Goal: Task Accomplishment & Management: Manage account settings

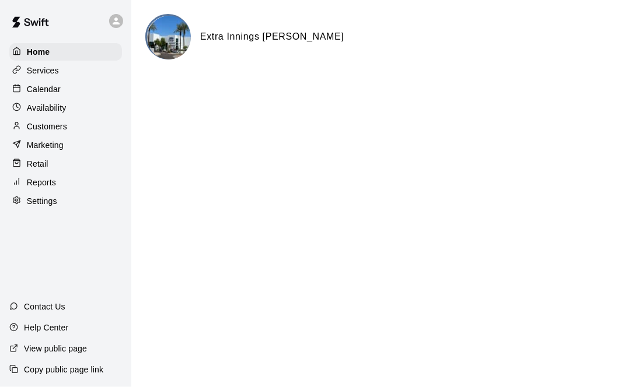
click at [56, 95] on p "Calendar" at bounding box center [44, 89] width 34 height 12
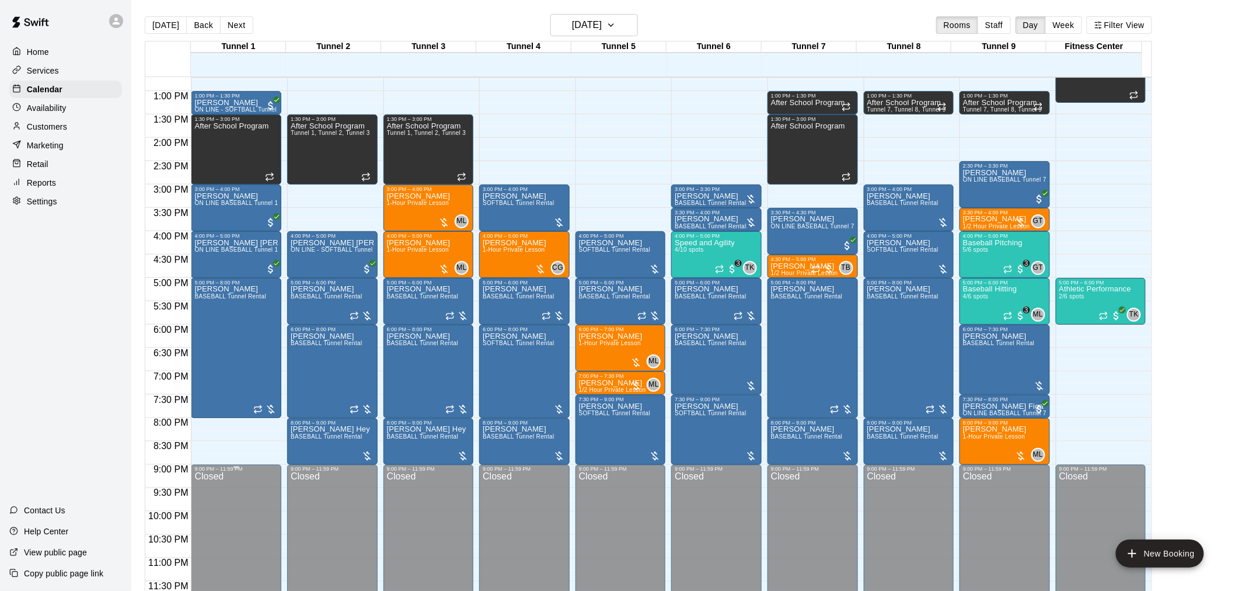
scroll to position [205, 0]
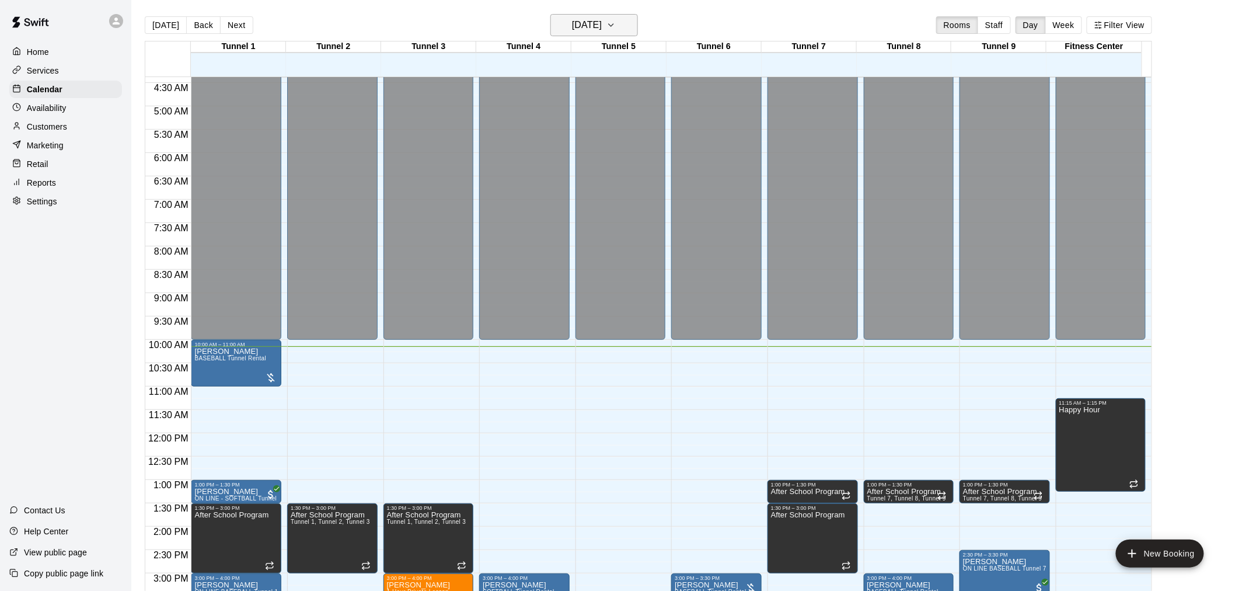
click at [602, 23] on h6 "[DATE]" at bounding box center [587, 25] width 30 height 16
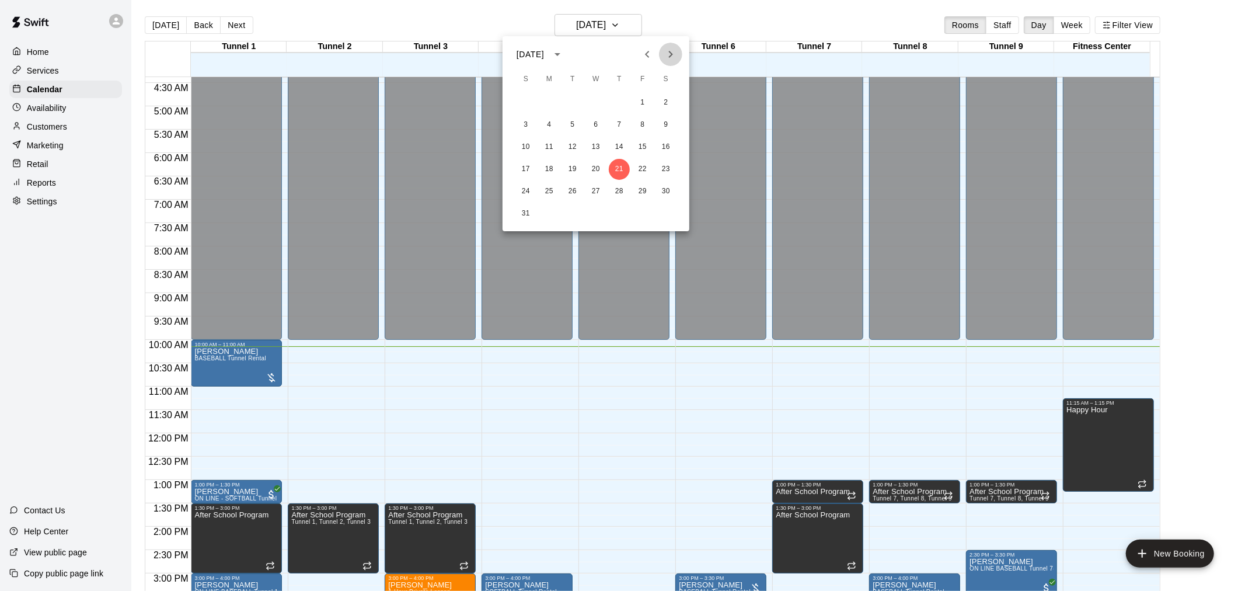
click at [620, 51] on icon "Next month" at bounding box center [670, 54] width 14 height 14
click at [620, 55] on icon "Previous month" at bounding box center [647, 54] width 14 height 14
click at [620, 57] on icon "Next month" at bounding box center [670, 54] width 14 height 14
click at [620, 54] on button "Previous month" at bounding box center [646, 54] width 23 height 23
click at [620, 53] on icon "Next month" at bounding box center [670, 54] width 14 height 14
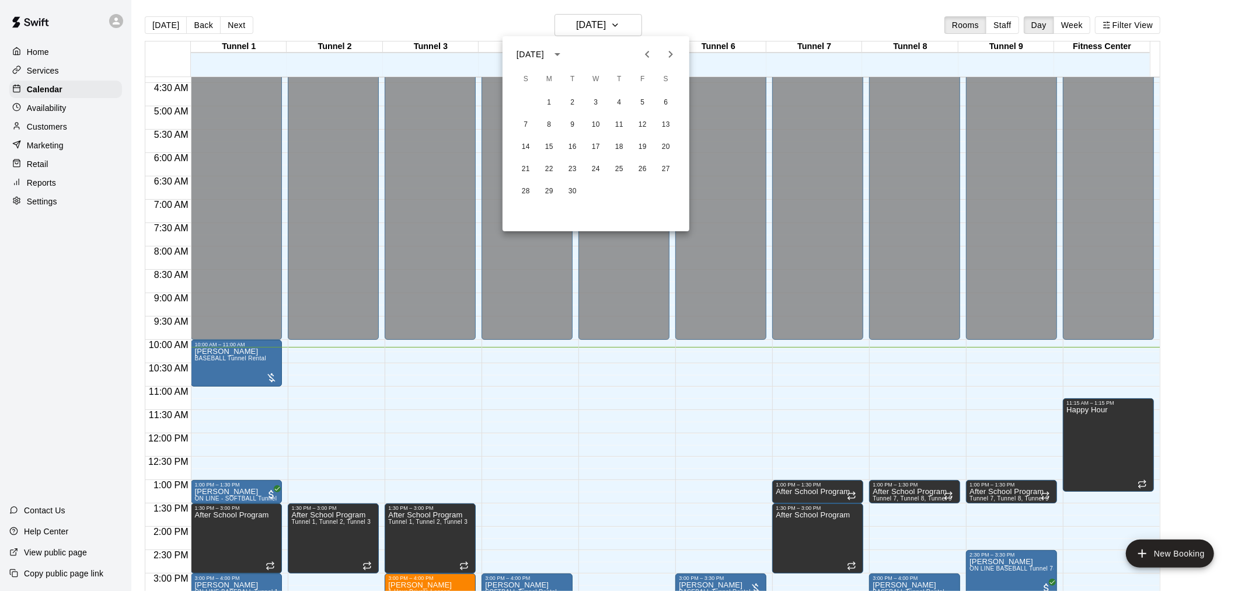
click at [620, 53] on icon "Next month" at bounding box center [670, 54] width 14 height 14
click at [620, 102] on button "4" at bounding box center [665, 102] width 21 height 21
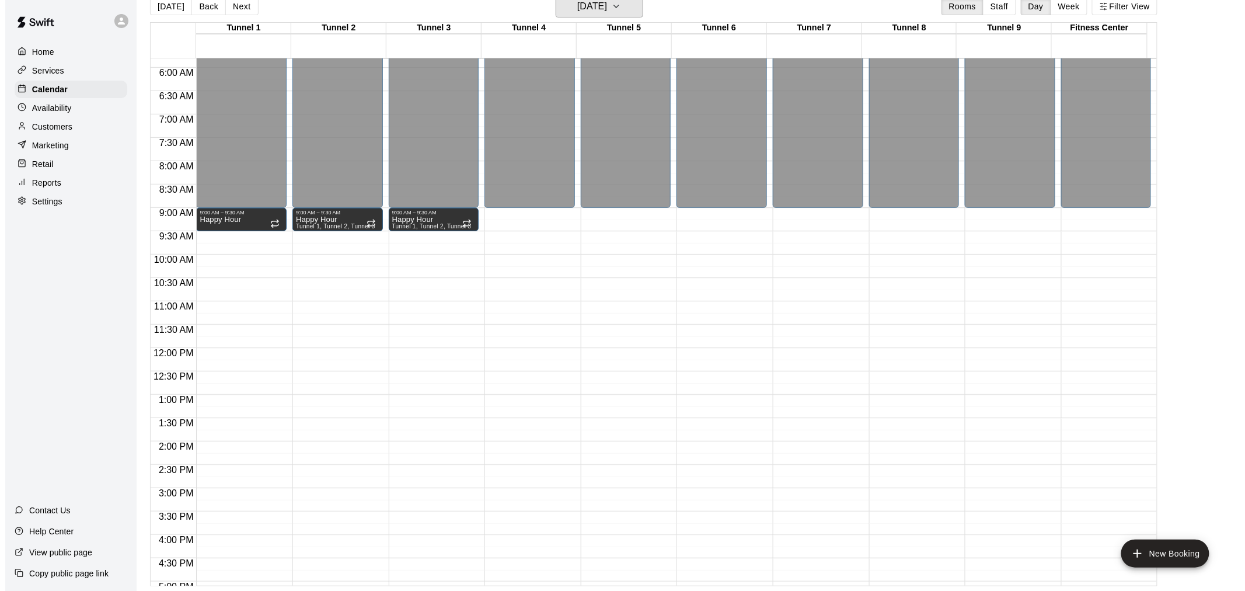
scroll to position [464, 0]
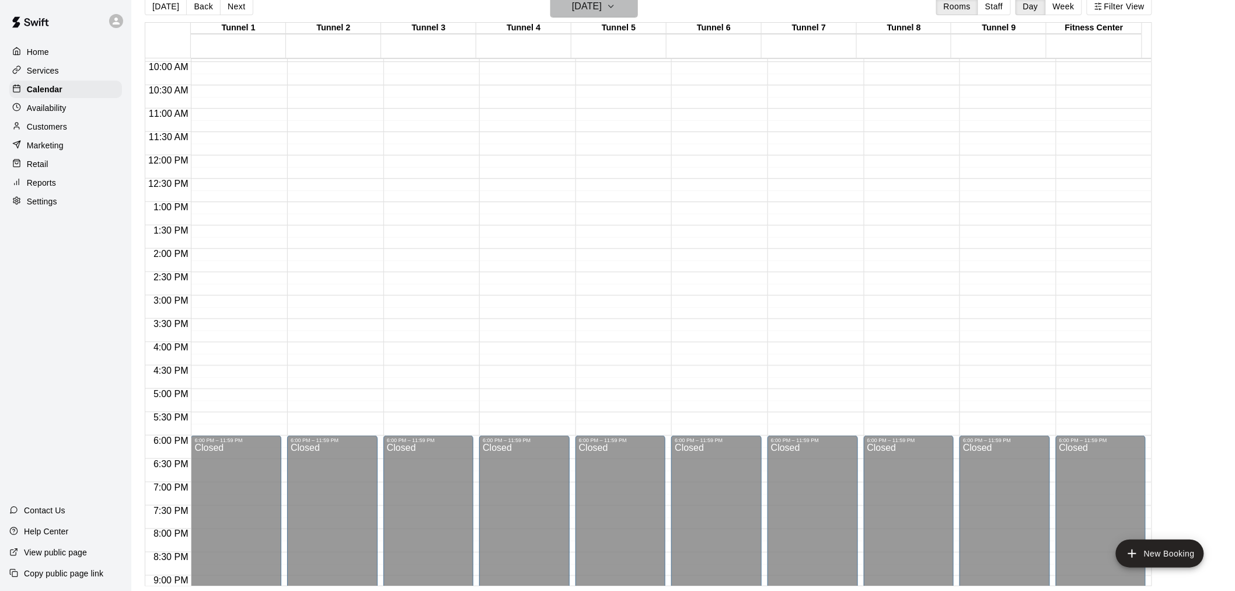
click at [585, 9] on h6 "[DATE]" at bounding box center [587, 6] width 30 height 16
click at [551, 99] on button "6" at bounding box center [549, 106] width 21 height 21
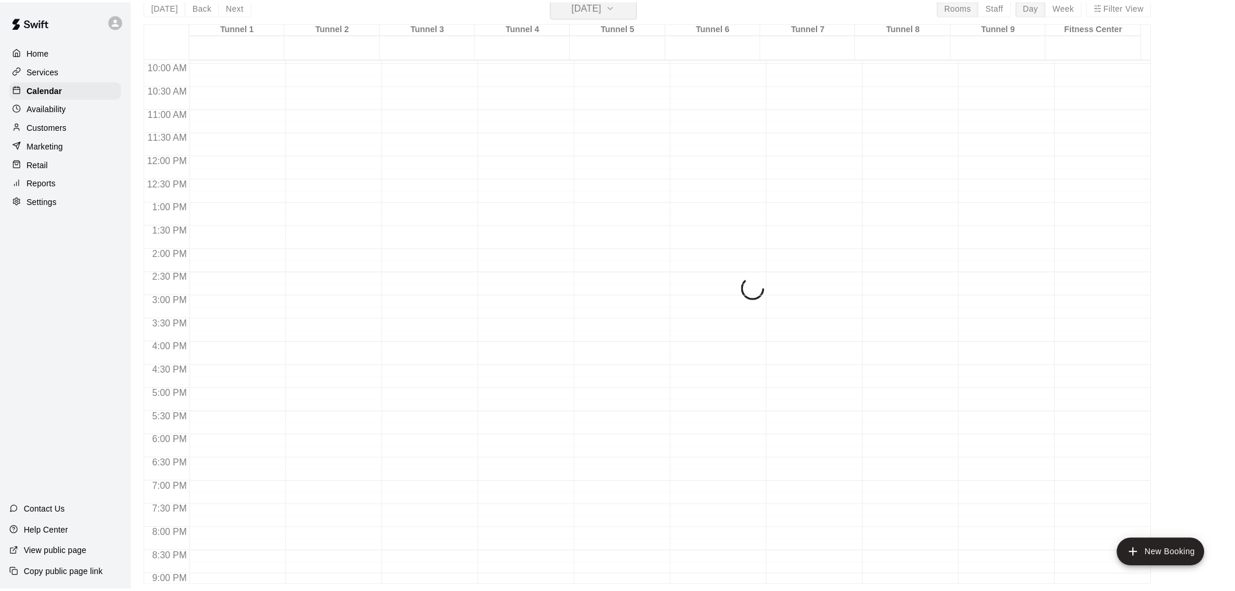
scroll to position [14, 0]
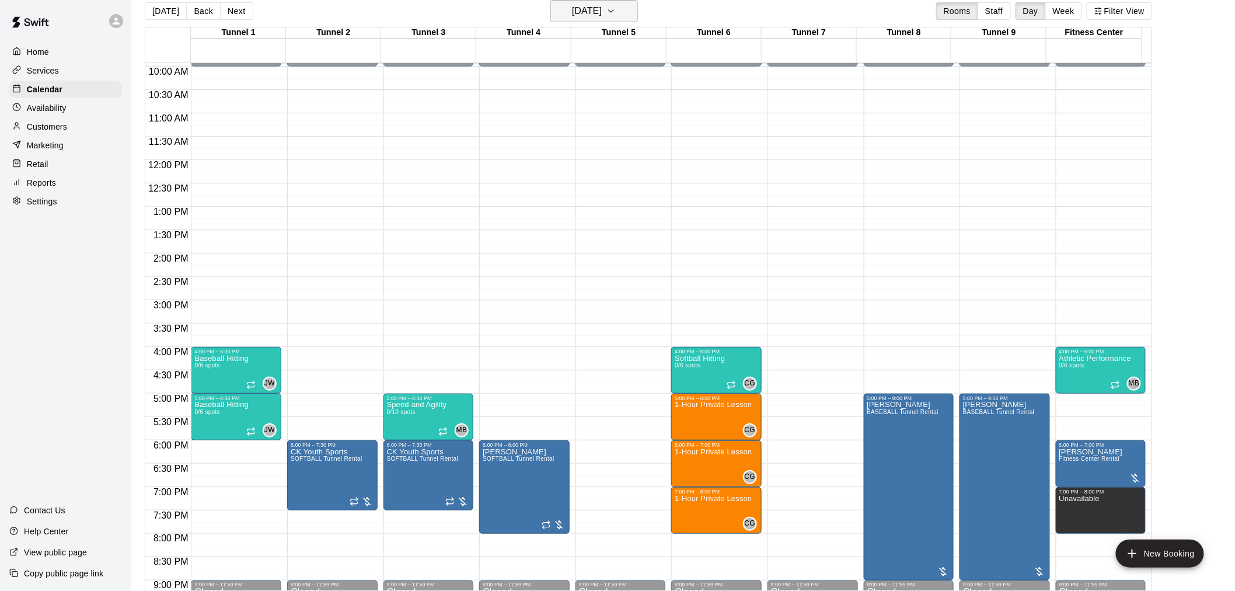
click at [602, 15] on h6 "[DATE]" at bounding box center [587, 11] width 30 height 16
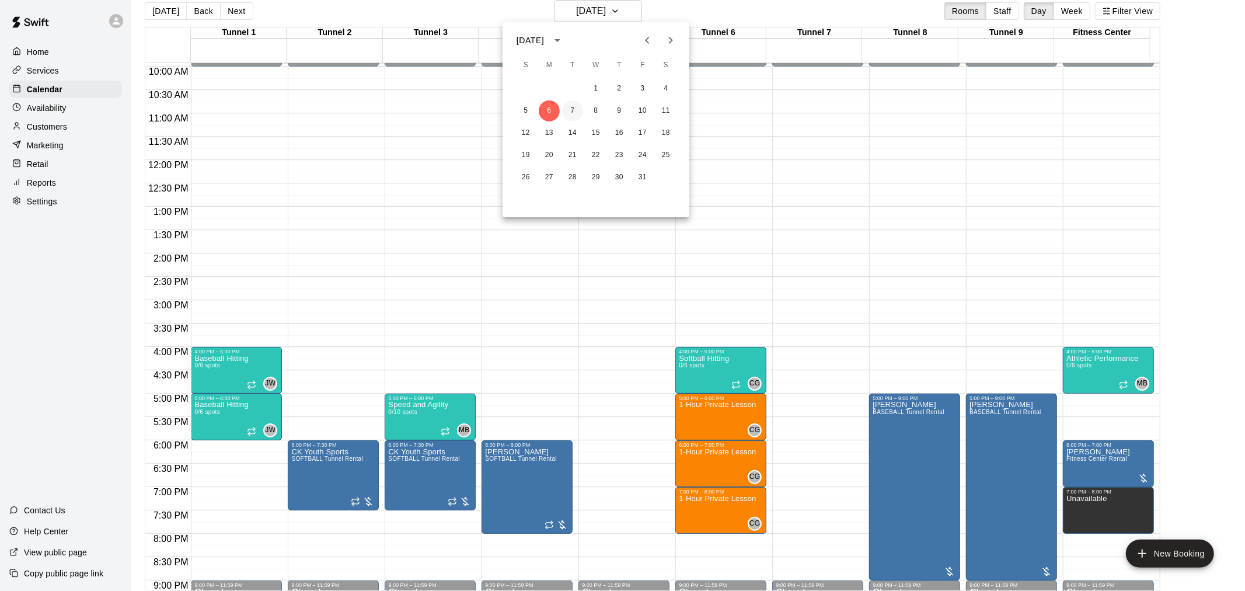
click at [581, 110] on button "7" at bounding box center [572, 110] width 21 height 21
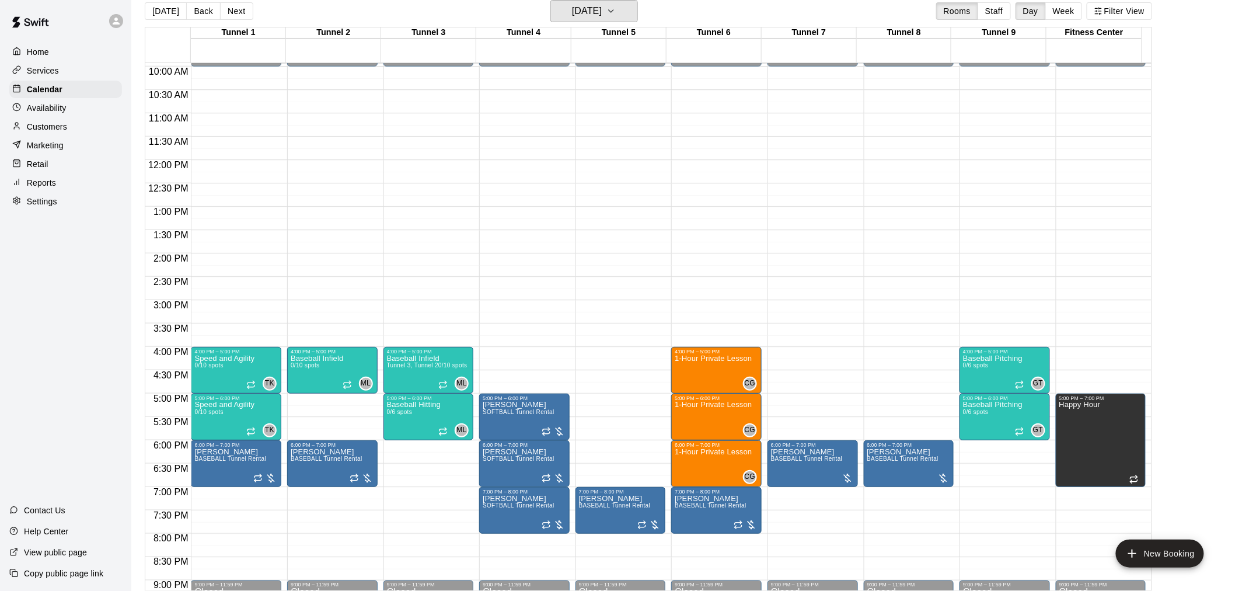
click at [602, 9] on h6 "[DATE]" at bounding box center [587, 11] width 30 height 16
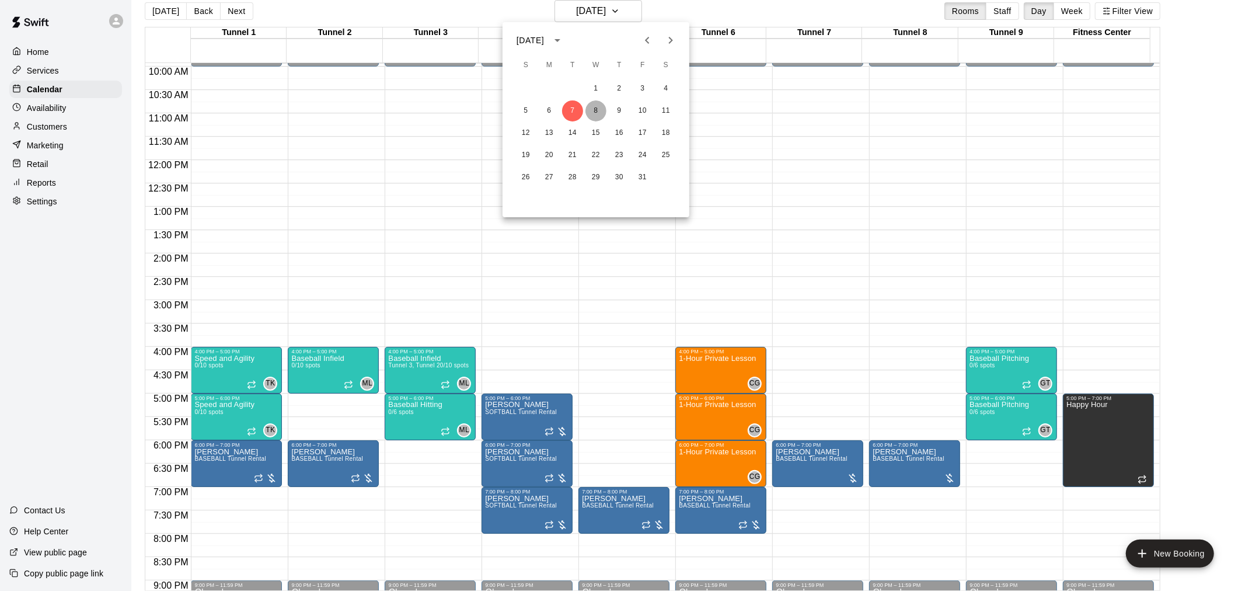
click at [598, 108] on button "8" at bounding box center [595, 110] width 21 height 21
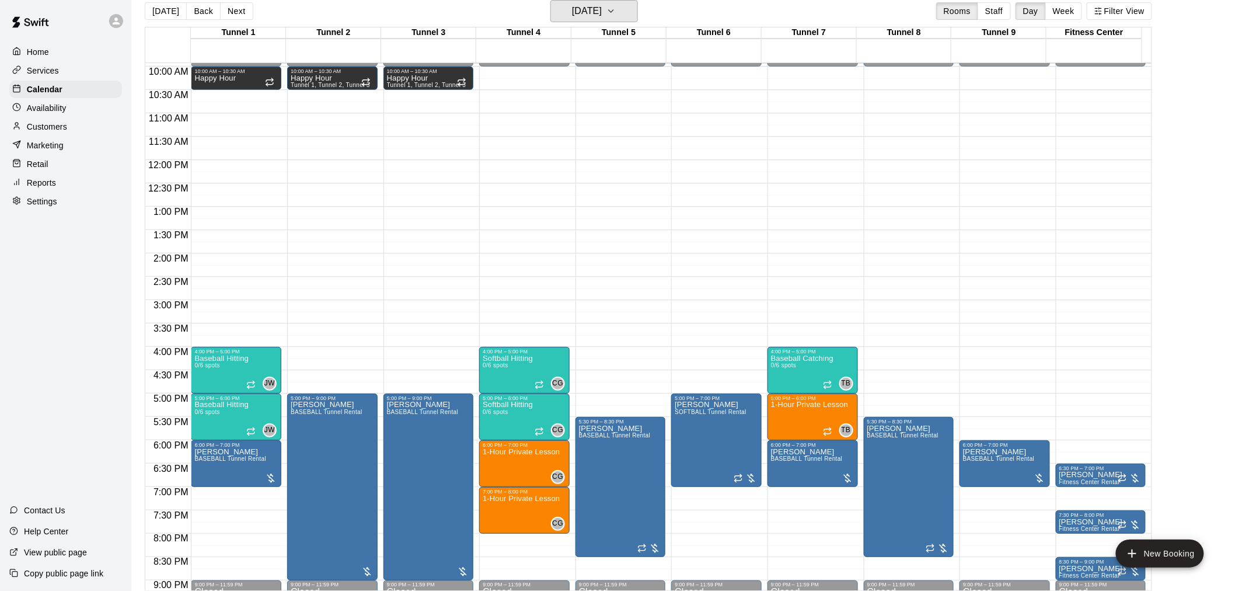
click at [602, 13] on h6 "[DATE]" at bounding box center [587, 11] width 30 height 16
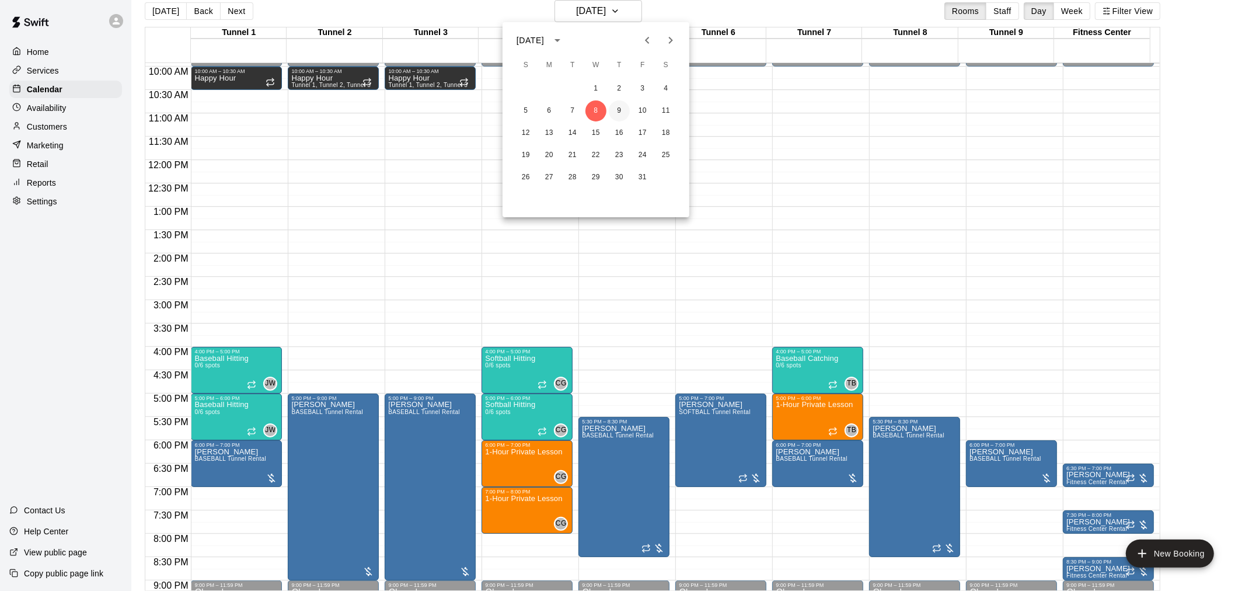
click at [620, 112] on button "9" at bounding box center [619, 110] width 21 height 21
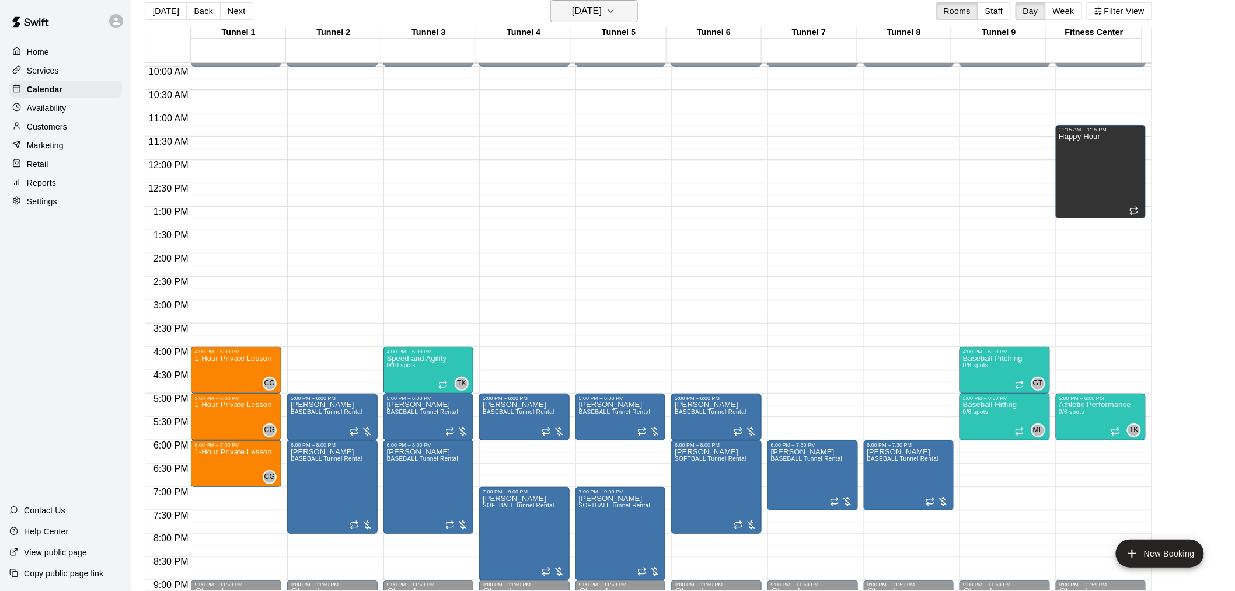
click at [589, 15] on h6 "[DATE]" at bounding box center [587, 11] width 30 height 16
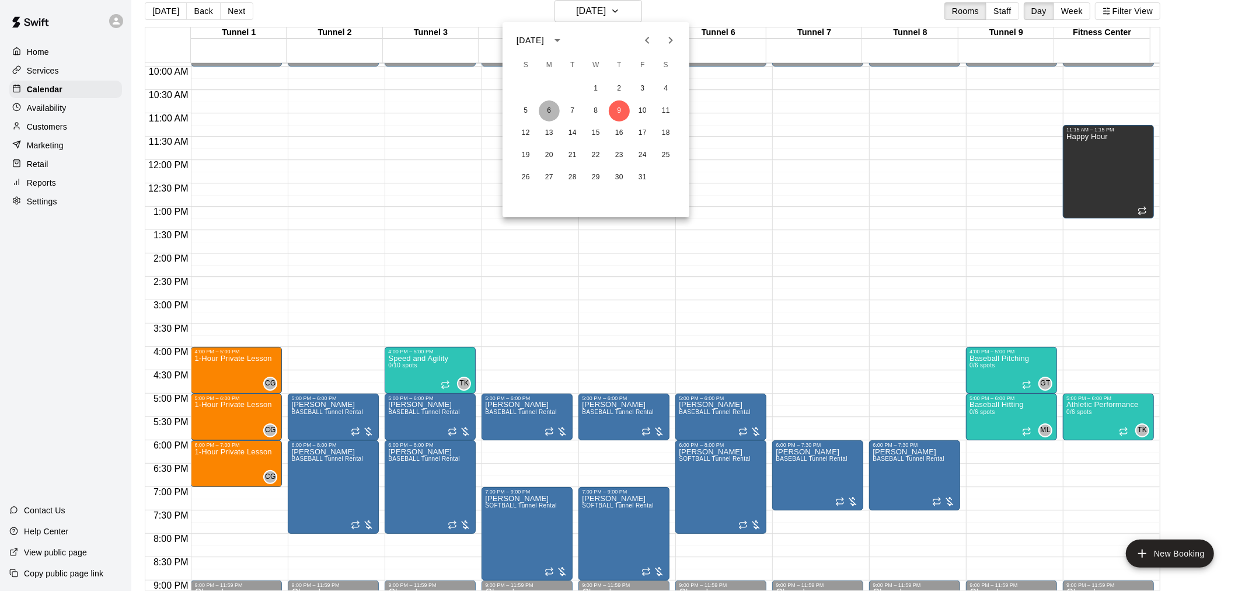
click at [554, 111] on button "6" at bounding box center [549, 110] width 21 height 21
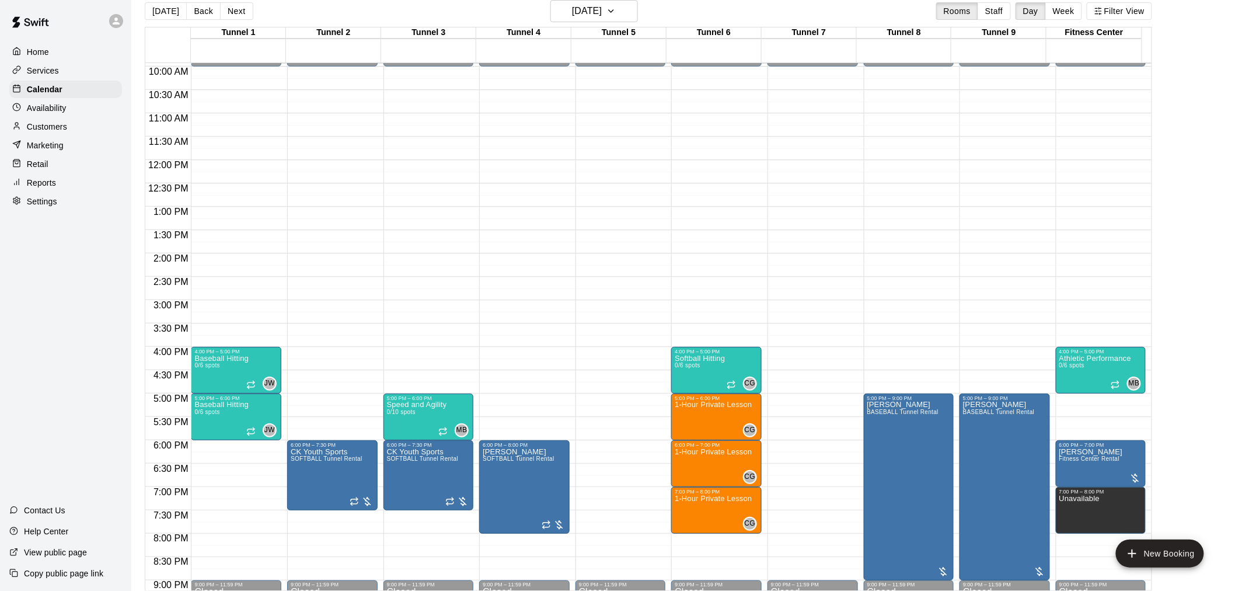
click at [156, 14] on button "[DATE]" at bounding box center [166, 11] width 42 height 18
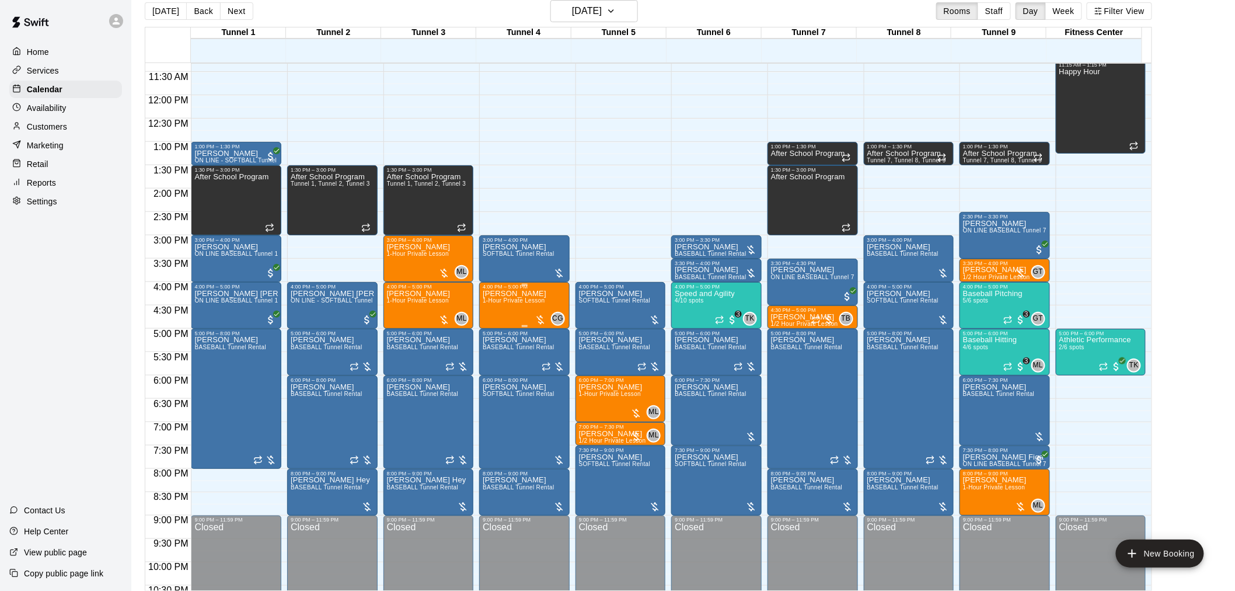
scroll to position [593, 0]
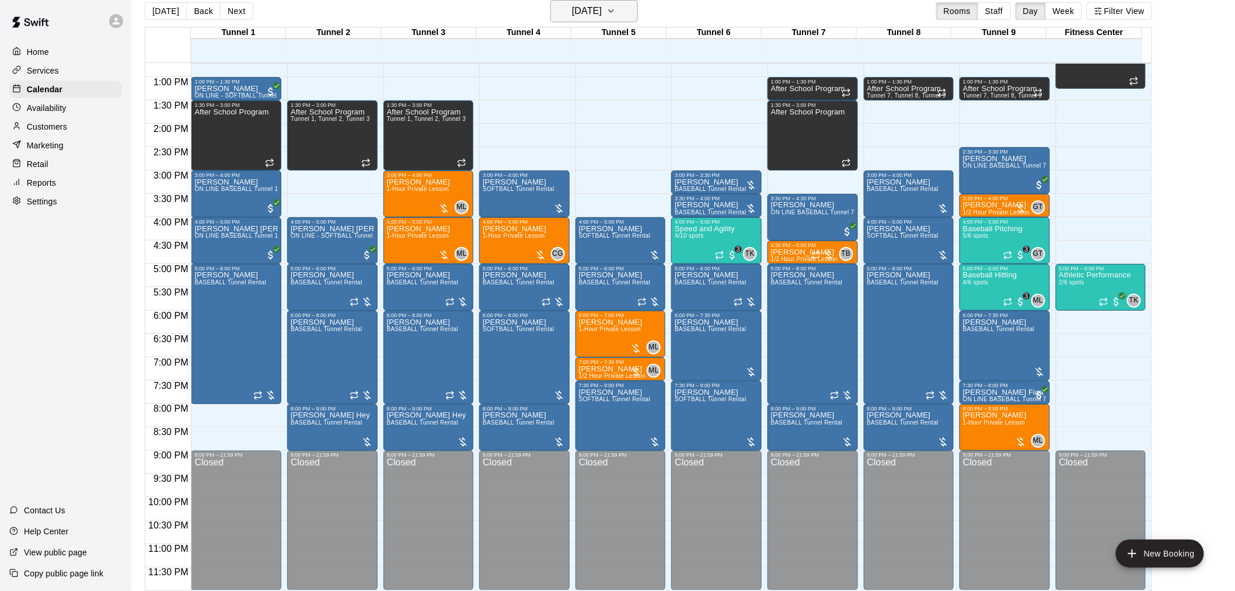
click at [602, 12] on h6 "[DATE]" at bounding box center [587, 11] width 30 height 16
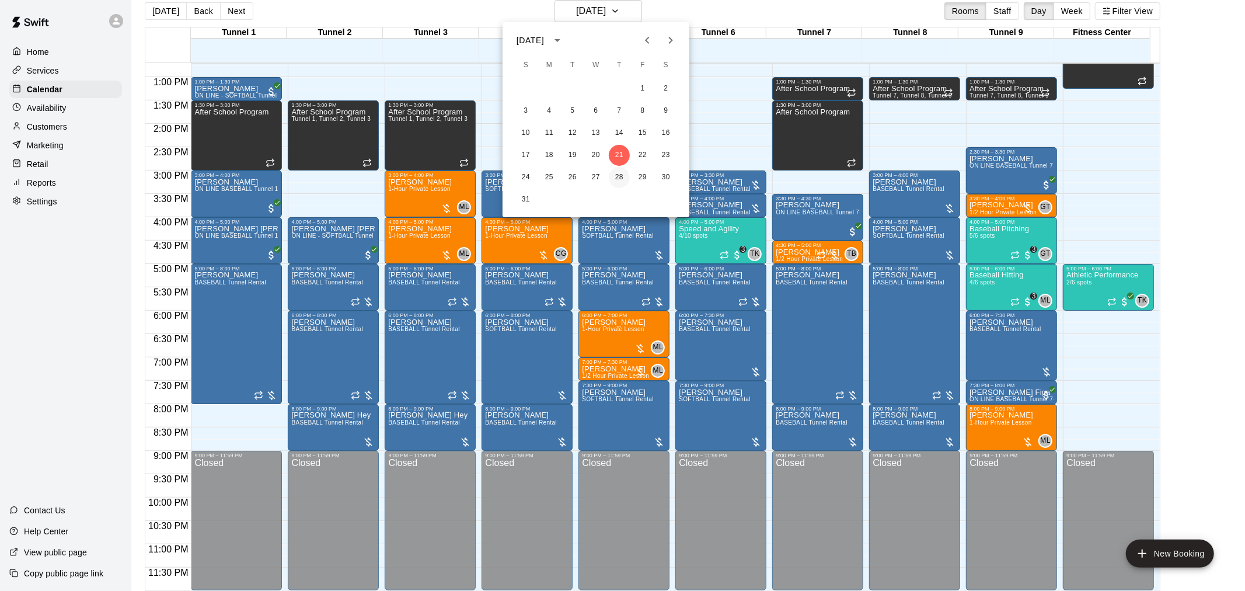
click at [620, 177] on button "28" at bounding box center [619, 177] width 21 height 21
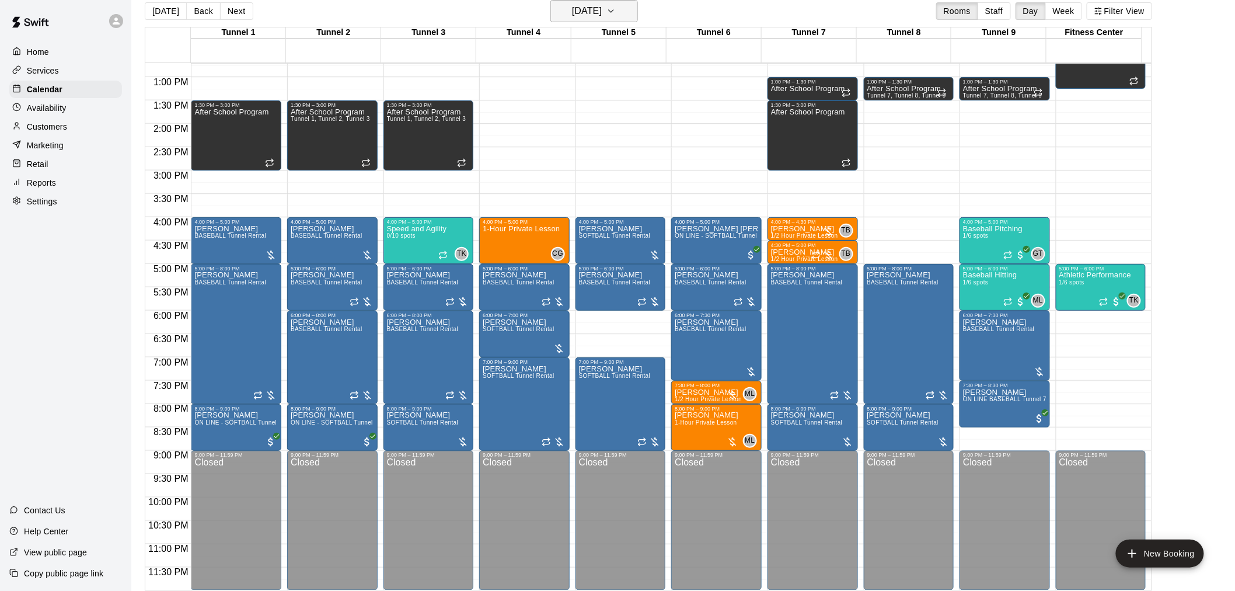
click at [599, 15] on h6 "[DATE]" at bounding box center [587, 11] width 30 height 16
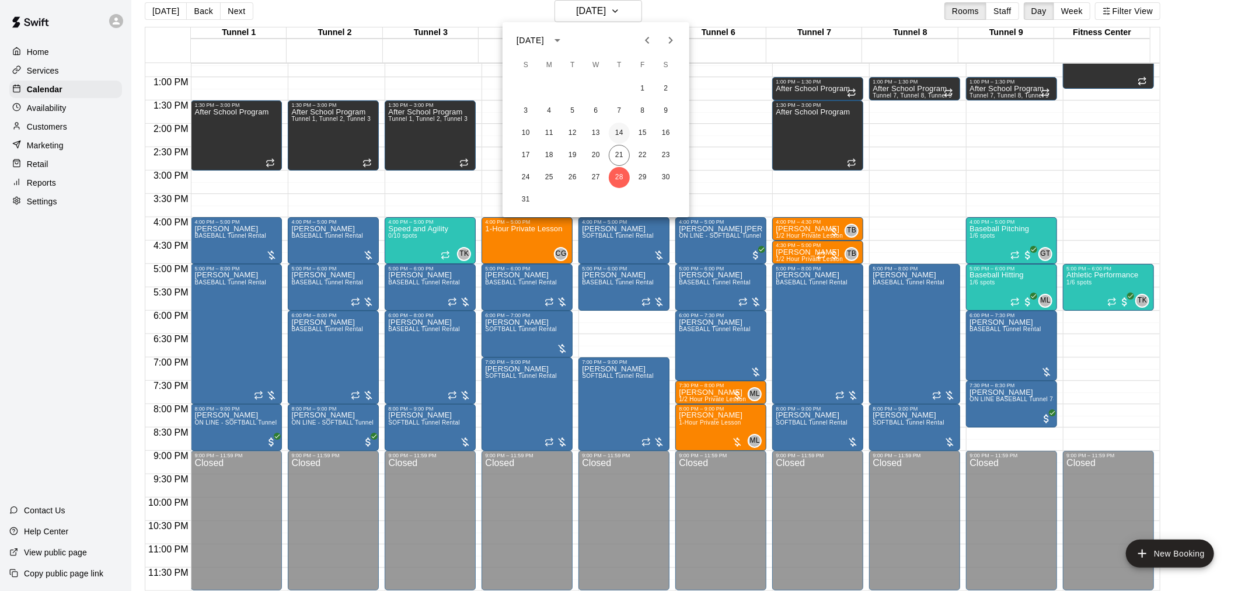
click at [620, 135] on button "14" at bounding box center [619, 133] width 21 height 21
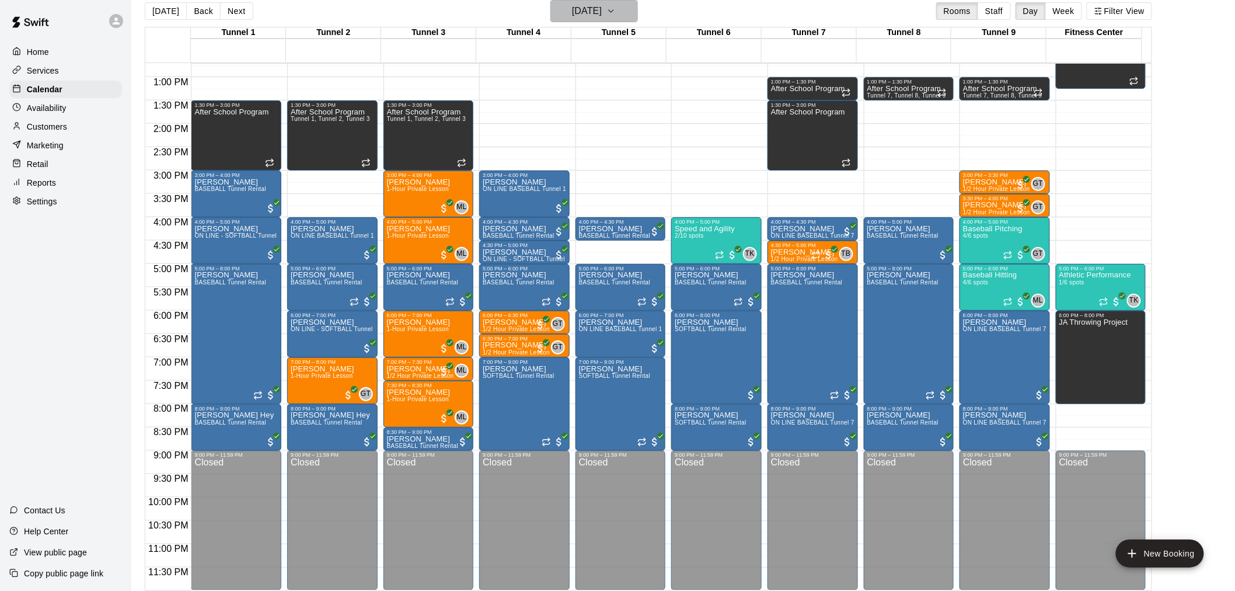
click at [602, 13] on h6 "[DATE]" at bounding box center [587, 11] width 30 height 16
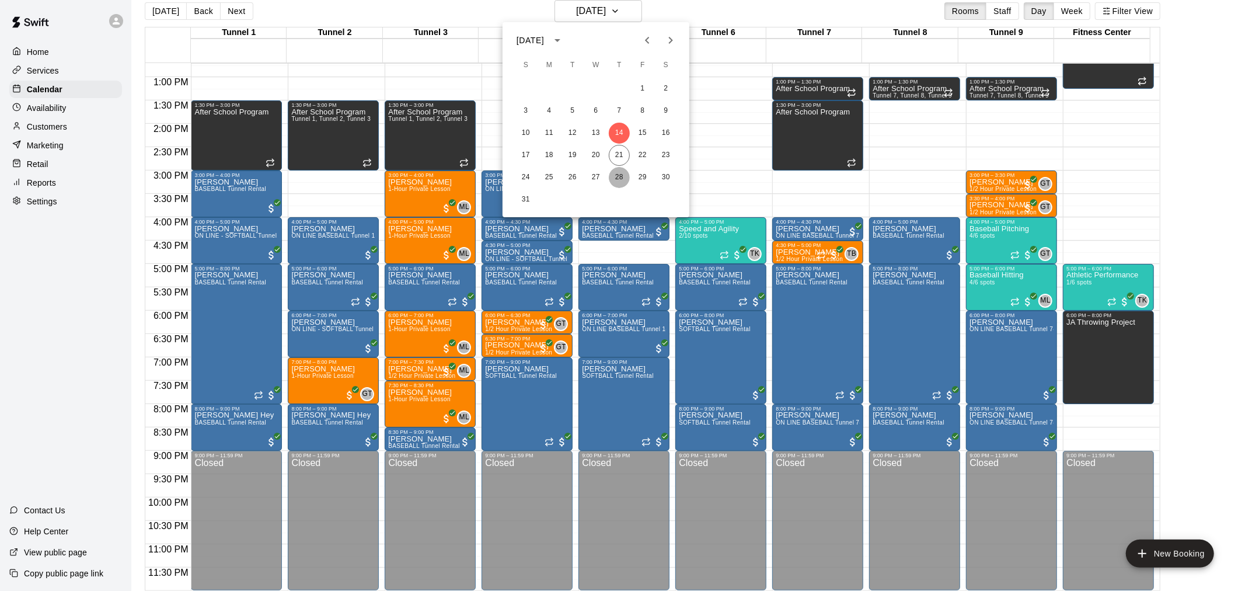
click at [617, 167] on button "28" at bounding box center [619, 177] width 21 height 21
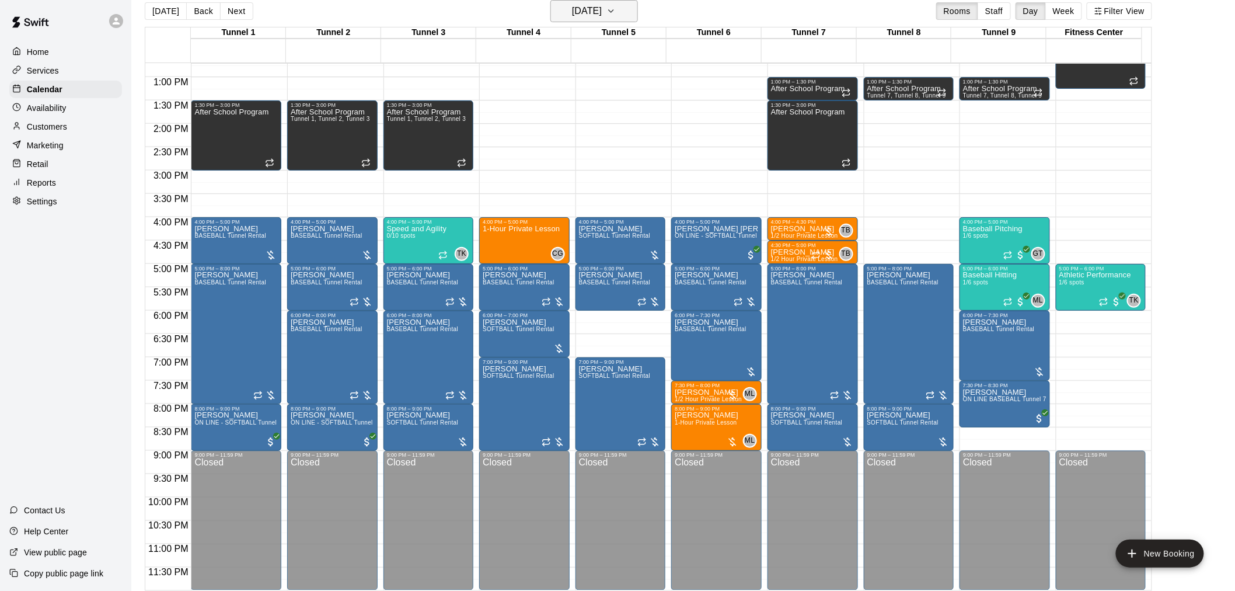
click at [602, 8] on h6 "[DATE]" at bounding box center [587, 11] width 30 height 16
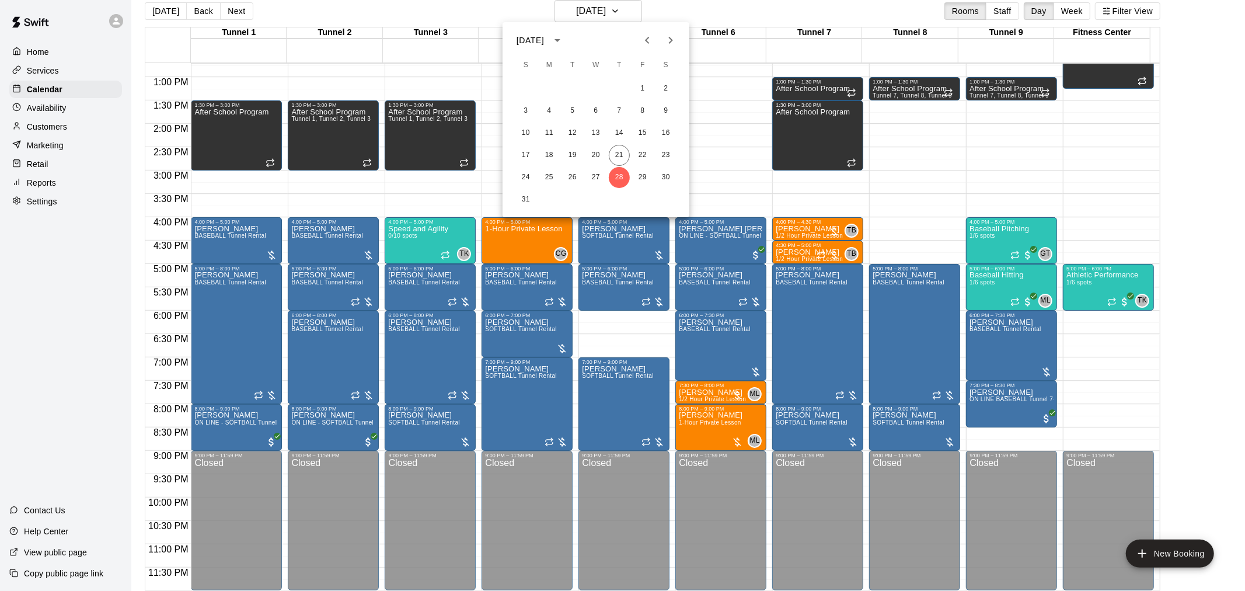
click at [620, 39] on icon "Next month" at bounding box center [670, 40] width 14 height 14
click at [620, 86] on button "4" at bounding box center [619, 88] width 21 height 21
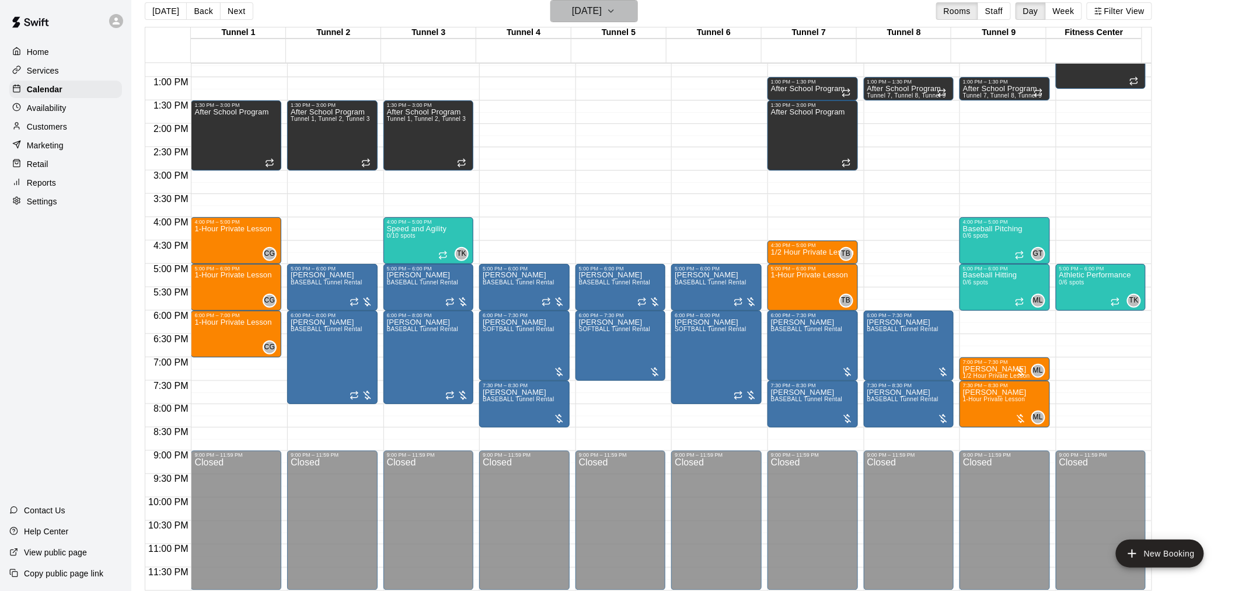
click at [602, 5] on h6 "[DATE]" at bounding box center [587, 11] width 30 height 16
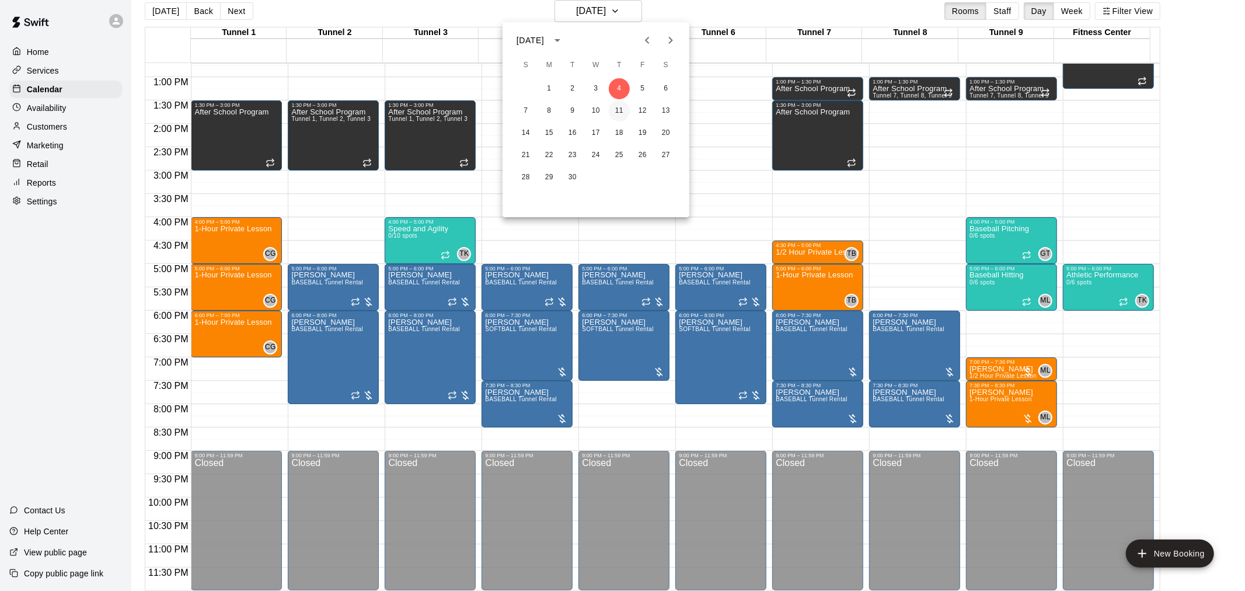
click at [620, 114] on button "11" at bounding box center [619, 110] width 21 height 21
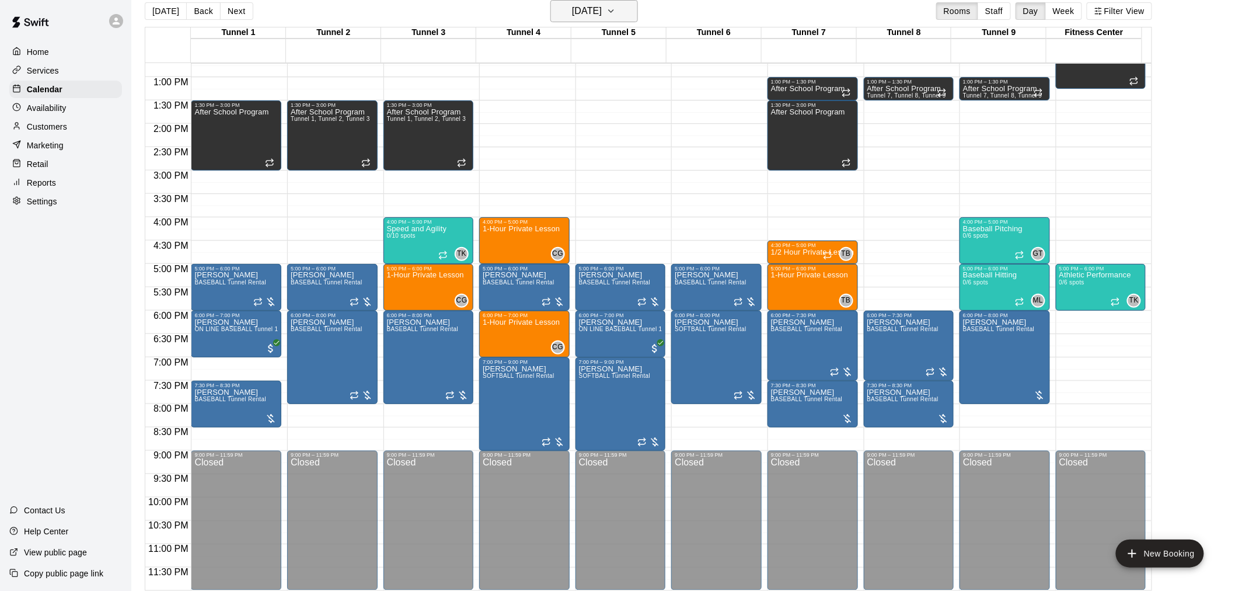
click at [620, 12] on button "[DATE]" at bounding box center [594, 11] width 88 height 22
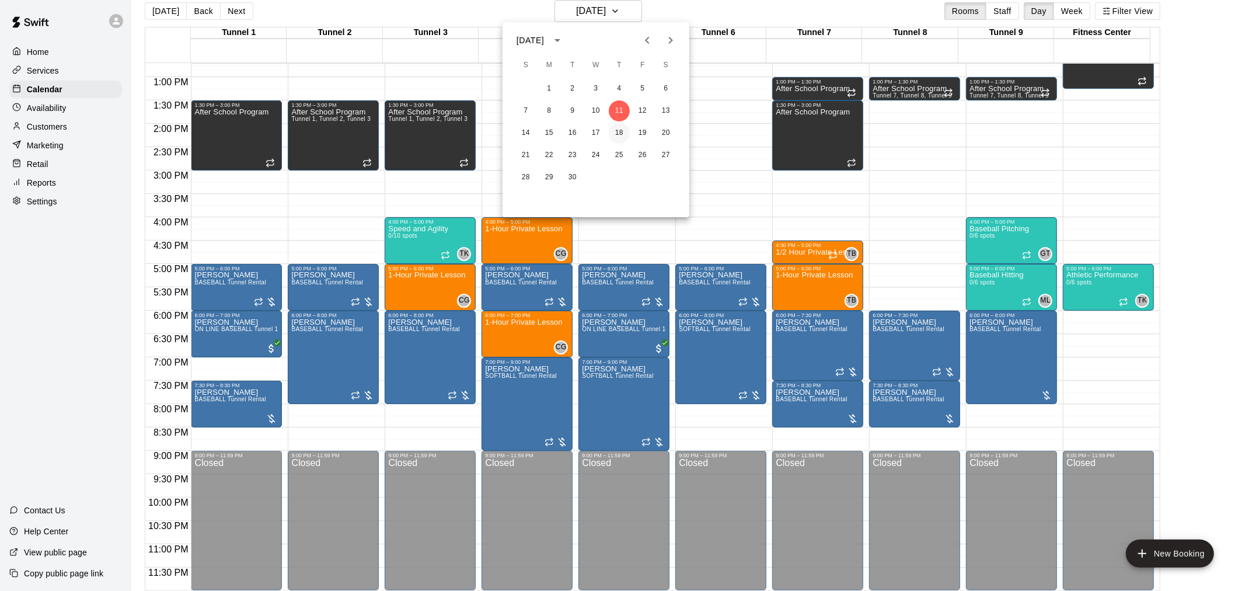
click at [620, 130] on button "18" at bounding box center [619, 133] width 21 height 21
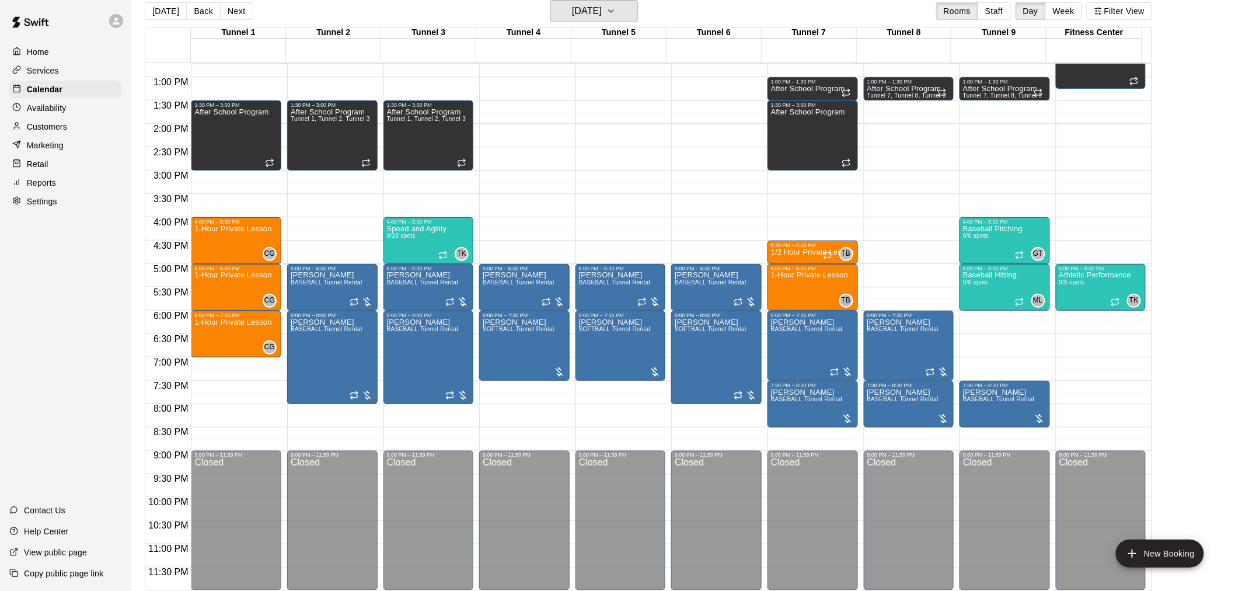
click at [616, 10] on icon "button" at bounding box center [610, 11] width 9 height 14
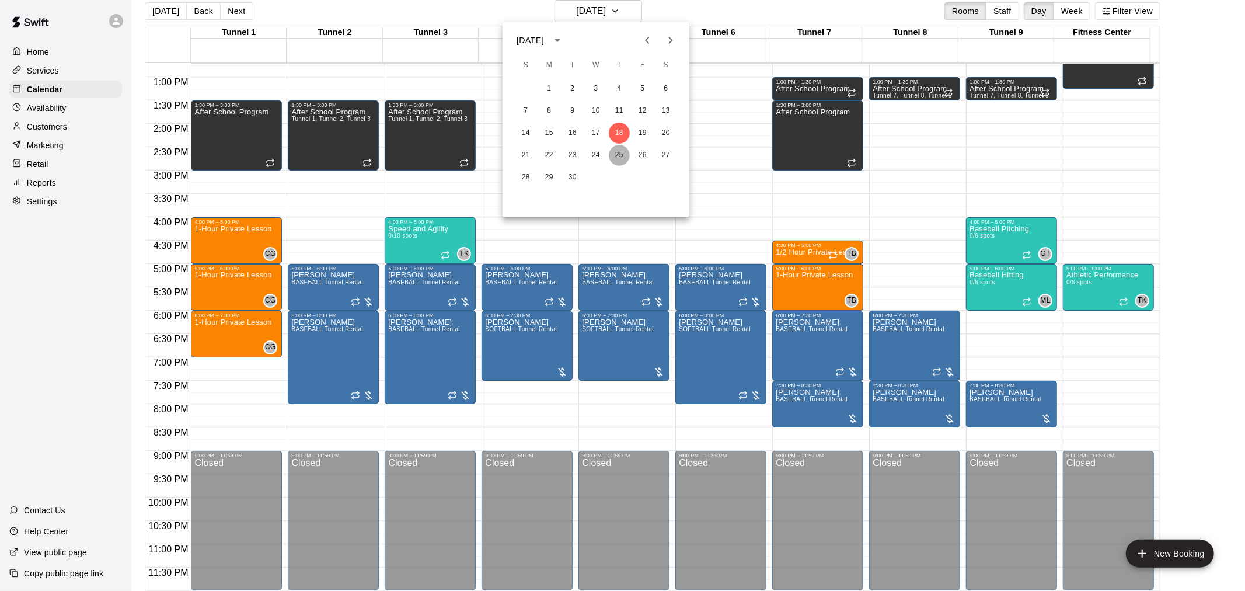
click at [620, 155] on button "25" at bounding box center [619, 155] width 21 height 21
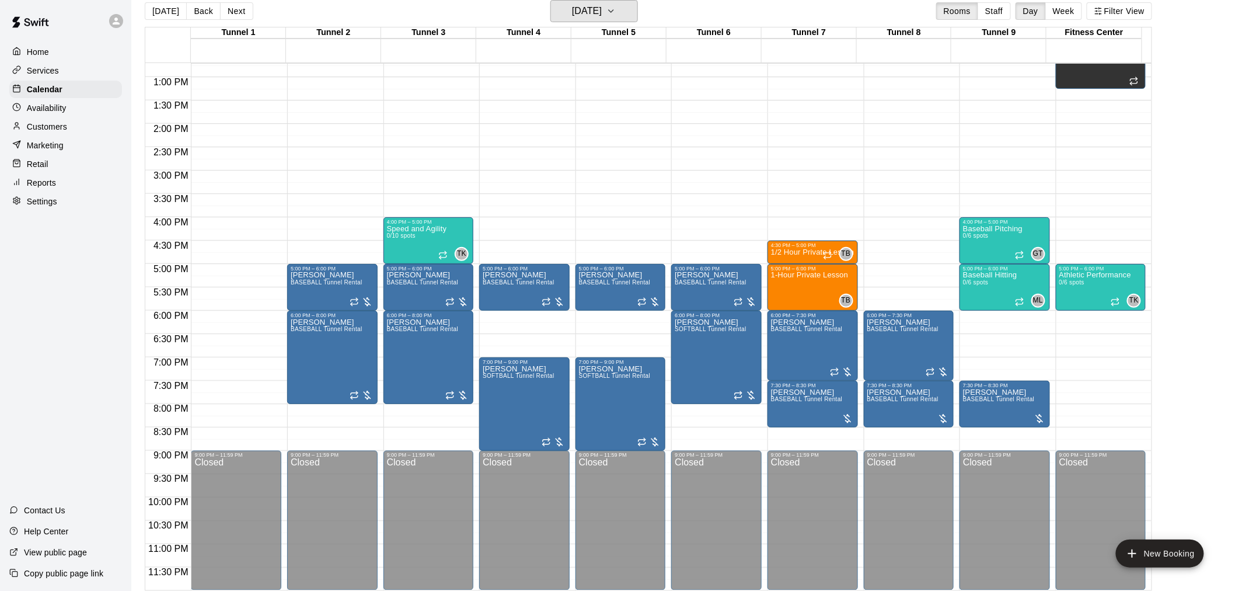
click at [616, 7] on icon "button" at bounding box center [610, 11] width 9 height 14
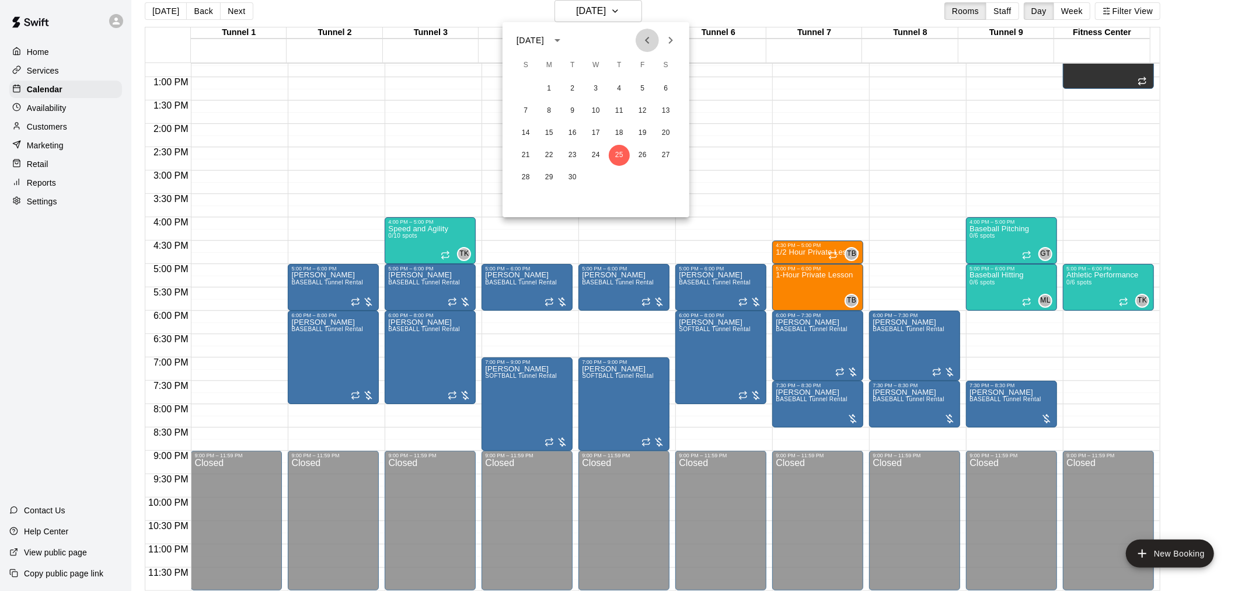
click at [620, 43] on icon "Previous month" at bounding box center [647, 40] width 14 height 14
click at [620, 46] on icon "Next month" at bounding box center [670, 40] width 14 height 14
click at [620, 156] on button "21" at bounding box center [619, 155] width 21 height 21
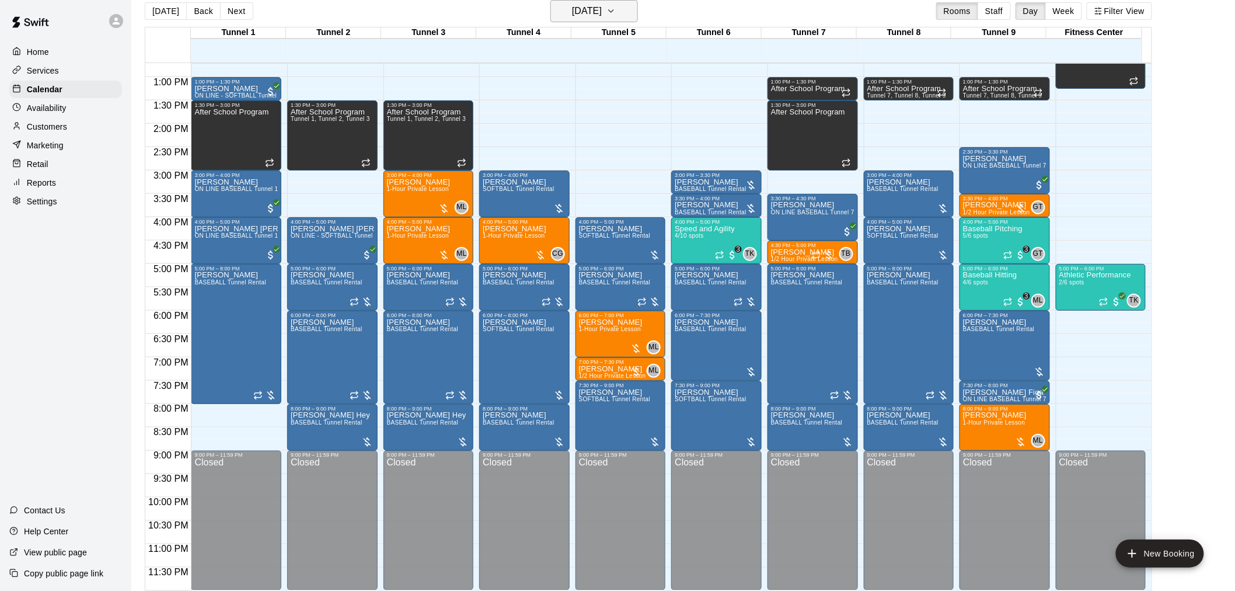
click at [620, 8] on button "[DATE]" at bounding box center [594, 11] width 88 height 22
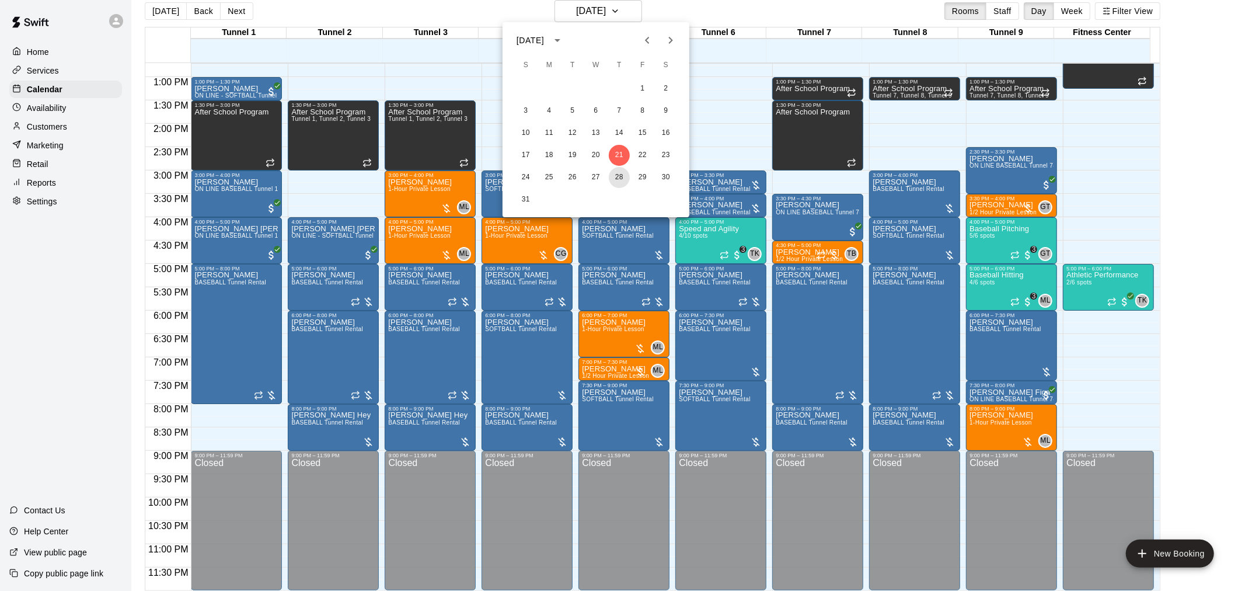
click at [620, 173] on button "28" at bounding box center [619, 177] width 21 height 21
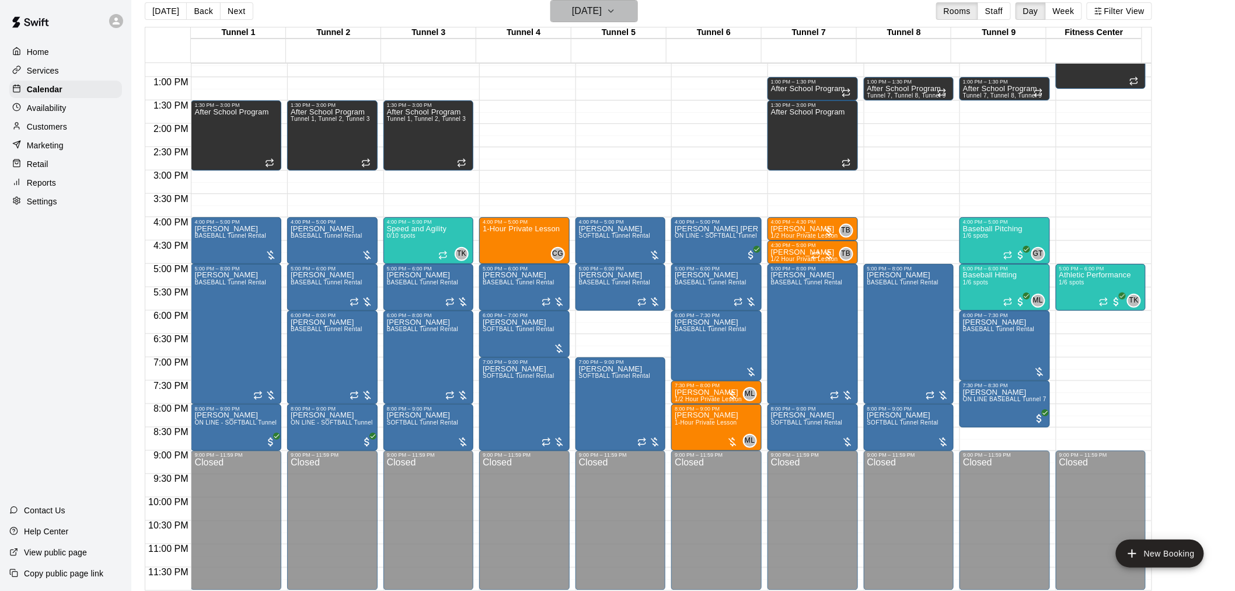
click at [620, 13] on button "[DATE]" at bounding box center [594, 11] width 88 height 22
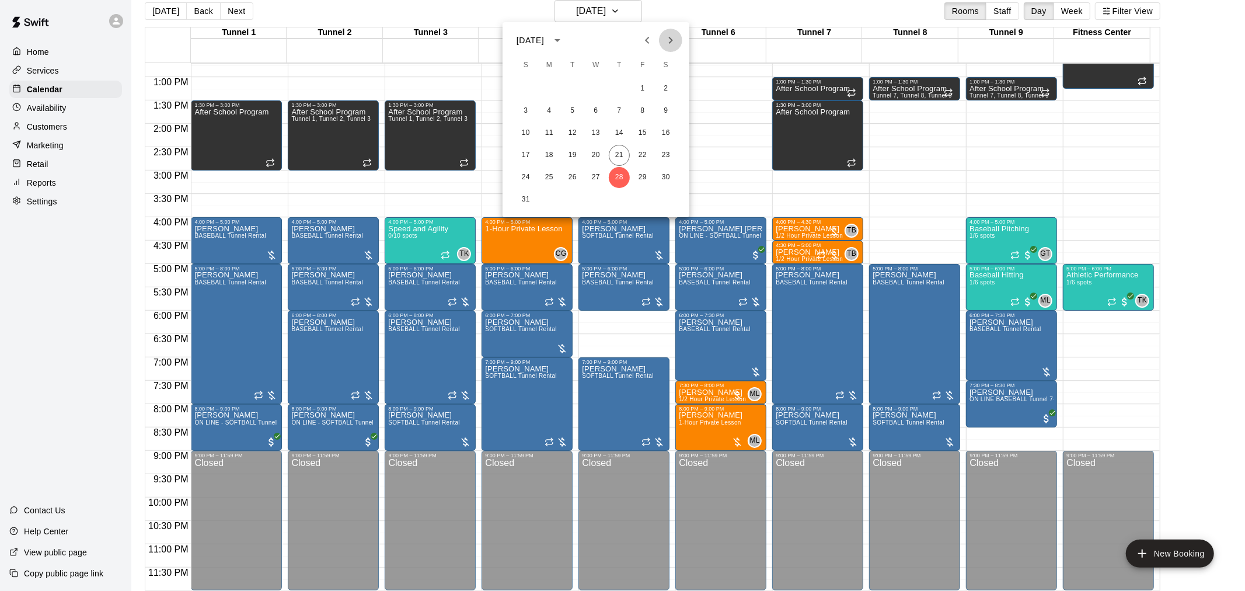
click at [620, 33] on icon "Next month" at bounding box center [670, 40] width 14 height 14
click at [607, 82] on div "1 2 3 4 5 6" at bounding box center [595, 88] width 187 height 21
click at [617, 85] on button "4" at bounding box center [619, 88] width 21 height 21
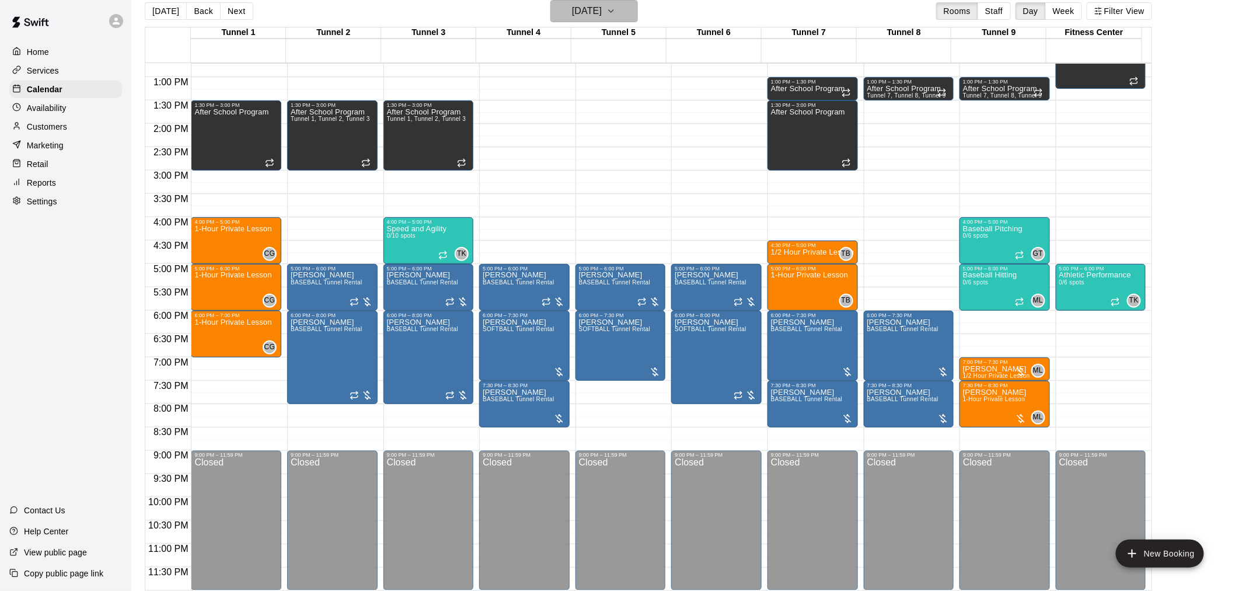
click at [602, 11] on h6 "[DATE]" at bounding box center [587, 11] width 30 height 16
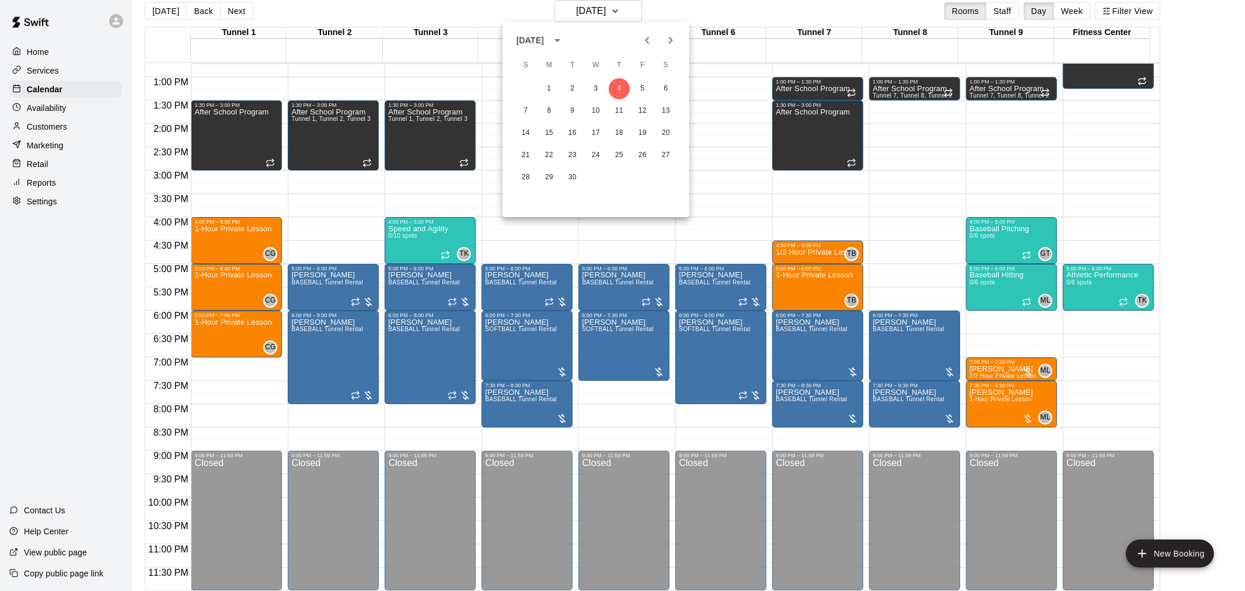
click at [620, 37] on icon "Previous month" at bounding box center [647, 40] width 14 height 14
drag, startPoint x: 620, startPoint y: 147, endPoint x: 641, endPoint y: 43, distance: 106.0
click at [620, 148] on button "21" at bounding box center [619, 155] width 21 height 21
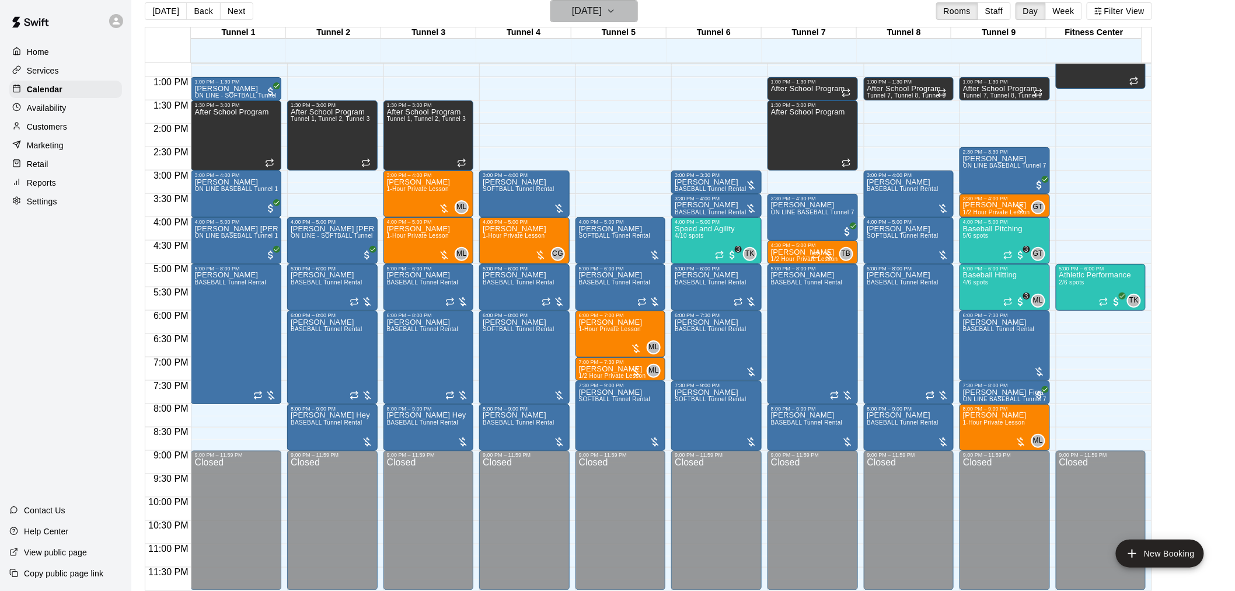
click at [620, 19] on button "[DATE]" at bounding box center [594, 11] width 88 height 22
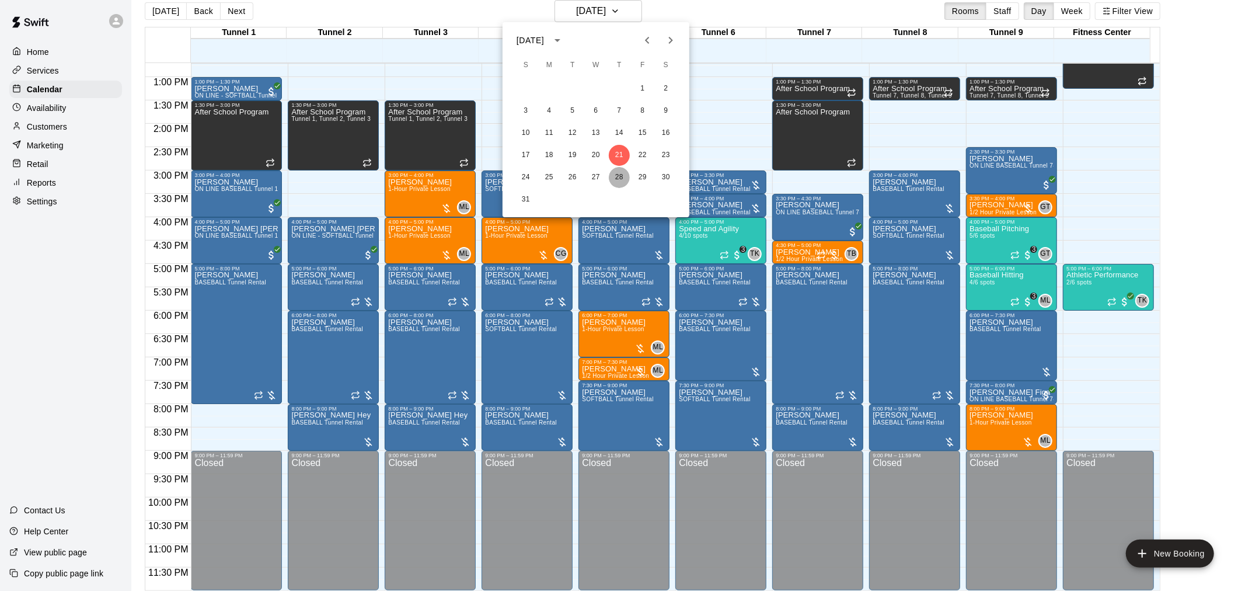
click at [616, 176] on button "28" at bounding box center [619, 177] width 21 height 21
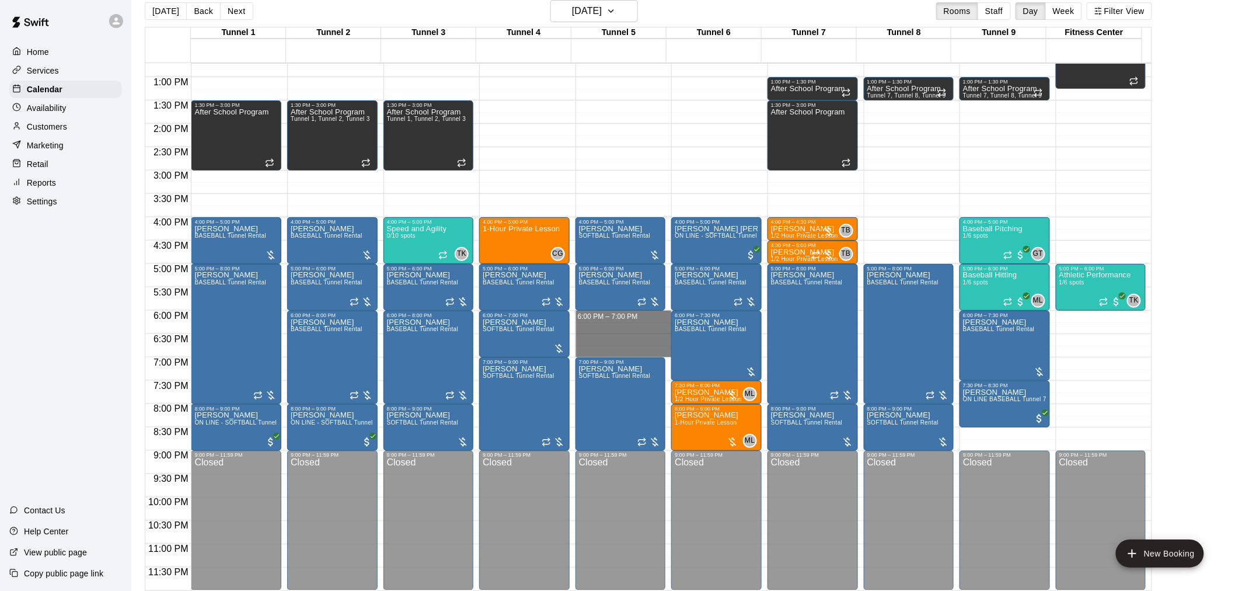
drag, startPoint x: 603, startPoint y: 313, endPoint x: 606, endPoint y: 348, distance: 35.7
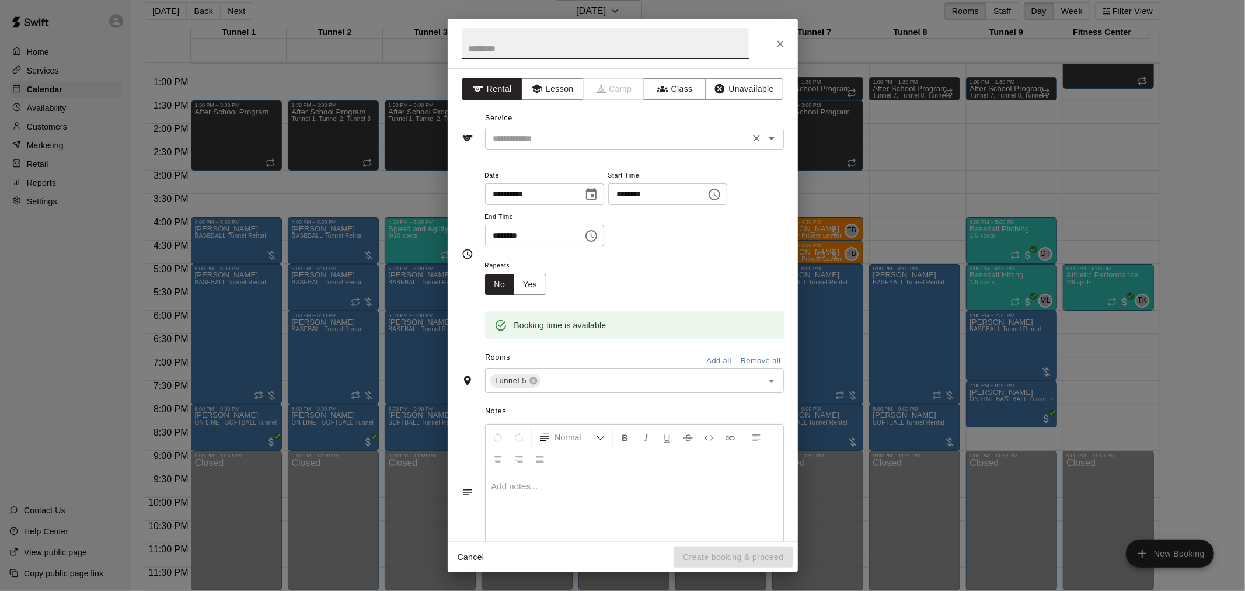
click at [592, 140] on input "text" at bounding box center [616, 138] width 257 height 15
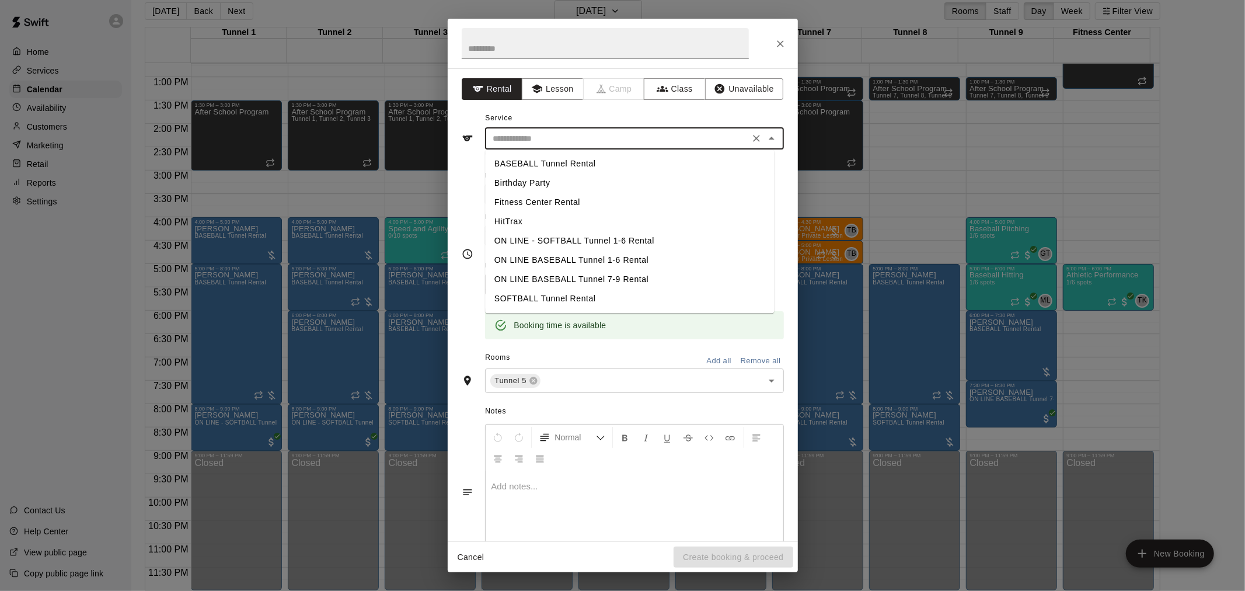
click at [568, 162] on li "BASEBALL Tunnel Rental" at bounding box center [629, 163] width 289 height 19
type input "**********"
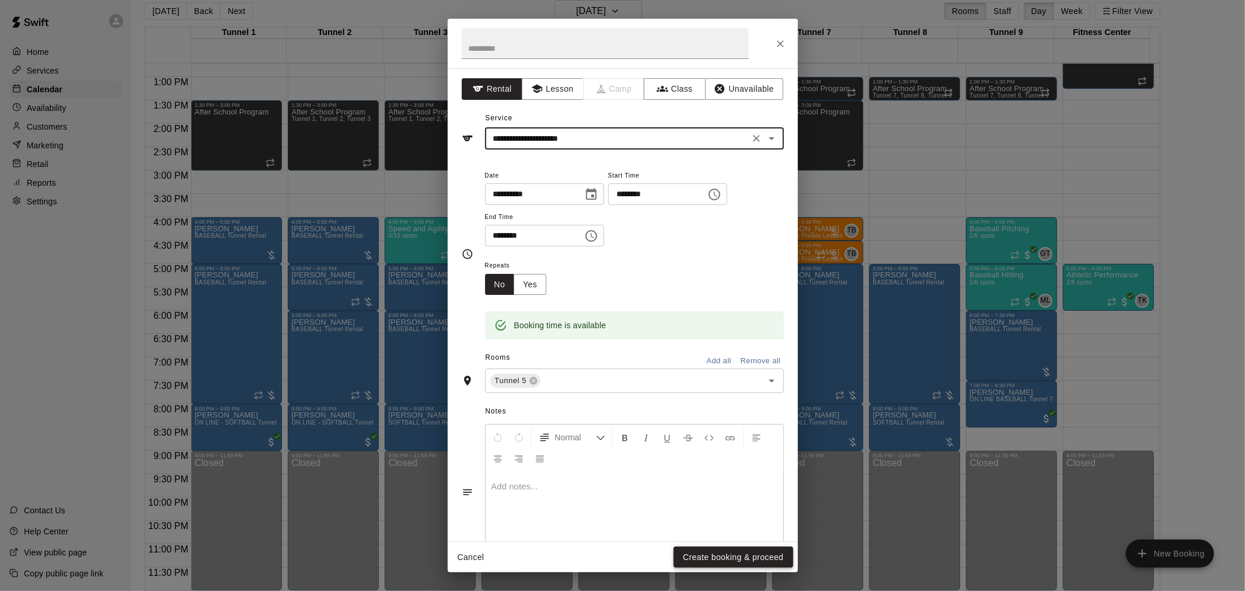
click at [620, 387] on button "Create booking & proceed" at bounding box center [732, 557] width 119 height 22
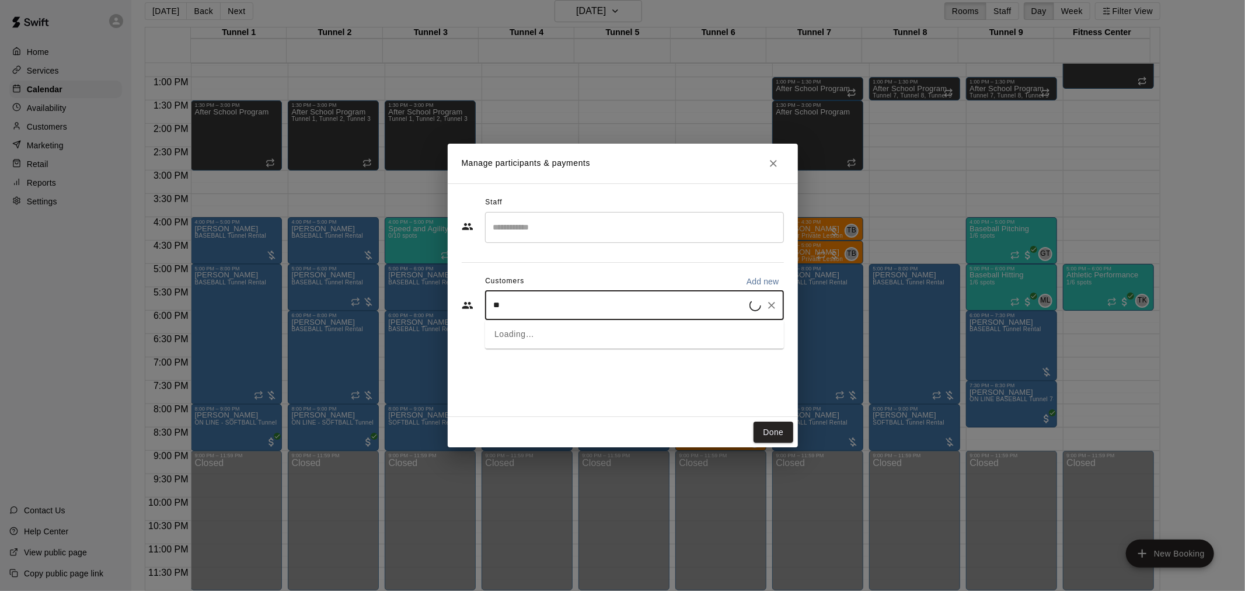
type input "***"
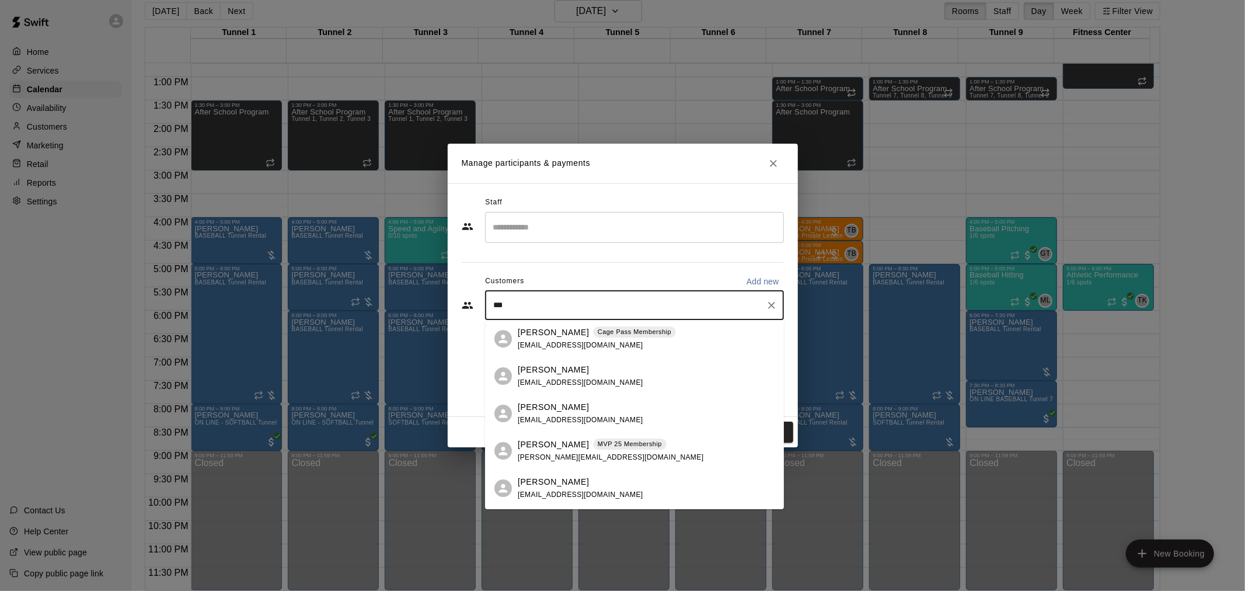
click at [521, 336] on p "[PERSON_NAME]" at bounding box center [553, 332] width 71 height 12
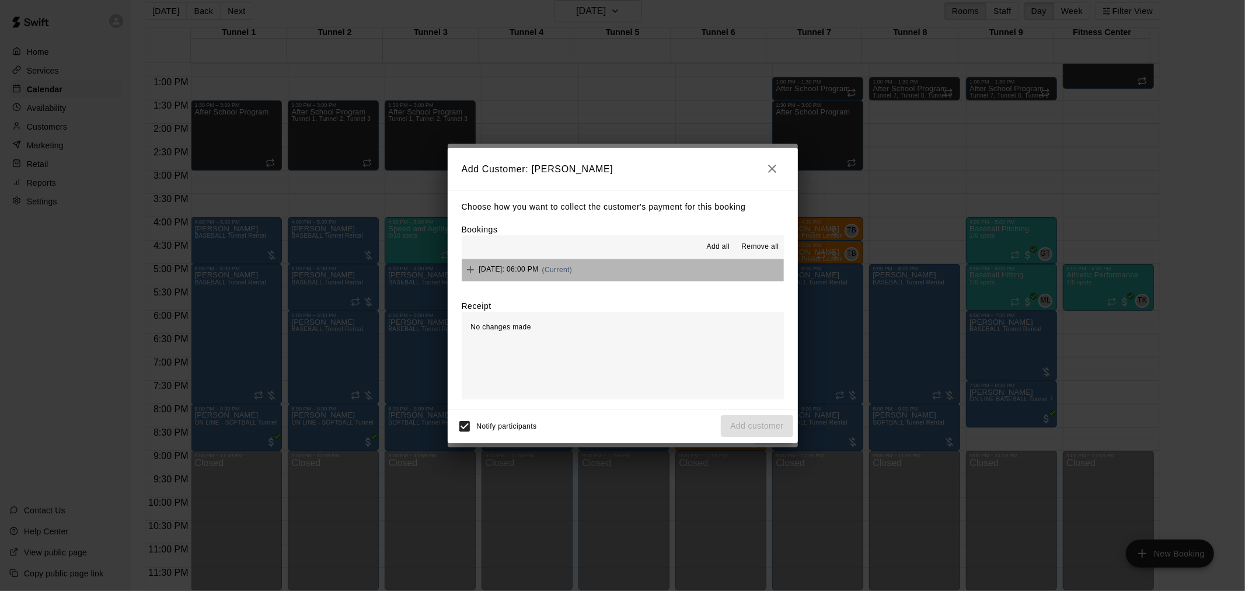
click at [620, 270] on button "[DATE]: 06:00 PM (Current)" at bounding box center [623, 270] width 322 height 22
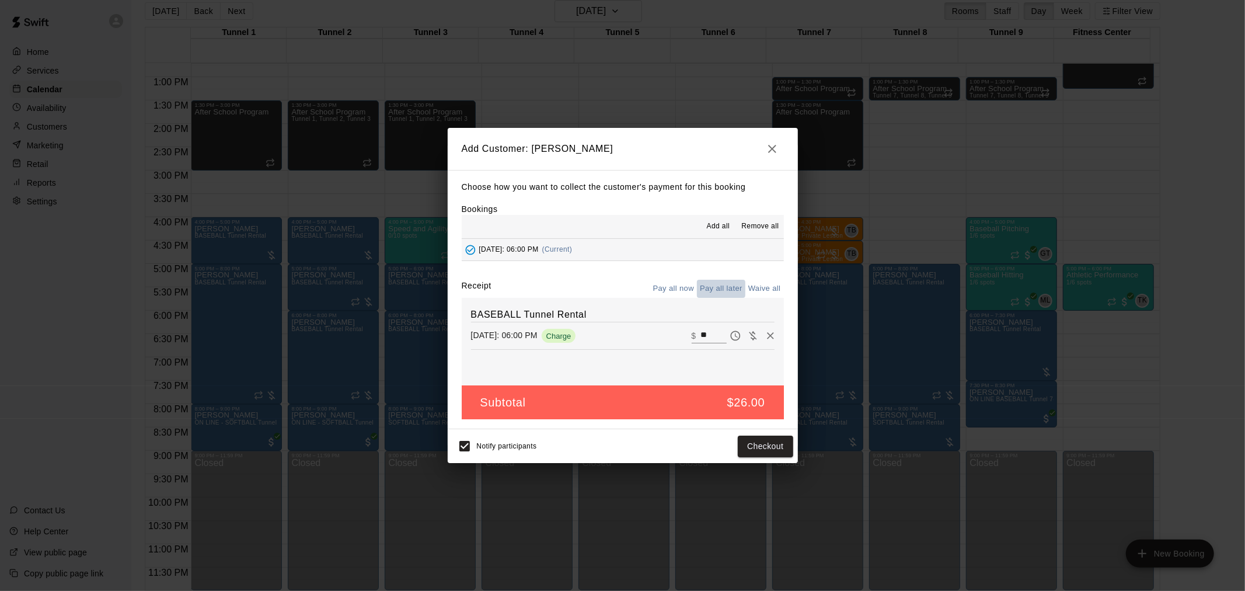
click at [620, 288] on button "Pay all later" at bounding box center [721, 288] width 48 height 18
click at [620, 387] on button "Add customer" at bounding box center [757, 446] width 72 height 22
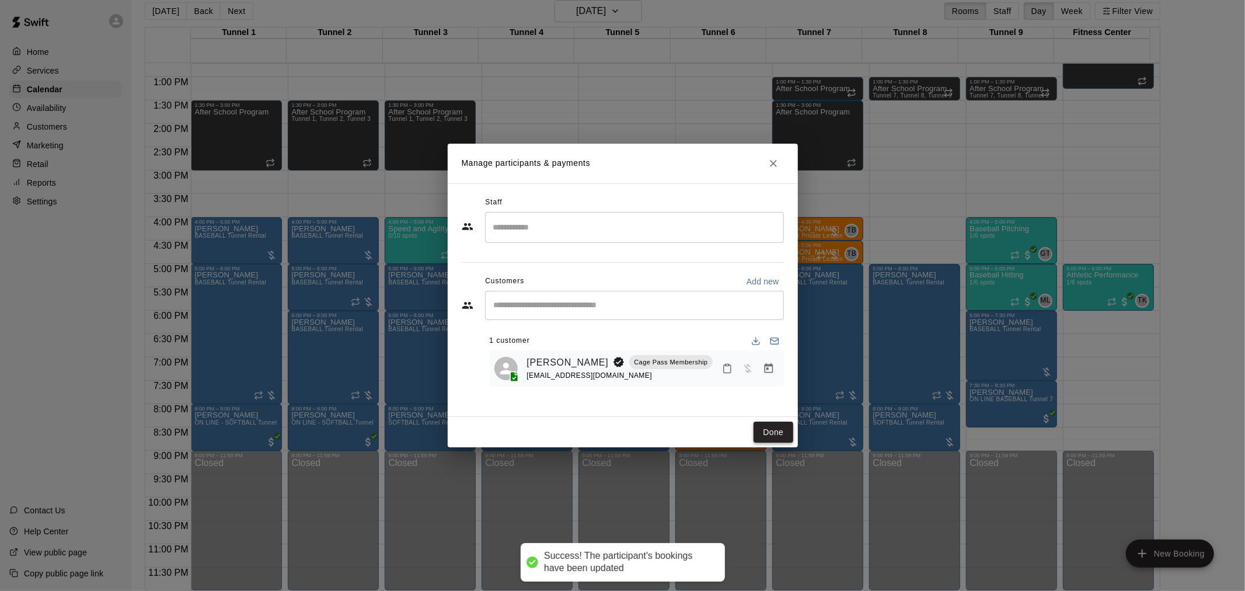
click at [620, 387] on button "Done" at bounding box center [772, 432] width 39 height 22
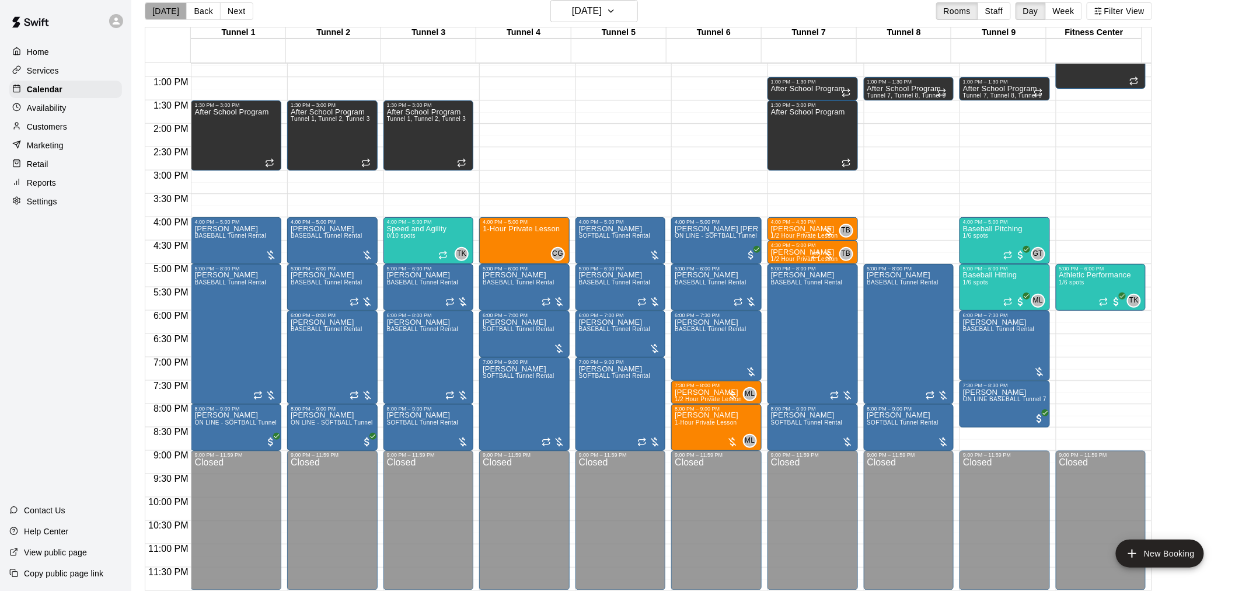
click at [173, 7] on button "[DATE]" at bounding box center [166, 11] width 42 height 18
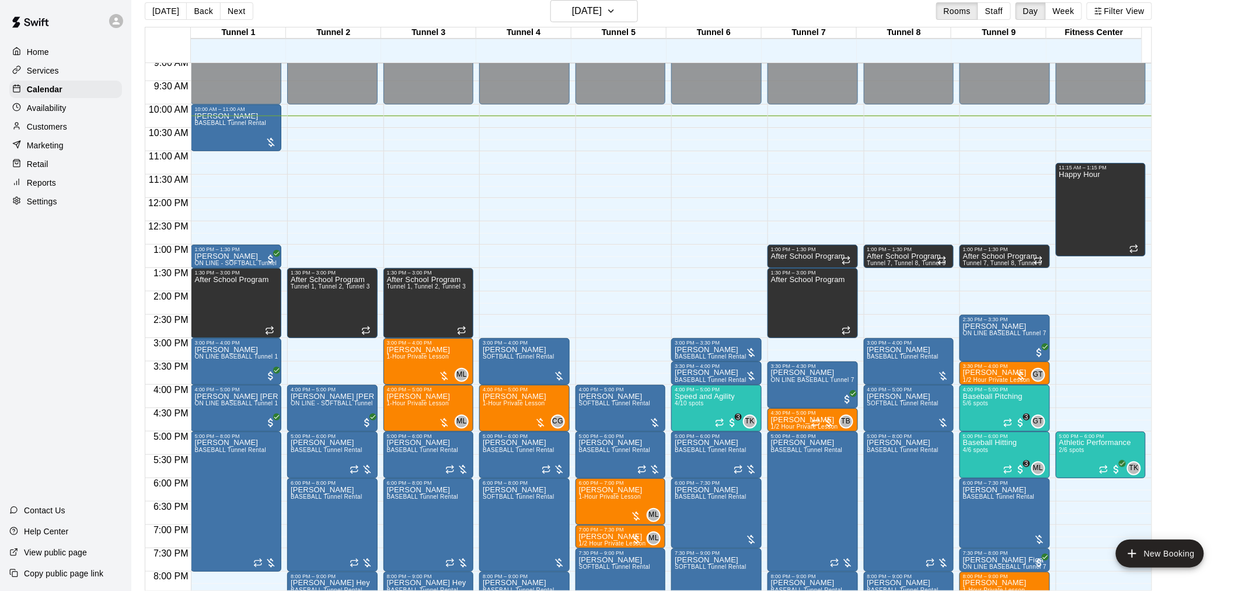
scroll to position [205, 0]
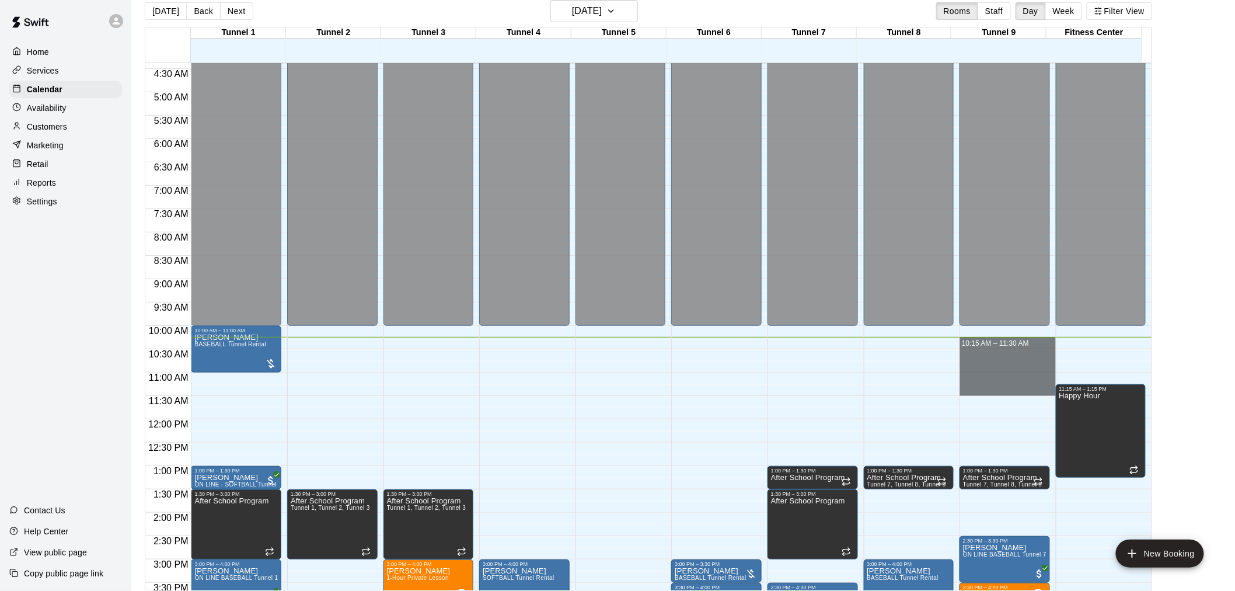
drag, startPoint x: 984, startPoint y: 347, endPoint x: 993, endPoint y: 384, distance: 37.7
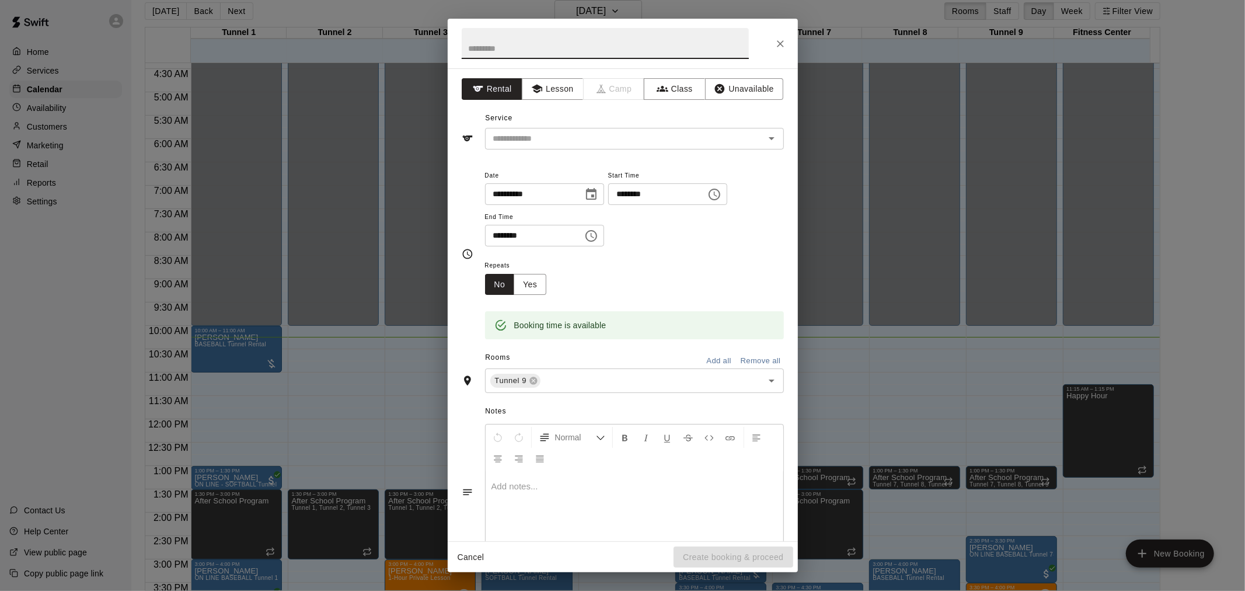
click at [620, 40] on icon "Close" at bounding box center [780, 44] width 12 height 12
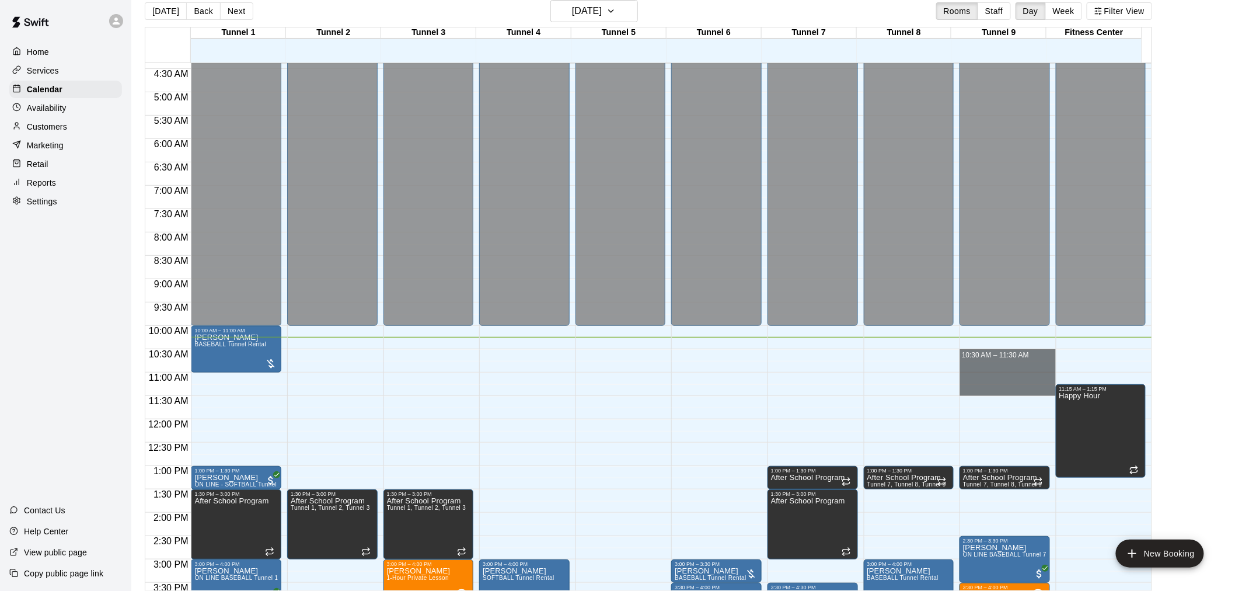
drag, startPoint x: 972, startPoint y: 350, endPoint x: 965, endPoint y: 389, distance: 39.0
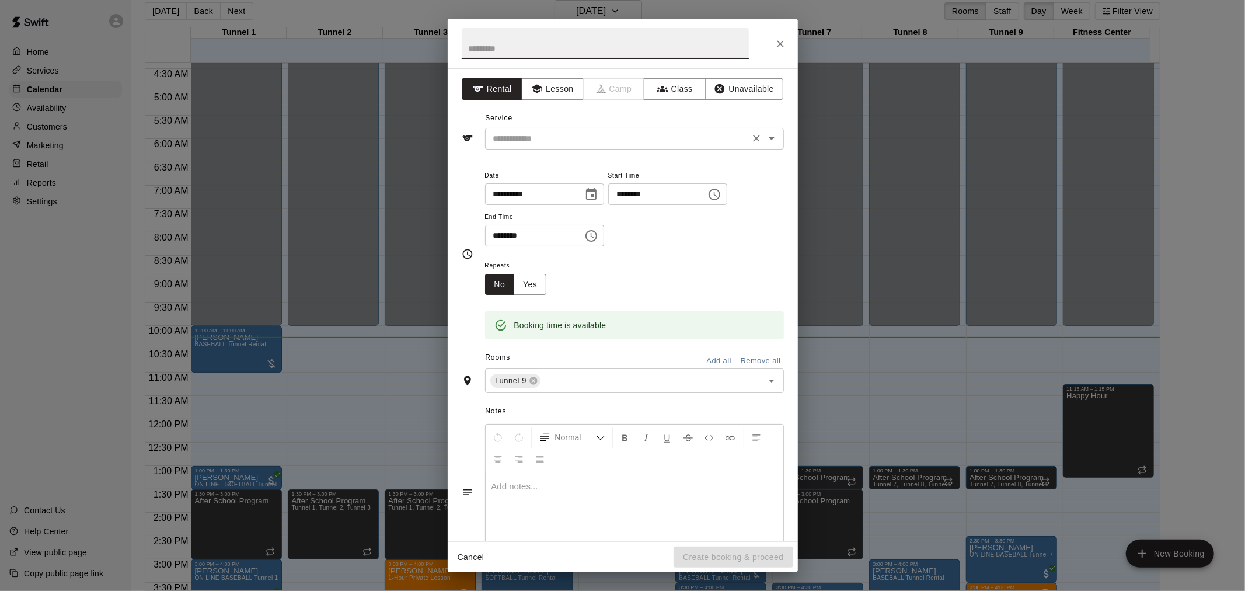
click at [576, 138] on input "text" at bounding box center [616, 138] width 257 height 15
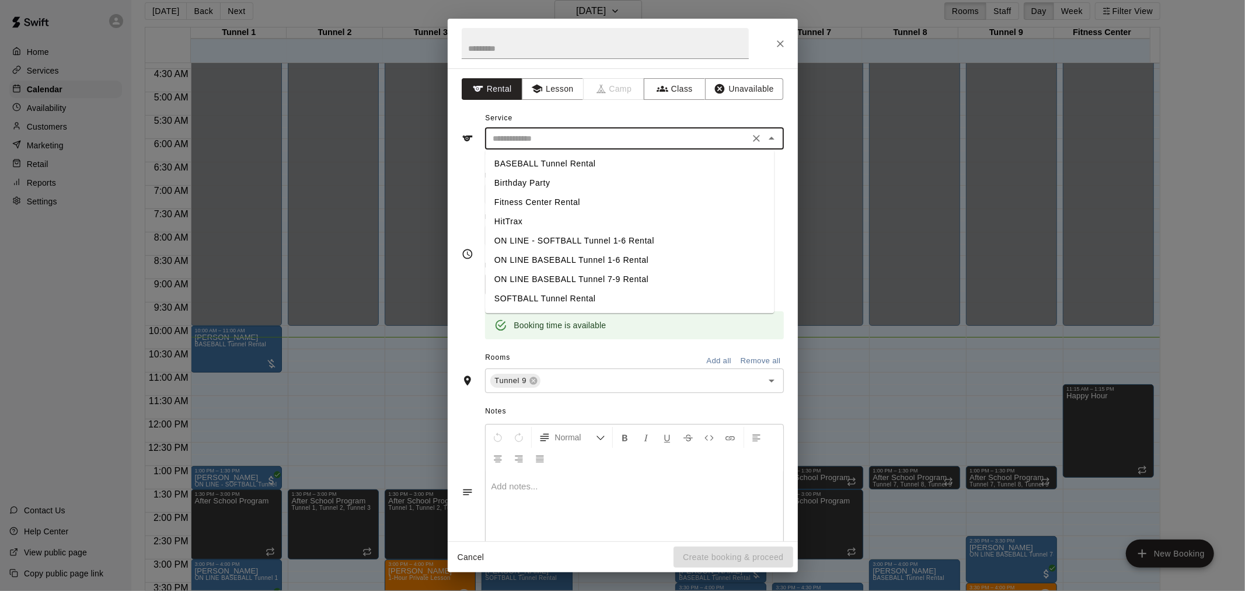
click at [555, 159] on li "BASEBALL Tunnel Rental" at bounding box center [629, 163] width 289 height 19
type input "**********"
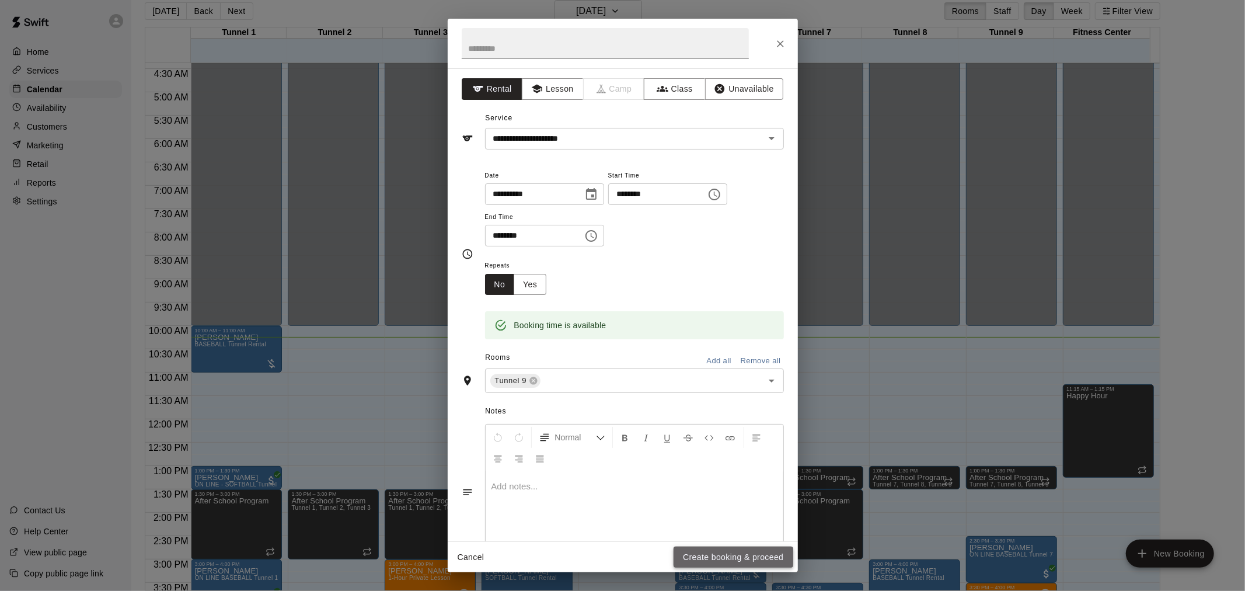
click at [620, 387] on button "Create booking & proceed" at bounding box center [732, 557] width 119 height 22
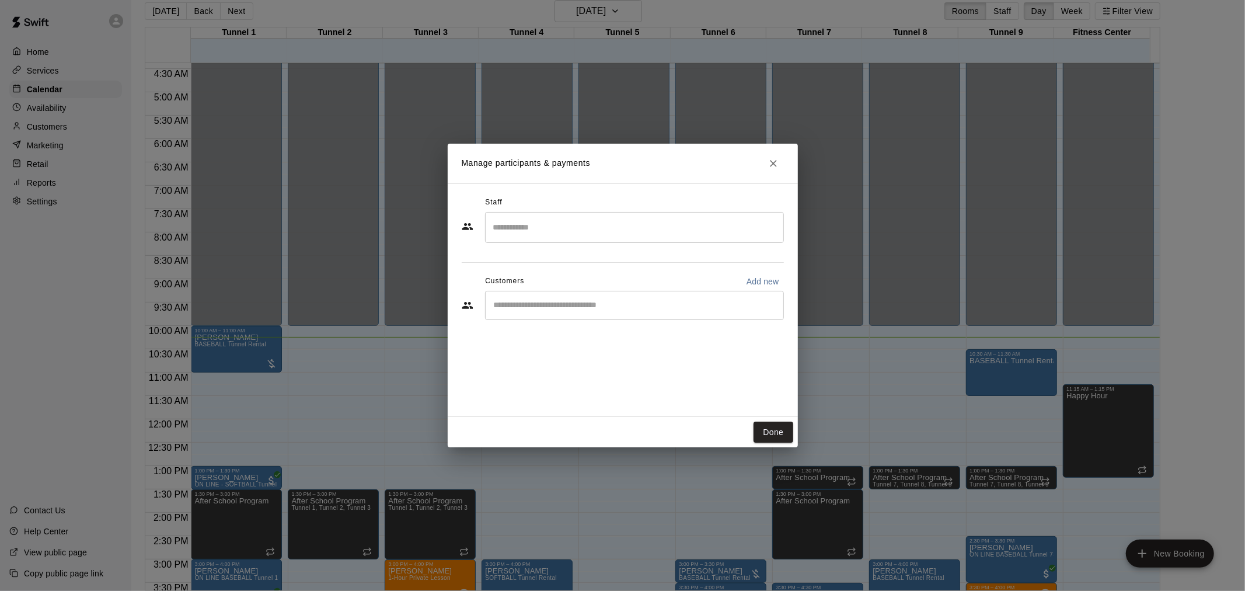
click at [592, 311] on div "​" at bounding box center [634, 305] width 299 height 29
type input "*"
type input "****"
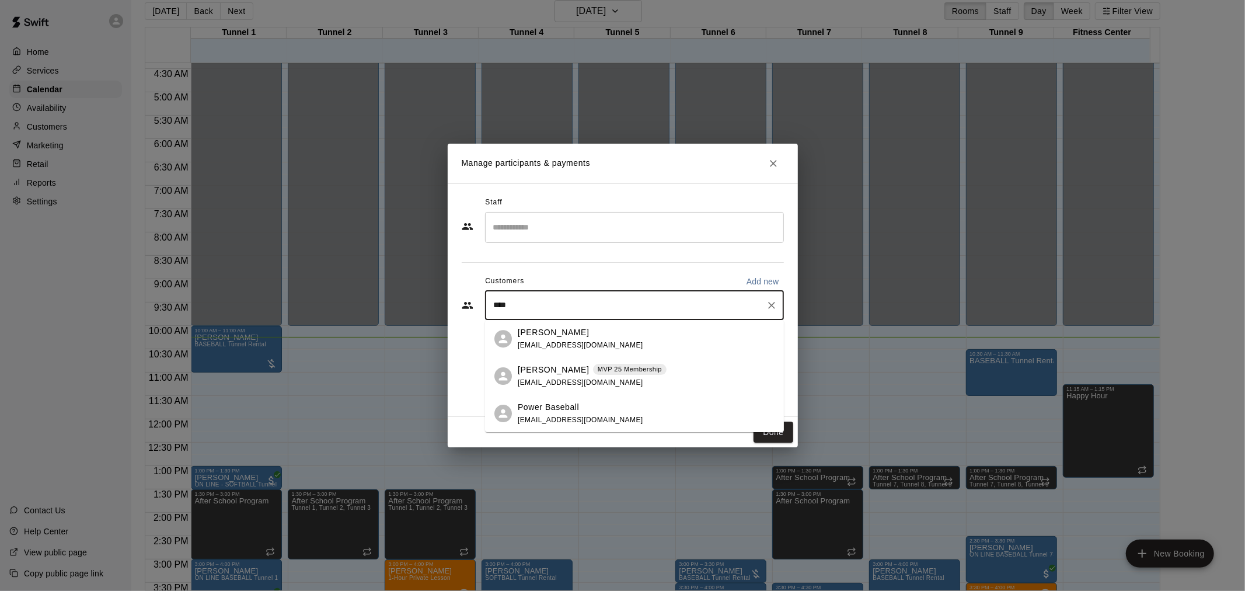
click at [598, 368] on p "MVP 25 Membership" at bounding box center [630, 369] width 64 height 10
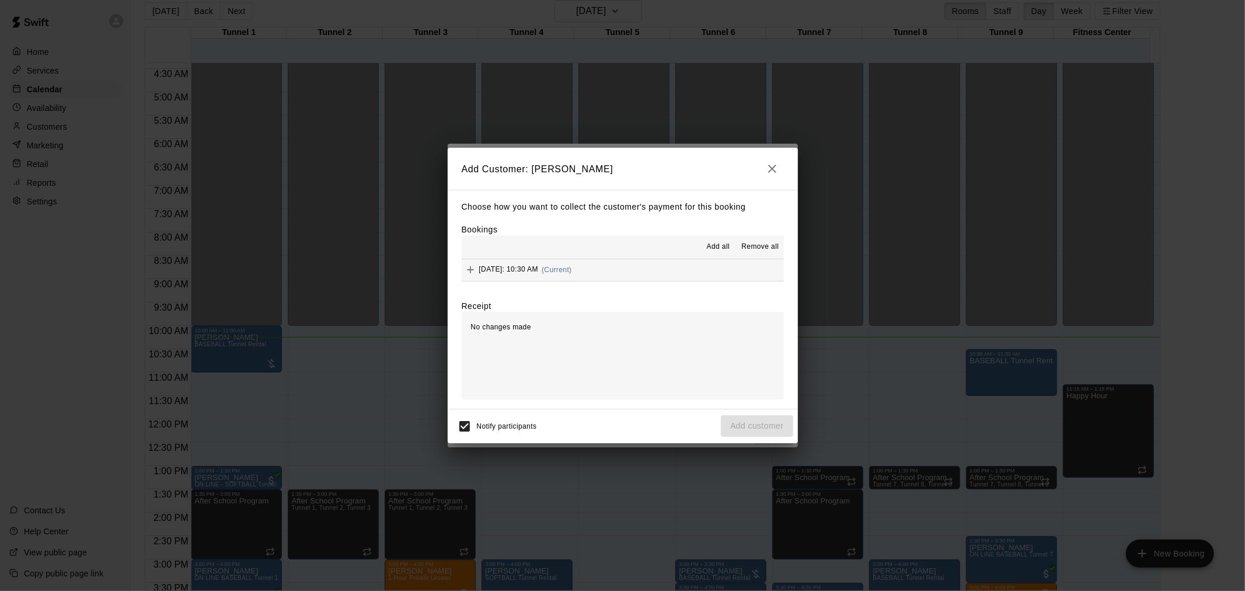
click at [620, 267] on button "[DATE]: 10:30 AM (Current)" at bounding box center [623, 270] width 322 height 22
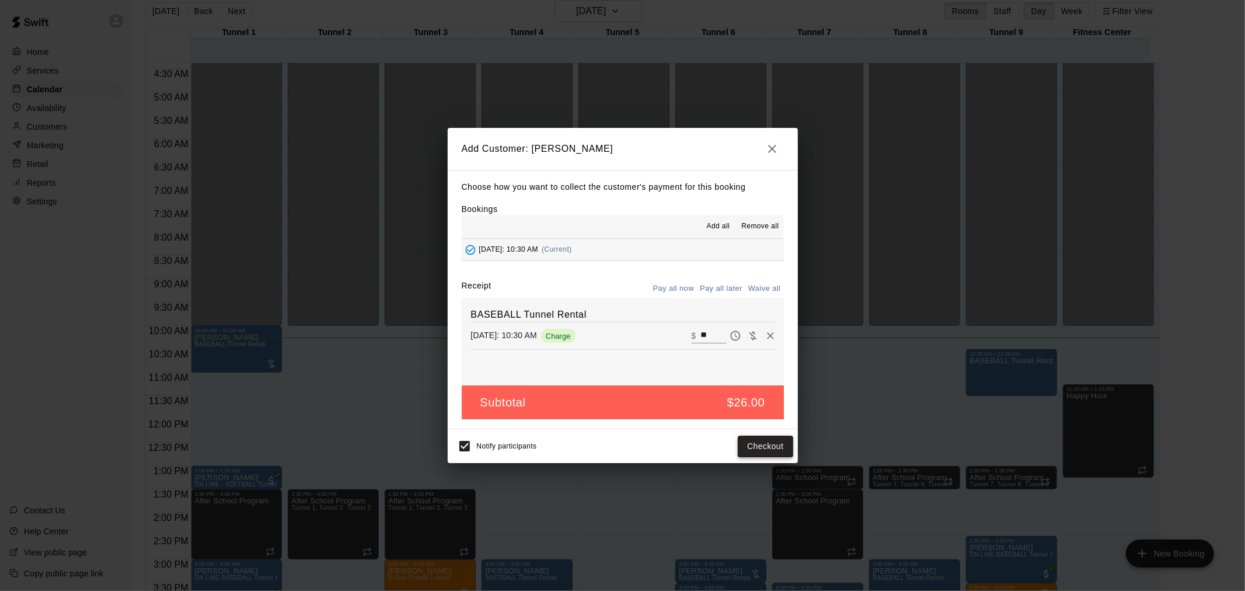
click at [620, 387] on button "Checkout" at bounding box center [765, 446] width 55 height 22
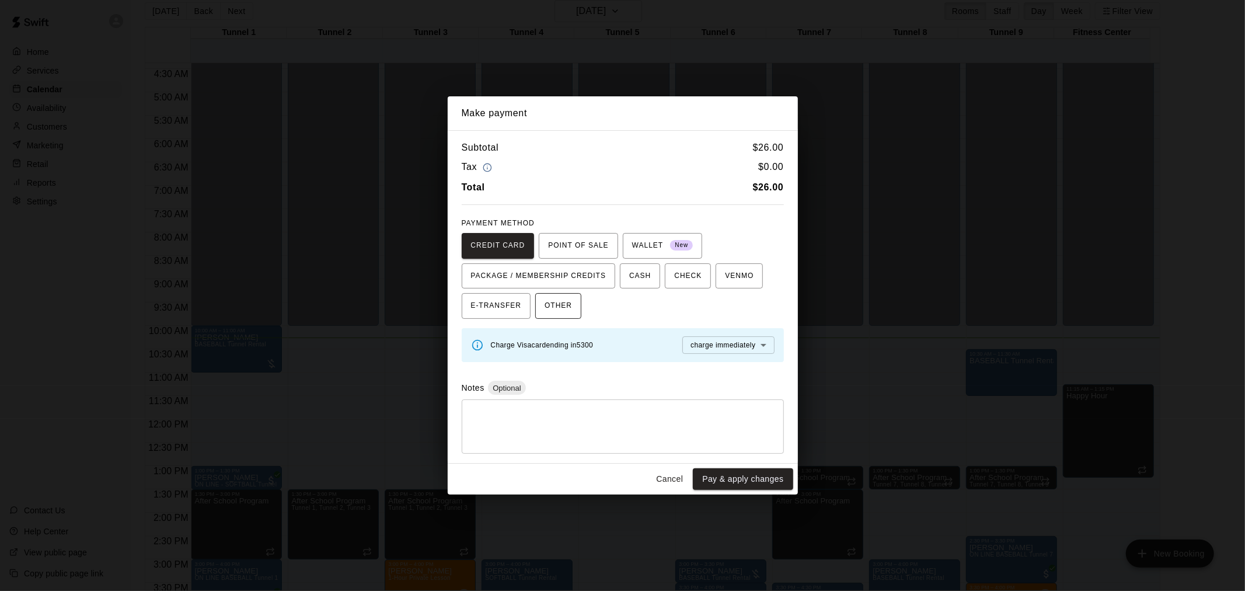
click at [564, 301] on span "OTHER" at bounding box center [557, 305] width 27 height 19
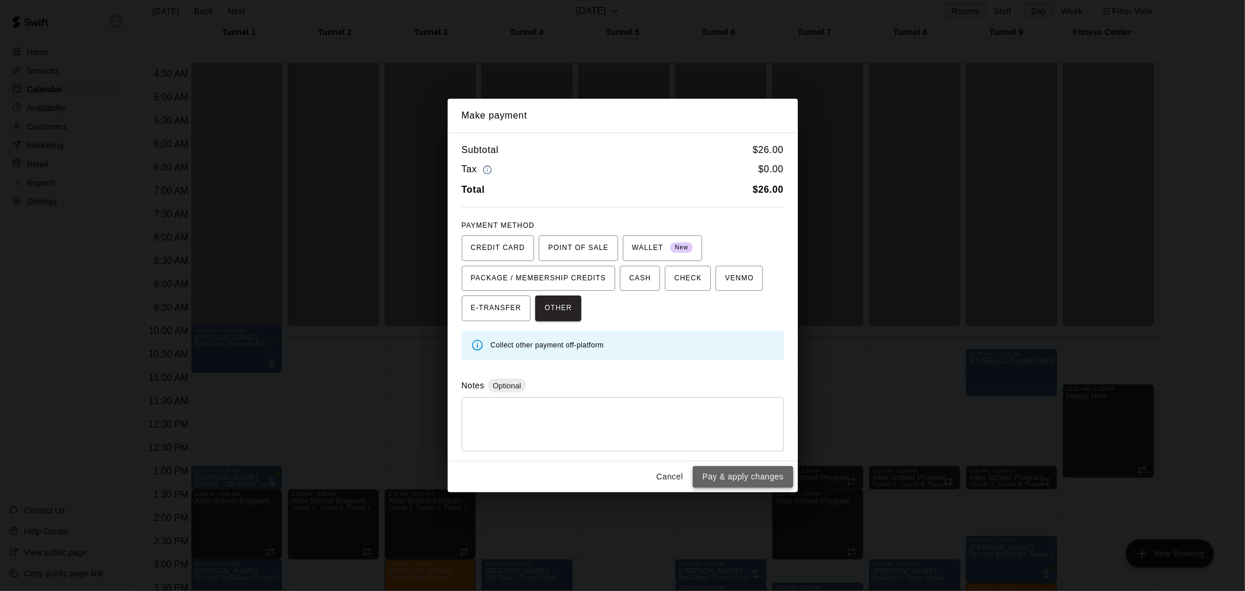
click at [620, 387] on button "Pay & apply changes" at bounding box center [743, 477] width 100 height 22
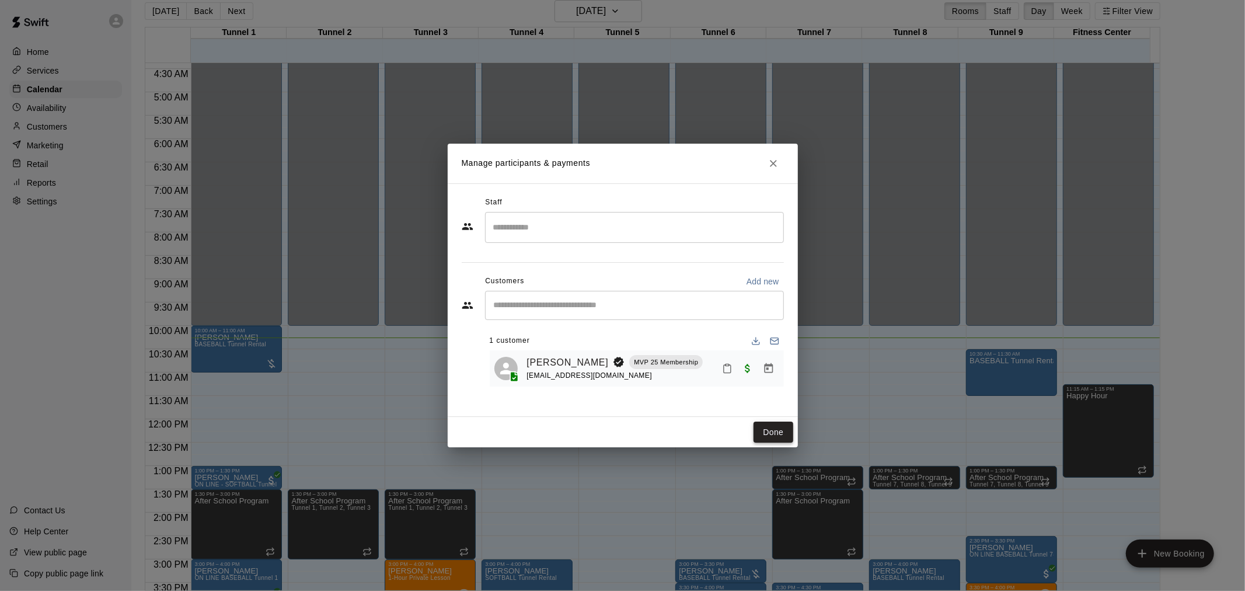
click at [620, 387] on button "Done" at bounding box center [772, 432] width 39 height 22
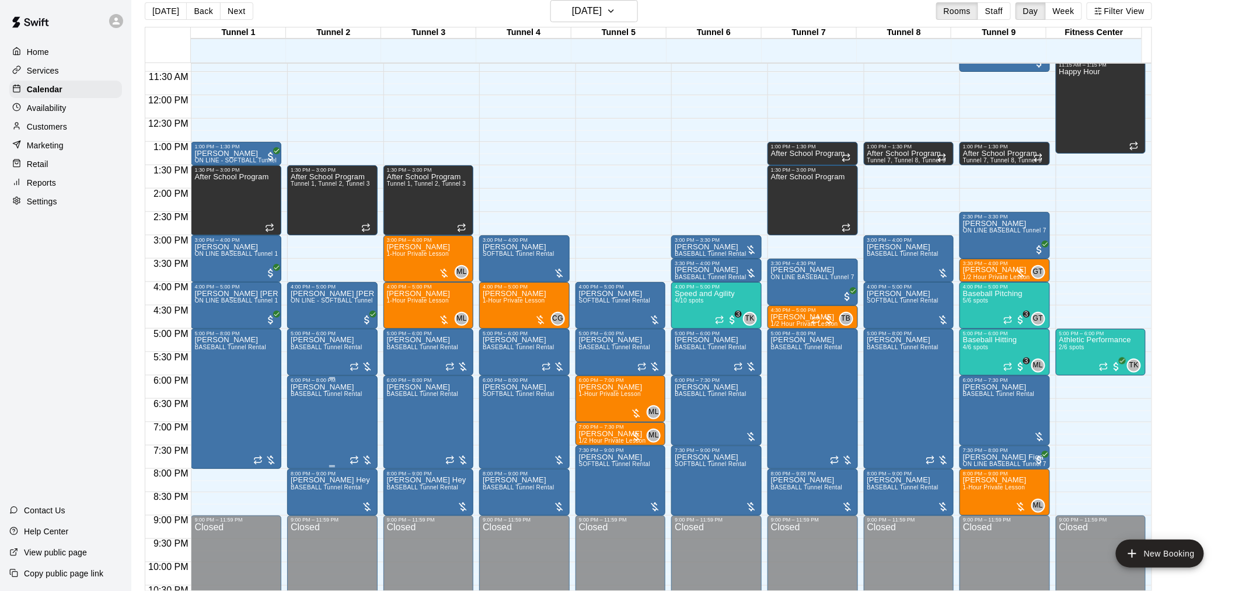
scroll to position [464, 0]
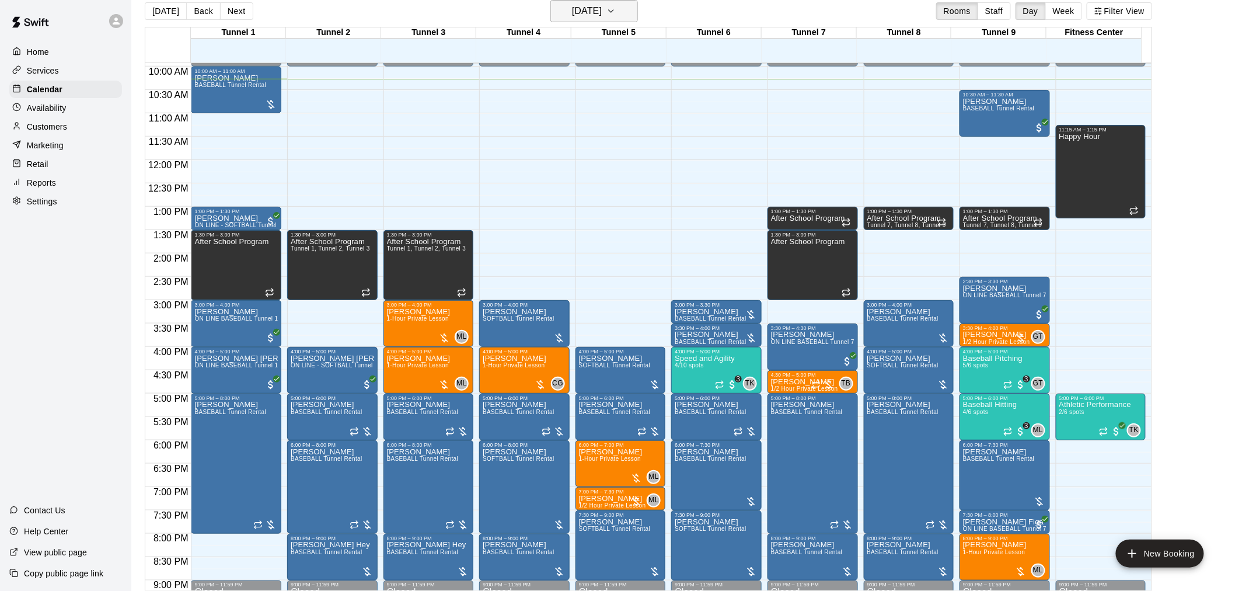
click at [602, 8] on h6 "[DATE]" at bounding box center [587, 11] width 30 height 16
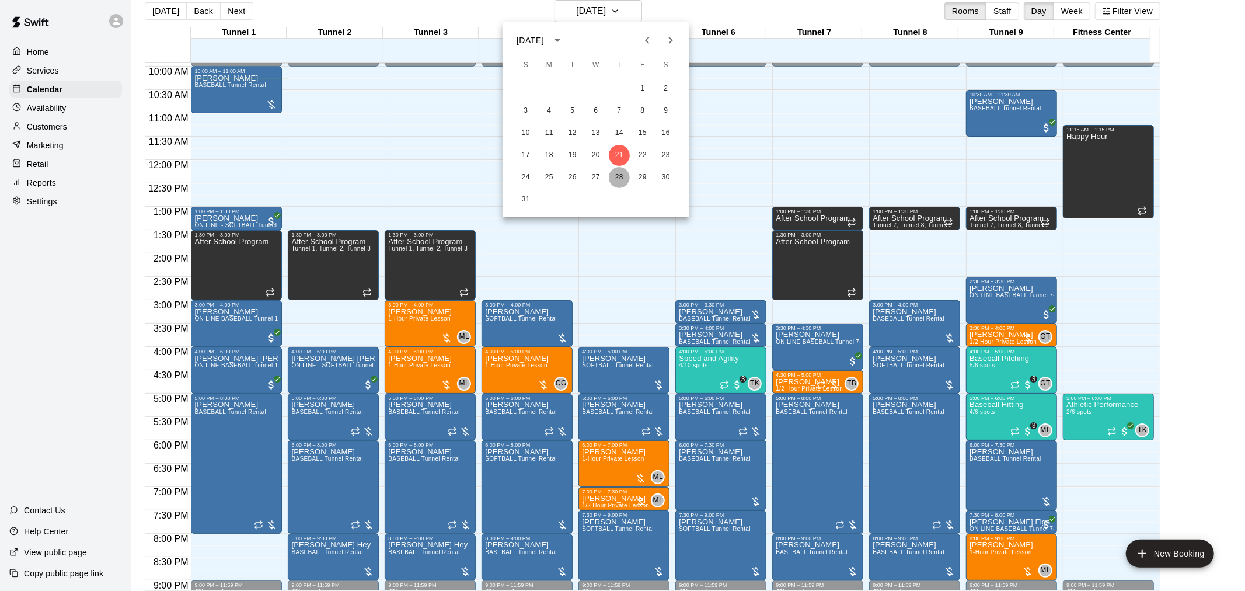
click at [617, 177] on button "28" at bounding box center [619, 177] width 21 height 21
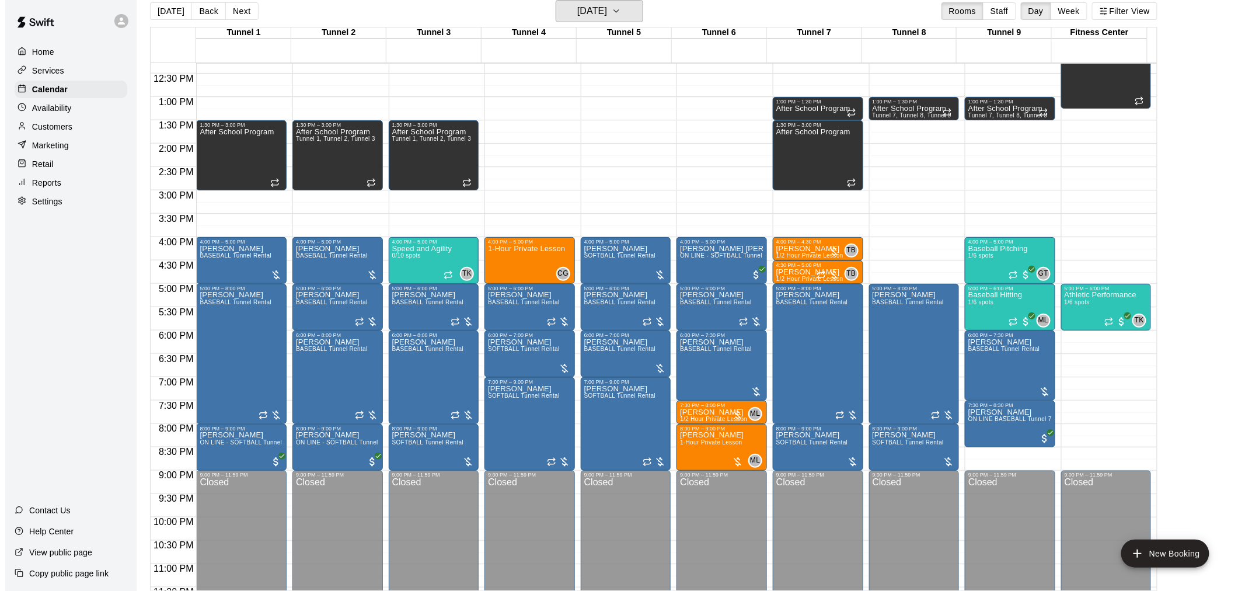
scroll to position [593, 0]
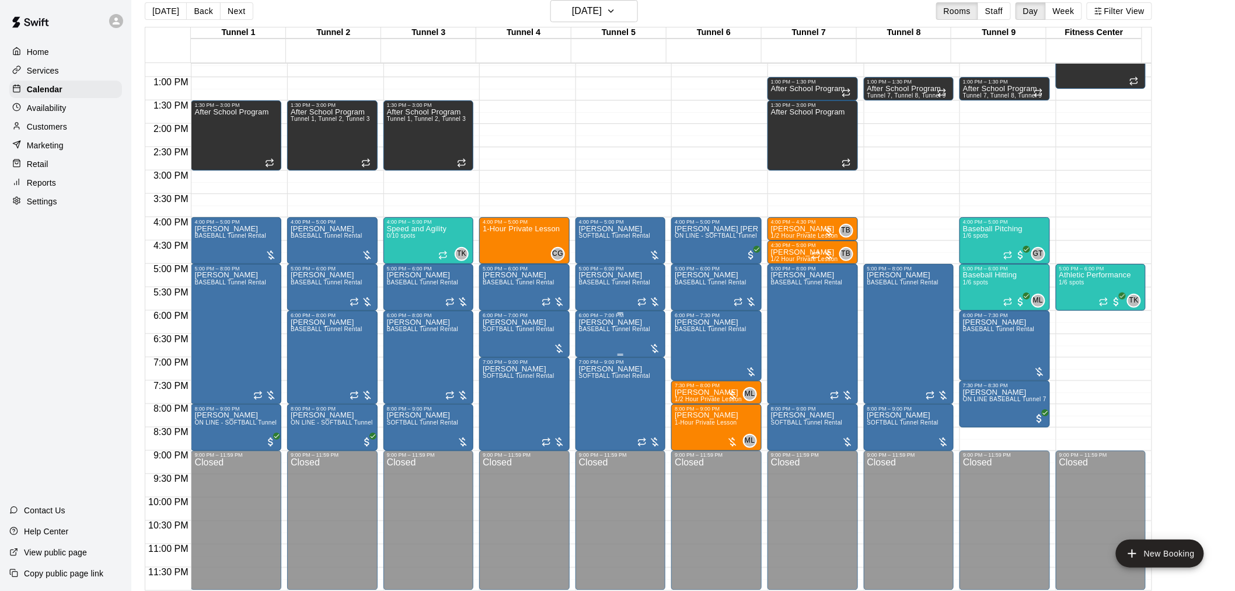
click at [620, 327] on span "BASEBALL Tunnel Rental" at bounding box center [615, 329] width 72 height 6
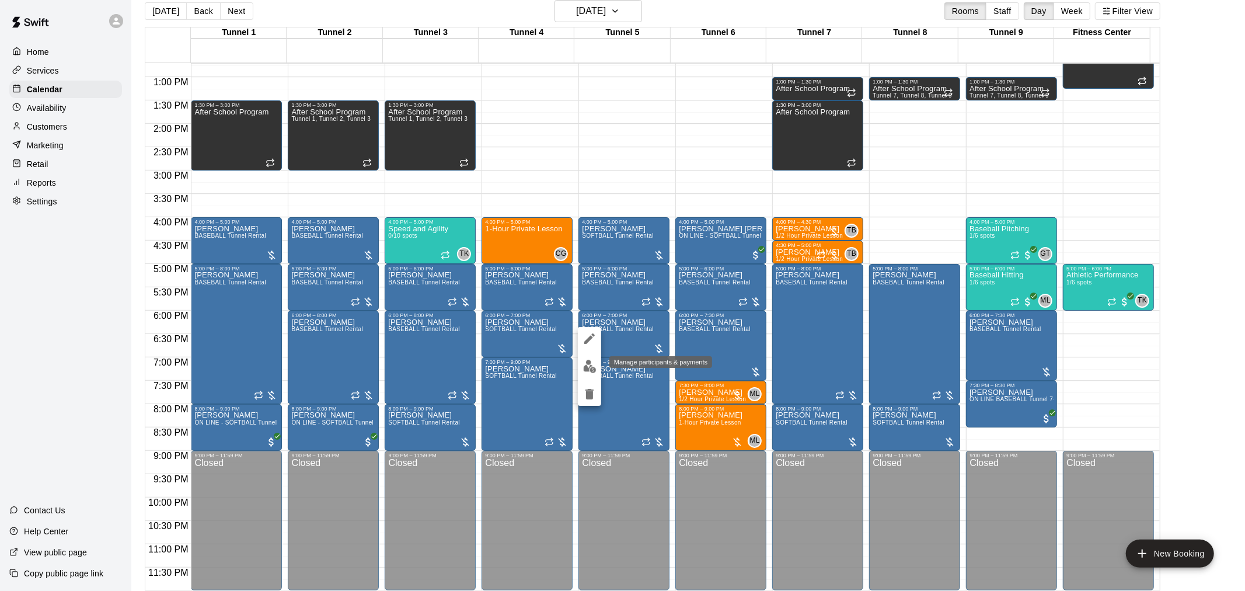
click at [590, 371] on img "edit" at bounding box center [589, 365] width 13 height 13
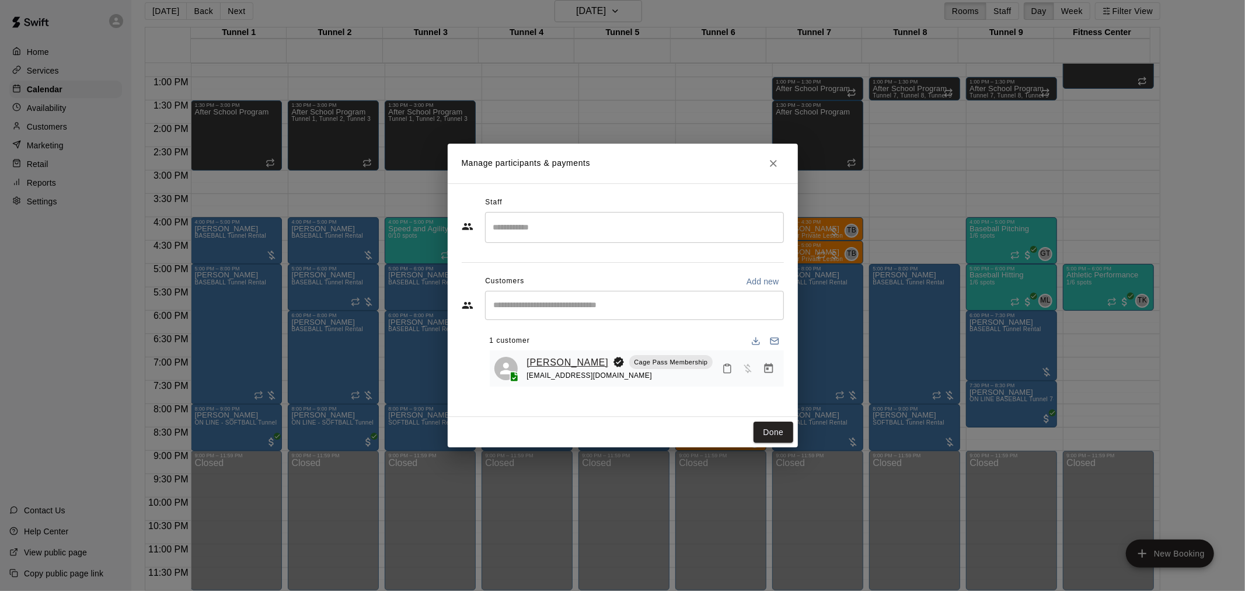
click at [572, 364] on link "[PERSON_NAME]" at bounding box center [568, 362] width 82 height 15
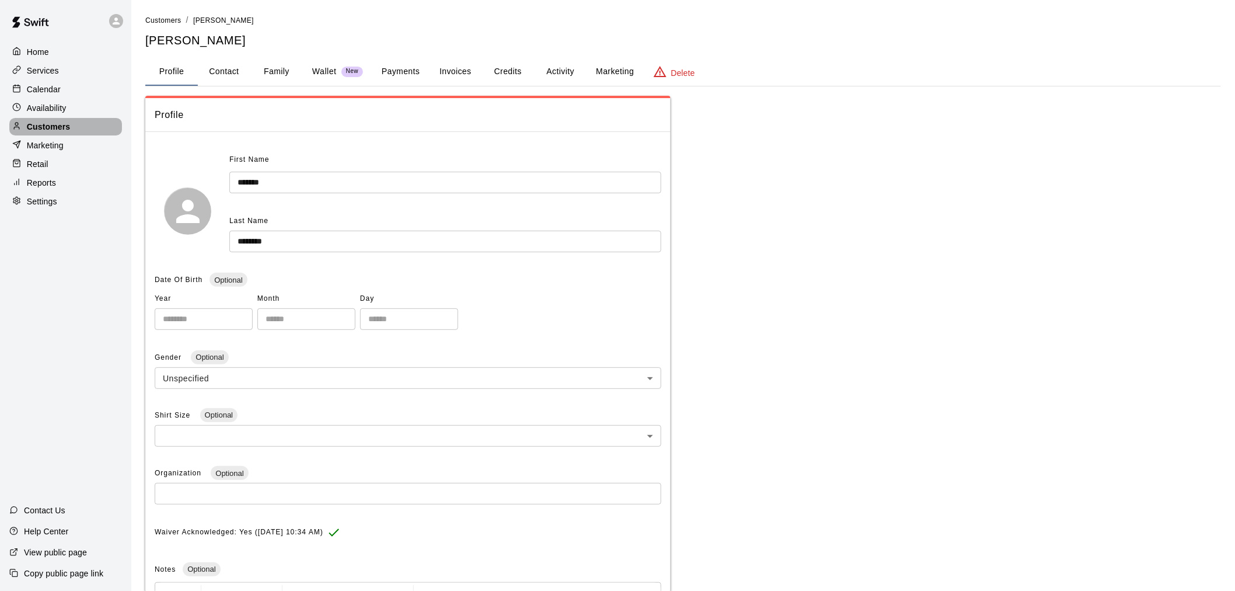
click at [72, 127] on div "Customers" at bounding box center [65, 127] width 113 height 18
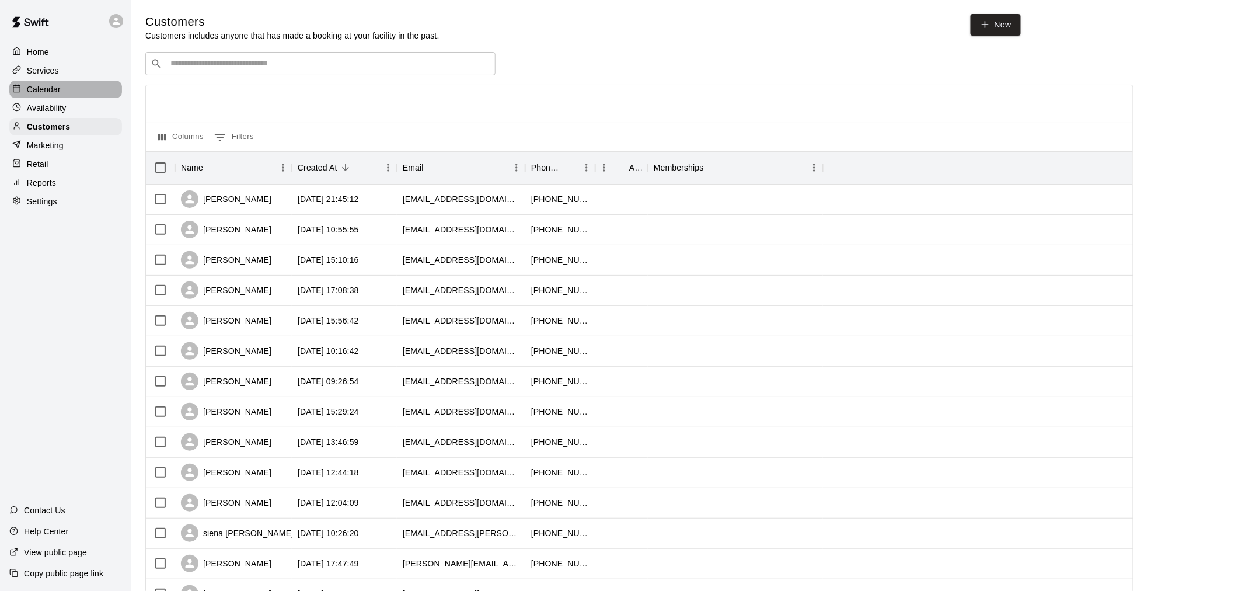
click at [50, 95] on p "Calendar" at bounding box center [44, 89] width 34 height 12
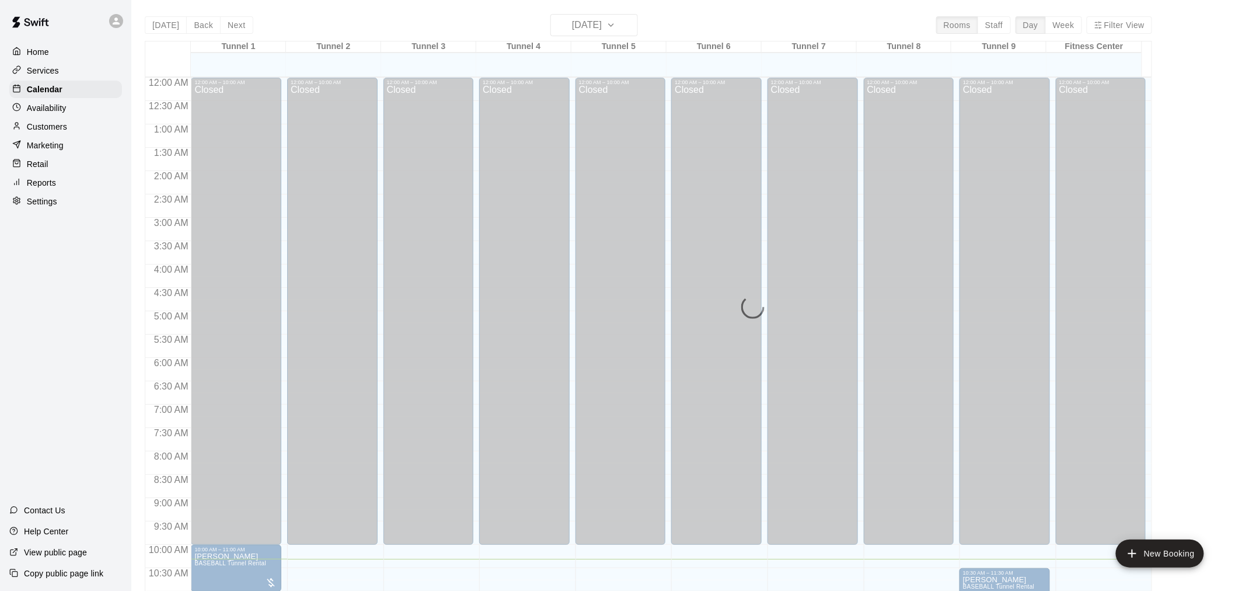
click at [619, 29] on div "[DATE] Back [DATE][DATE] Rooms Staff Day Week Filter View Tunnel 1 21 Thu Tunne…" at bounding box center [648, 309] width 1007 height 591
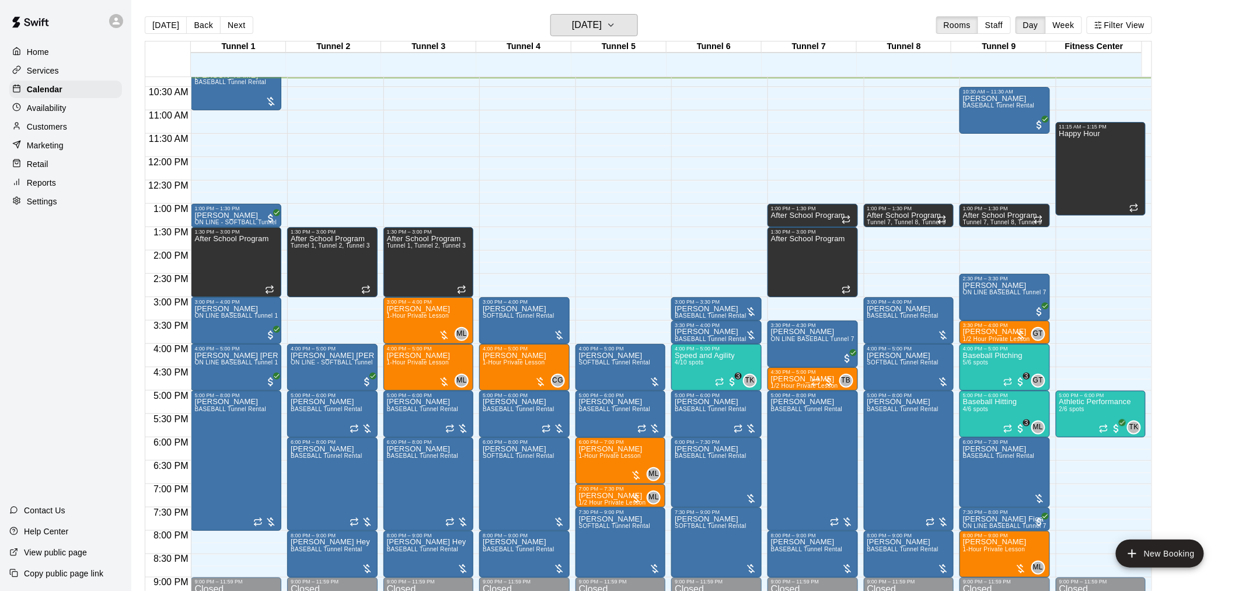
click at [602, 29] on h6 "[DATE]" at bounding box center [587, 25] width 30 height 16
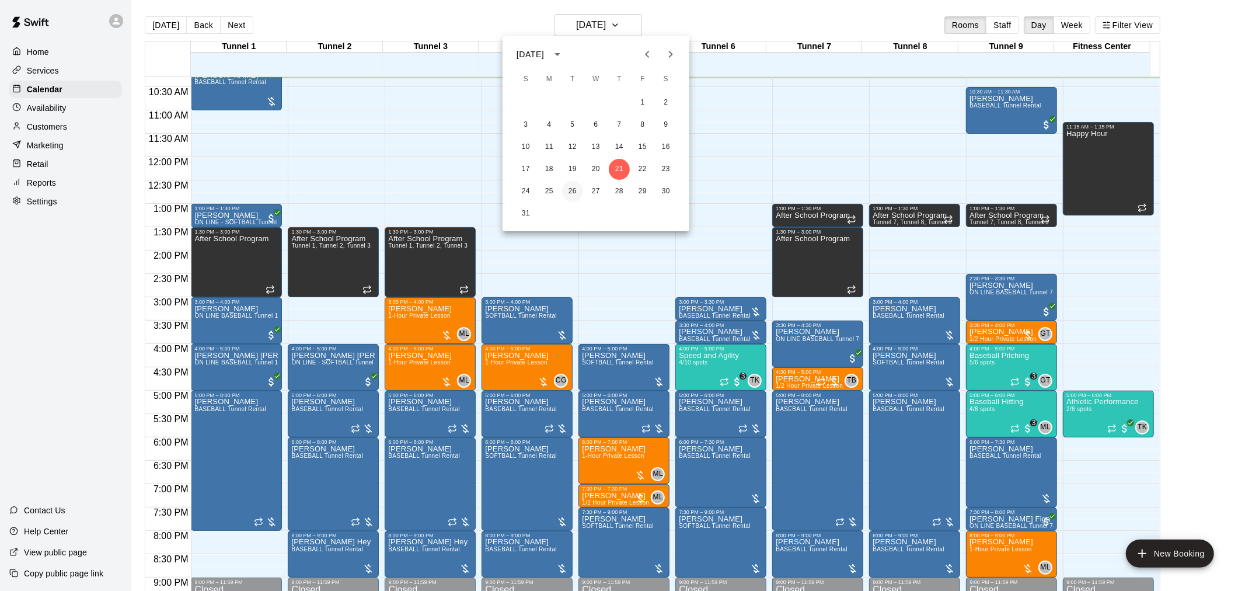
click at [579, 191] on button "26" at bounding box center [572, 191] width 21 height 21
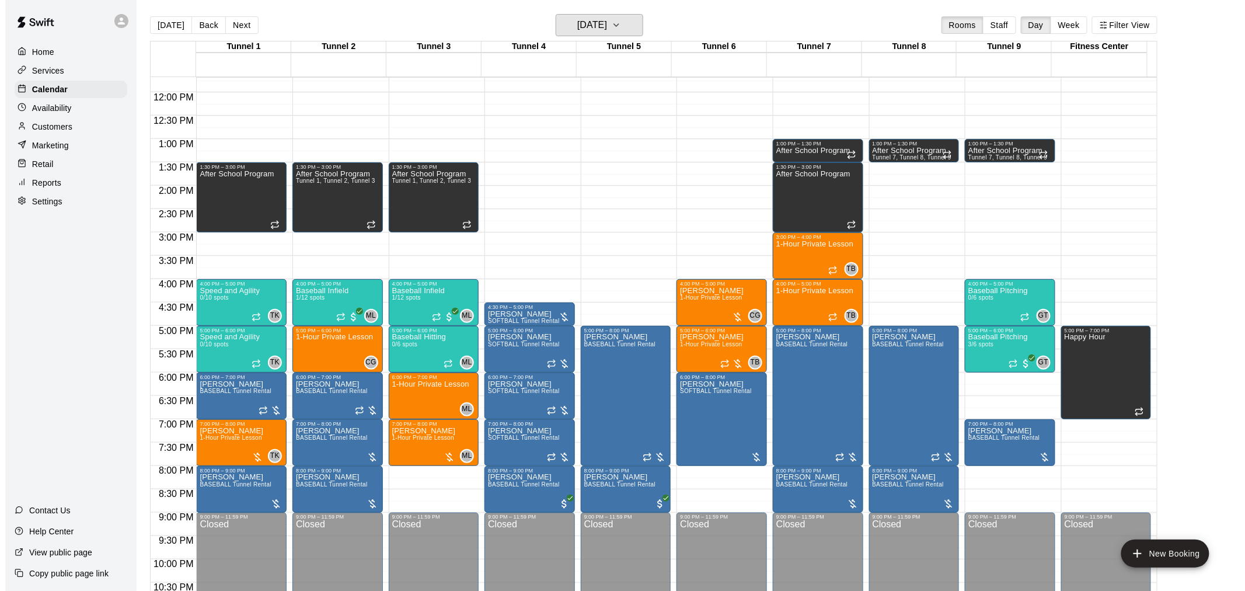
scroll to position [593, 0]
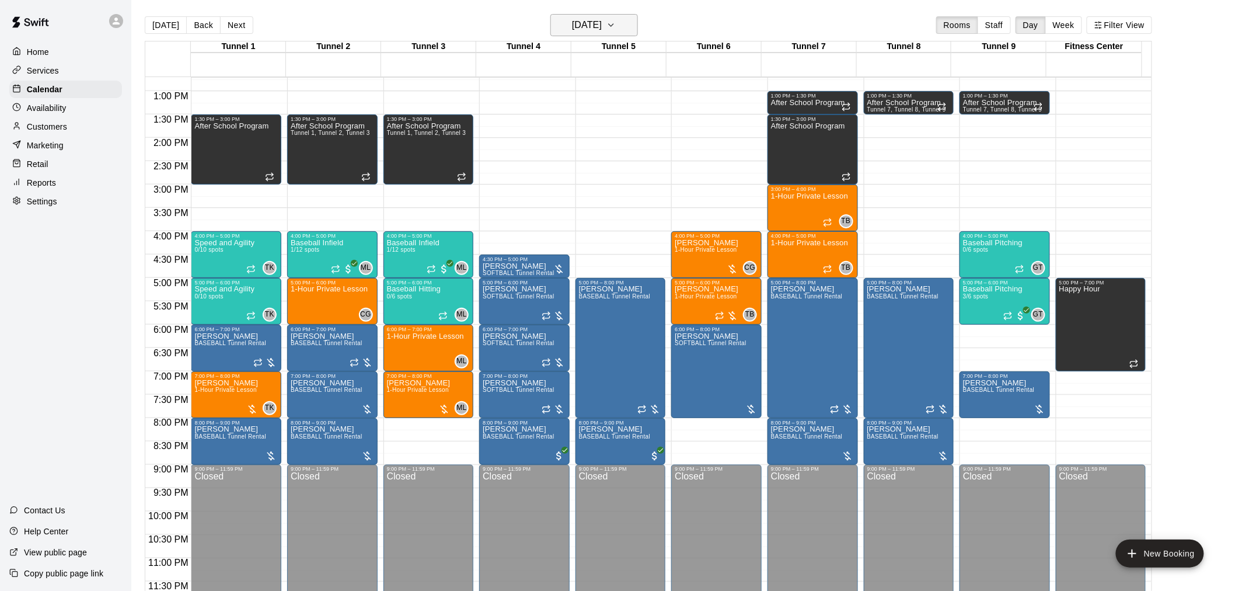
click at [598, 27] on h6 "[DATE]" at bounding box center [587, 25] width 30 height 16
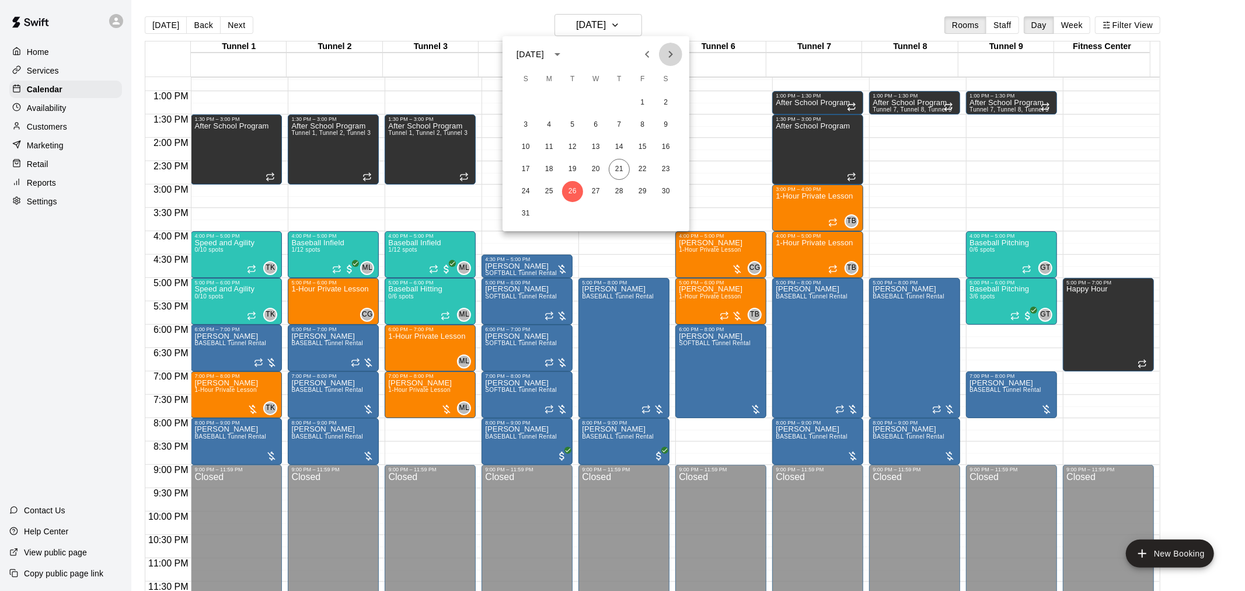
click at [620, 61] on button "Next month" at bounding box center [670, 54] width 23 height 23
click at [569, 95] on button "2" at bounding box center [572, 102] width 21 height 21
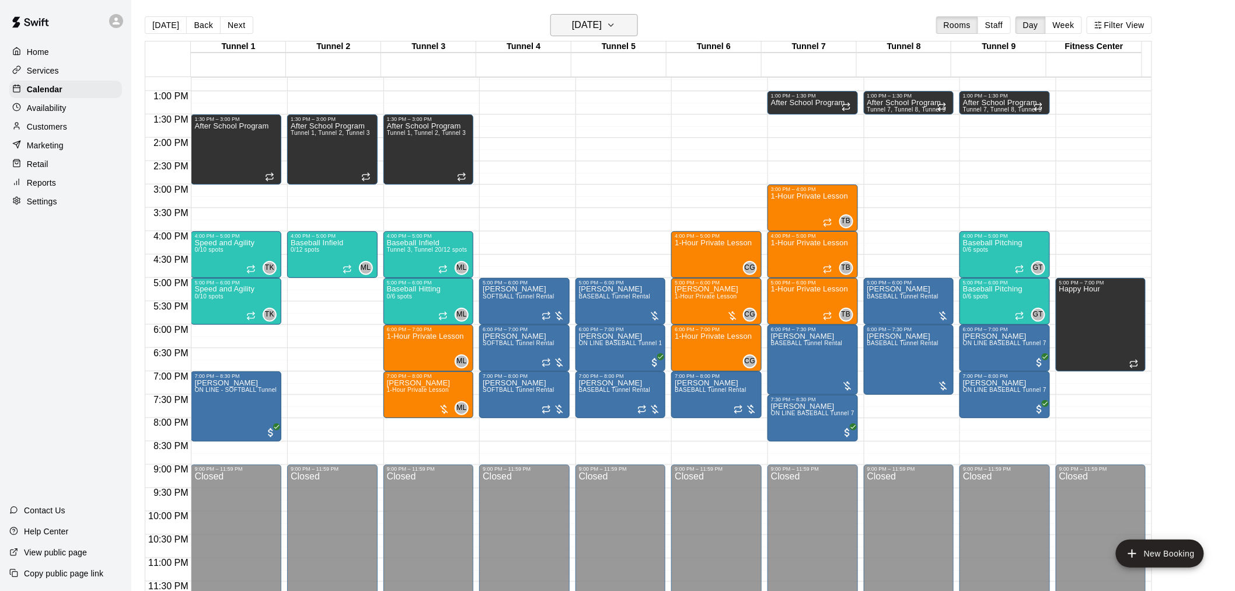
click at [592, 20] on h6 "[DATE]" at bounding box center [587, 25] width 30 height 16
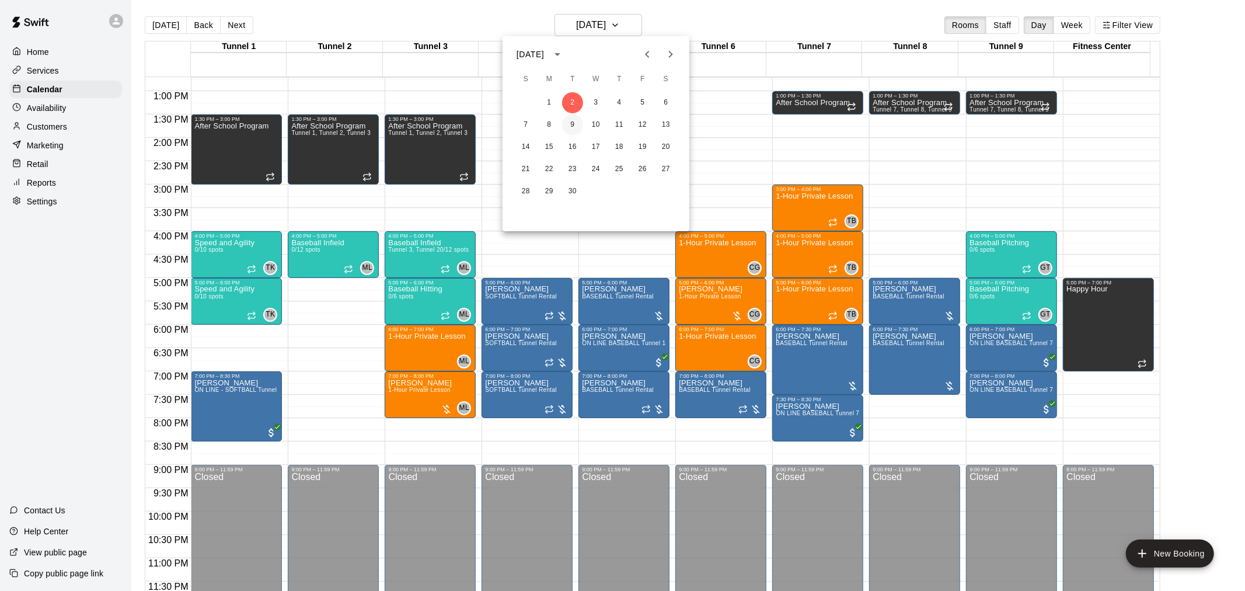
click at [574, 123] on button "9" at bounding box center [572, 124] width 21 height 21
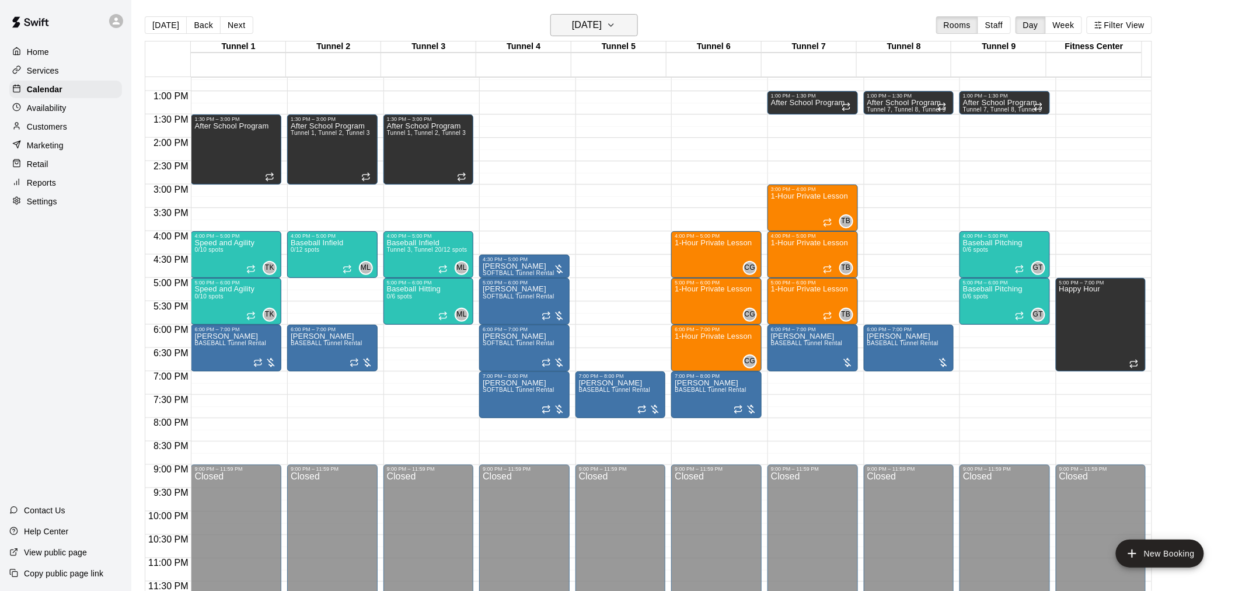
click at [588, 32] on h6 "[DATE]" at bounding box center [587, 25] width 30 height 16
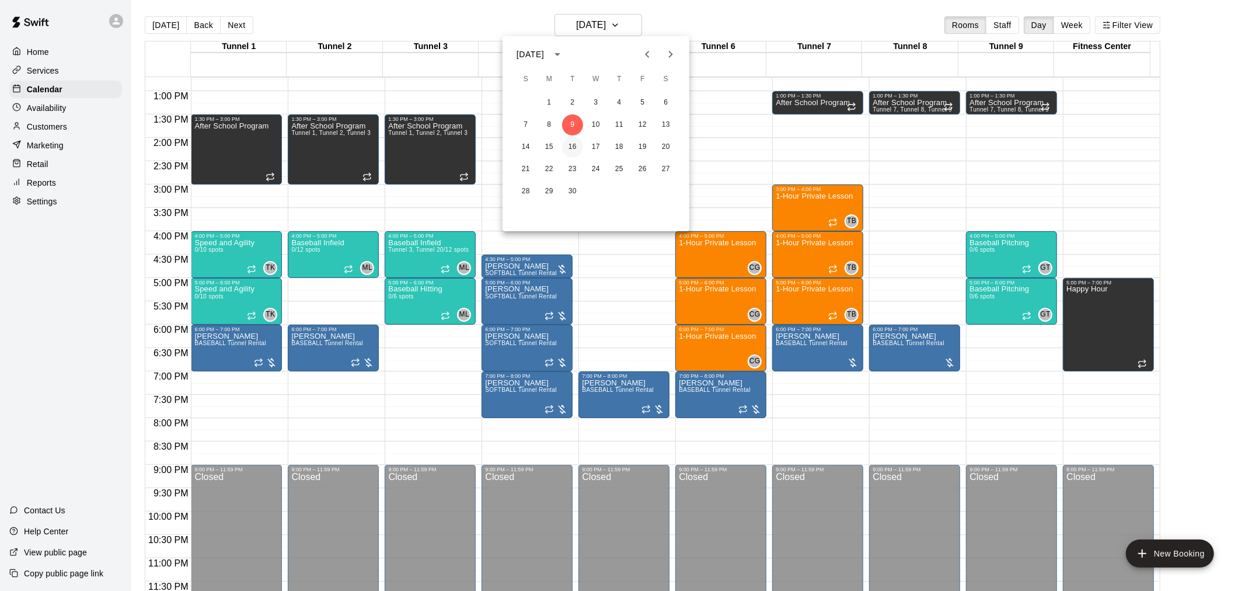
click at [573, 143] on button "16" at bounding box center [572, 147] width 21 height 21
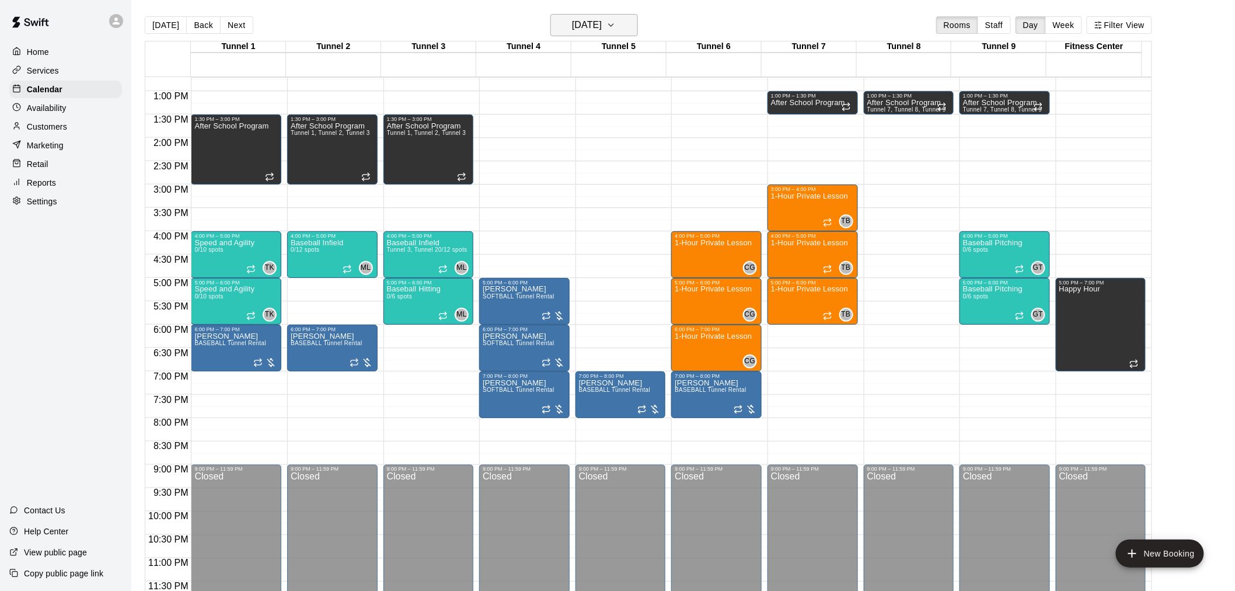
click at [592, 22] on h6 "[DATE]" at bounding box center [587, 25] width 30 height 16
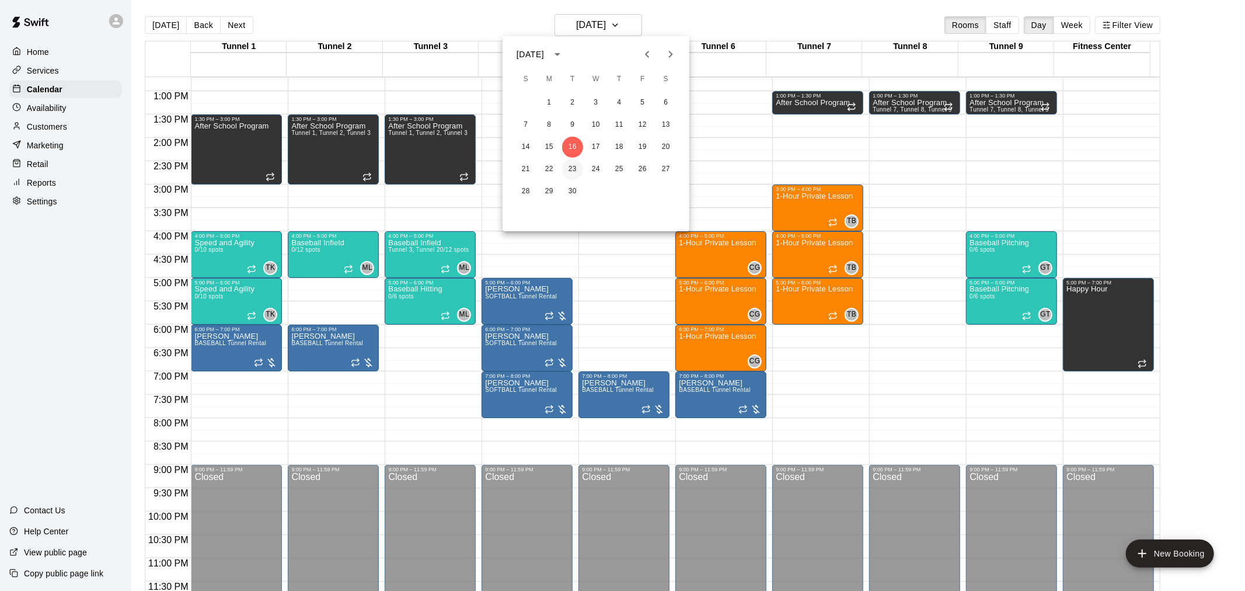
click at [579, 164] on button "23" at bounding box center [572, 169] width 21 height 21
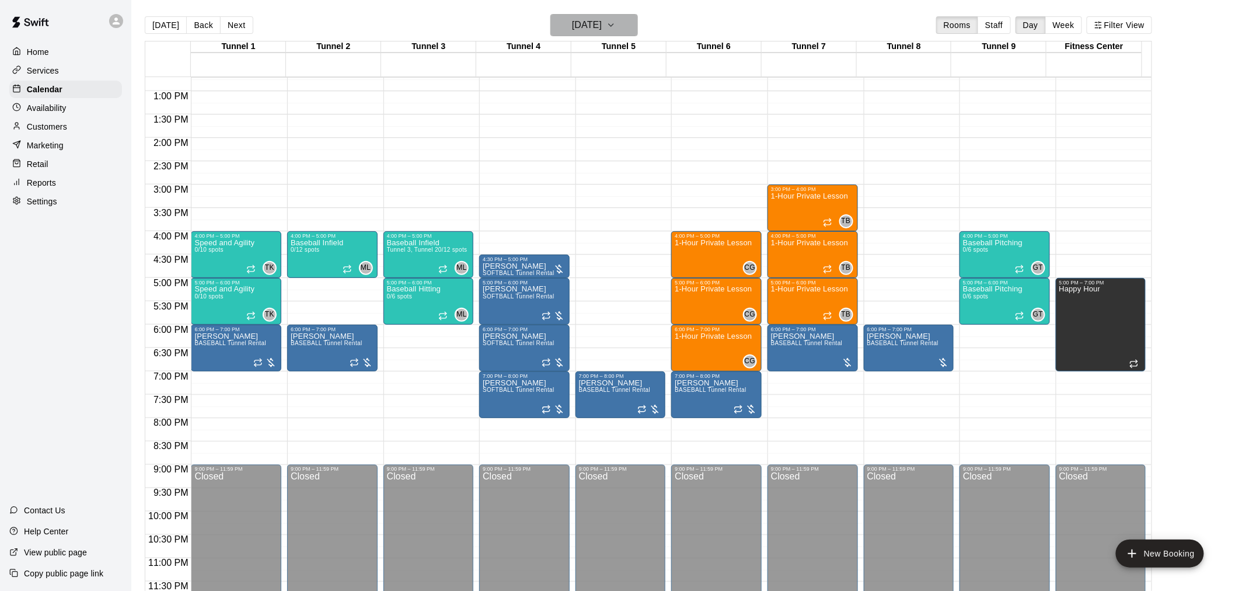
click at [602, 18] on h6 "[DATE]" at bounding box center [587, 25] width 30 height 16
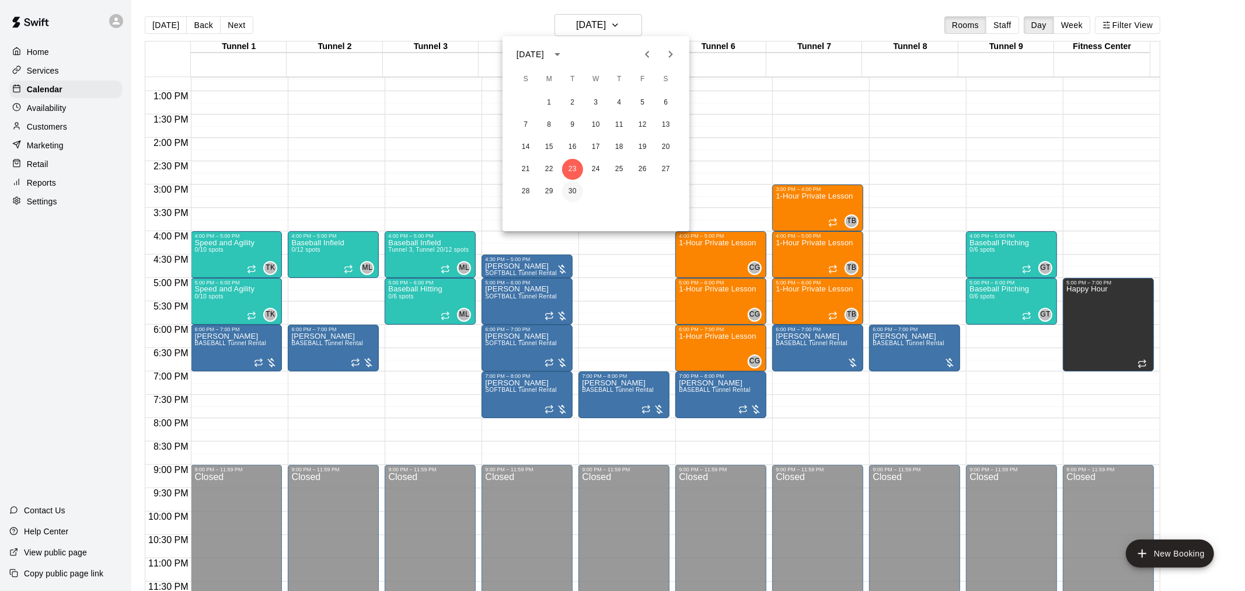
click at [569, 194] on button "30" at bounding box center [572, 191] width 21 height 21
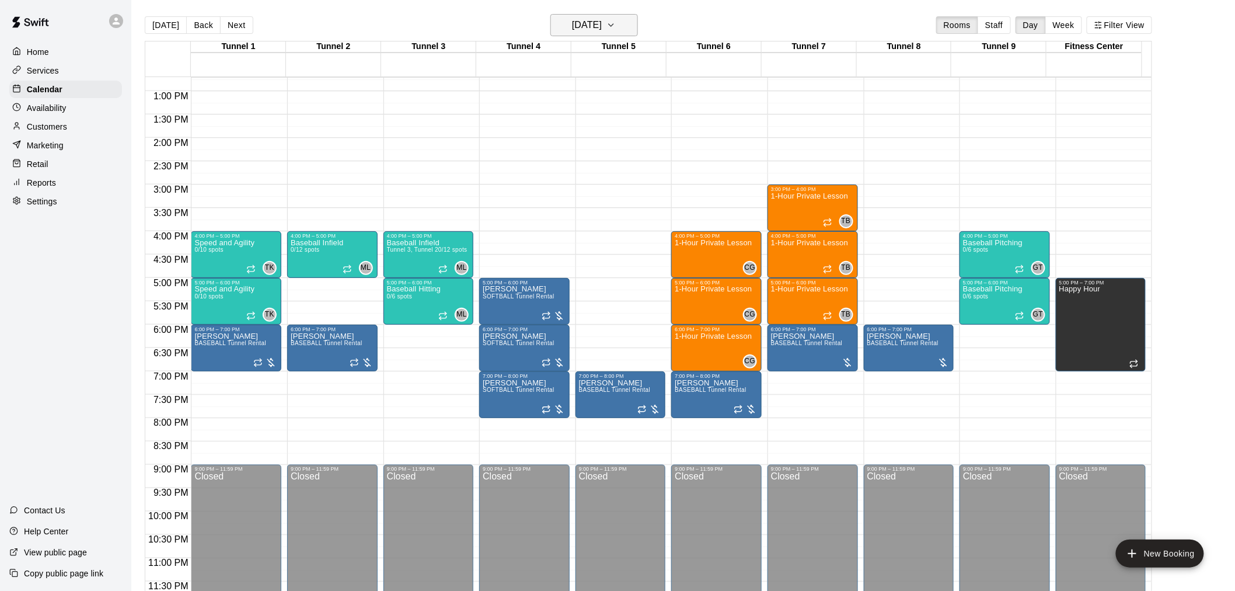
click at [602, 29] on h6 "[DATE]" at bounding box center [587, 25] width 30 height 16
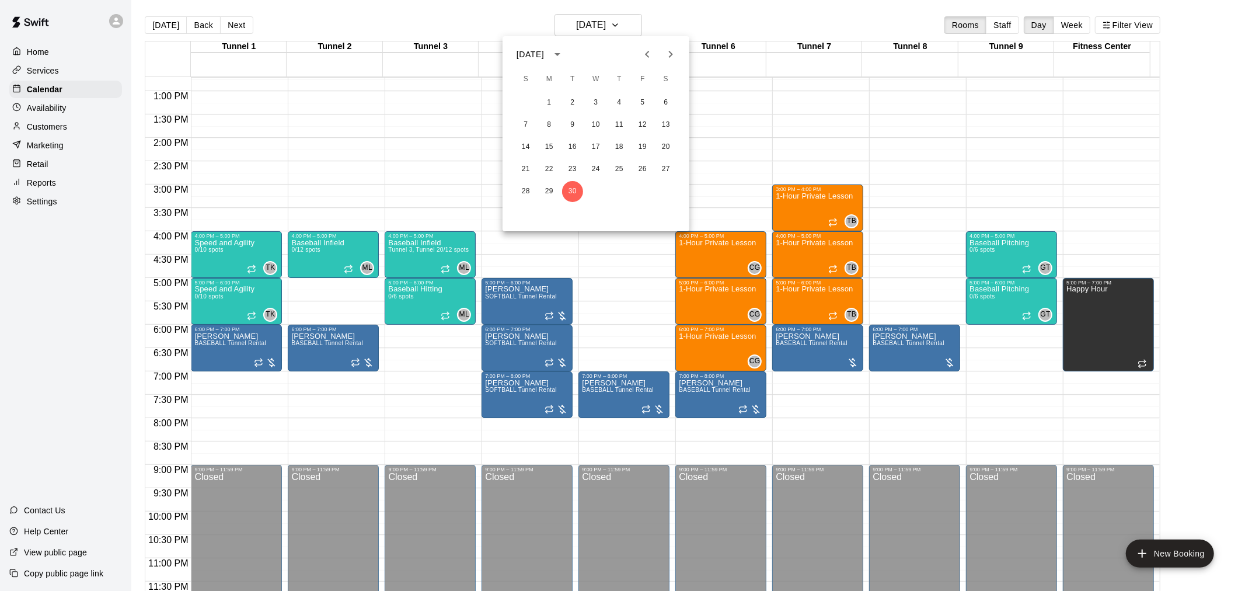
click at [620, 51] on icon "Next month" at bounding box center [670, 54] width 14 height 14
click at [572, 114] on button "7" at bounding box center [572, 124] width 21 height 21
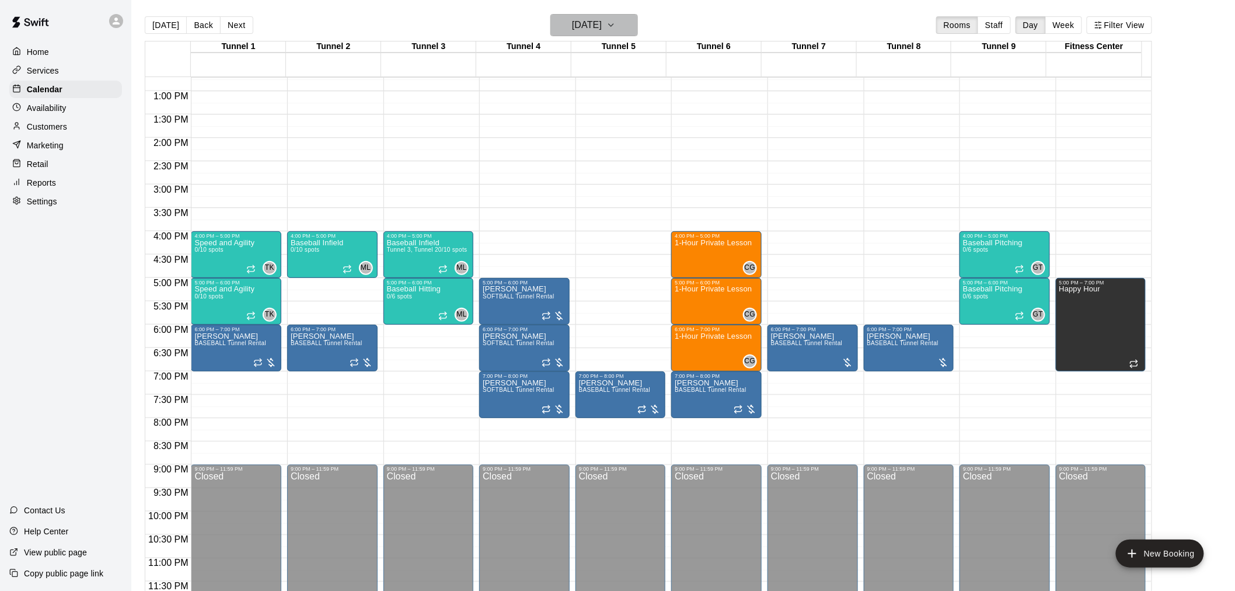
click at [598, 22] on h6 "[DATE]" at bounding box center [587, 25] width 30 height 16
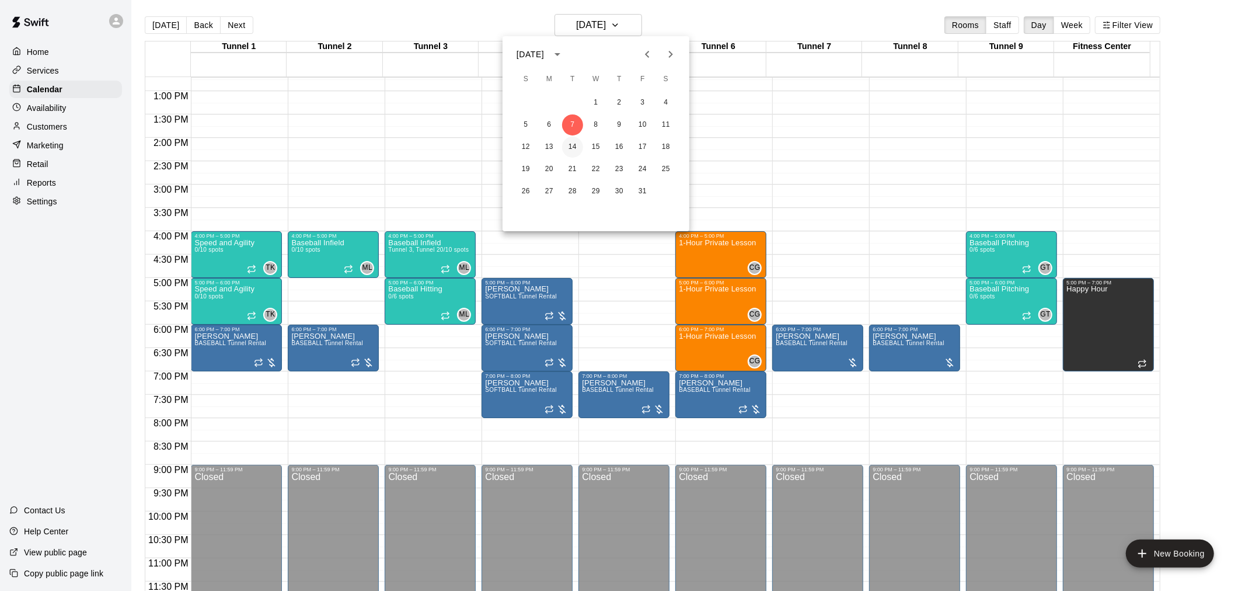
click at [569, 148] on button "14" at bounding box center [572, 147] width 21 height 21
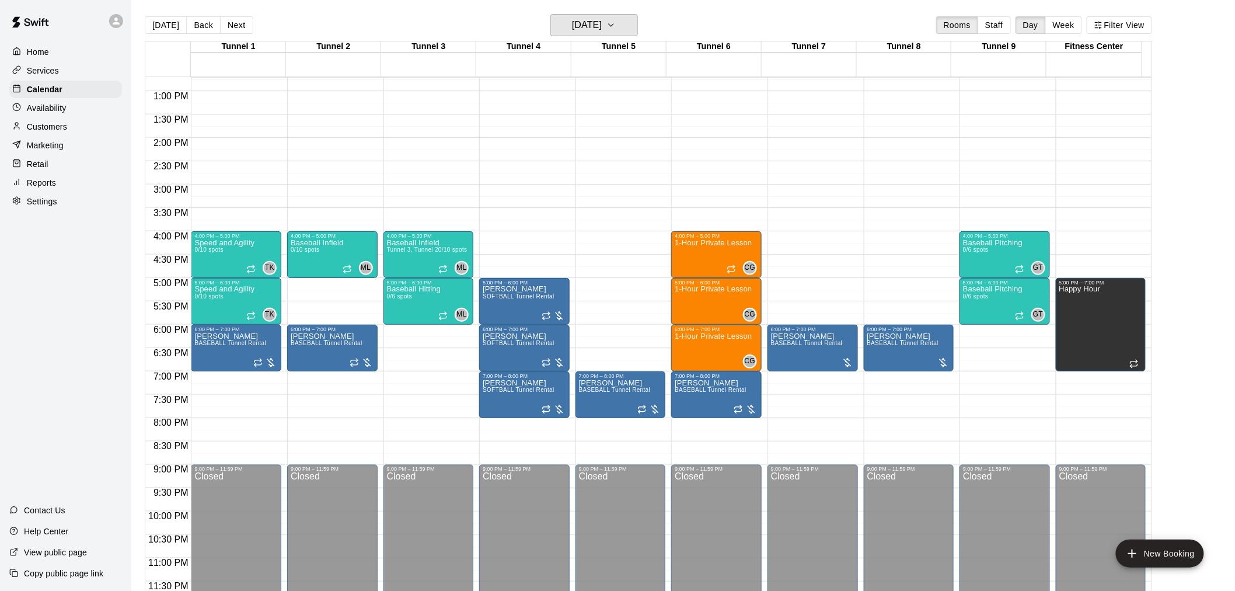
click at [593, 23] on h6 "[DATE]" at bounding box center [587, 25] width 30 height 16
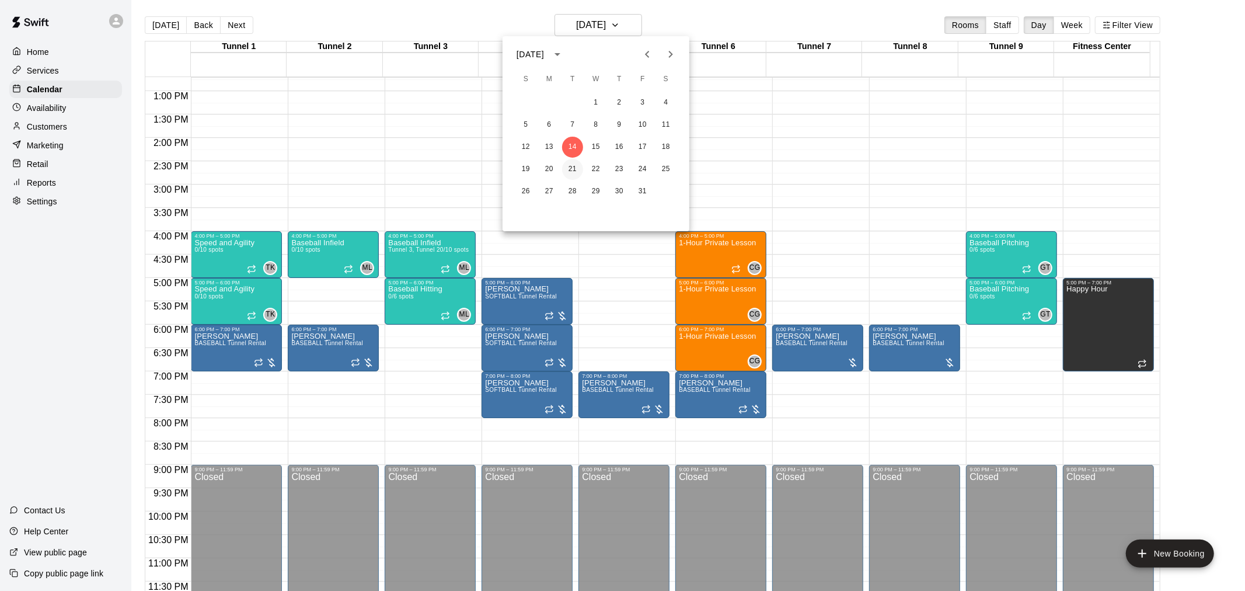
click at [575, 174] on button "21" at bounding box center [572, 169] width 21 height 21
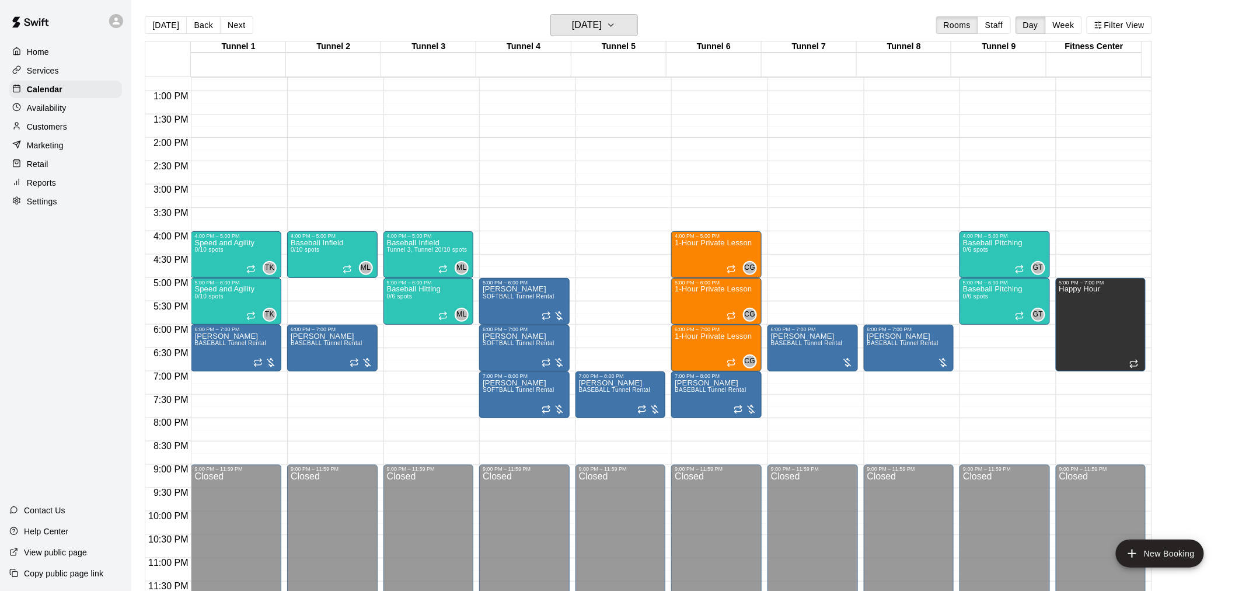
click at [592, 21] on h6 "[DATE]" at bounding box center [587, 25] width 30 height 16
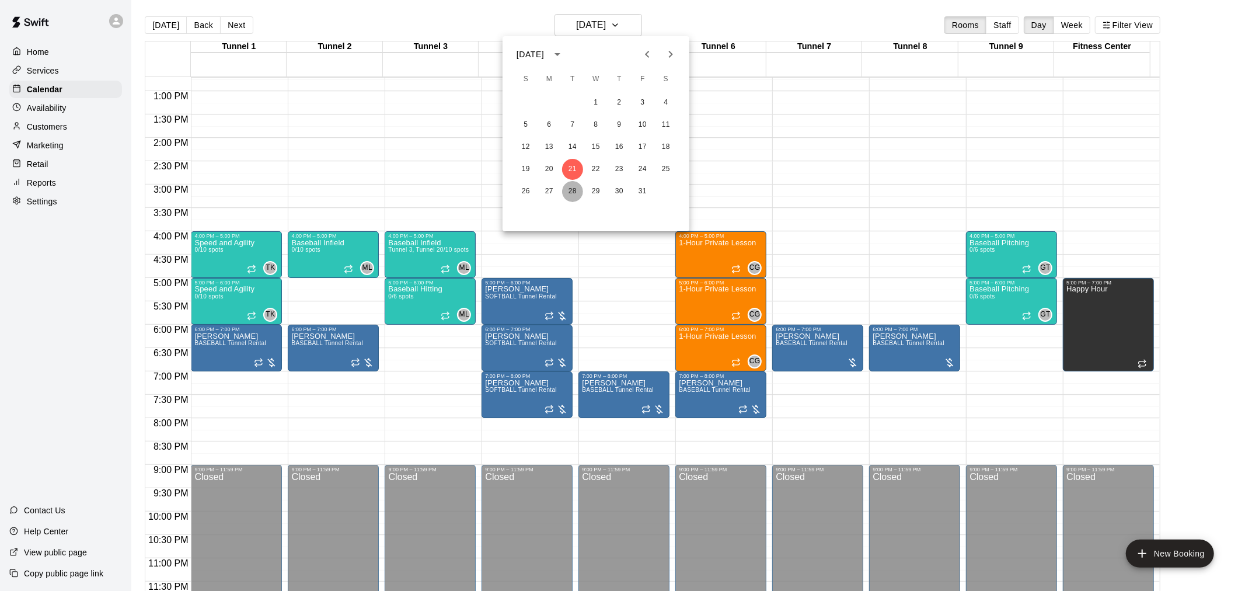
click at [574, 193] on button "28" at bounding box center [572, 191] width 21 height 21
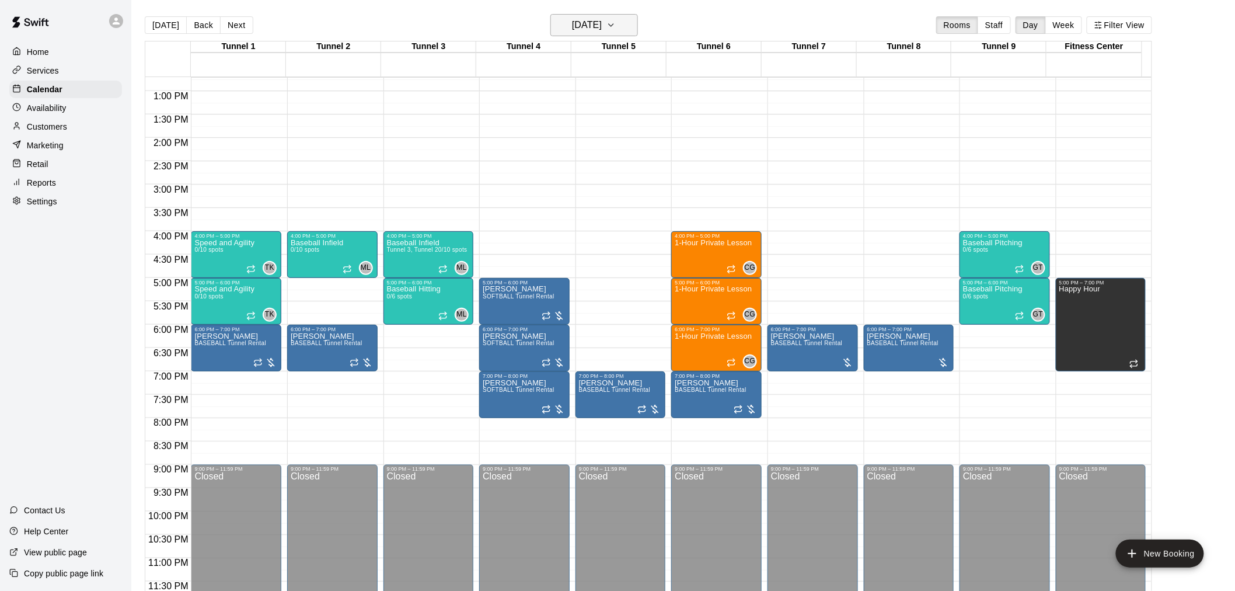
click at [576, 27] on h6 "[DATE]" at bounding box center [587, 25] width 30 height 16
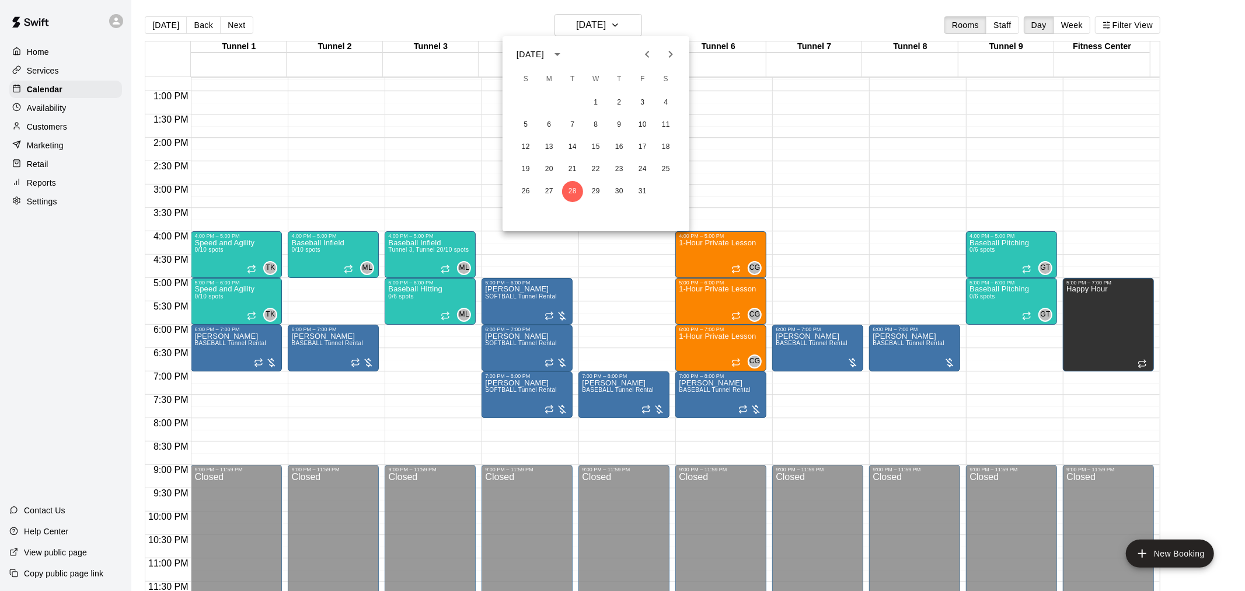
click at [620, 64] on button "Next month" at bounding box center [670, 54] width 23 height 23
click at [582, 126] on button "4" at bounding box center [572, 124] width 21 height 21
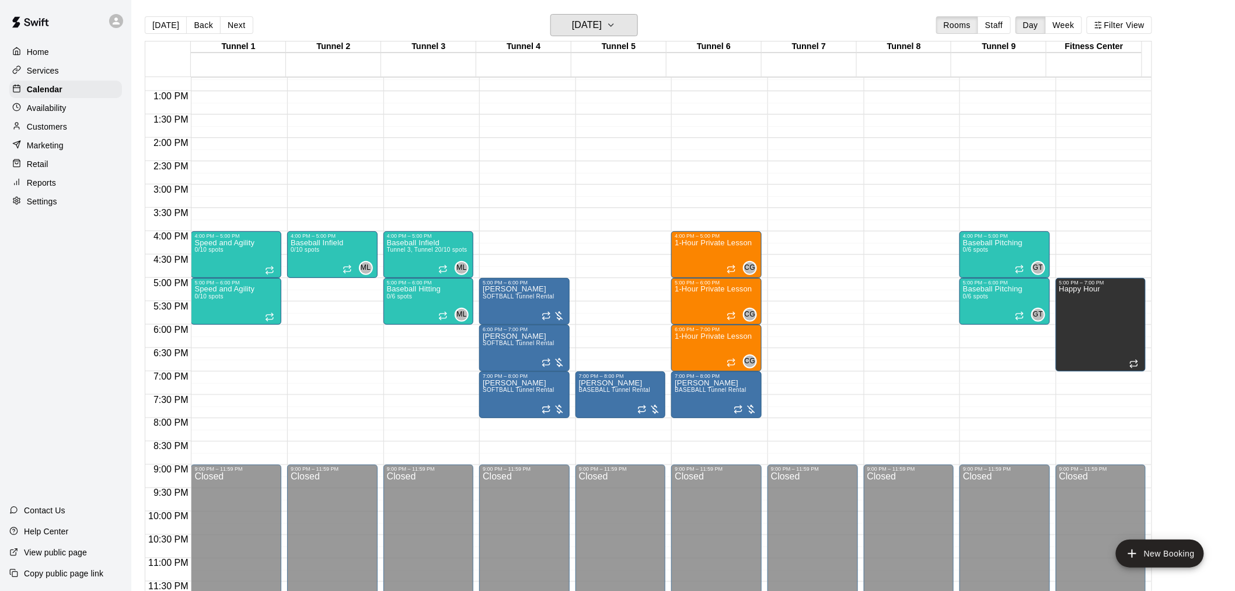
click at [575, 14] on button "[DATE]" at bounding box center [594, 25] width 88 height 22
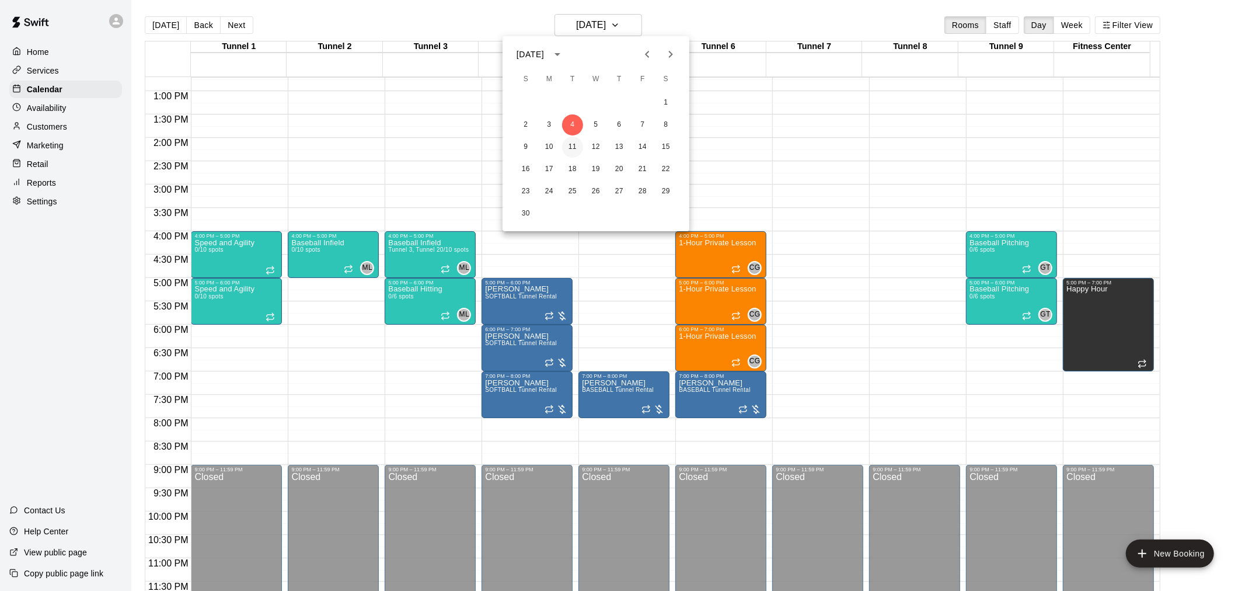
click at [571, 153] on button "11" at bounding box center [572, 147] width 21 height 21
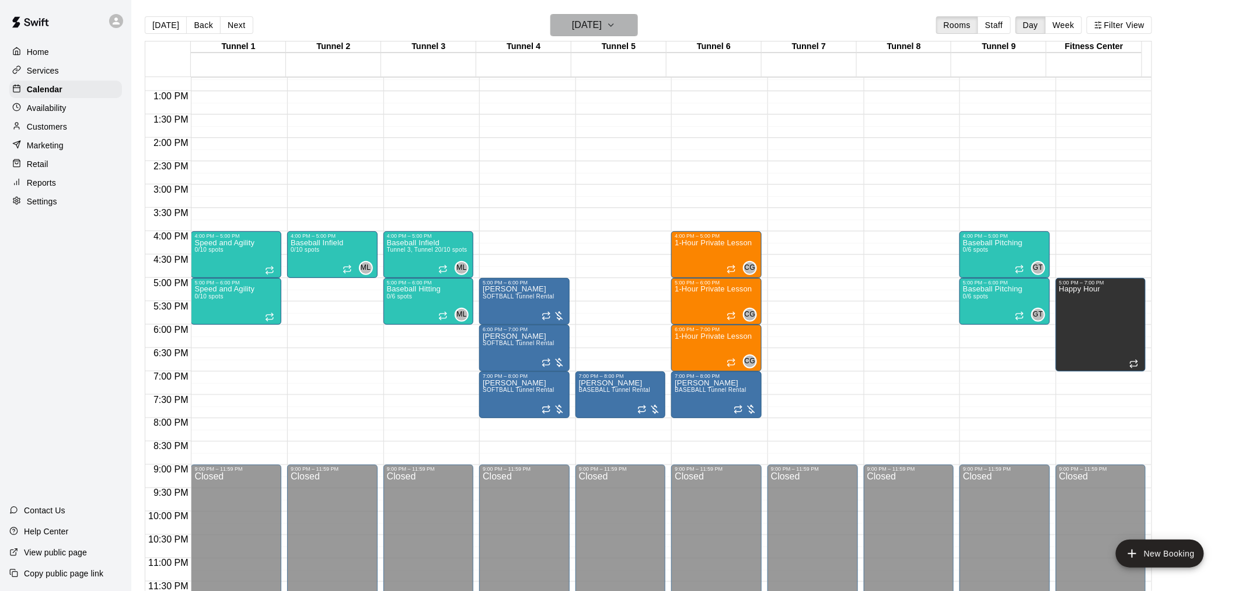
click at [602, 29] on h6 "[DATE]" at bounding box center [587, 25] width 30 height 16
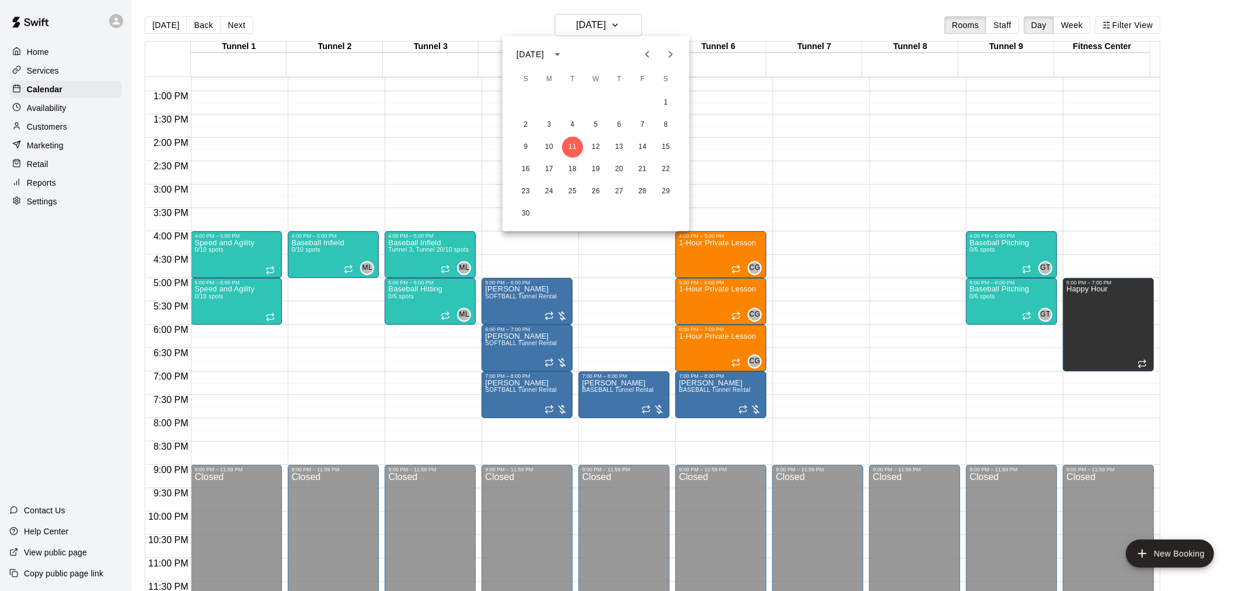
click at [620, 53] on div "[DATE]" at bounding box center [595, 55] width 187 height 18
click at [620, 49] on button "Previous month" at bounding box center [646, 54] width 23 height 23
click at [620, 41] on div "[DATE] S M T W T F S 1 2 3 4 5 6 7 8 9 10 11 12 13 14 15 16 17 18 19 20 21 22 2…" at bounding box center [595, 133] width 187 height 195
click at [620, 47] on icon "Previous month" at bounding box center [647, 54] width 14 height 14
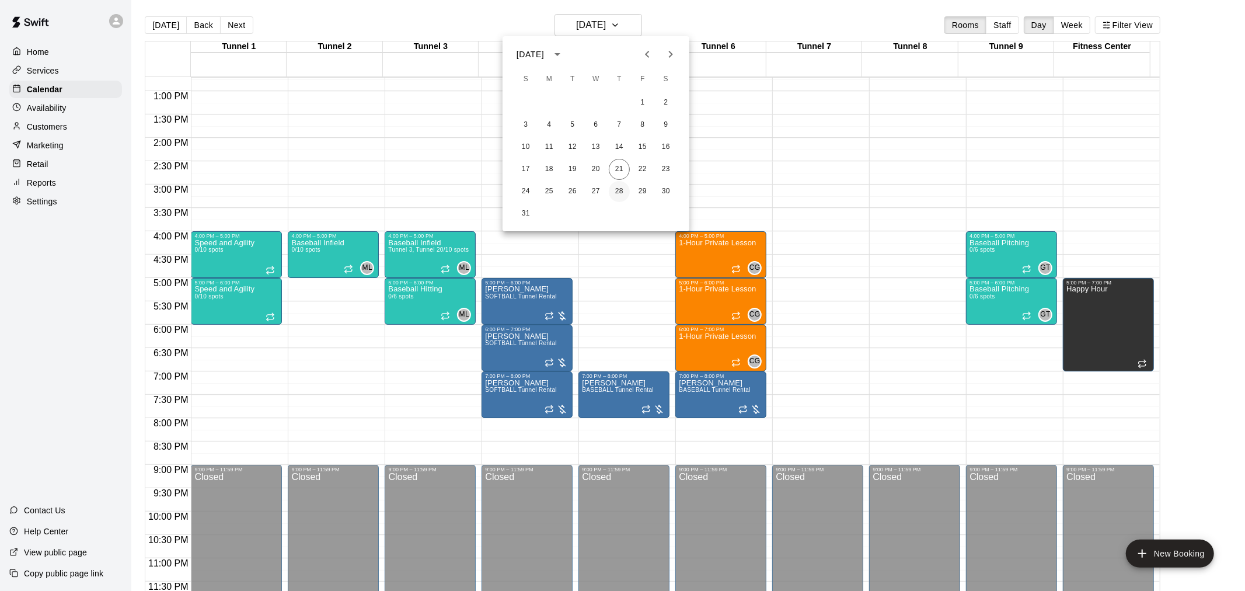
click at [620, 185] on button "28" at bounding box center [619, 191] width 21 height 21
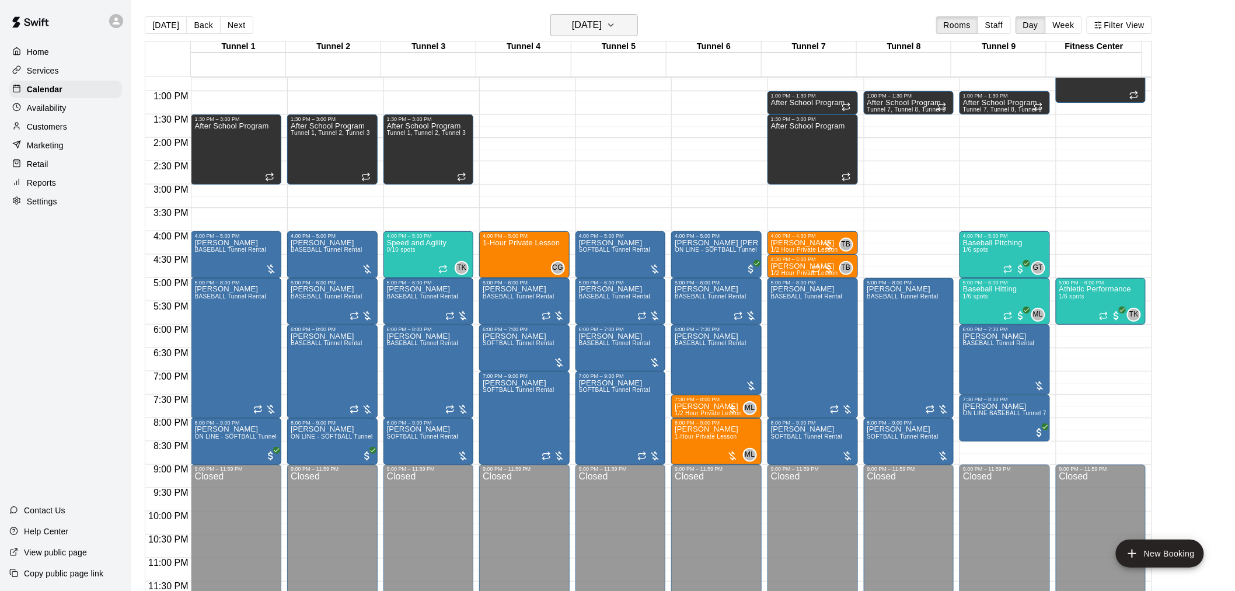
click at [572, 28] on h6 "[DATE]" at bounding box center [587, 25] width 30 height 16
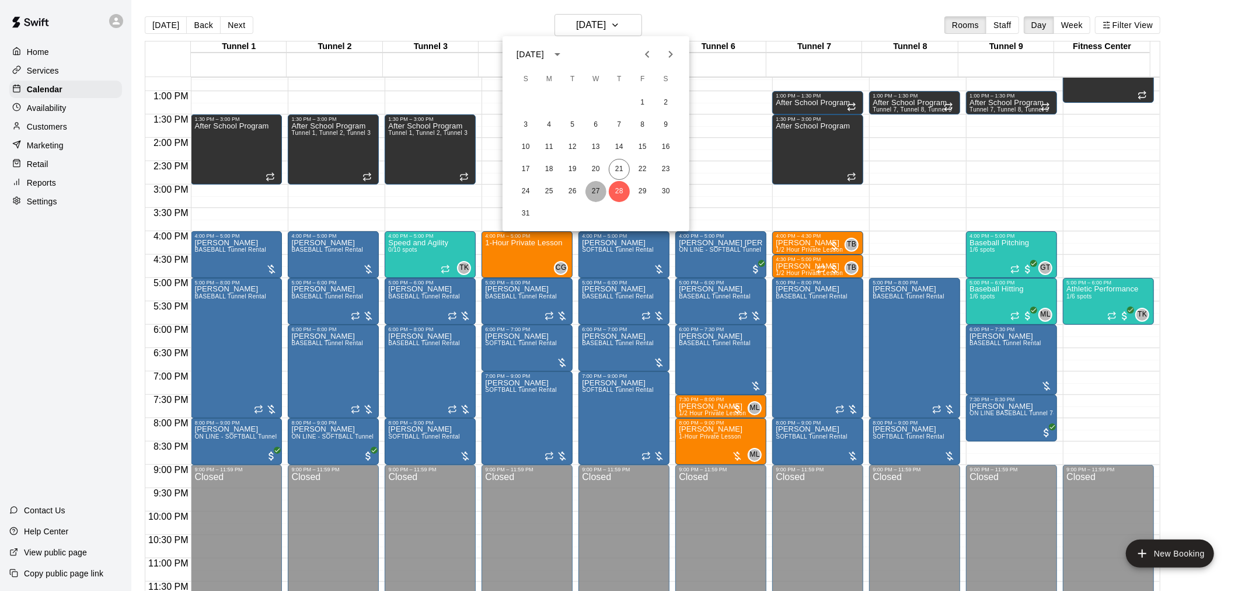
click at [600, 191] on button "27" at bounding box center [595, 191] width 21 height 21
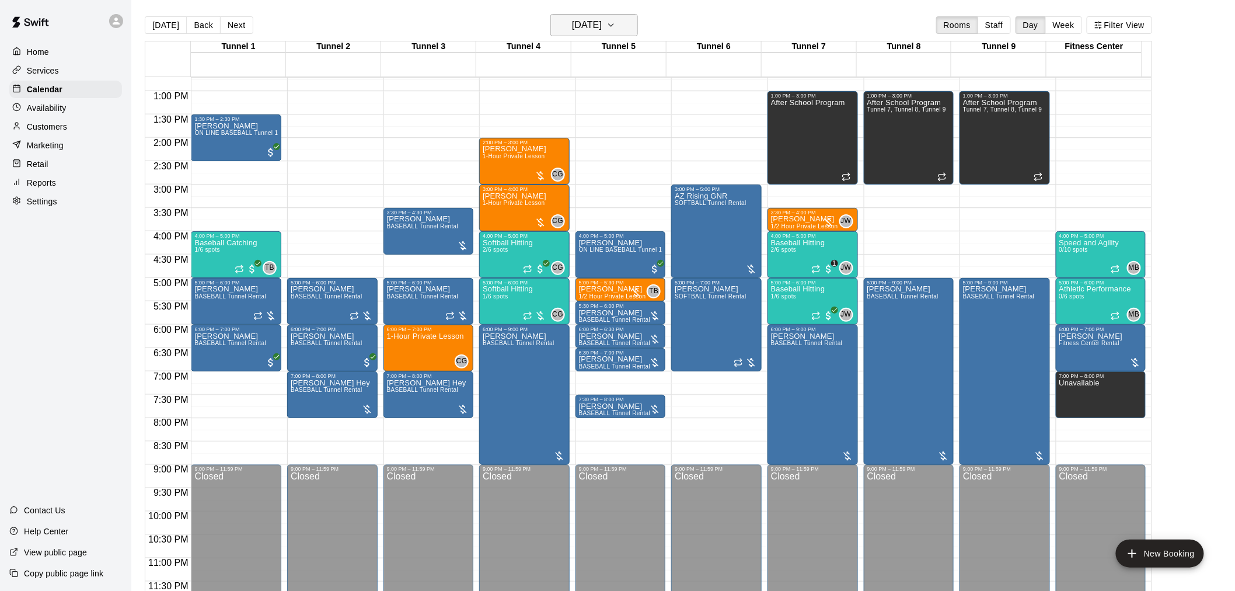
click at [602, 27] on h6 "[DATE]" at bounding box center [587, 25] width 30 height 16
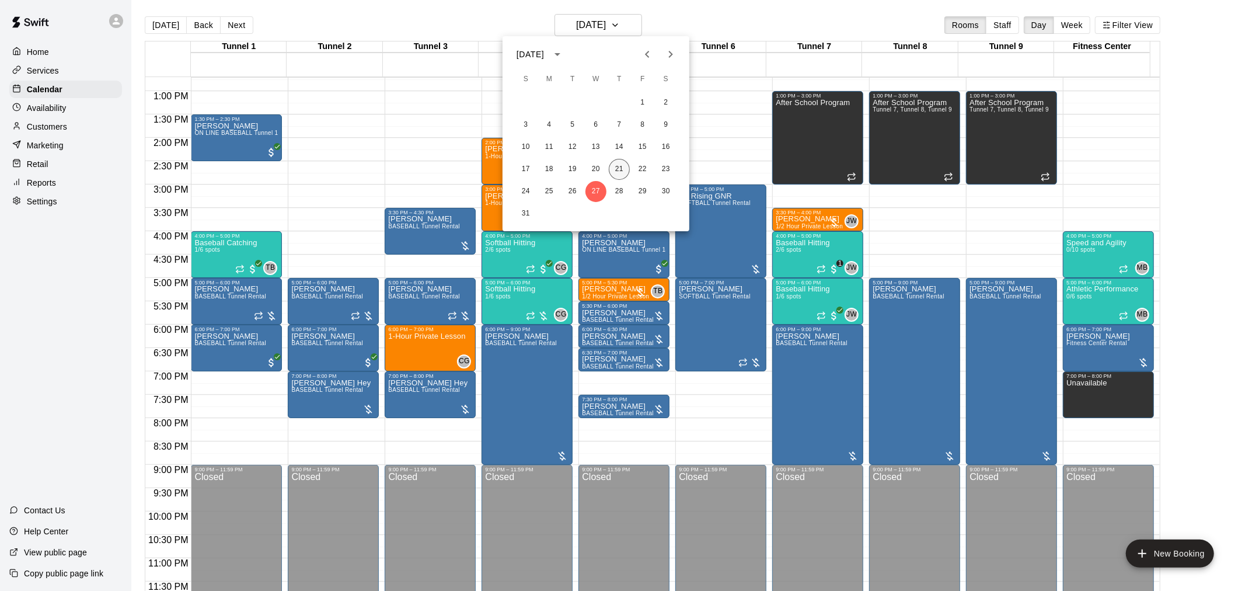
click at [620, 170] on button "21" at bounding box center [619, 169] width 21 height 21
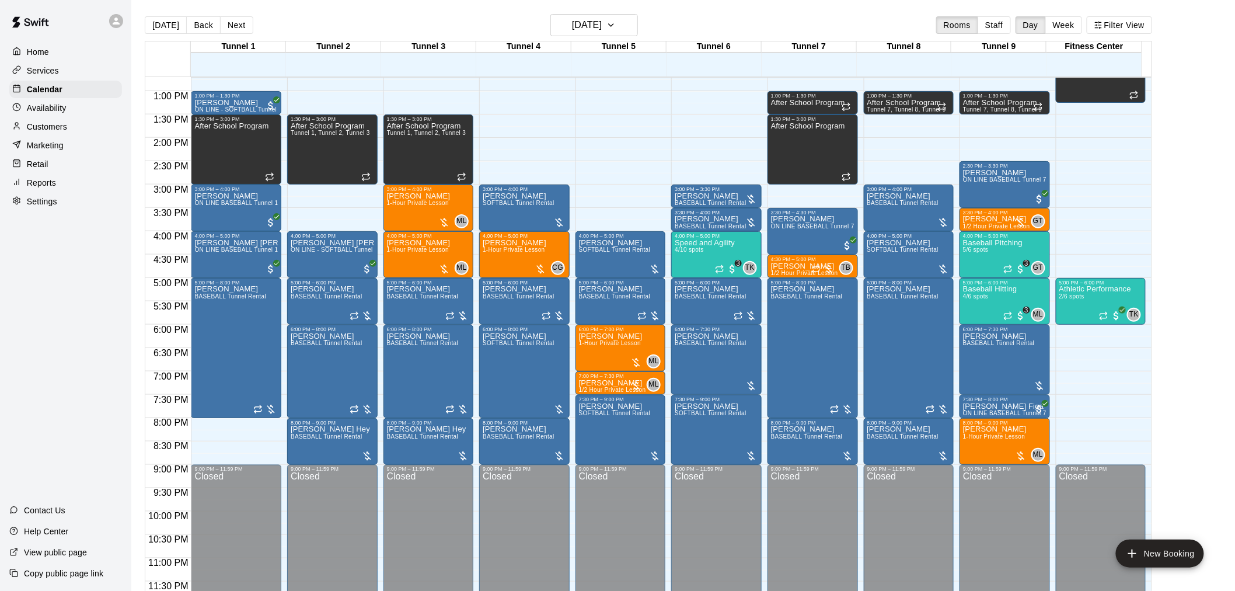
click at [61, 125] on div "Customers" at bounding box center [65, 127] width 113 height 18
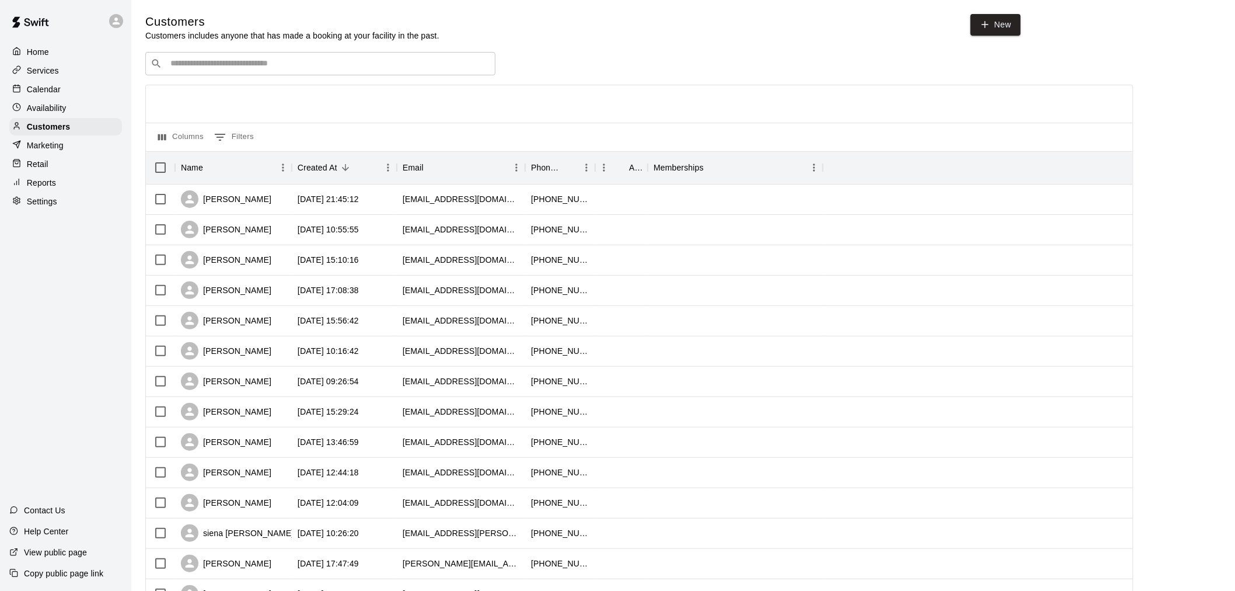
click at [329, 26] on h5 "Customers" at bounding box center [292, 22] width 294 height 16
click at [331, 43] on div "Customers Customers includes anyone that has made a booking at your facility in…" at bounding box center [682, 494] width 1075 height 960
click at [340, 65] on input "Search customers by name or email" at bounding box center [328, 64] width 323 height 12
type input "*******"
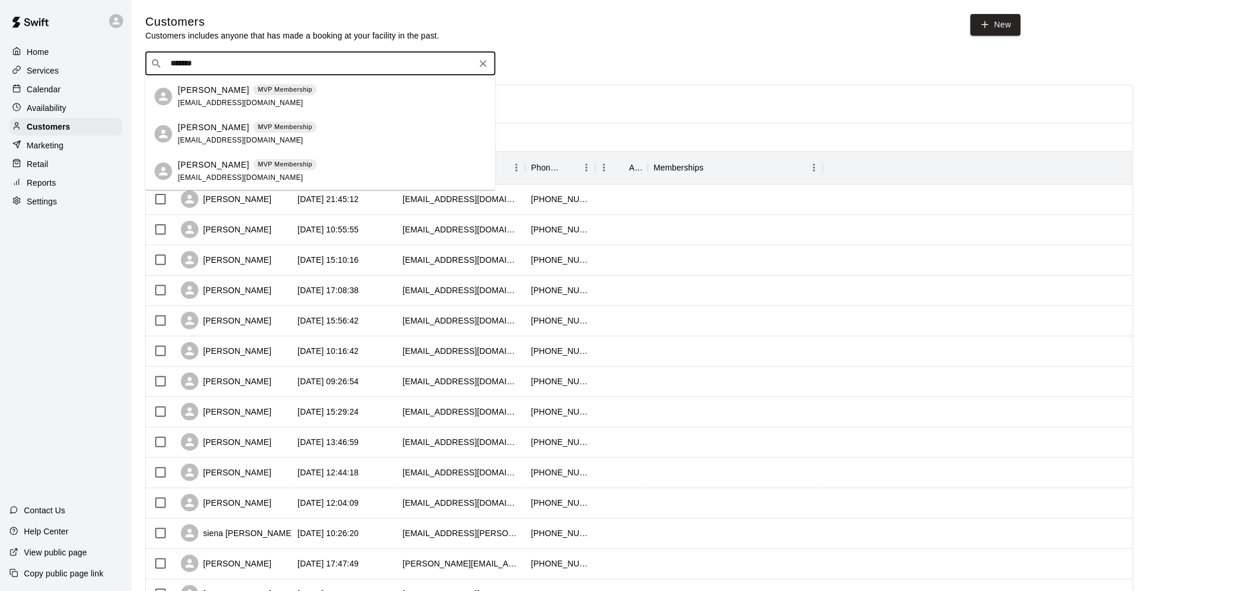
click at [288, 104] on div "[PERSON_NAME] MVP Membership [EMAIL_ADDRESS][DOMAIN_NAME]" at bounding box center [247, 96] width 139 height 25
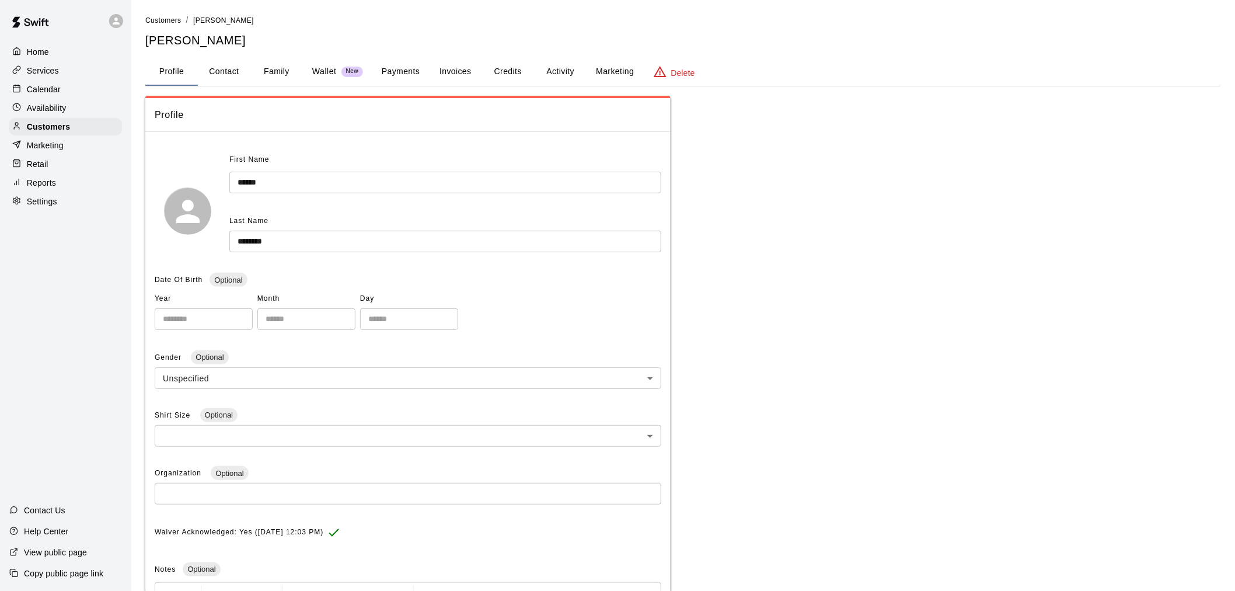
click at [412, 79] on button "Payments" at bounding box center [400, 72] width 57 height 28
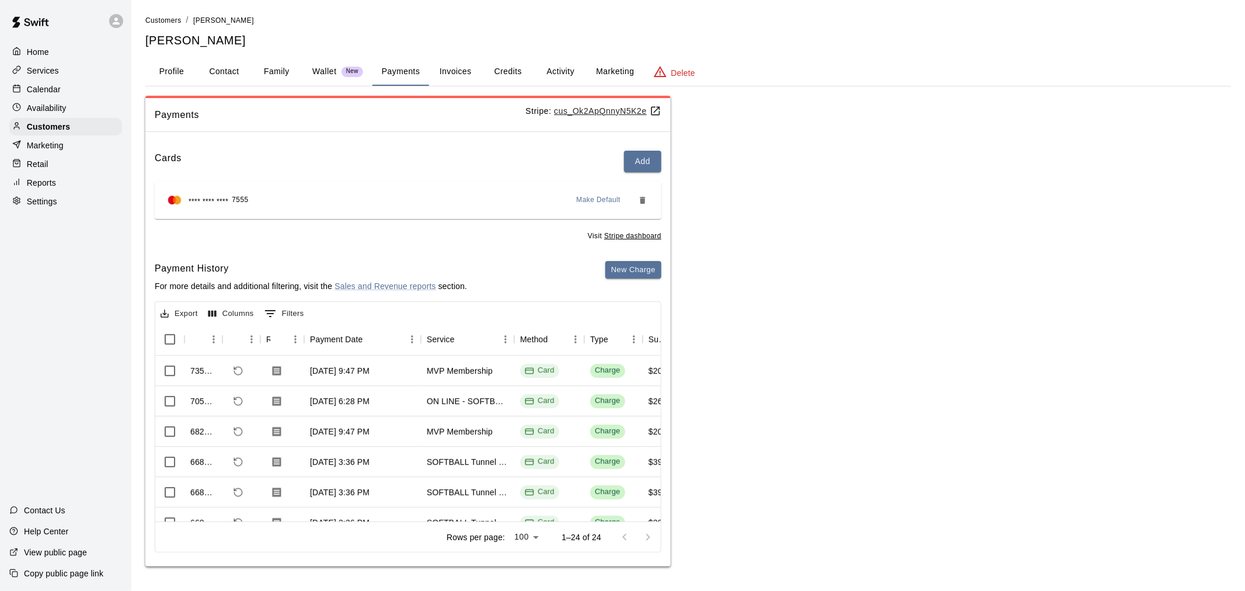
click at [438, 79] on button "Invoices" at bounding box center [455, 72] width 53 height 28
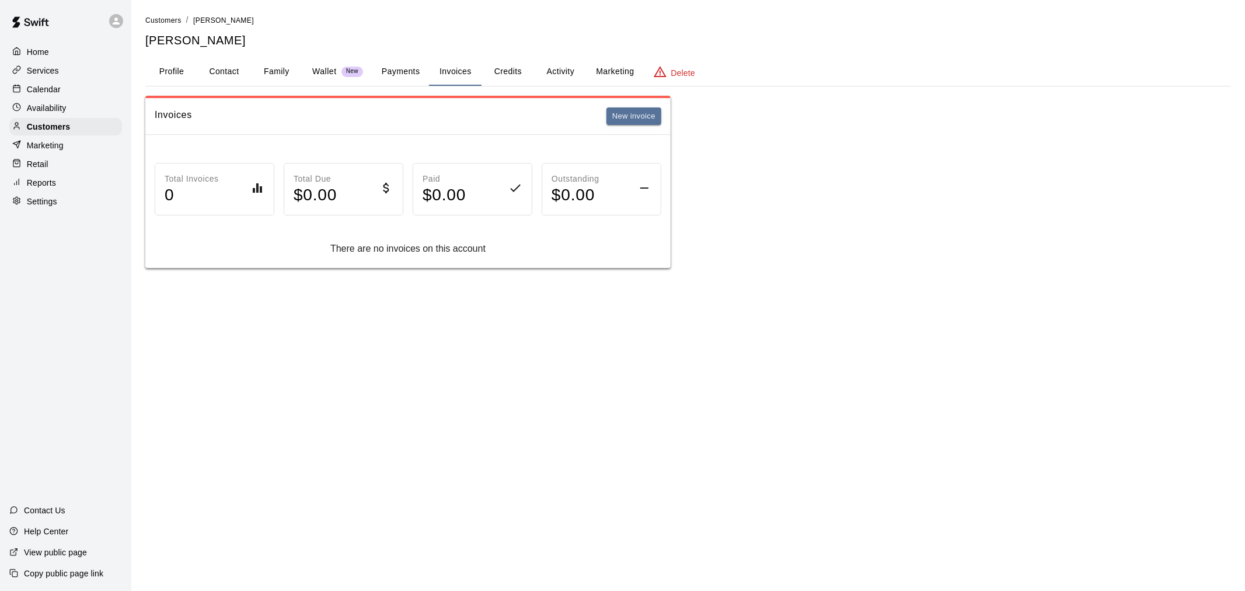
click at [533, 67] on button "Credits" at bounding box center [507, 72] width 53 height 28
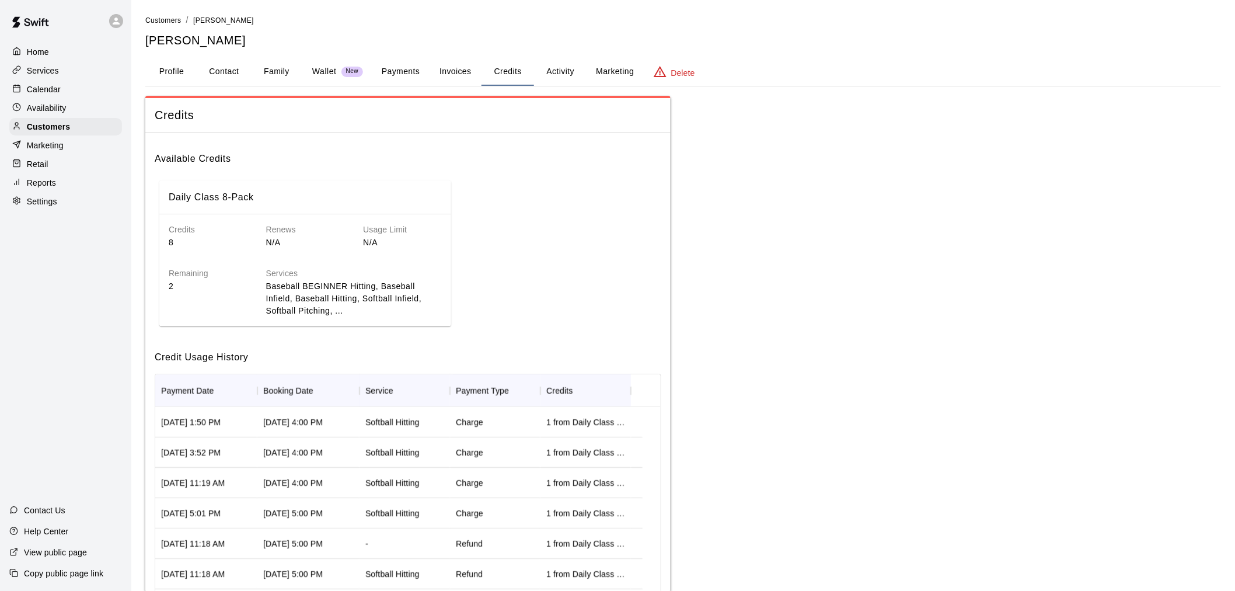
click at [549, 70] on button "Activity" at bounding box center [560, 72] width 53 height 28
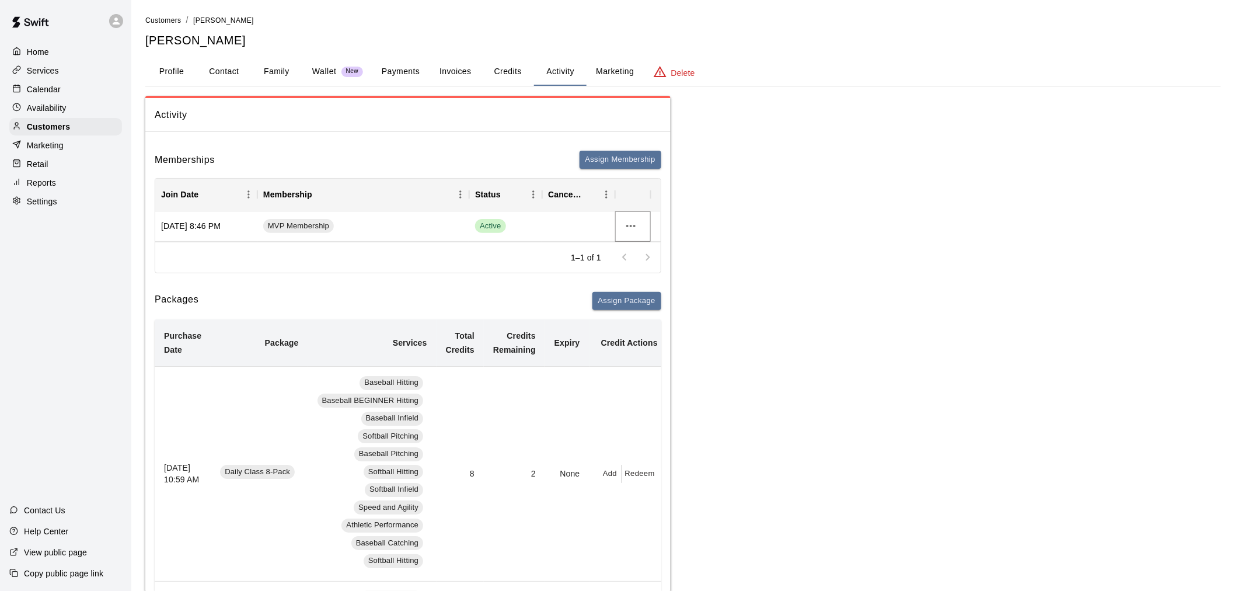
click at [620, 225] on icon "more actions" at bounding box center [631, 226] width 14 height 14
click at [620, 267] on li "Cancel" at bounding box center [654, 268] width 66 height 19
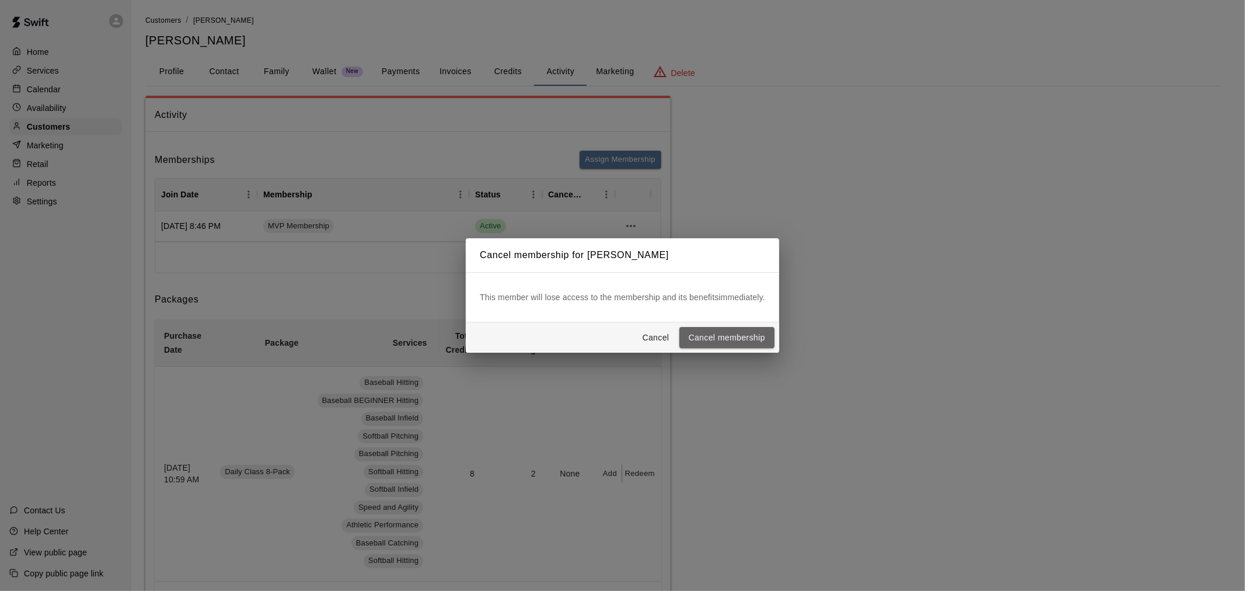
click at [620, 340] on button "Cancel membership" at bounding box center [726, 338] width 95 height 22
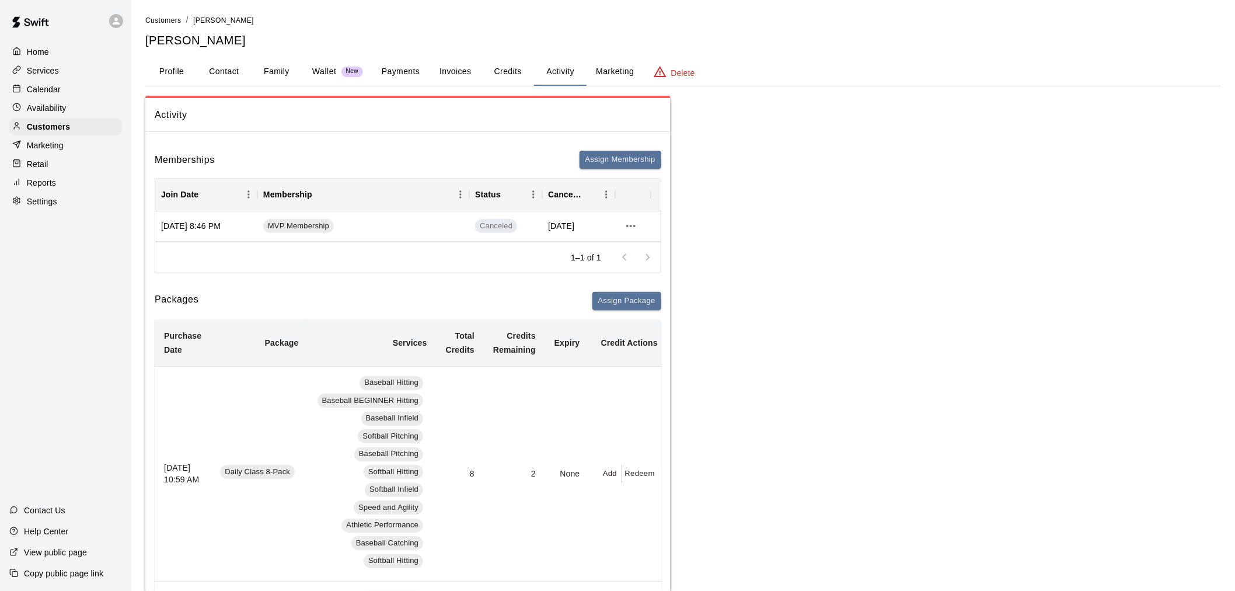
click at [48, 92] on p "Calendar" at bounding box center [44, 89] width 34 height 12
click at [51, 114] on p "Availability" at bounding box center [47, 108] width 40 height 12
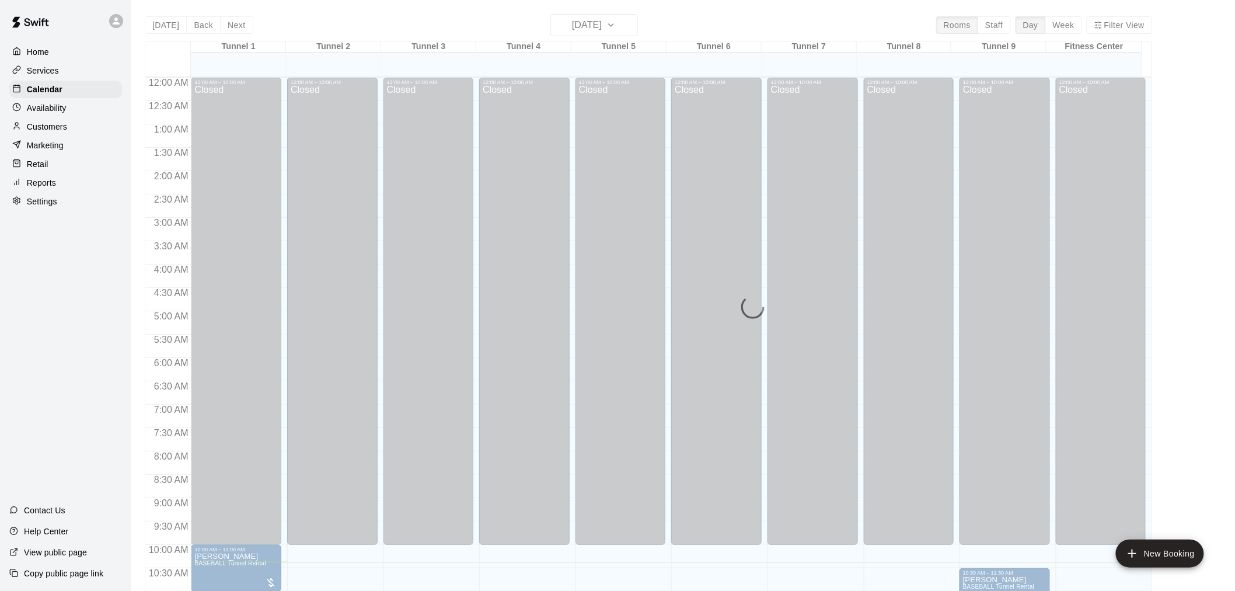
click at [53, 127] on p "Customers" at bounding box center [47, 127] width 40 height 12
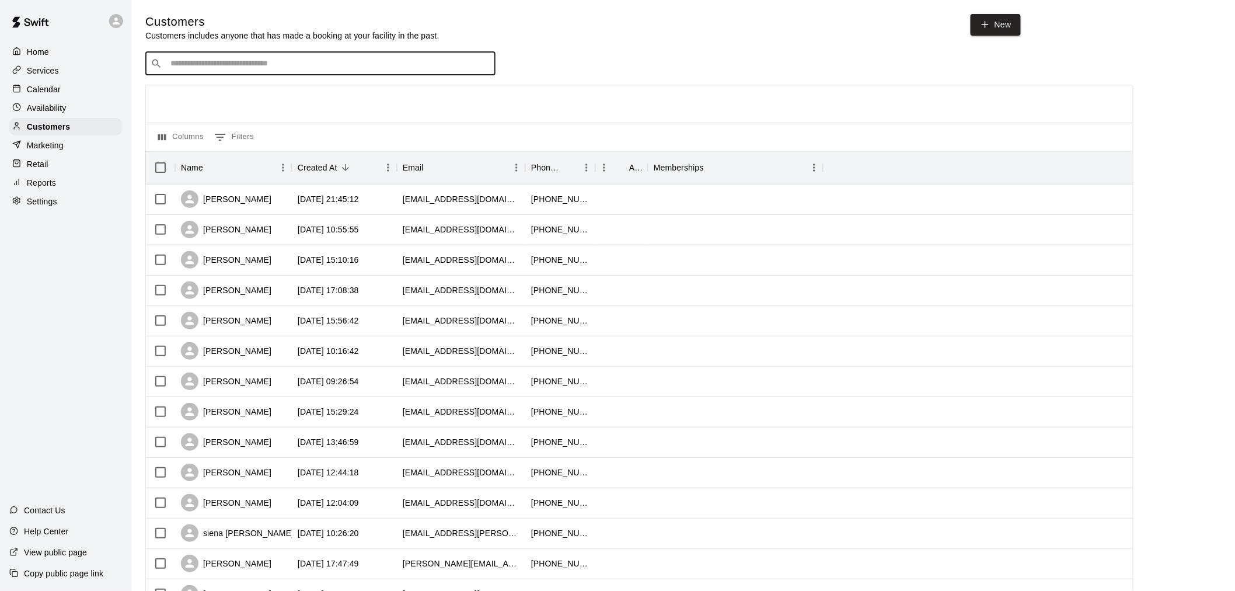
click at [239, 64] on input "Search customers by name or email" at bounding box center [328, 64] width 323 height 12
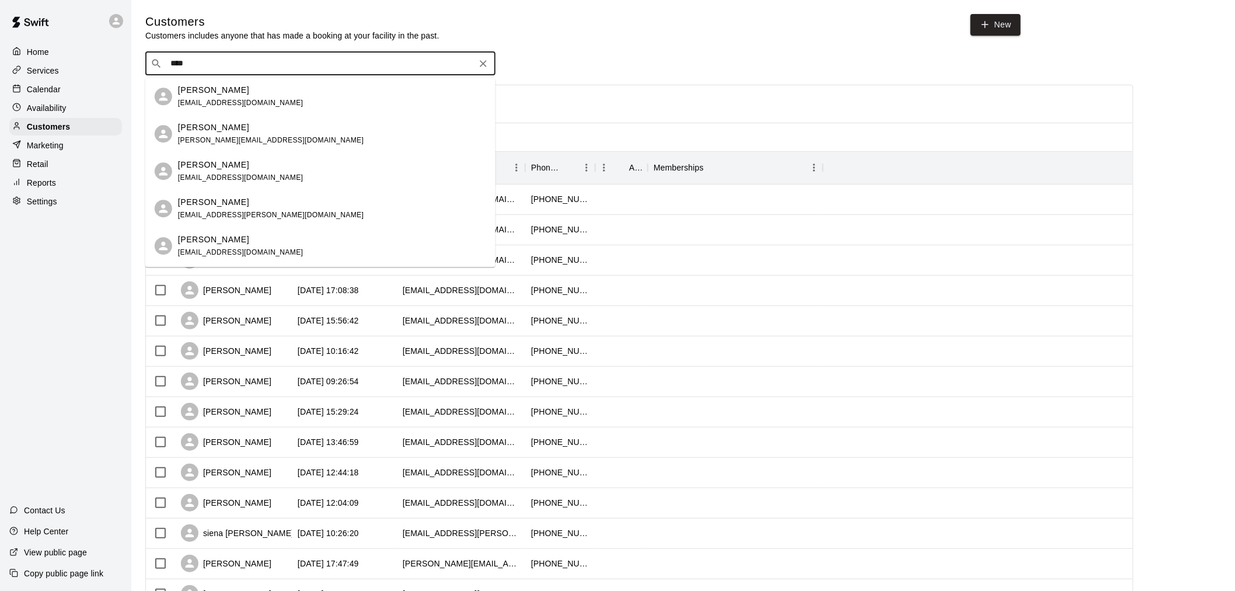
type input "*****"
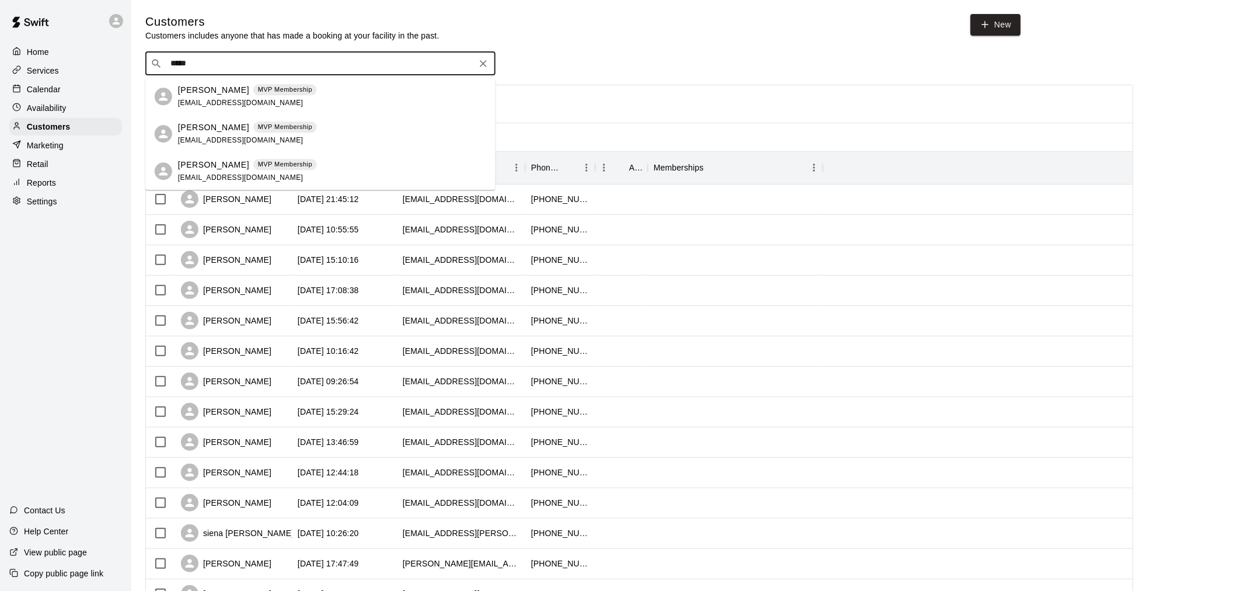
click at [240, 92] on p "[PERSON_NAME]" at bounding box center [213, 90] width 71 height 12
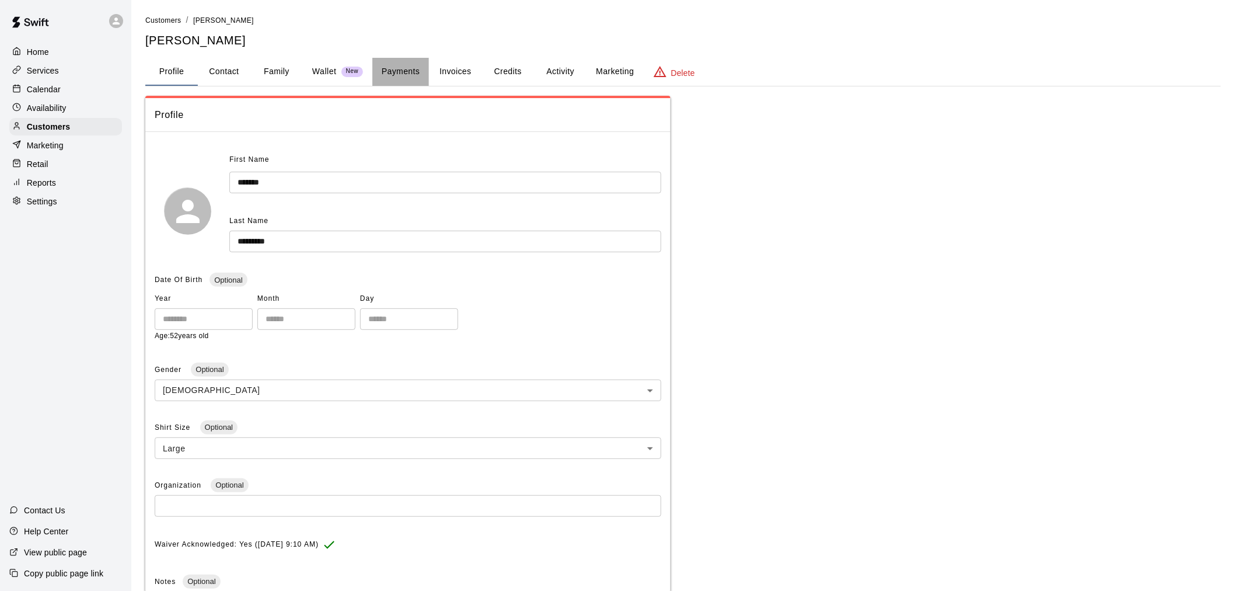
click at [398, 72] on button "Payments" at bounding box center [400, 72] width 57 height 28
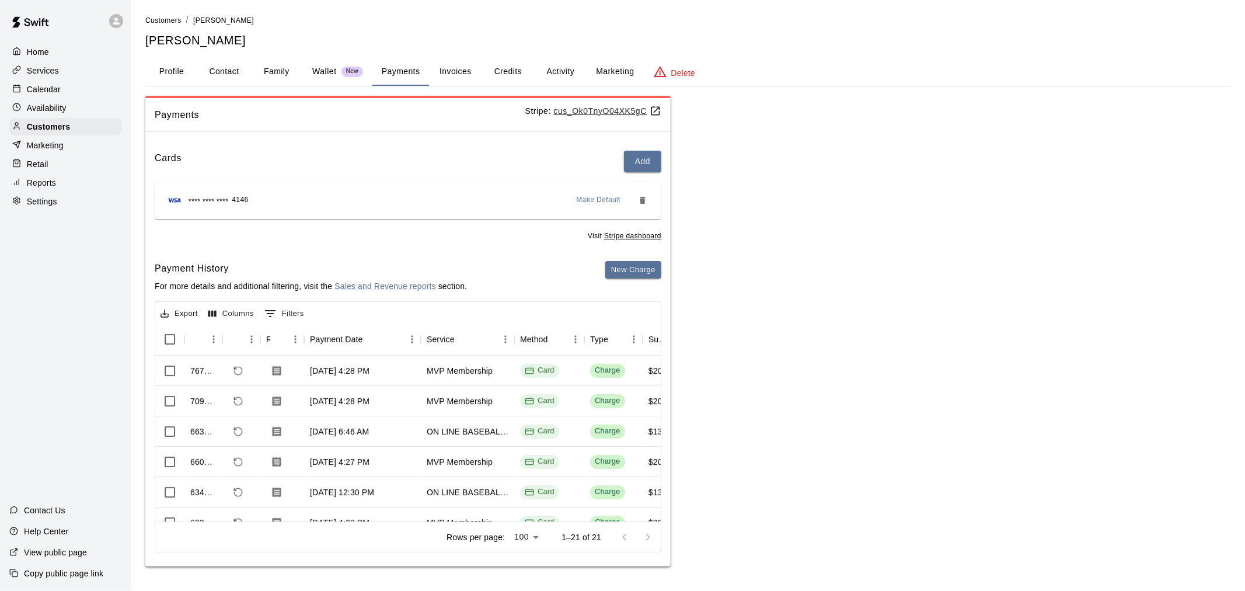
click at [447, 70] on button "Invoices" at bounding box center [455, 72] width 53 height 28
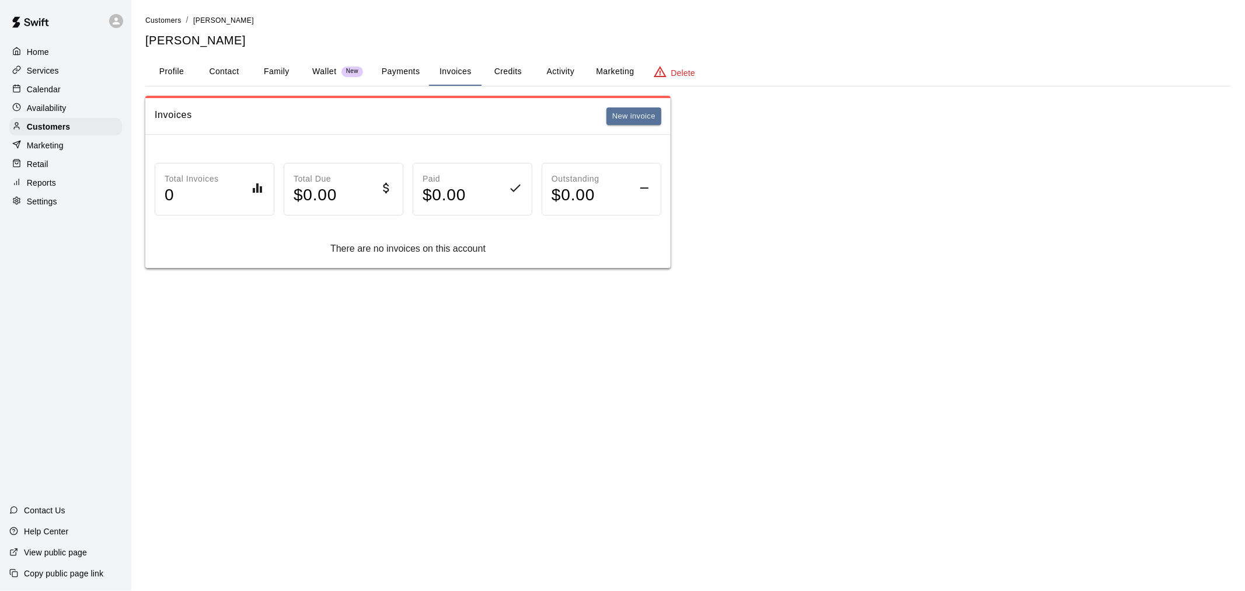
click at [555, 65] on button "Activity" at bounding box center [560, 72] width 53 height 28
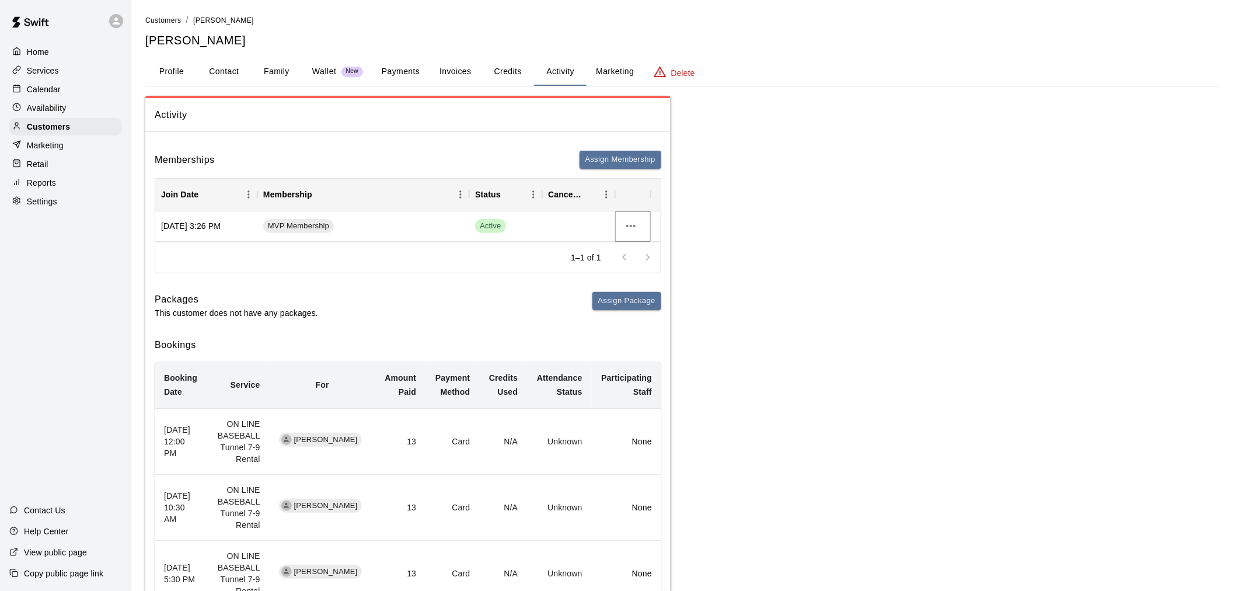
click at [620, 225] on icon "more actions" at bounding box center [631, 226] width 14 height 14
click at [620, 265] on li "Cancel" at bounding box center [654, 268] width 66 height 19
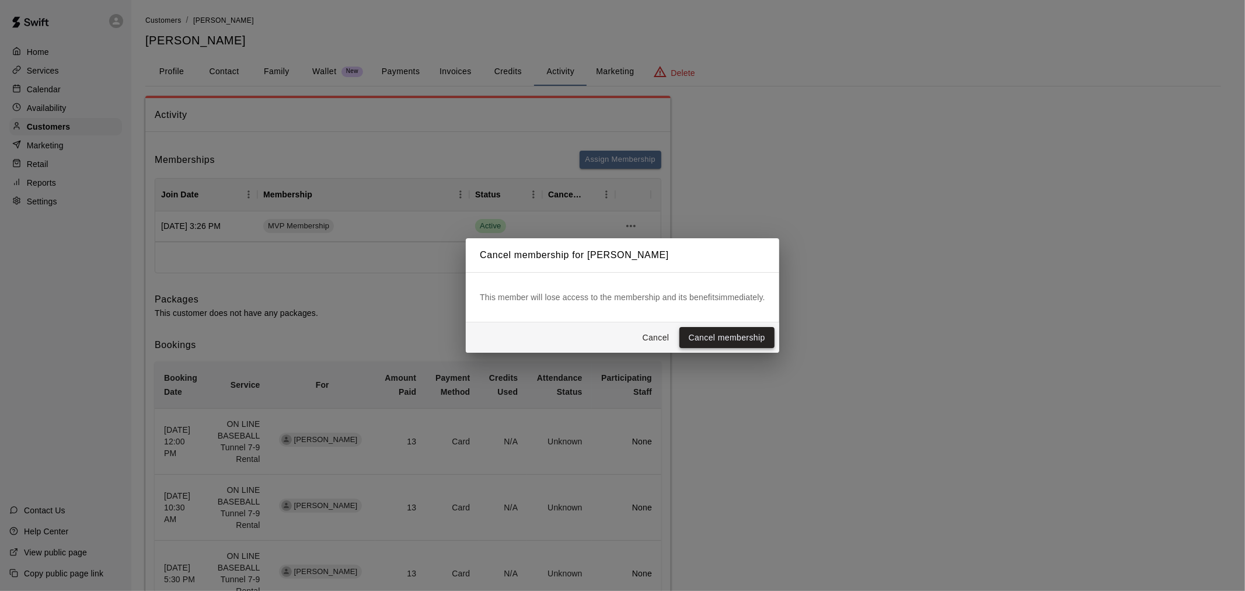
click at [620, 337] on button "Cancel membership" at bounding box center [726, 338] width 95 height 22
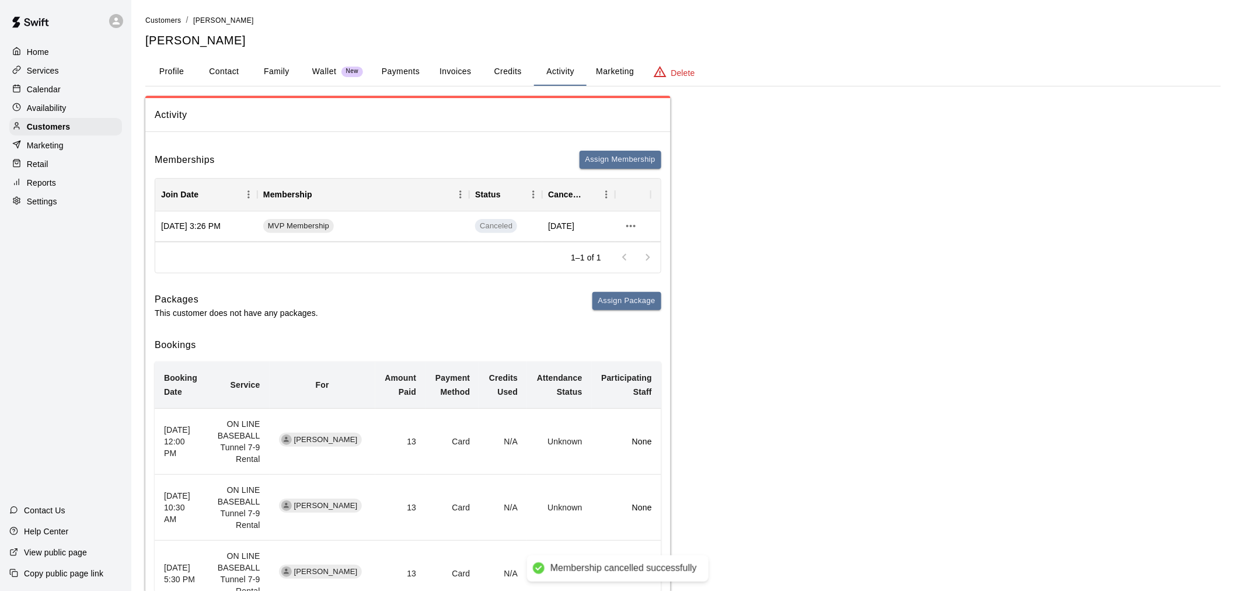
click at [387, 67] on button "Payments" at bounding box center [400, 72] width 57 height 28
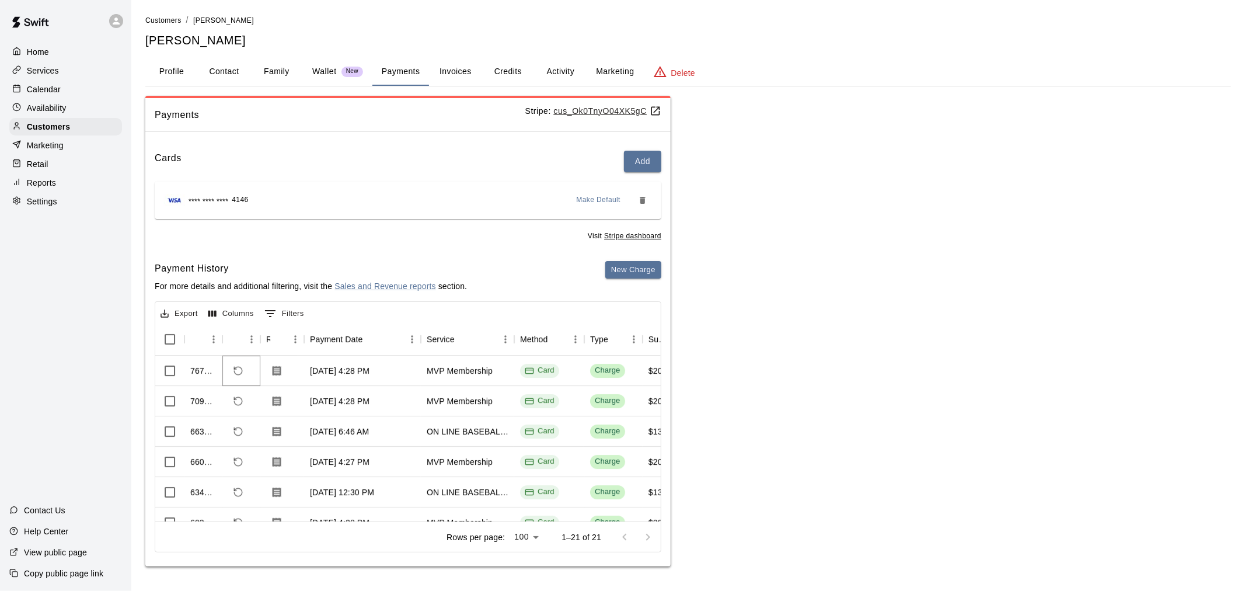
click at [236, 371] on icon "Refund payment" at bounding box center [238, 370] width 11 height 11
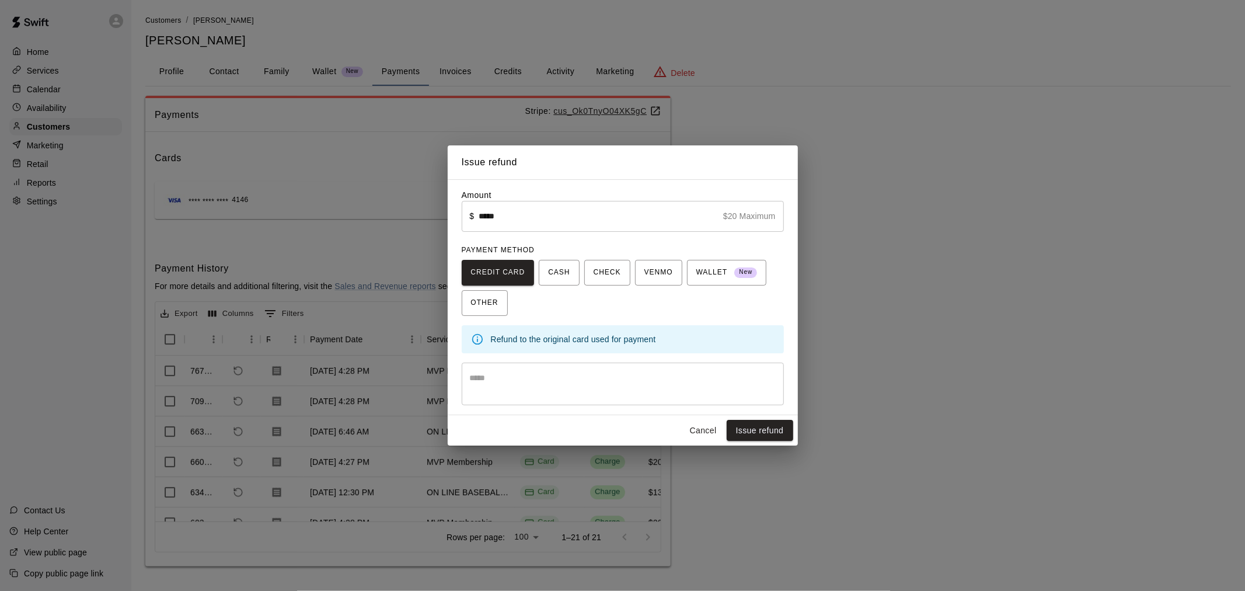
click at [620, 387] on button "Issue refund" at bounding box center [759, 431] width 67 height 22
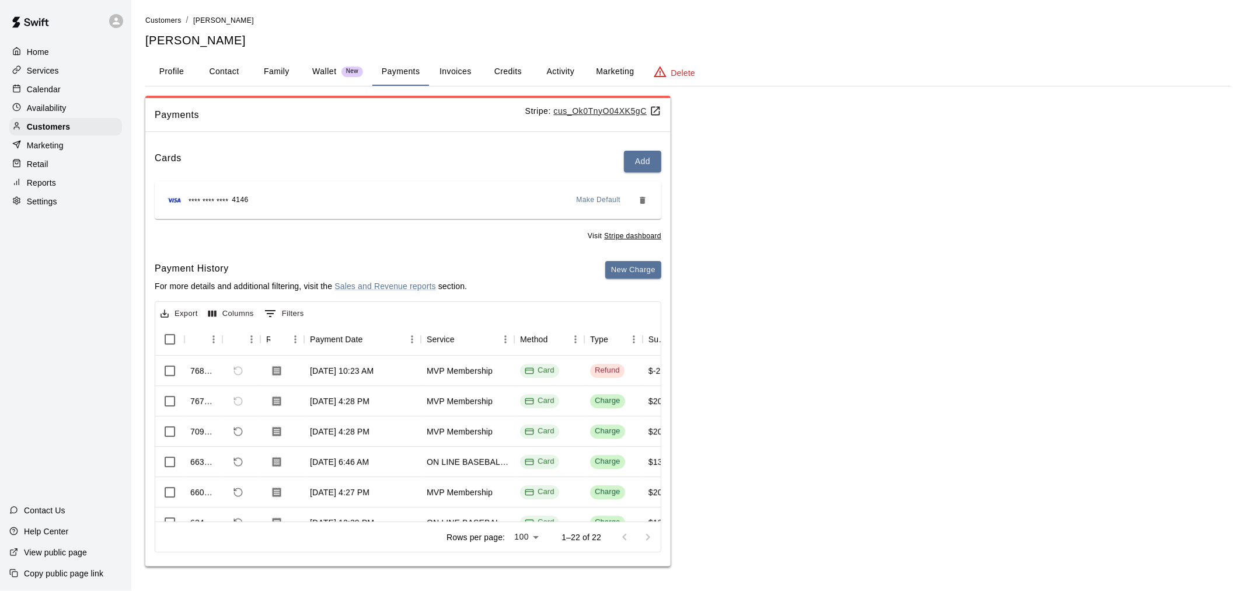
click at [553, 72] on button "Activity" at bounding box center [560, 72] width 53 height 28
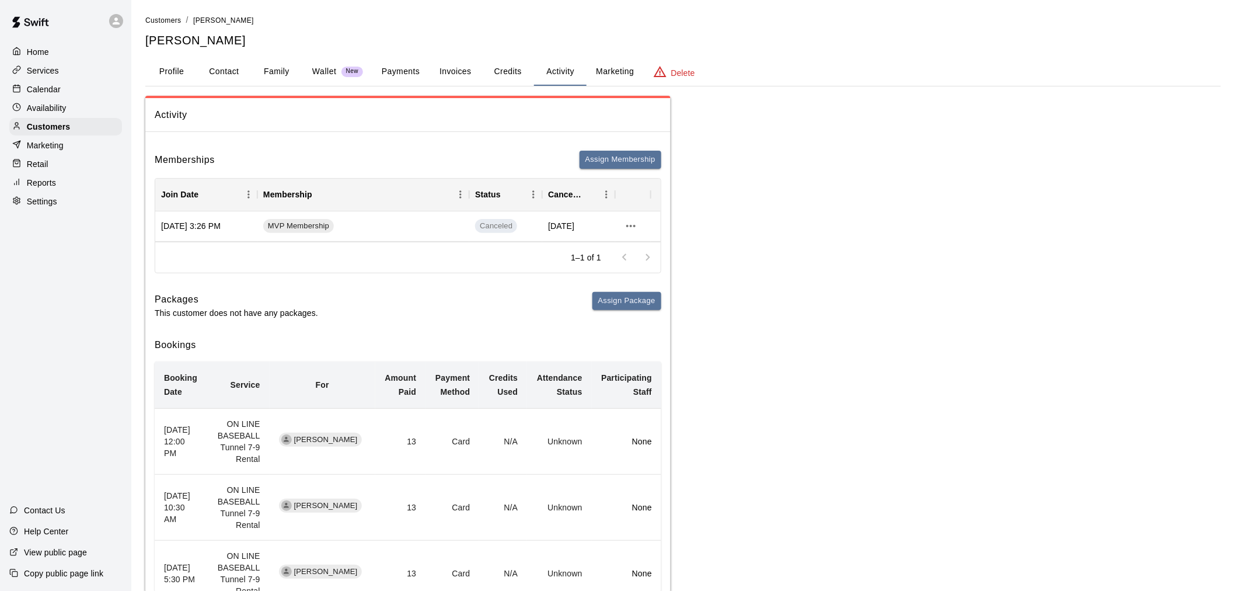
click at [272, 80] on button "Family" at bounding box center [276, 72] width 53 height 28
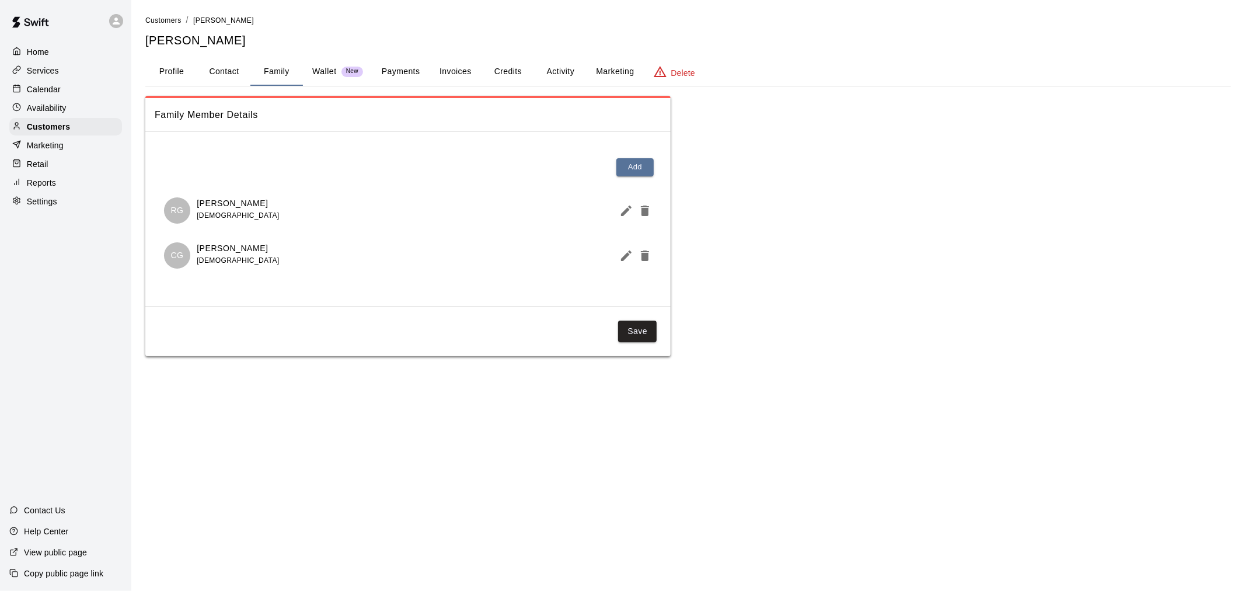
click at [374, 67] on button "Payments" at bounding box center [400, 72] width 57 height 28
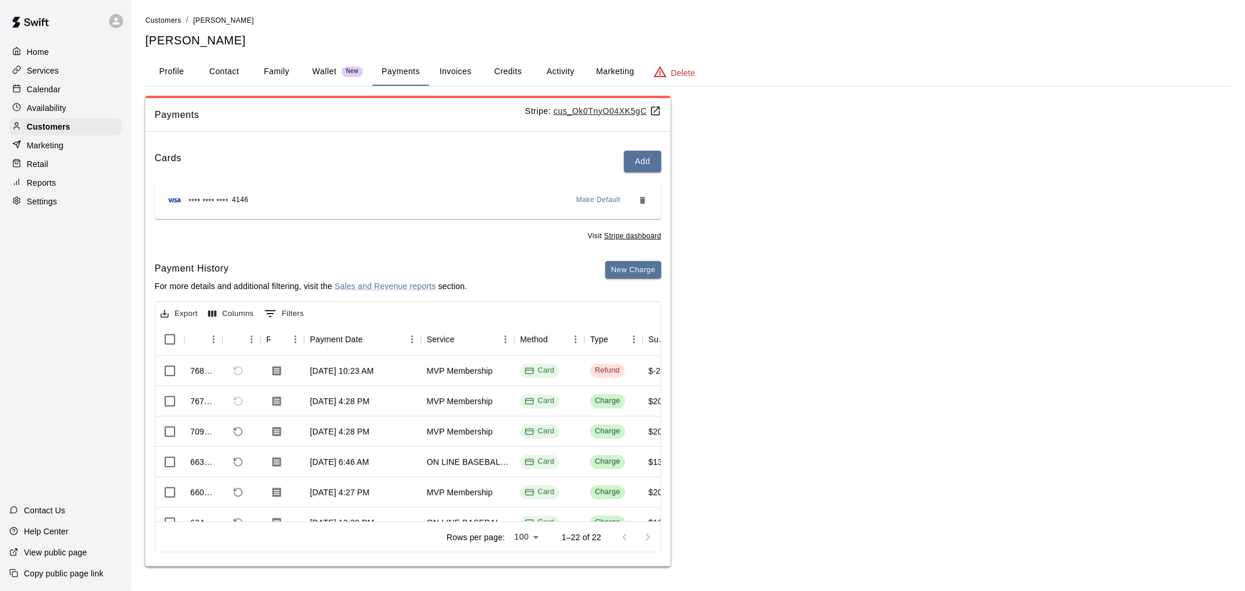
click at [65, 89] on div "Calendar" at bounding box center [65, 90] width 113 height 18
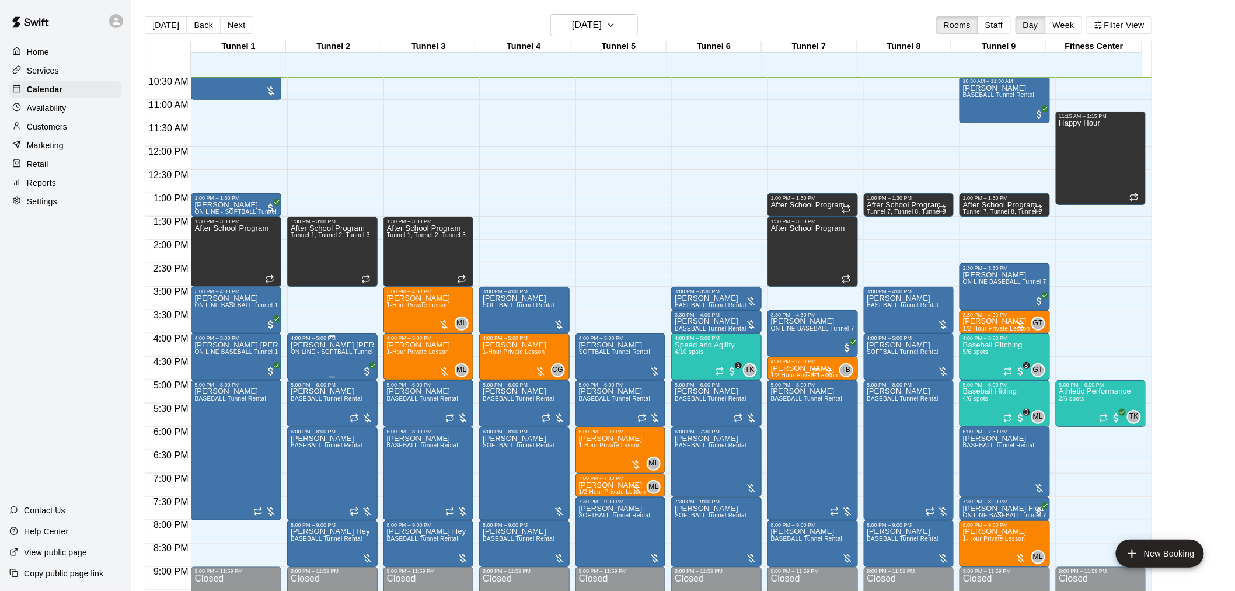
scroll to position [556, 0]
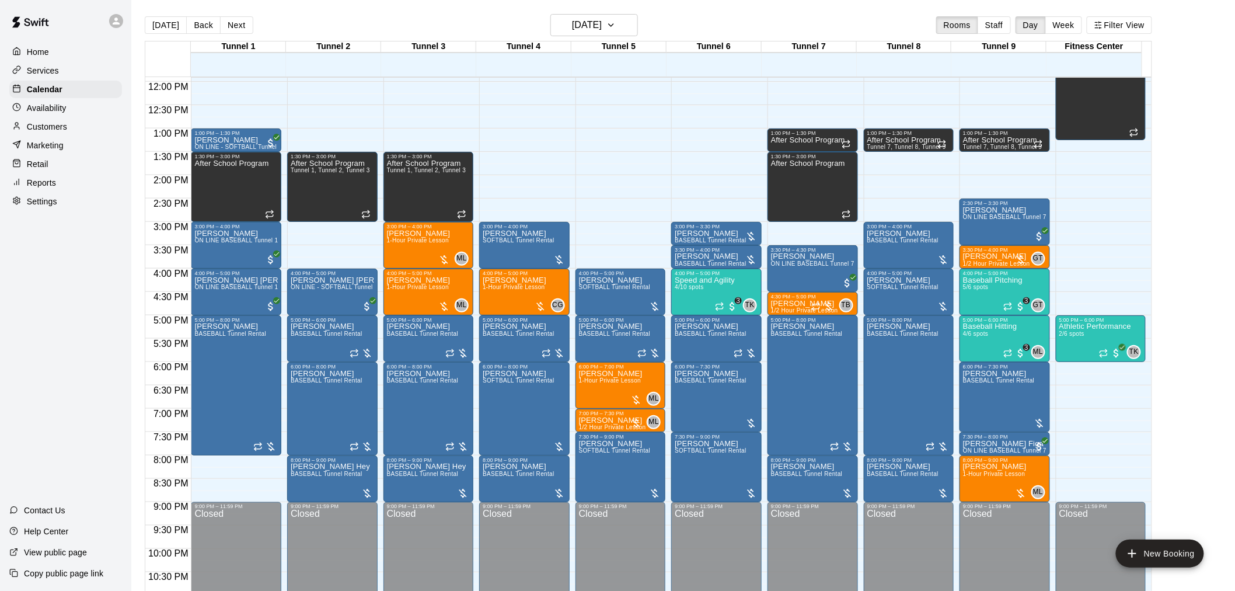
click at [79, 133] on div "Customers" at bounding box center [65, 127] width 113 height 18
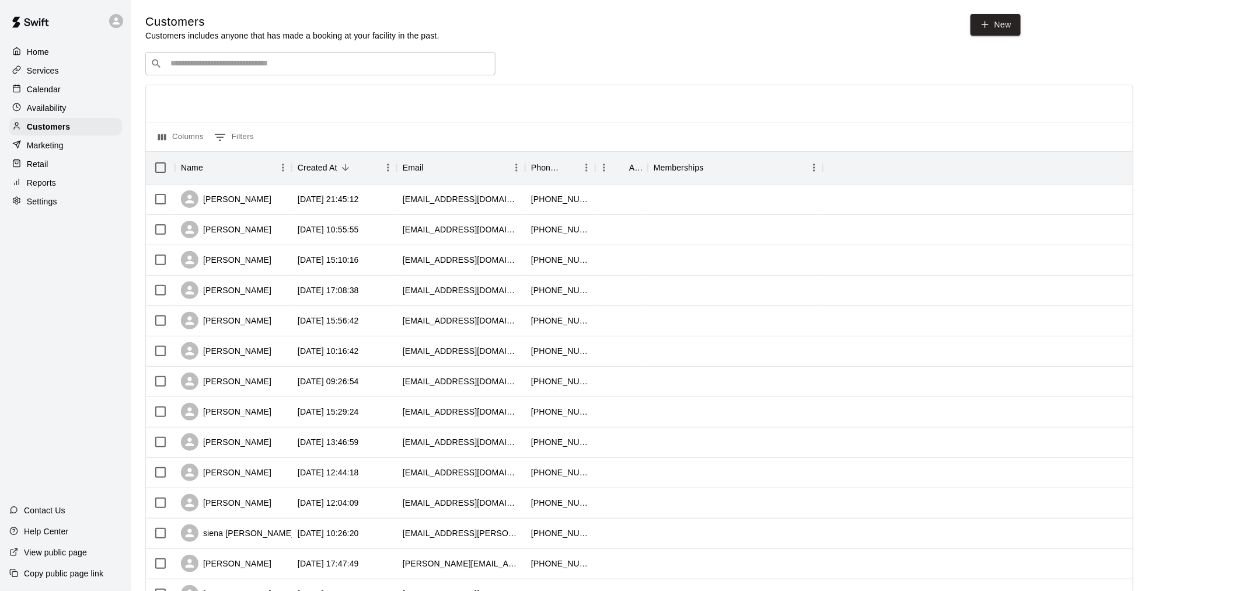
click at [264, 63] on input "Search customers by name or email" at bounding box center [328, 64] width 323 height 12
type input "**********"
click at [186, 63] on input "**********" at bounding box center [320, 64] width 306 height 12
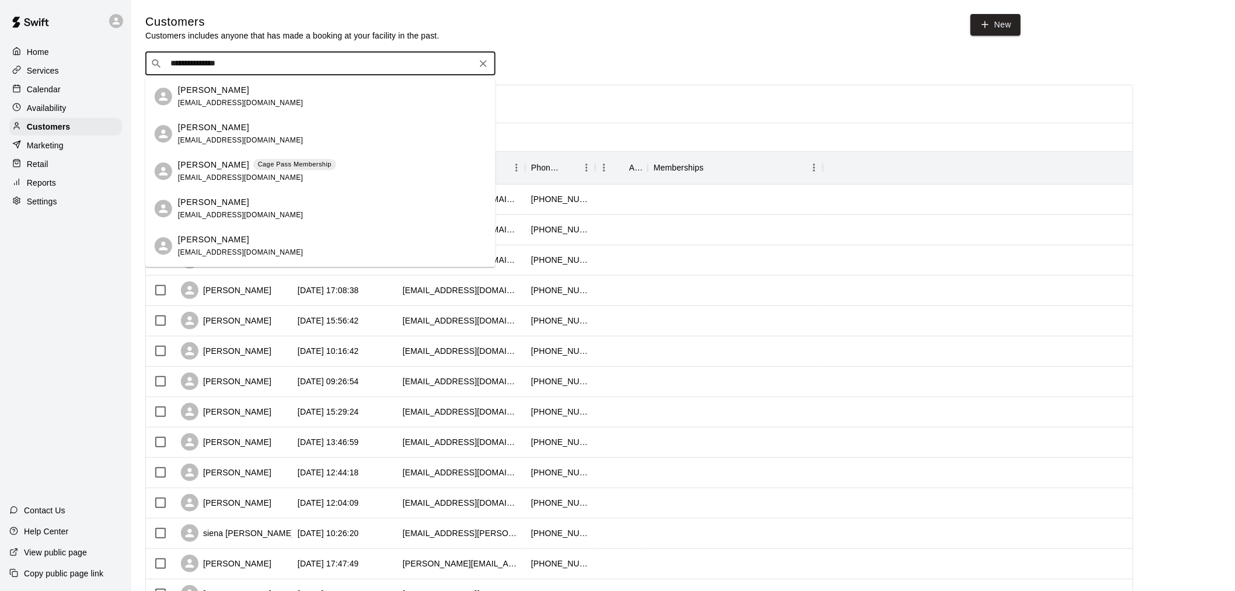
click at [235, 170] on div "[PERSON_NAME] Cage Pass Membership [EMAIL_ADDRESS][DOMAIN_NAME]" at bounding box center [257, 171] width 158 height 25
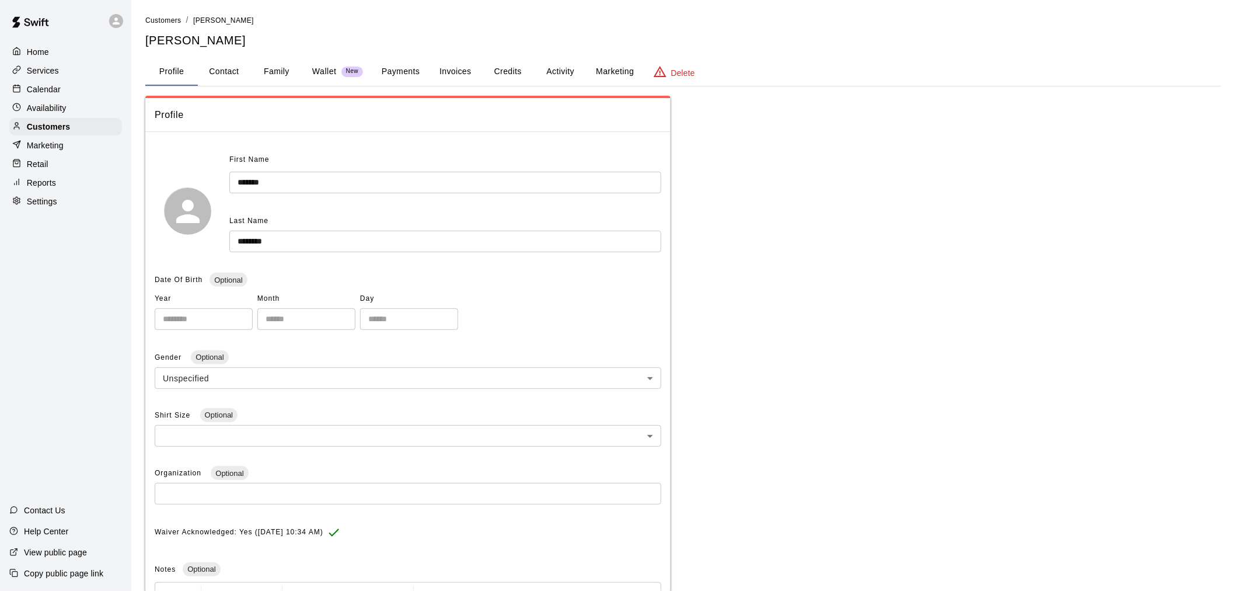
click at [401, 69] on button "Payments" at bounding box center [400, 72] width 57 height 28
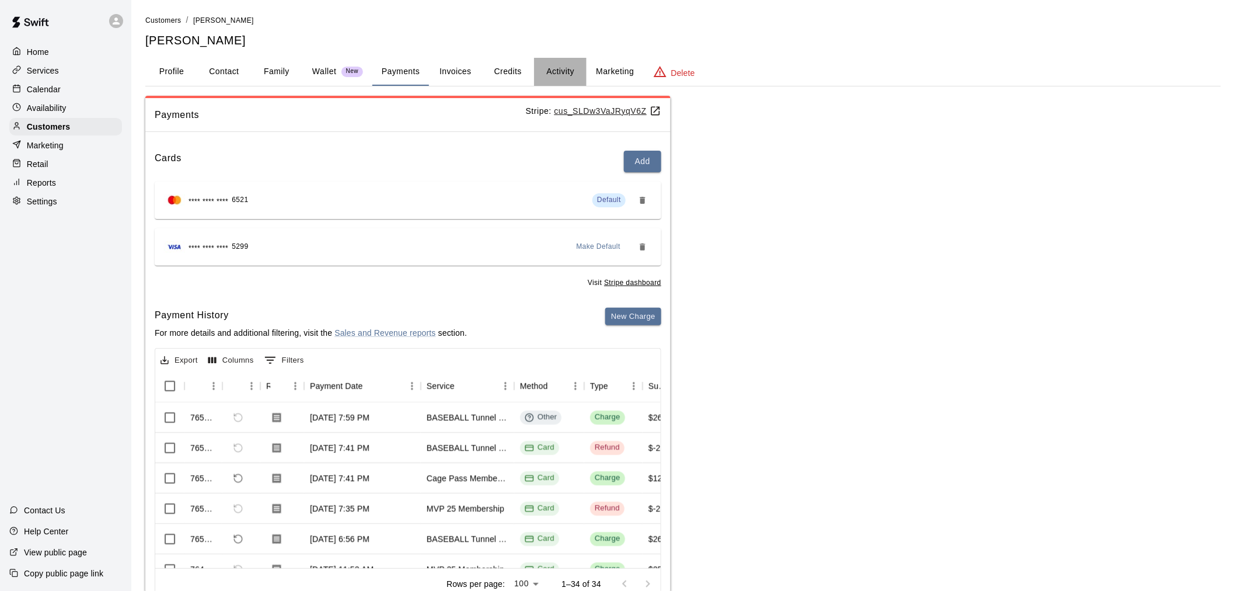
click at [567, 68] on button "Activity" at bounding box center [560, 72] width 53 height 28
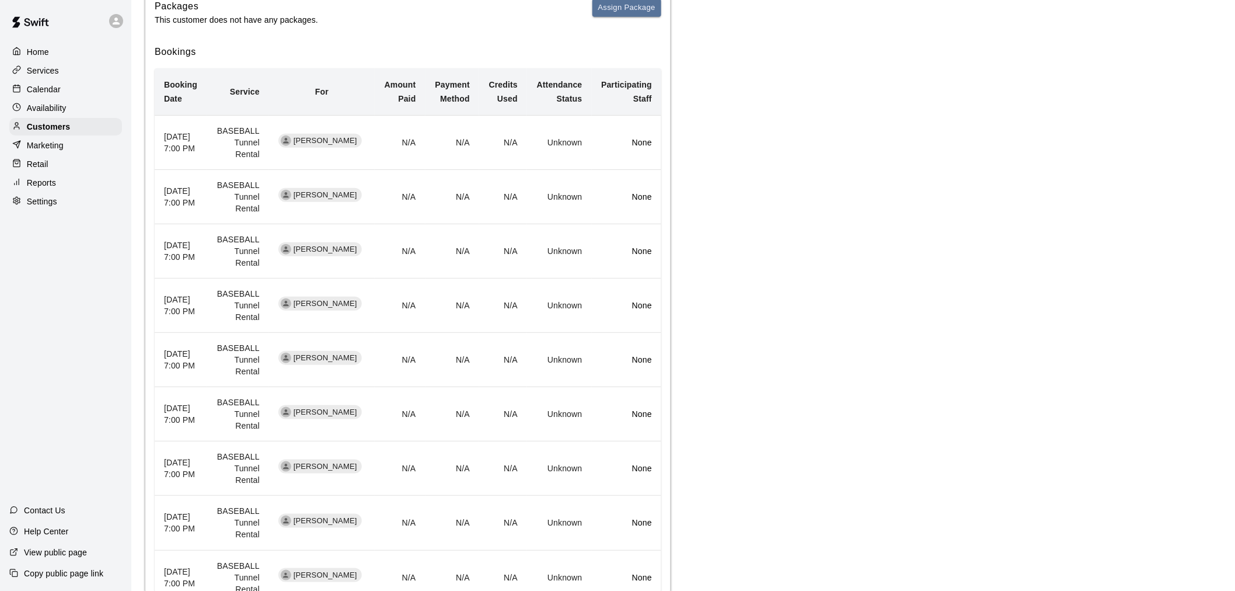
scroll to position [457, 0]
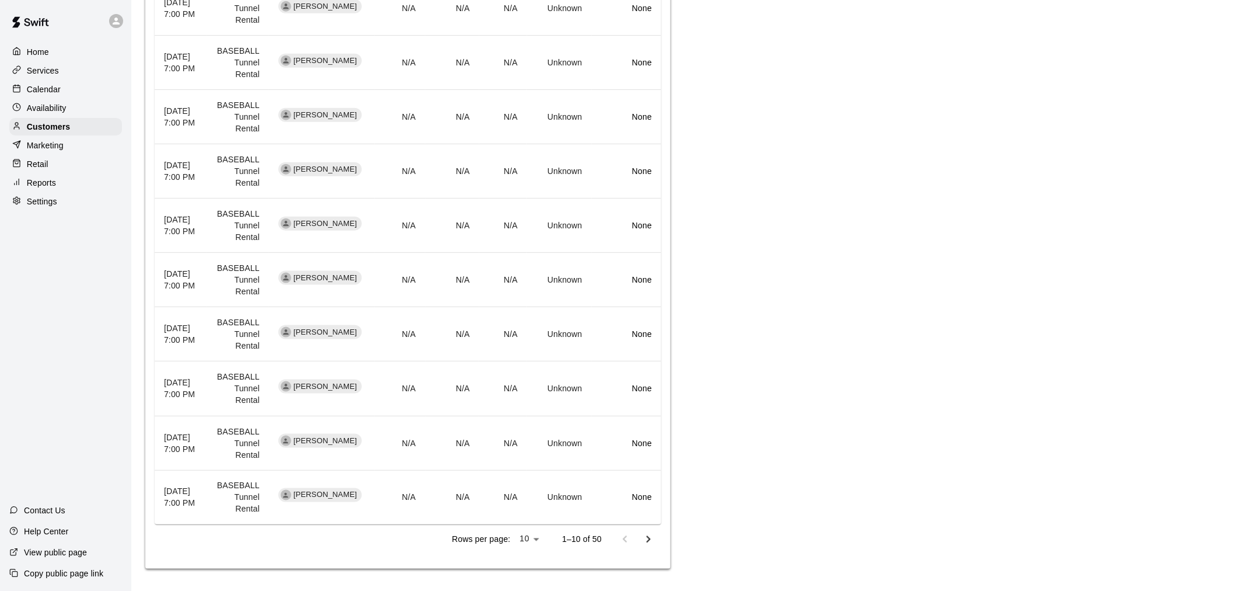
click at [44, 94] on p "Calendar" at bounding box center [44, 89] width 34 height 12
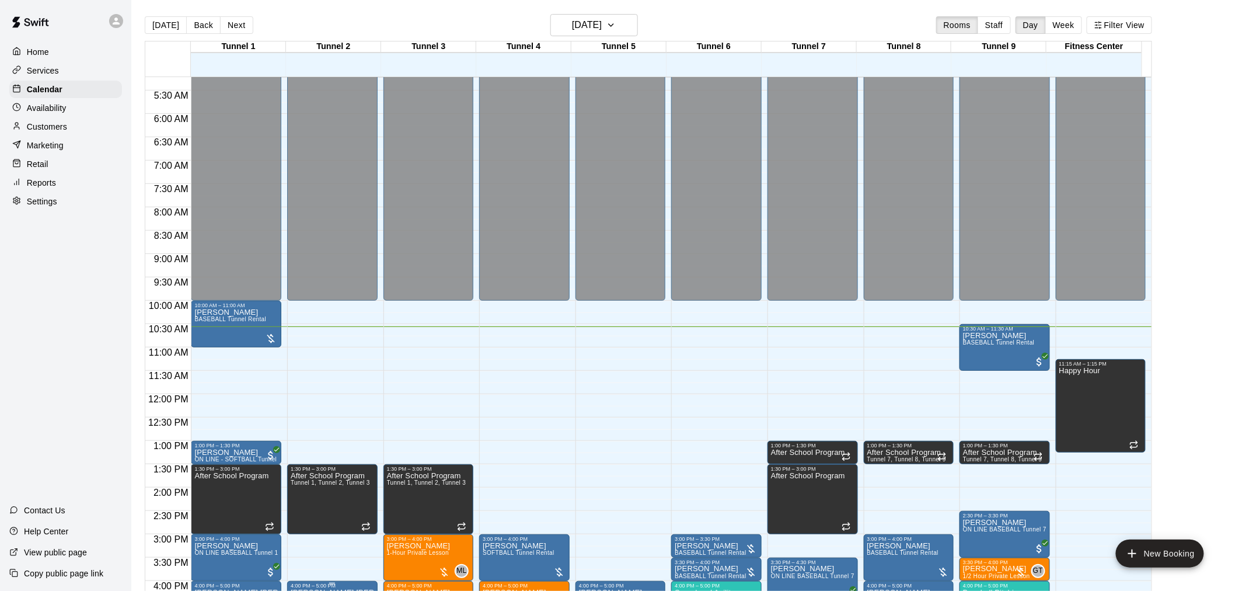
scroll to position [233, 0]
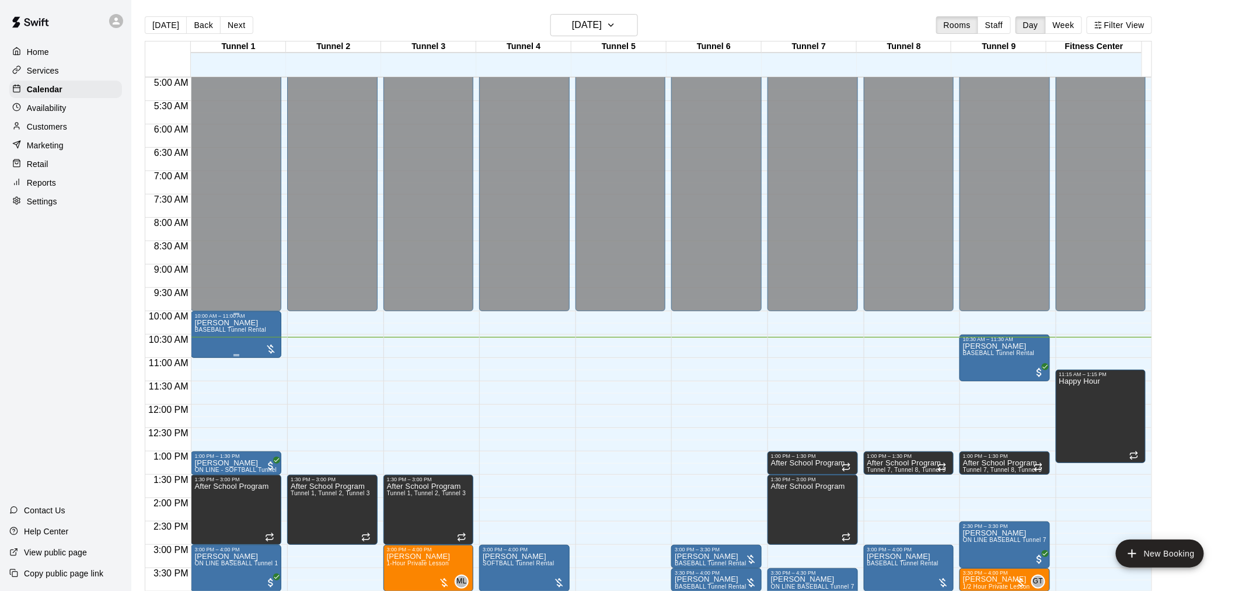
click at [236, 323] on p "[PERSON_NAME]" at bounding box center [230, 323] width 72 height 0
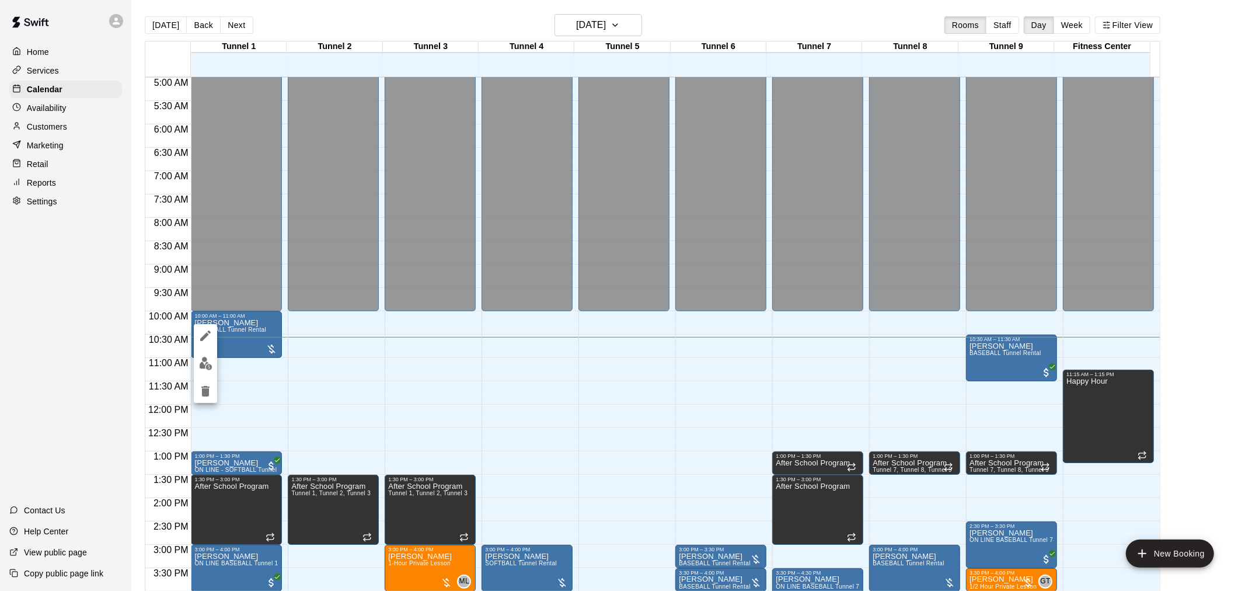
click at [201, 358] on img "edit" at bounding box center [205, 363] width 13 height 13
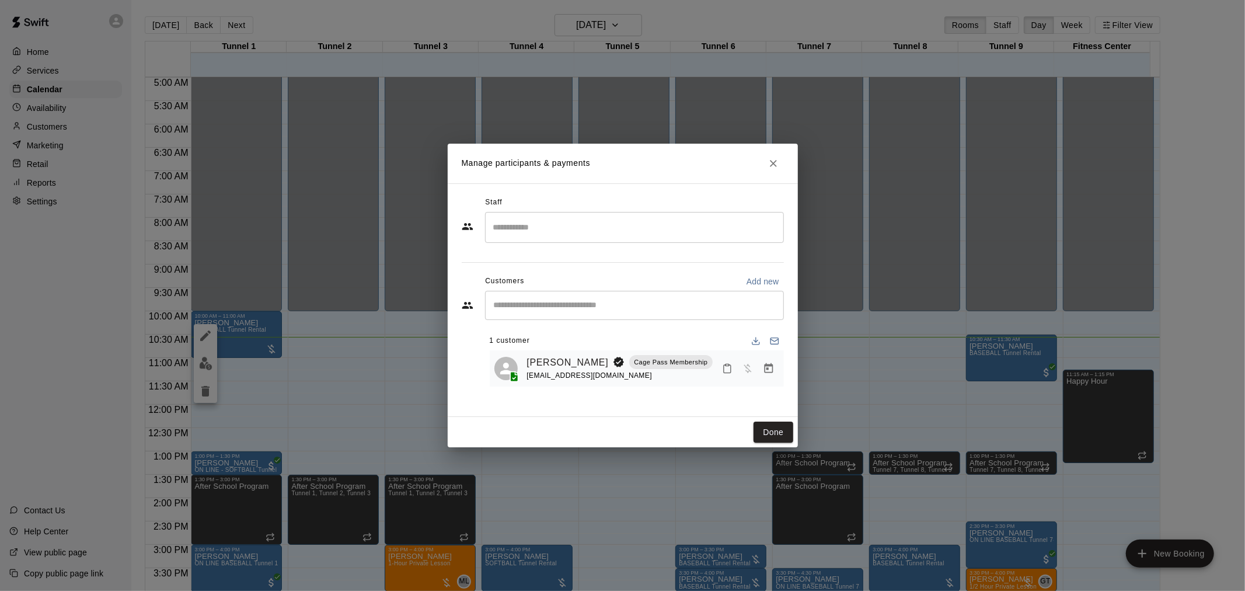
click at [620, 371] on icon "Manage bookings & payment" at bounding box center [769, 368] width 12 height 12
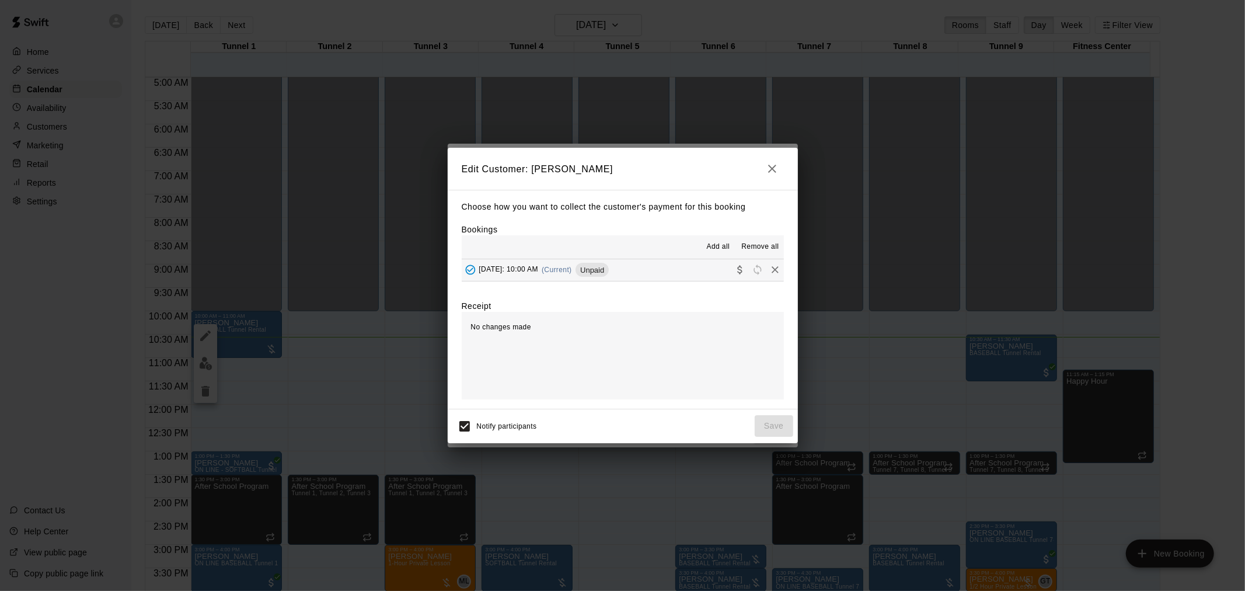
click at [620, 265] on button "[DATE]: 10:00 AM (Current) Unpaid" at bounding box center [623, 270] width 322 height 22
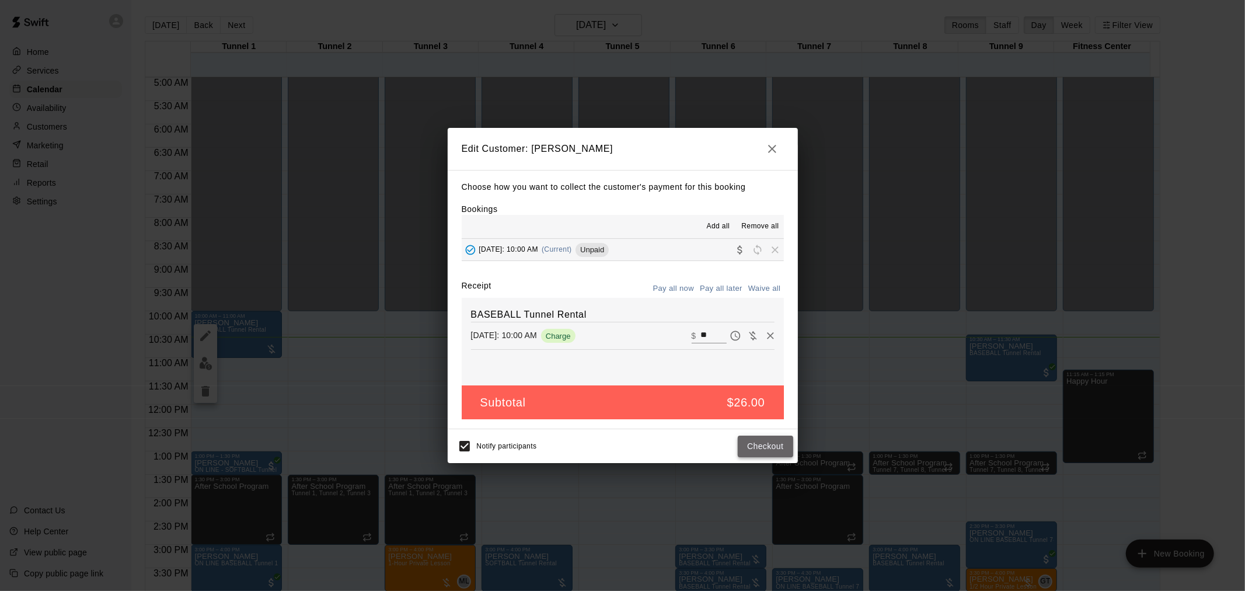
click at [620, 387] on button "Checkout" at bounding box center [765, 446] width 55 height 22
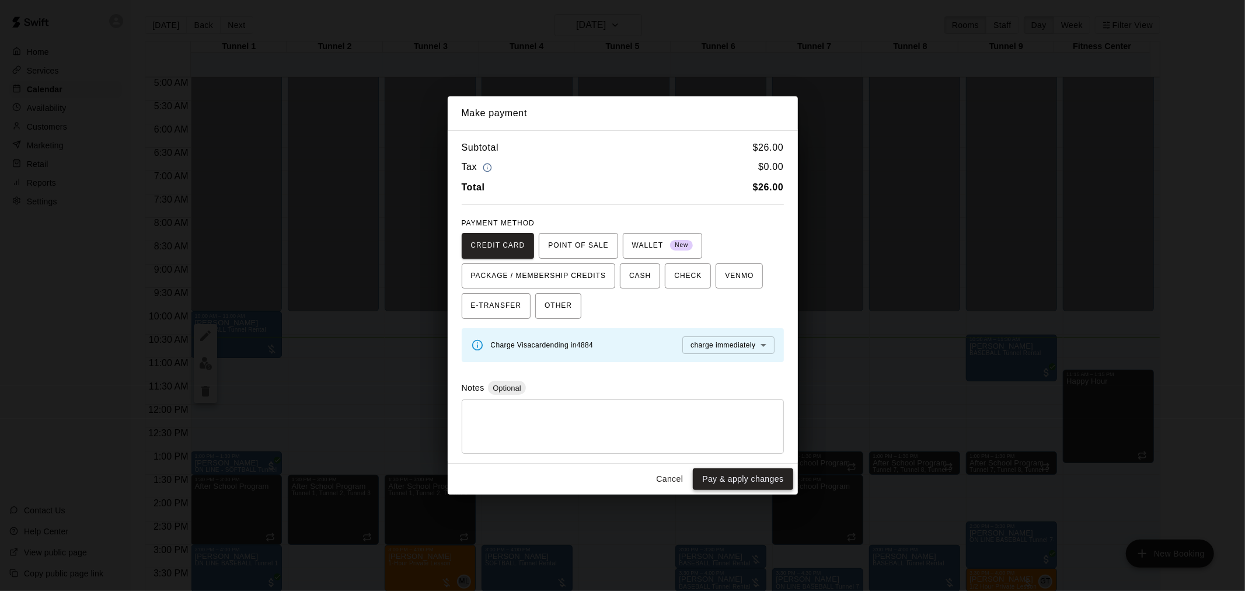
click at [620, 387] on button "Pay & apply changes" at bounding box center [743, 479] width 100 height 22
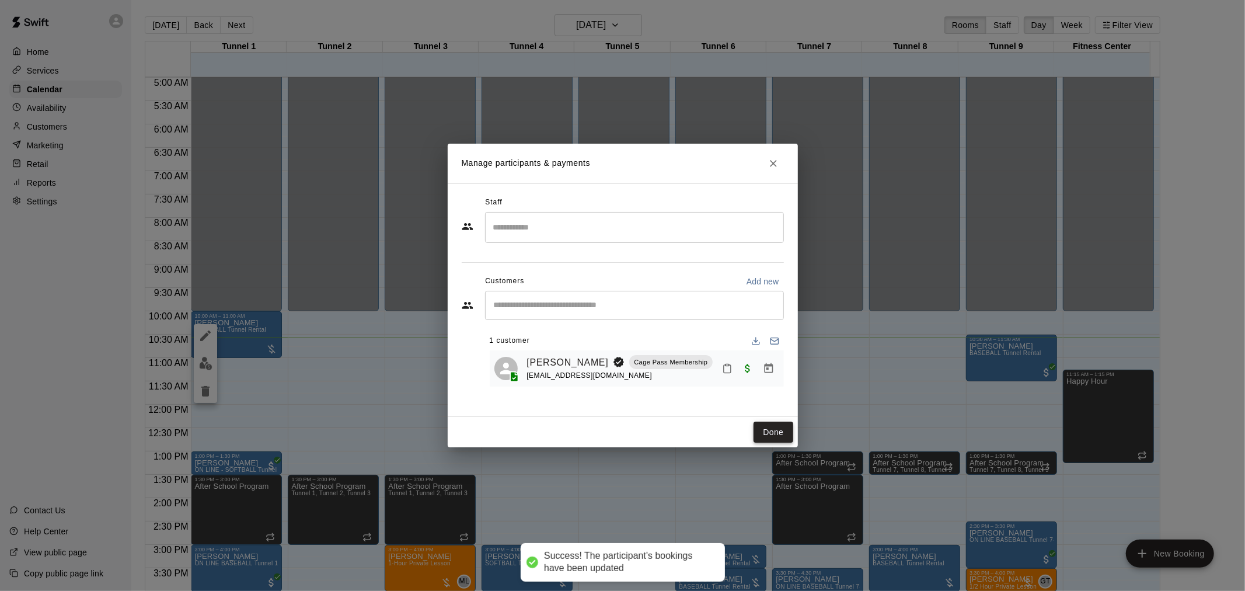
click at [620, 387] on button "Done" at bounding box center [772, 432] width 39 height 22
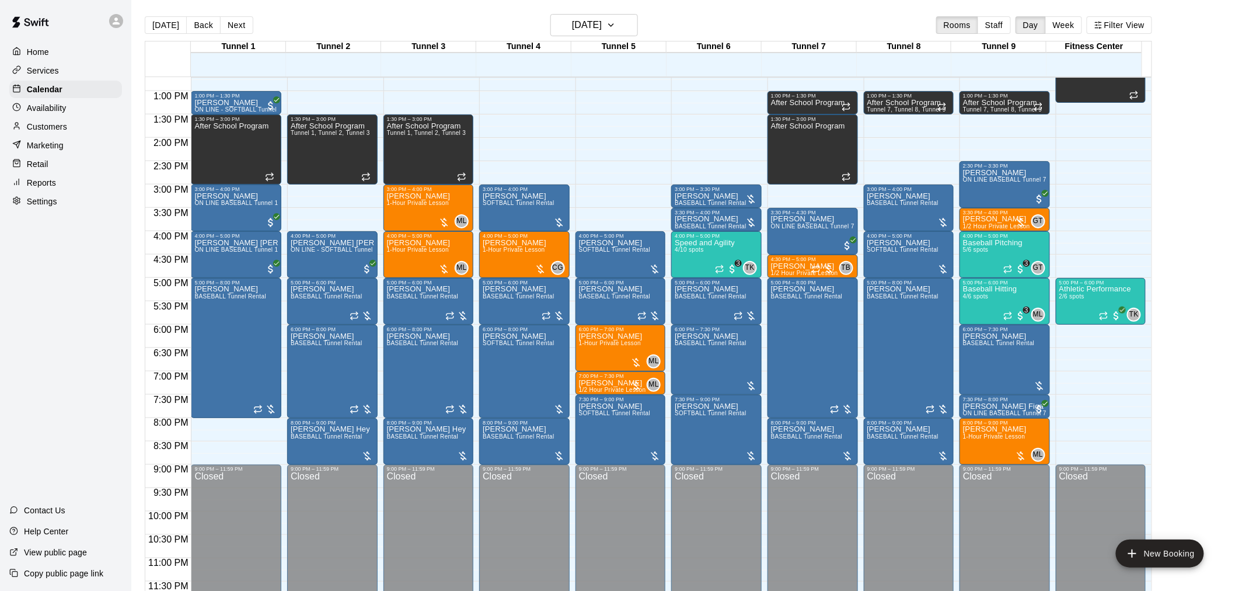
scroll to position [399, 0]
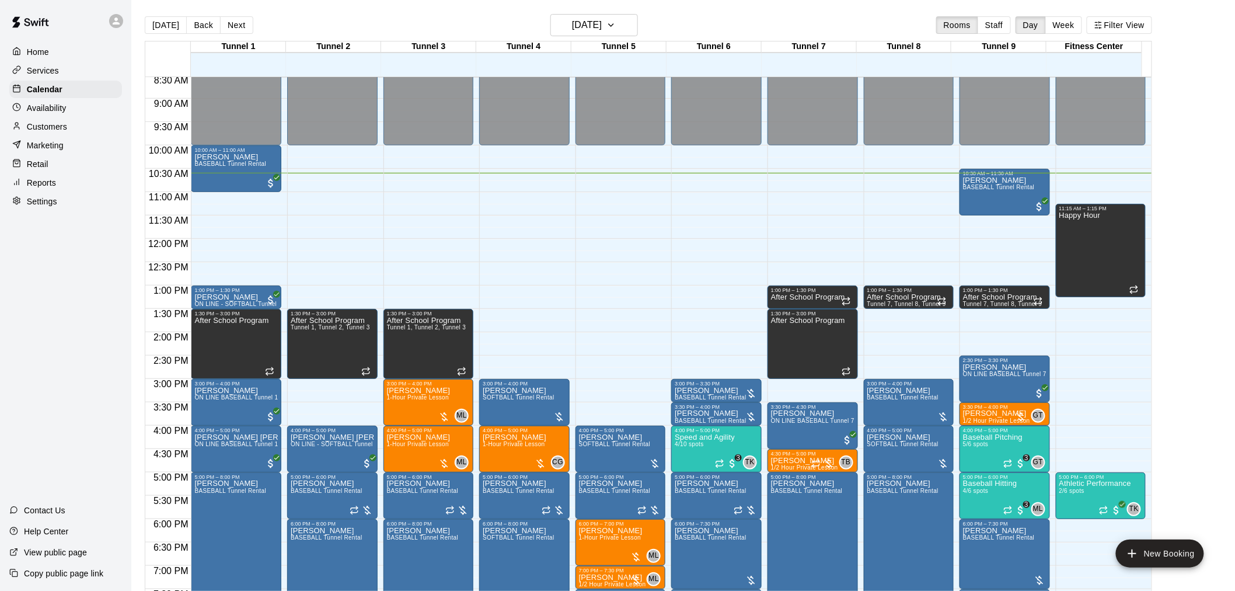
click at [590, 9] on main "[DATE] Back [DATE][DATE] Rooms Staff Day Week Filter View Tunnel 1 21 Thu Tunne…" at bounding box center [682, 304] width 1103 height 609
click at [590, 21] on h6 "[DATE]" at bounding box center [587, 25] width 30 height 16
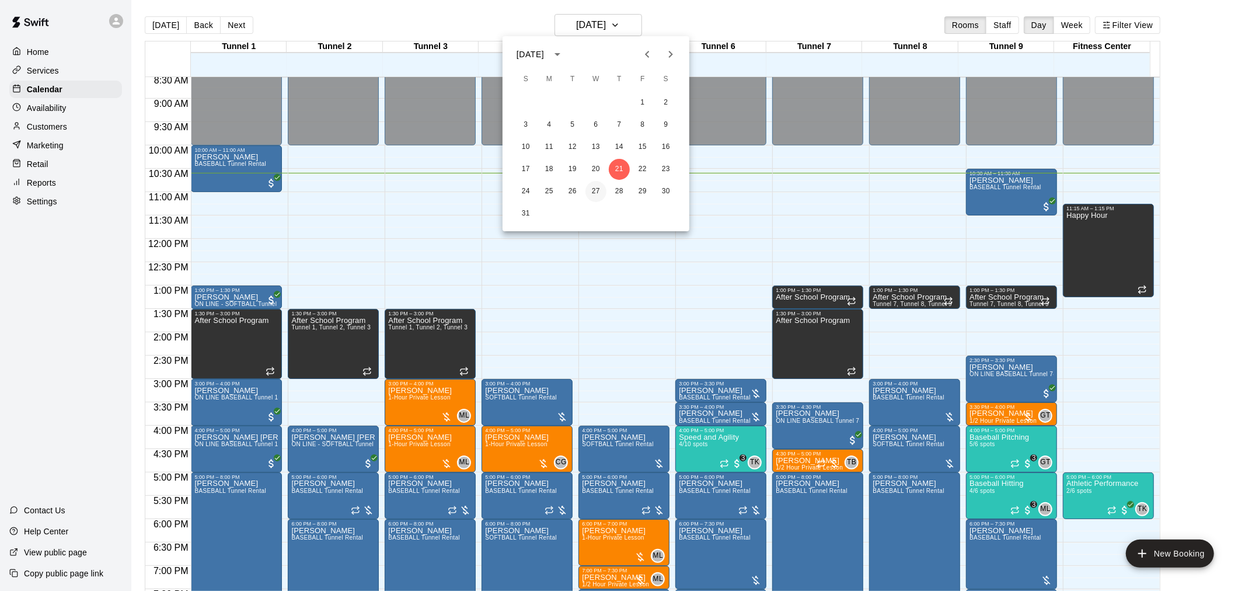
click at [596, 187] on button "27" at bounding box center [595, 191] width 21 height 21
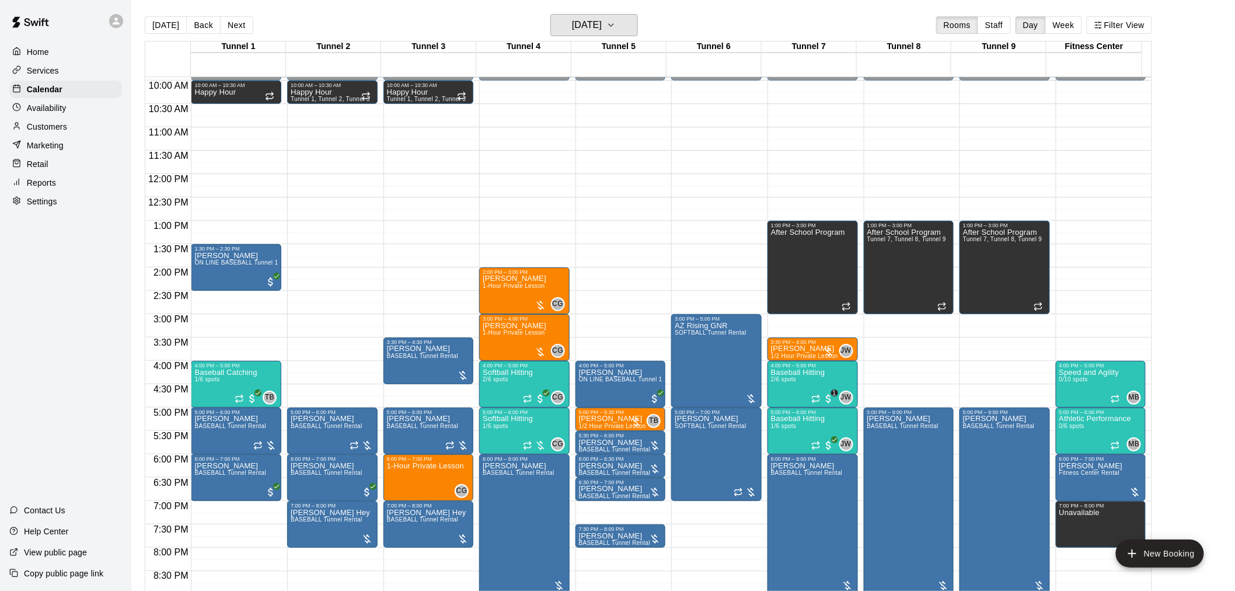
scroll to position [529, 0]
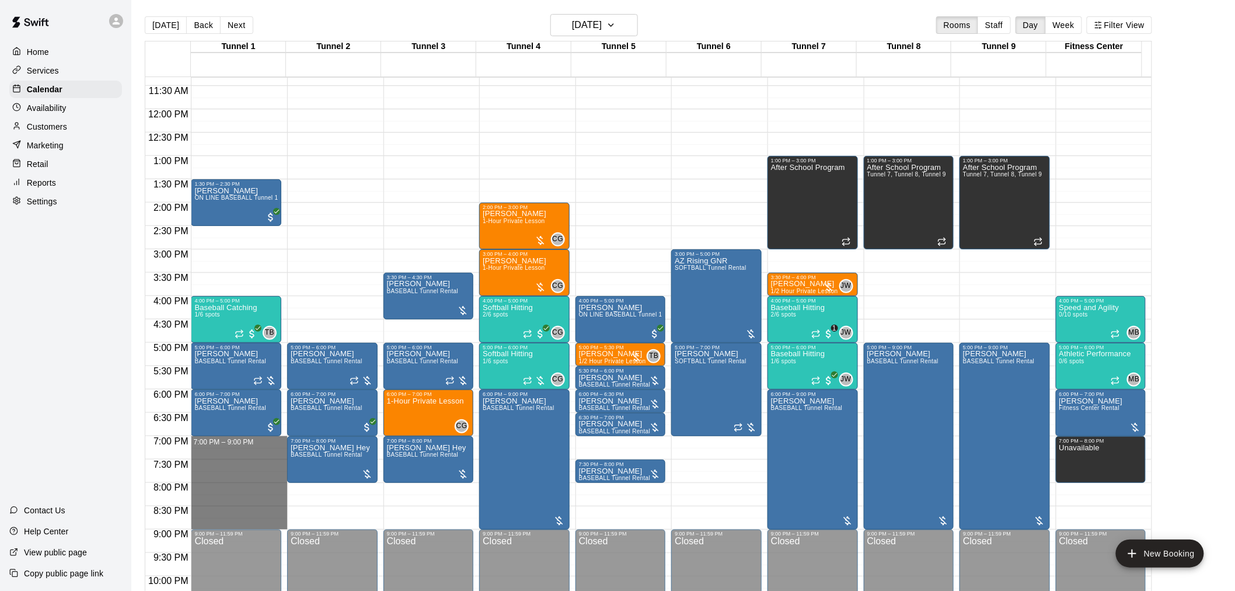
drag, startPoint x: 231, startPoint y: 442, endPoint x: 234, endPoint y: 525, distance: 82.9
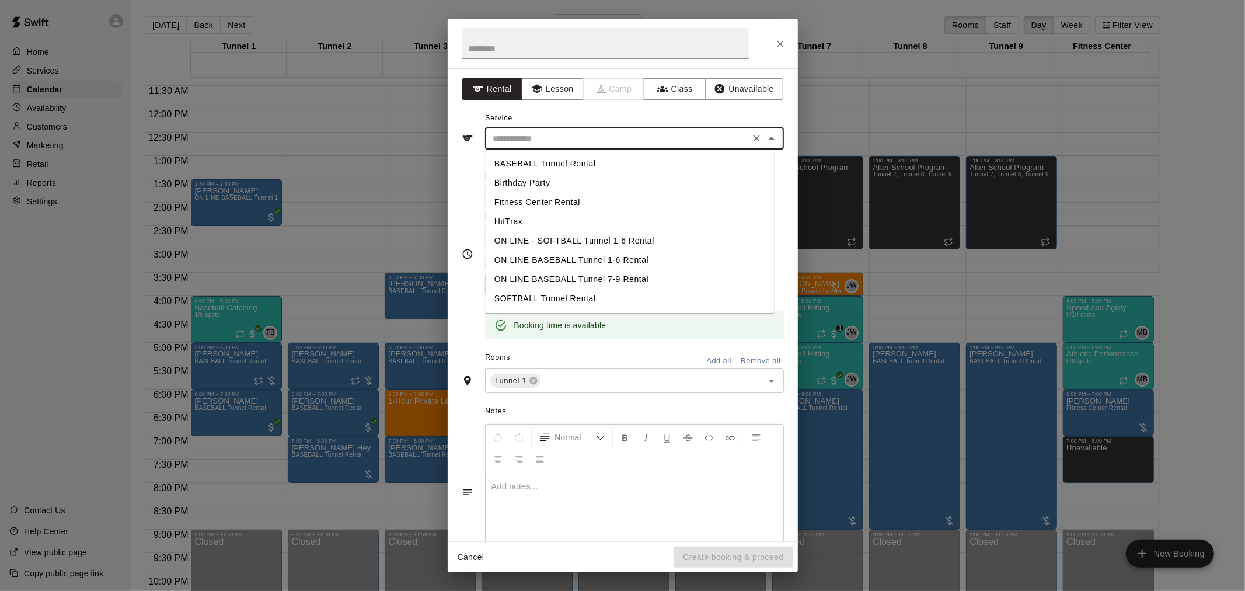
click at [555, 135] on input "text" at bounding box center [616, 138] width 257 height 15
click at [568, 299] on li "SOFTBALL Tunnel Rental" at bounding box center [629, 298] width 289 height 19
type input "**********"
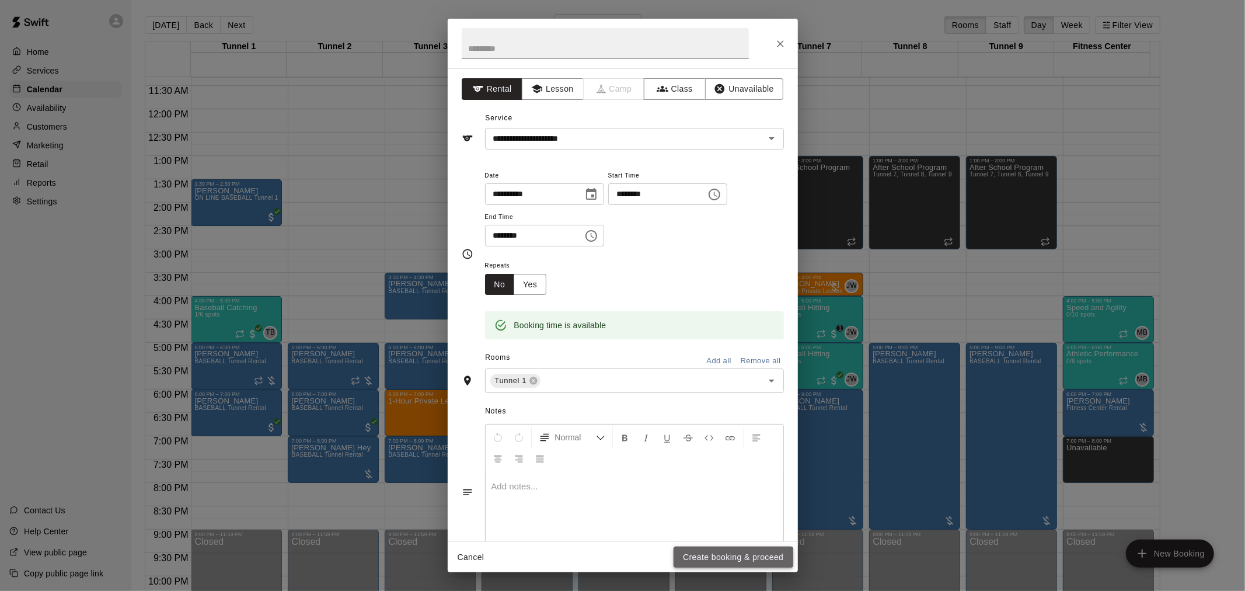
click at [620, 387] on button "Create booking & proceed" at bounding box center [732, 557] width 119 height 22
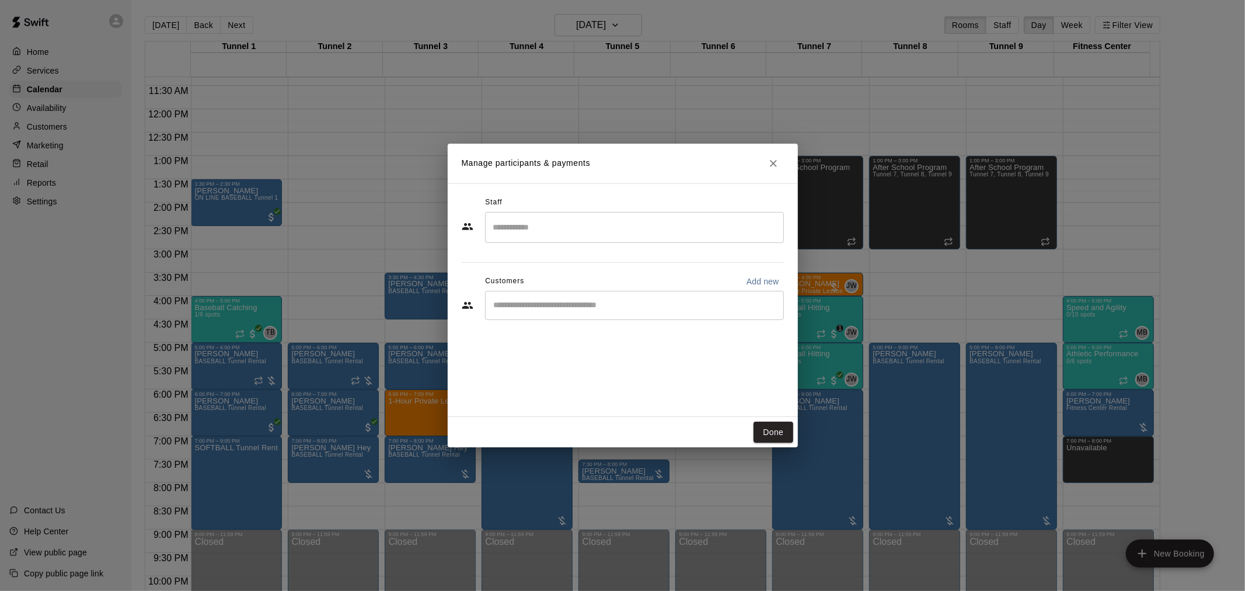
click at [620, 304] on input "Start typing to search customers..." at bounding box center [634, 305] width 288 height 12
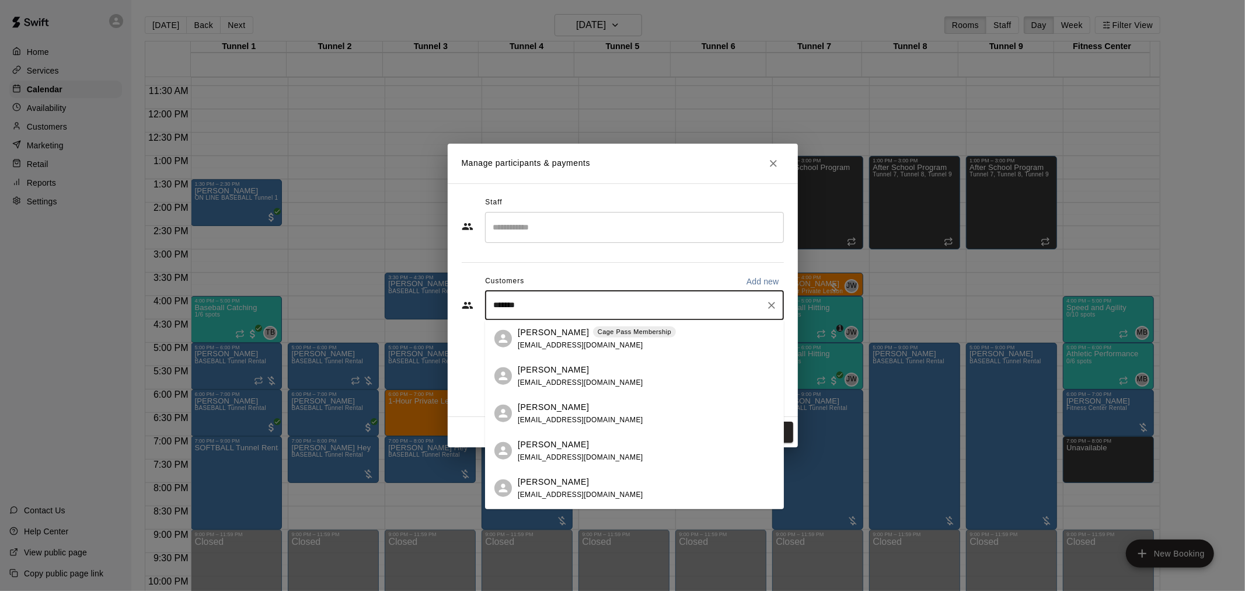
type input "********"
click at [620, 328] on p "Cage Pass Membership" at bounding box center [635, 332] width 74 height 10
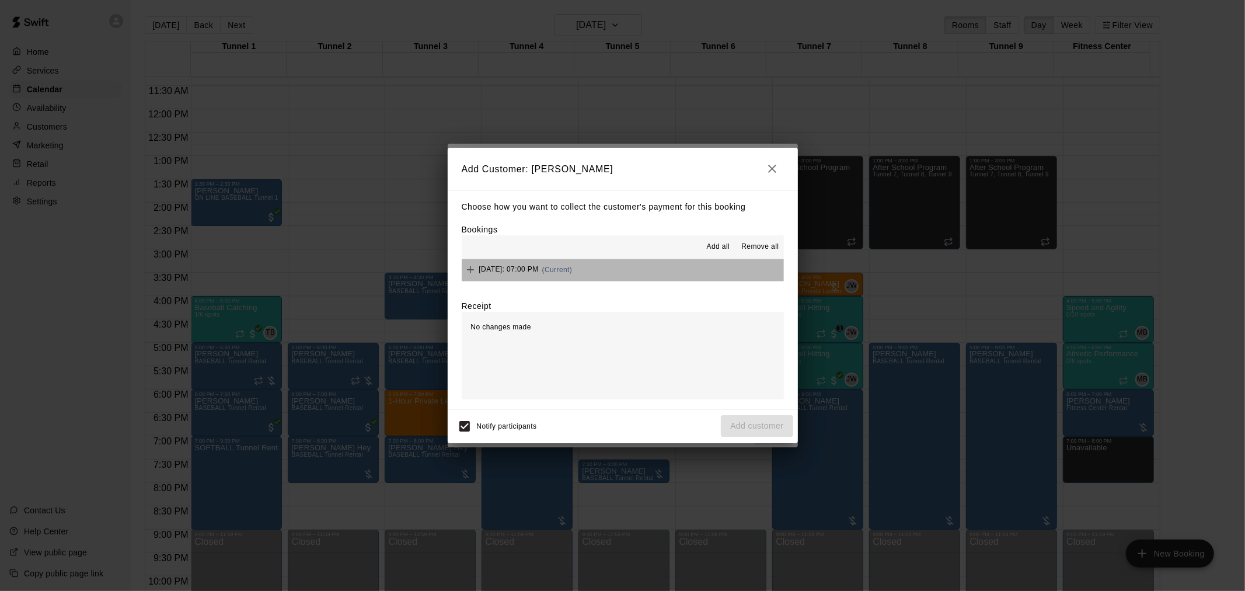
click at [620, 267] on button "[DATE]: 07:00 PM (Current)" at bounding box center [623, 270] width 322 height 22
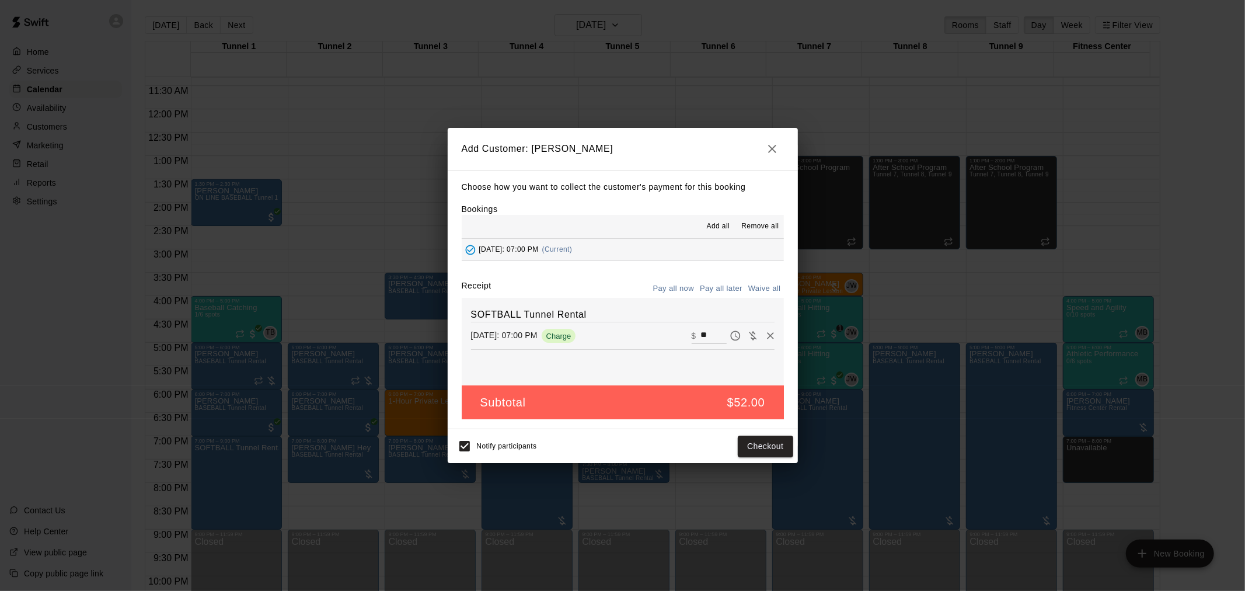
click at [620, 286] on button "Pay all later" at bounding box center [721, 288] width 48 height 18
click at [620, 387] on button "Add customer" at bounding box center [757, 446] width 72 height 22
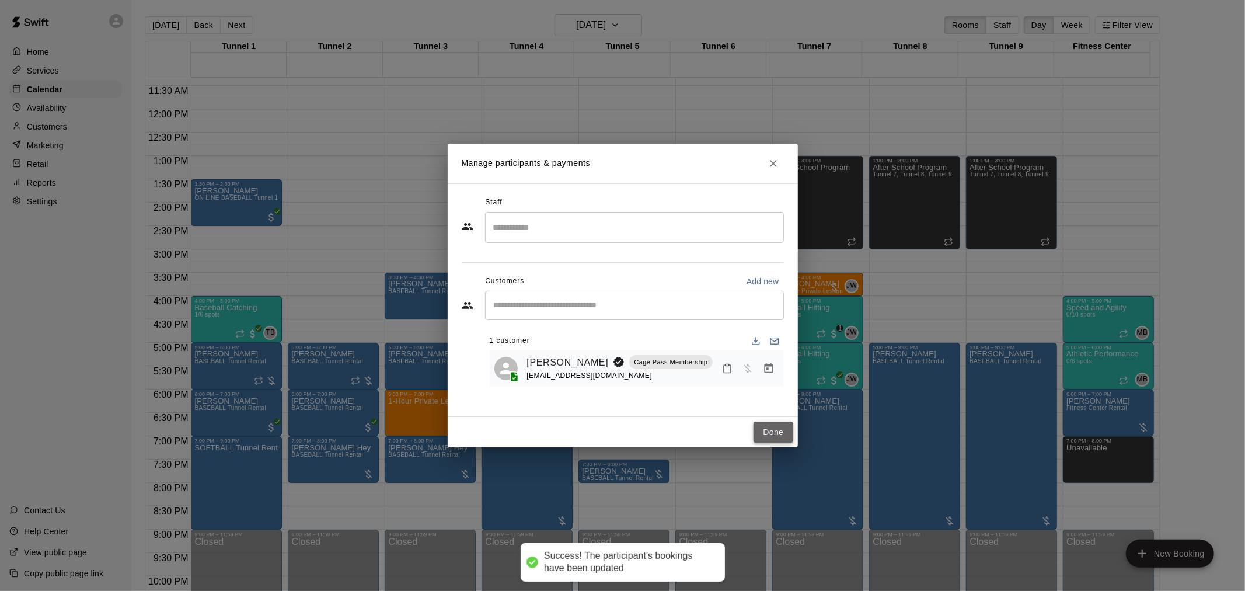
click at [620, 387] on button "Done" at bounding box center [772, 432] width 39 height 22
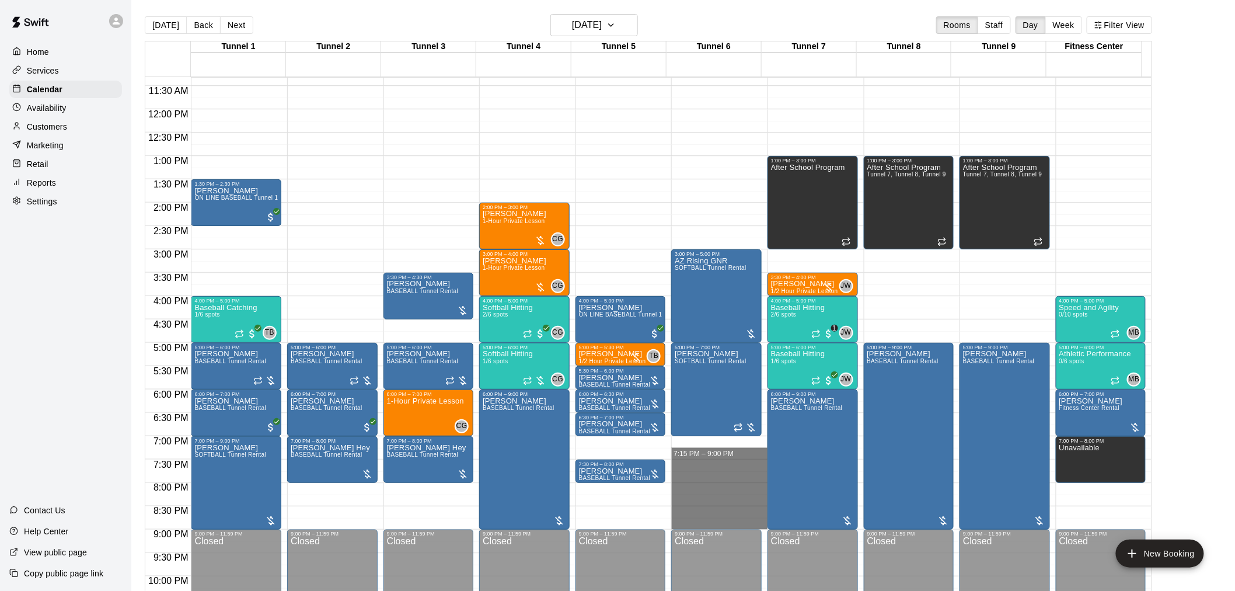
drag, startPoint x: 691, startPoint y: 441, endPoint x: 698, endPoint y: 520, distance: 79.7
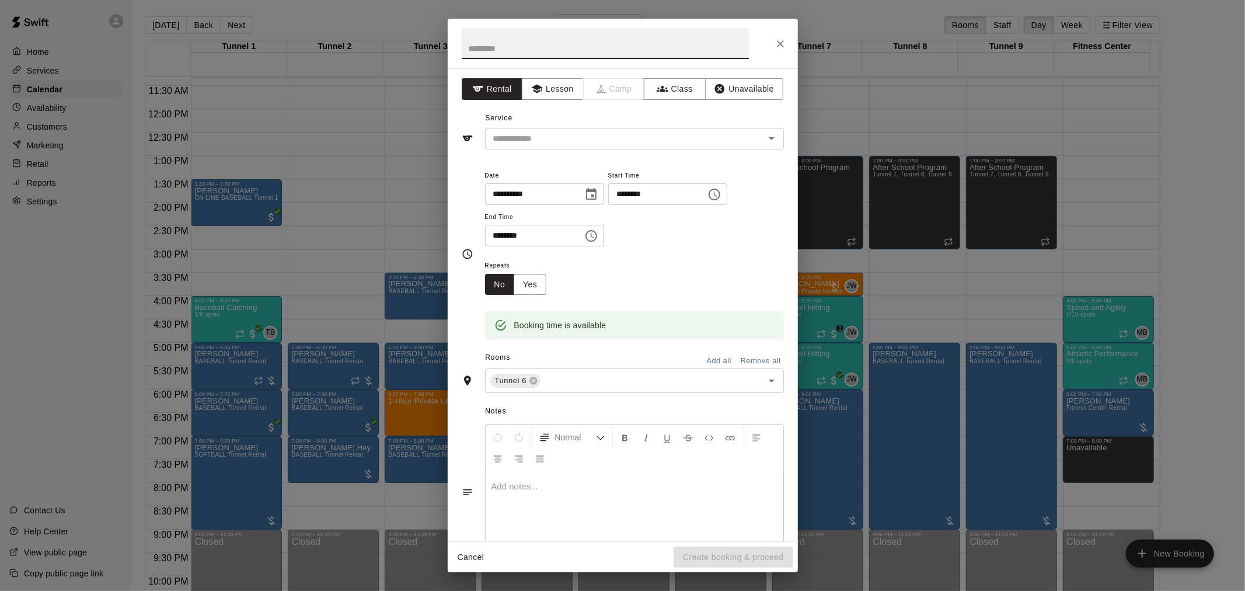
click at [620, 197] on input "********" at bounding box center [653, 194] width 90 height 22
type input "********"
click at [591, 142] on input "text" at bounding box center [616, 138] width 257 height 15
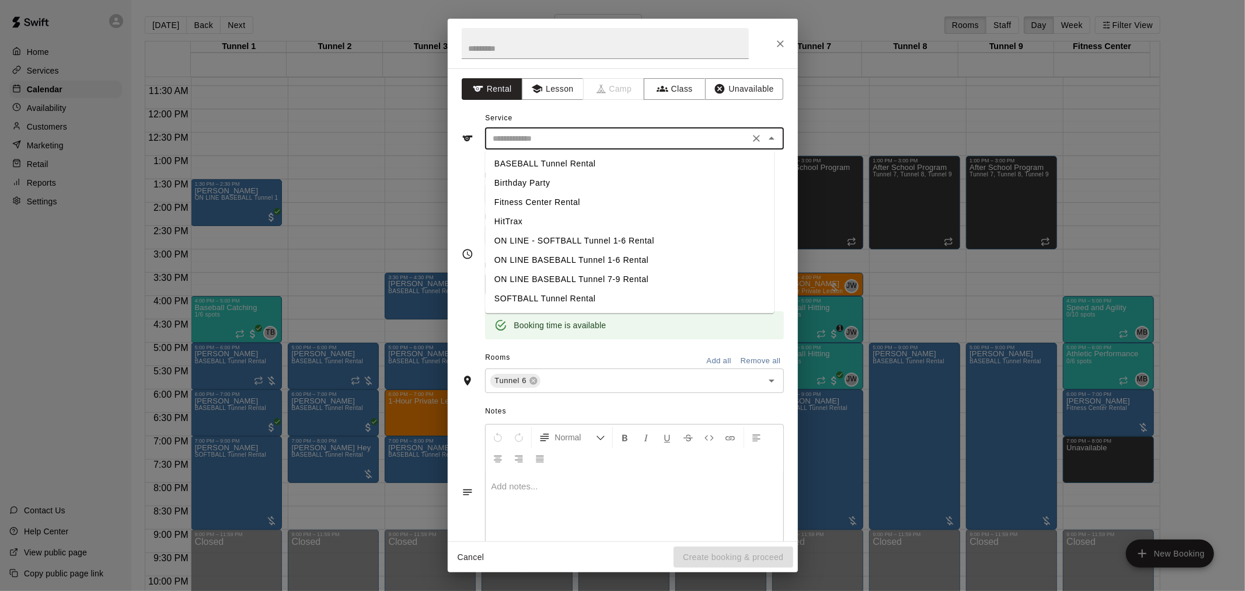
click at [568, 299] on li "SOFTBALL Tunnel Rental" at bounding box center [629, 298] width 289 height 19
type input "**********"
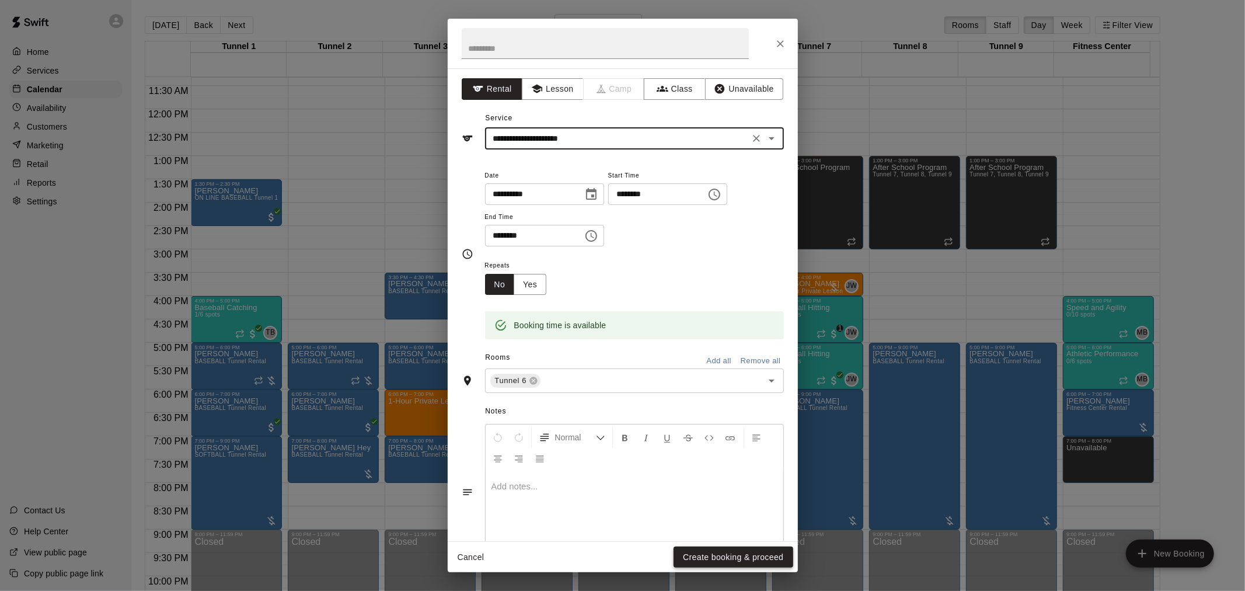
click at [620, 387] on button "Create booking & proceed" at bounding box center [732, 557] width 119 height 22
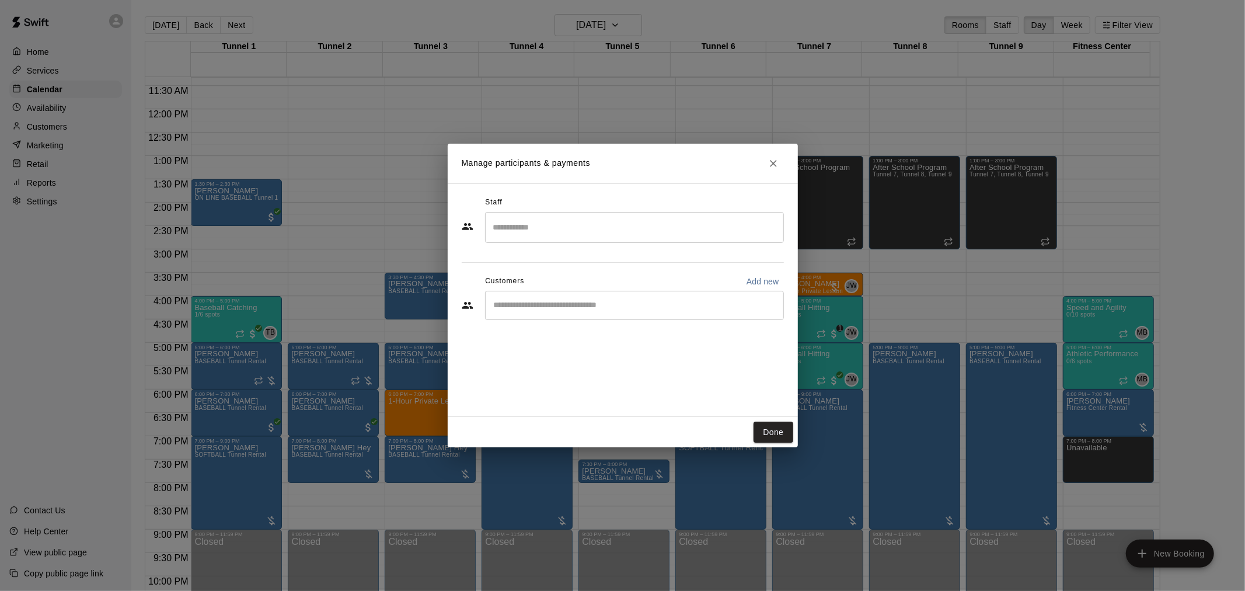
click at [593, 316] on div "​" at bounding box center [634, 305] width 299 height 29
type input "****"
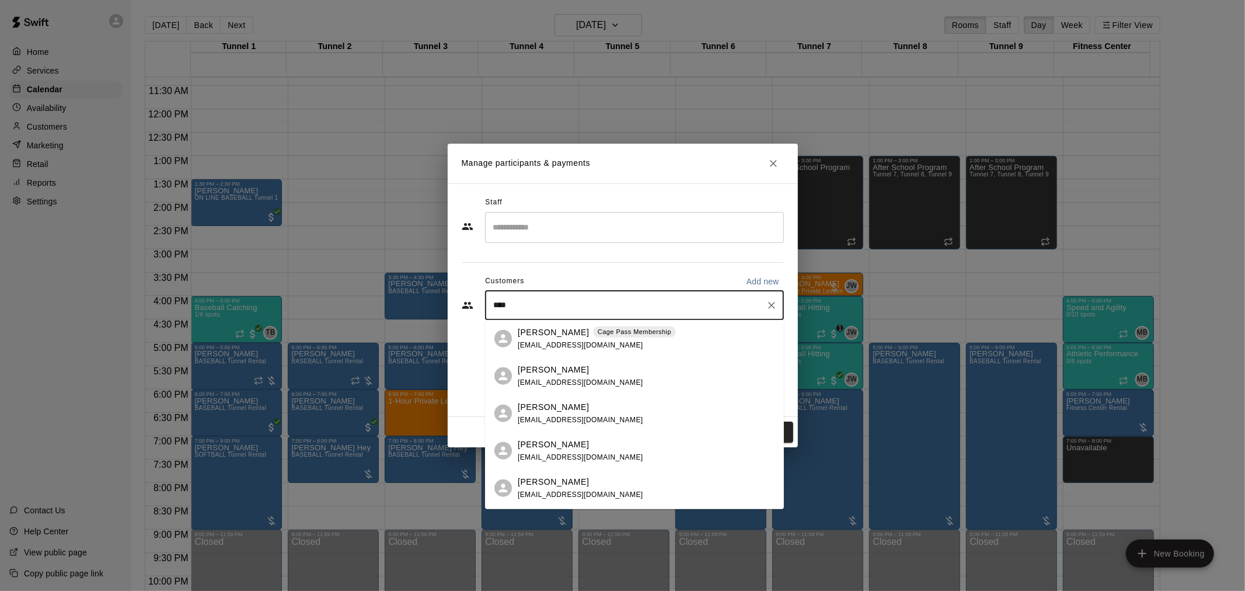
click at [572, 334] on p "[PERSON_NAME]" at bounding box center [553, 332] width 71 height 12
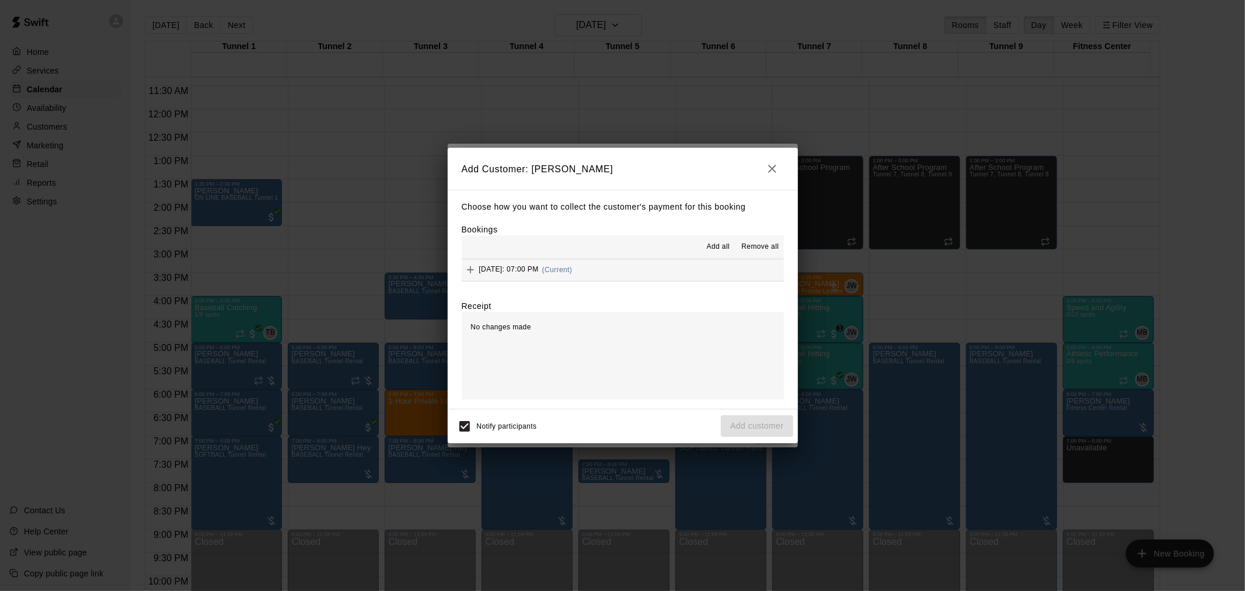
click at [620, 256] on div "Add all Remove all" at bounding box center [623, 246] width 322 height 23
click at [620, 265] on button "[DATE]: 07:00 PM (Current)" at bounding box center [623, 270] width 322 height 22
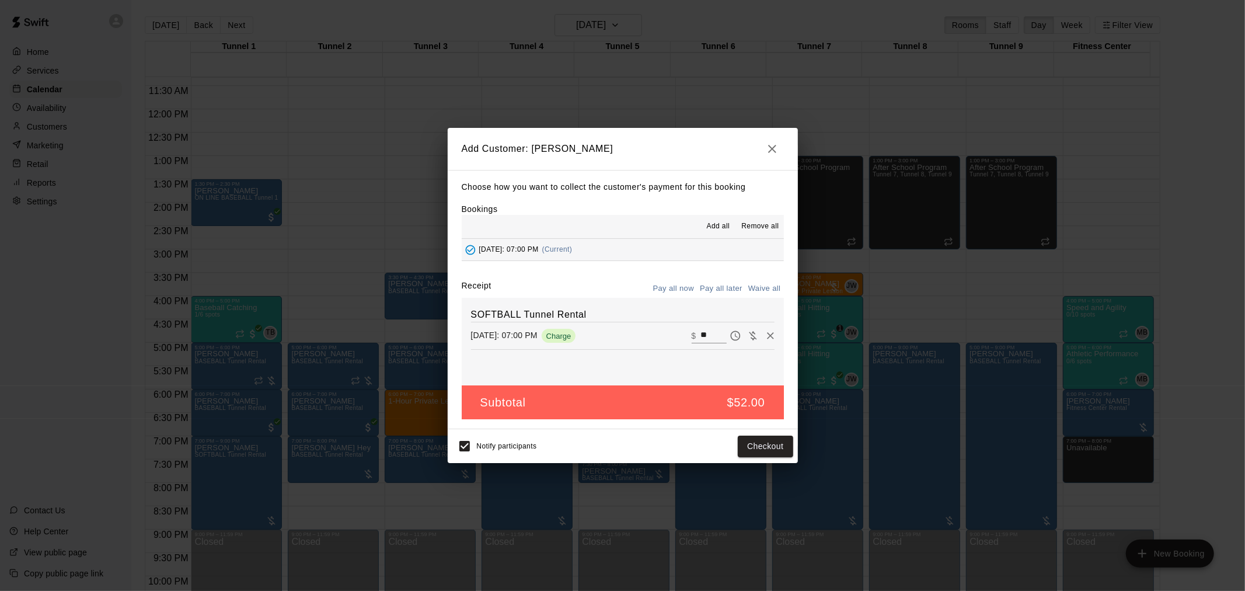
click at [620, 288] on button "Pay all later" at bounding box center [721, 288] width 48 height 18
click at [620, 387] on button "Add customer" at bounding box center [757, 446] width 72 height 22
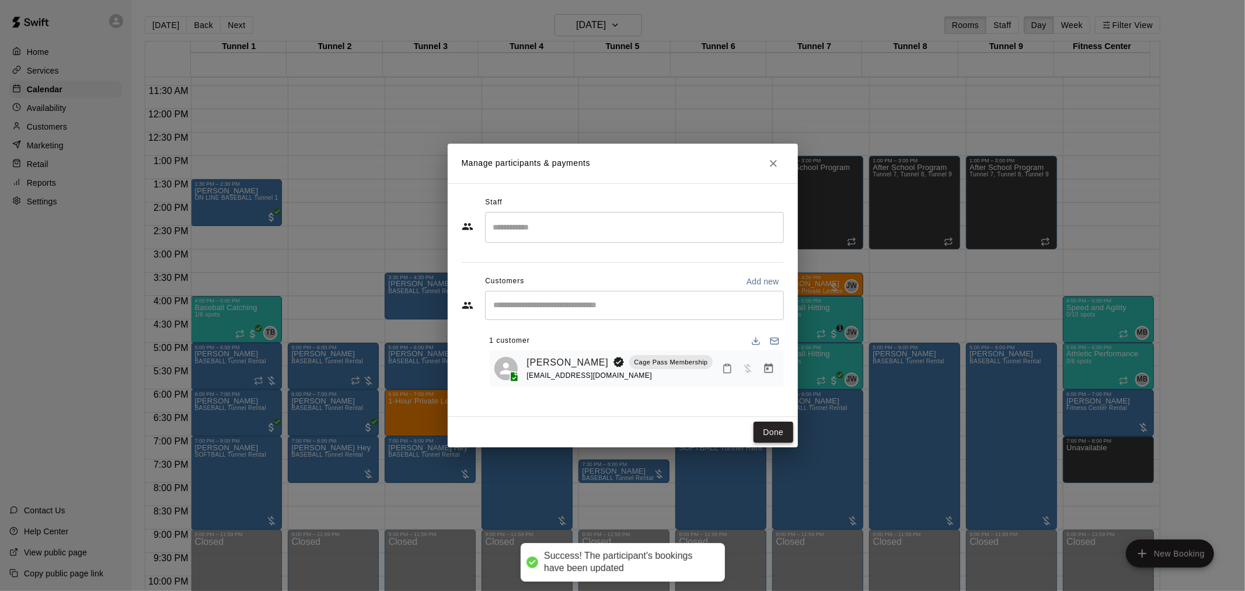
click at [620, 387] on button "Done" at bounding box center [772, 432] width 39 height 22
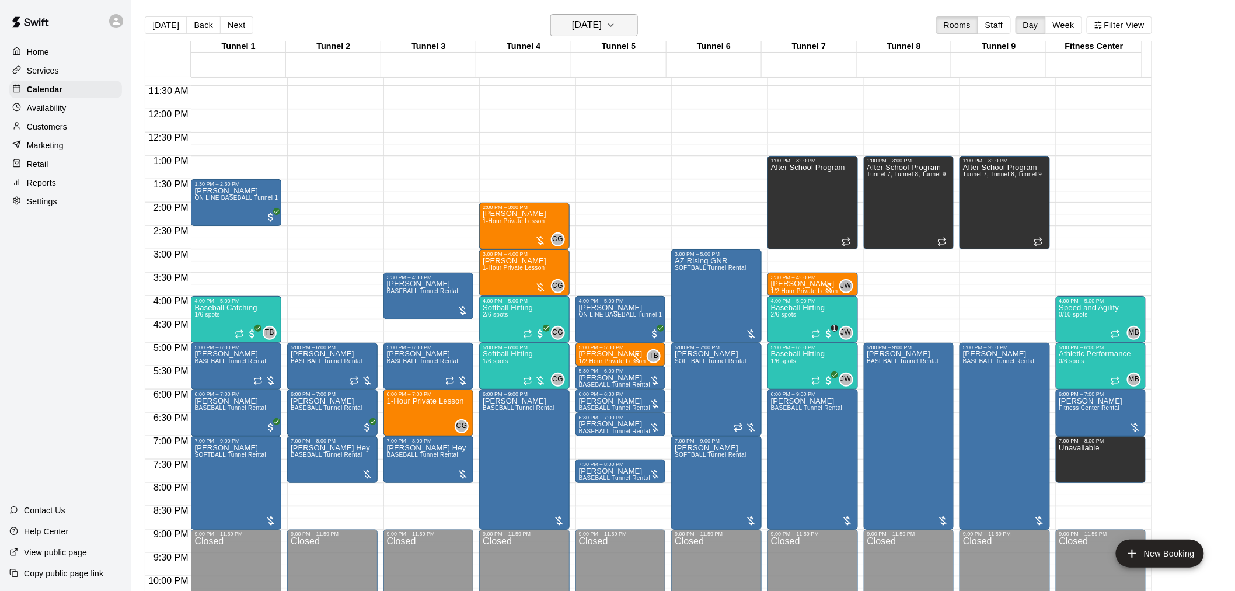
click at [602, 19] on h6 "[DATE]" at bounding box center [587, 25] width 30 height 16
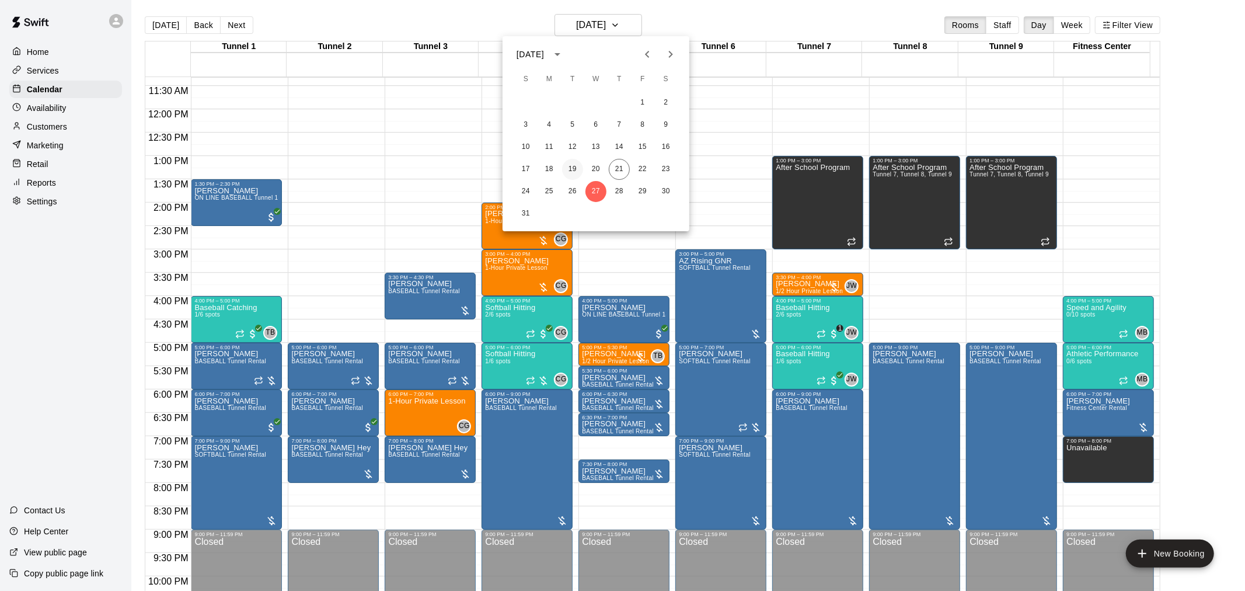
click at [568, 159] on button "19" at bounding box center [572, 169] width 21 height 21
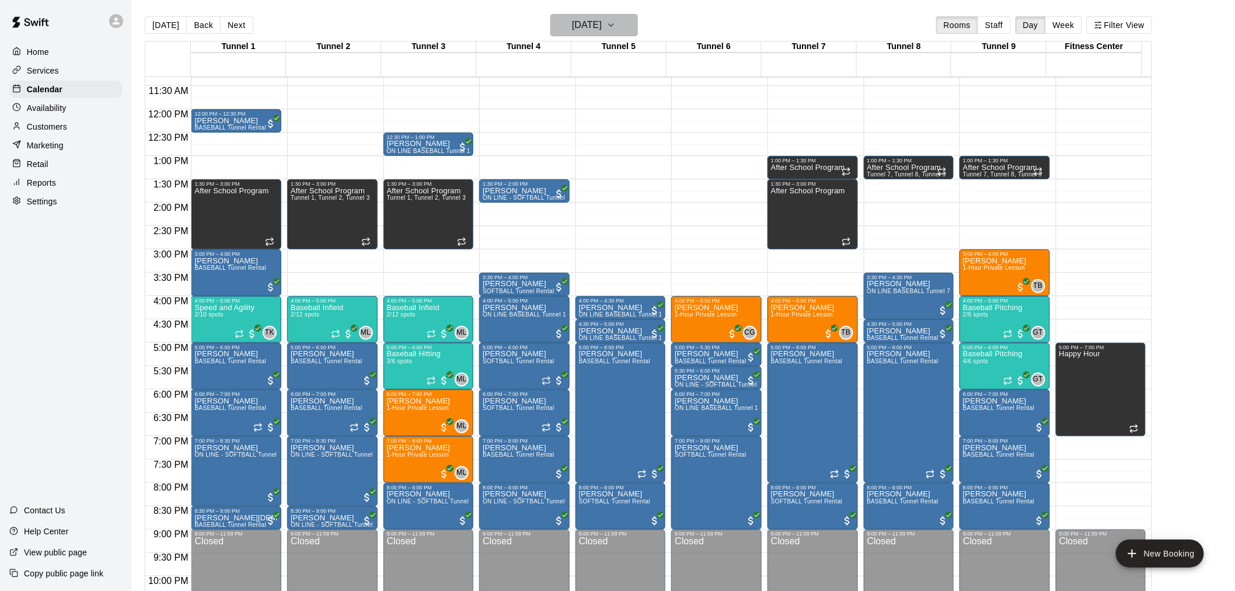
drag, startPoint x: 599, startPoint y: 26, endPoint x: 601, endPoint y: 33, distance: 7.8
click at [601, 33] on button "[DATE]" at bounding box center [594, 25] width 88 height 22
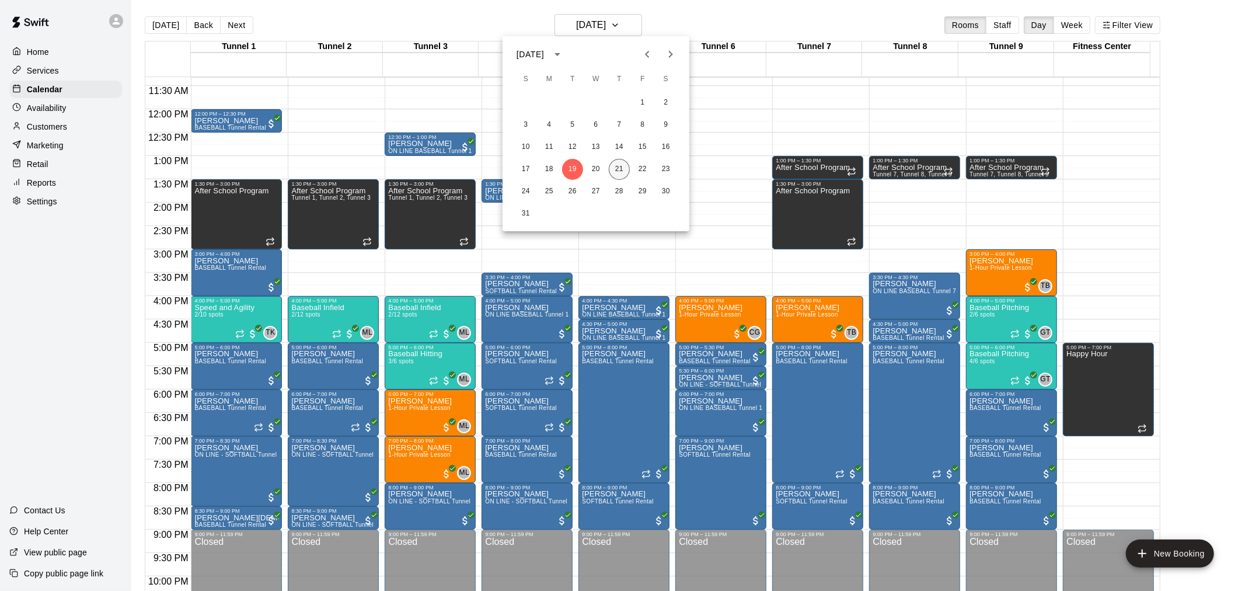
click at [620, 166] on button "21" at bounding box center [619, 169] width 21 height 21
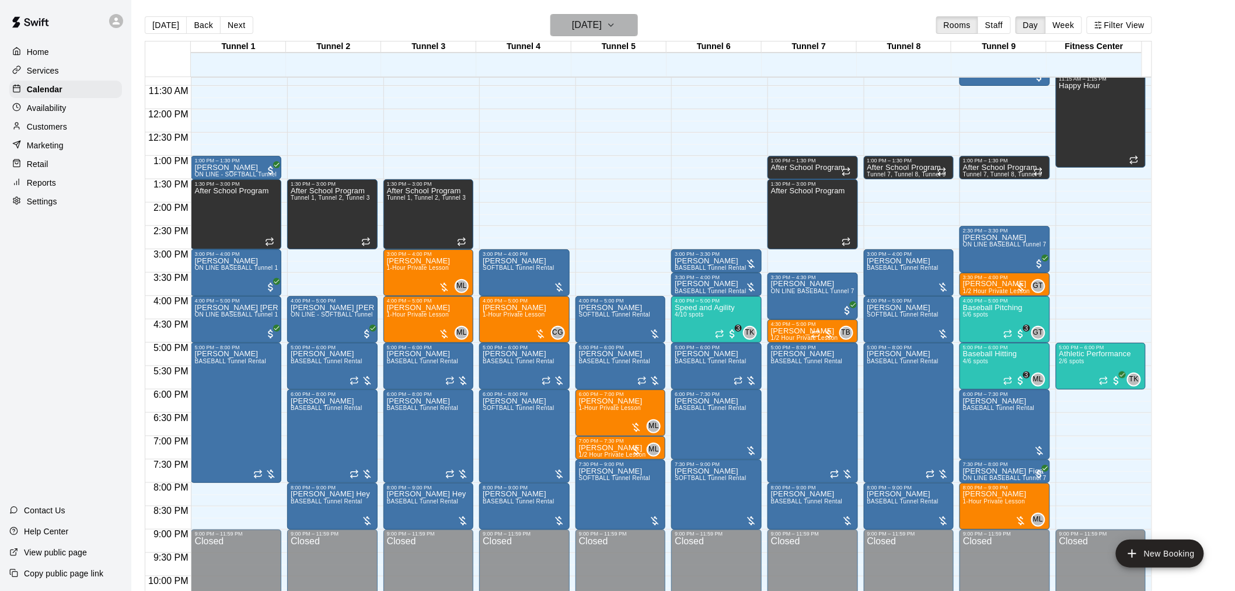
click at [597, 27] on h6 "[DATE]" at bounding box center [587, 25] width 30 height 16
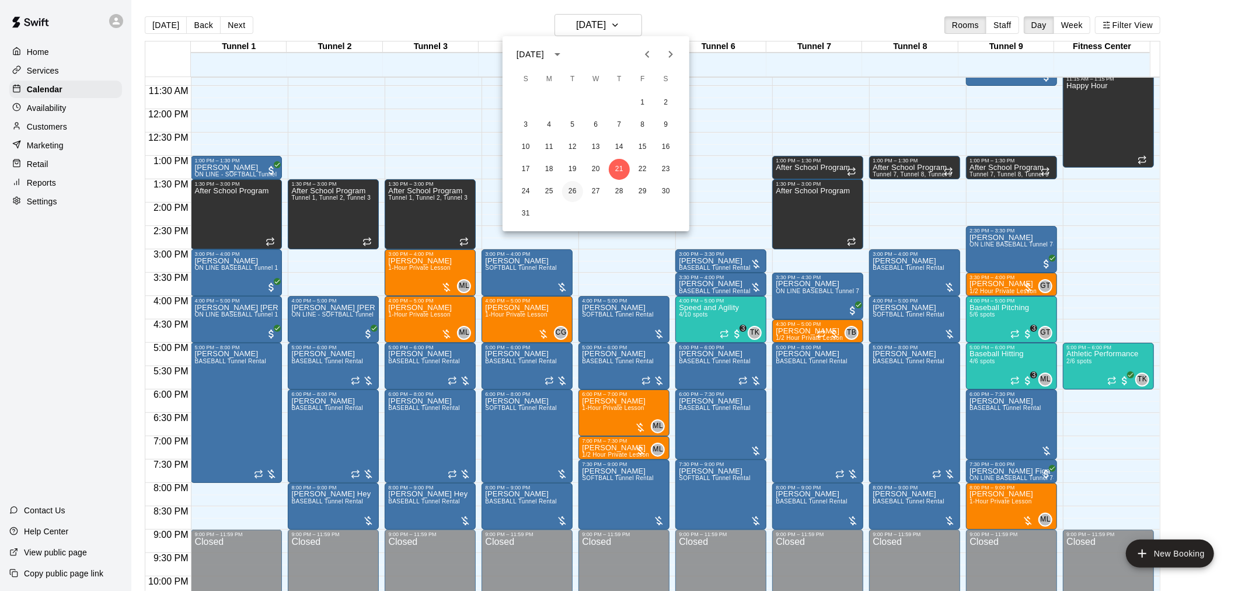
click at [572, 184] on button "26" at bounding box center [572, 191] width 21 height 21
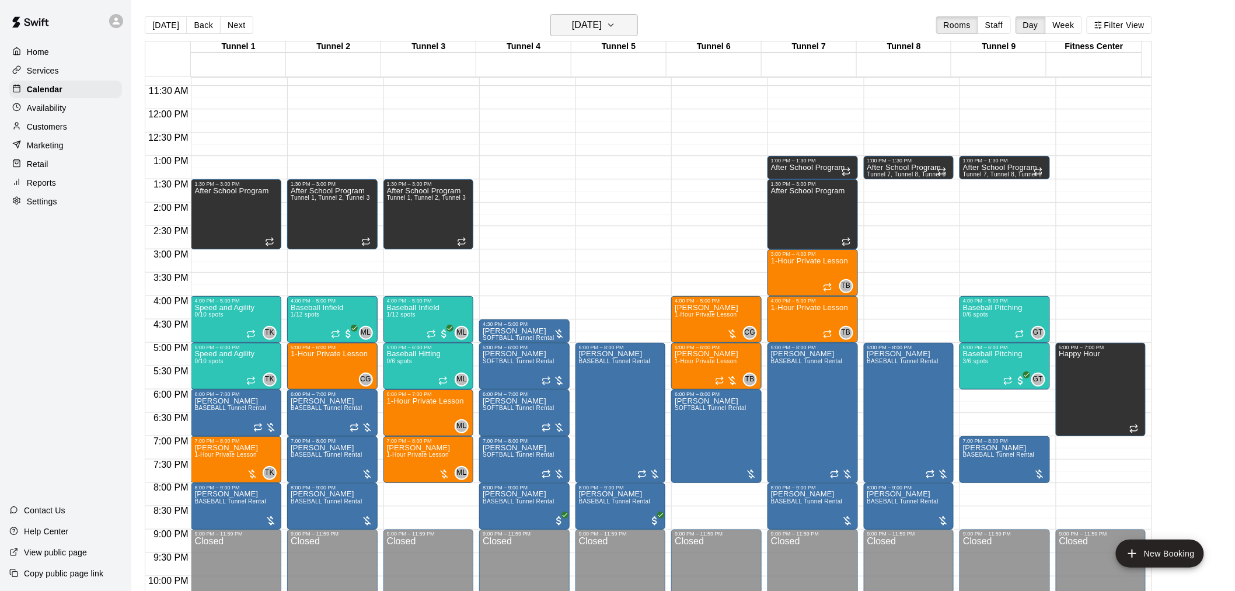
click at [602, 28] on h6 "[DATE]" at bounding box center [587, 25] width 30 height 16
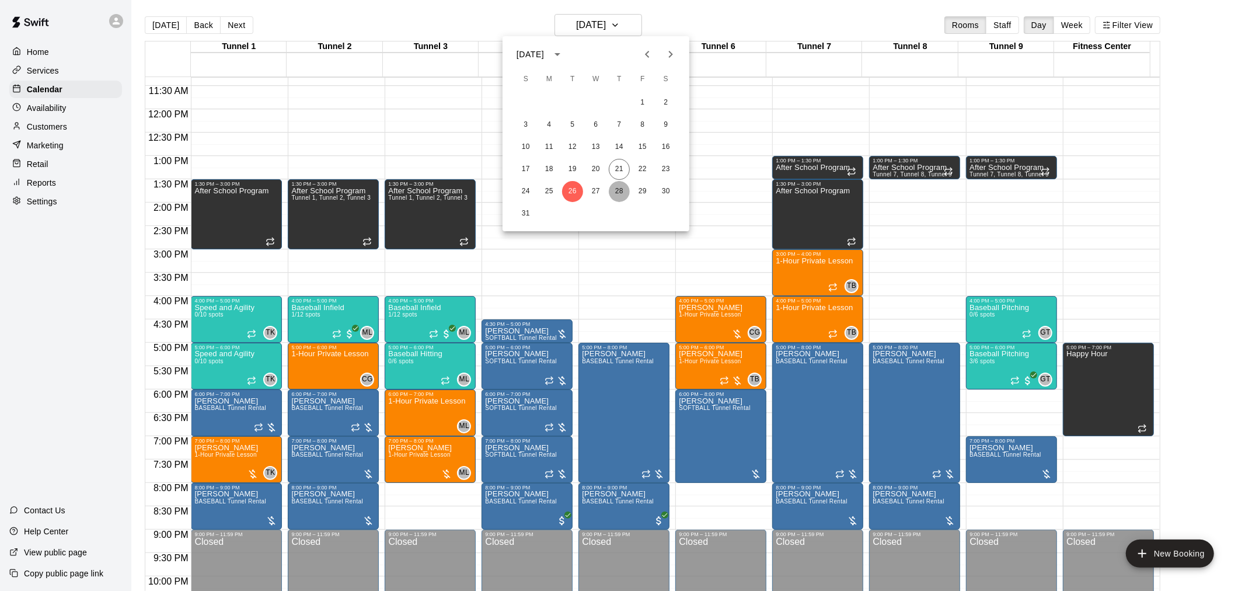
click at [612, 187] on button "28" at bounding box center [619, 191] width 21 height 21
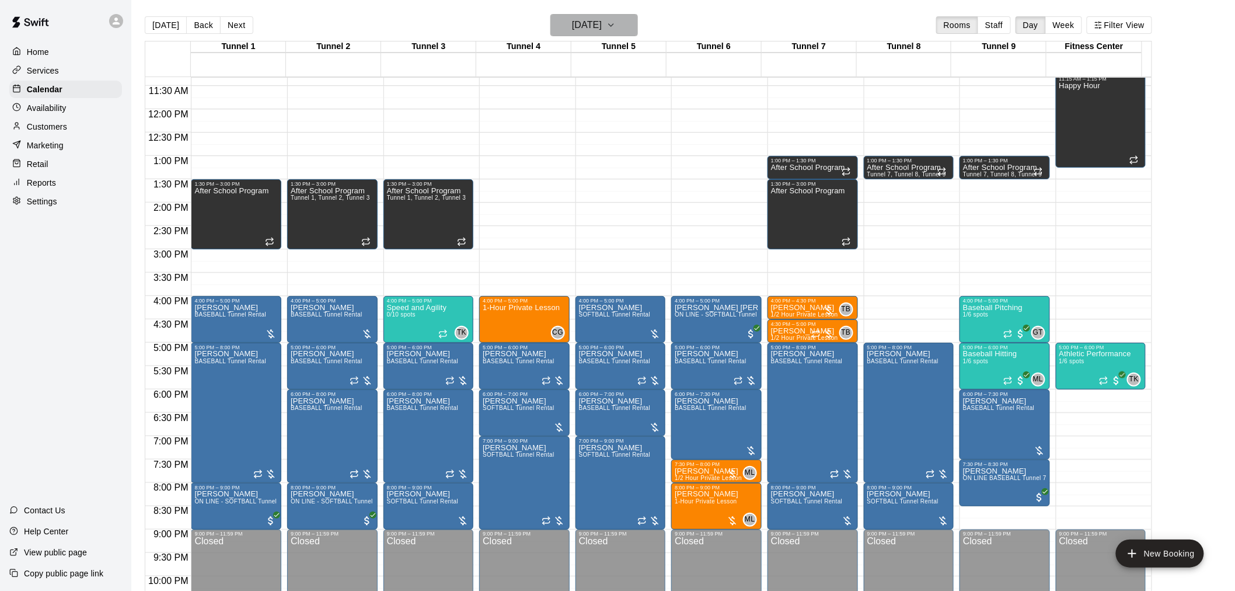
click at [602, 22] on h6 "[DATE]" at bounding box center [587, 25] width 30 height 16
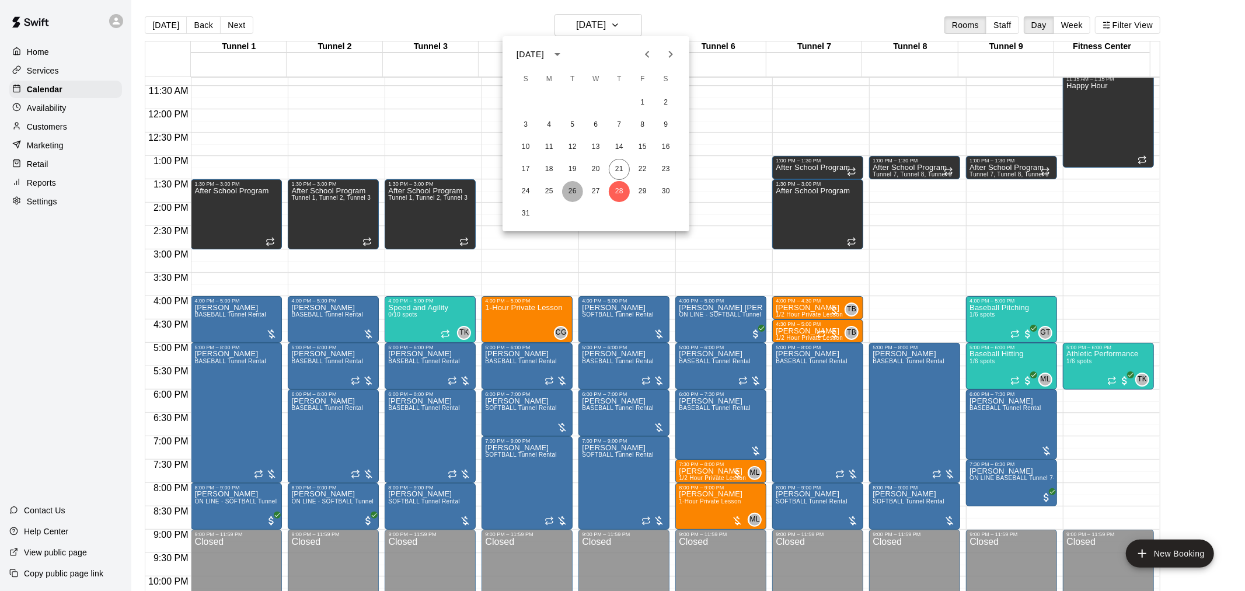
click at [572, 187] on button "26" at bounding box center [572, 191] width 21 height 21
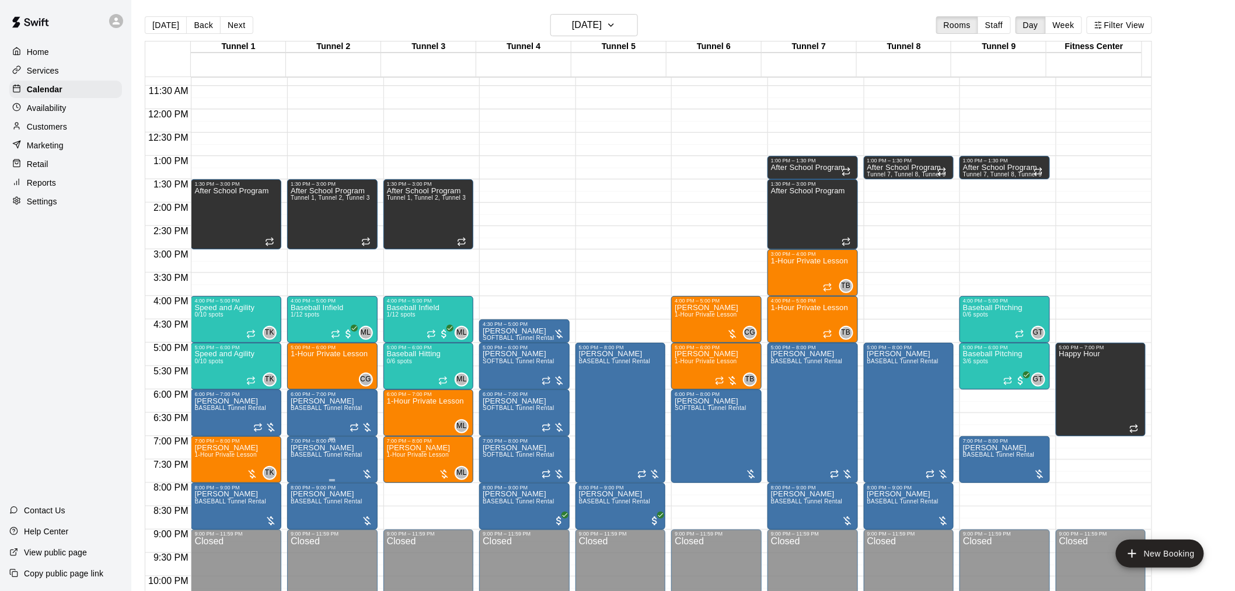
click at [331, 387] on span "BASEBALL Tunnel Rental" at bounding box center [327, 454] width 72 height 6
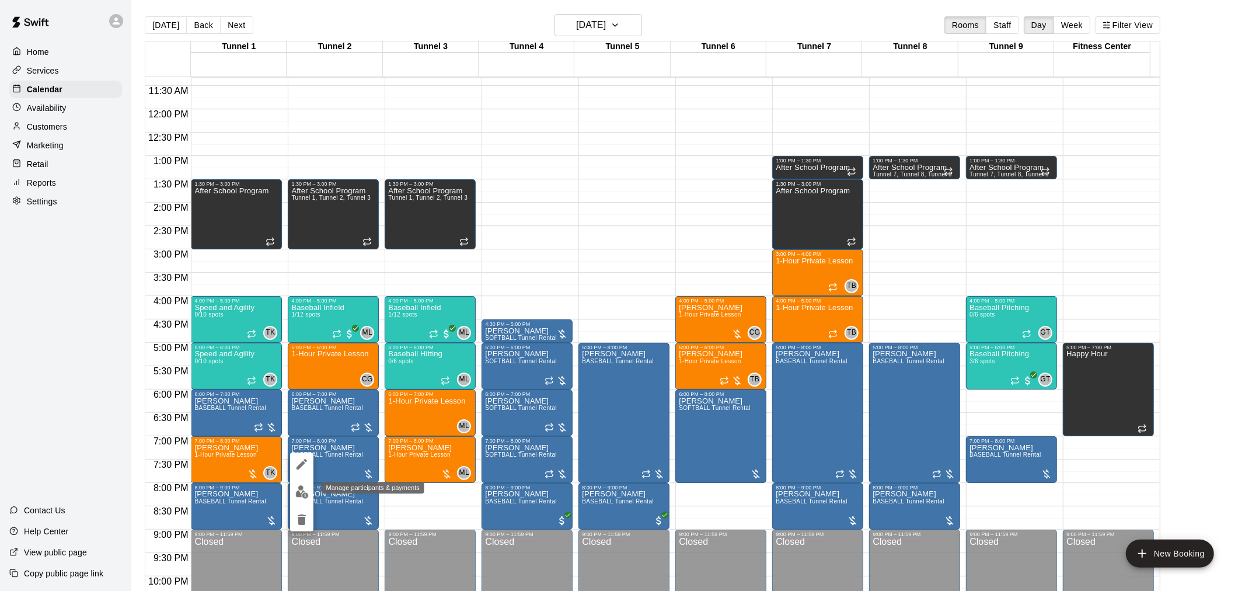
click at [299, 387] on img "edit" at bounding box center [301, 491] width 13 height 13
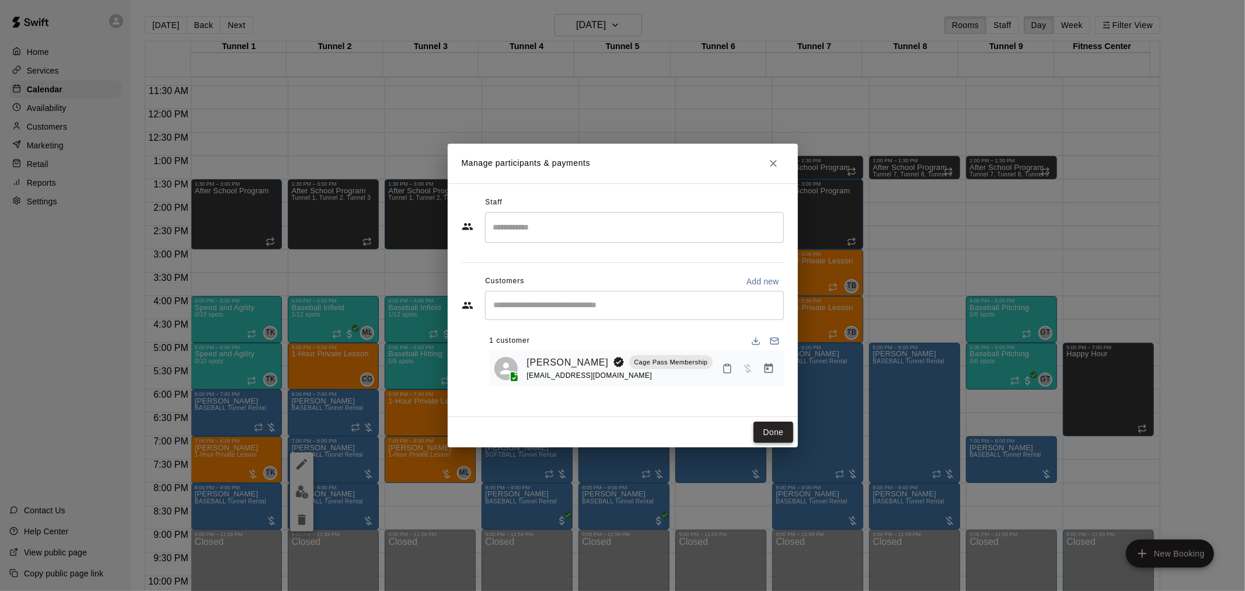
click at [620, 387] on button "Done" at bounding box center [772, 432] width 39 height 22
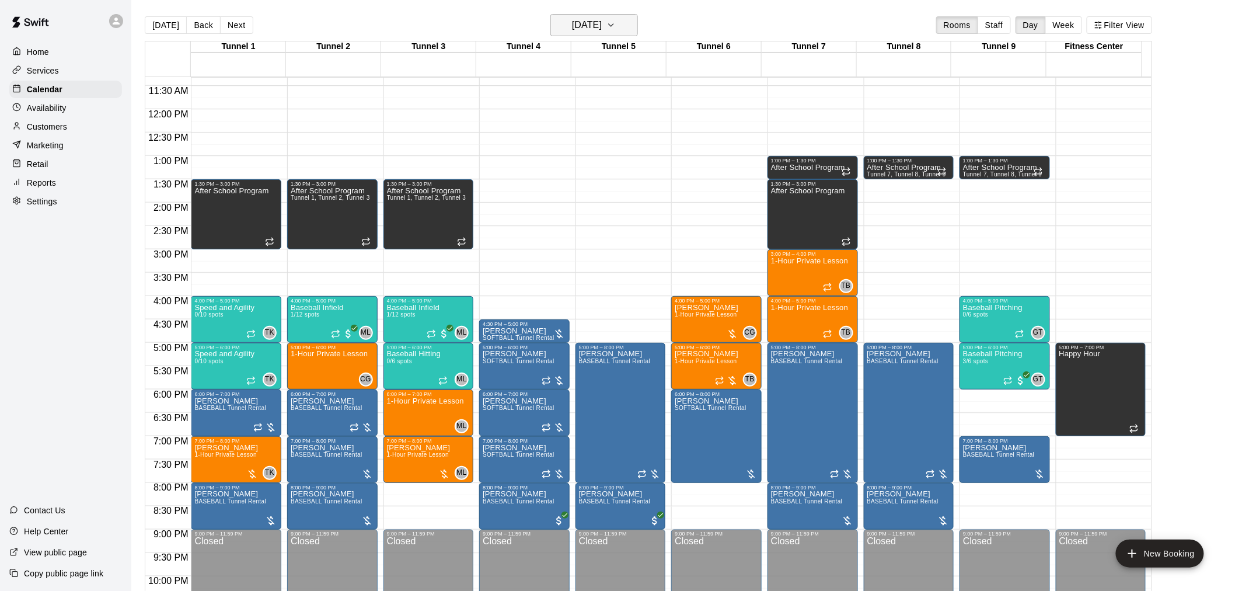
click at [602, 24] on h6 "[DATE]" at bounding box center [587, 25] width 30 height 16
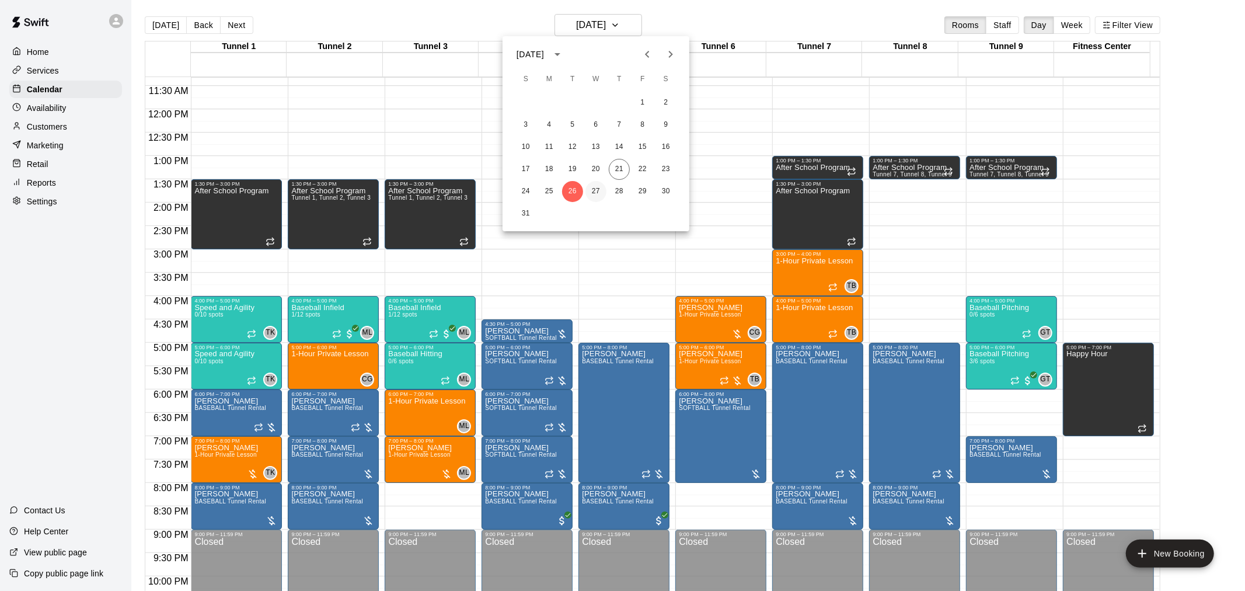
click at [596, 186] on button "27" at bounding box center [595, 191] width 21 height 21
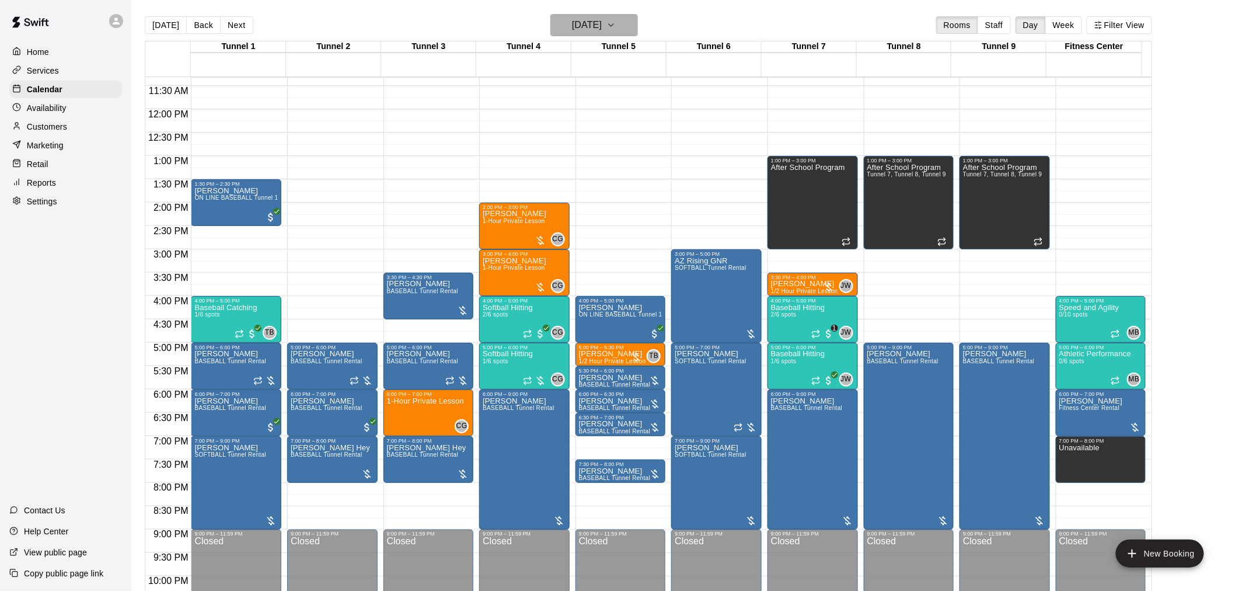
click at [596, 19] on h6 "[DATE]" at bounding box center [587, 25] width 30 height 16
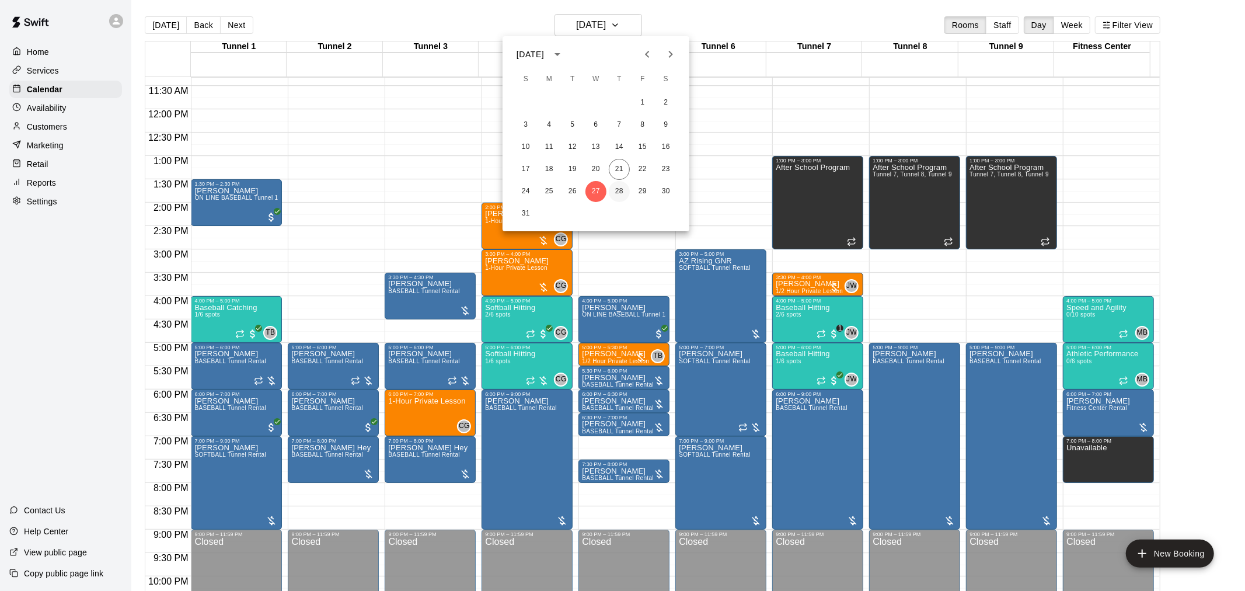
click at [620, 196] on button "28" at bounding box center [619, 191] width 21 height 21
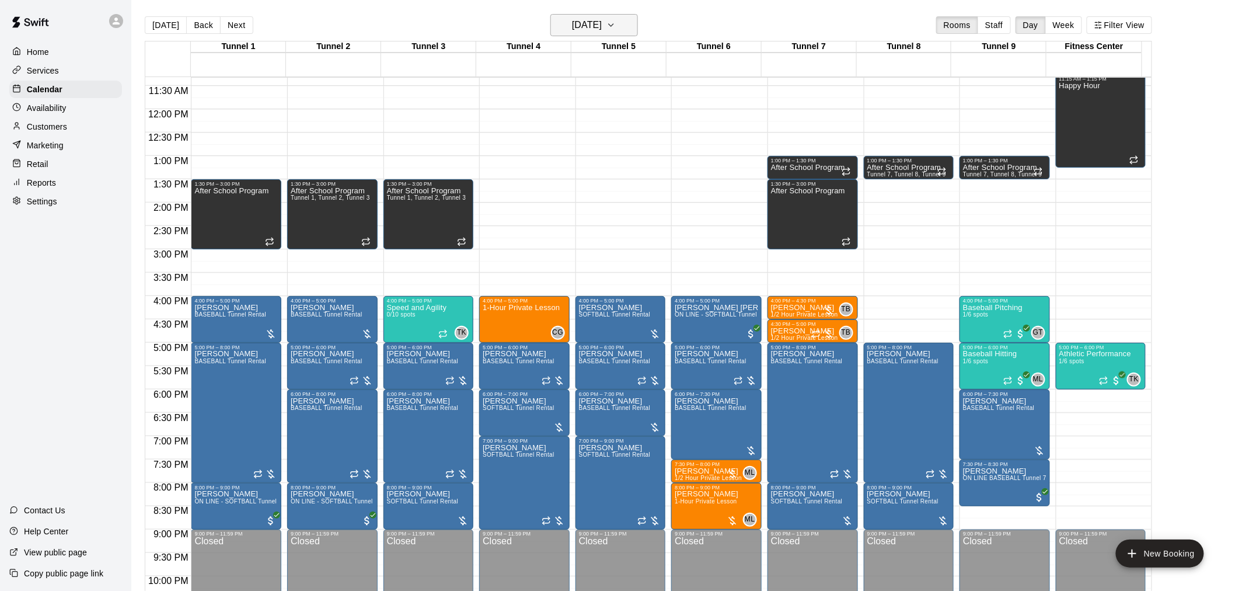
click at [573, 20] on h6 "[DATE]" at bounding box center [587, 25] width 30 height 16
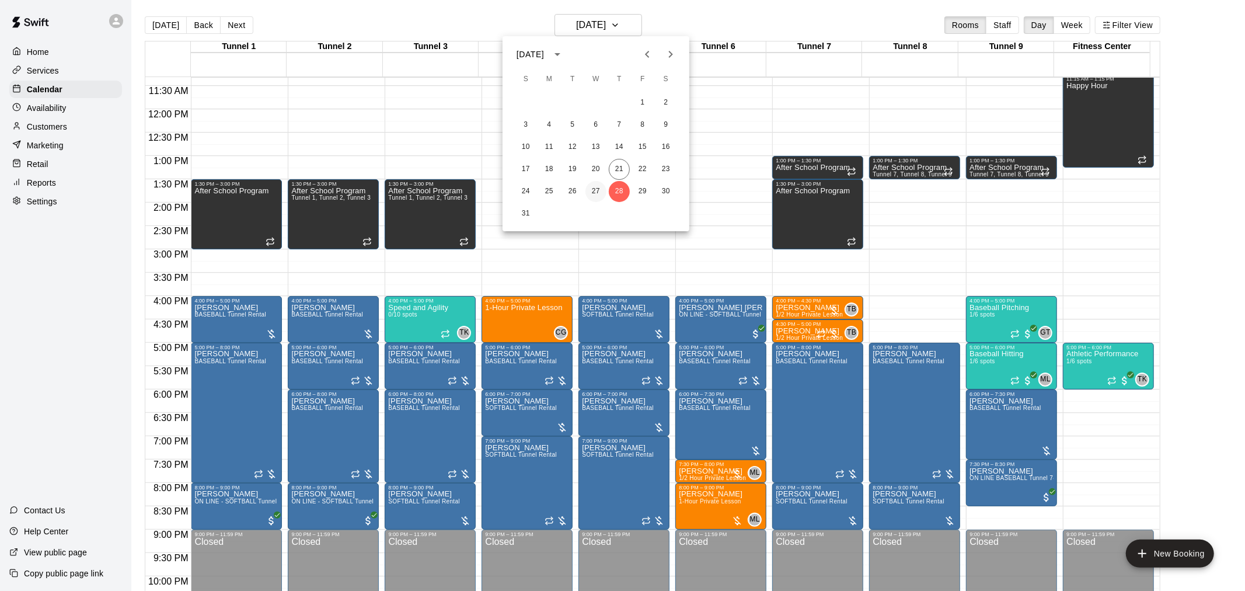
click at [592, 187] on button "27" at bounding box center [595, 191] width 21 height 21
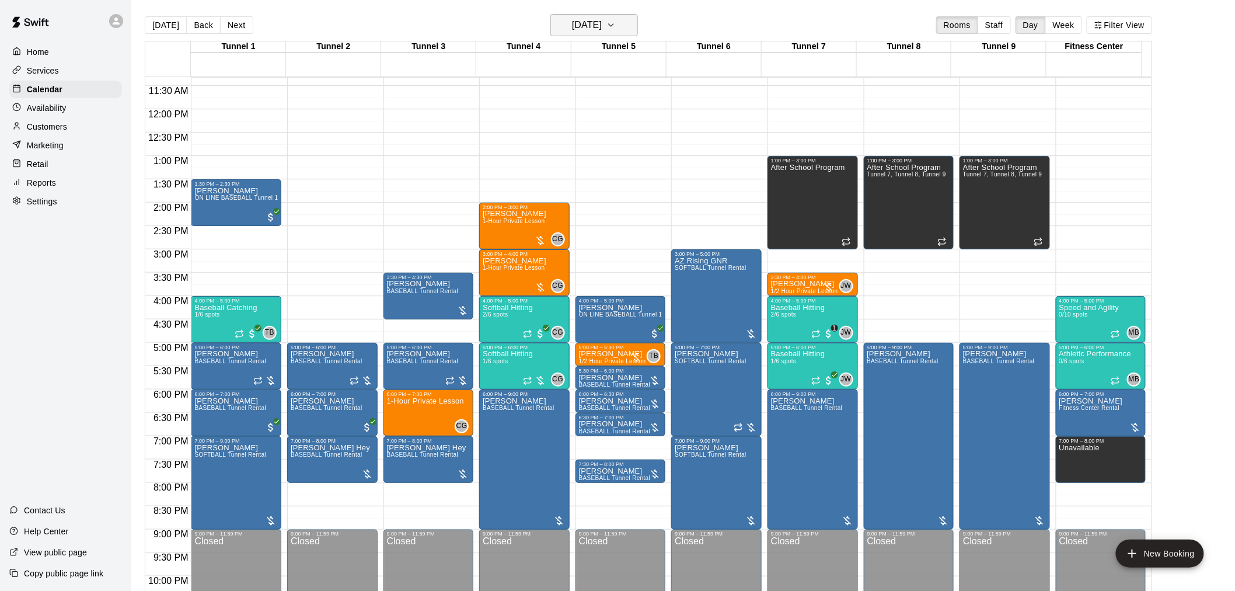
click at [602, 26] on h6 "[DATE]" at bounding box center [587, 25] width 30 height 16
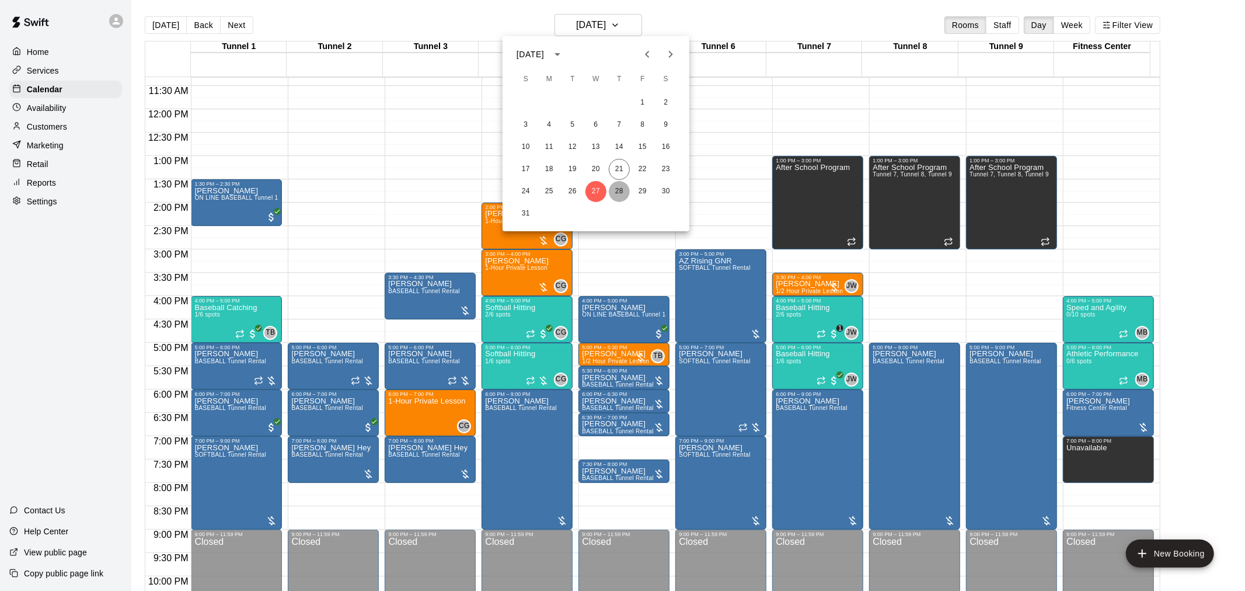
click at [620, 194] on button "28" at bounding box center [619, 191] width 21 height 21
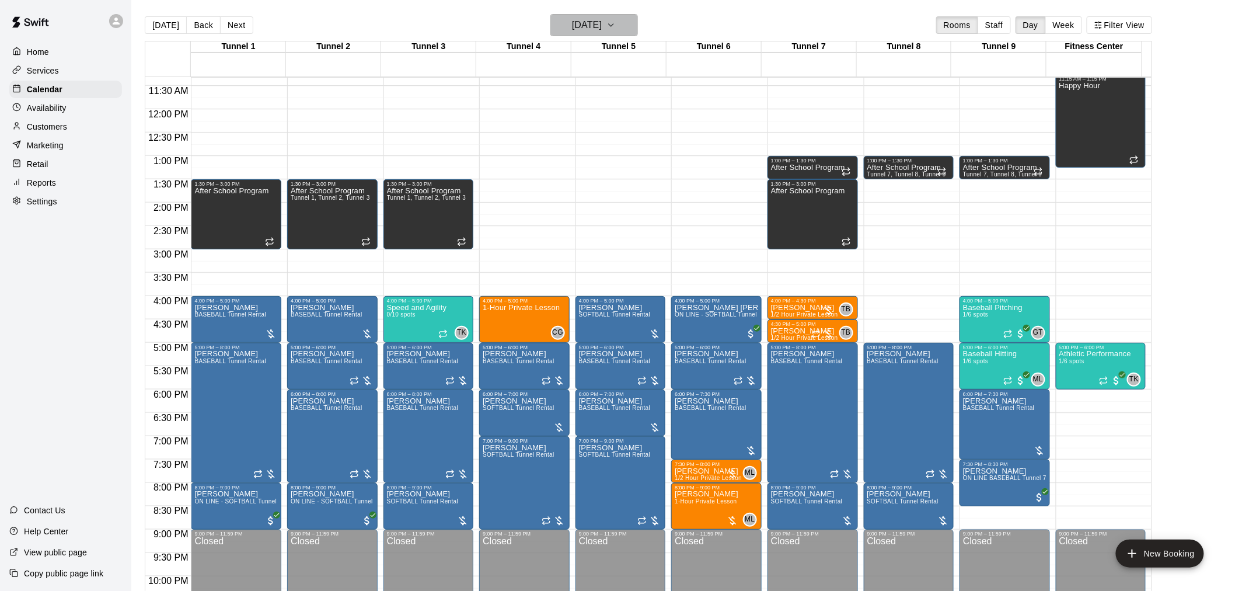
click at [578, 23] on h6 "[DATE]" at bounding box center [587, 25] width 30 height 16
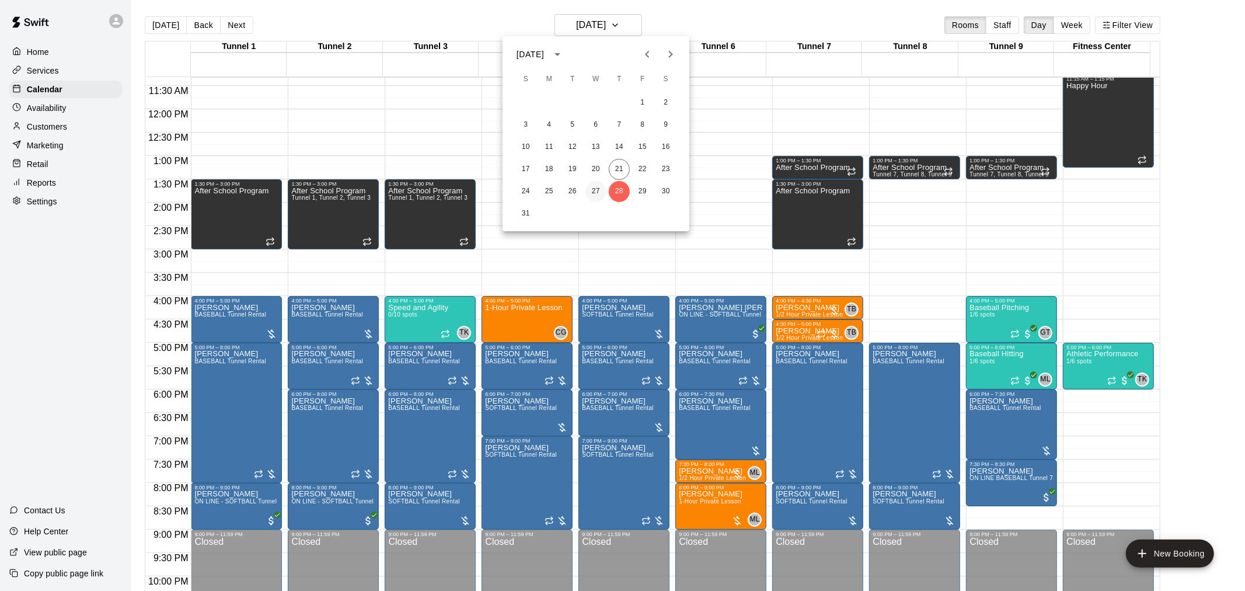
click at [596, 189] on button "27" at bounding box center [595, 191] width 21 height 21
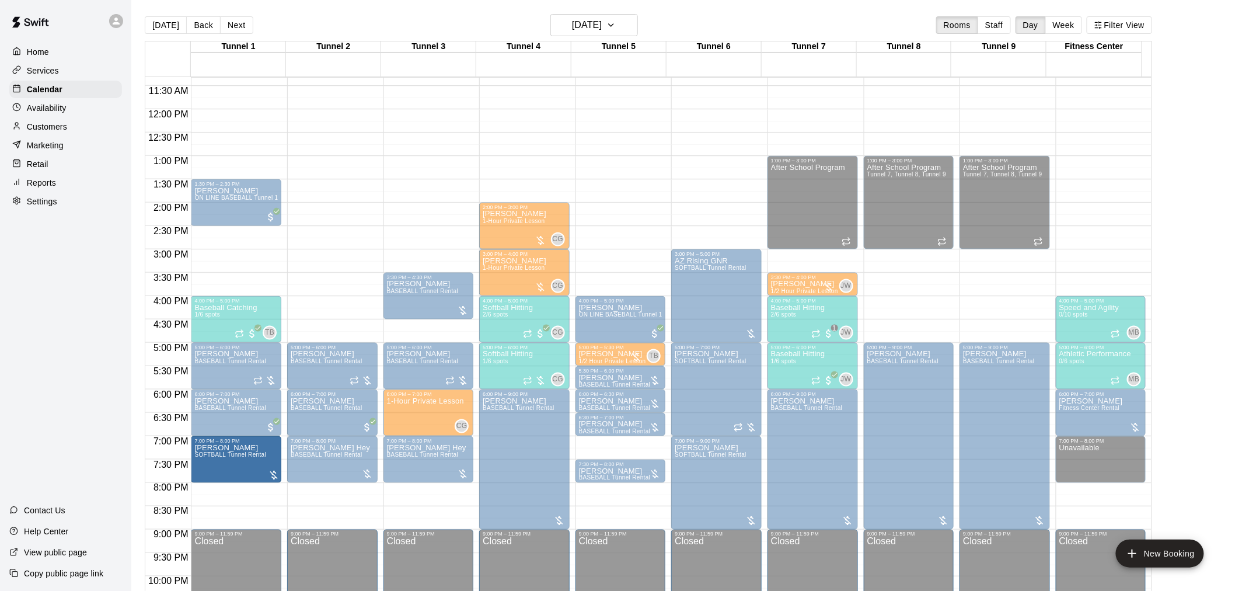
drag, startPoint x: 236, startPoint y: 526, endPoint x: 232, endPoint y: 489, distance: 36.9
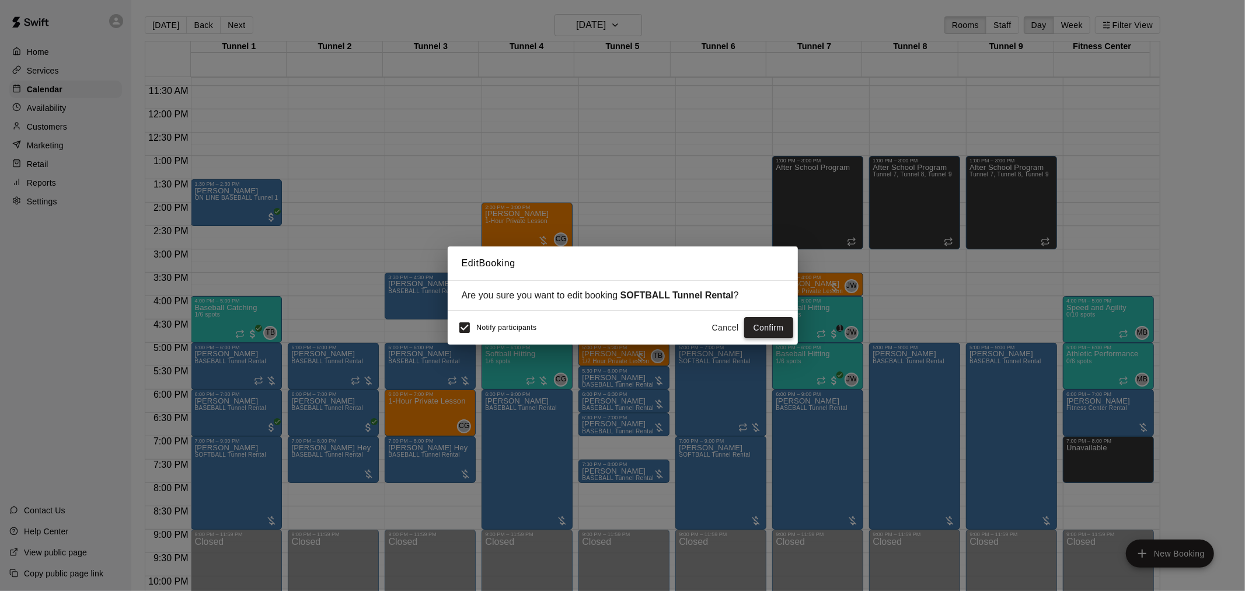
click at [620, 331] on button "Confirm" at bounding box center [768, 328] width 49 height 22
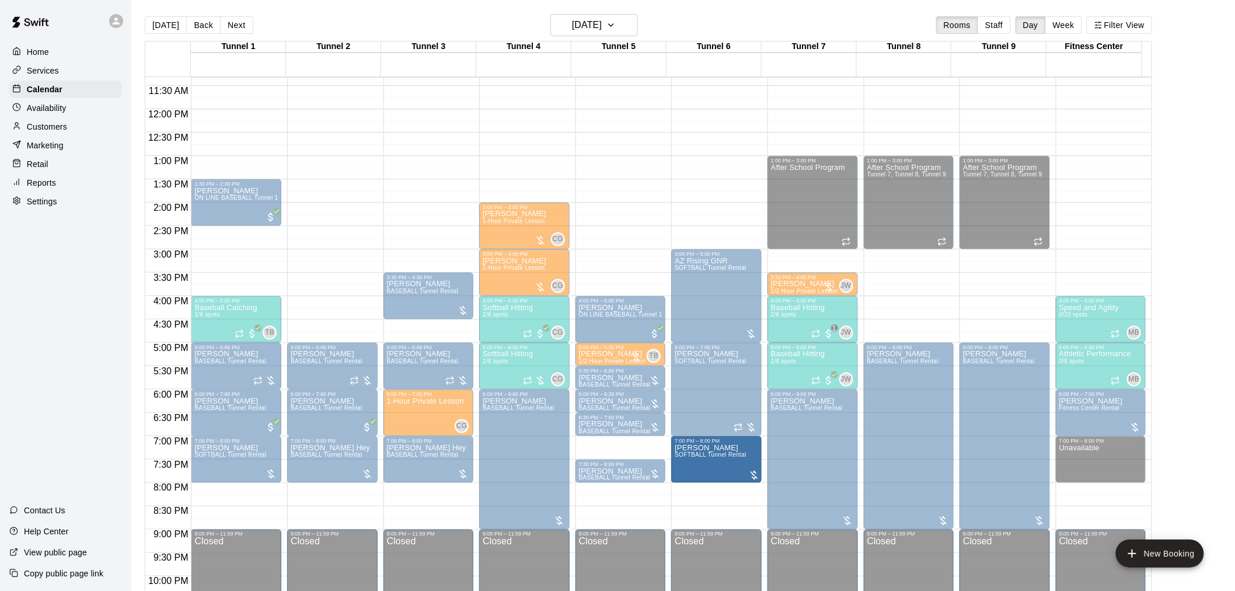
drag, startPoint x: 717, startPoint y: 526, endPoint x: 712, endPoint y: 487, distance: 39.4
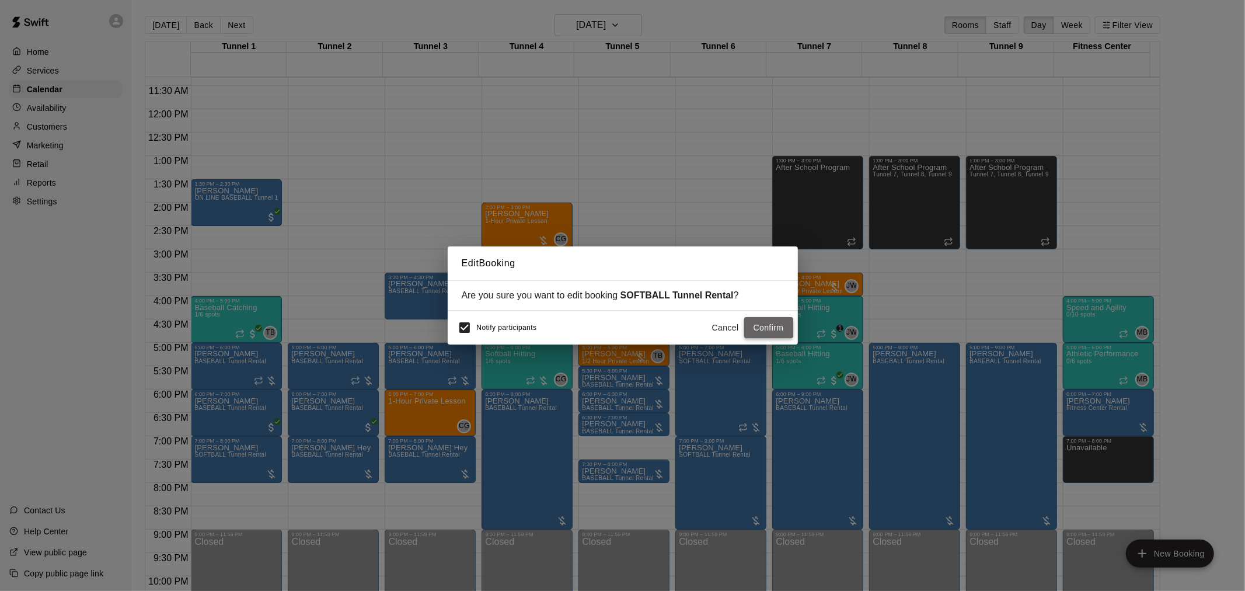
click at [620, 331] on button "Confirm" at bounding box center [768, 328] width 49 height 22
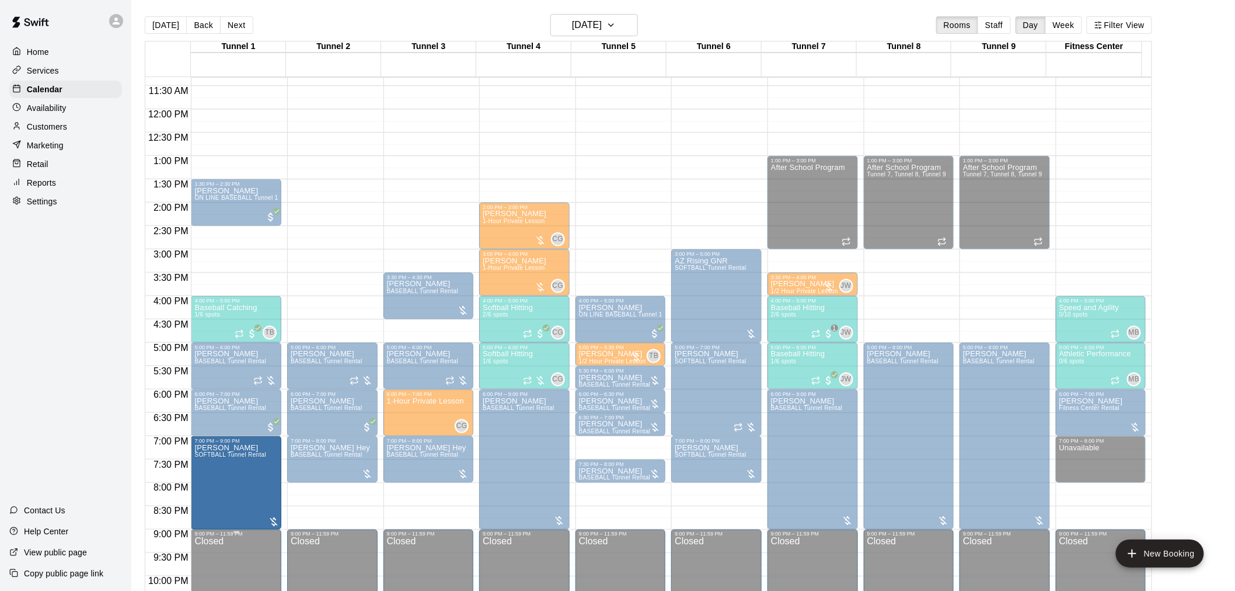
drag, startPoint x: 235, startPoint y: 479, endPoint x: 240, endPoint y: 532, distance: 52.8
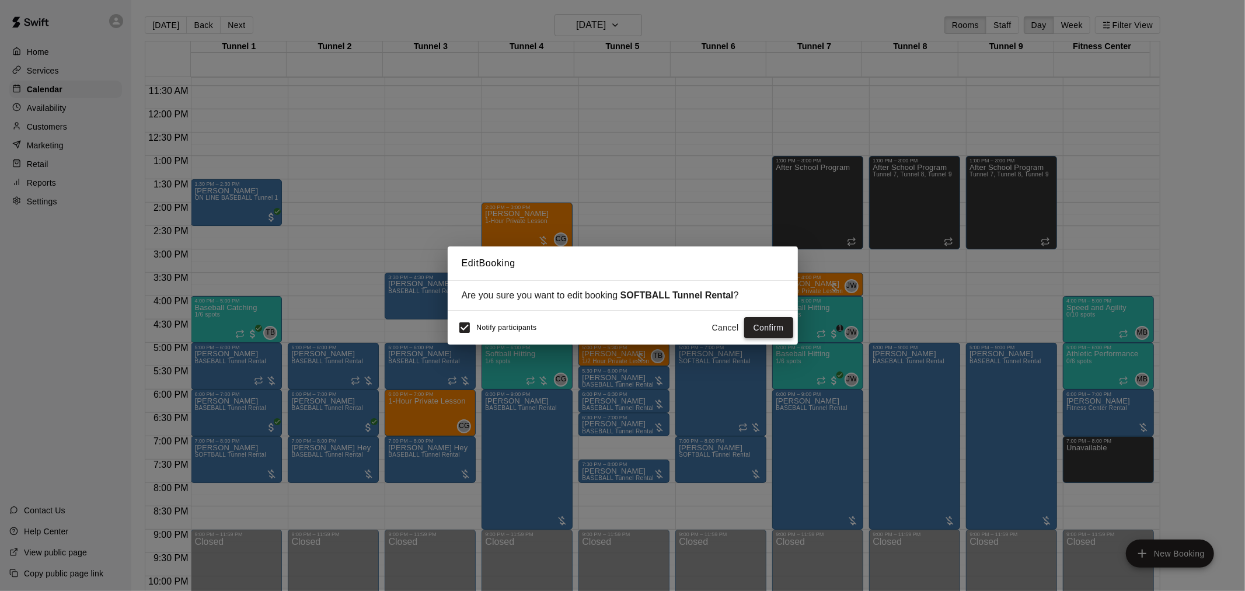
click at [620, 330] on button "Confirm" at bounding box center [768, 328] width 49 height 22
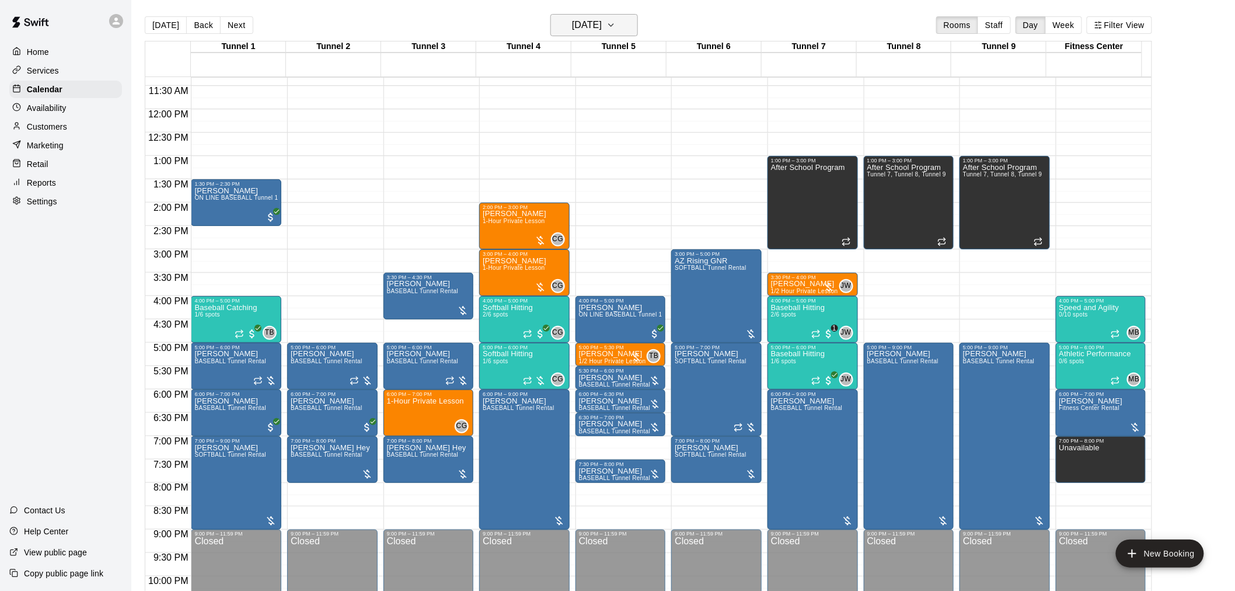
click at [582, 31] on h6 "[DATE]" at bounding box center [587, 25] width 30 height 16
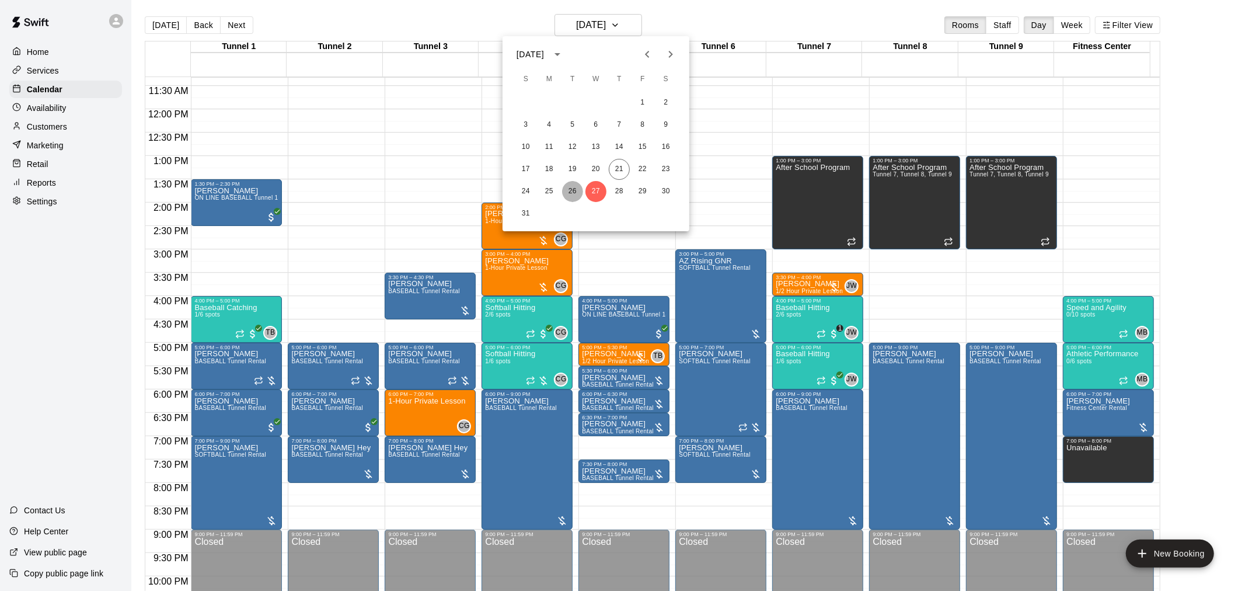
click at [572, 190] on button "26" at bounding box center [572, 191] width 21 height 21
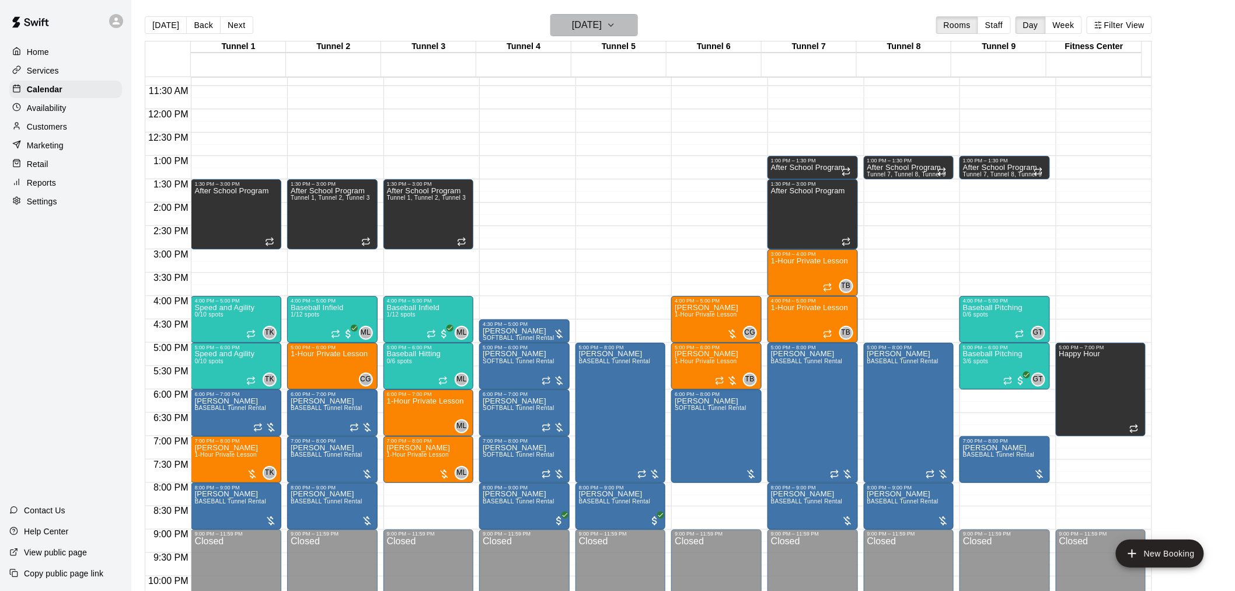
click at [572, 20] on h6 "[DATE]" at bounding box center [587, 25] width 30 height 16
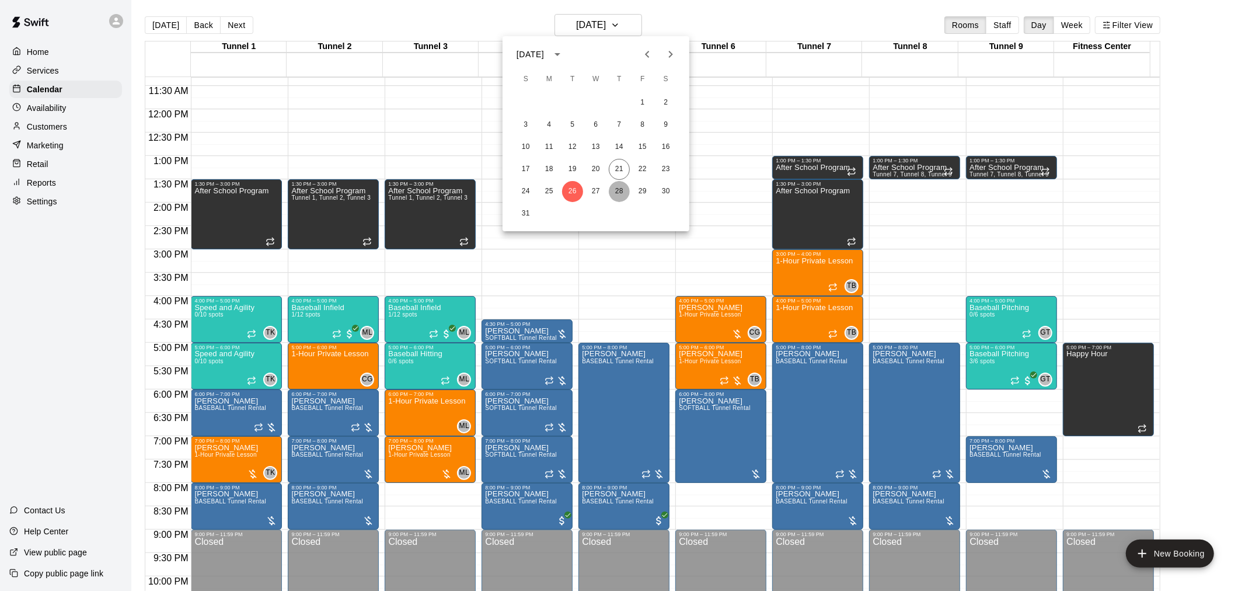
click at [620, 198] on button "28" at bounding box center [619, 191] width 21 height 21
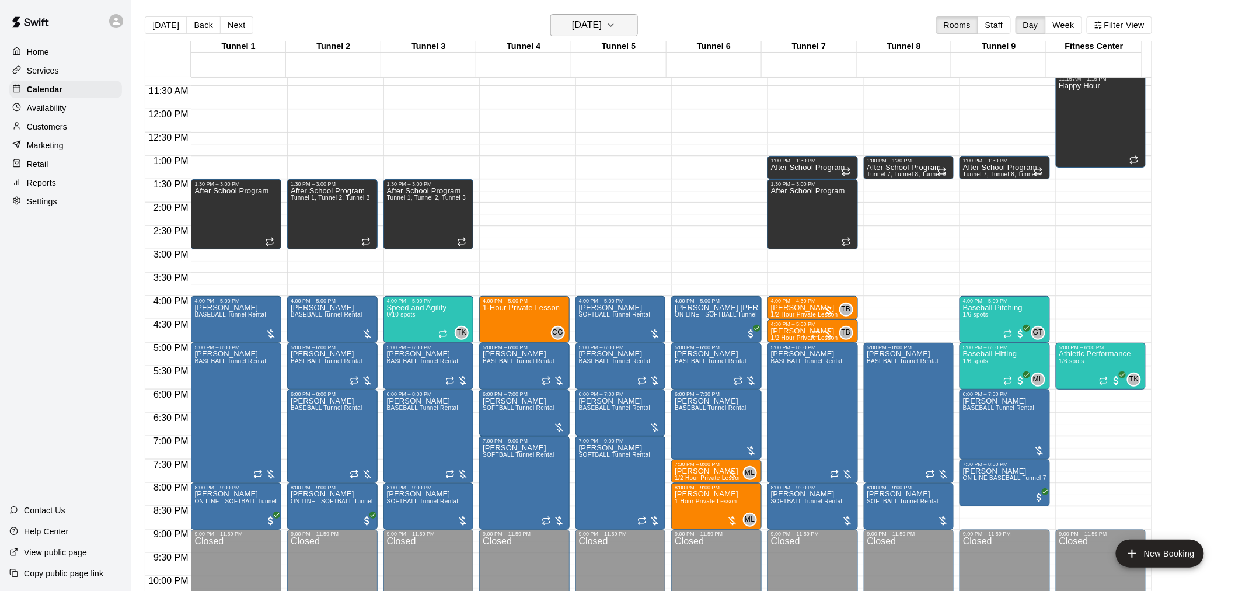
click at [602, 27] on h6 "[DATE]" at bounding box center [587, 25] width 30 height 16
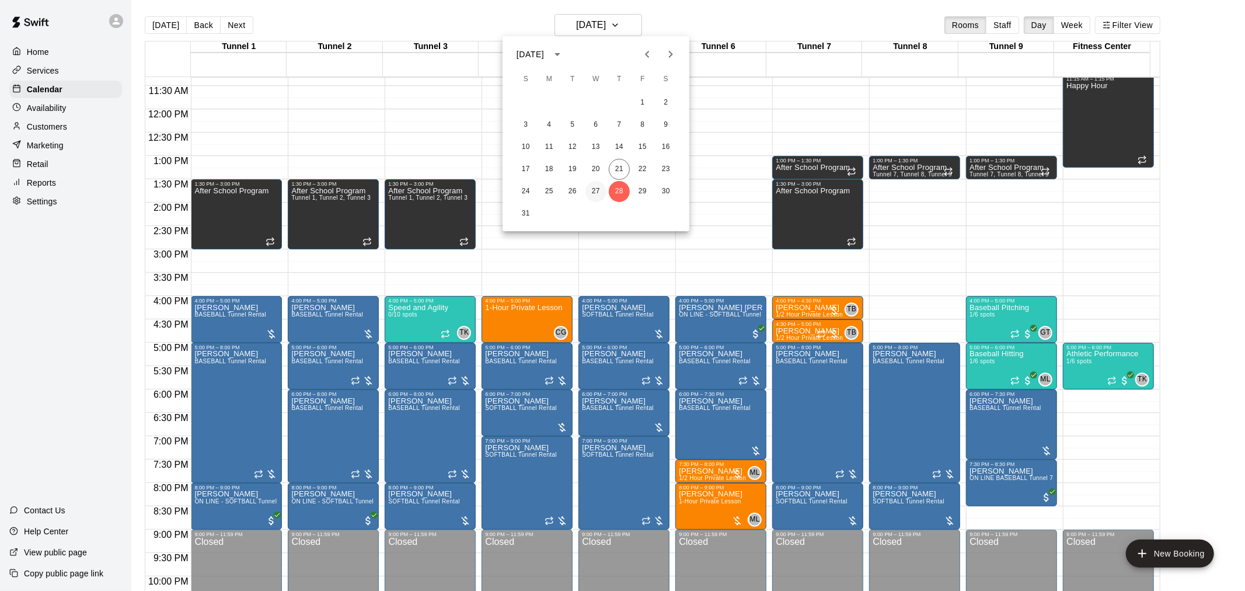
click at [592, 189] on button "27" at bounding box center [595, 191] width 21 height 21
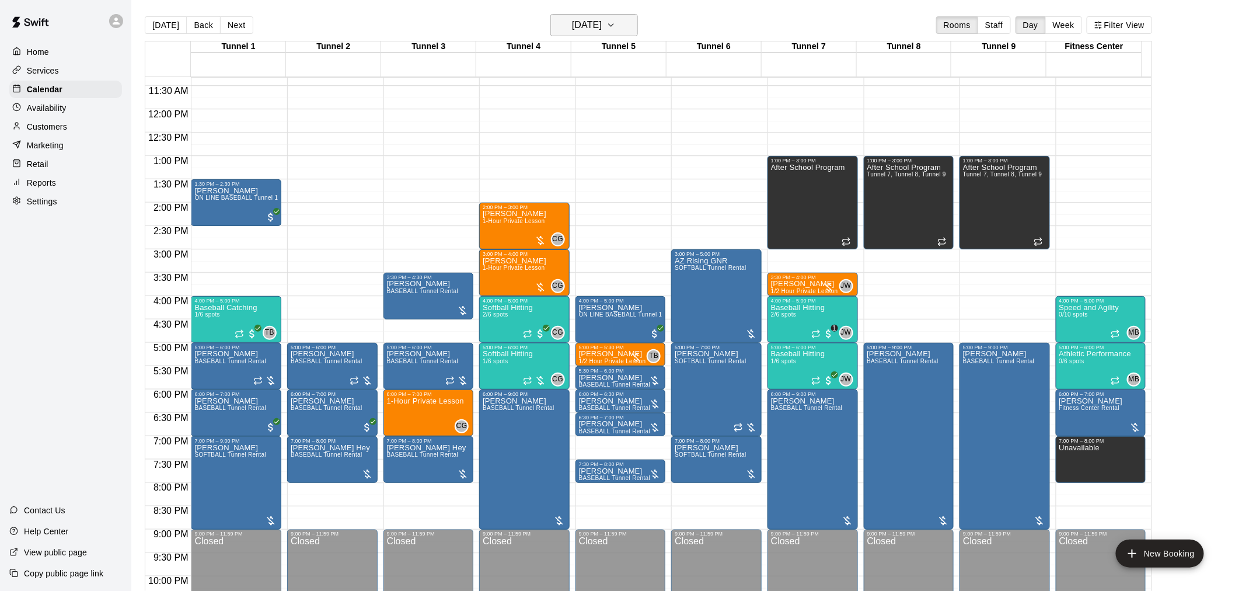
click at [602, 26] on h6 "[DATE]" at bounding box center [587, 25] width 30 height 16
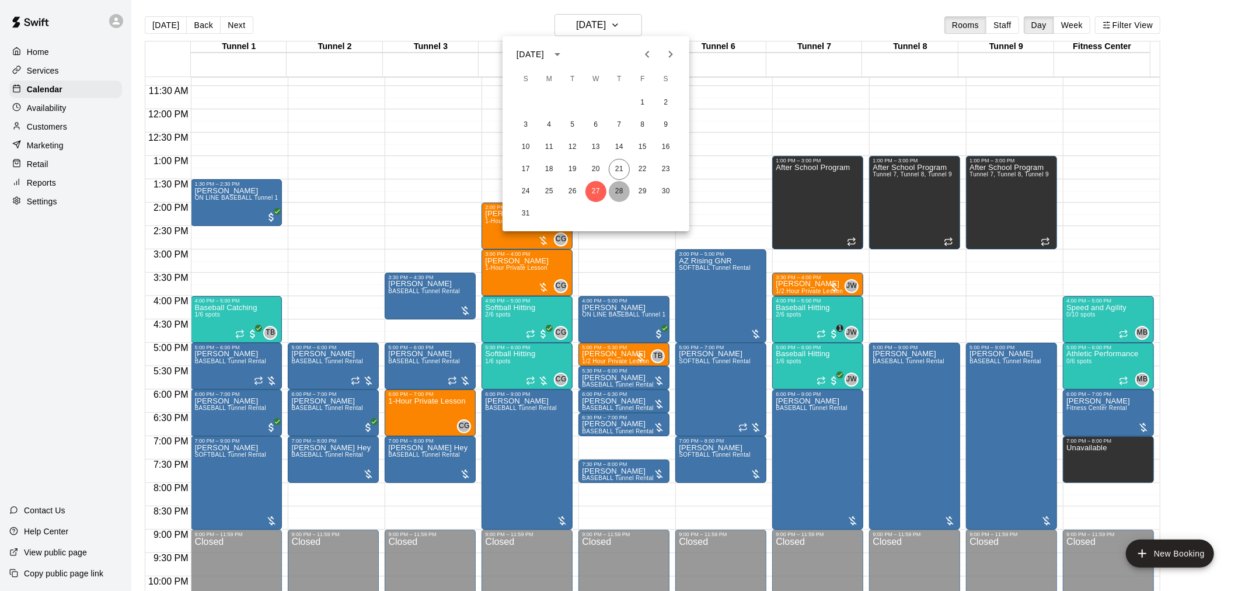
click at [617, 190] on button "28" at bounding box center [619, 191] width 21 height 21
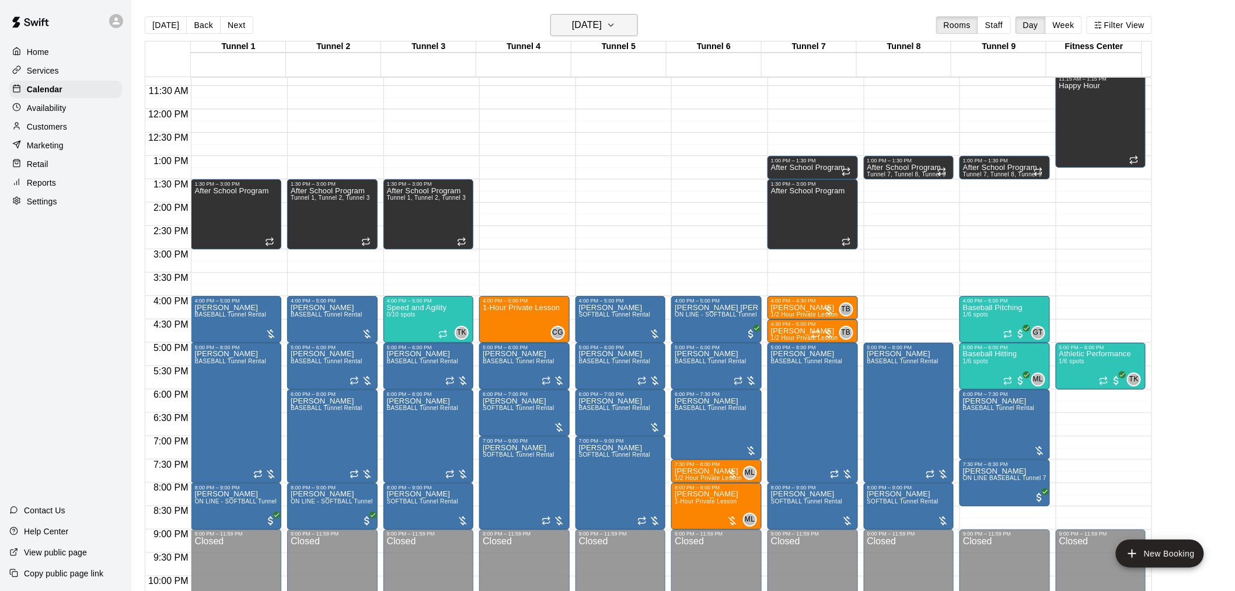
click at [584, 26] on h6 "[DATE]" at bounding box center [587, 25] width 30 height 16
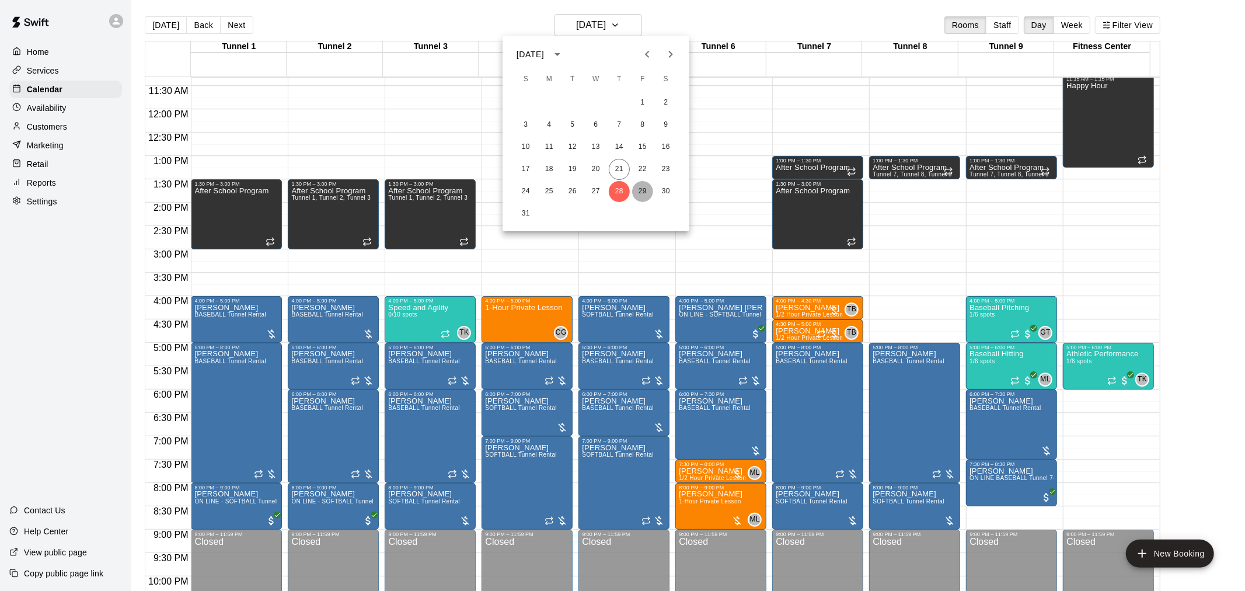
click at [620, 190] on button "29" at bounding box center [642, 191] width 21 height 21
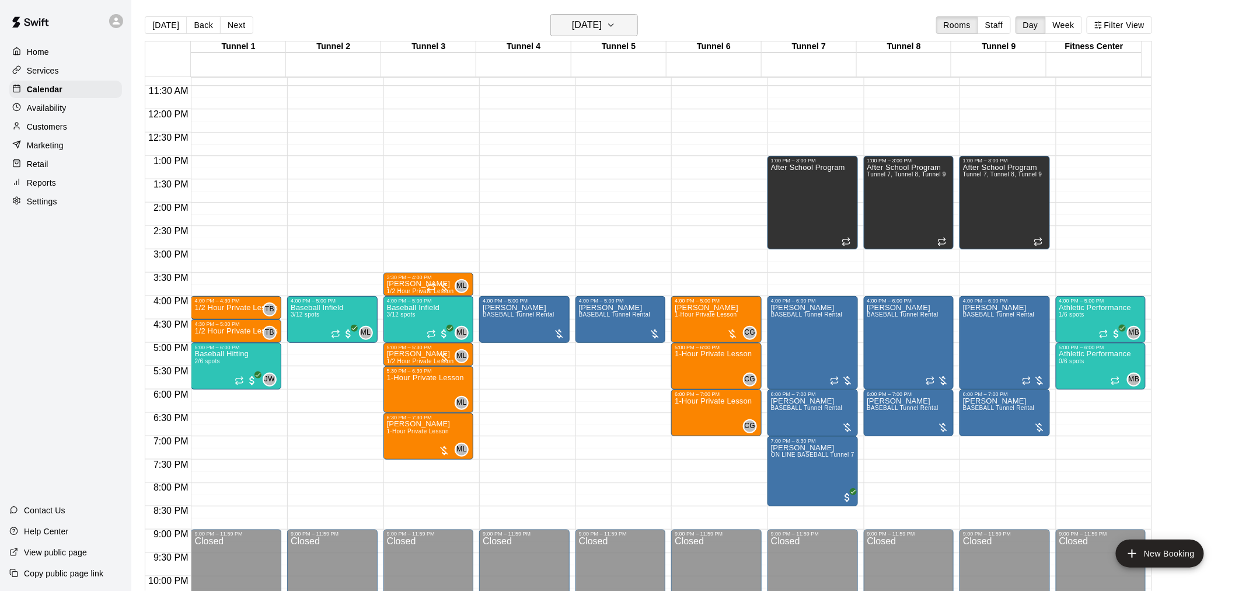
click at [616, 21] on icon "button" at bounding box center [610, 25] width 9 height 14
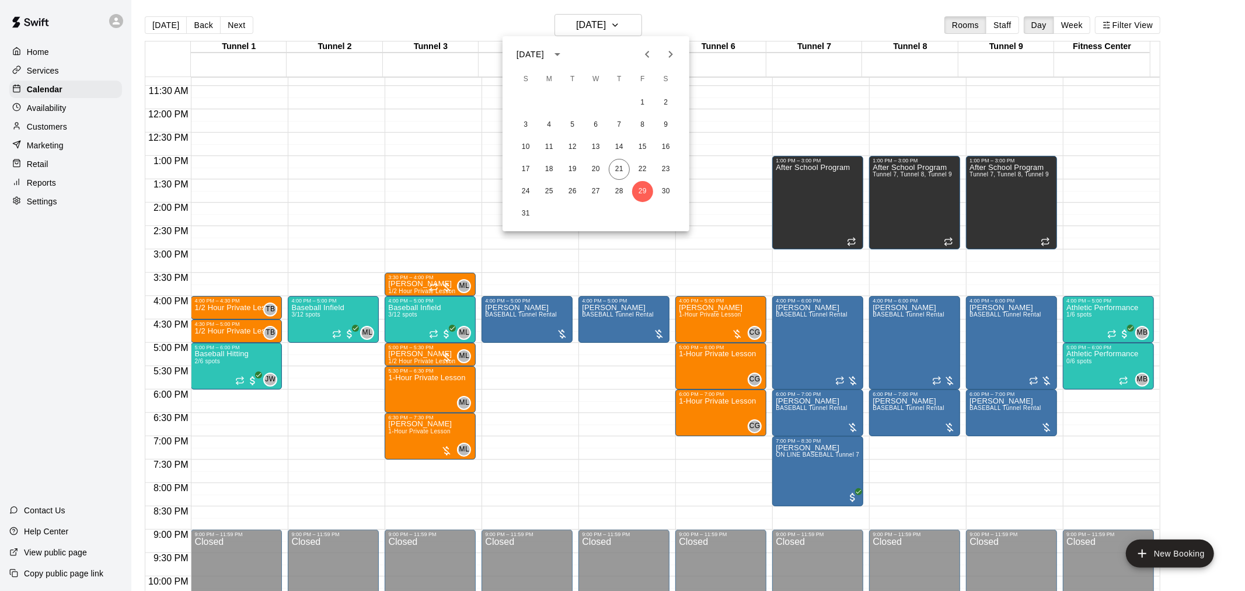
click at [620, 64] on button "Next month" at bounding box center [670, 54] width 23 height 23
click at [567, 104] on button "2" at bounding box center [572, 102] width 21 height 21
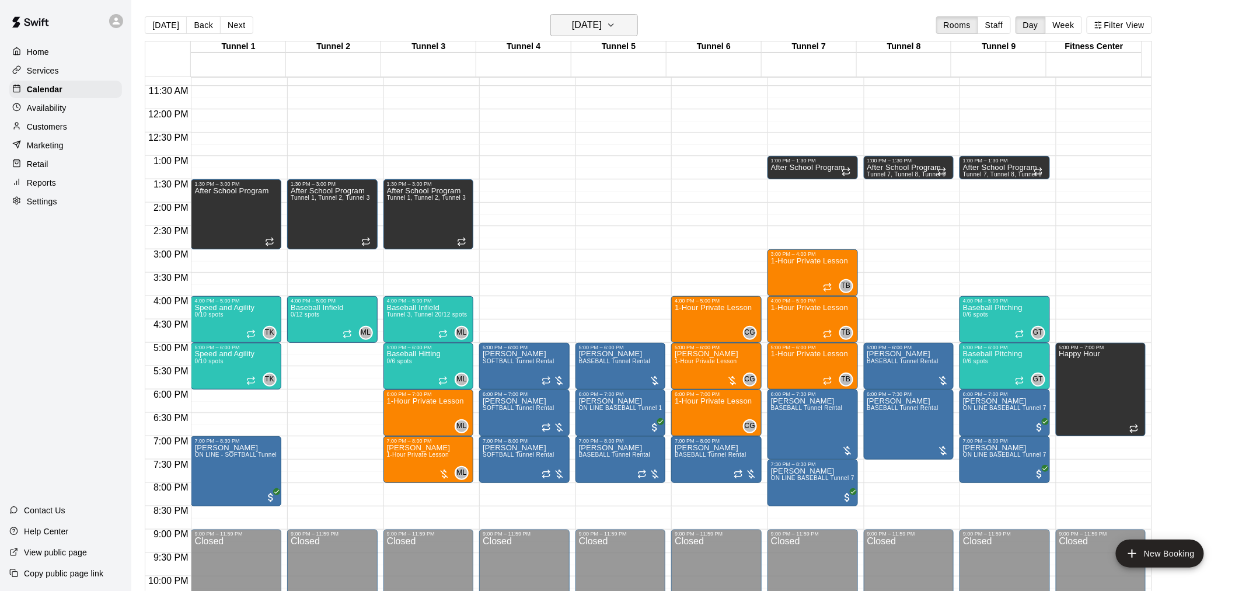
click at [594, 34] on button "[DATE]" at bounding box center [594, 25] width 88 height 22
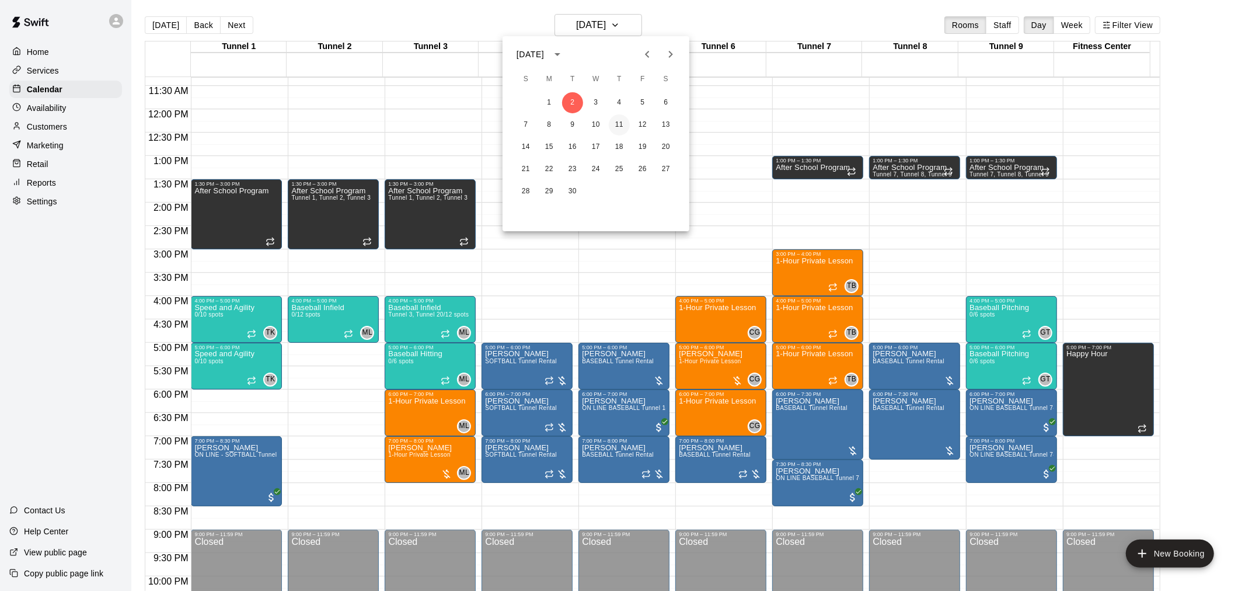
click at [620, 125] on button "11" at bounding box center [619, 124] width 21 height 21
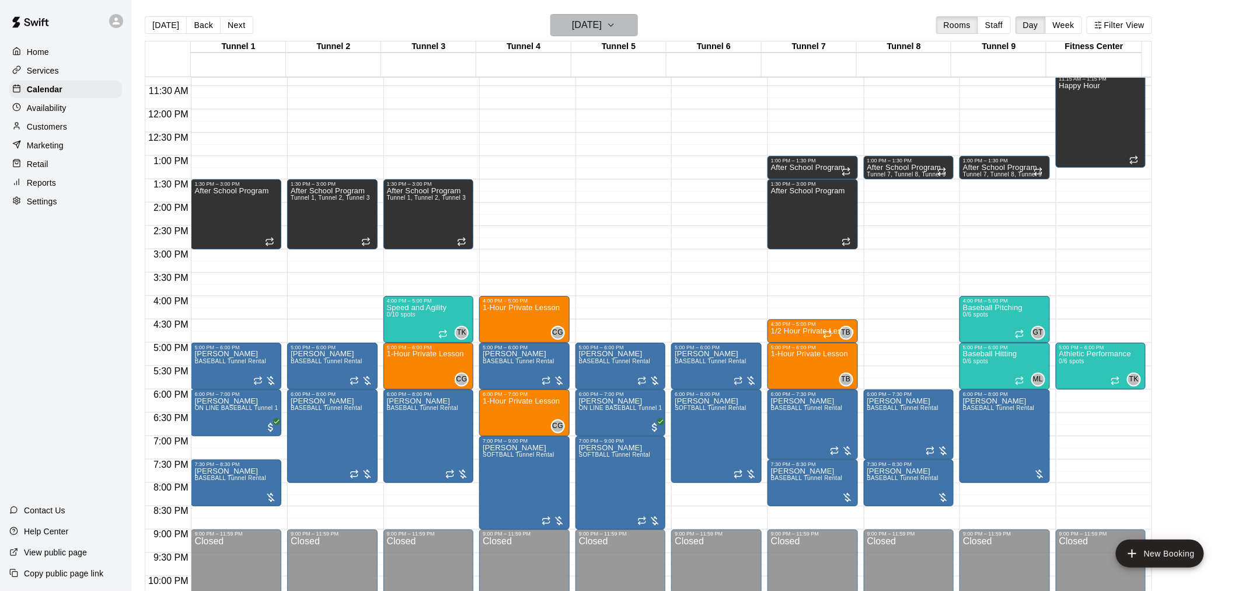
click at [602, 19] on h6 "[DATE]" at bounding box center [587, 25] width 30 height 16
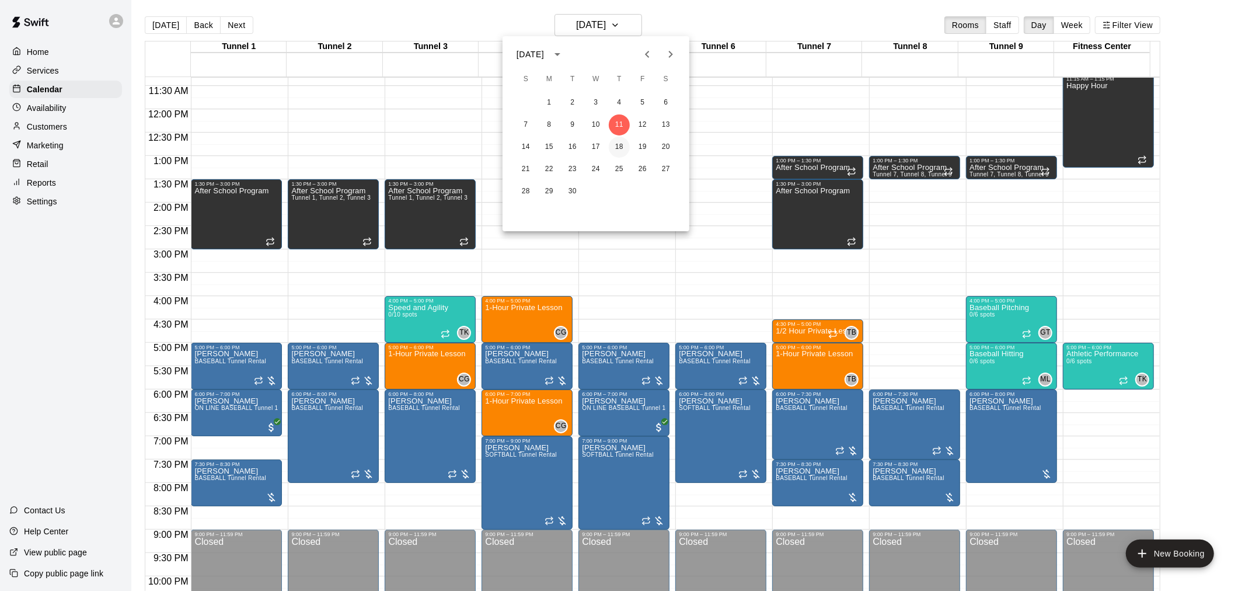
click at [620, 146] on button "18" at bounding box center [619, 147] width 21 height 21
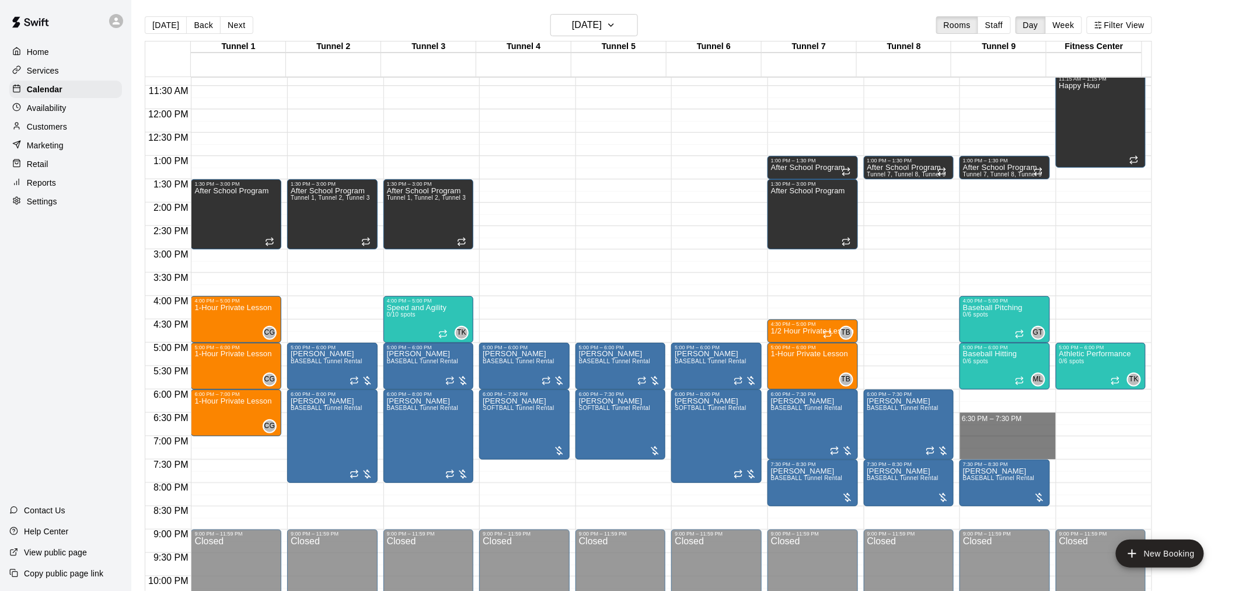
drag, startPoint x: 990, startPoint y: 416, endPoint x: 994, endPoint y: 452, distance: 35.8
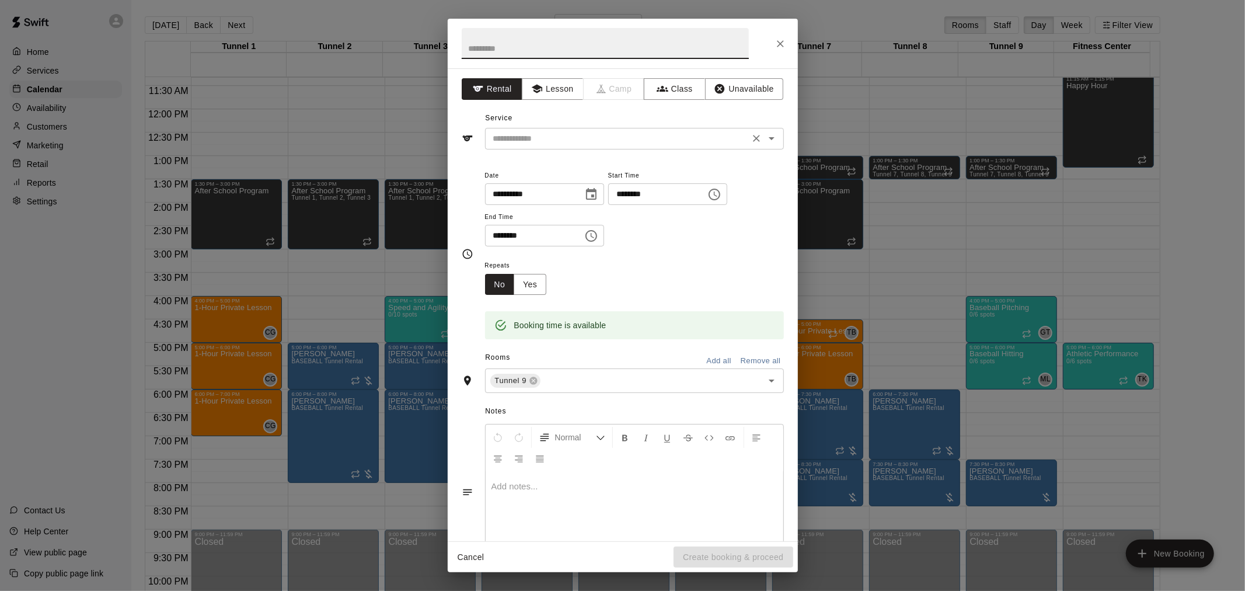
click at [611, 132] on input "text" at bounding box center [616, 138] width 257 height 15
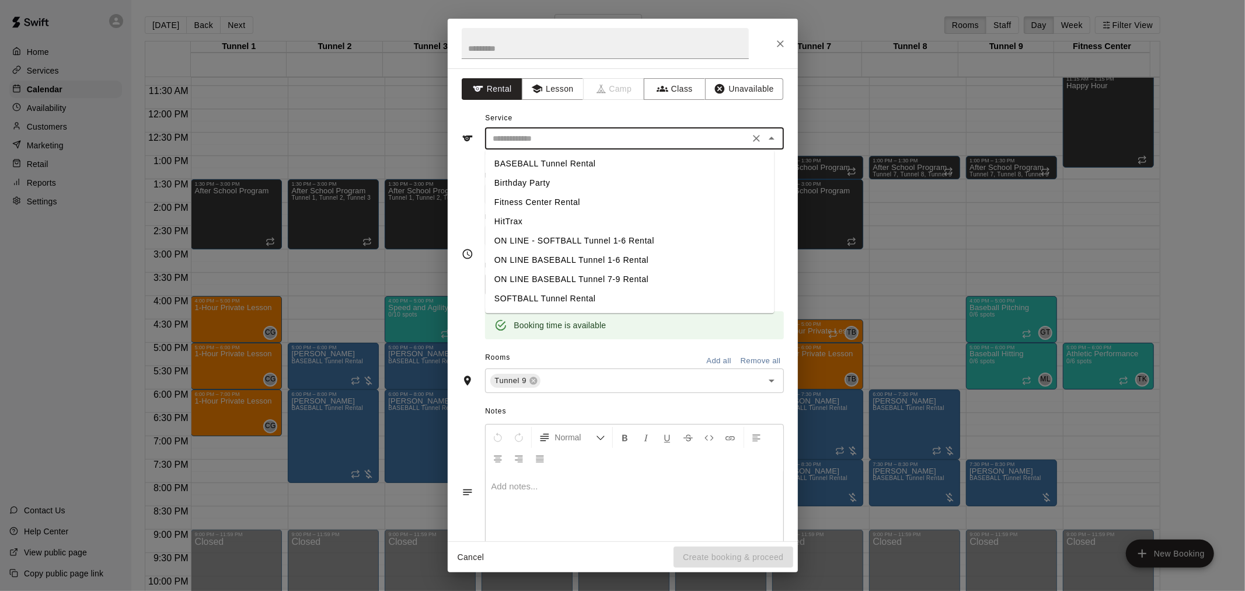
click at [584, 301] on li "SOFTBALL Tunnel Rental" at bounding box center [629, 298] width 289 height 19
type input "**********"
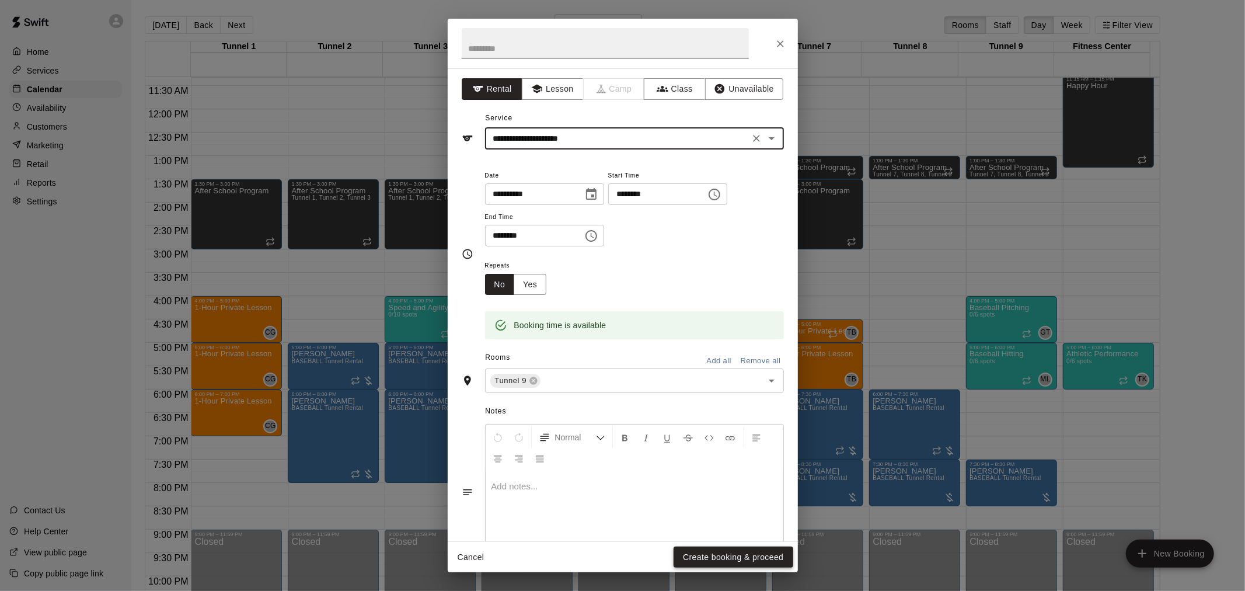
click at [620, 387] on button "Create booking & proceed" at bounding box center [732, 557] width 119 height 22
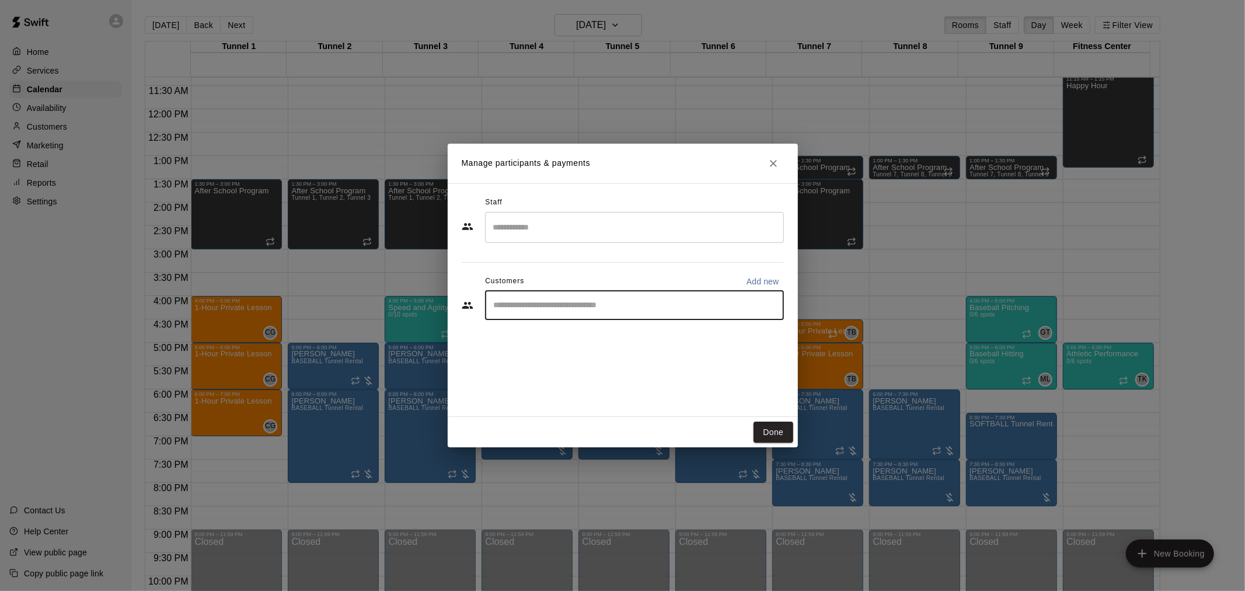
click at [567, 308] on input "Start typing to search customers..." at bounding box center [634, 305] width 288 height 12
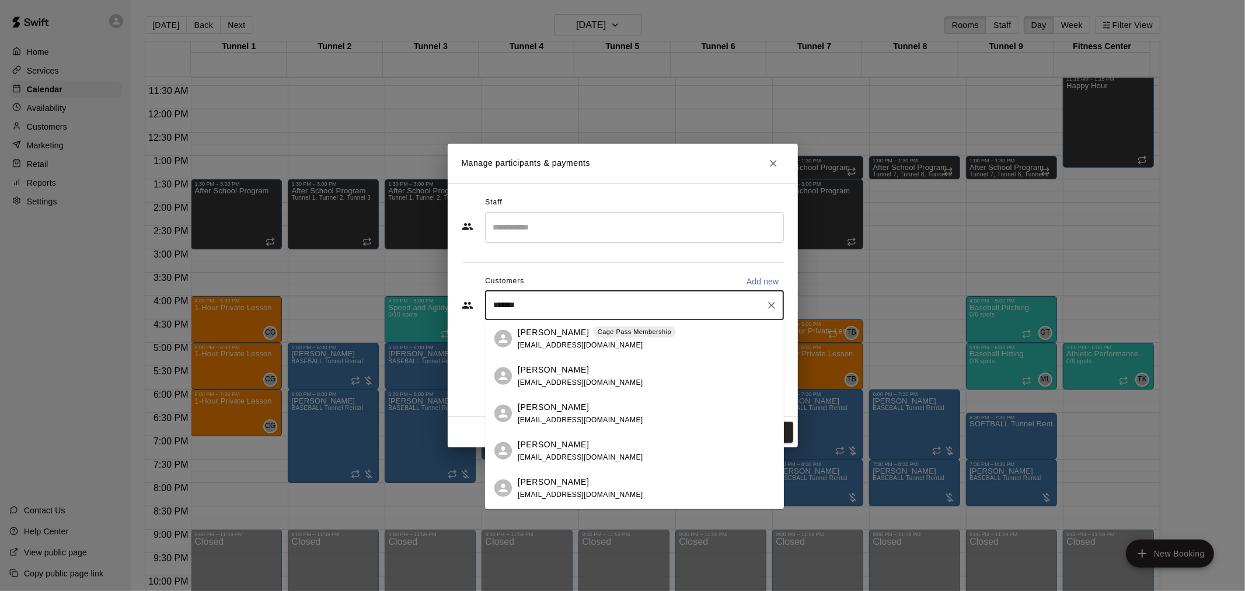
type input "********"
click at [566, 333] on p "[PERSON_NAME]" at bounding box center [553, 332] width 71 height 12
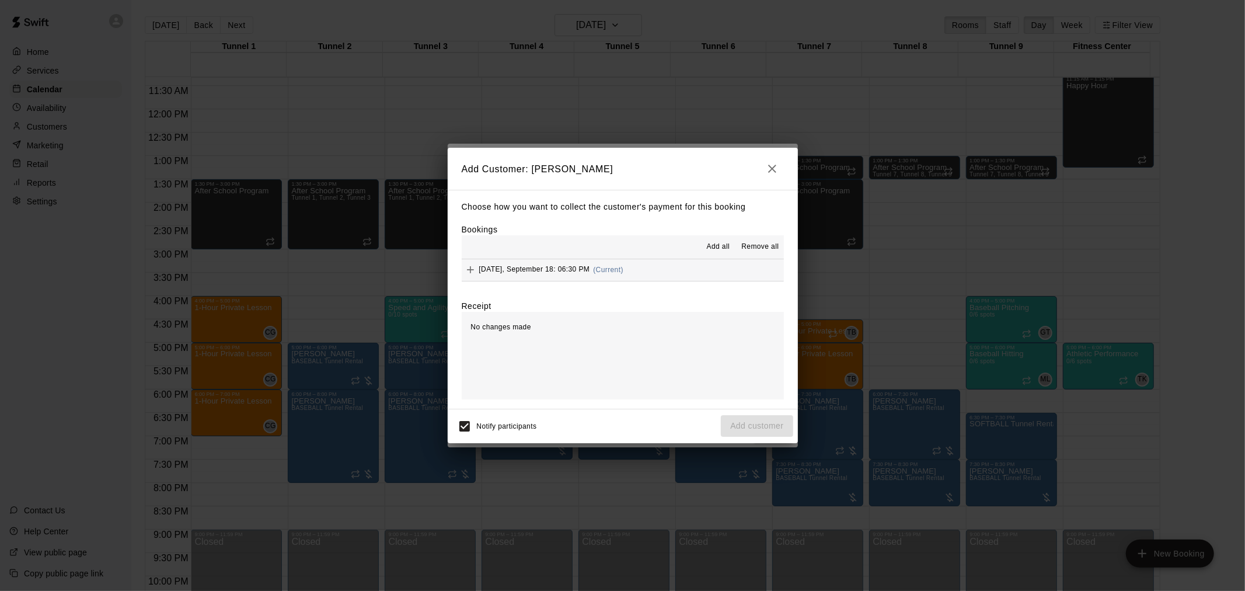
click at [620, 266] on button "[DATE], September 18: 06:30 PM (Current)" at bounding box center [623, 270] width 322 height 22
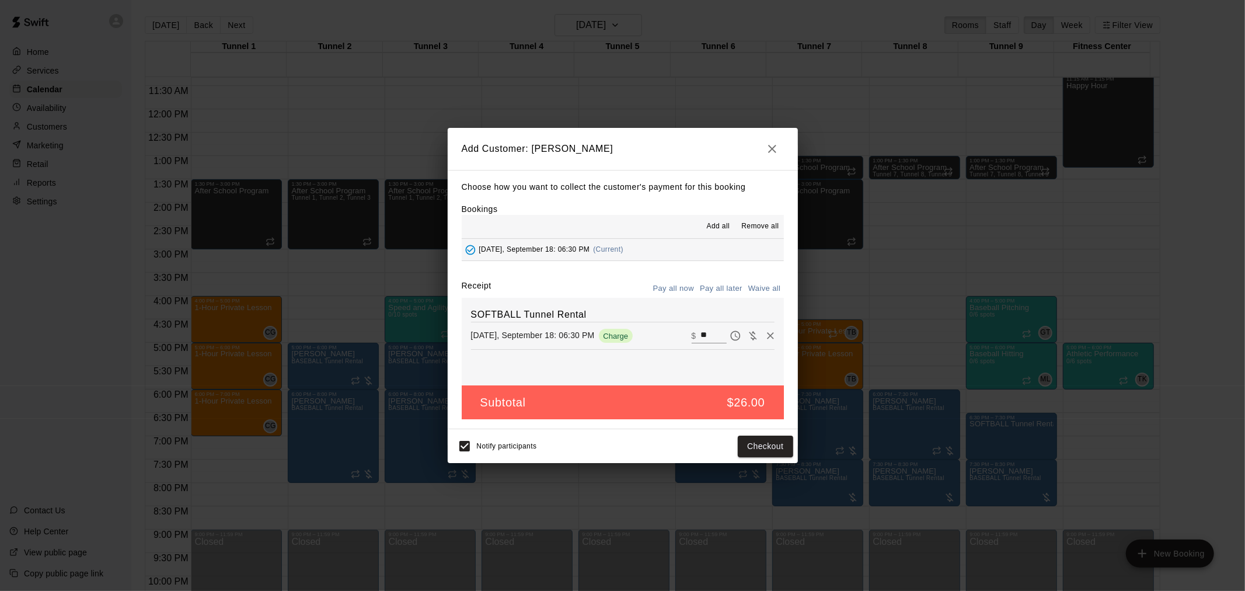
click at [620, 294] on button "Pay all later" at bounding box center [721, 288] width 48 height 18
click at [620, 387] on button "Add customer" at bounding box center [757, 446] width 72 height 22
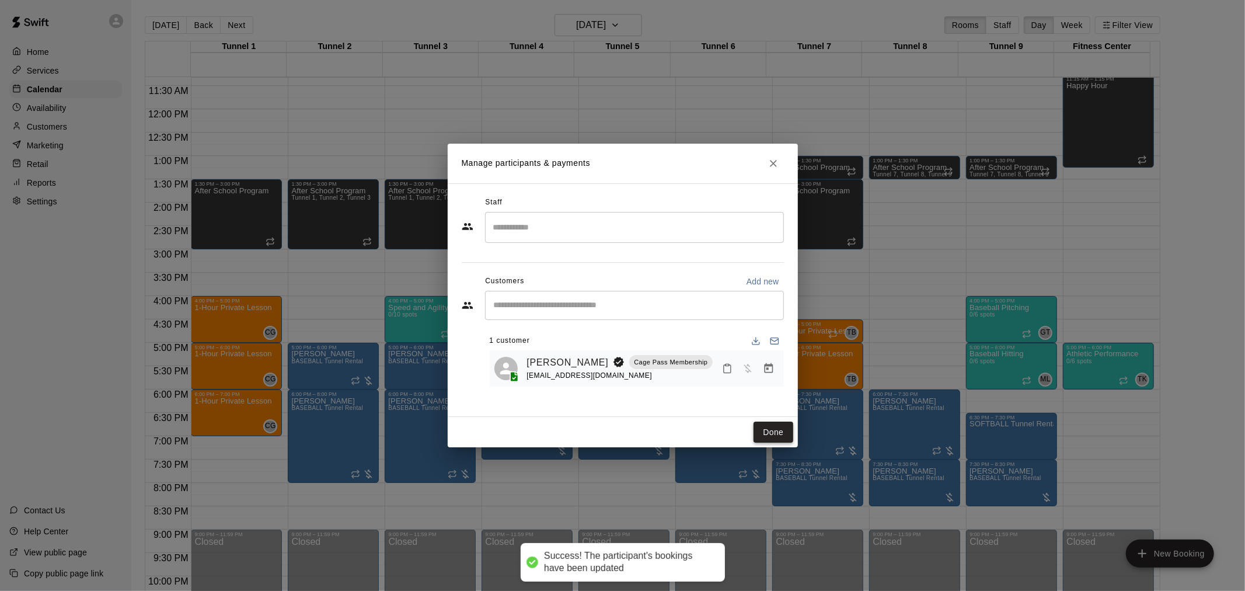
click at [620, 387] on button "Done" at bounding box center [772, 432] width 39 height 22
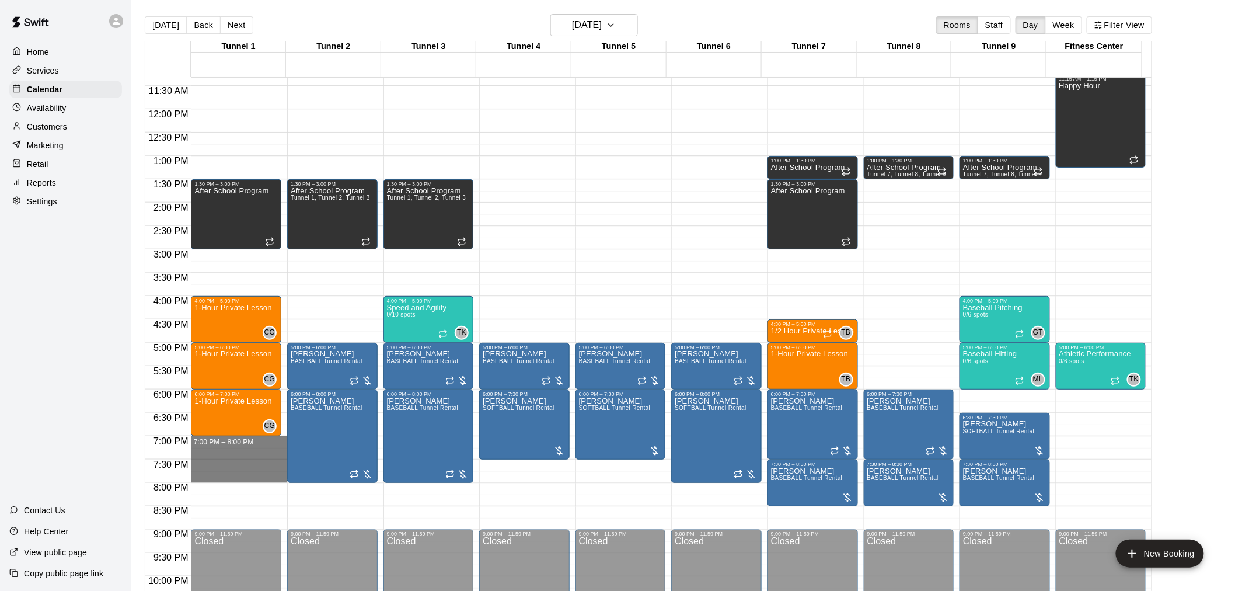
drag, startPoint x: 205, startPoint y: 441, endPoint x: 206, endPoint y: 471, distance: 30.9
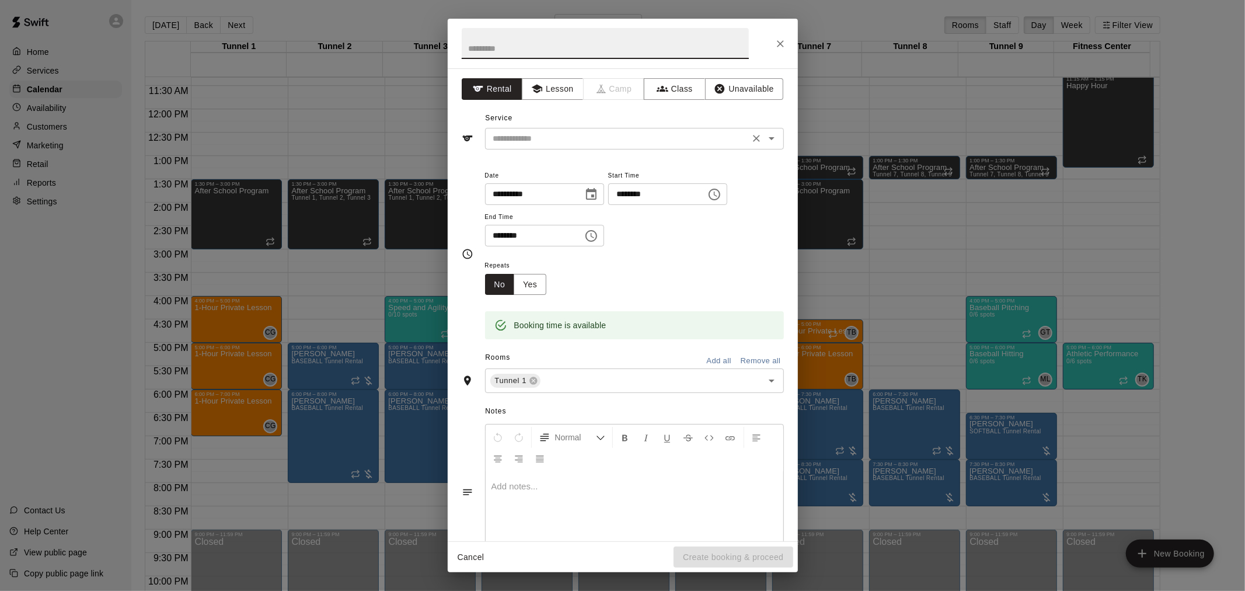
click at [566, 143] on input "text" at bounding box center [616, 138] width 257 height 15
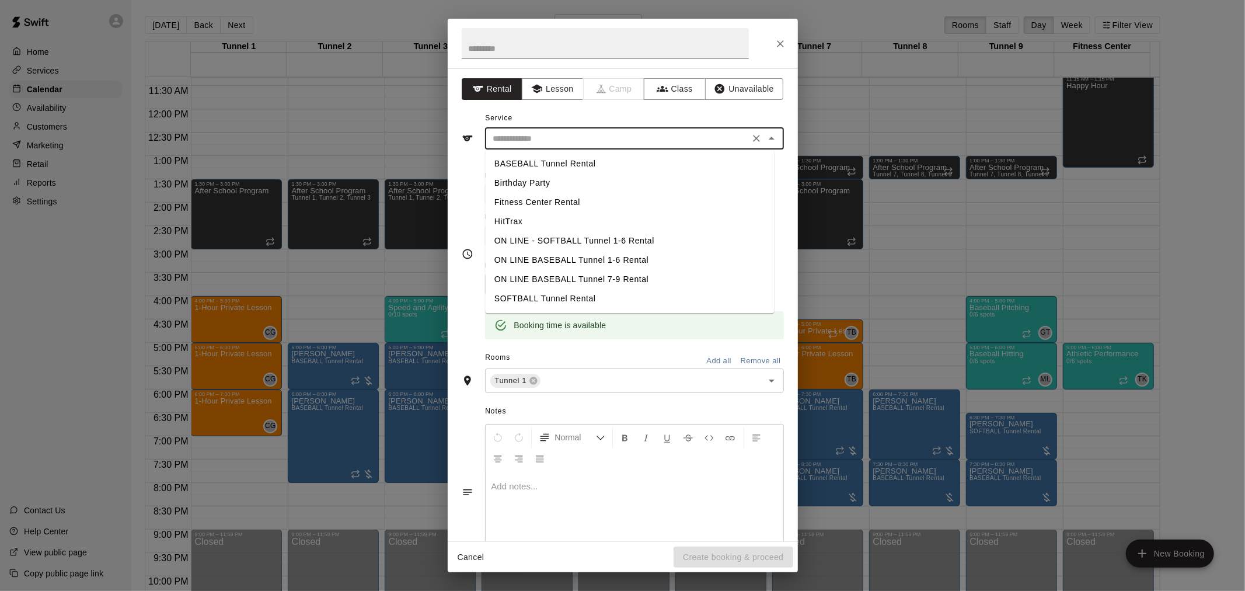
click at [564, 298] on li "SOFTBALL Tunnel Rental" at bounding box center [629, 298] width 289 height 19
type input "**********"
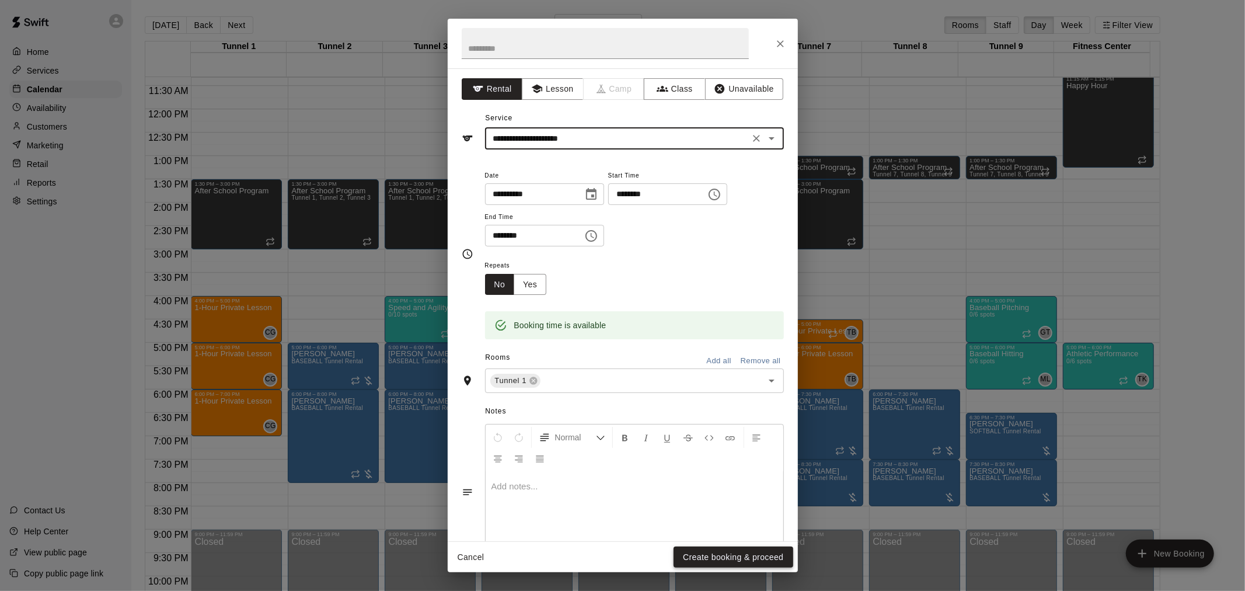
click at [620, 387] on button "Create booking & proceed" at bounding box center [732, 557] width 119 height 22
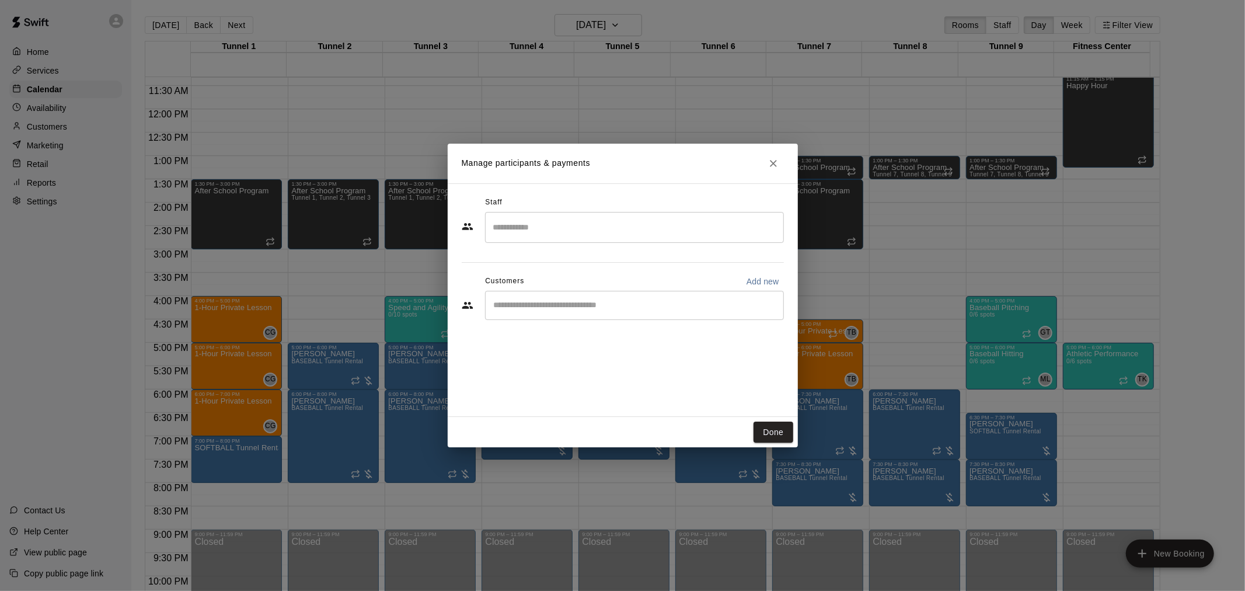
click at [620, 310] on input "Start typing to search customers..." at bounding box center [634, 305] width 288 height 12
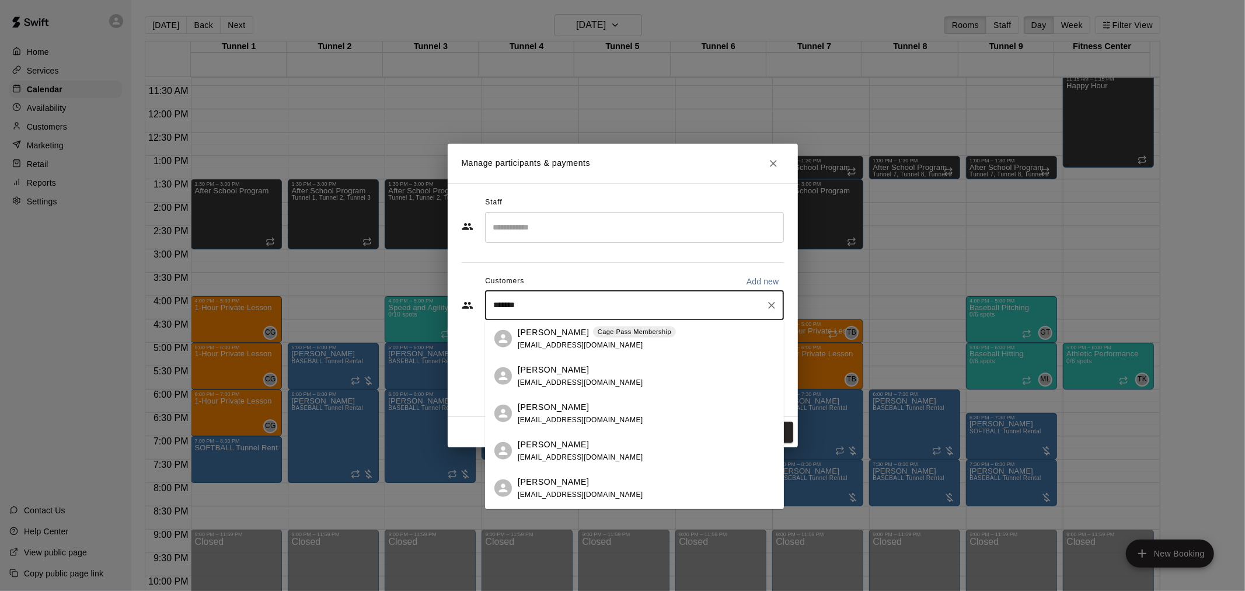
type input "********"
click at [620, 339] on div "[PERSON_NAME] Cage Pass Membership [EMAIL_ADDRESS][DOMAIN_NAME]" at bounding box center [597, 338] width 158 height 25
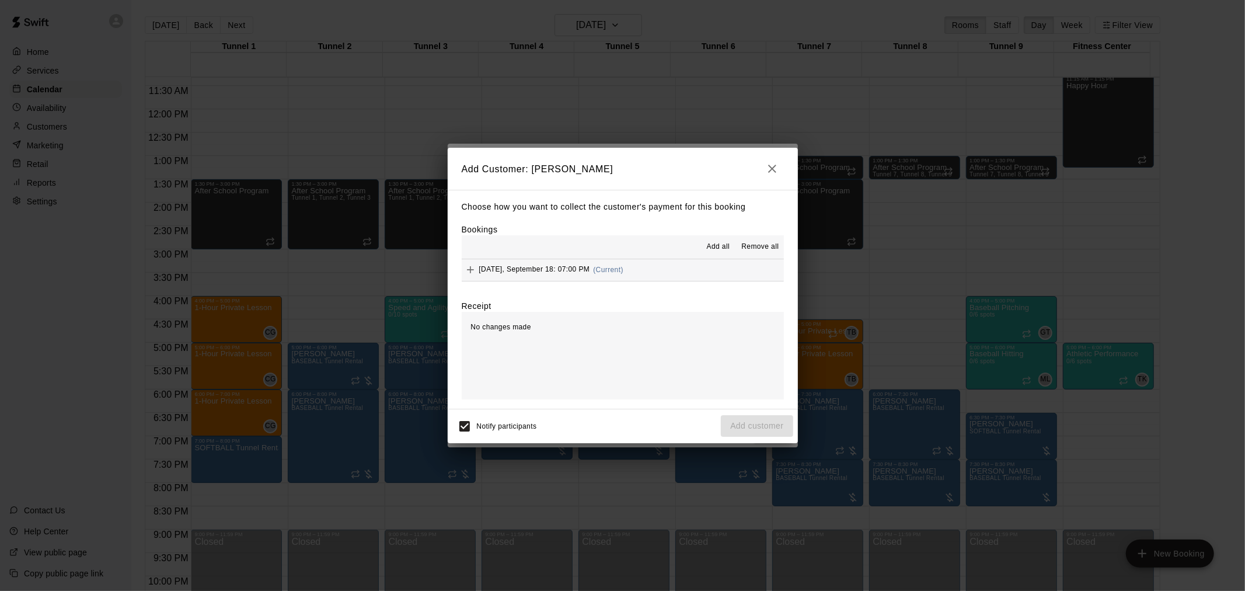
click at [620, 278] on div "[DATE], September 18: 07:00 PM (Current)" at bounding box center [543, 270] width 162 height 18
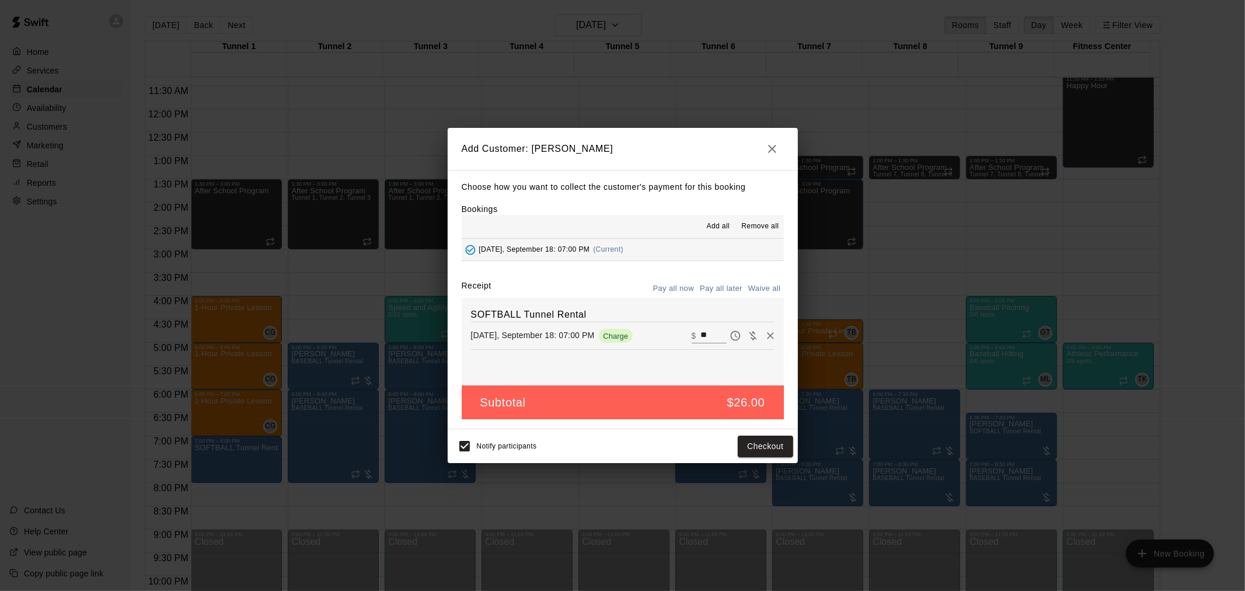
click at [620, 283] on button "Pay all later" at bounding box center [721, 288] width 48 height 18
click at [620, 387] on button "Add customer" at bounding box center [757, 446] width 72 height 22
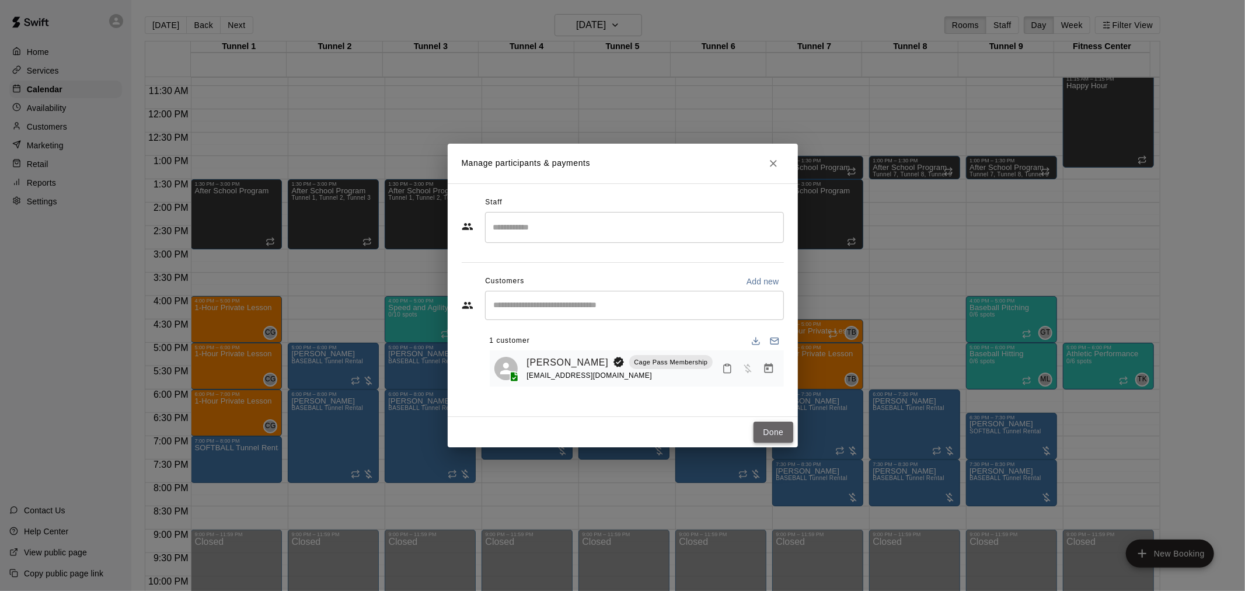
click at [620, 387] on button "Done" at bounding box center [772, 432] width 39 height 22
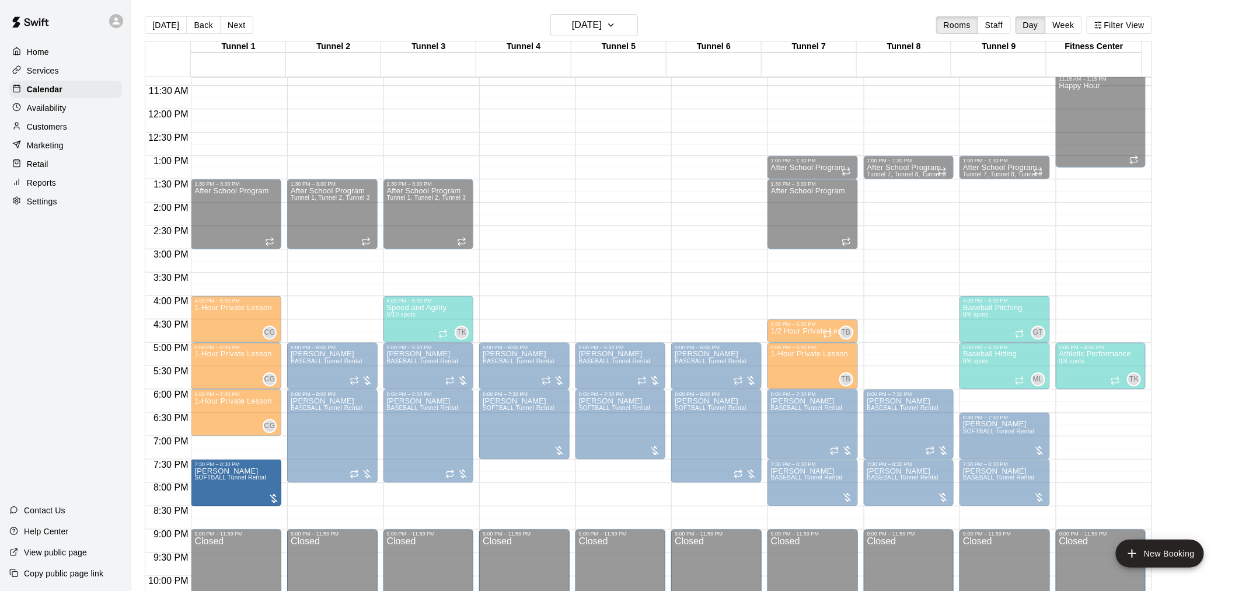
drag, startPoint x: 224, startPoint y: 463, endPoint x: 226, endPoint y: 492, distance: 29.8
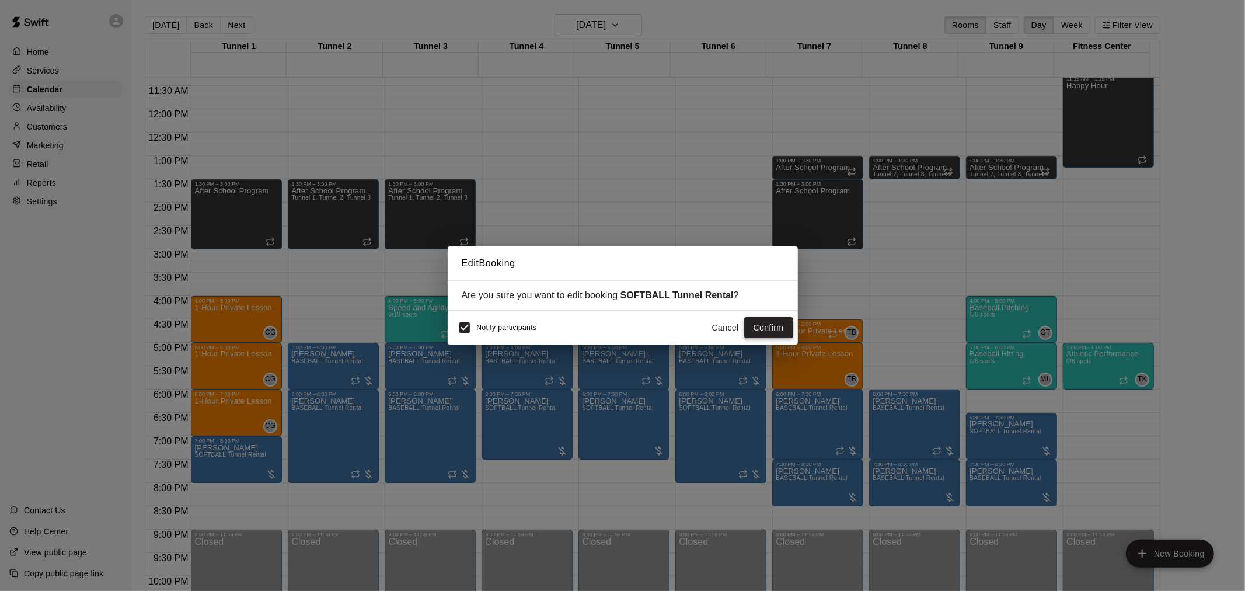
click at [620, 337] on button "Confirm" at bounding box center [768, 328] width 49 height 22
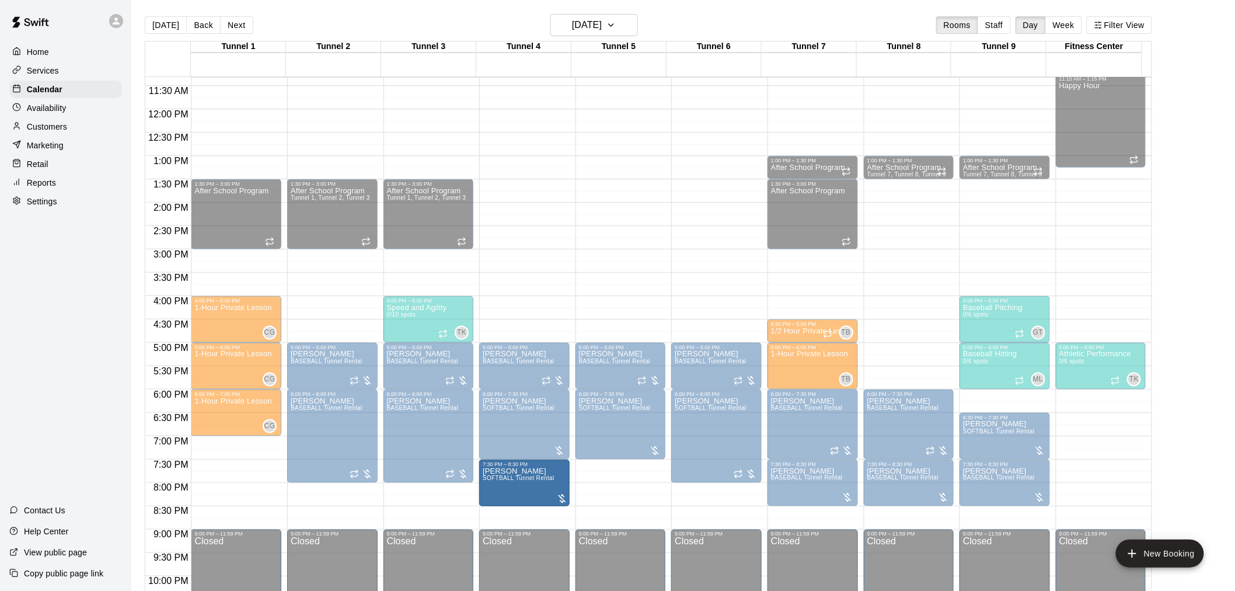
drag, startPoint x: 243, startPoint y: 477, endPoint x: 512, endPoint y: 484, distance: 269.7
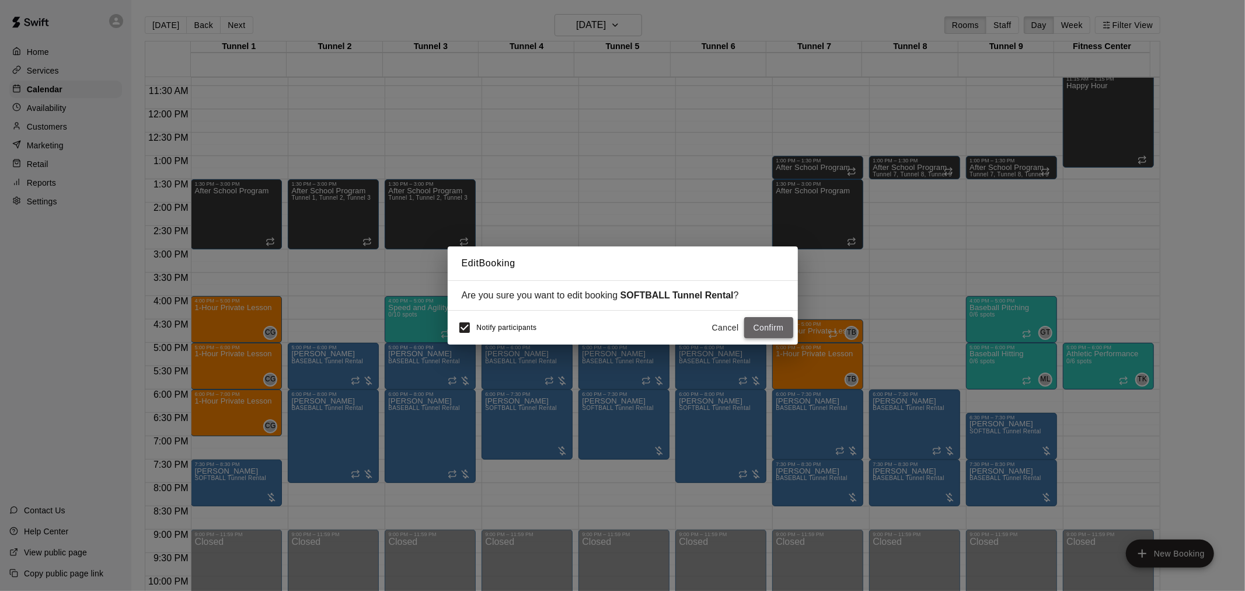
click at [620, 322] on button "Confirm" at bounding box center [768, 328] width 49 height 22
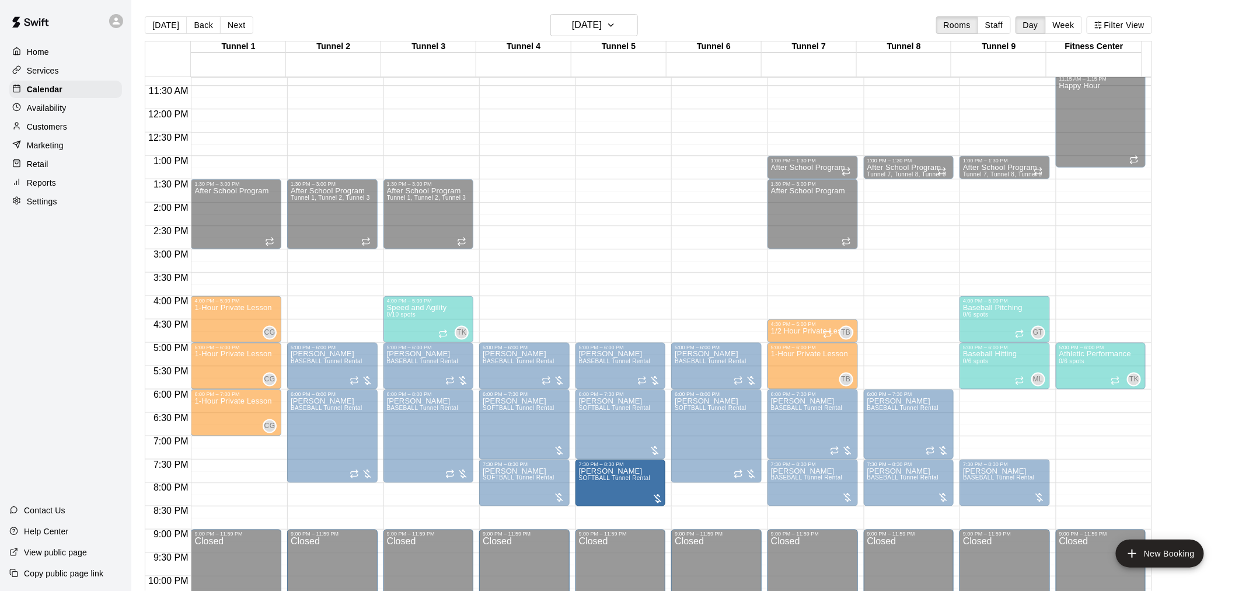
drag, startPoint x: 1009, startPoint y: 428, endPoint x: 655, endPoint y: 485, distance: 358.7
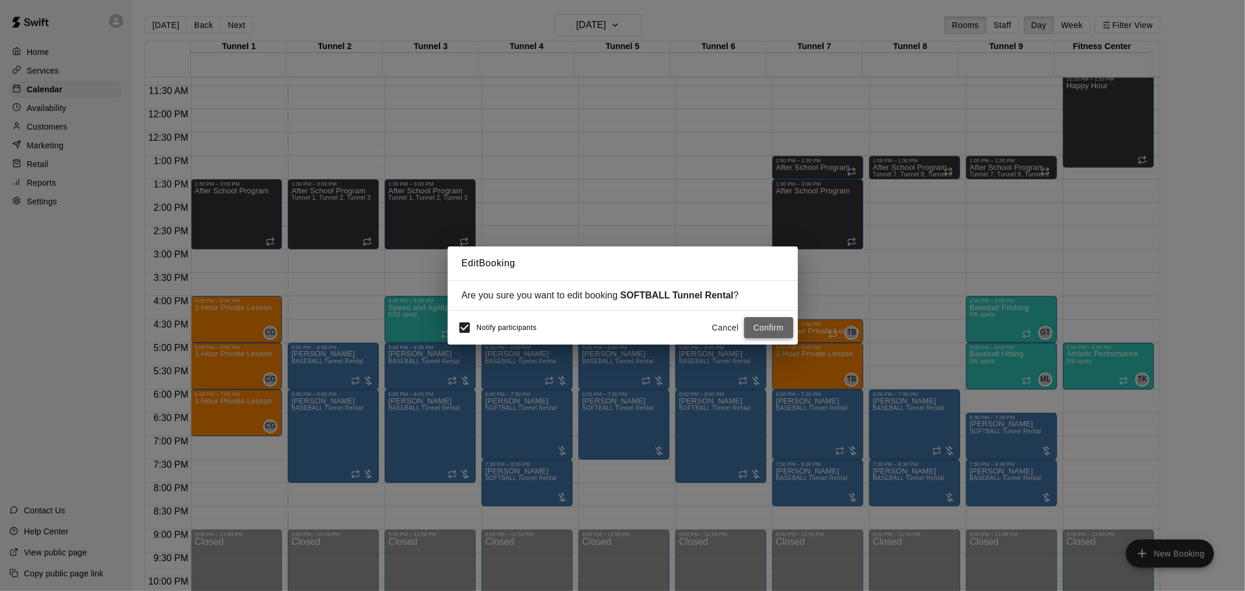
click at [620, 322] on button "Confirm" at bounding box center [768, 328] width 49 height 22
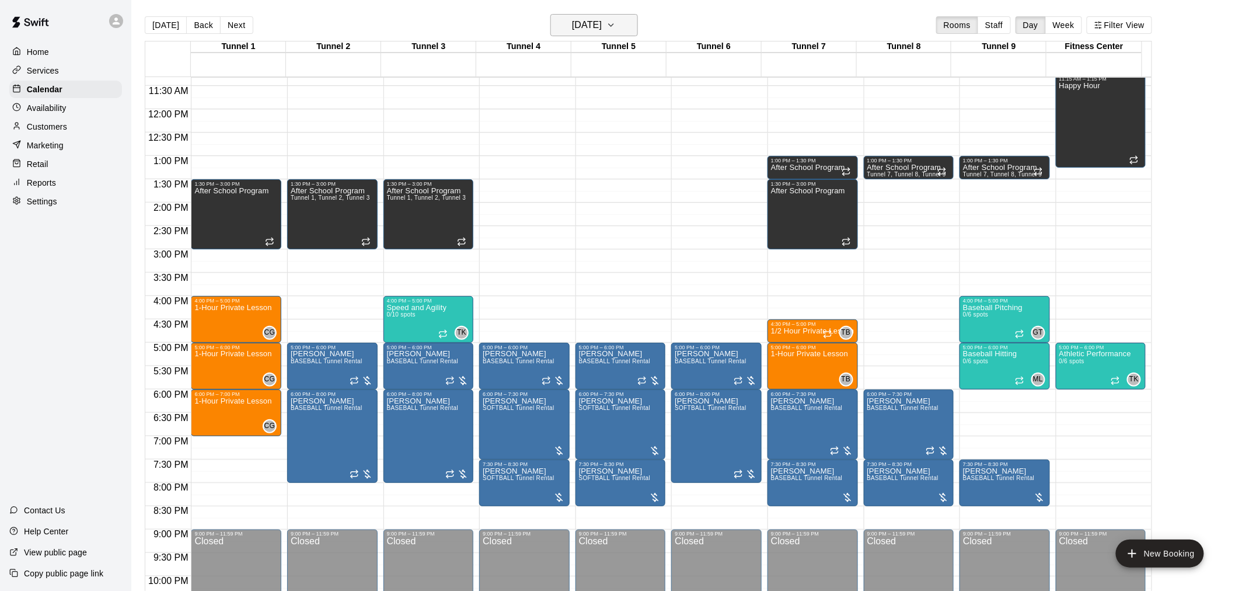
click at [572, 27] on h6 "[DATE]" at bounding box center [587, 25] width 30 height 16
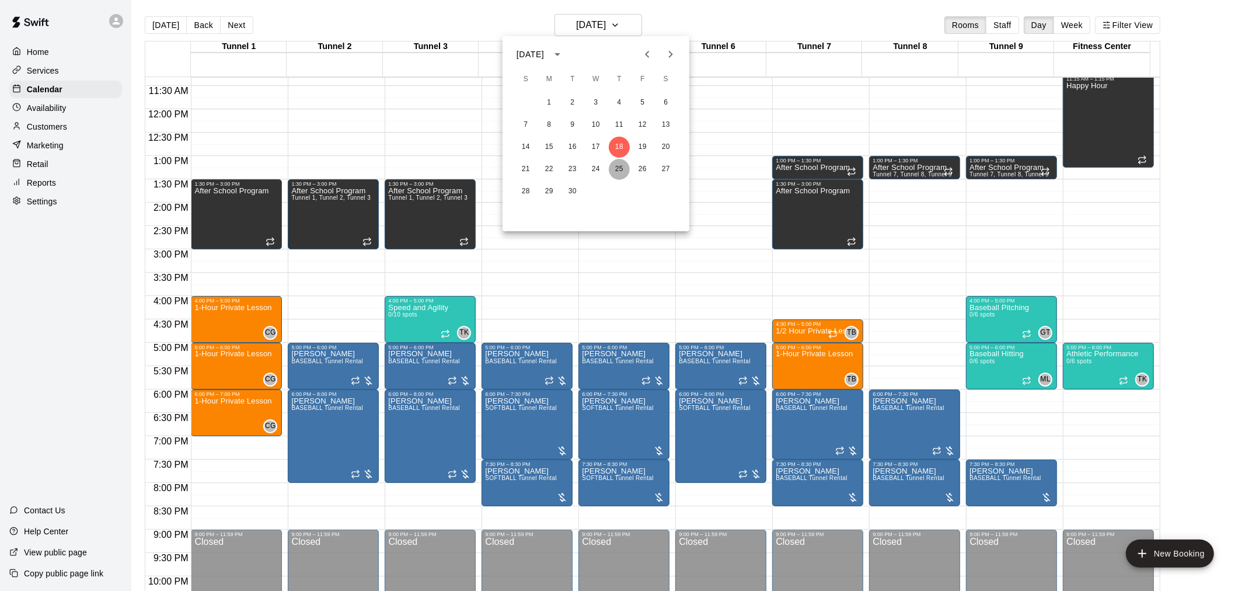
drag, startPoint x: 613, startPoint y: 176, endPoint x: 625, endPoint y: 173, distance: 12.6
click at [614, 175] on button "25" at bounding box center [619, 169] width 21 height 21
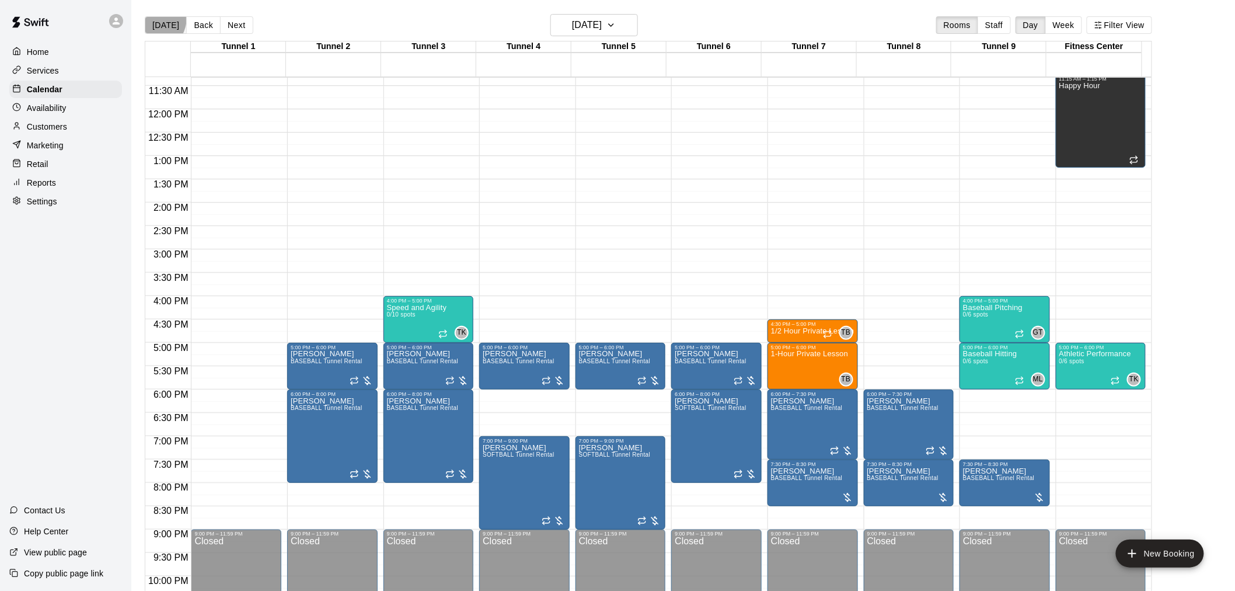
click at [151, 18] on button "[DATE]" at bounding box center [166, 25] width 42 height 18
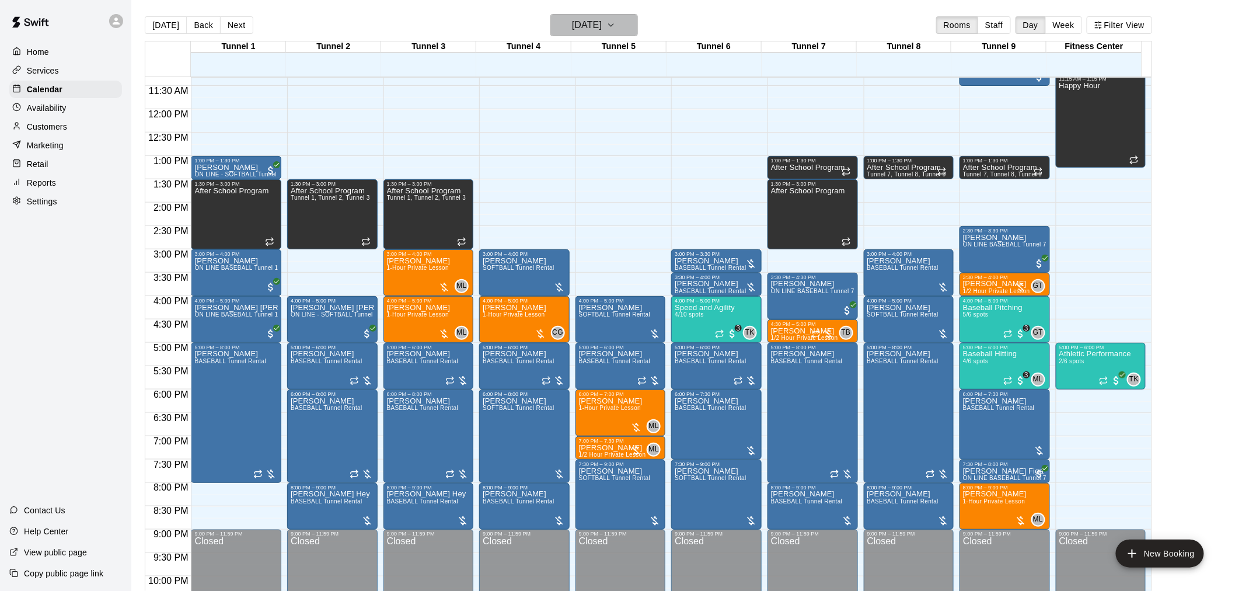
click at [616, 29] on icon "button" at bounding box center [610, 25] width 9 height 14
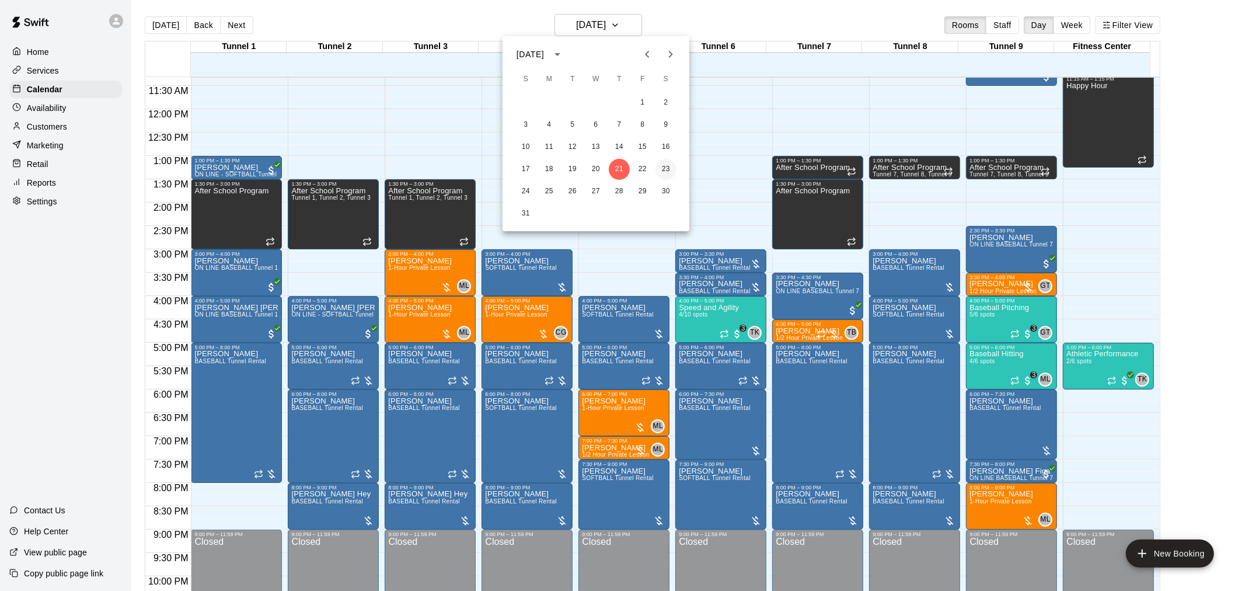
click at [620, 165] on button "23" at bounding box center [665, 169] width 21 height 21
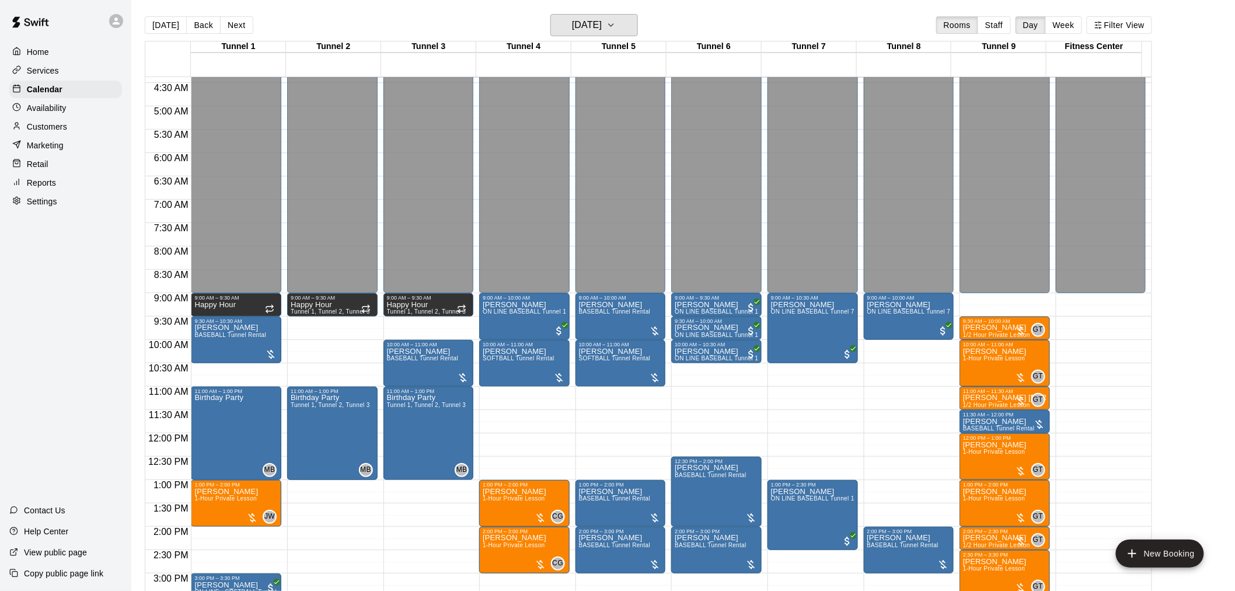
scroll to position [334, 0]
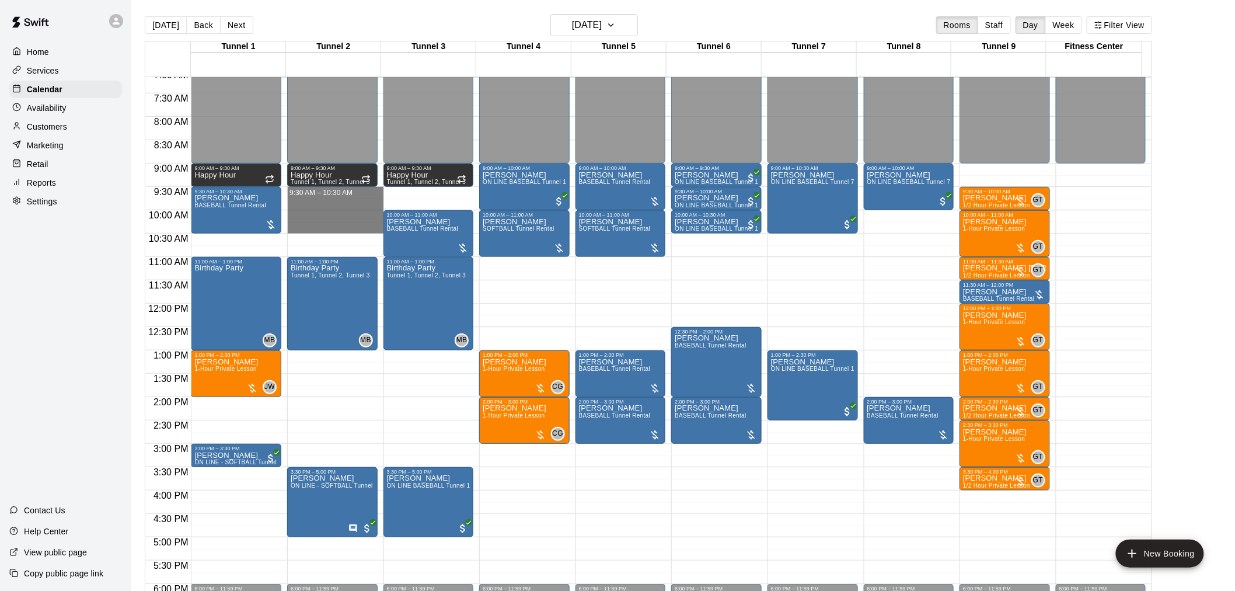
drag, startPoint x: 314, startPoint y: 190, endPoint x: 312, endPoint y: 228, distance: 37.4
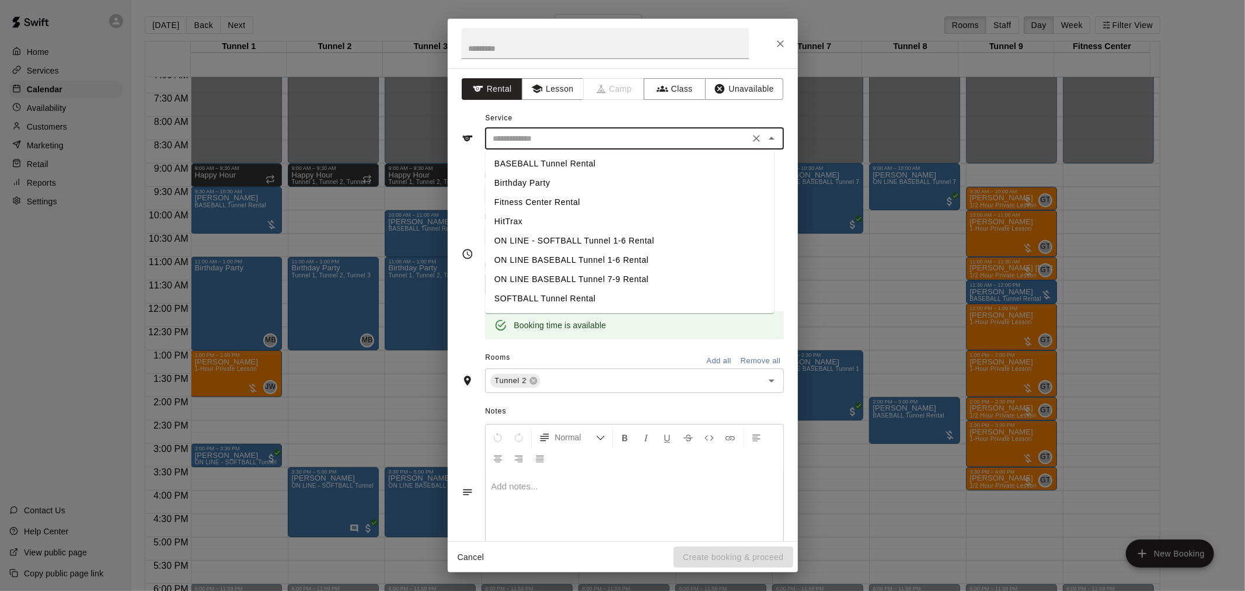
click at [550, 145] on input "text" at bounding box center [616, 138] width 257 height 15
click at [553, 159] on li "BASEBALL Tunnel Rental" at bounding box center [629, 163] width 289 height 19
type input "**********"
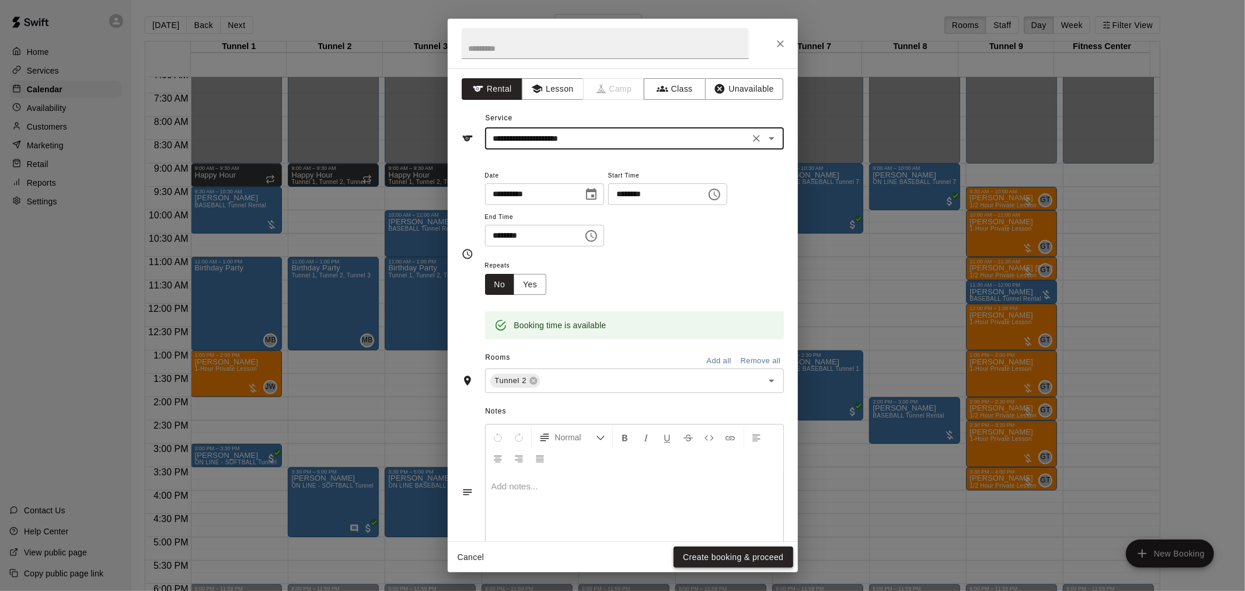
click at [620, 387] on button "Create booking & proceed" at bounding box center [732, 557] width 119 height 22
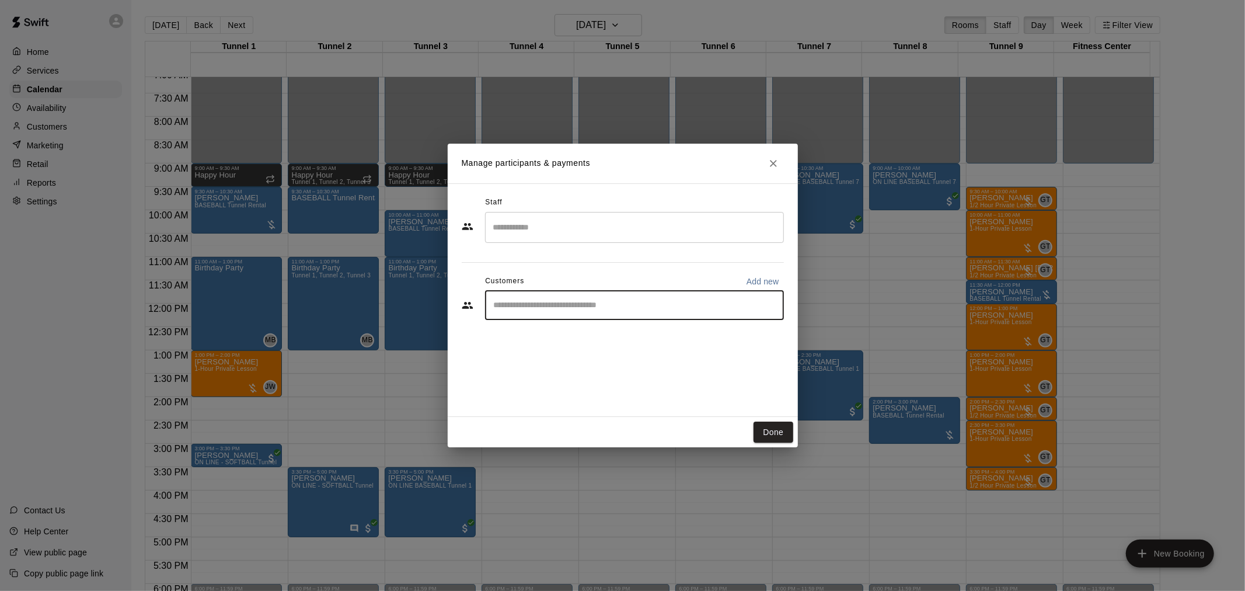
click at [610, 301] on input "Start typing to search customers..." at bounding box center [634, 305] width 288 height 12
type input "**********"
click at [576, 345] on span "[PERSON_NAME][EMAIL_ADDRESS][DOMAIN_NAME]" at bounding box center [611, 344] width 186 height 8
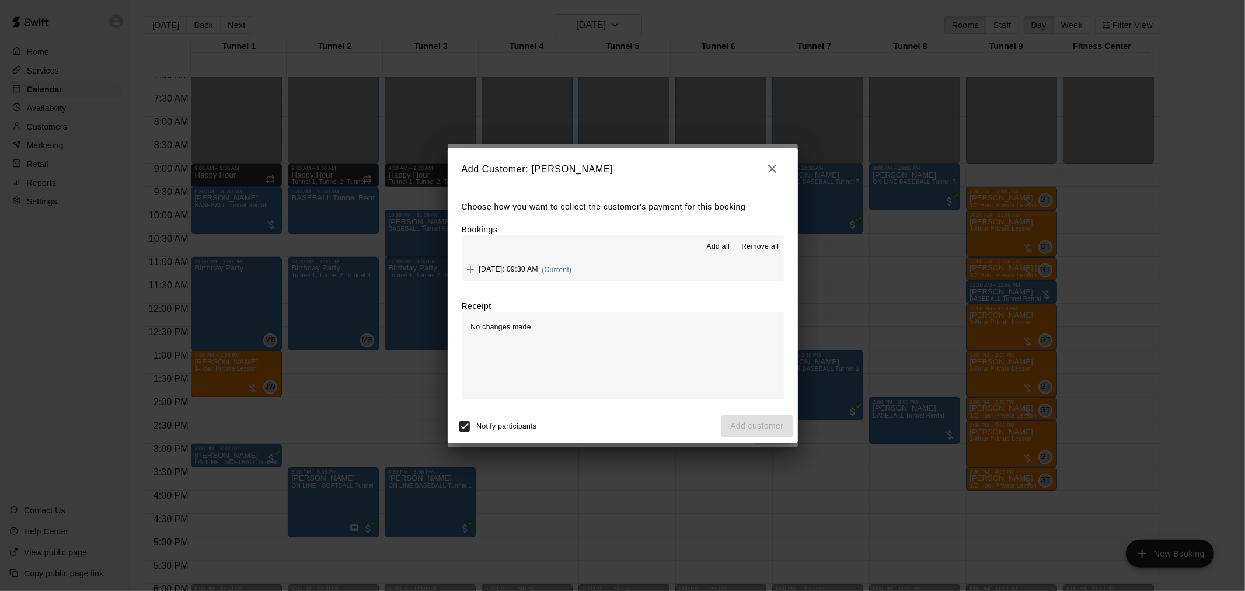
click at [620, 267] on button "[DATE]: 09:30 AM (Current)" at bounding box center [623, 270] width 322 height 22
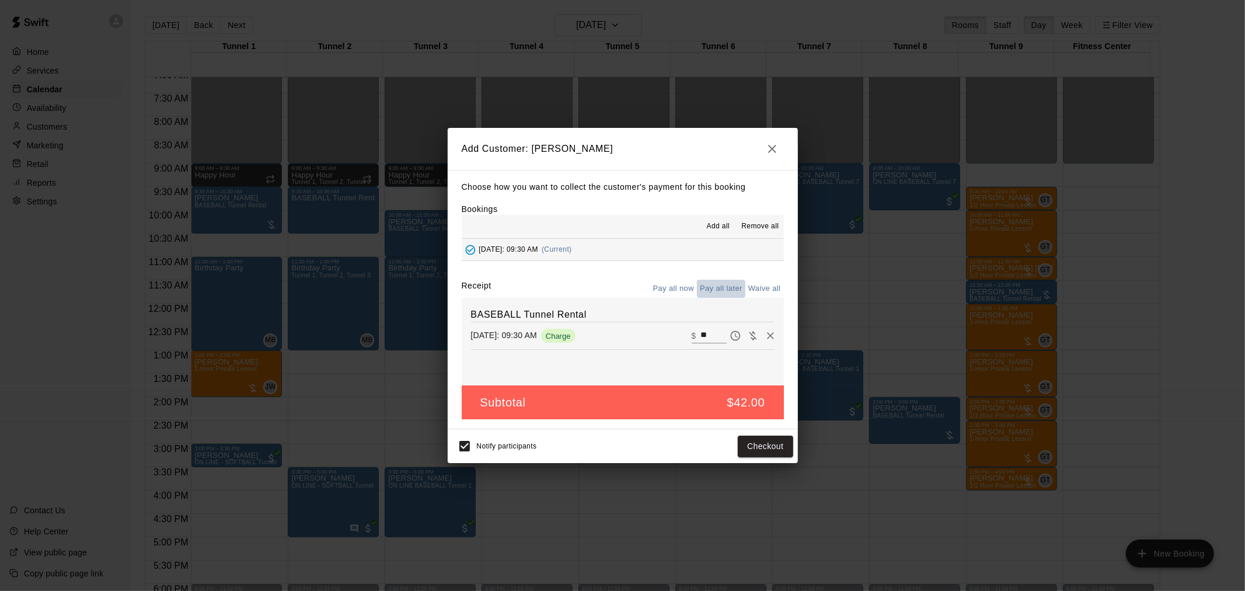
click at [620, 296] on button "Pay all later" at bounding box center [721, 288] width 48 height 18
click at [620, 387] on button "Add customer" at bounding box center [757, 446] width 72 height 22
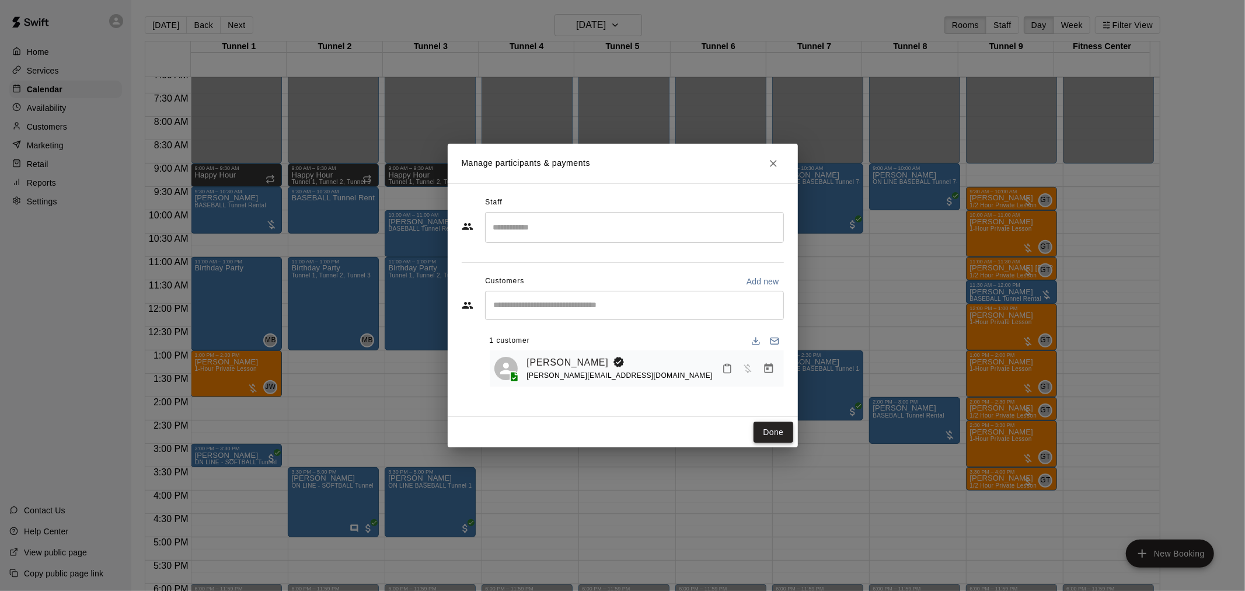
click at [620, 387] on button "Done" at bounding box center [772, 432] width 39 height 22
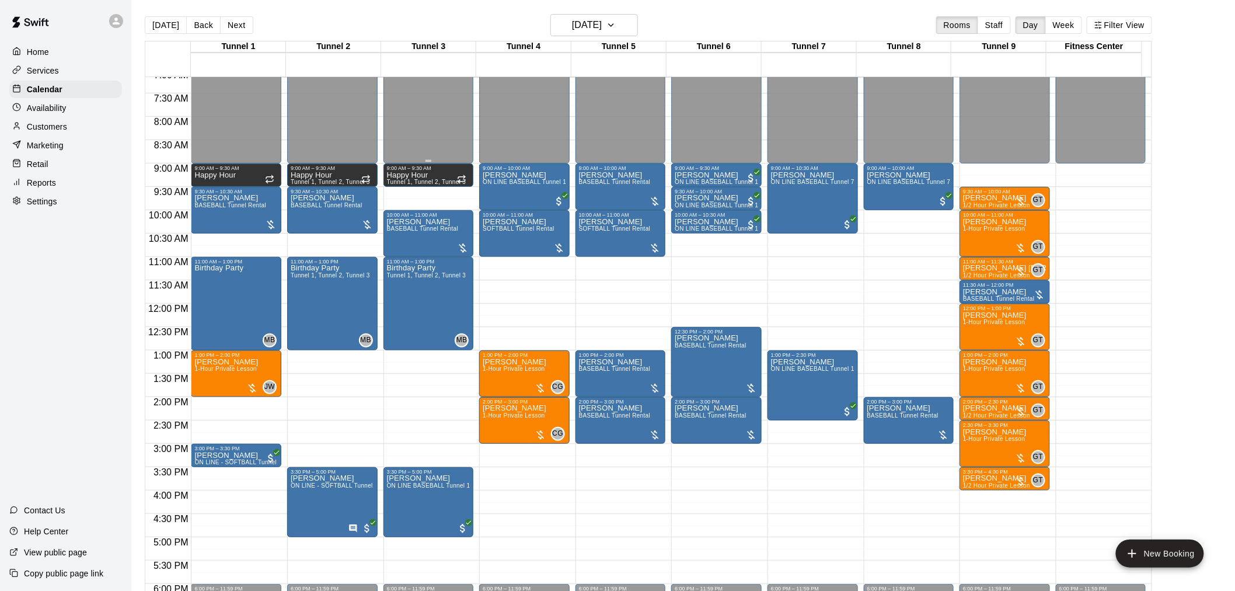
click at [162, 26] on button "[DATE]" at bounding box center [166, 25] width 42 height 18
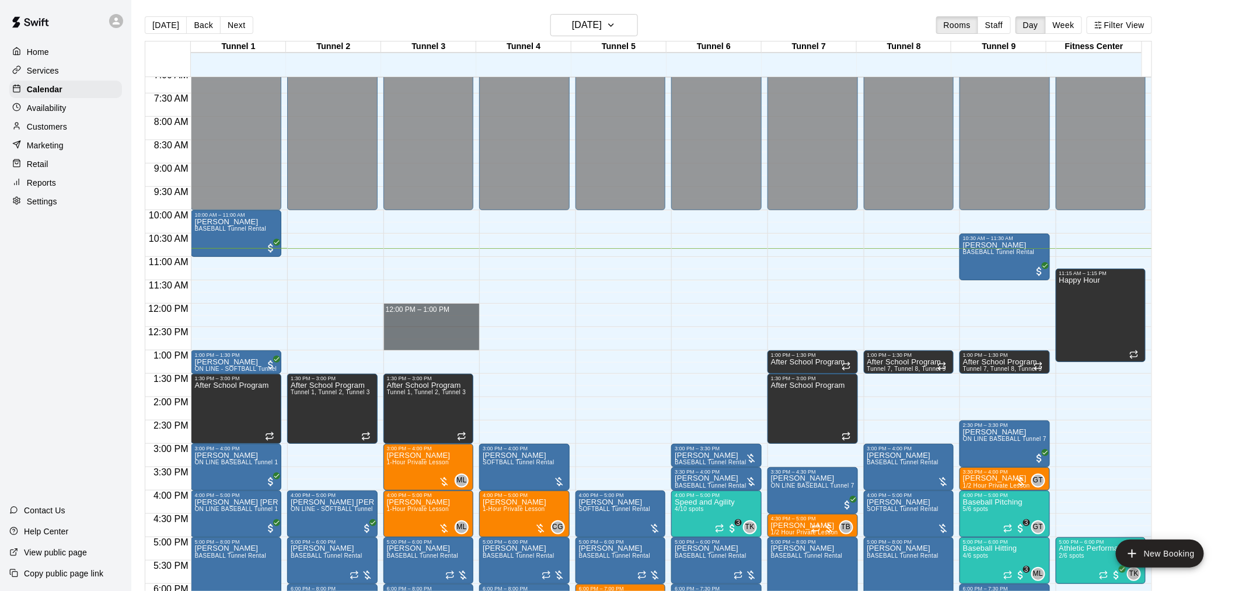
drag, startPoint x: 429, startPoint y: 306, endPoint x: 428, endPoint y: 341, distance: 34.4
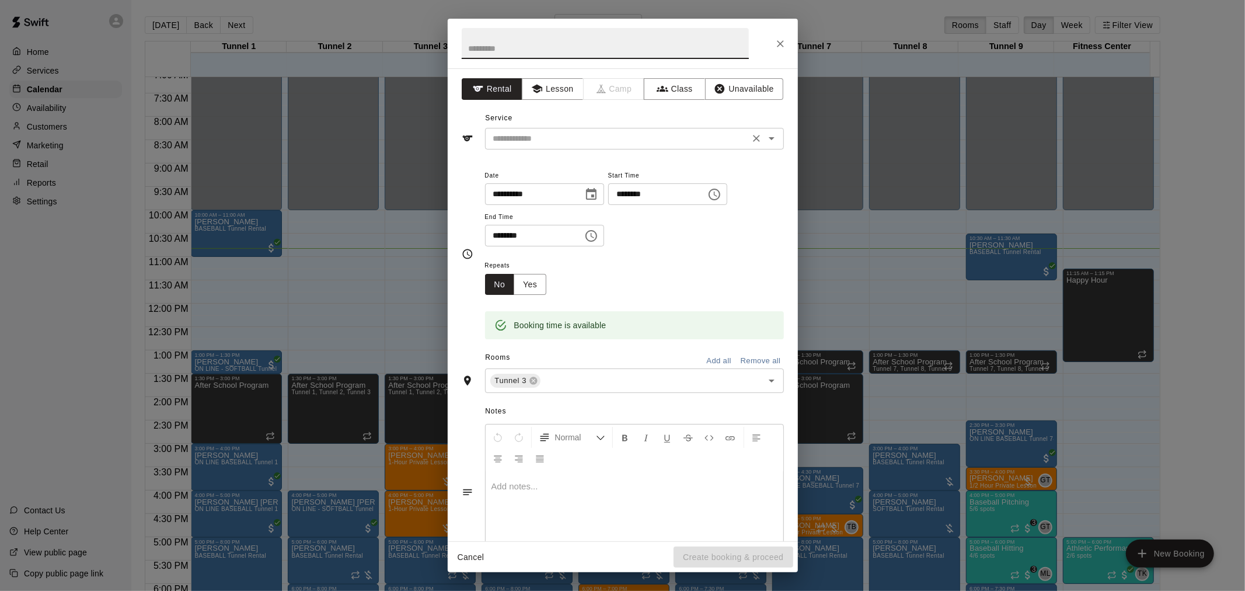
click at [551, 135] on input "text" at bounding box center [616, 138] width 257 height 15
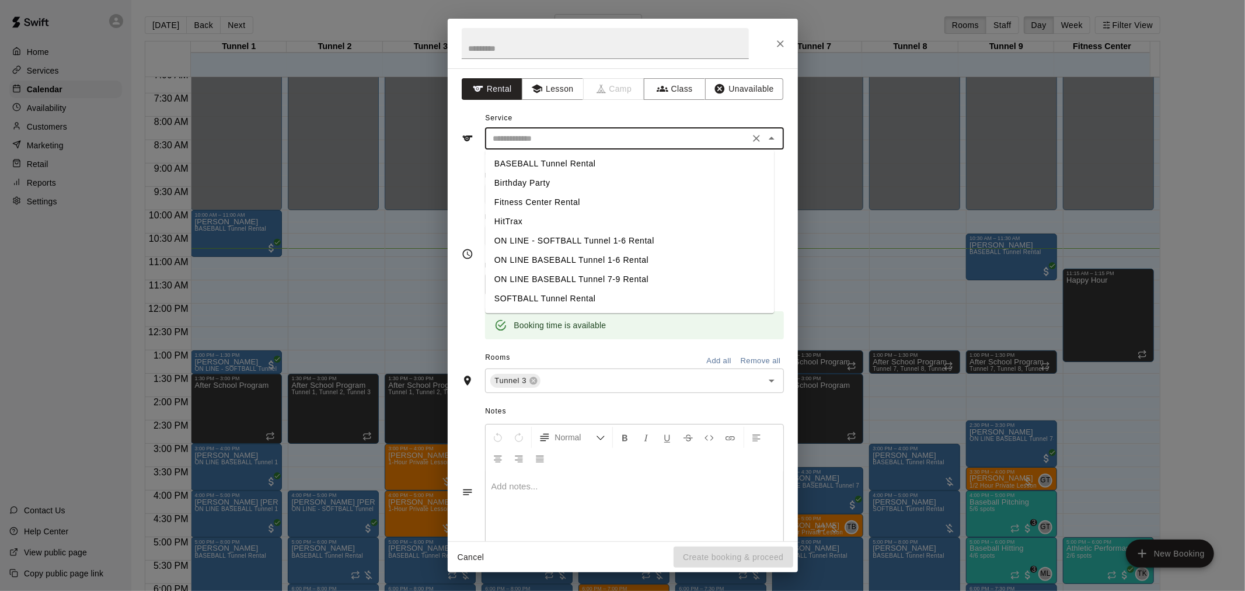
click at [544, 158] on li "BASEBALL Tunnel Rental" at bounding box center [629, 163] width 289 height 19
type input "**********"
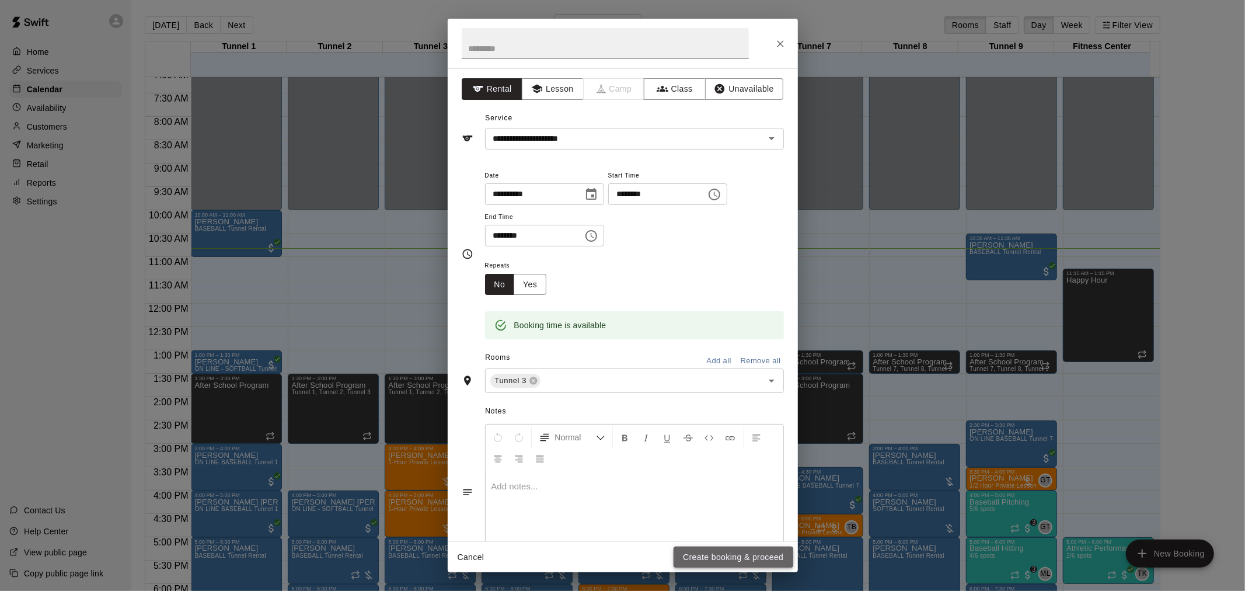
click at [620, 387] on button "Create booking & proceed" at bounding box center [732, 557] width 119 height 22
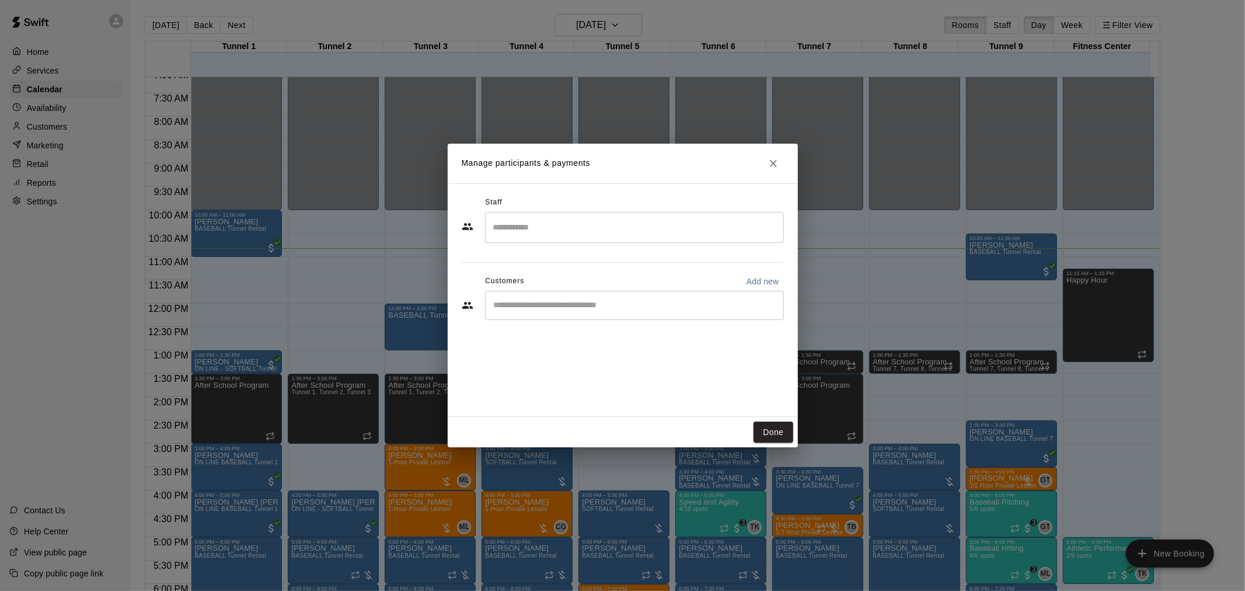
click at [540, 291] on div "​" at bounding box center [634, 305] width 299 height 29
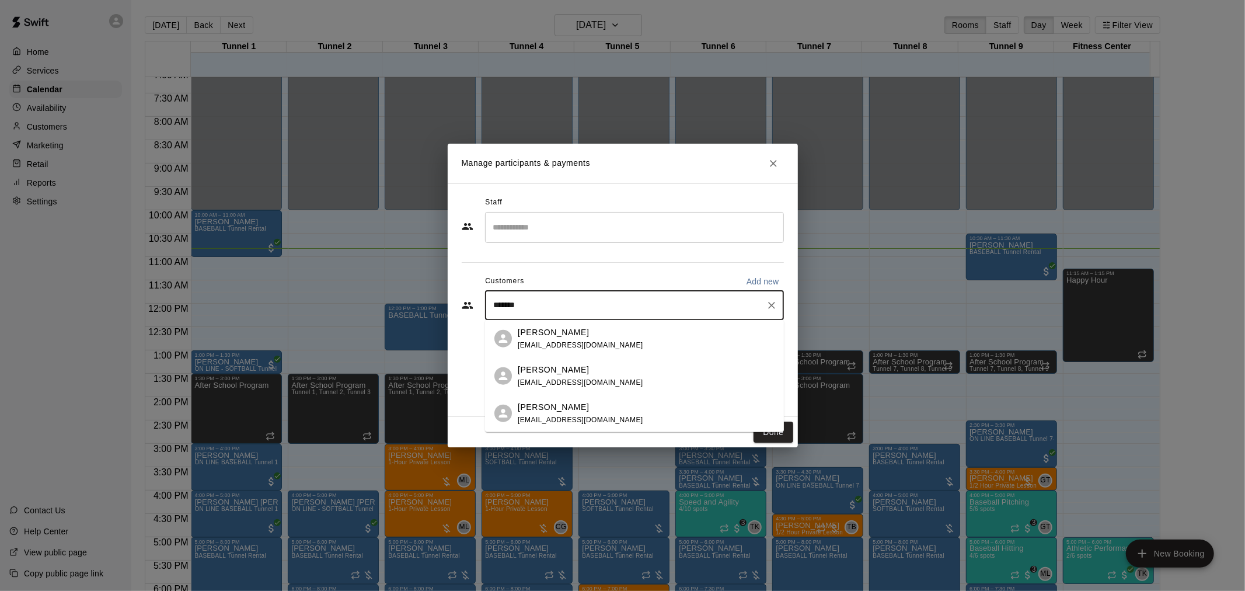
type input "********"
click at [558, 338] on div "[PERSON_NAME] [PERSON_NAME][EMAIL_ADDRESS][DOMAIN_NAME]" at bounding box center [580, 338] width 125 height 25
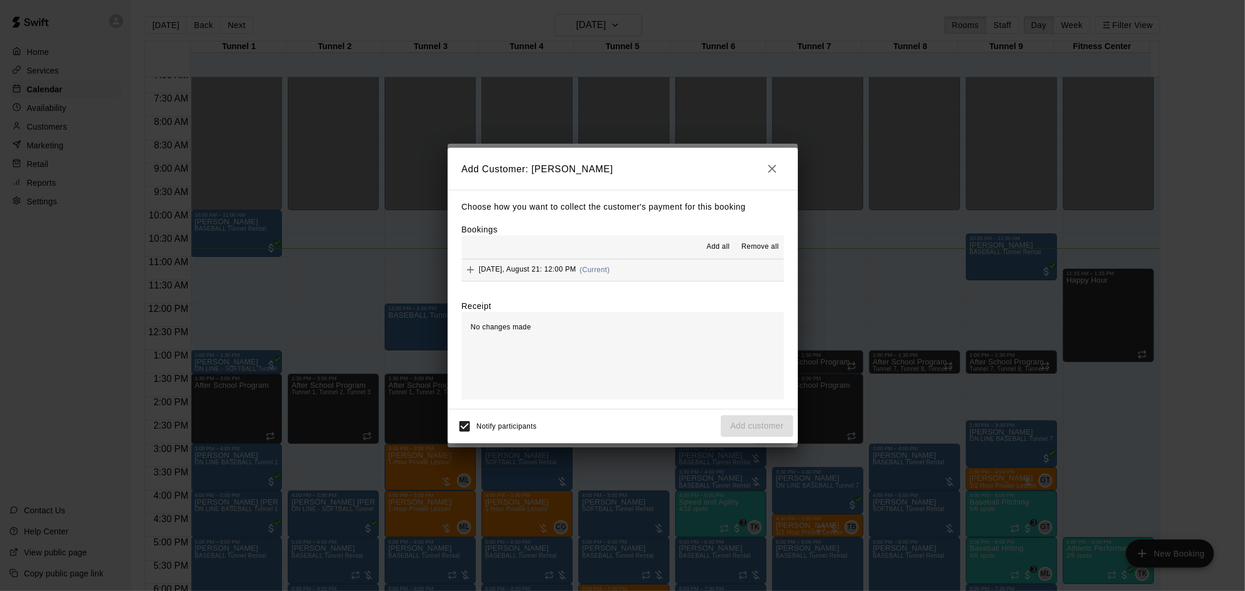
click at [576, 271] on span "[DATE], August 21: 12:00 PM" at bounding box center [527, 269] width 97 height 8
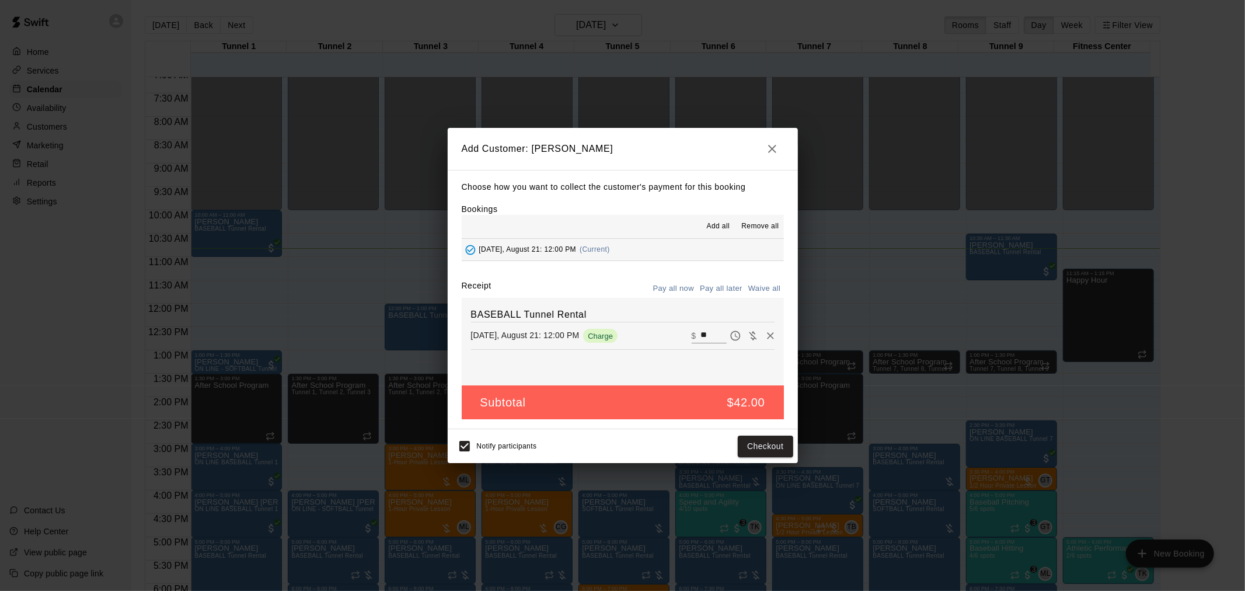
click at [620, 295] on button "Pay all later" at bounding box center [721, 288] width 48 height 18
click at [620, 387] on button "Add customer" at bounding box center [757, 446] width 72 height 22
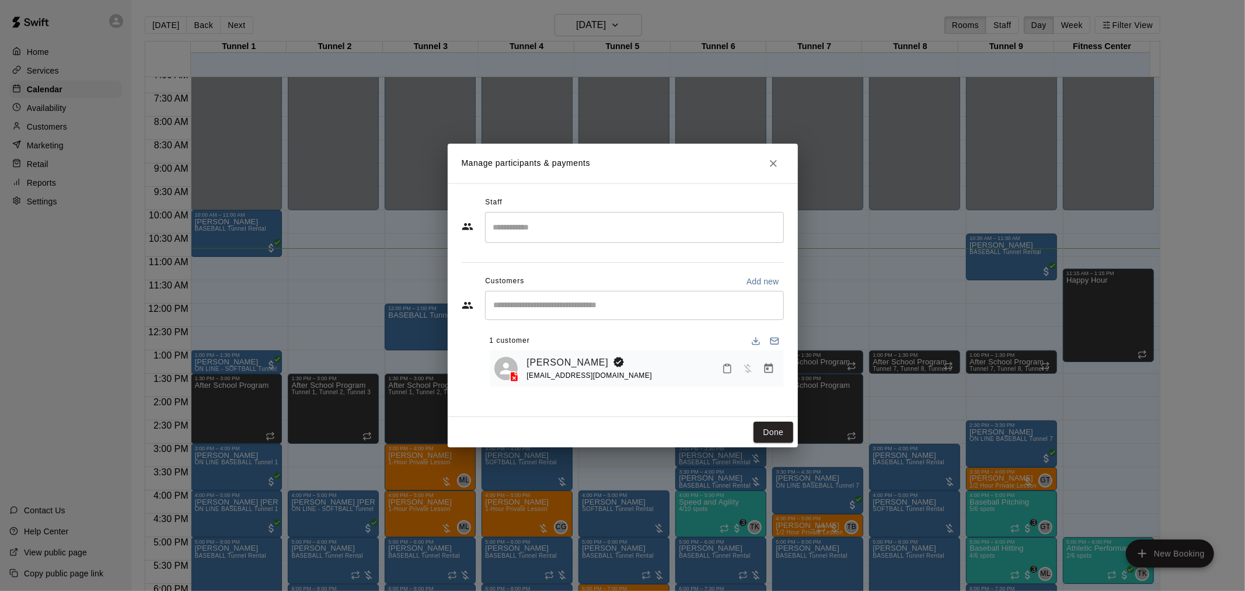
click at [513, 378] on line at bounding box center [514, 378] width 2 height 2
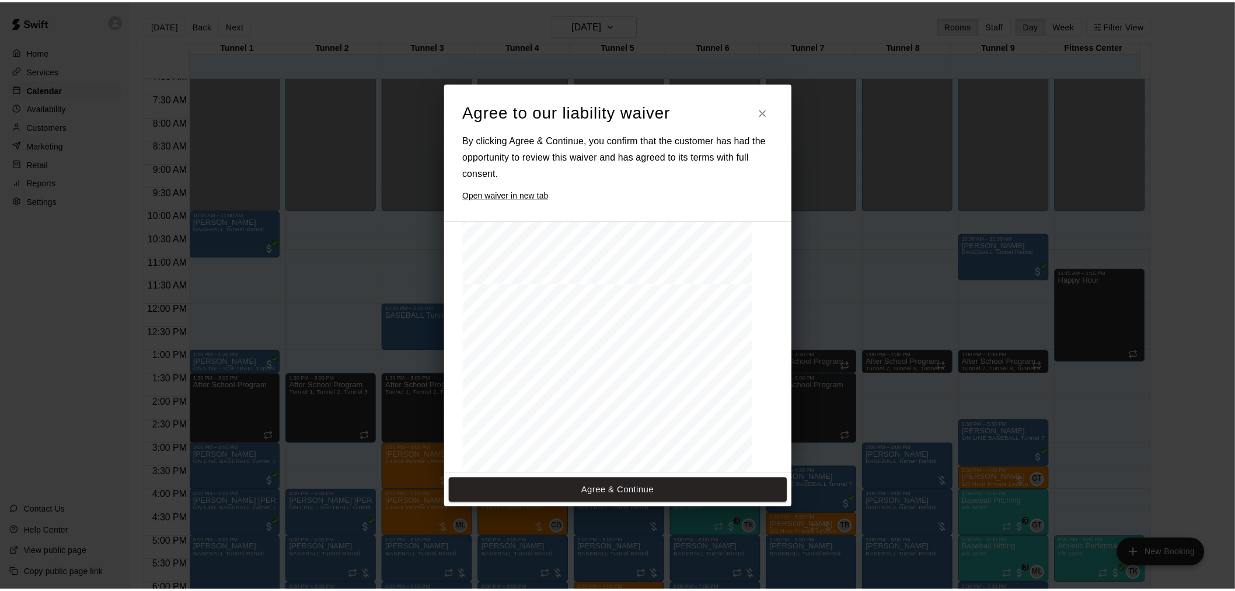
scroll to position [512, 0]
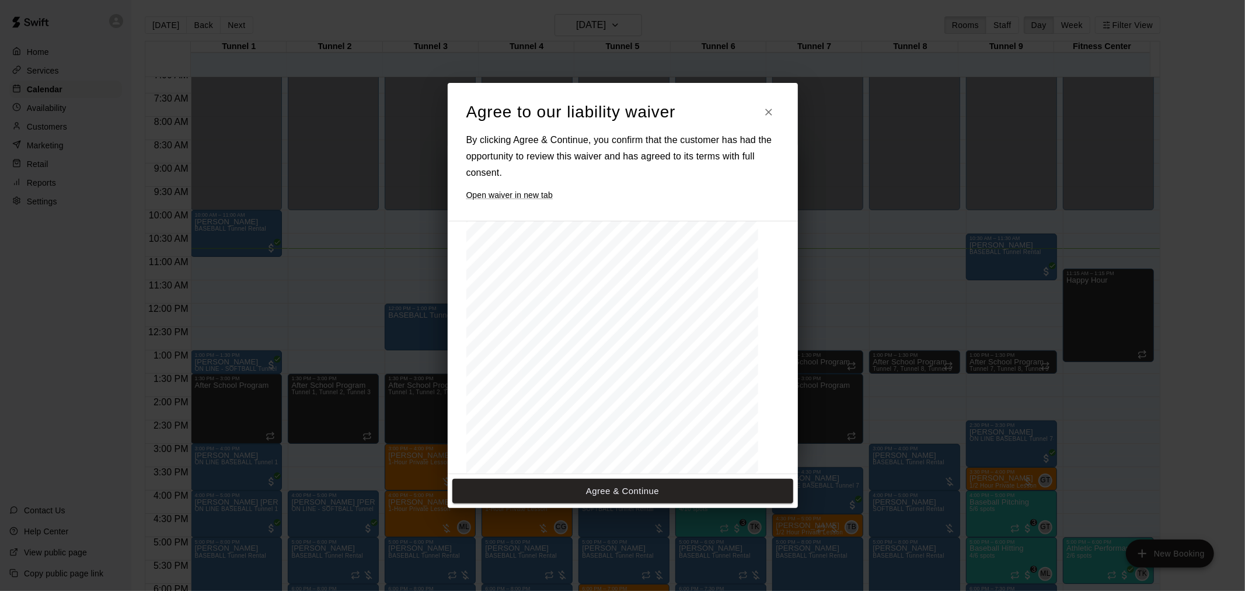
click at [599, 387] on div "Agree & Continue" at bounding box center [623, 491] width 350 height 34
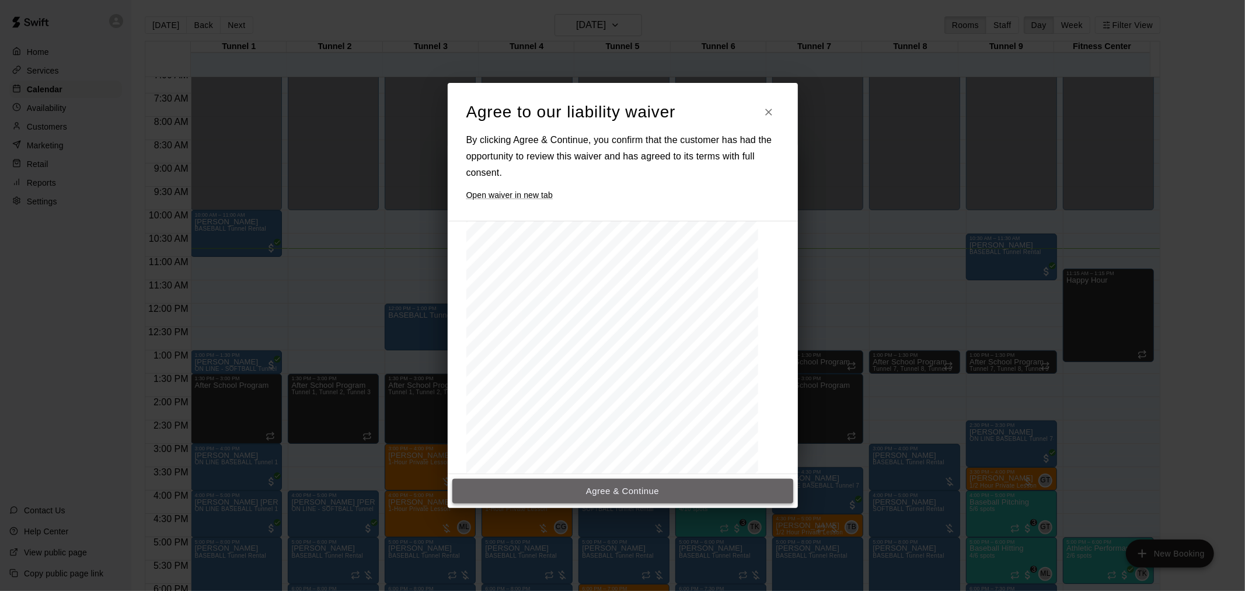
click at [597, 387] on button "Agree & Continue" at bounding box center [622, 490] width 341 height 25
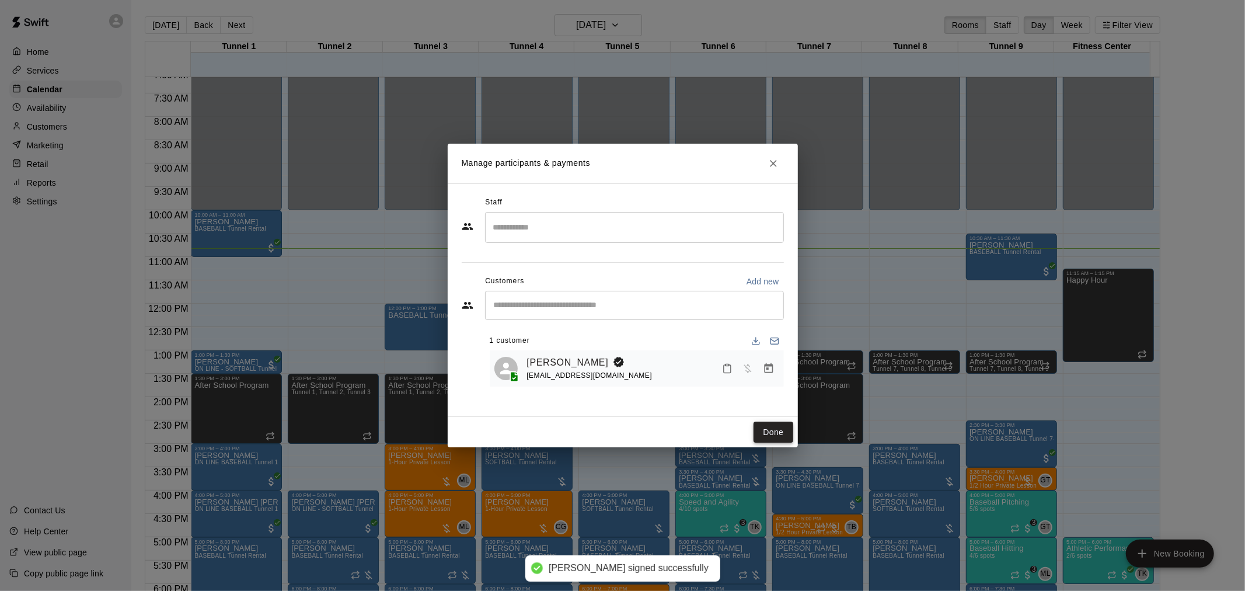
click at [620, 387] on button "Done" at bounding box center [772, 432] width 39 height 22
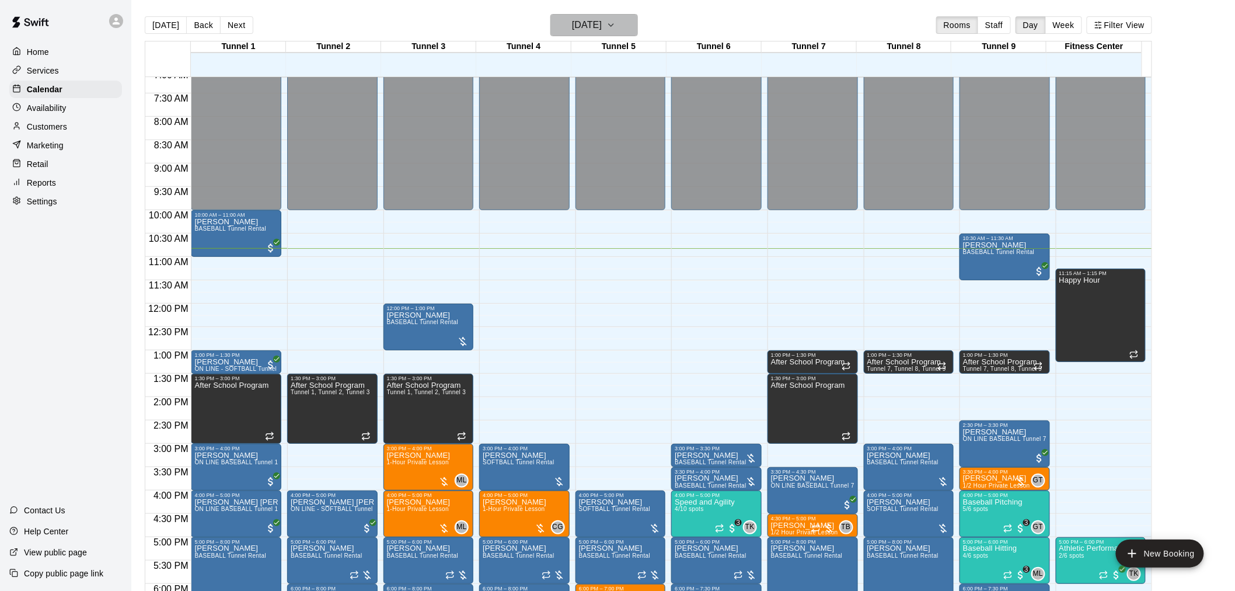
click at [596, 14] on button "[DATE]" at bounding box center [594, 25] width 88 height 22
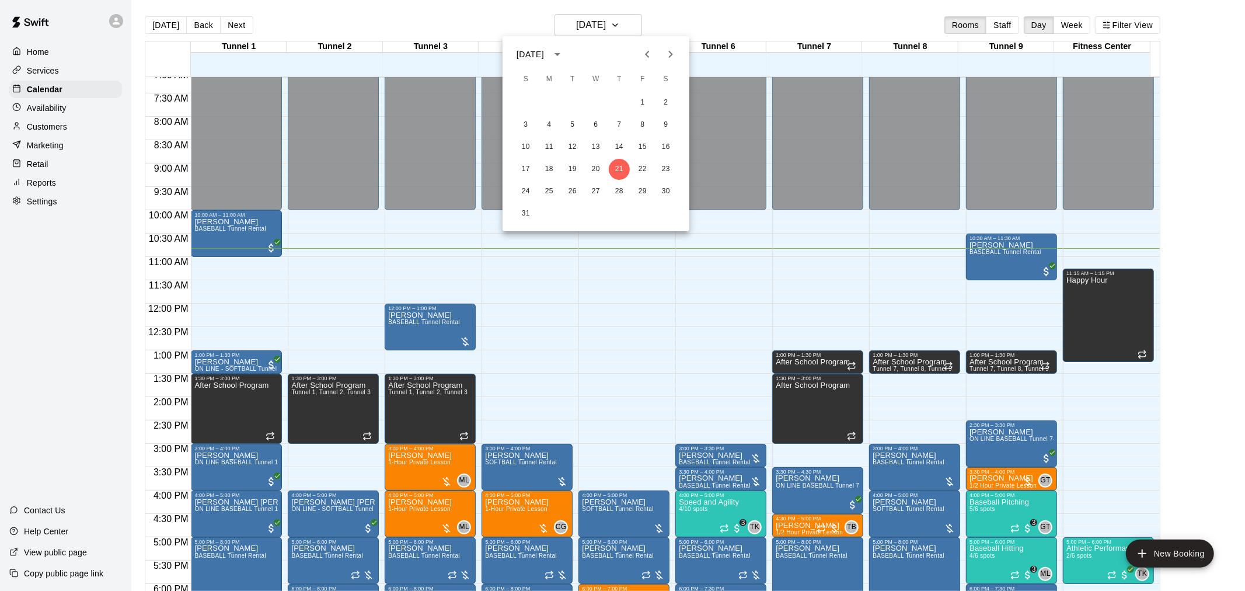
click at [620, 55] on icon "Next month" at bounding box center [670, 54] width 14 height 14
click at [619, 166] on button "25" at bounding box center [619, 169] width 21 height 21
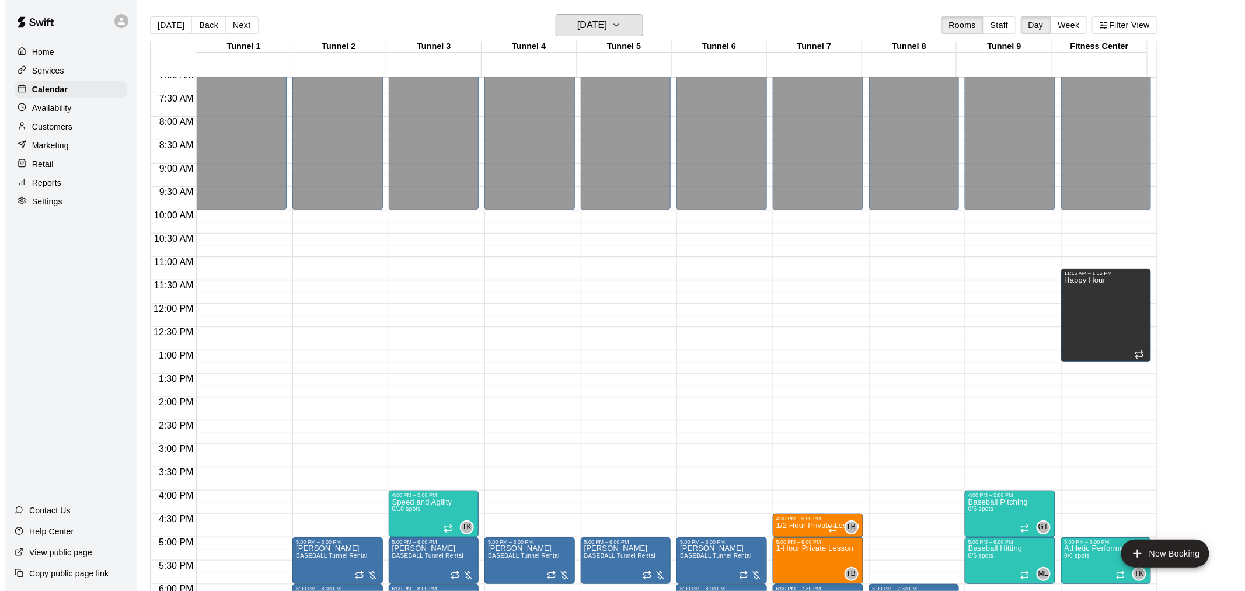
scroll to position [593, 0]
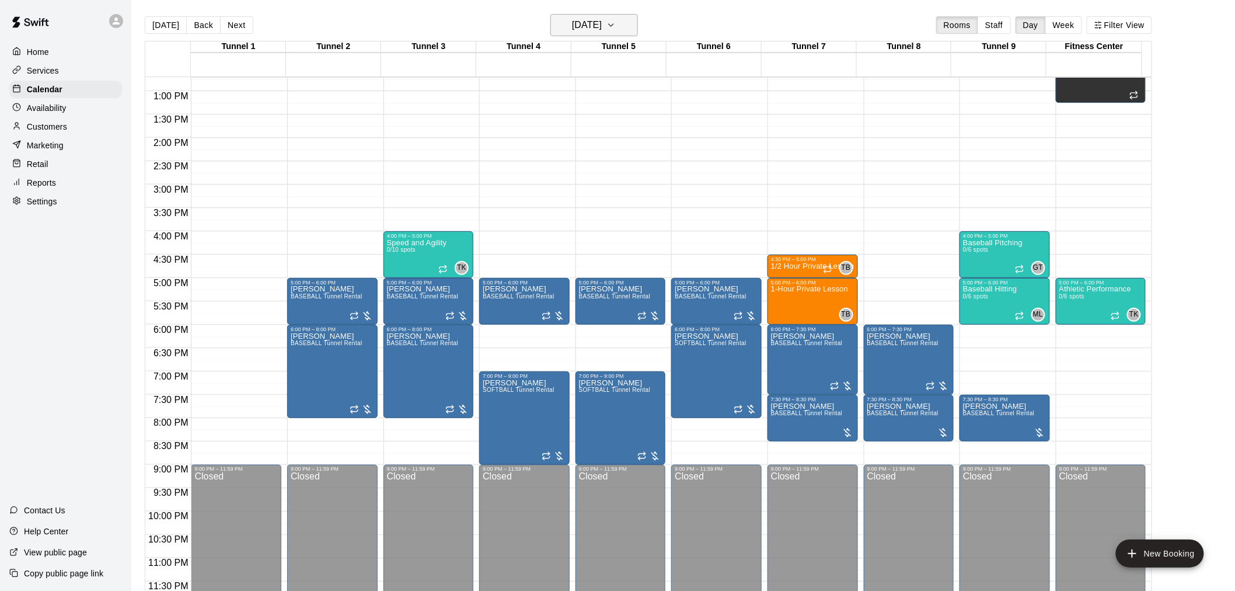
click at [598, 26] on h6 "[DATE]" at bounding box center [587, 25] width 30 height 16
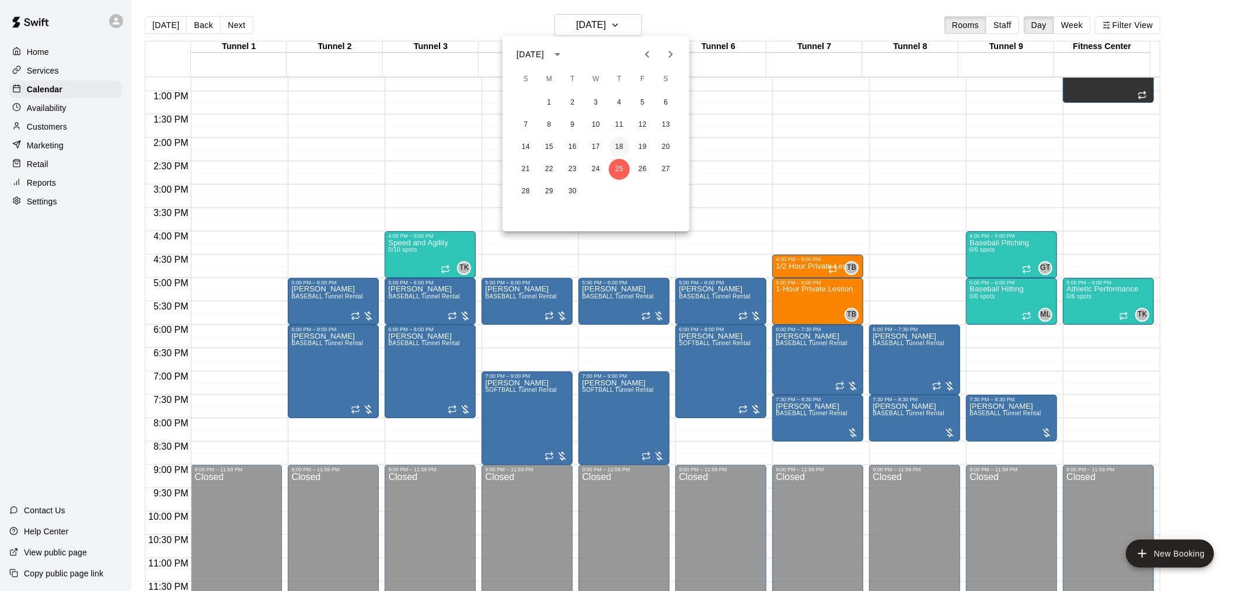
click at [619, 148] on button "18" at bounding box center [619, 147] width 21 height 21
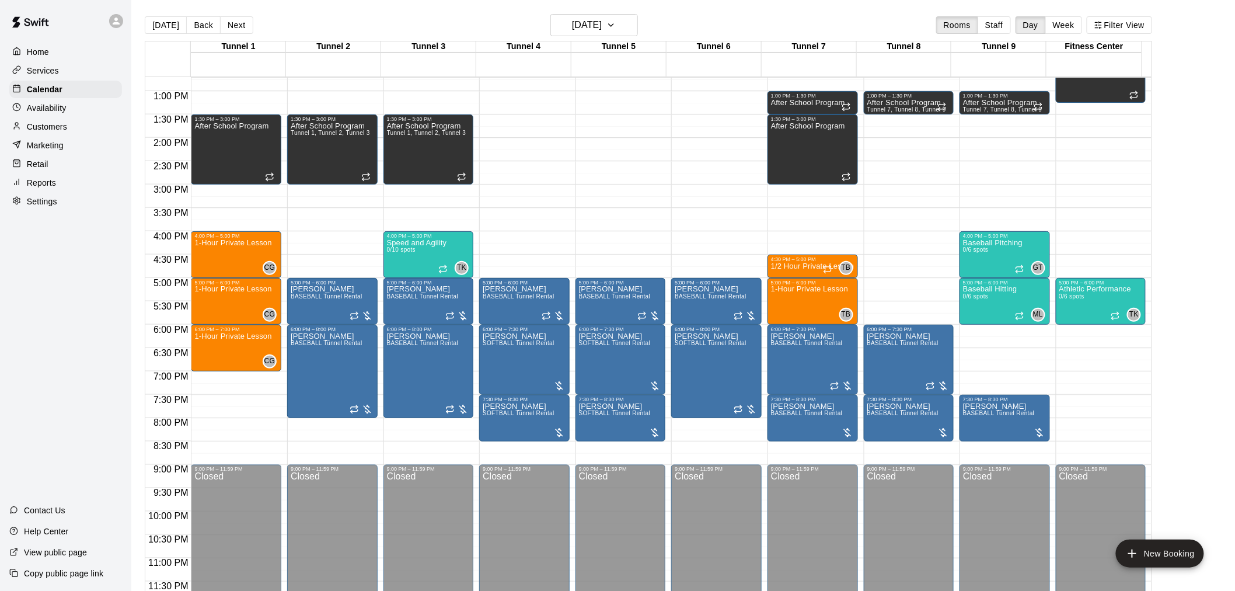
click at [613, 37] on div "[DATE] Back [DATE][DATE] Rooms Staff Day Week Filter View" at bounding box center [648, 27] width 1007 height 27
click at [602, 30] on h6 "[DATE]" at bounding box center [587, 25] width 30 height 16
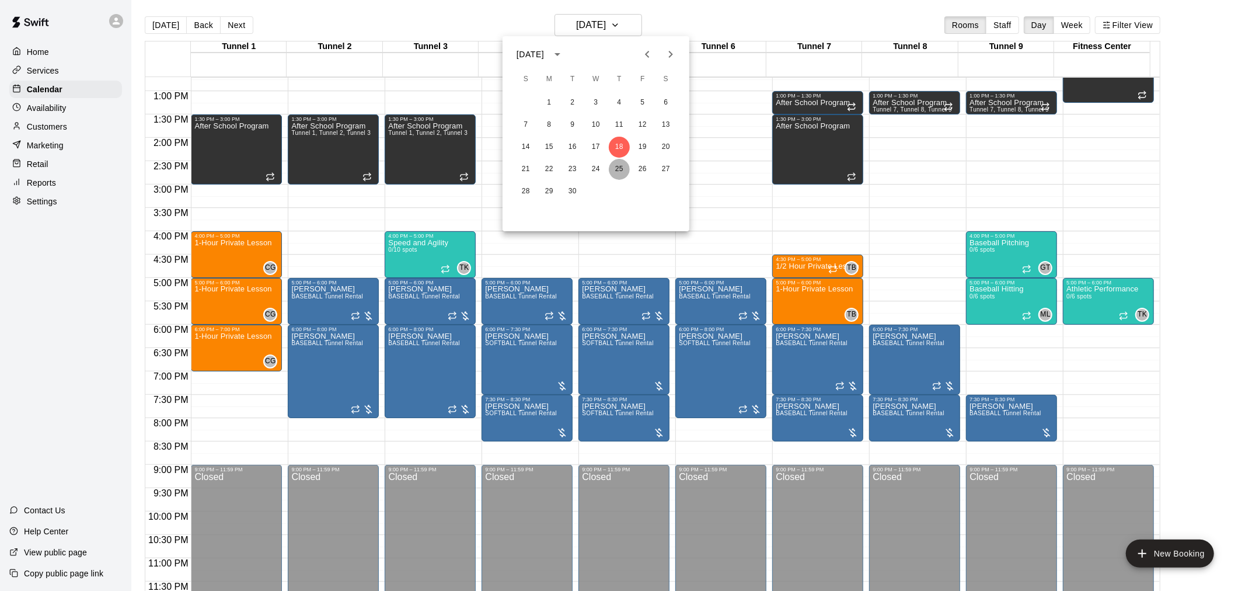
click at [616, 165] on button "25" at bounding box center [619, 169] width 21 height 21
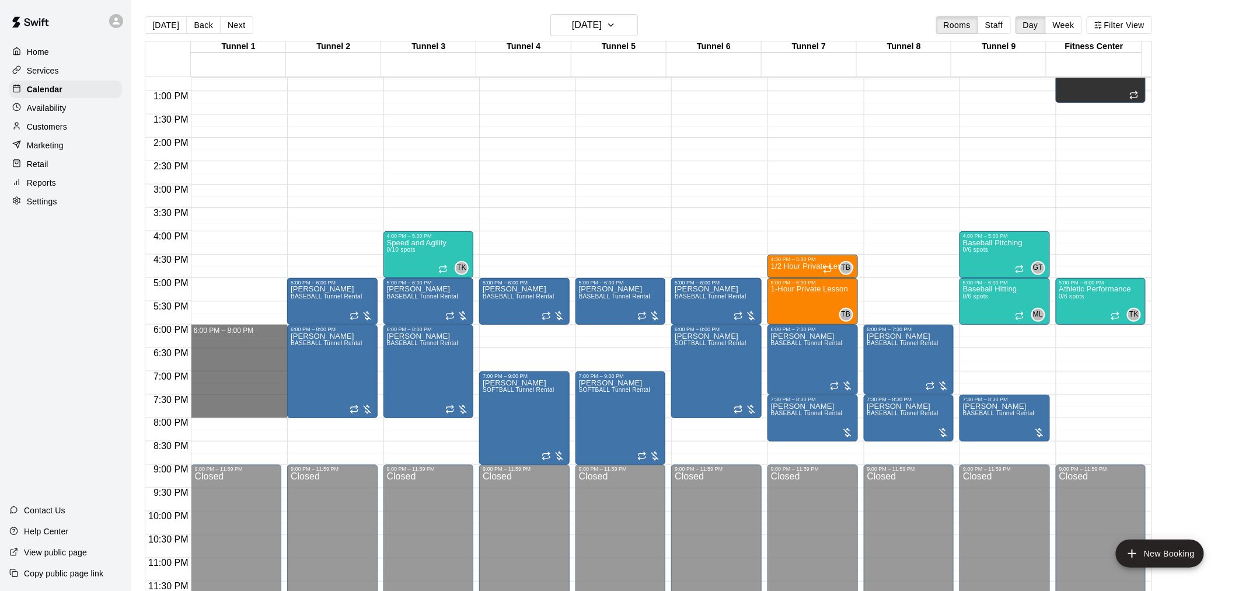
drag, startPoint x: 222, startPoint y: 330, endPoint x: 222, endPoint y: 410, distance: 79.9
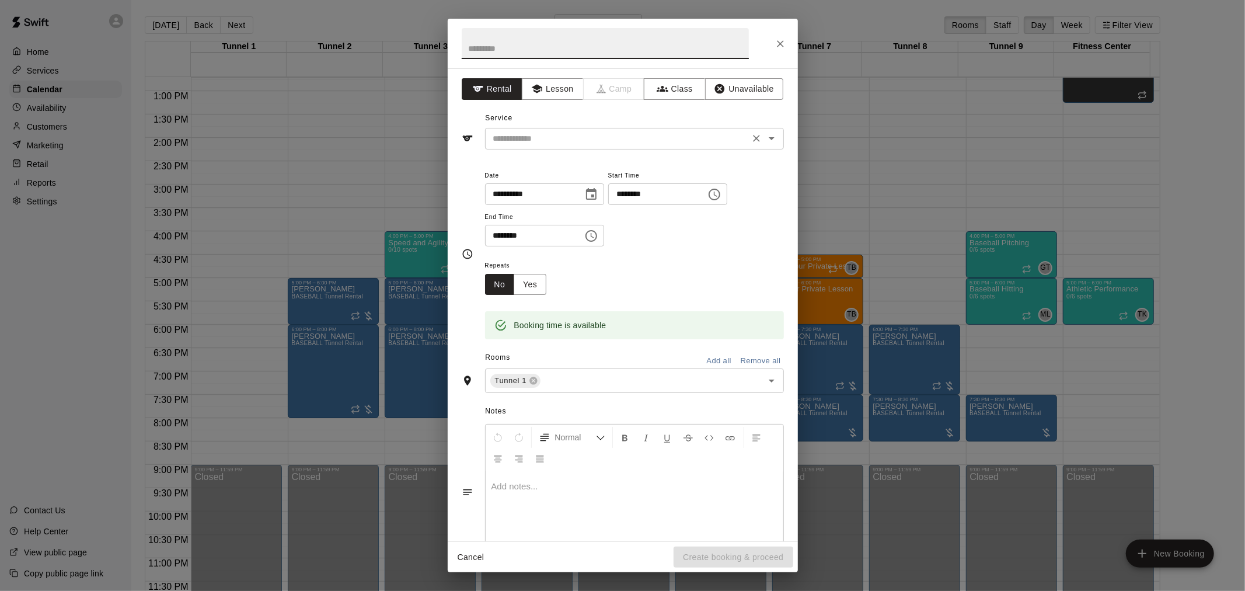
click at [616, 146] on div "​" at bounding box center [634, 139] width 299 height 22
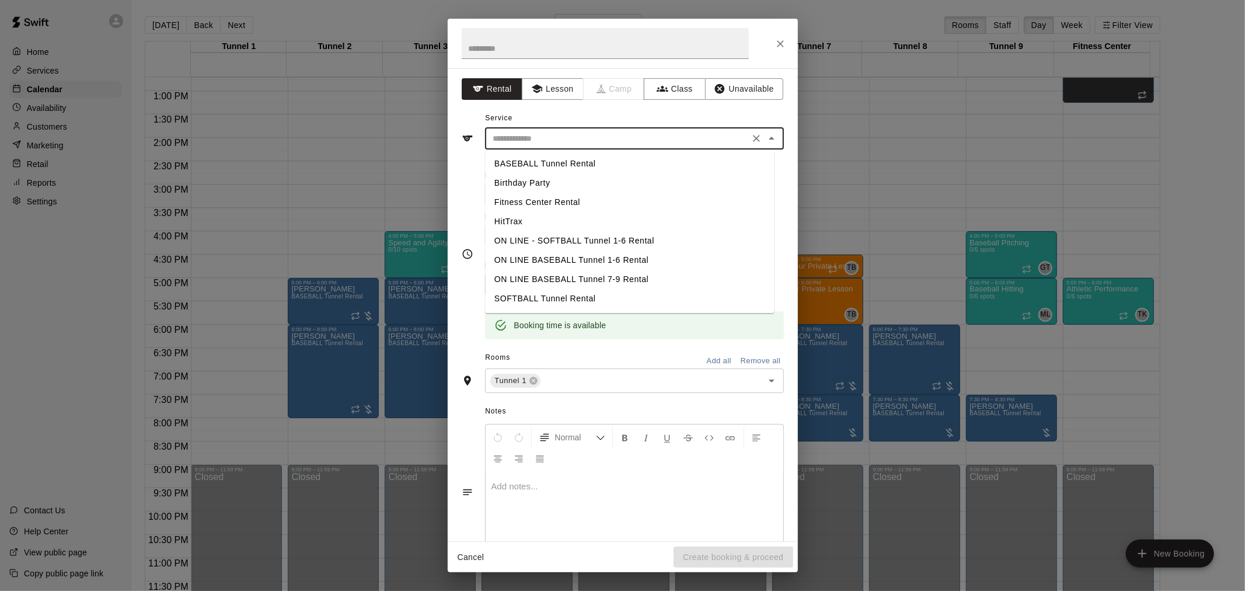
click at [547, 295] on li "SOFTBALL Tunnel Rental" at bounding box center [629, 298] width 289 height 19
type input "**********"
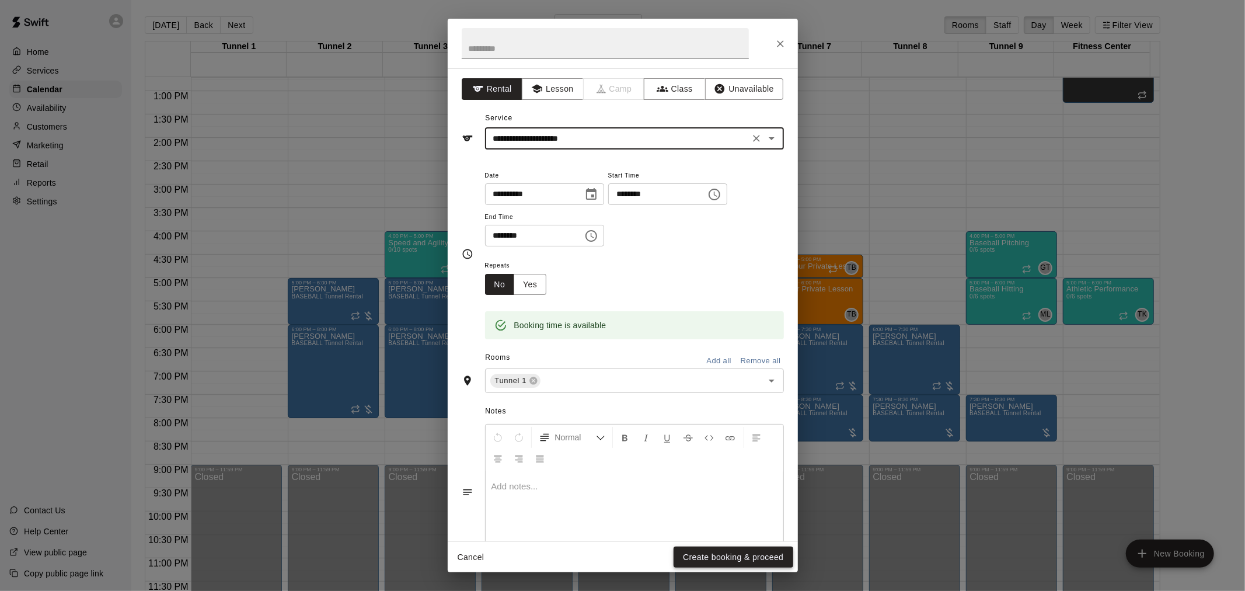
click at [620, 387] on button "Create booking & proceed" at bounding box center [732, 557] width 119 height 22
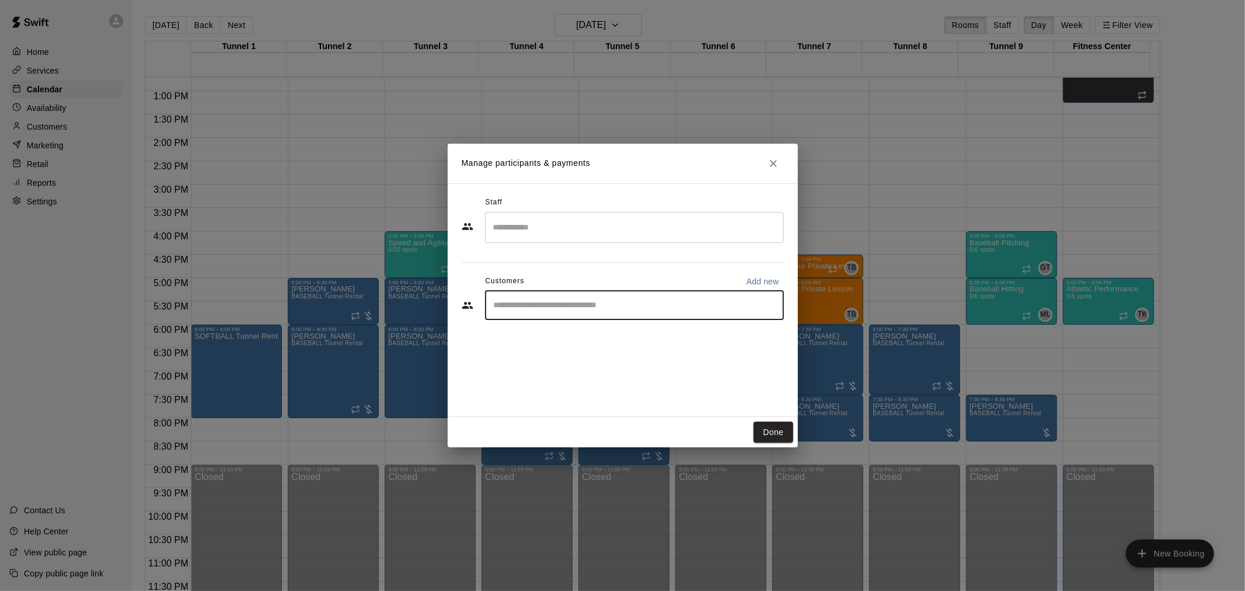
click at [575, 302] on input "Start typing to search customers..." at bounding box center [634, 305] width 288 height 12
type input "*****"
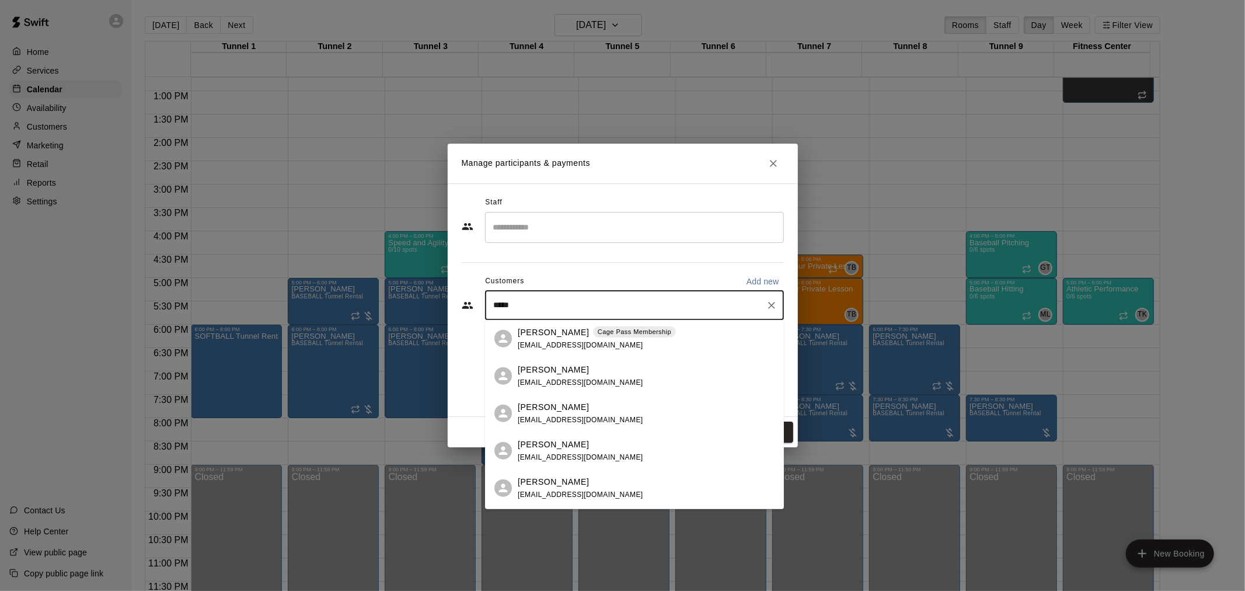
click at [615, 329] on p "Cage Pass Membership" at bounding box center [635, 332] width 74 height 10
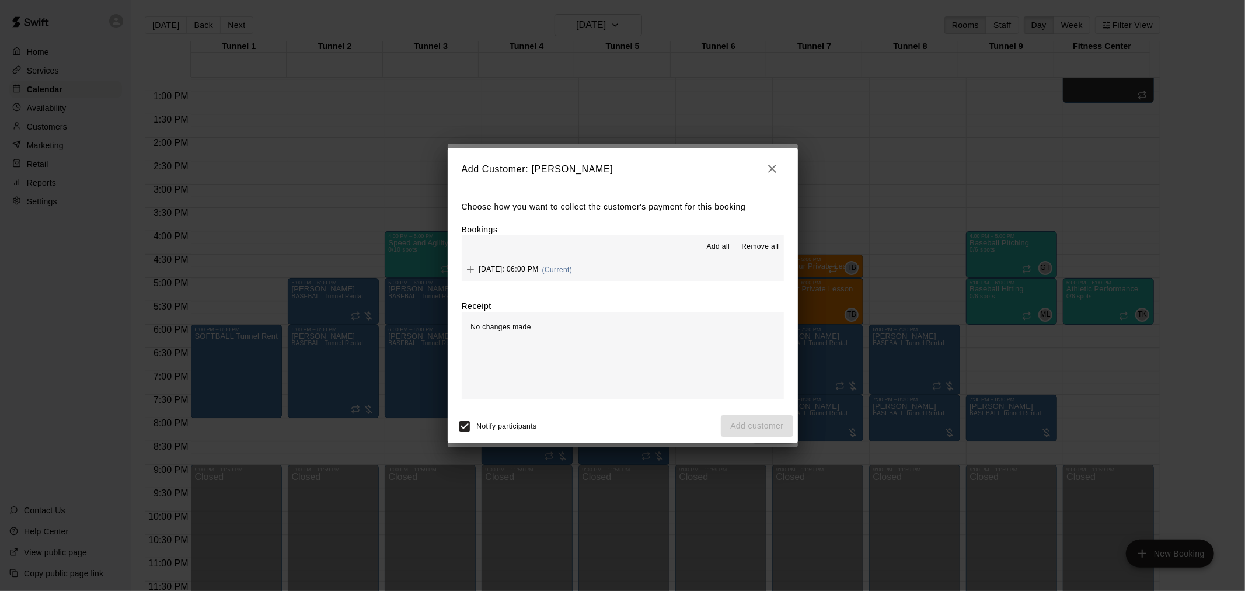
click at [572, 265] on div "[DATE]: 06:00 PM (Current)" at bounding box center [517, 270] width 111 height 18
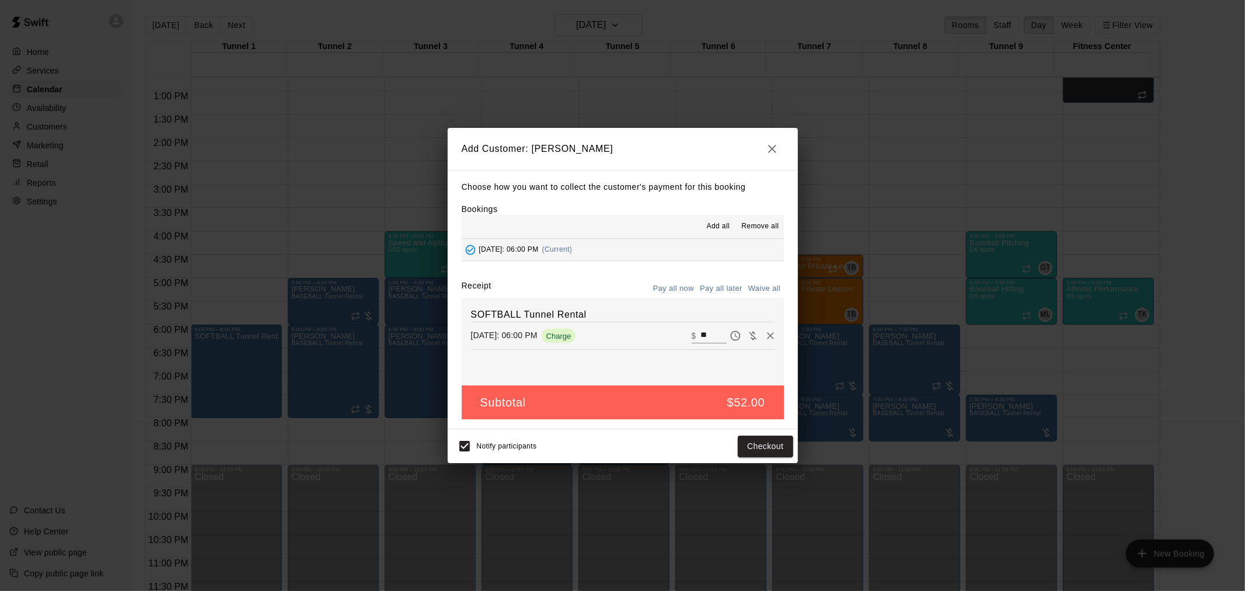
click at [620, 286] on button "Pay all later" at bounding box center [721, 288] width 48 height 18
click at [620, 387] on button "Add customer" at bounding box center [757, 446] width 72 height 22
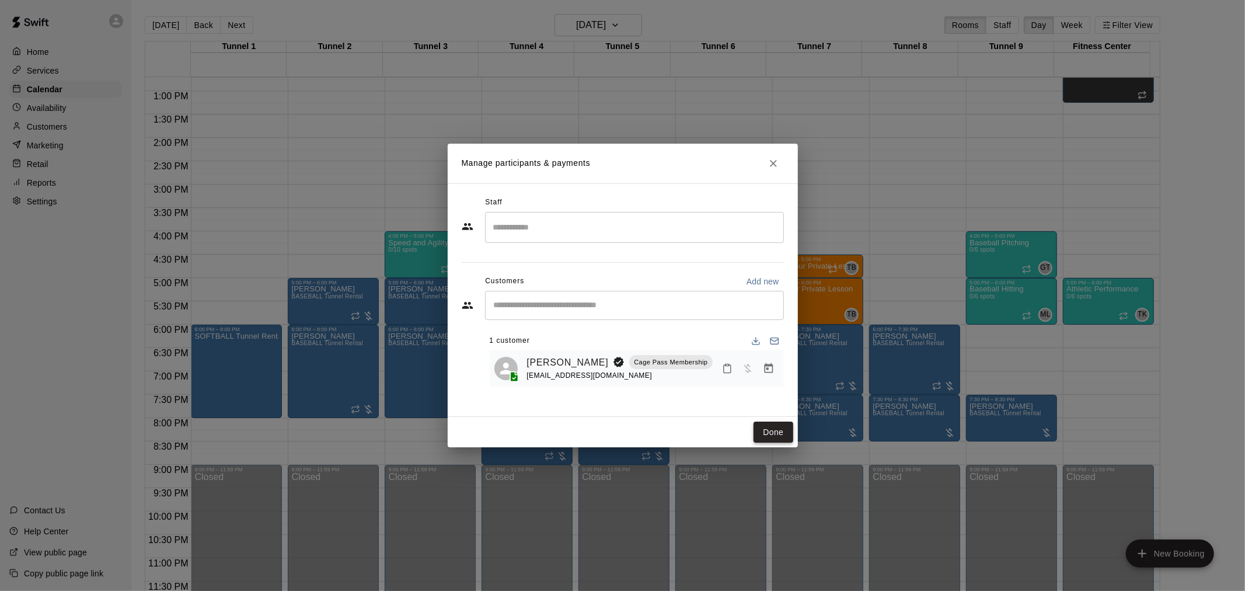
click at [620, 387] on button "Done" at bounding box center [772, 432] width 39 height 22
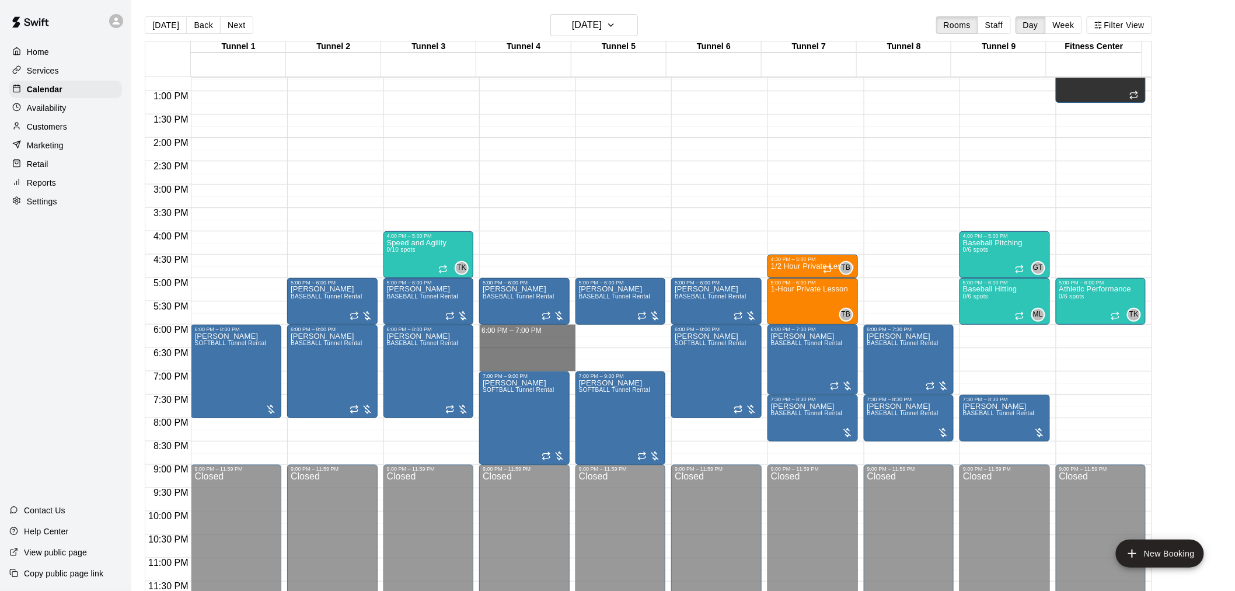
drag, startPoint x: 509, startPoint y: 329, endPoint x: 513, endPoint y: 370, distance: 41.1
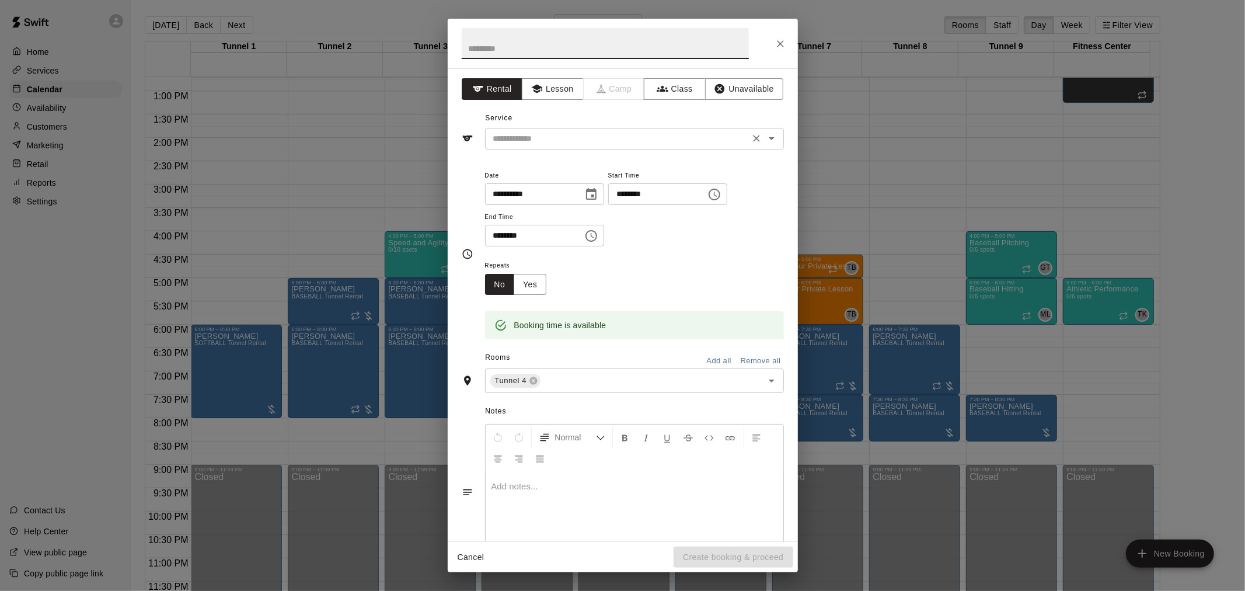
click at [534, 138] on input "text" at bounding box center [616, 138] width 257 height 15
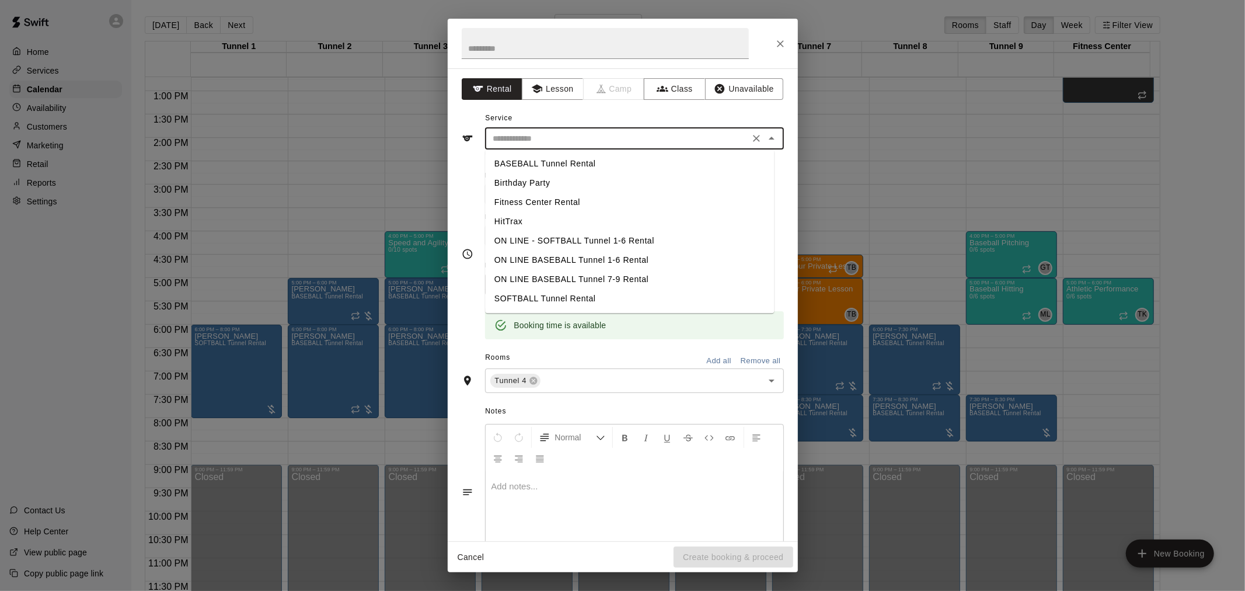
click at [555, 301] on li "SOFTBALL Tunnel Rental" at bounding box center [629, 298] width 289 height 19
type input "**********"
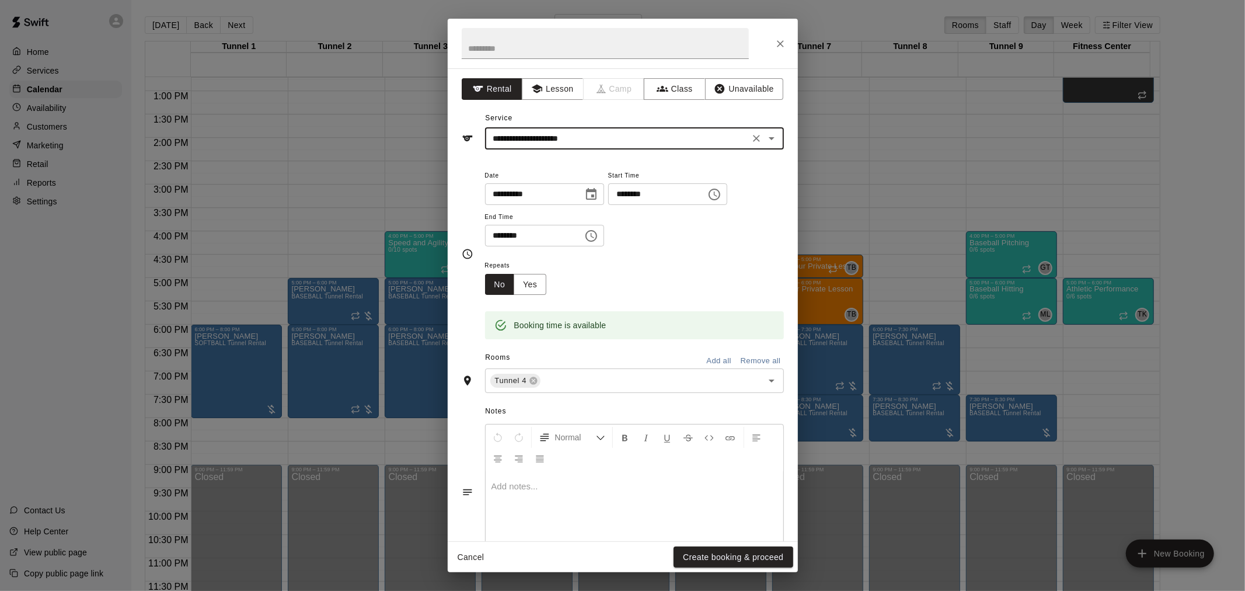
click at [620, 387] on div "Cancel Create booking & proceed" at bounding box center [623, 556] width 350 height 31
click at [620, 387] on button "Create booking & proceed" at bounding box center [732, 557] width 119 height 22
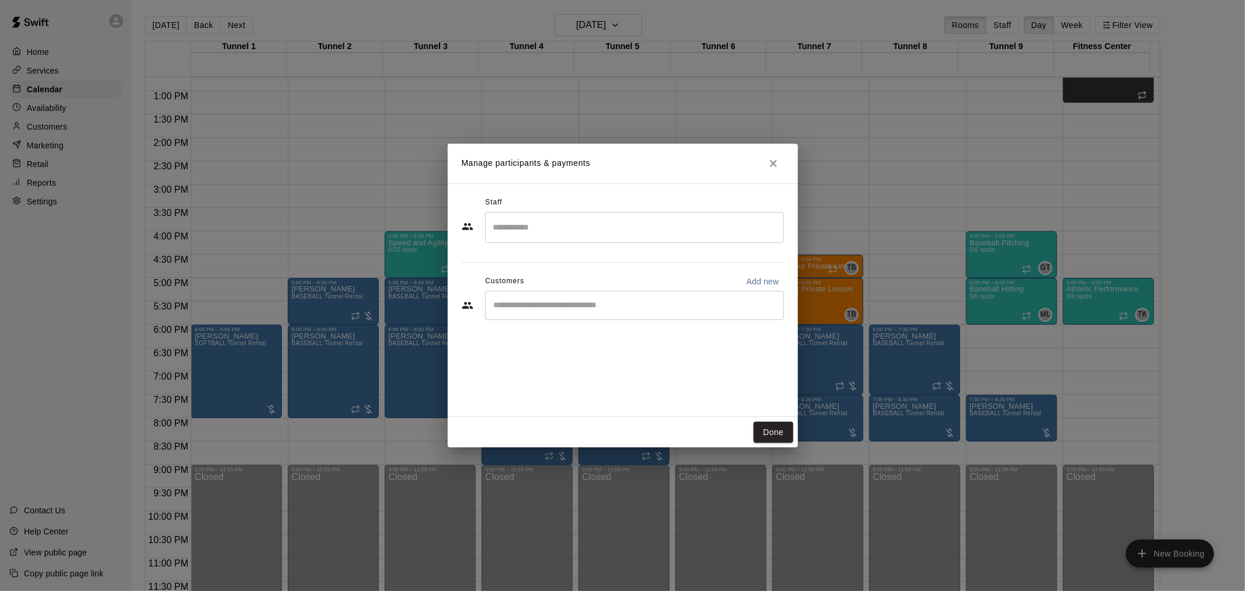
click at [554, 299] on input "Start typing to search customers..." at bounding box center [634, 305] width 288 height 12
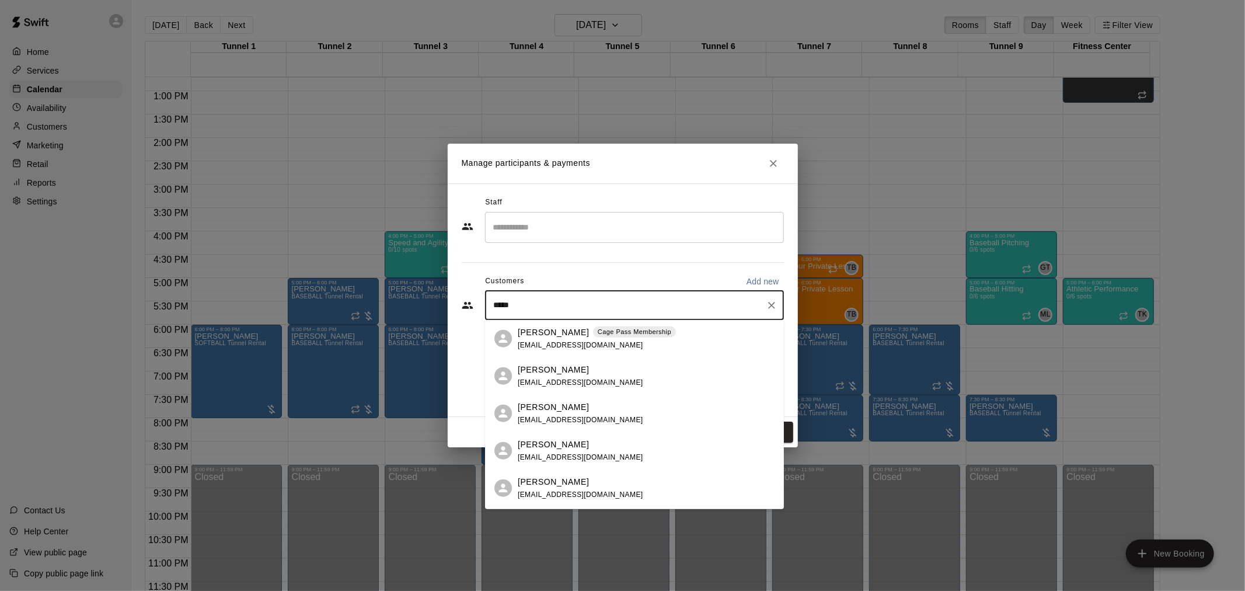
type input "******"
click at [562, 335] on p "[PERSON_NAME]" at bounding box center [553, 332] width 71 height 12
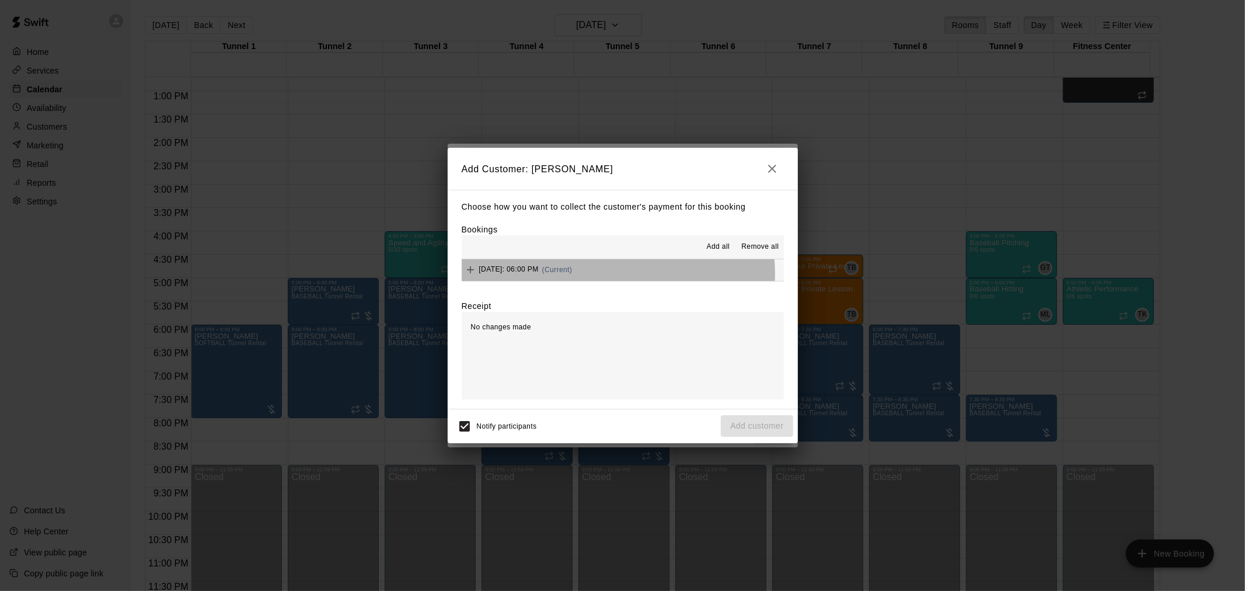
click at [572, 275] on div "[DATE]: 06:00 PM (Current)" at bounding box center [517, 270] width 111 height 18
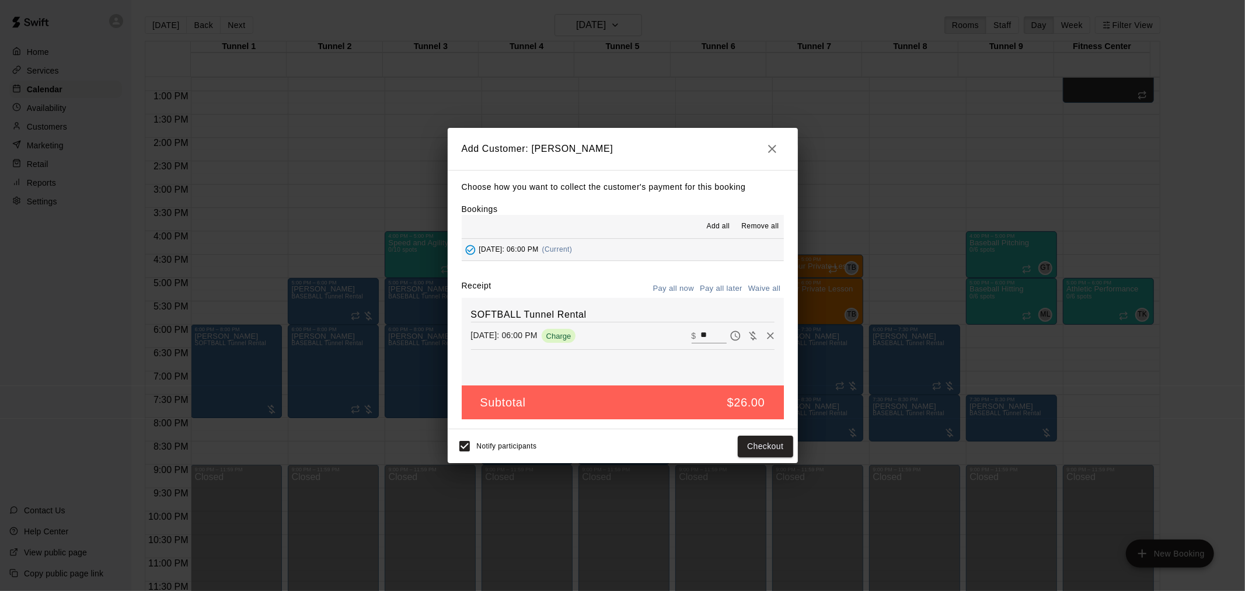
click at [620, 288] on button "Pay all later" at bounding box center [721, 288] width 48 height 18
click at [620, 387] on button "Add customer" at bounding box center [757, 446] width 72 height 22
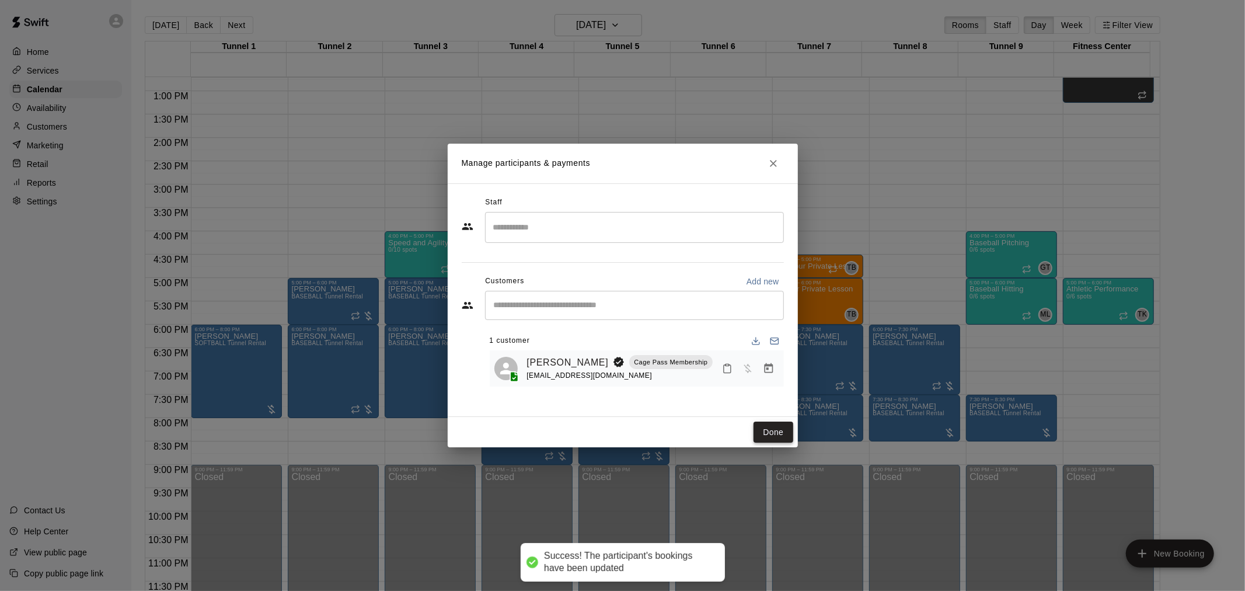
click at [620, 387] on button "Done" at bounding box center [772, 432] width 39 height 22
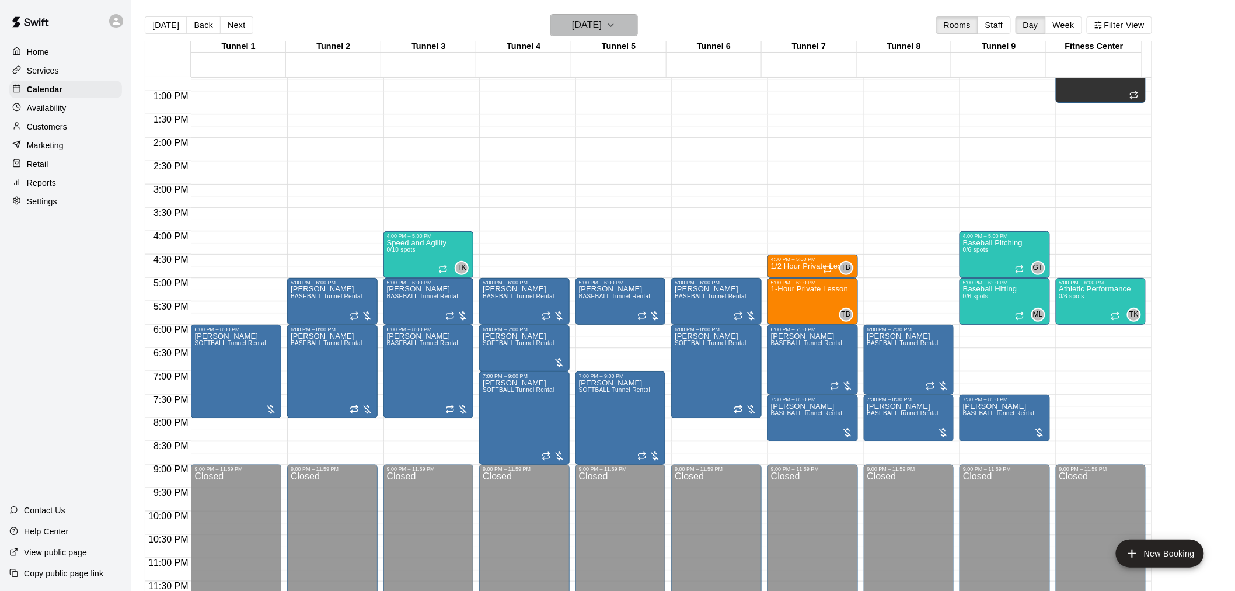
click at [579, 26] on h6 "[DATE]" at bounding box center [587, 25] width 30 height 16
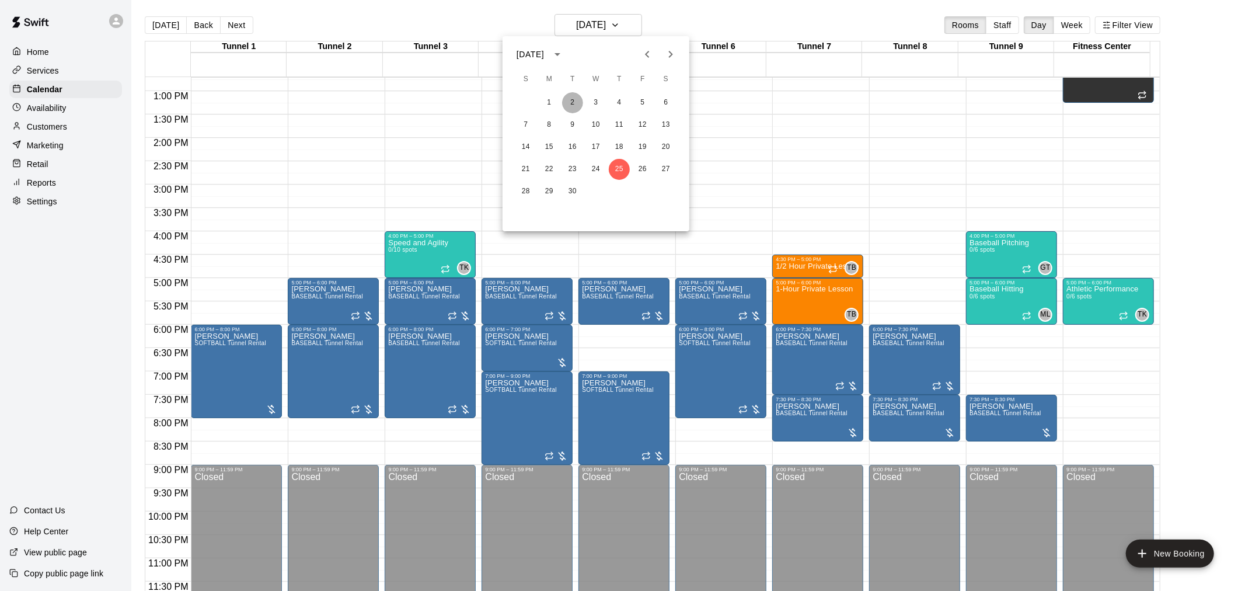
click at [572, 102] on button "2" at bounding box center [572, 102] width 21 height 21
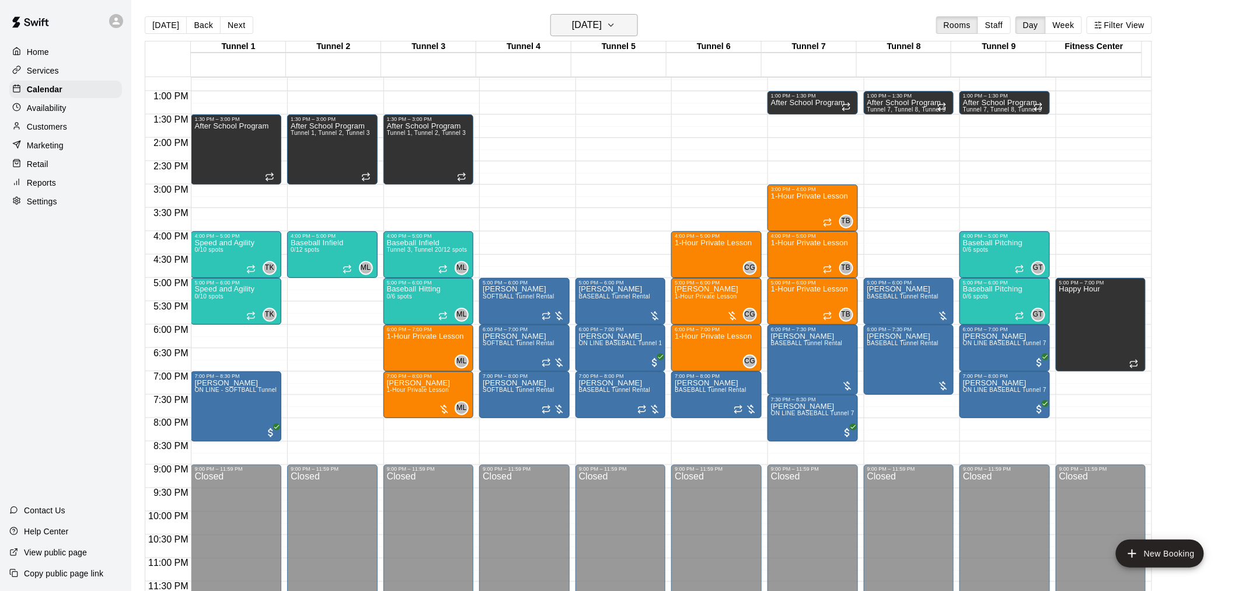
click at [576, 25] on h6 "[DATE]" at bounding box center [587, 25] width 30 height 16
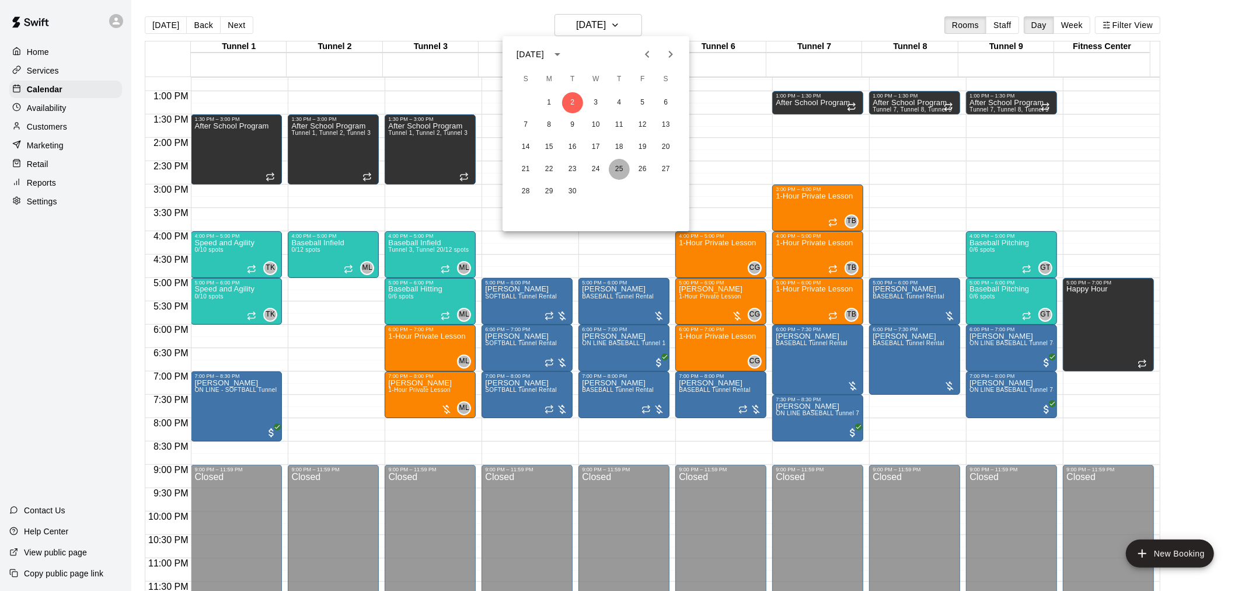
click at [617, 166] on button "25" at bounding box center [619, 169] width 21 height 21
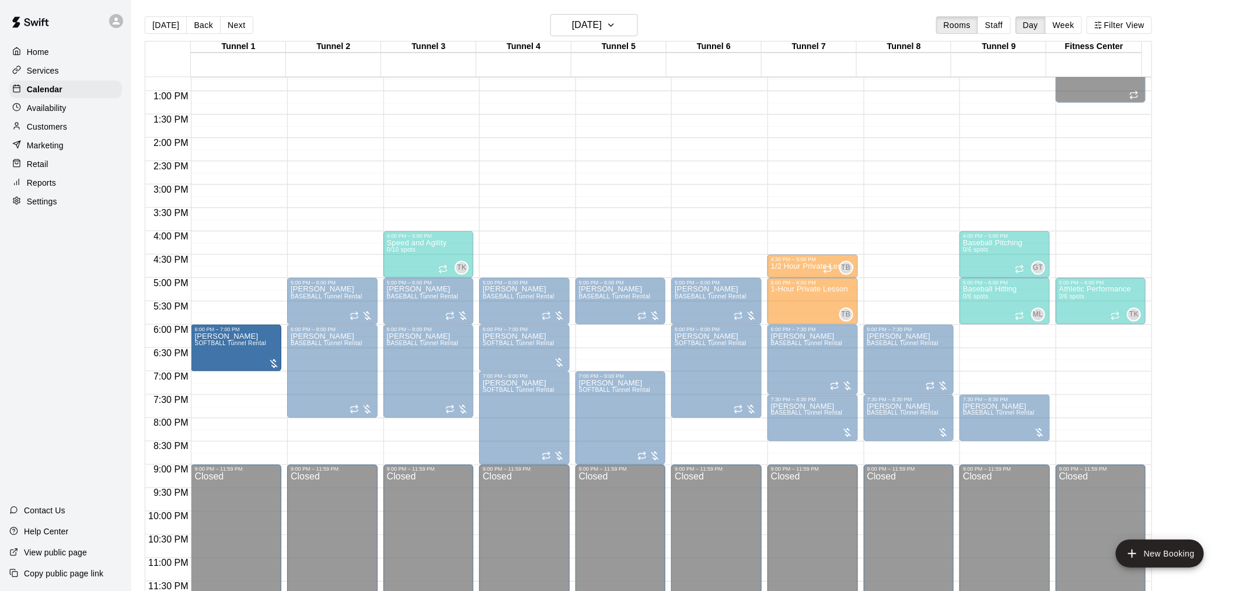
drag, startPoint x: 236, startPoint y: 415, endPoint x: 232, endPoint y: 378, distance: 38.1
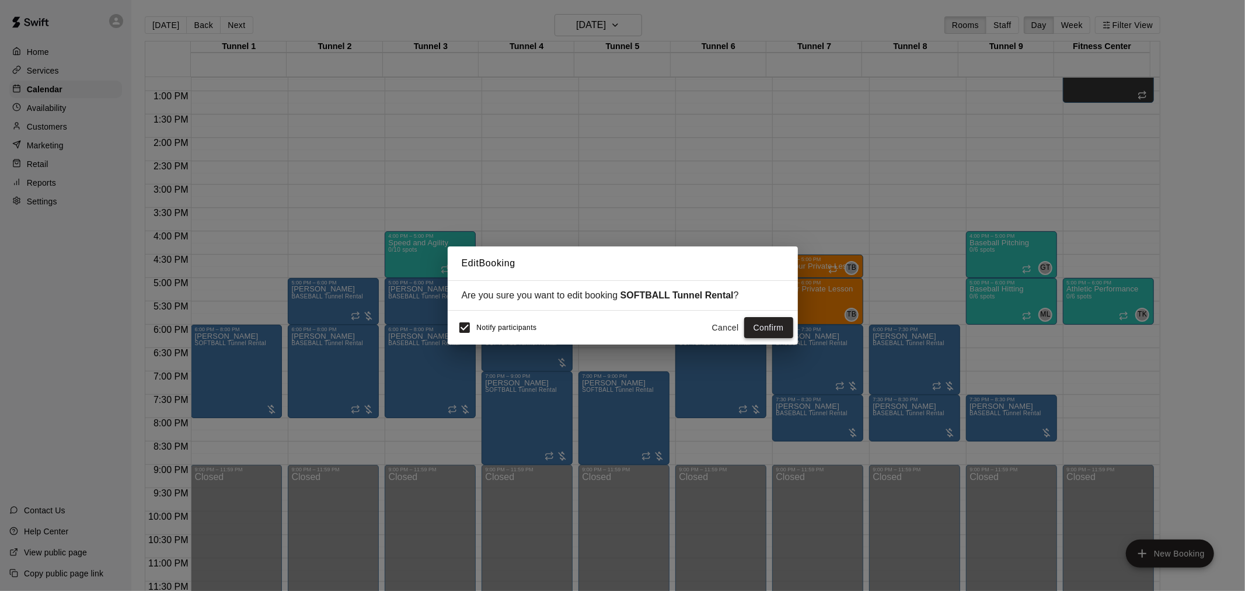
click at [620, 324] on button "Confirm" at bounding box center [768, 328] width 49 height 22
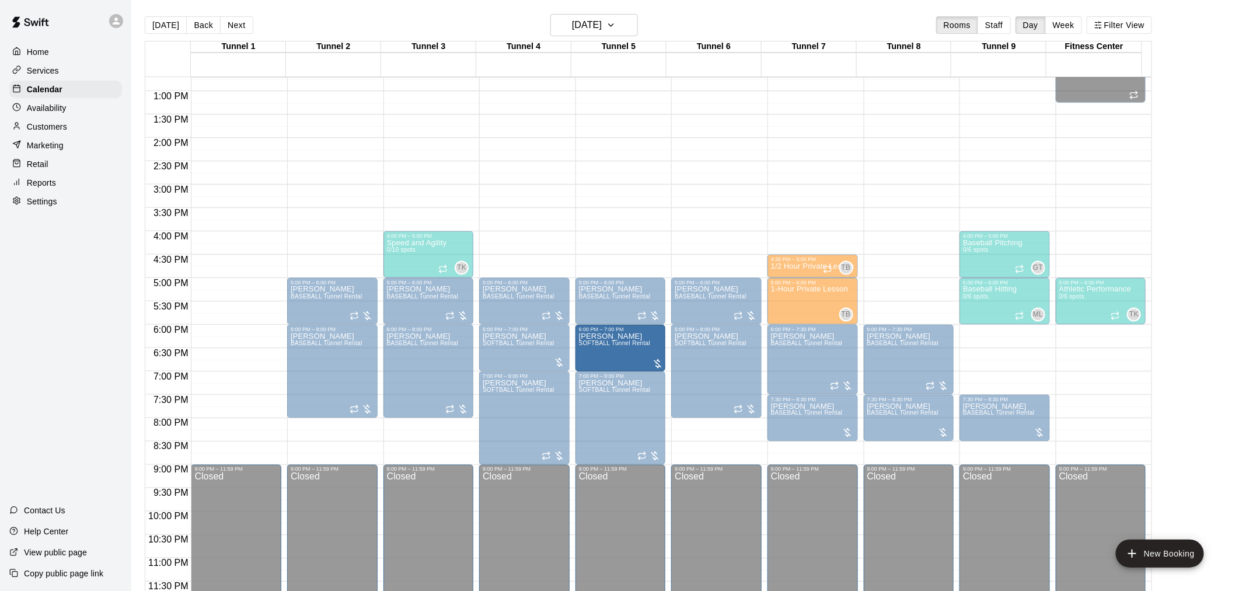
drag, startPoint x: 234, startPoint y: 348, endPoint x: 638, endPoint y: 352, distance: 404.4
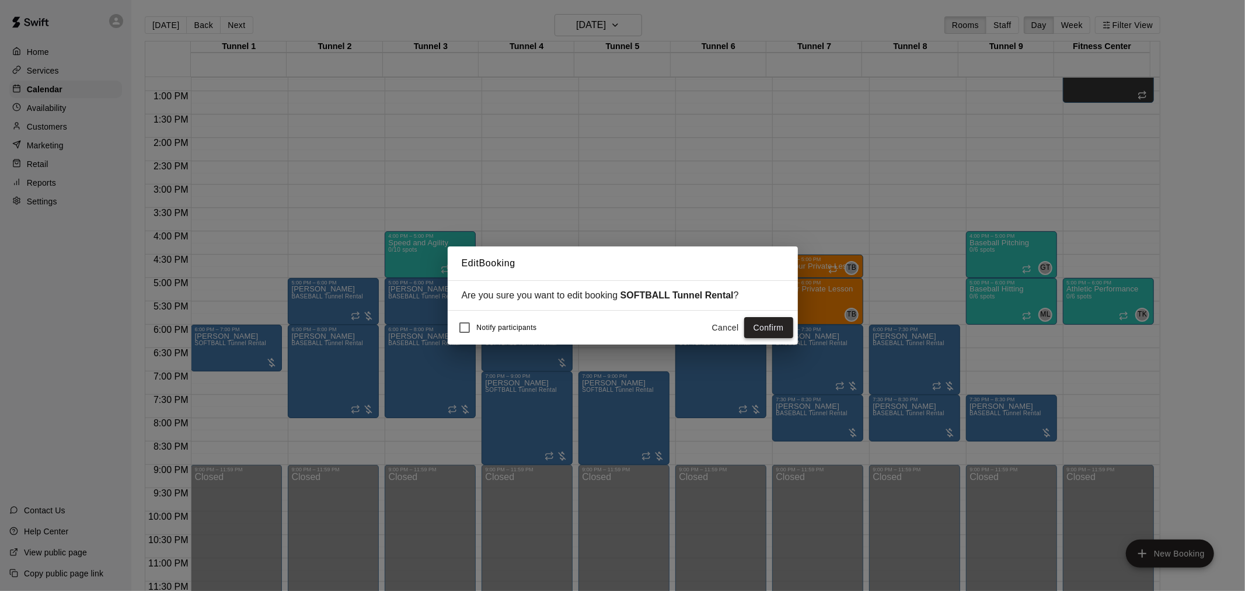
click at [620, 331] on button "Confirm" at bounding box center [768, 328] width 49 height 22
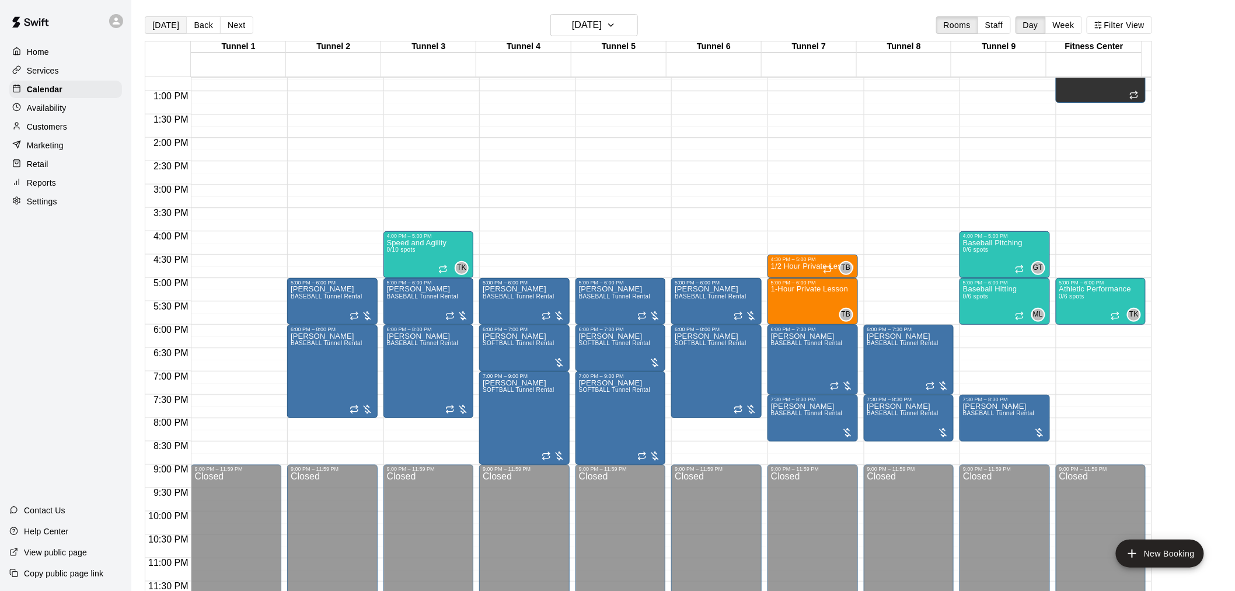
click at [162, 22] on button "[DATE]" at bounding box center [166, 25] width 42 height 18
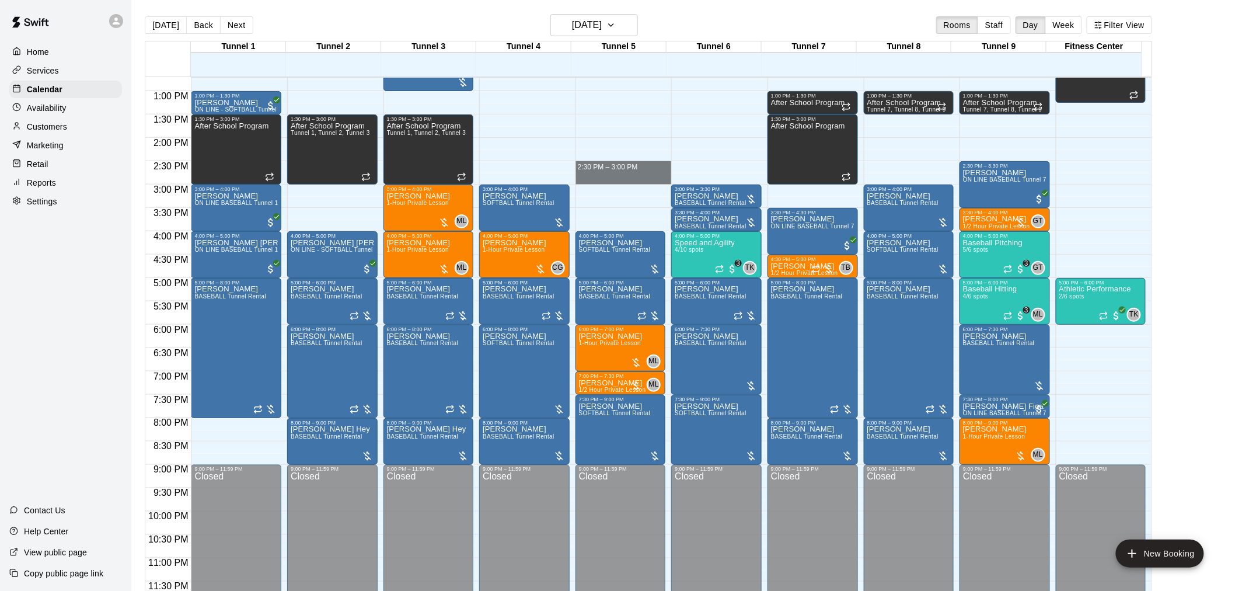
drag, startPoint x: 611, startPoint y: 162, endPoint x: 612, endPoint y: 176, distance: 14.0
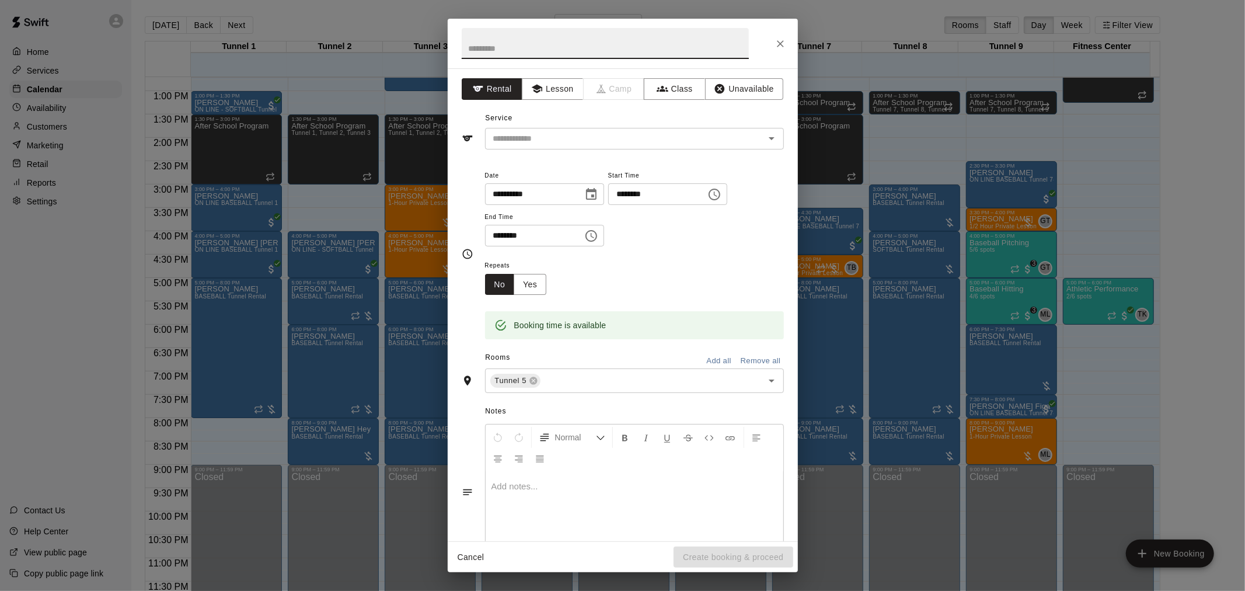
click at [620, 42] on icon "Close" at bounding box center [780, 44] width 12 height 12
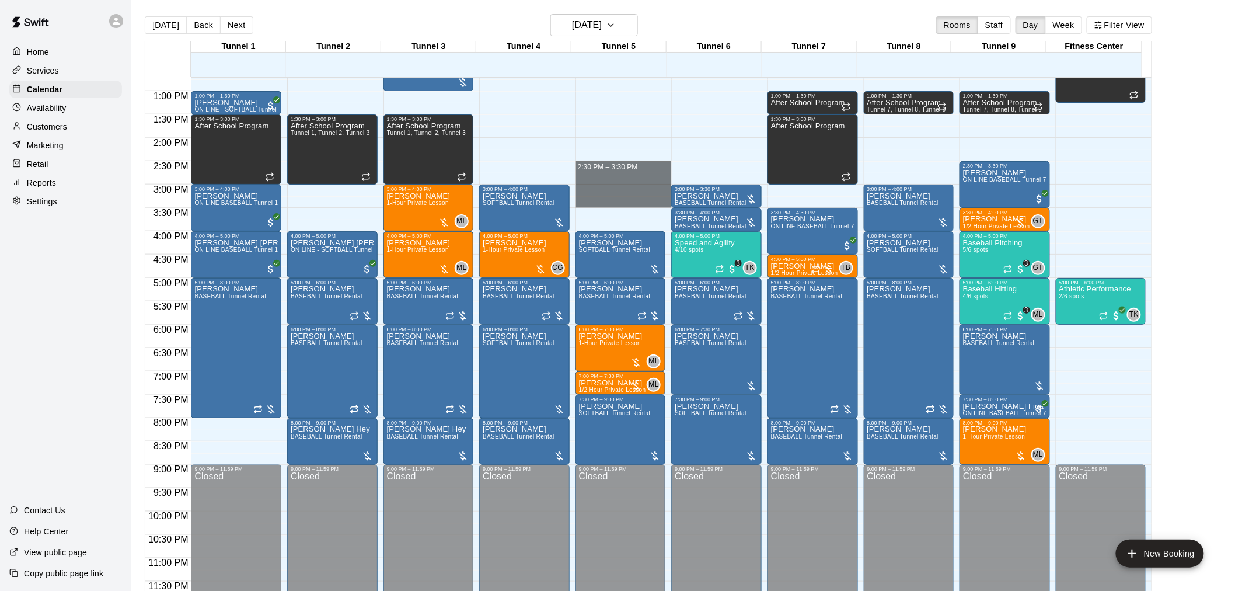
drag, startPoint x: 602, startPoint y: 162, endPoint x: 607, endPoint y: 202, distance: 40.5
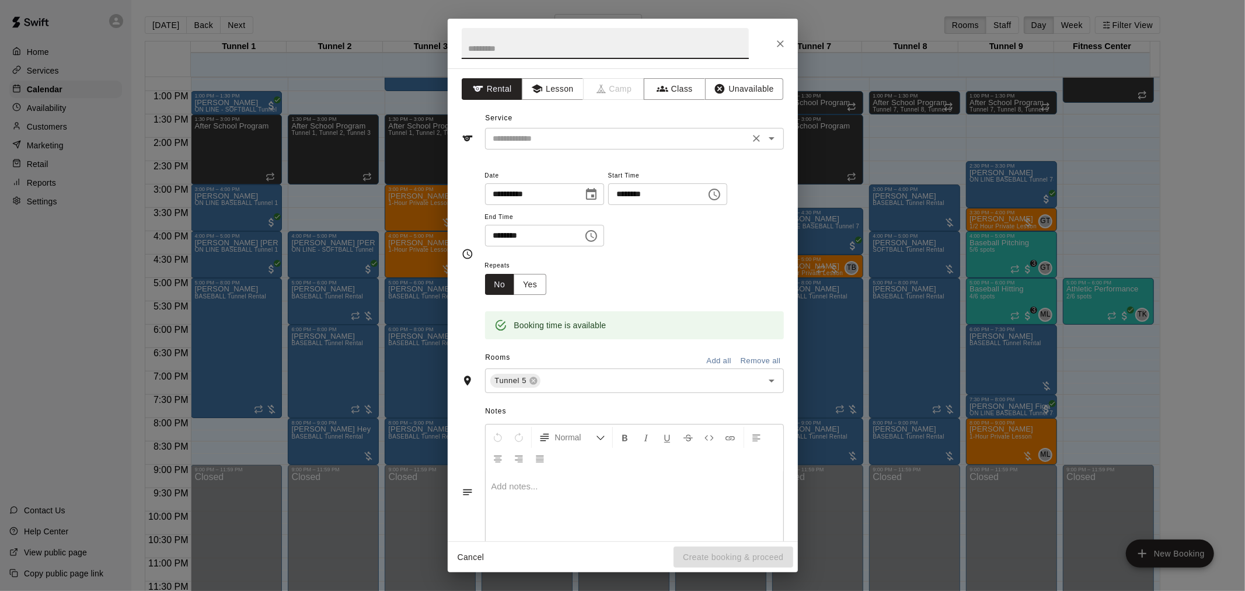
click at [598, 138] on input "text" at bounding box center [616, 138] width 257 height 15
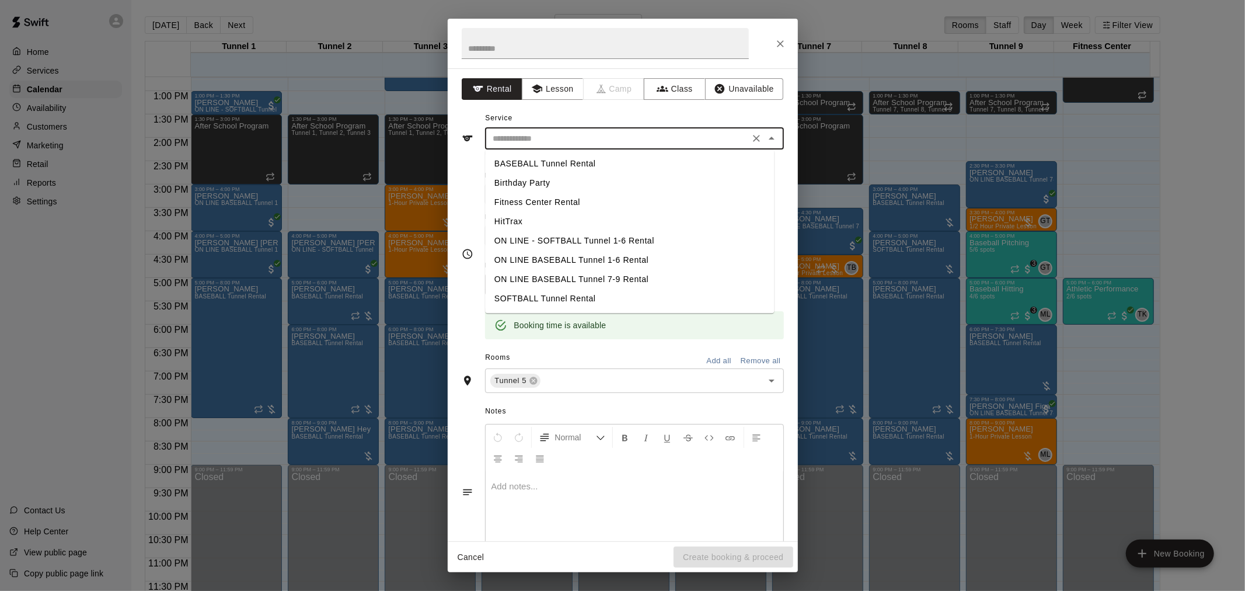
click at [560, 158] on li "BASEBALL Tunnel Rental" at bounding box center [629, 163] width 289 height 19
type input "**********"
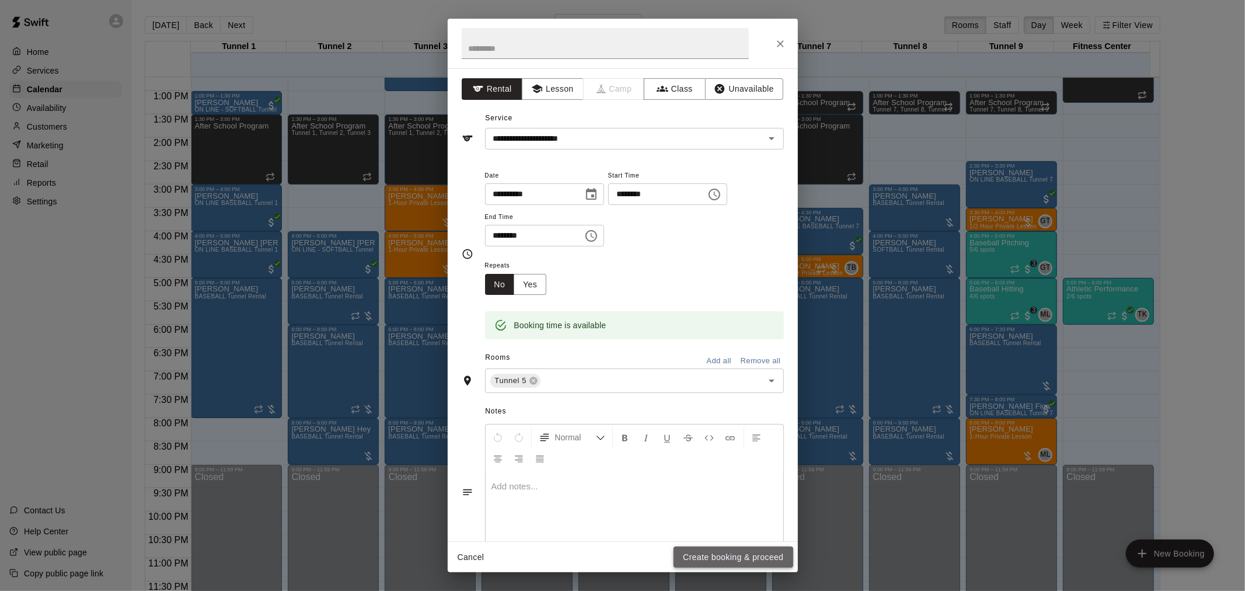
click at [620, 387] on button "Create booking & proceed" at bounding box center [732, 557] width 119 height 22
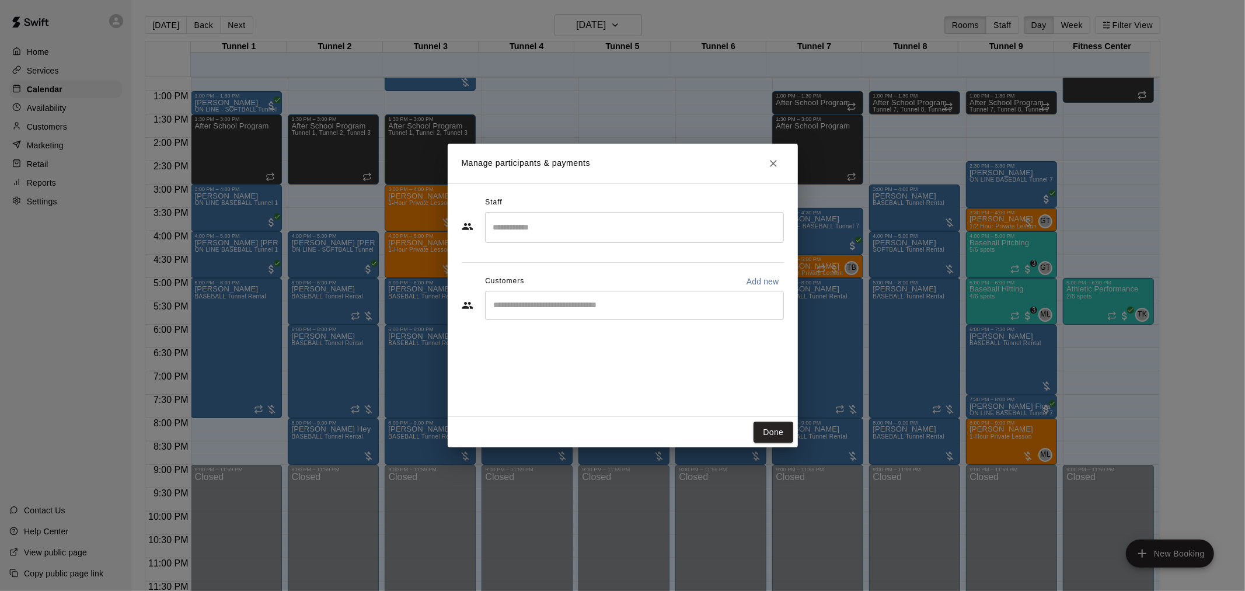
click at [558, 324] on div "Staff ​ Customers Add new ​" at bounding box center [623, 262] width 322 height 138
click at [558, 303] on input "Start typing to search customers..." at bounding box center [634, 305] width 288 height 12
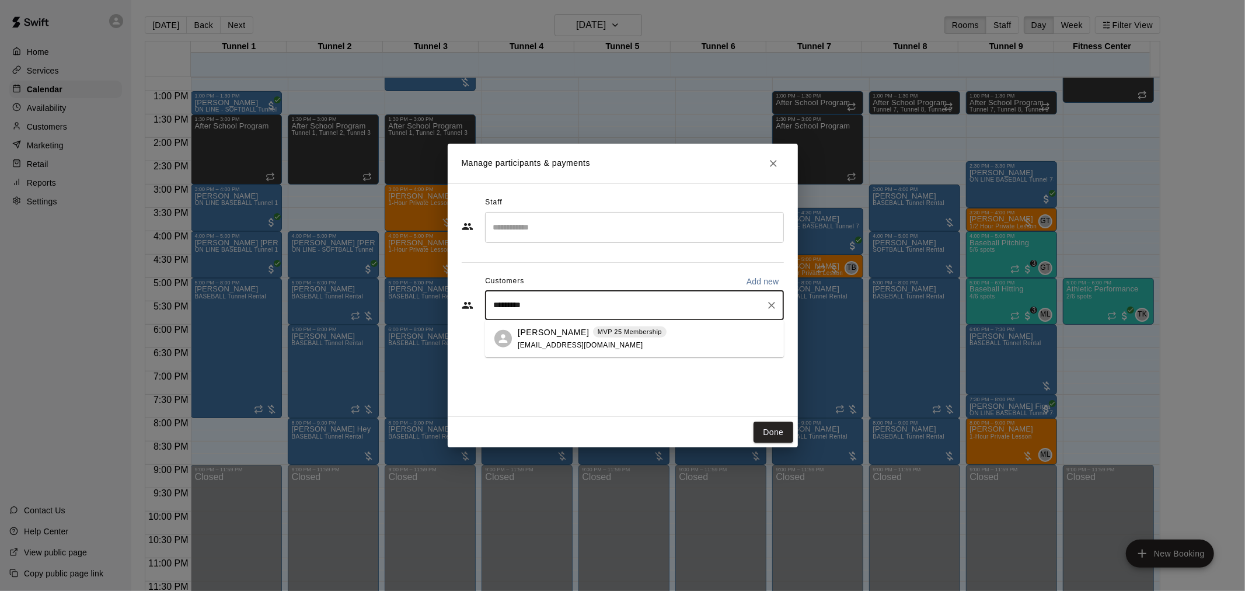
type input "**********"
click at [593, 330] on span "MVP 25 Membership" at bounding box center [630, 332] width 74 height 10
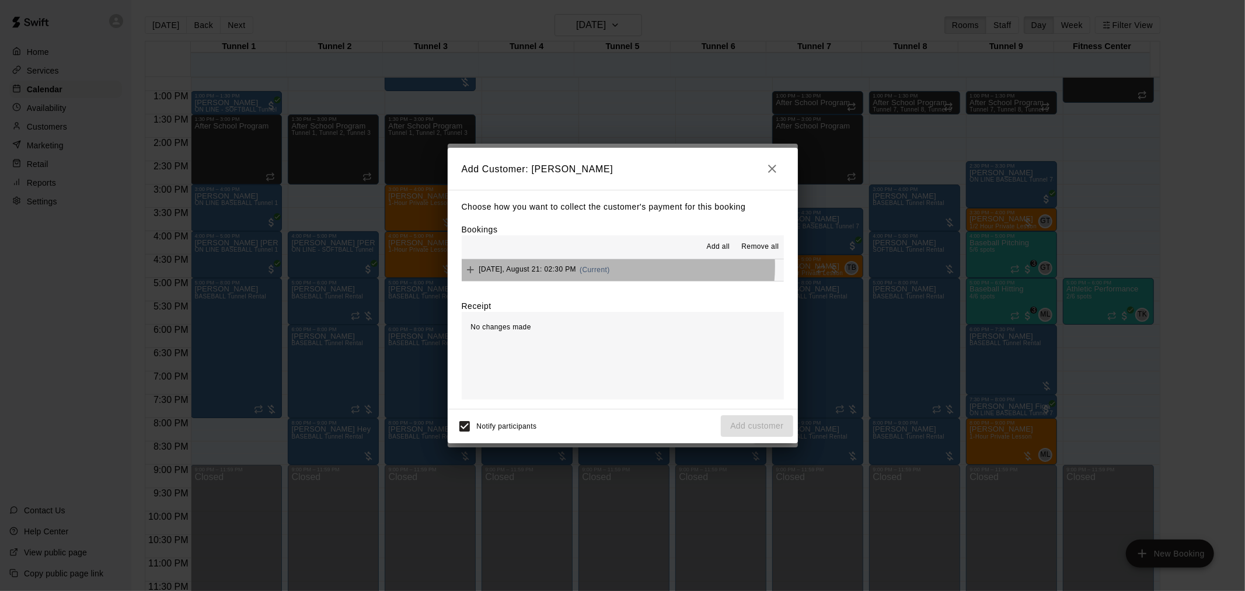
drag, startPoint x: 616, startPoint y: 267, endPoint x: 666, endPoint y: 283, distance: 52.6
click at [610, 267] on span "(Current)" at bounding box center [594, 269] width 30 height 8
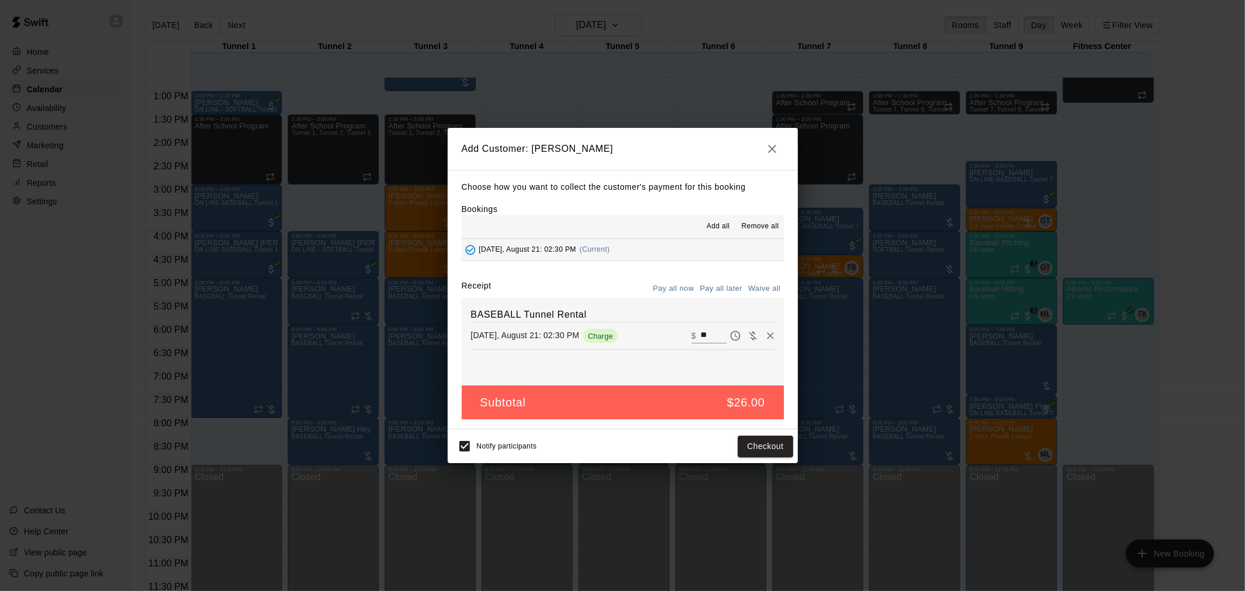
click at [620, 286] on button "Pay all later" at bounding box center [721, 288] width 48 height 18
click at [620, 387] on button "Add customer" at bounding box center [757, 446] width 72 height 22
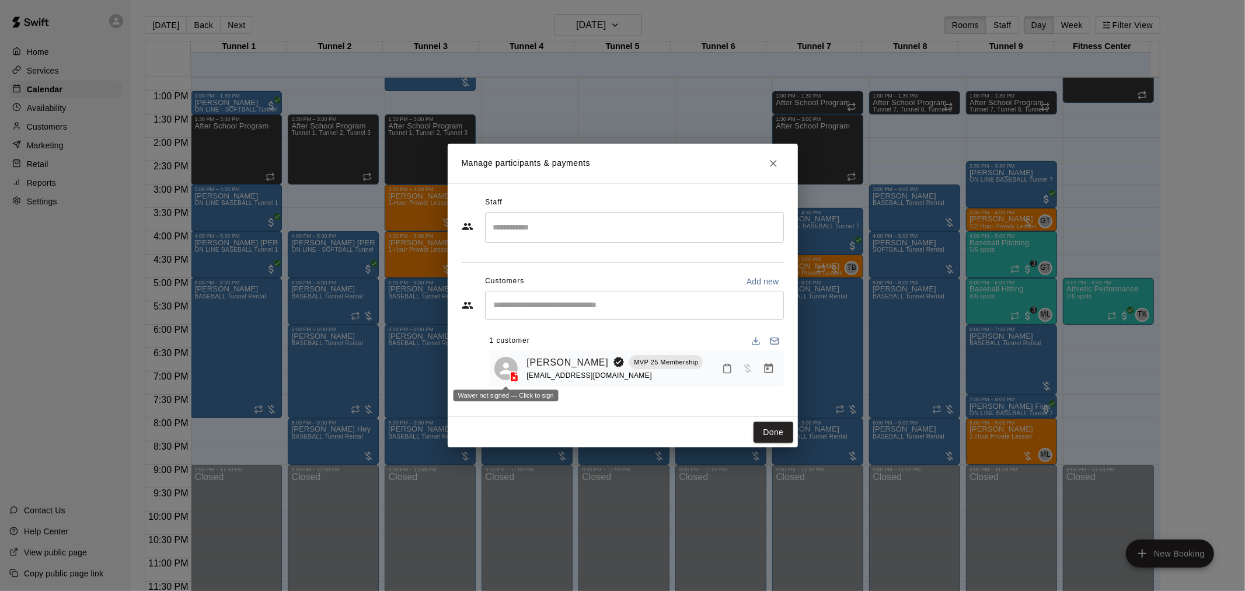
click at [512, 377] on icon at bounding box center [514, 377] width 8 height 10
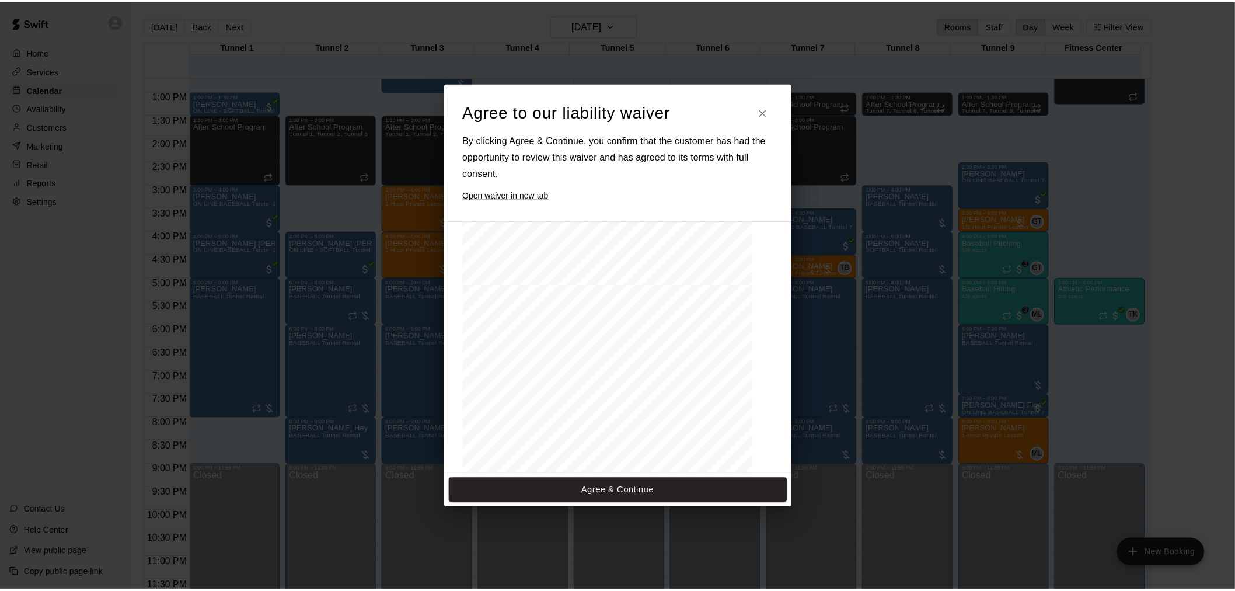
scroll to position [324, 0]
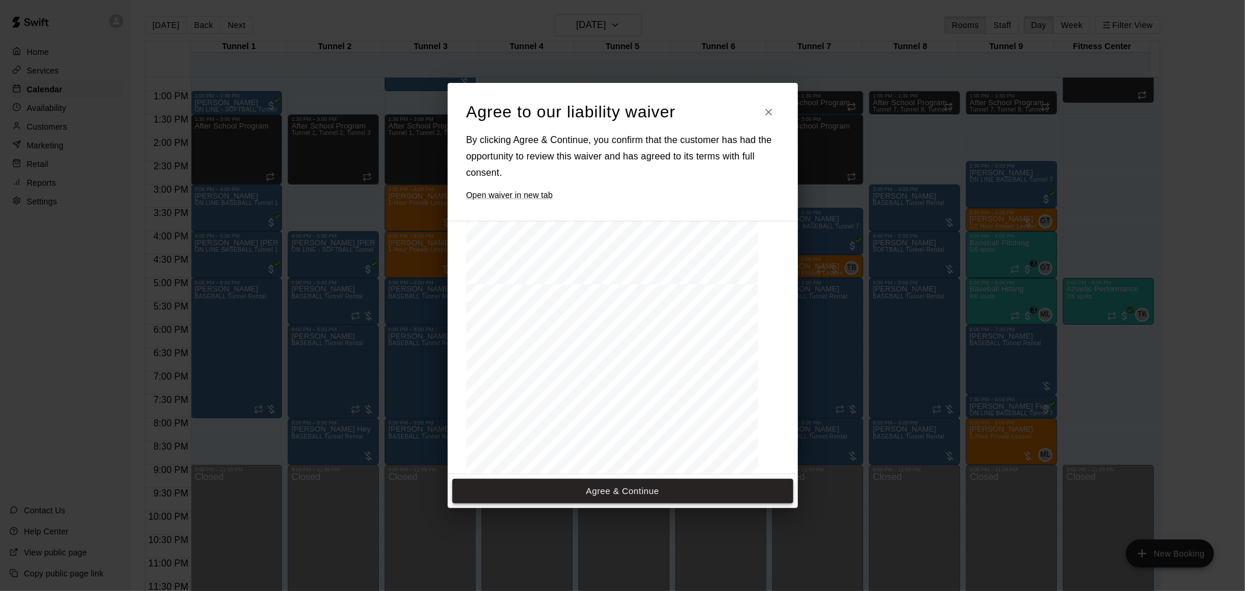
click at [620, 387] on button "Agree & Continue" at bounding box center [622, 490] width 341 height 25
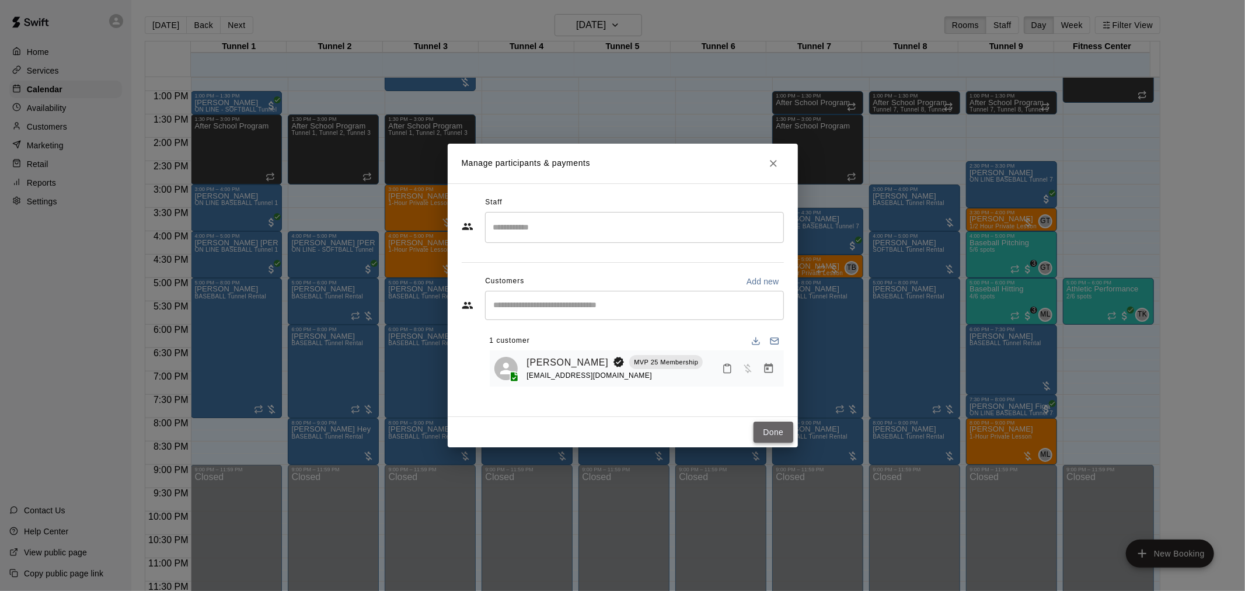
click at [620, 387] on button "Done" at bounding box center [772, 432] width 39 height 22
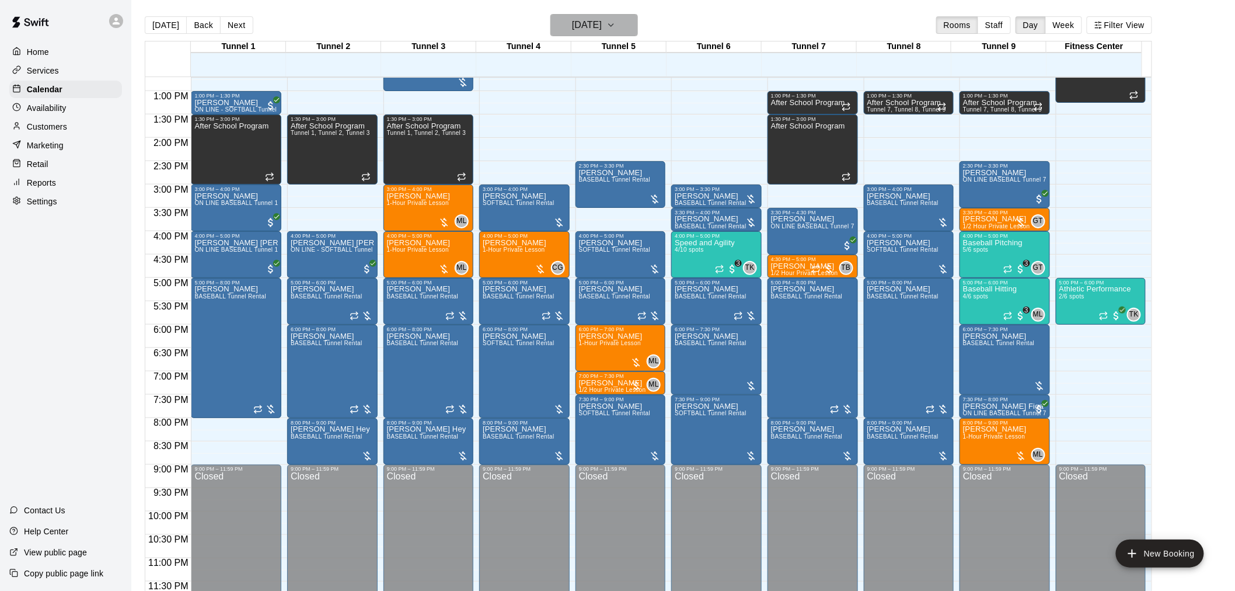
click at [602, 27] on h6 "[DATE]" at bounding box center [587, 25] width 30 height 16
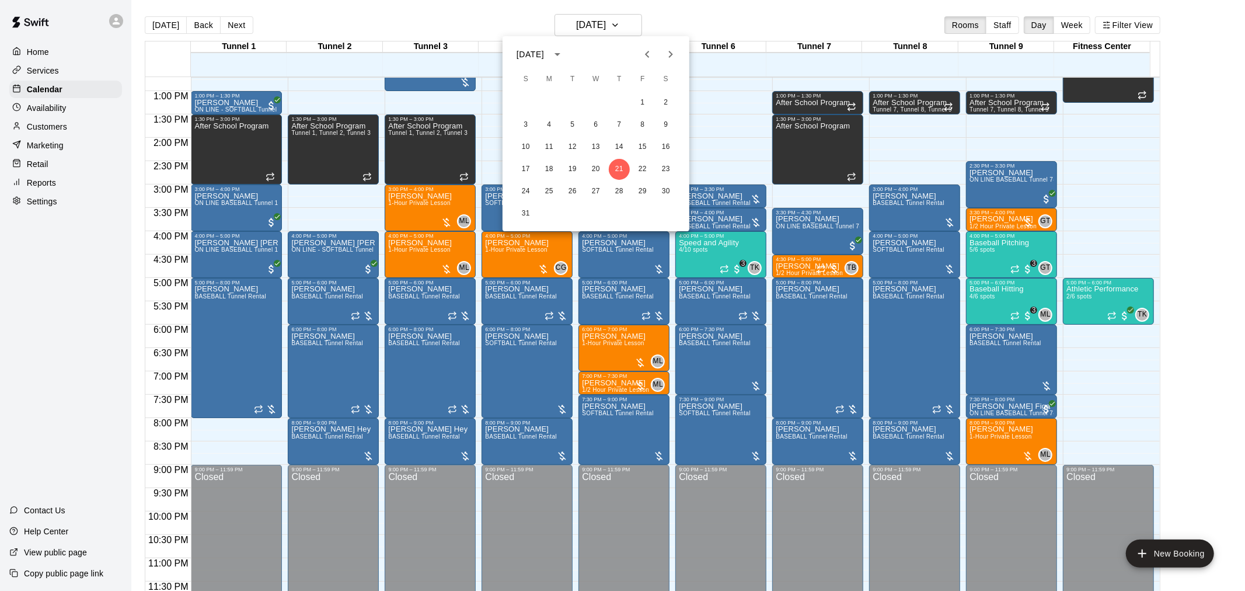
click at [620, 50] on icon "Next month" at bounding box center [670, 54] width 14 height 14
click at [617, 165] on button "25" at bounding box center [619, 169] width 21 height 21
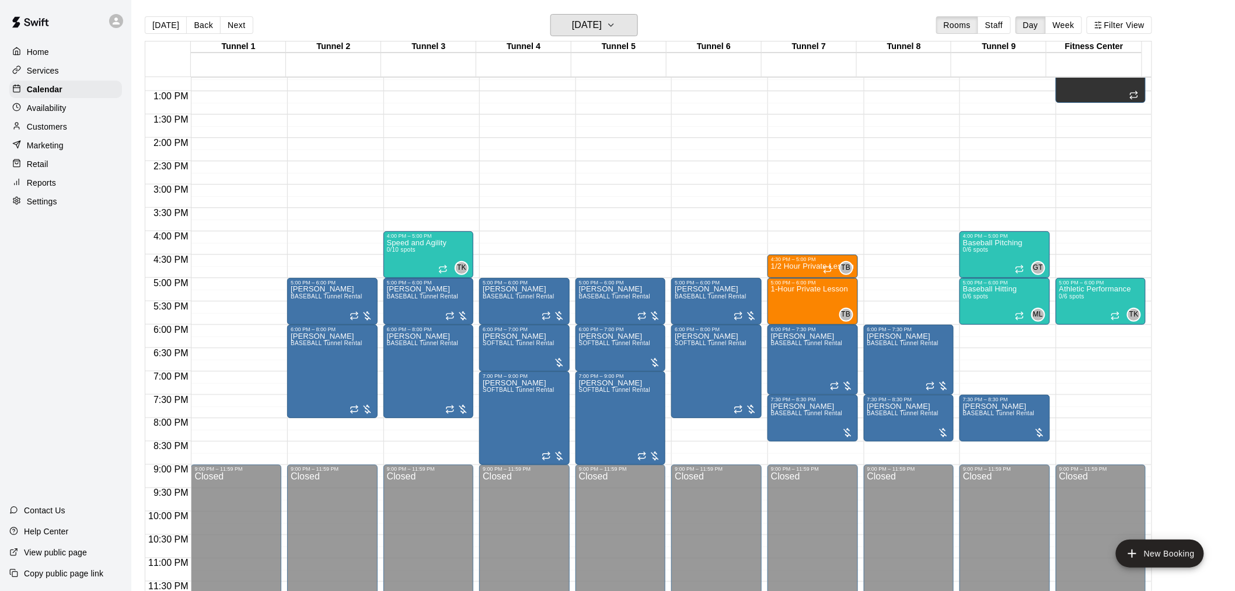
click at [602, 20] on h6 "[DATE]" at bounding box center [587, 25] width 30 height 16
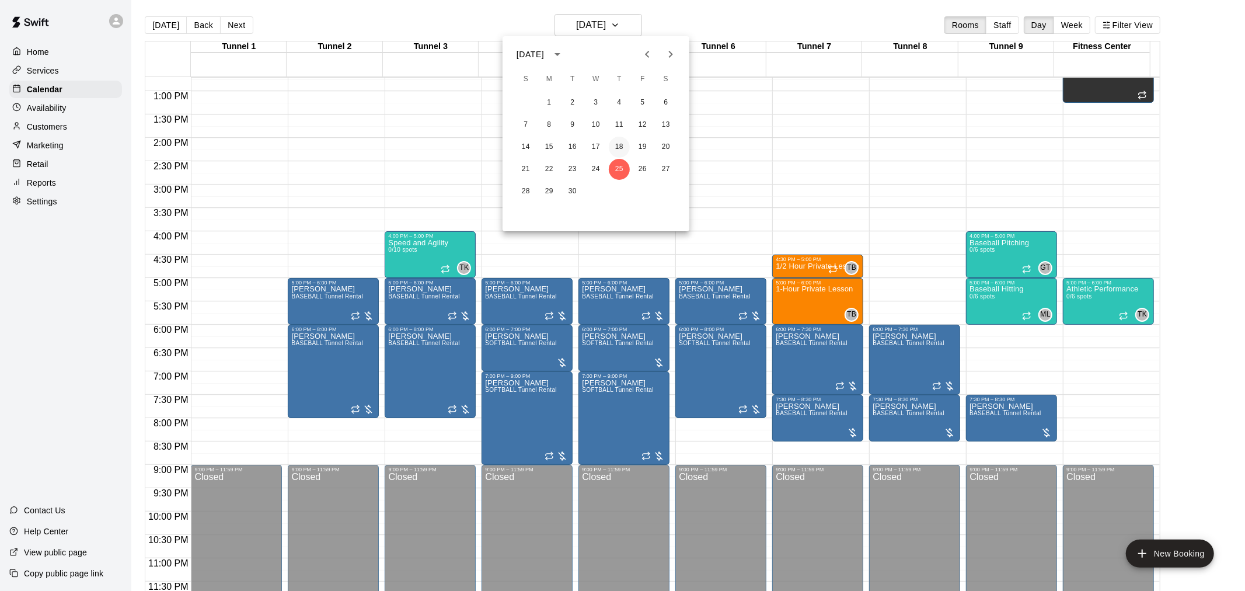
click at [619, 145] on button "18" at bounding box center [619, 147] width 21 height 21
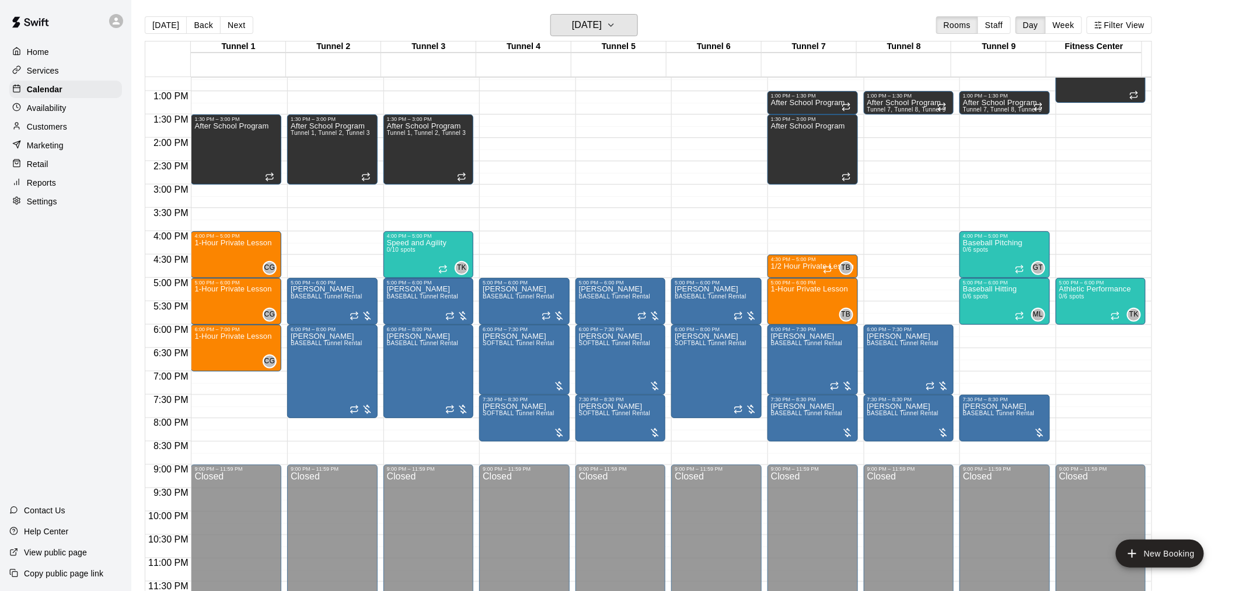
click at [602, 22] on h6 "[DATE]" at bounding box center [587, 25] width 30 height 16
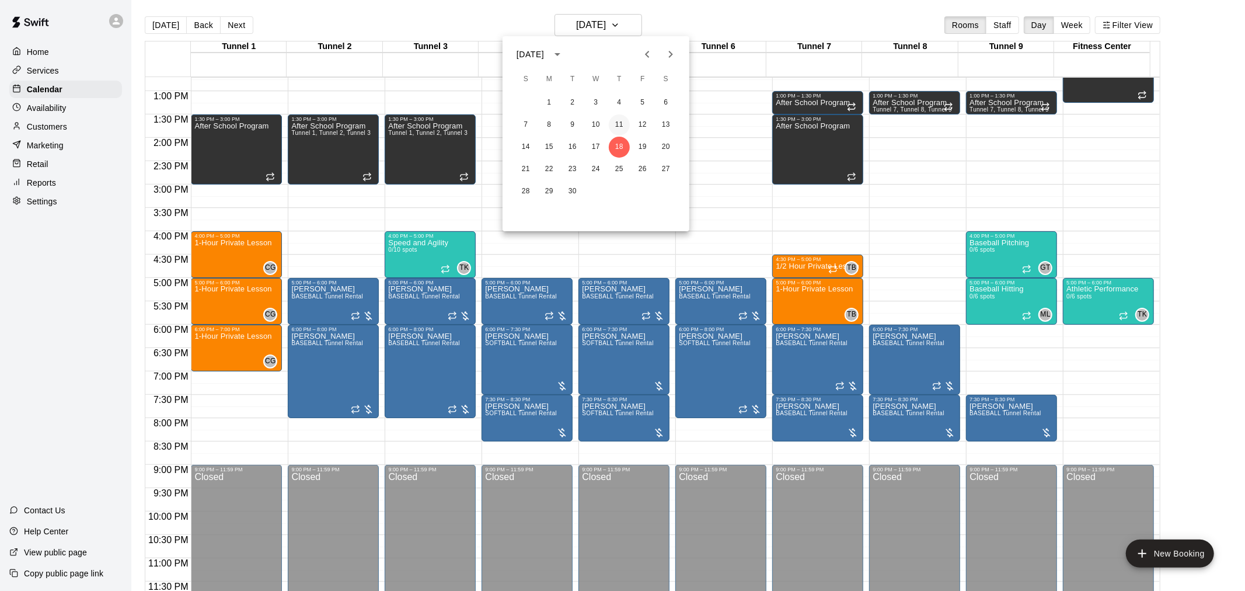
click at [620, 118] on button "11" at bounding box center [619, 124] width 21 height 21
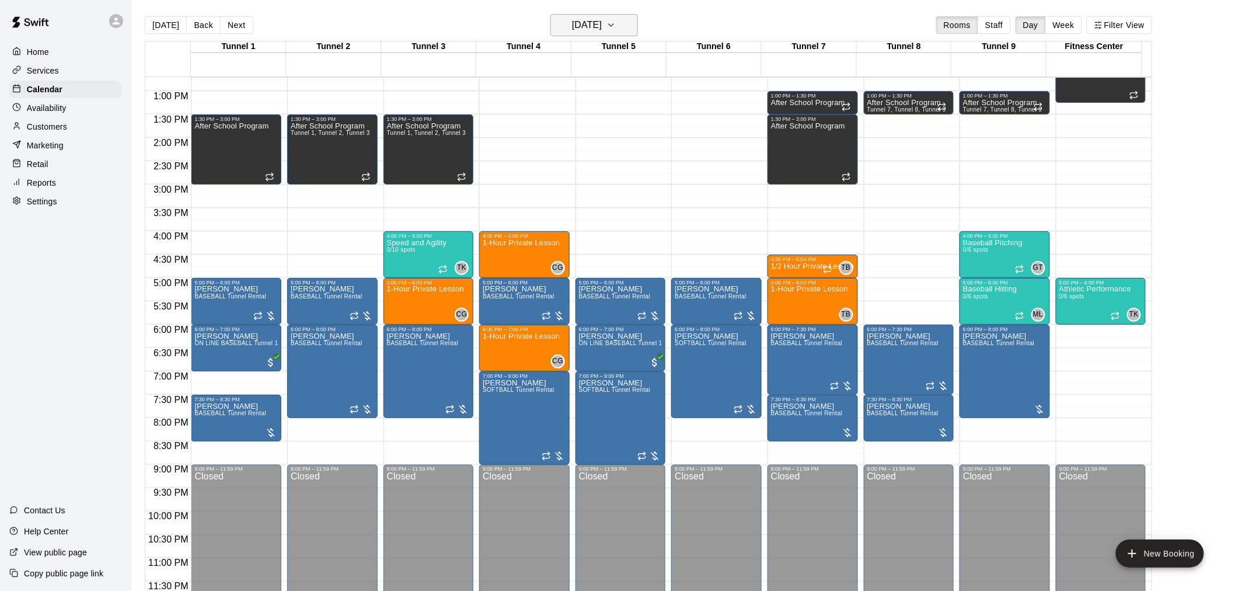
click at [602, 29] on h6 "[DATE]" at bounding box center [587, 25] width 30 height 16
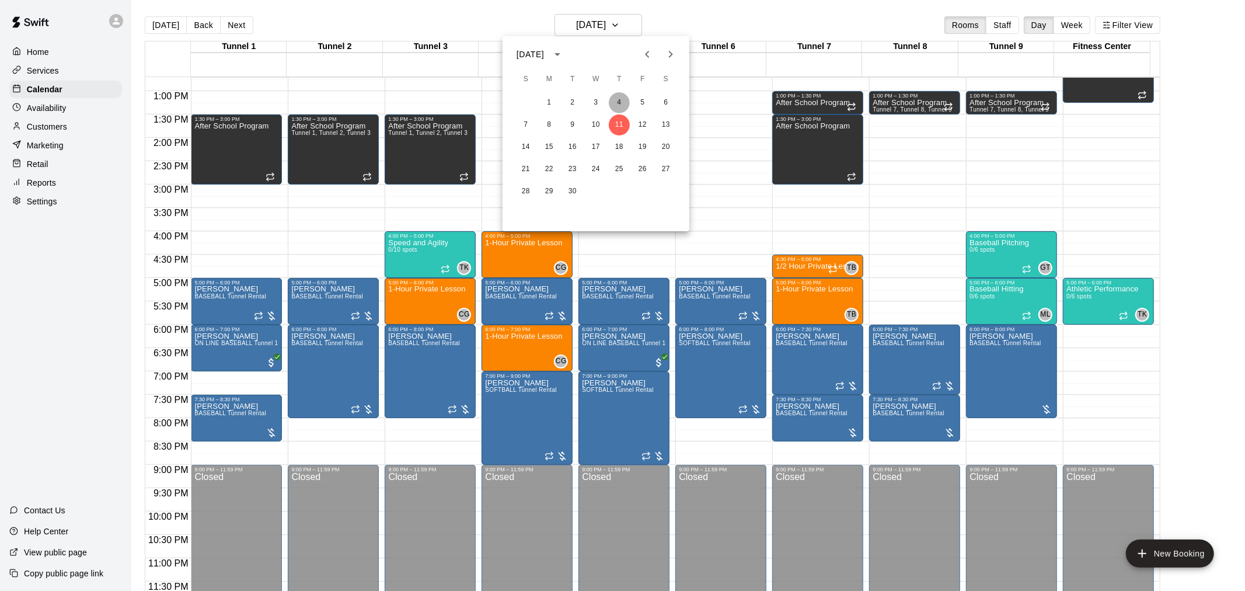
click at [620, 102] on button "4" at bounding box center [619, 102] width 21 height 21
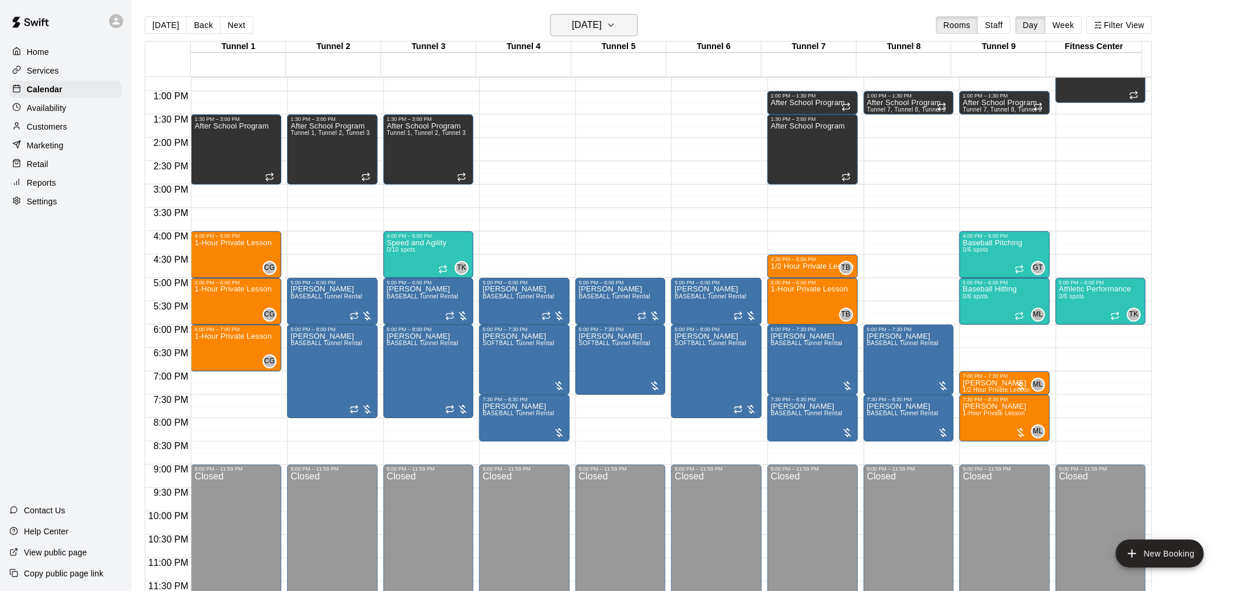
click at [581, 15] on button "[DATE]" at bounding box center [594, 25] width 88 height 22
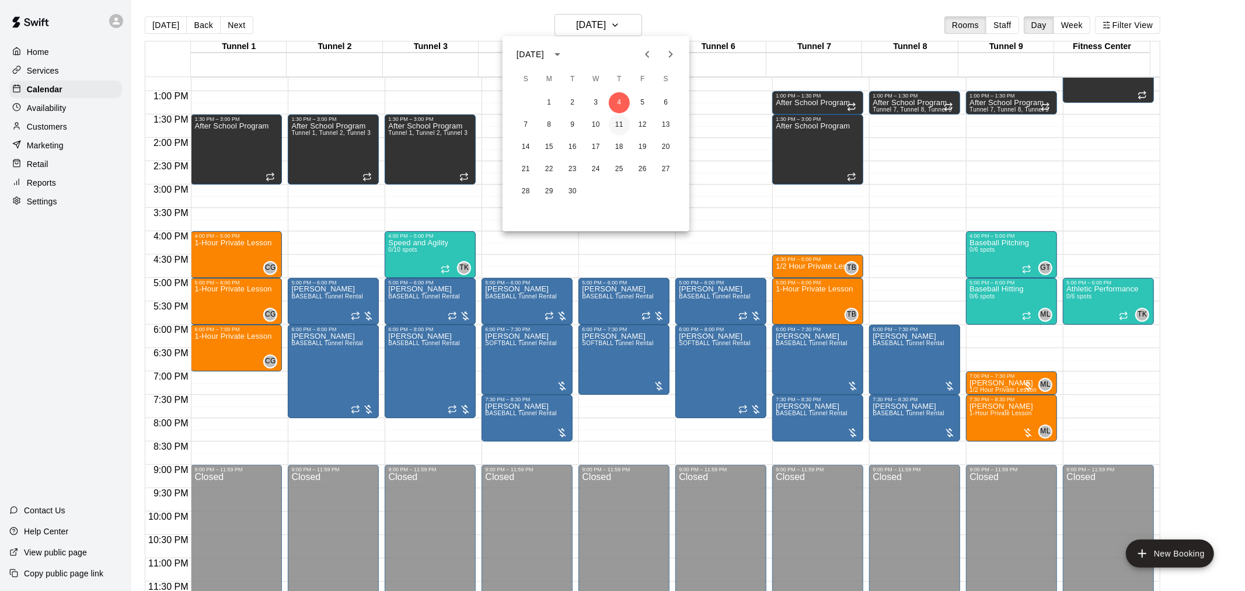
click at [620, 125] on button "11" at bounding box center [619, 124] width 21 height 21
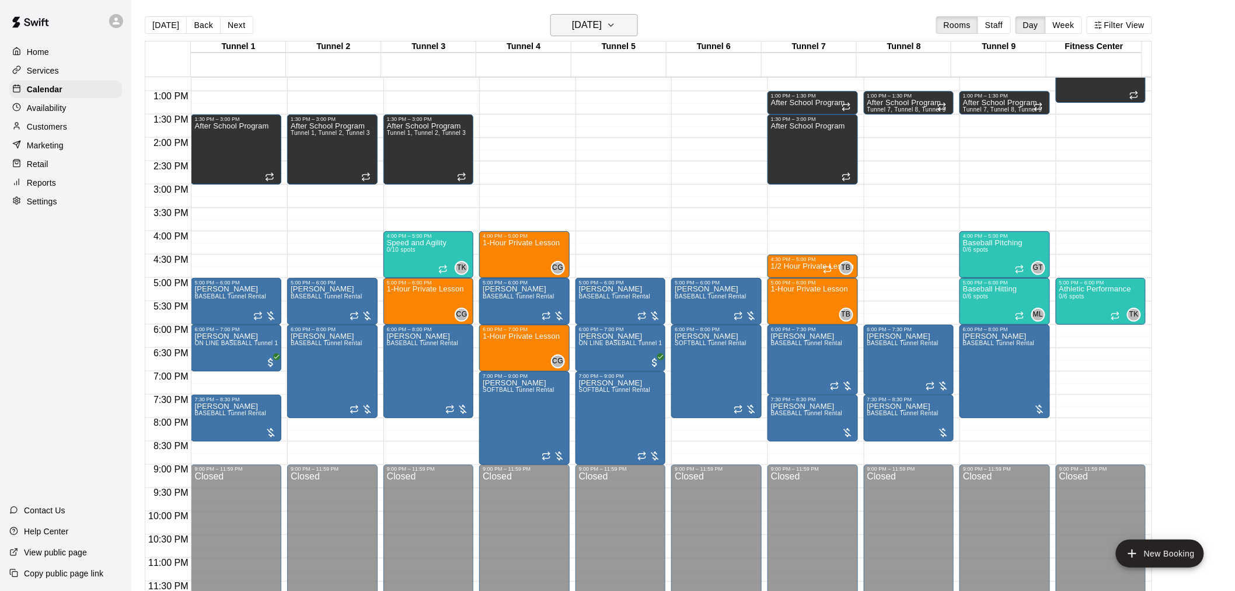
click at [602, 28] on h6 "[DATE]" at bounding box center [587, 25] width 30 height 16
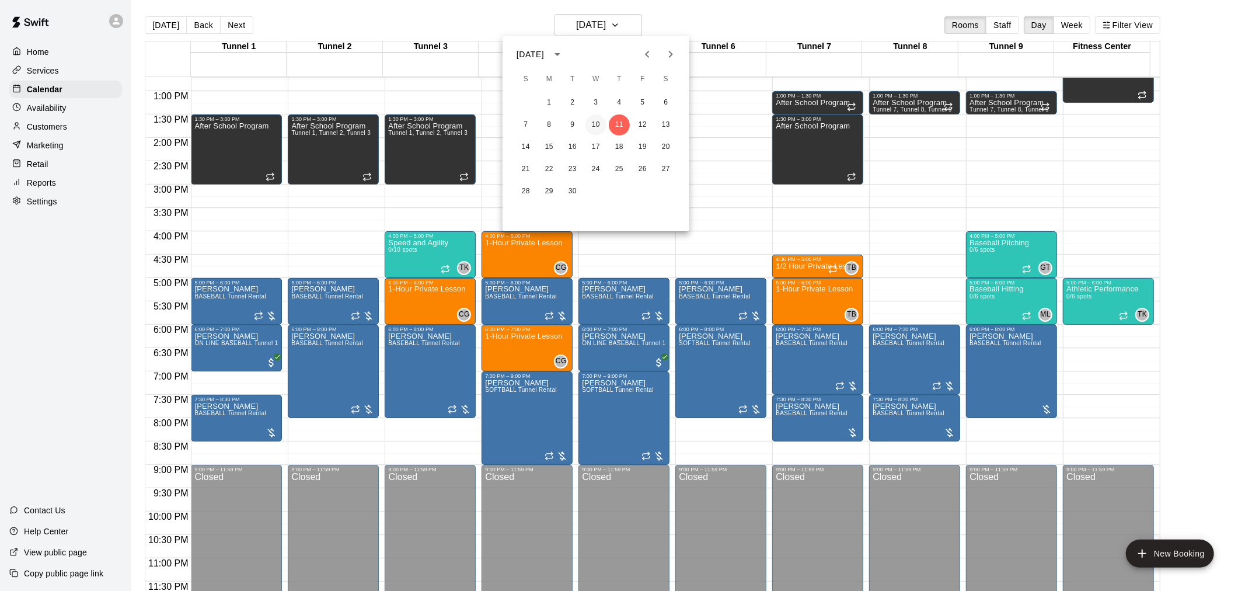
click at [596, 128] on button "10" at bounding box center [595, 124] width 21 height 21
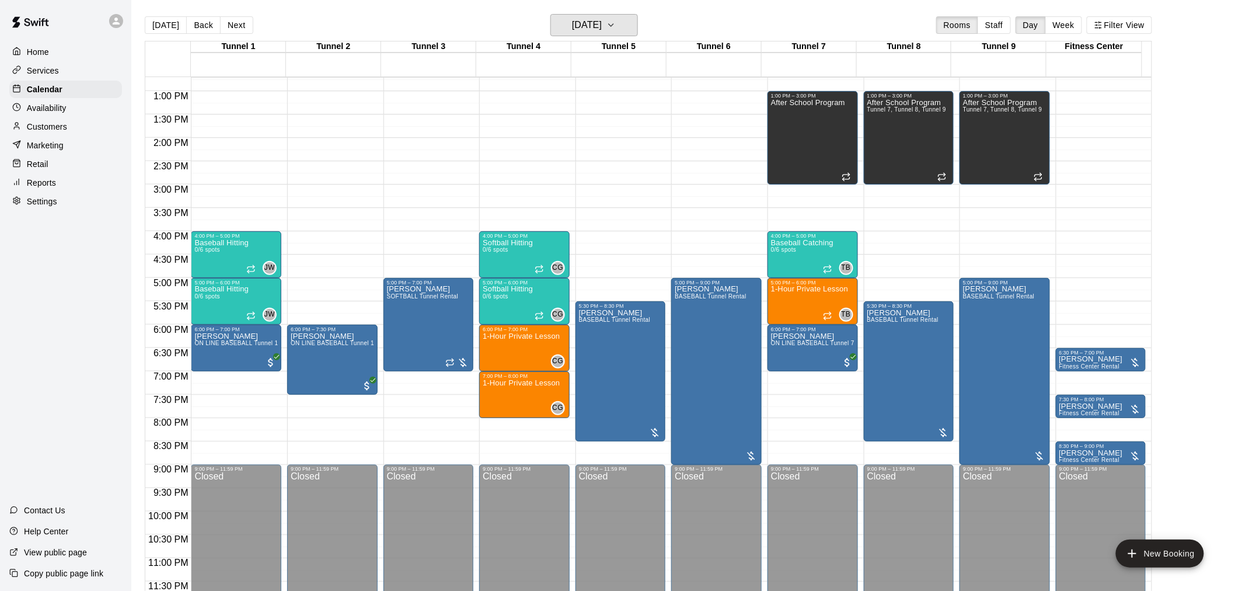
click at [602, 26] on h6 "[DATE]" at bounding box center [587, 25] width 30 height 16
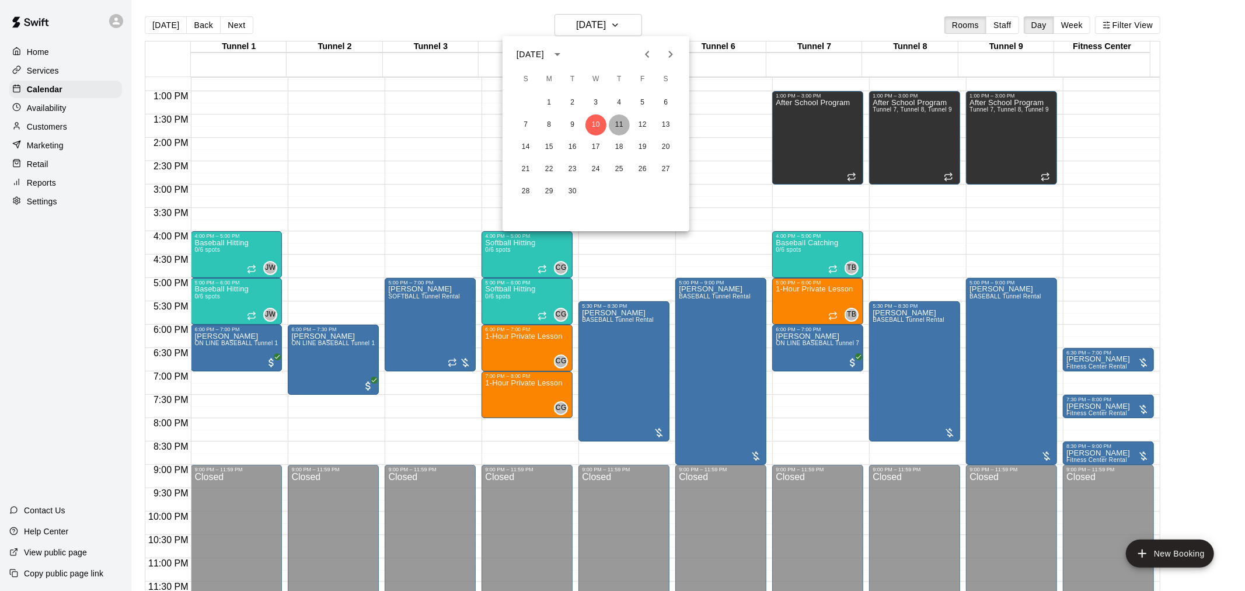
click at [620, 124] on button "11" at bounding box center [619, 124] width 21 height 21
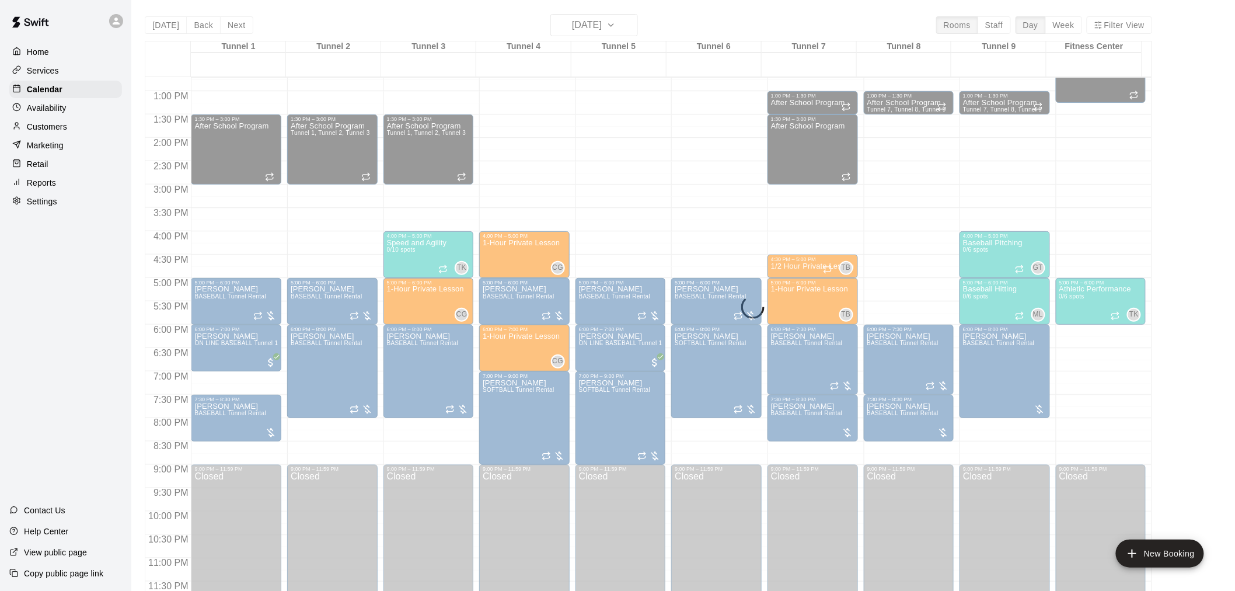
click at [613, 16] on div "[DATE] Back [DATE][DATE] Rooms Staff Day Week Filter View Tunnel 1 11 [GEOGRAPH…" at bounding box center [648, 309] width 1007 height 591
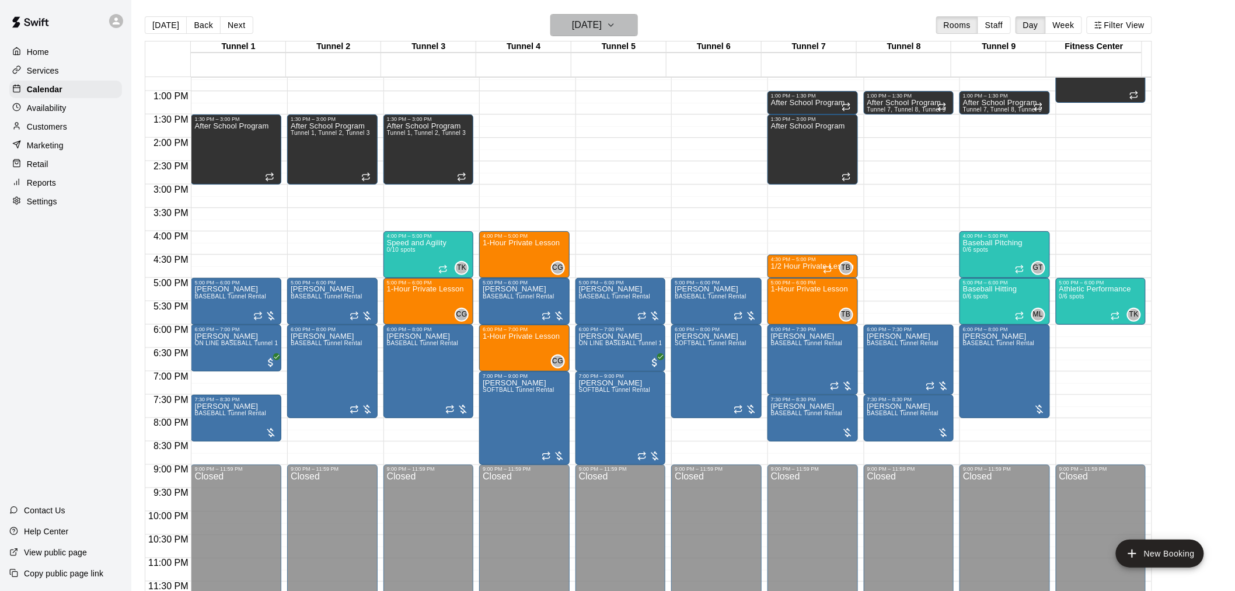
click at [592, 26] on h6 "[DATE]" at bounding box center [587, 25] width 30 height 16
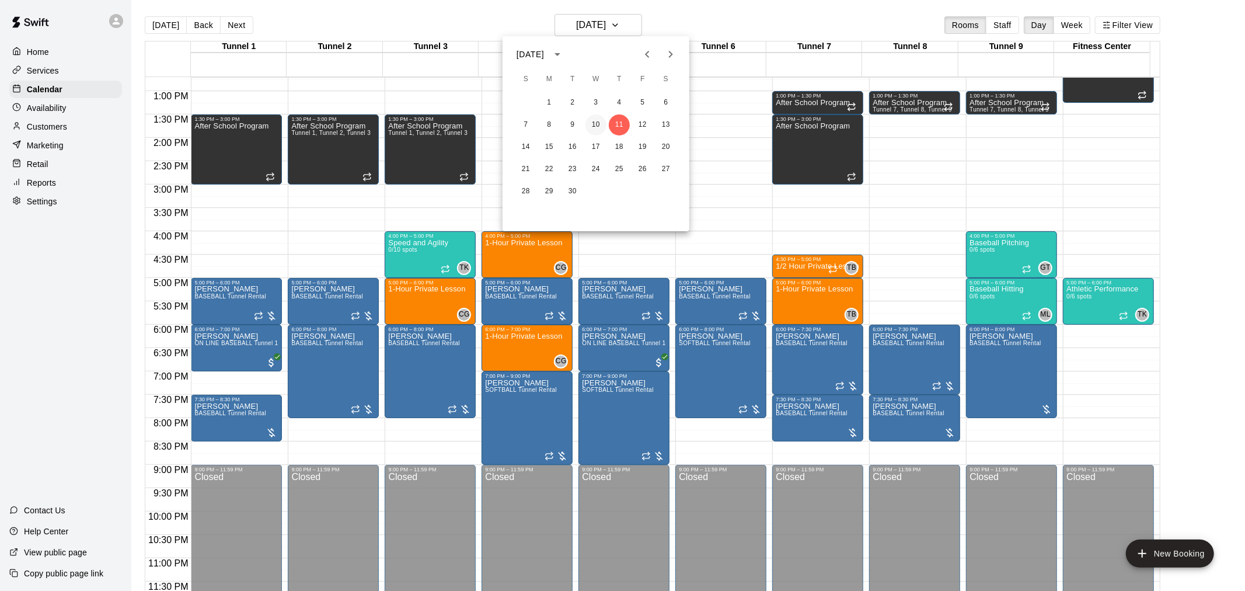
click at [596, 130] on button "10" at bounding box center [595, 124] width 21 height 21
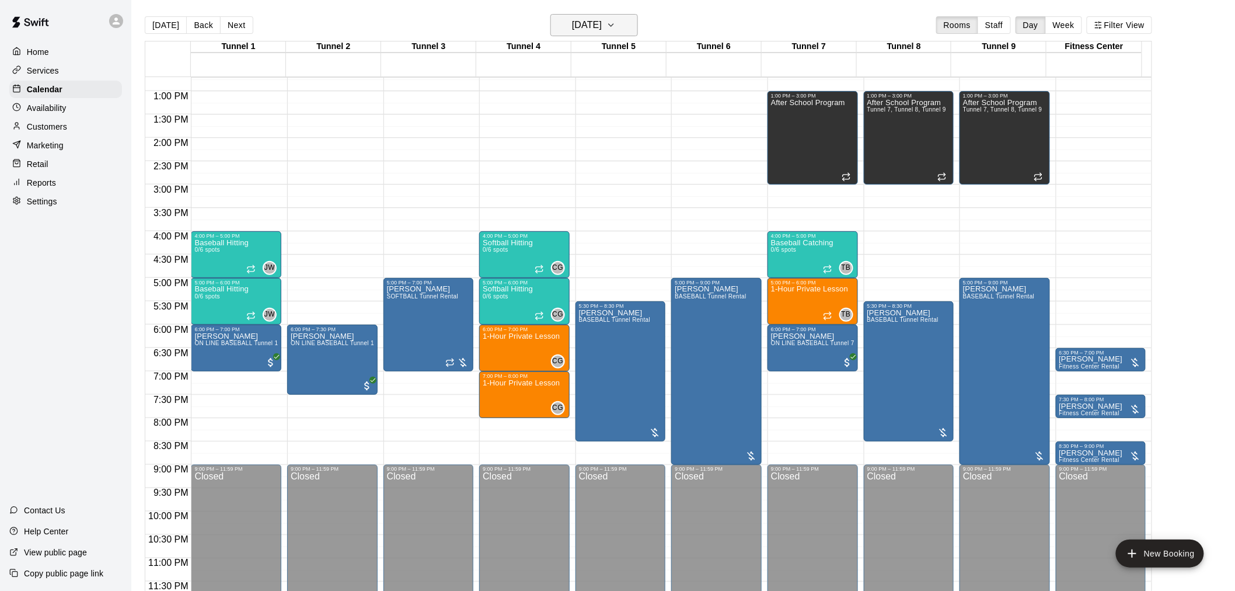
click at [602, 29] on h6 "[DATE]" at bounding box center [587, 25] width 30 height 16
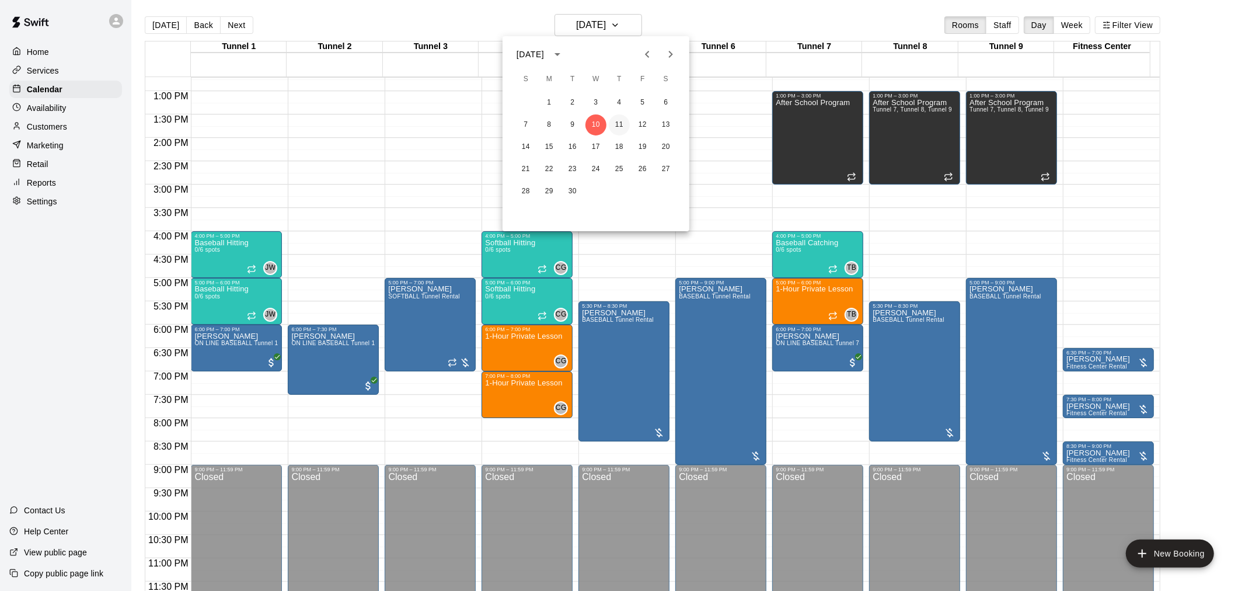
click at [620, 121] on button "11" at bounding box center [619, 124] width 21 height 21
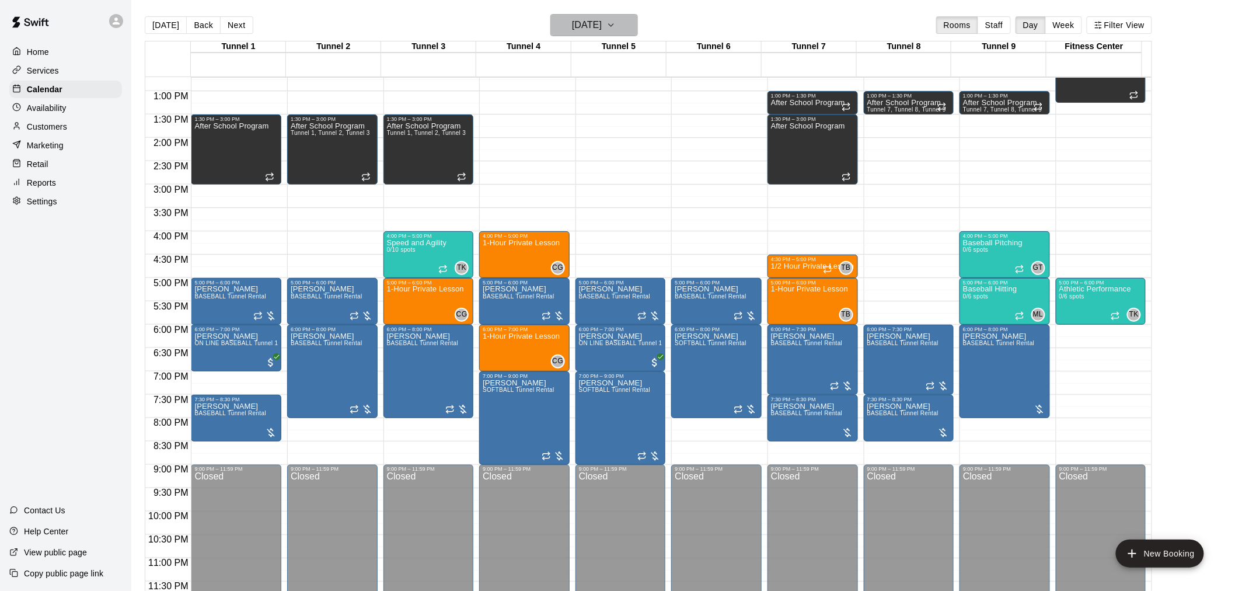
click at [602, 25] on h6 "[DATE]" at bounding box center [587, 25] width 30 height 16
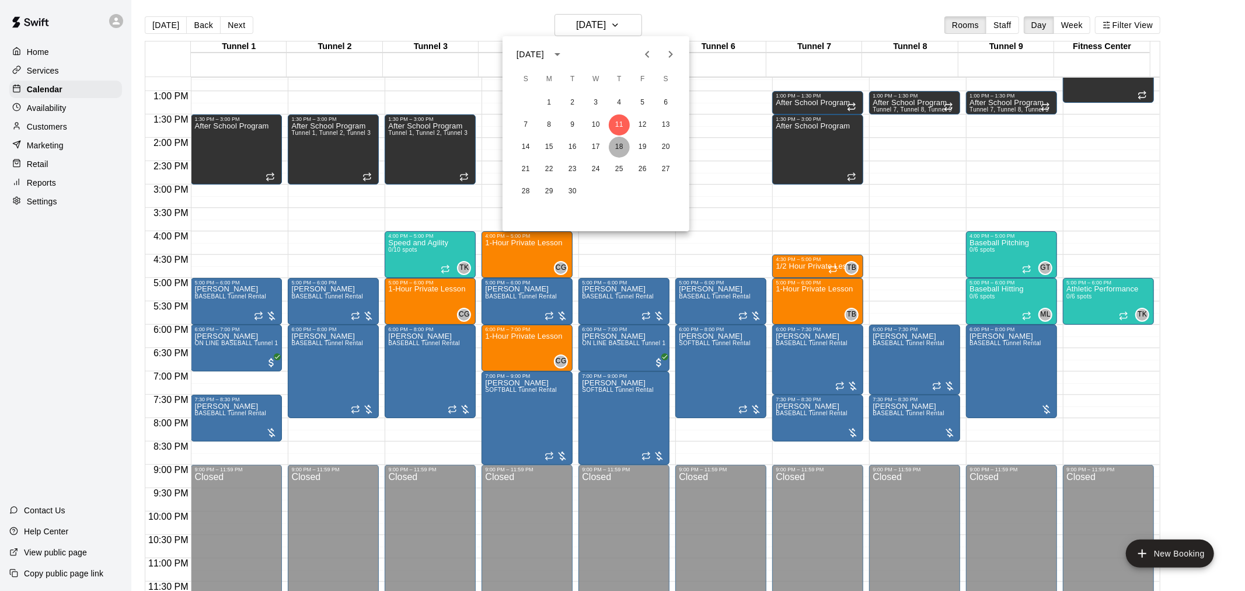
click at [620, 142] on button "18" at bounding box center [619, 147] width 21 height 21
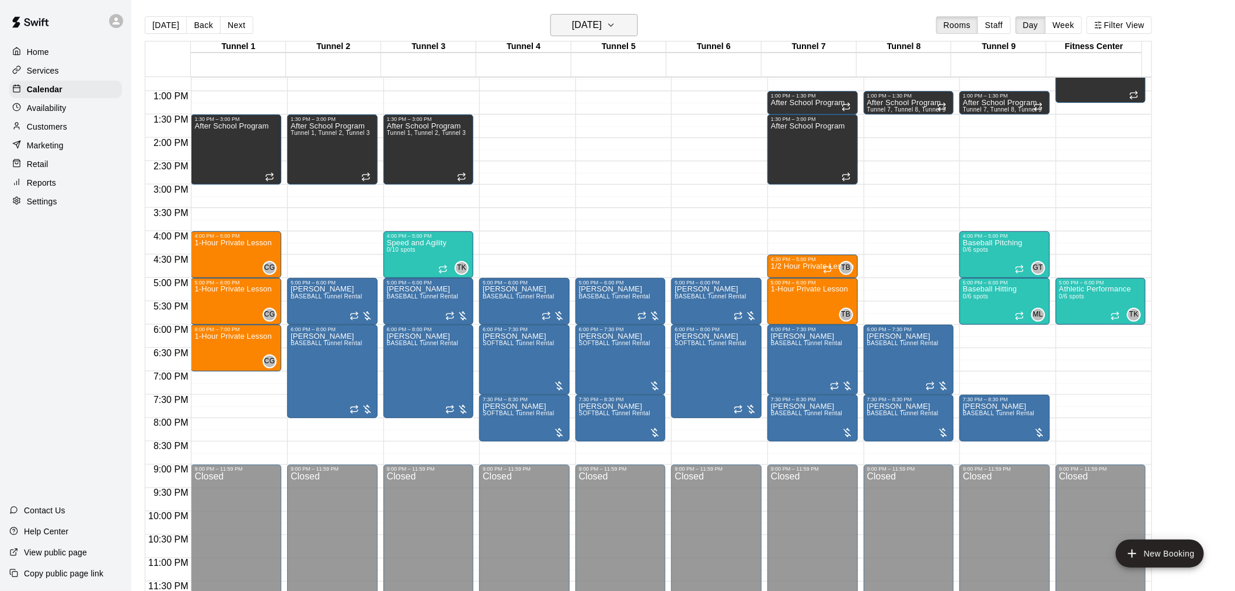
click at [602, 21] on h6 "[DATE]" at bounding box center [587, 25] width 30 height 16
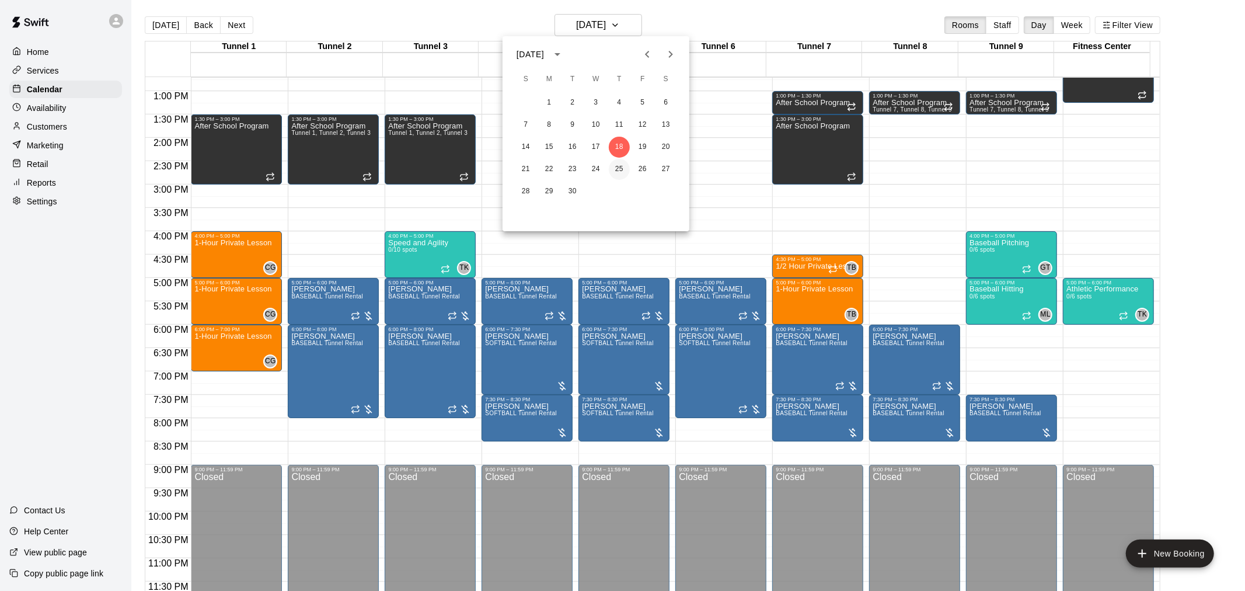
click at [619, 167] on button "25" at bounding box center [619, 169] width 21 height 21
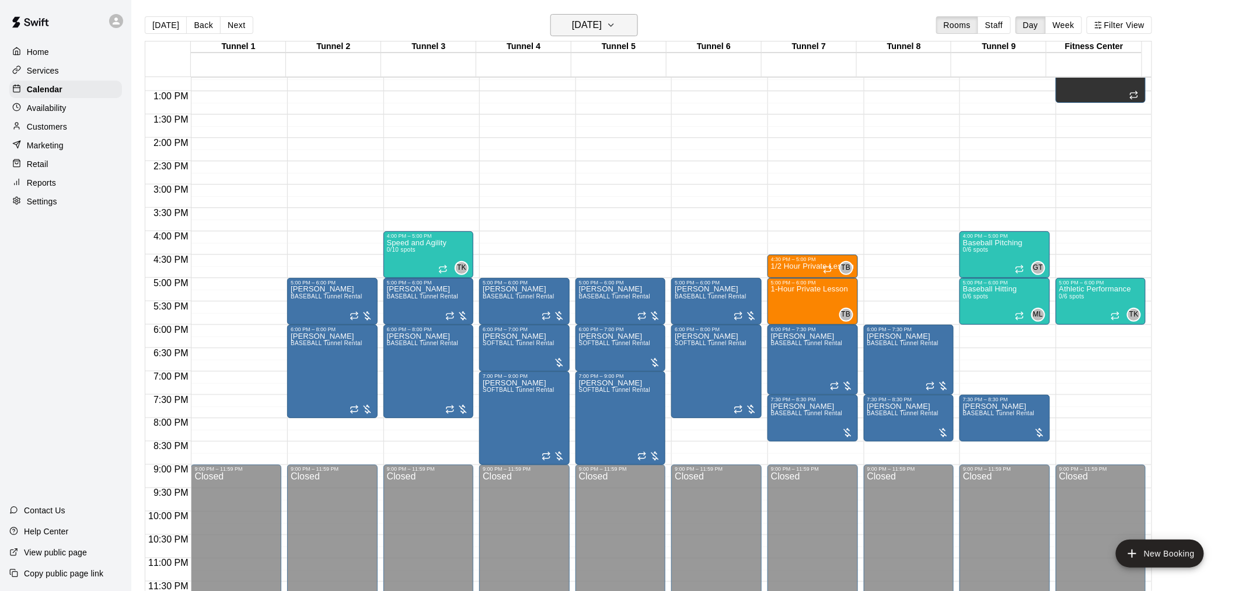
click at [582, 34] on button "[DATE]" at bounding box center [594, 25] width 88 height 22
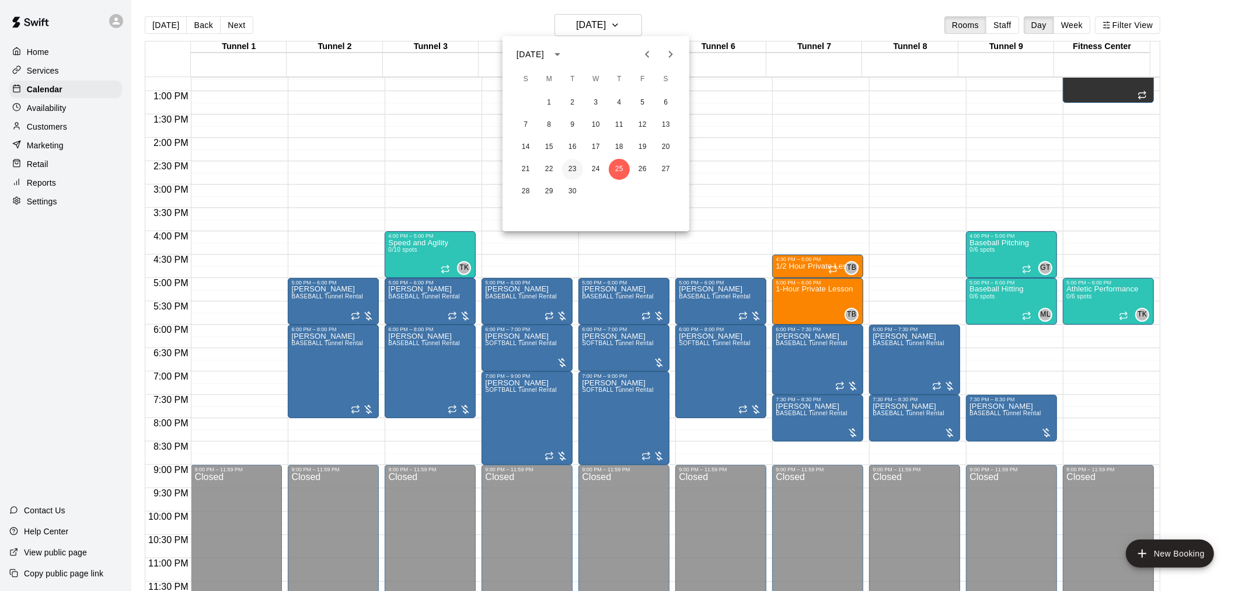
click at [572, 166] on button "23" at bounding box center [572, 169] width 21 height 21
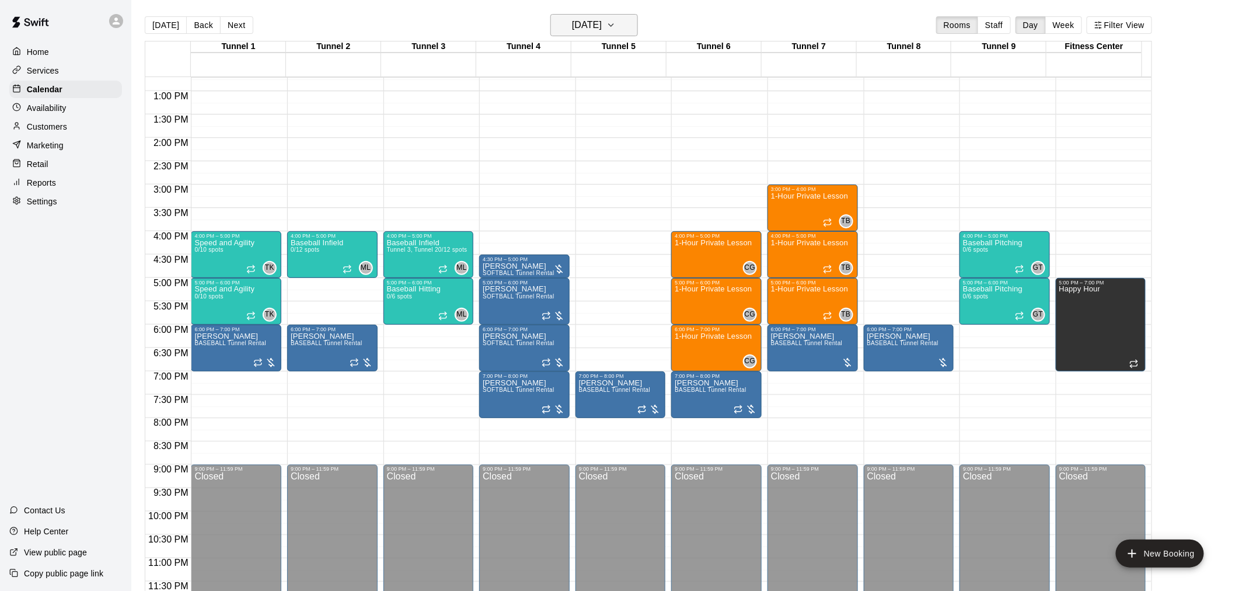
click at [596, 24] on h6 "[DATE]" at bounding box center [587, 25] width 30 height 16
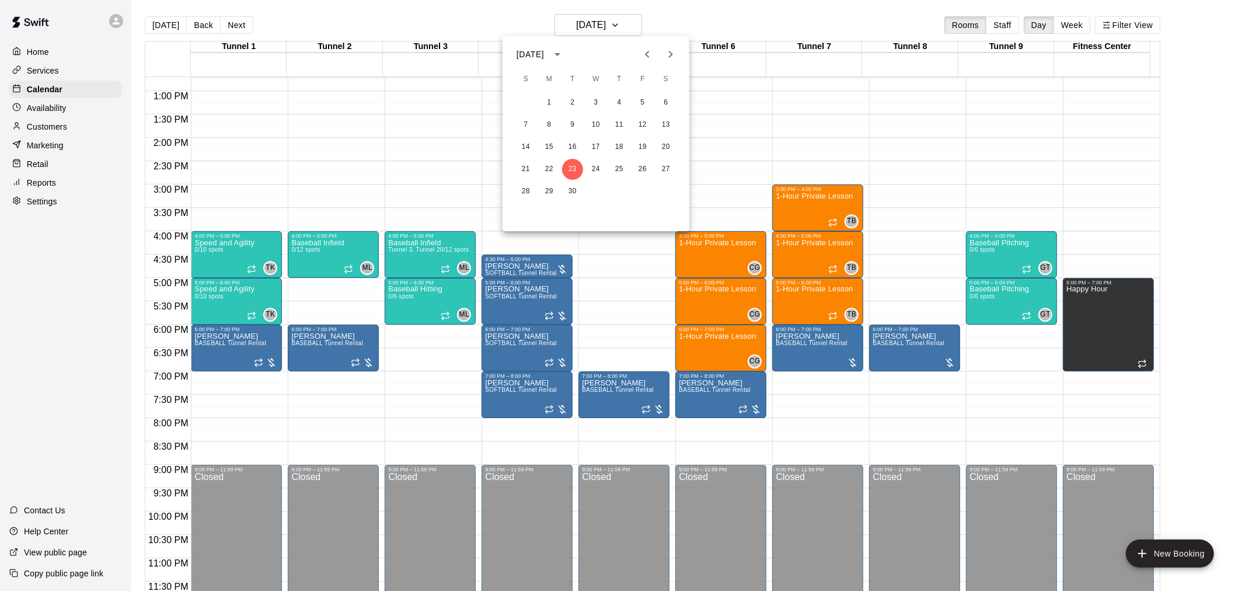
click at [165, 21] on div at bounding box center [622, 295] width 1245 height 591
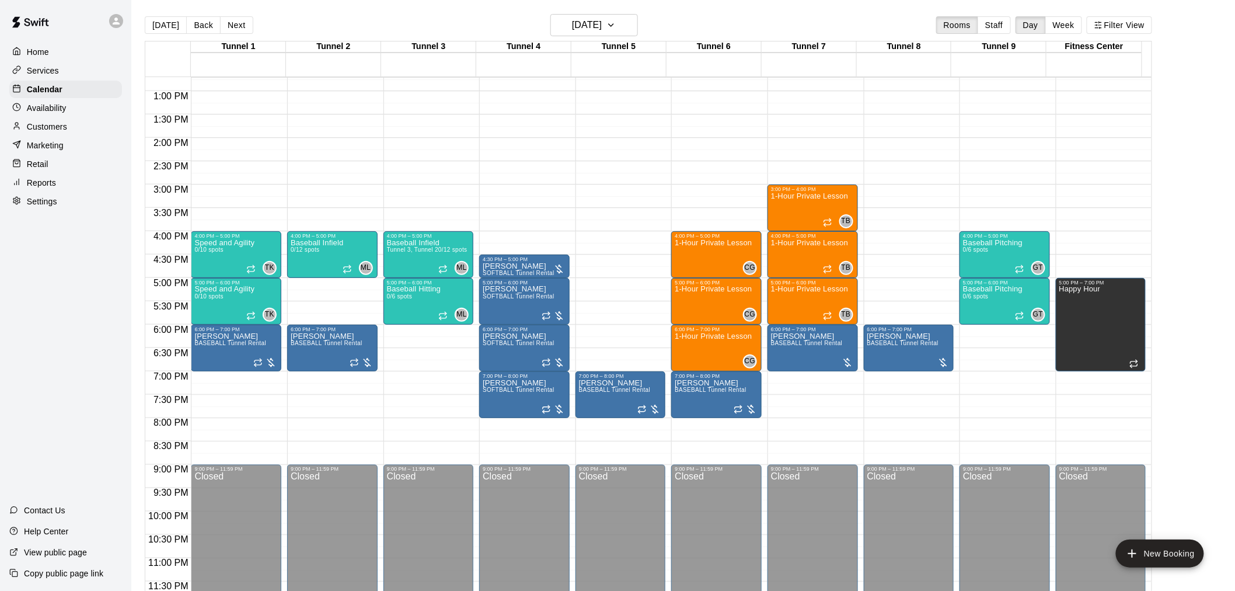
click at [165, 26] on button "[DATE]" at bounding box center [166, 25] width 42 height 18
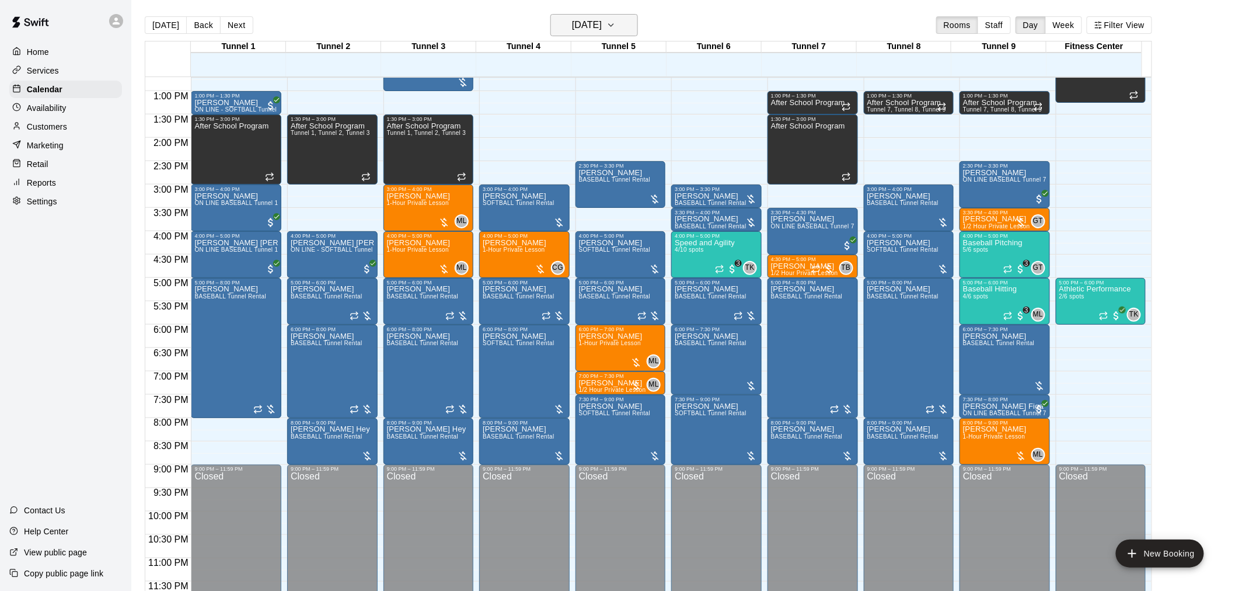
click at [601, 18] on h6 "[DATE]" at bounding box center [587, 25] width 30 height 16
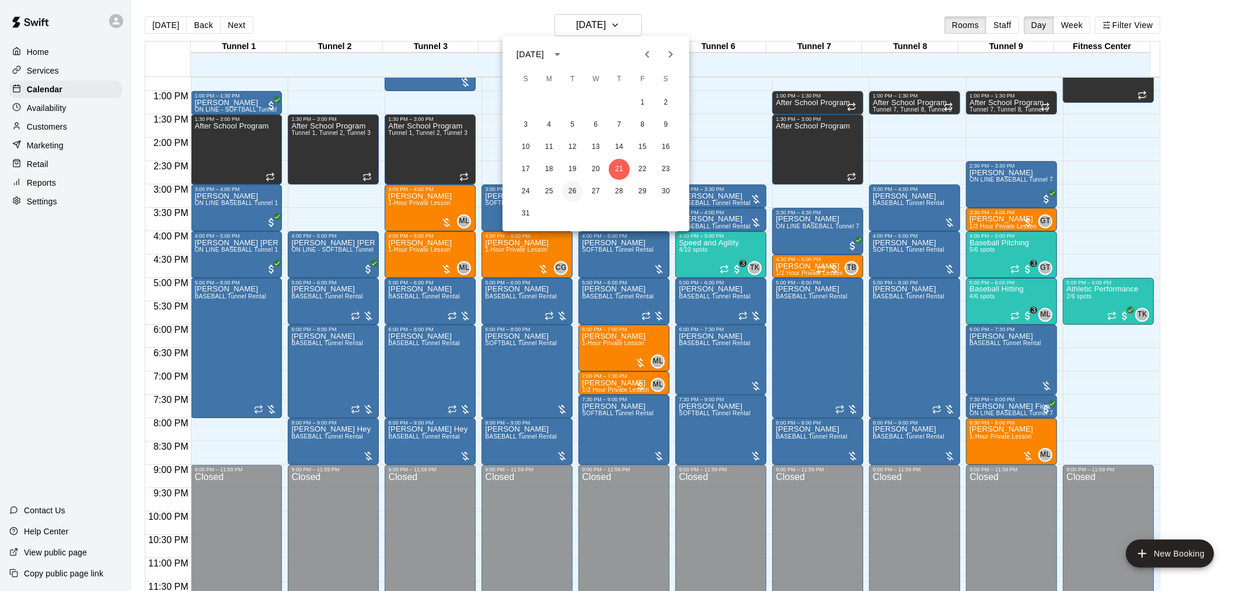
click at [568, 194] on button "26" at bounding box center [572, 191] width 21 height 21
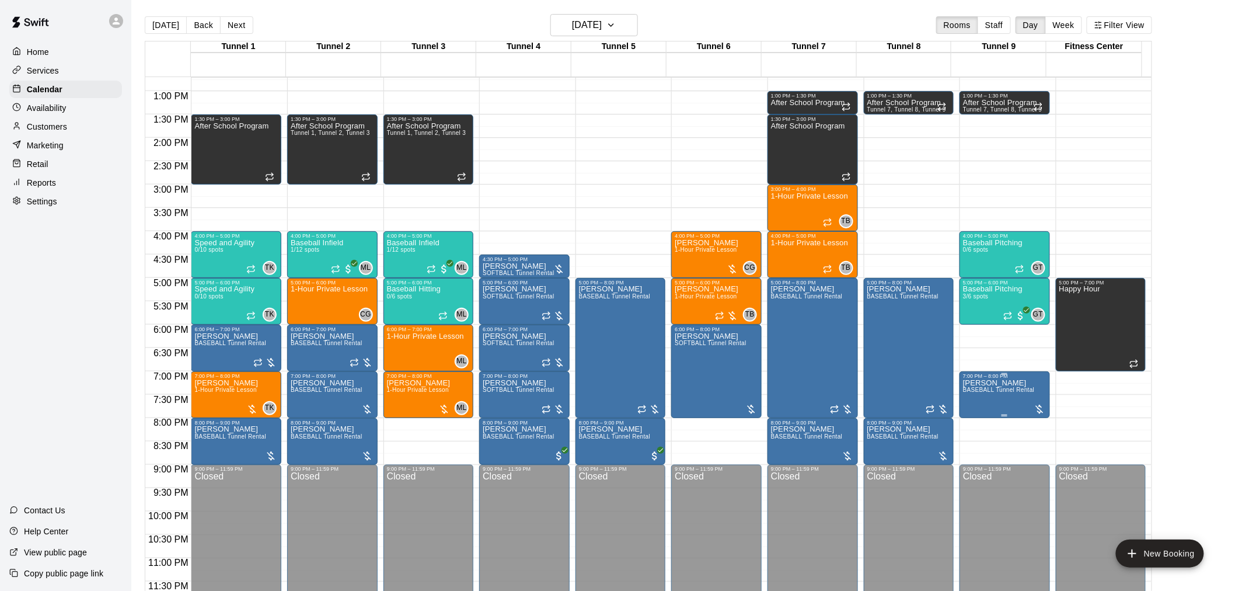
click at [620, 383] on p "[PERSON_NAME]" at bounding box center [999, 383] width 72 height 0
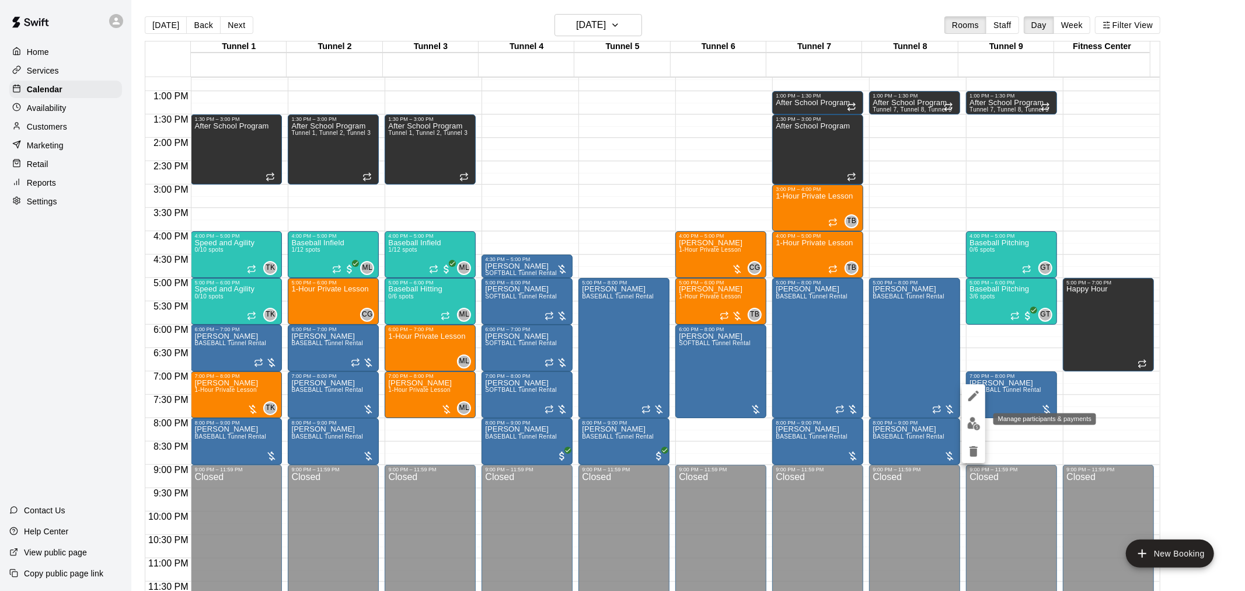
click at [620, 387] on img "edit" at bounding box center [973, 423] width 13 height 13
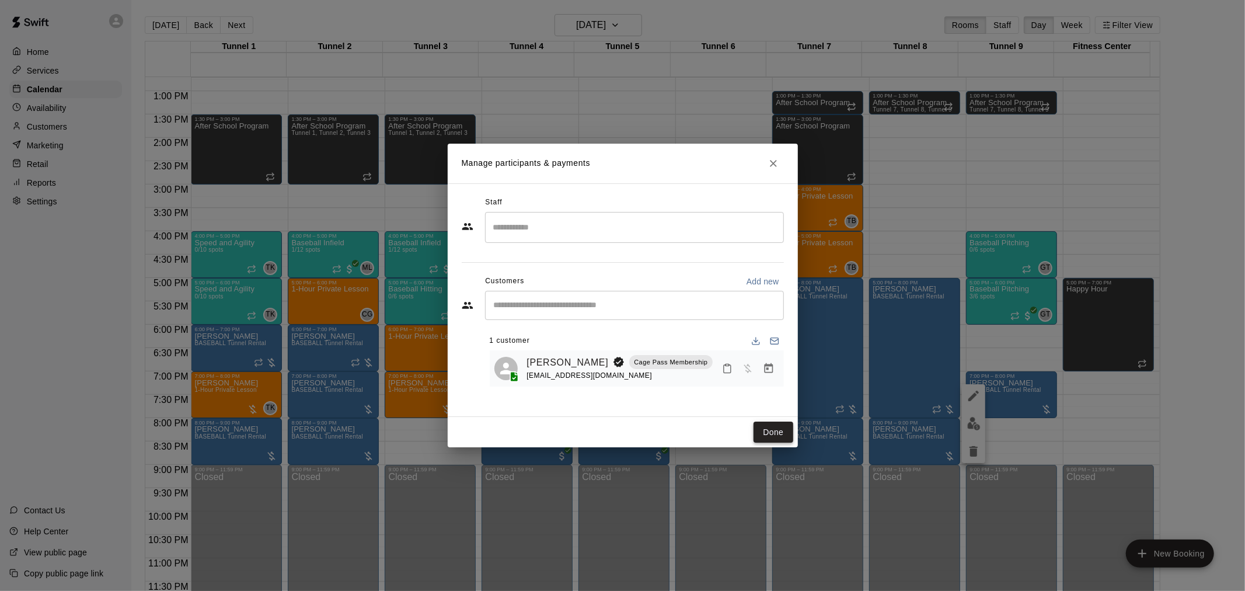
click at [620, 387] on button "Done" at bounding box center [772, 432] width 39 height 22
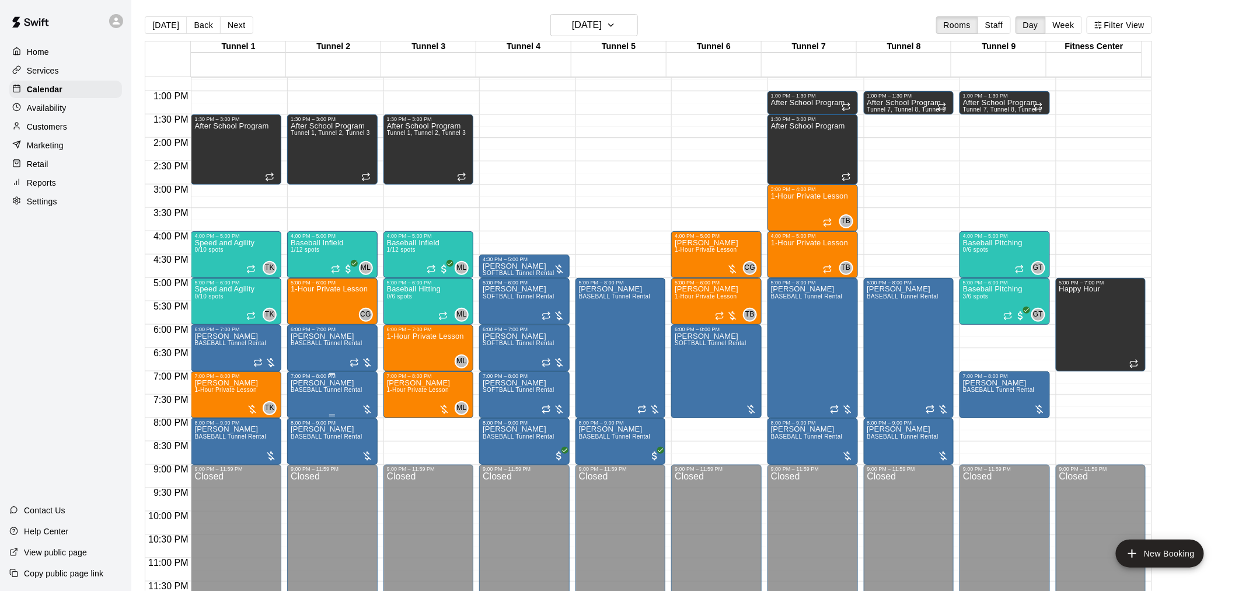
click at [334, 383] on p "[PERSON_NAME]" at bounding box center [327, 383] width 72 height 0
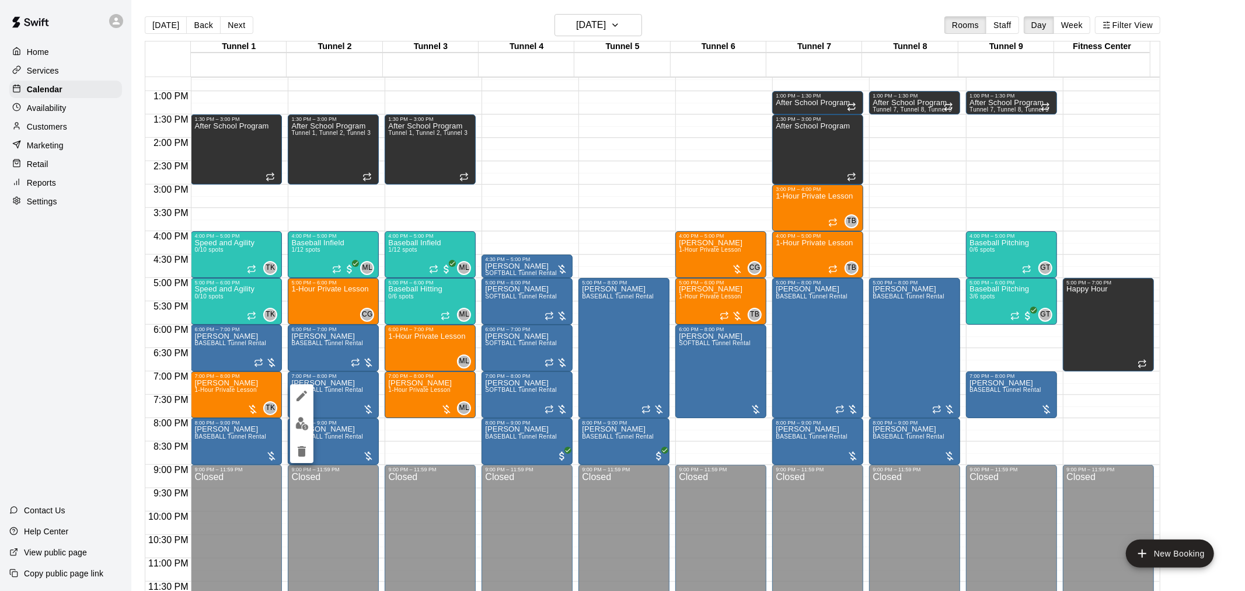
click at [298, 387] on img "edit" at bounding box center [301, 423] width 13 height 13
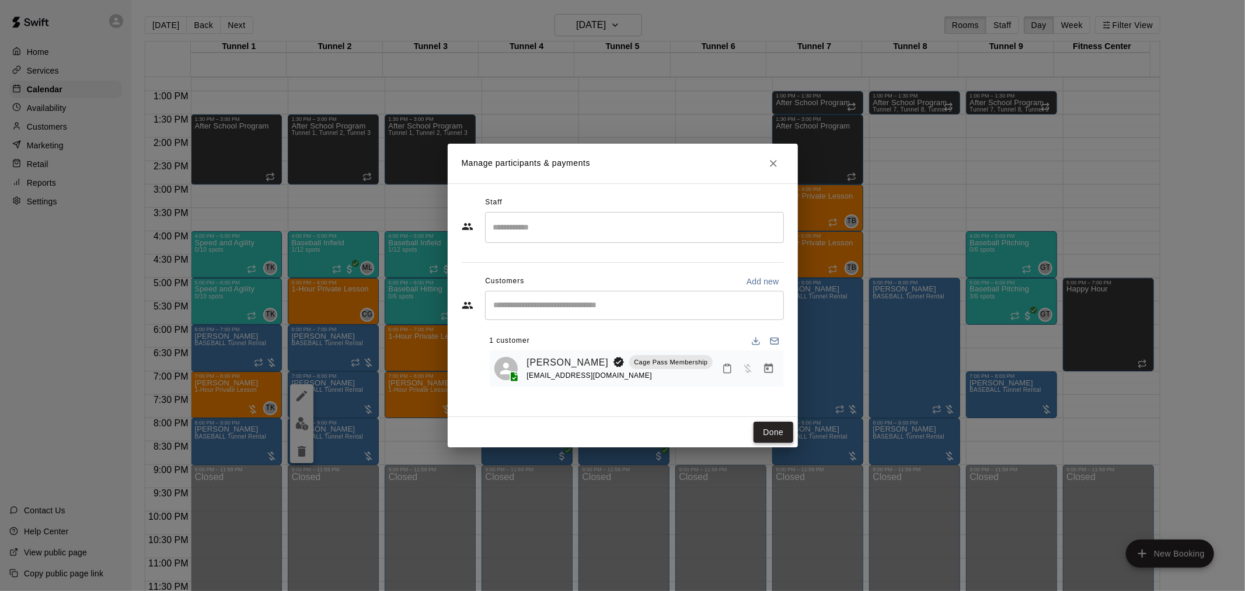
click at [620, 387] on button "Done" at bounding box center [772, 432] width 39 height 22
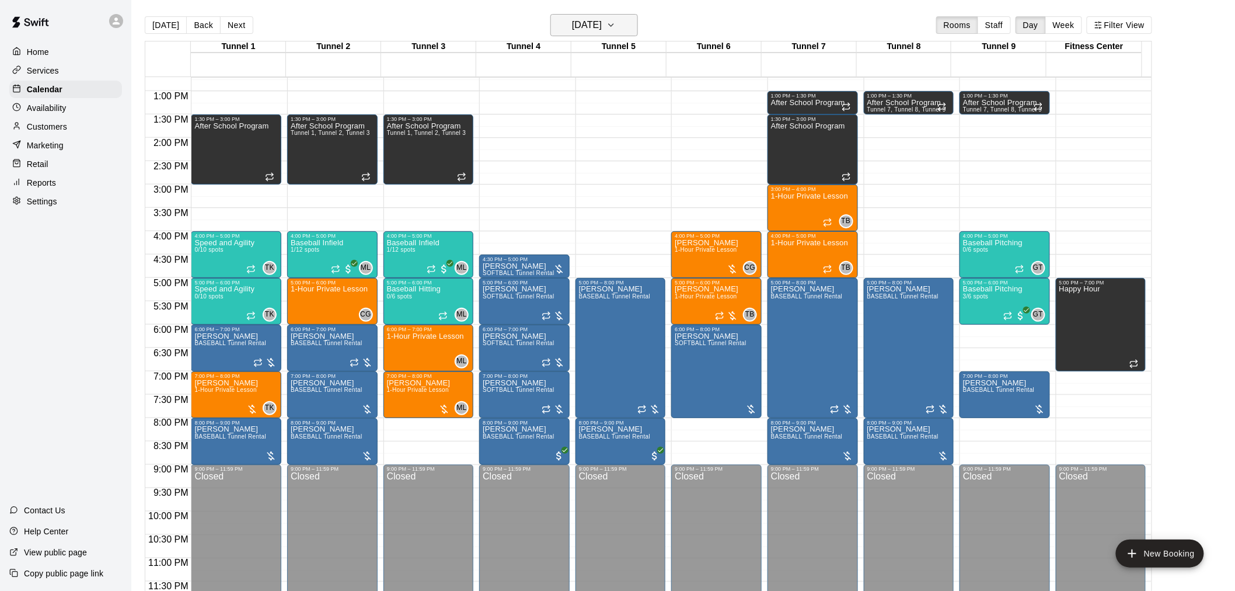
click at [602, 30] on h6 "[DATE]" at bounding box center [587, 25] width 30 height 16
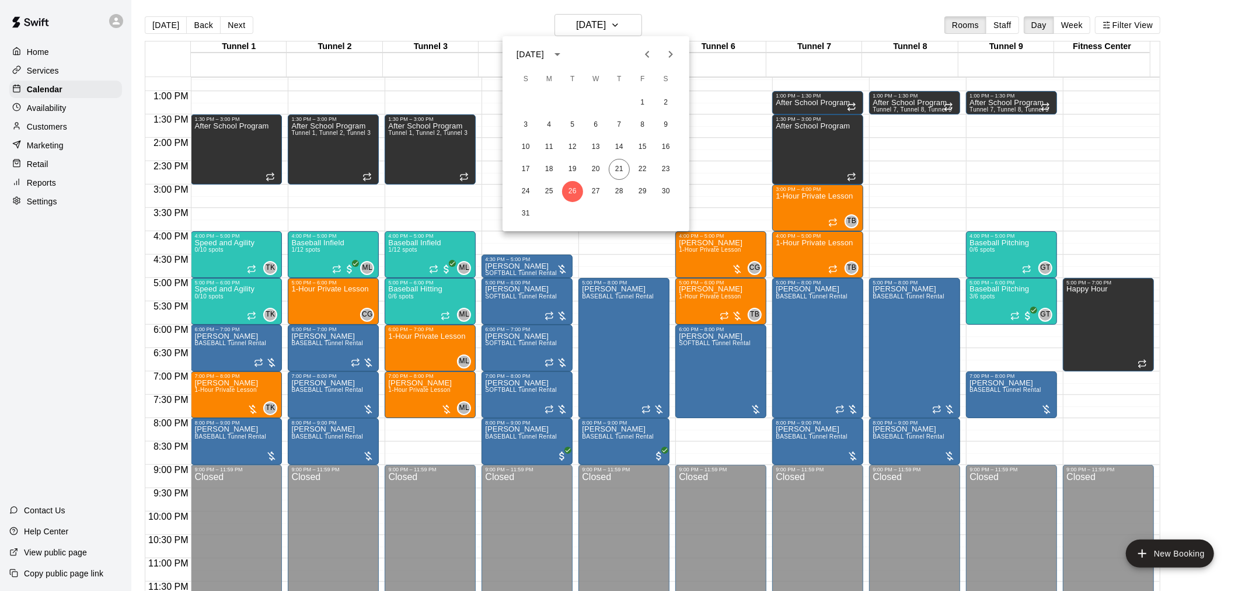
click at [442, 14] on div at bounding box center [622, 295] width 1245 height 591
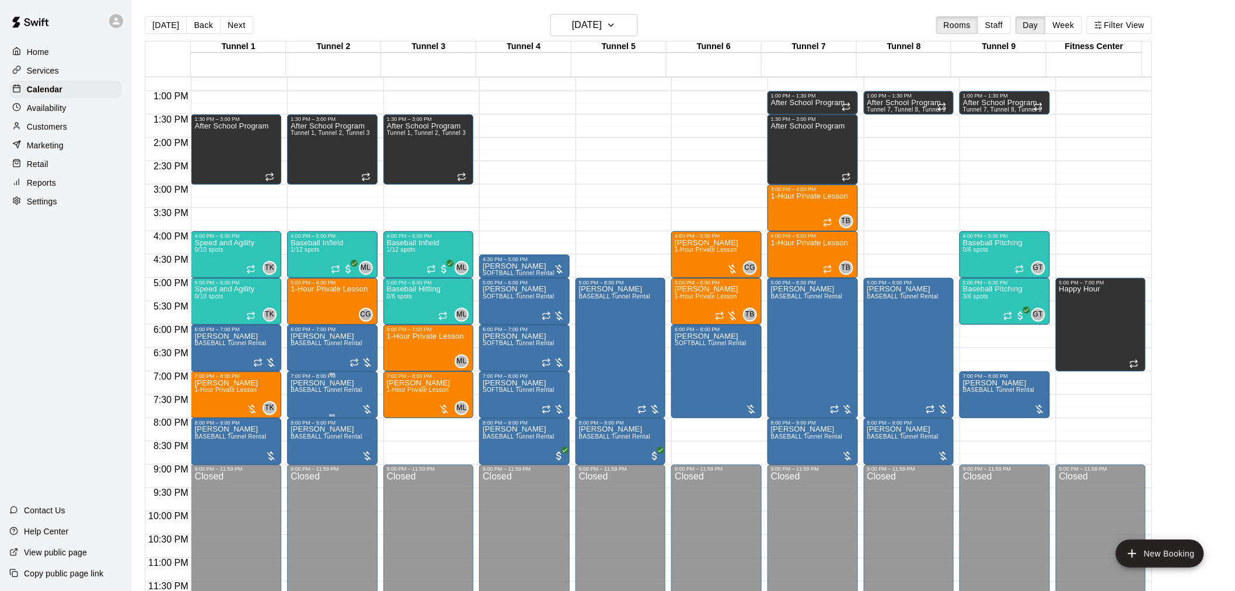
click at [317, 387] on span "BASEBALL Tunnel Rental" at bounding box center [327, 389] width 72 height 6
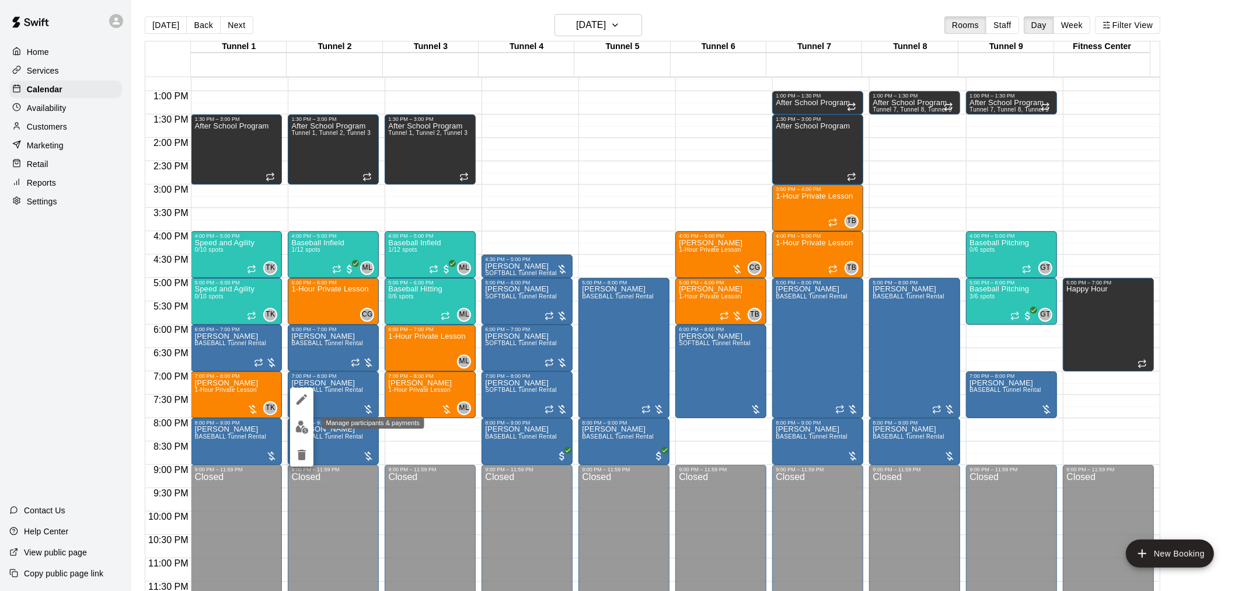
click at [301, 387] on img "edit" at bounding box center [301, 426] width 13 height 13
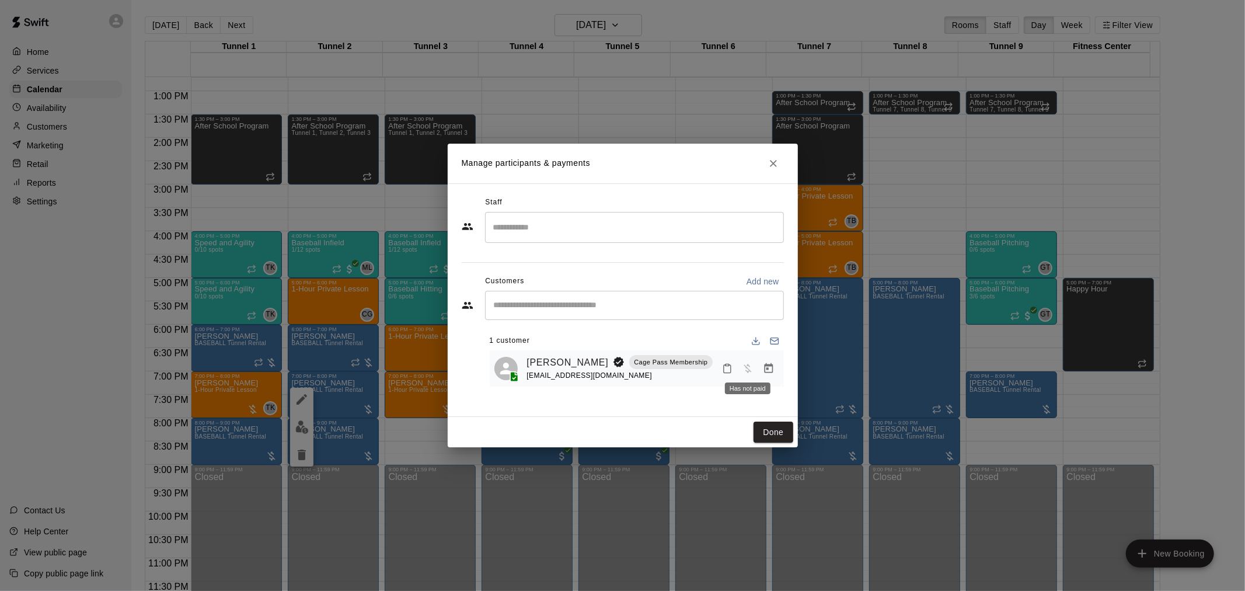
click at [620, 365] on icon "Manage bookings & payment" at bounding box center [768, 368] width 9 height 10
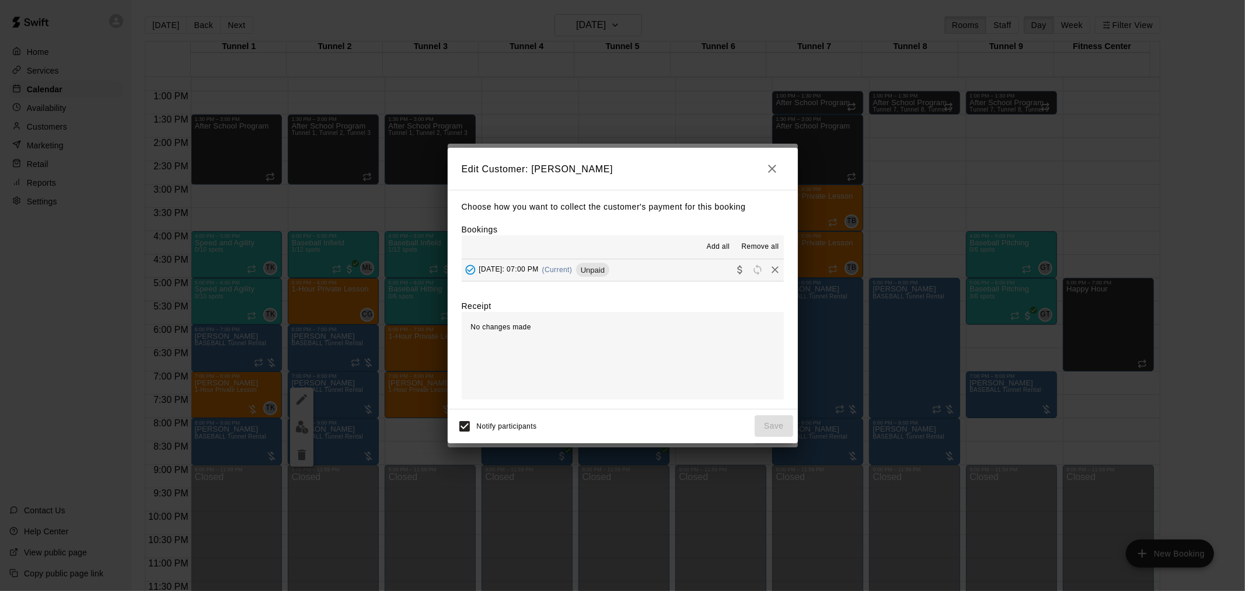
click at [620, 275] on button "[DATE]: 07:00 PM (Current) Unpaid" at bounding box center [623, 270] width 322 height 22
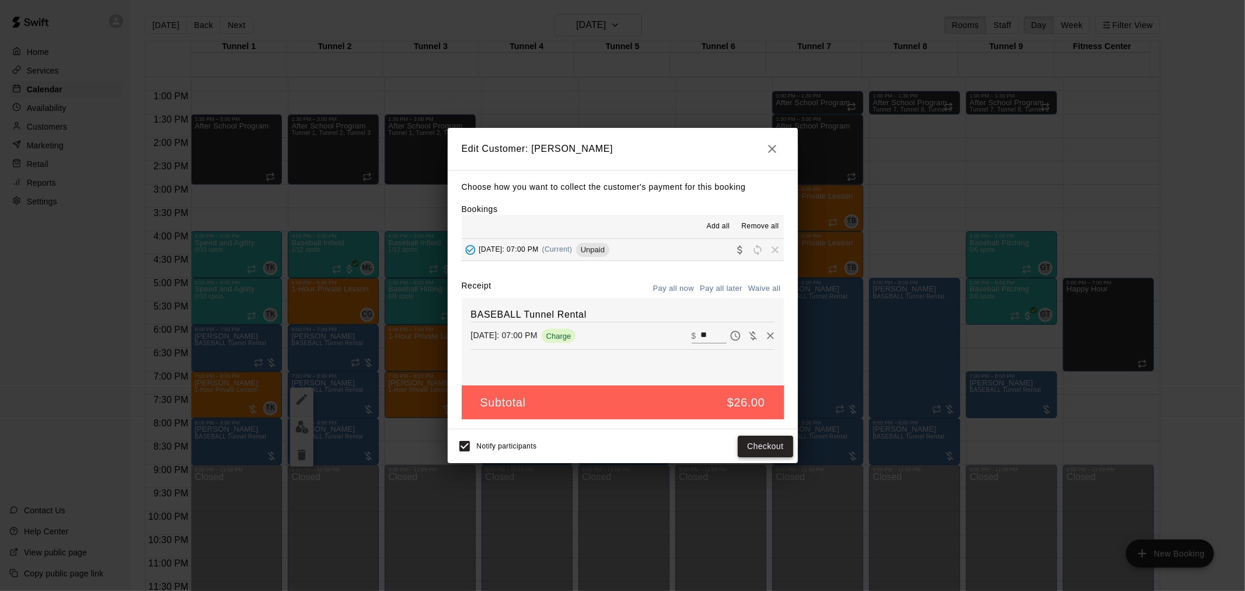
click at [620, 387] on button "Checkout" at bounding box center [765, 446] width 55 height 22
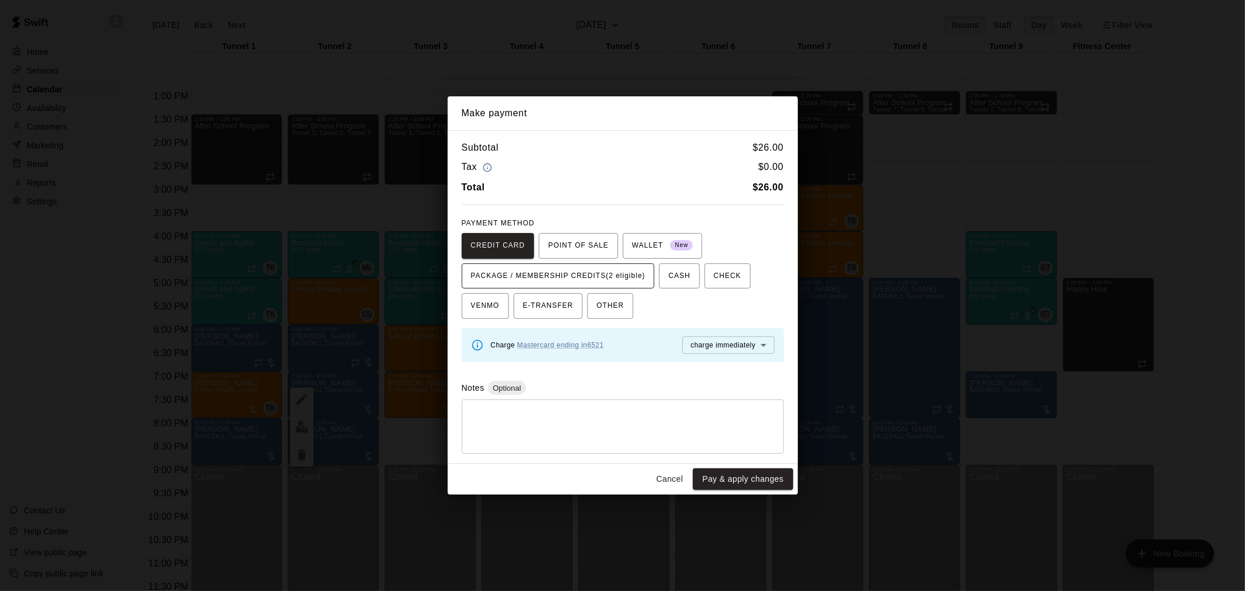
click at [574, 275] on span "PACKAGE / MEMBERSHIP CREDITS (2 eligible)" at bounding box center [558, 276] width 174 height 19
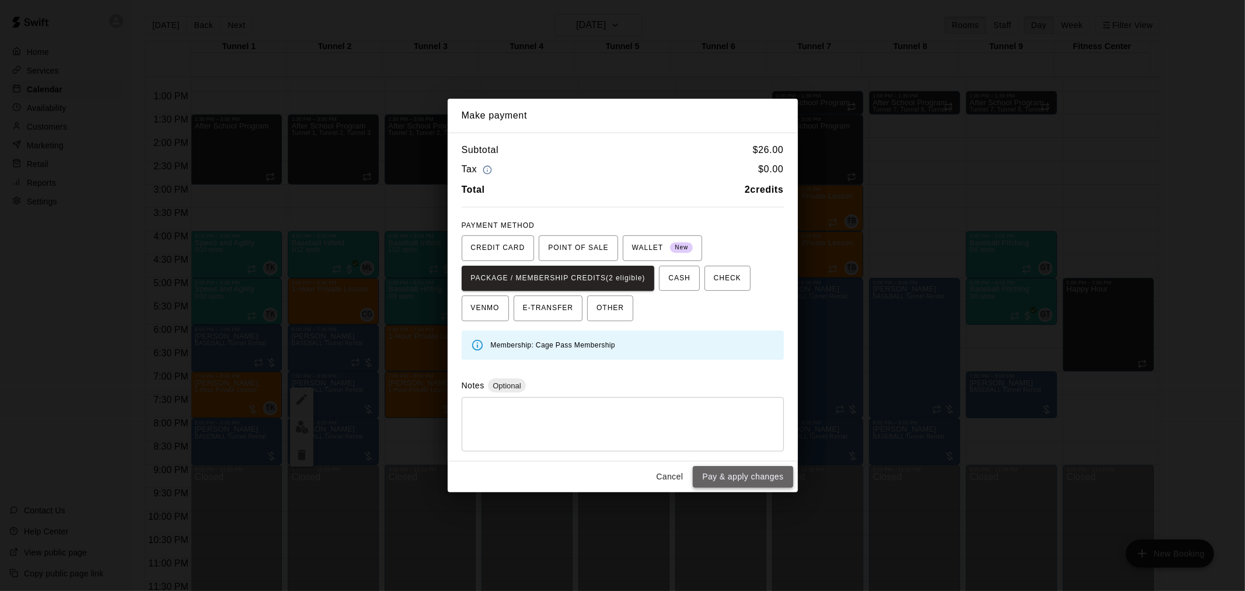
click at [620, 387] on button "Pay & apply changes" at bounding box center [743, 477] width 100 height 22
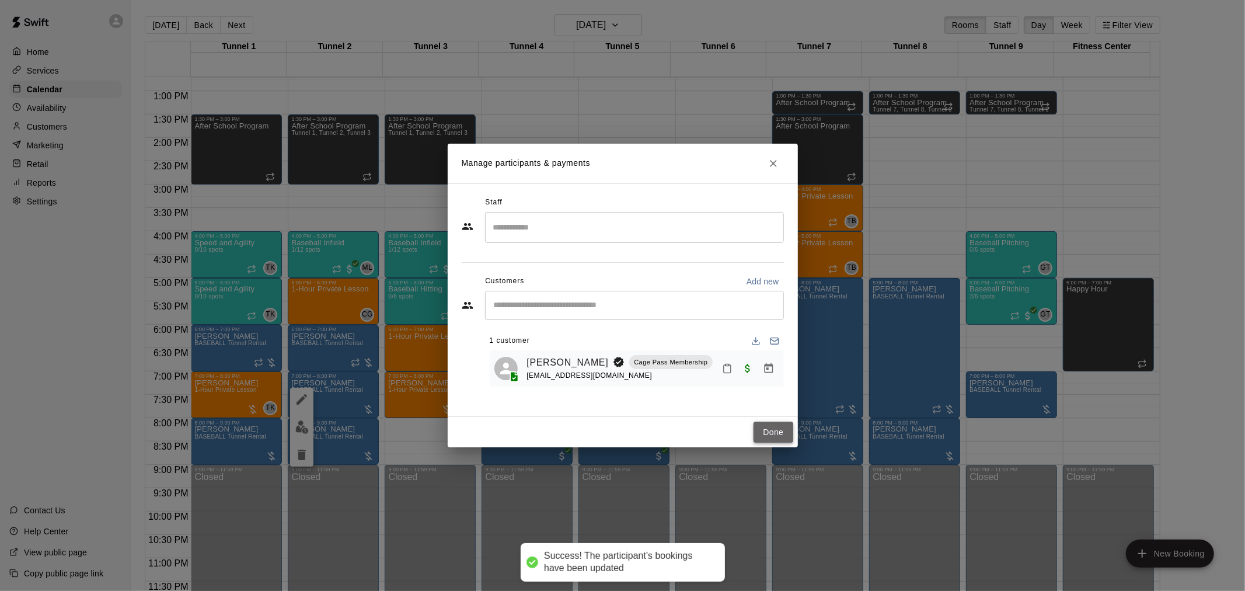
click at [620, 387] on button "Done" at bounding box center [772, 432] width 39 height 22
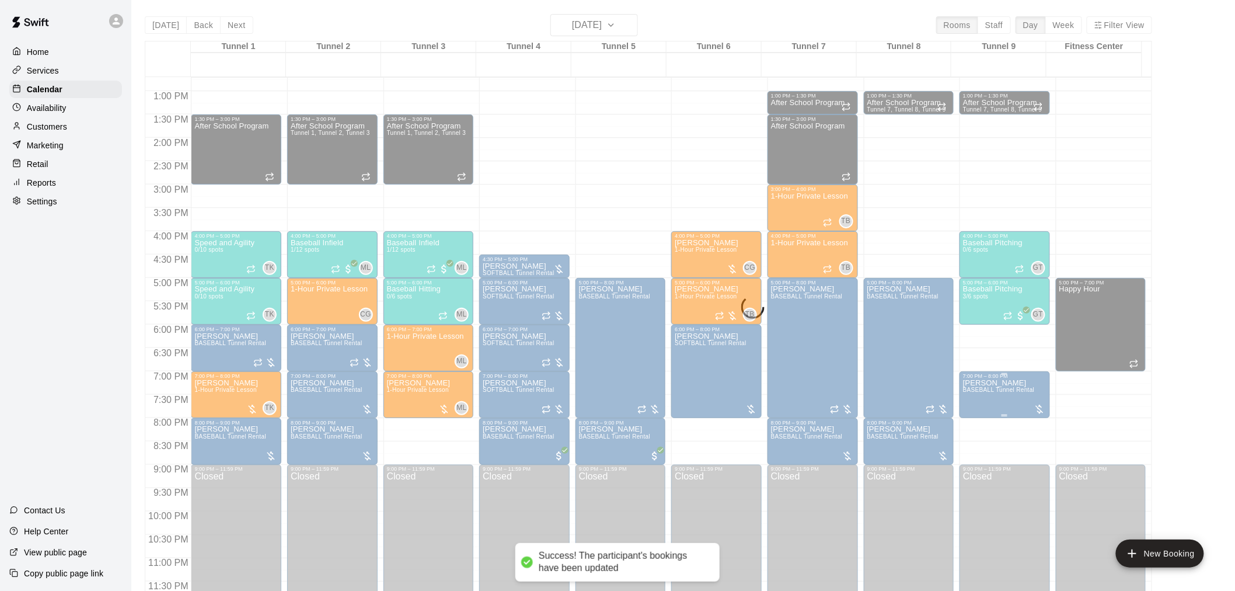
click at [620, 387] on span "BASEBALL Tunnel Rental" at bounding box center [999, 389] width 72 height 6
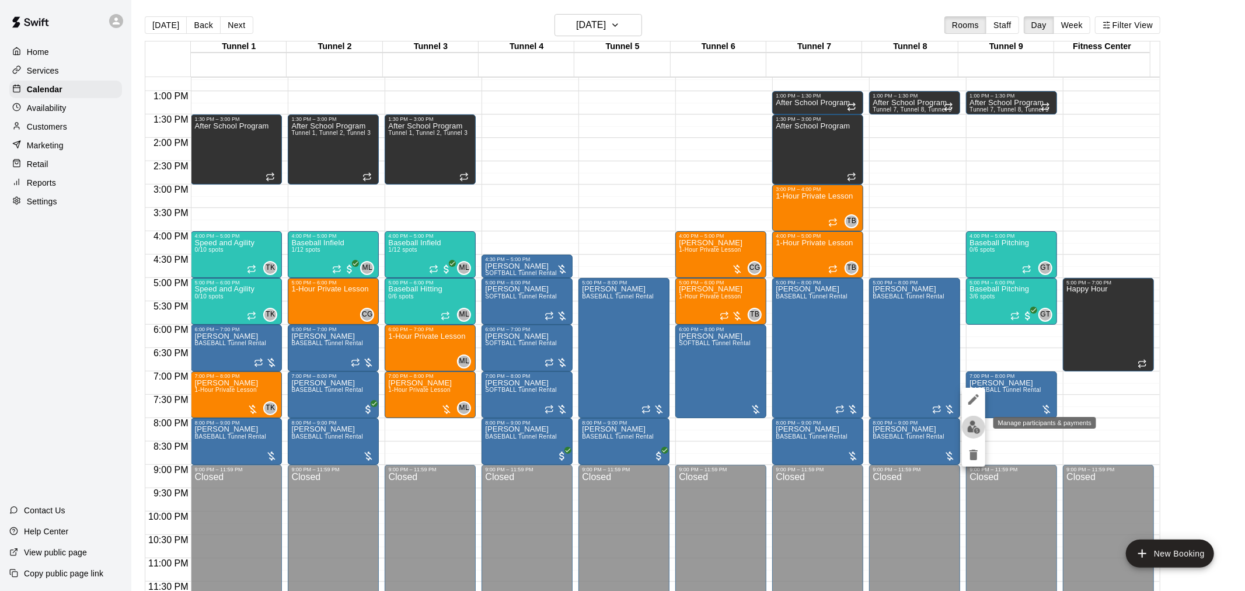
click at [620, 387] on img "edit" at bounding box center [973, 426] width 13 height 13
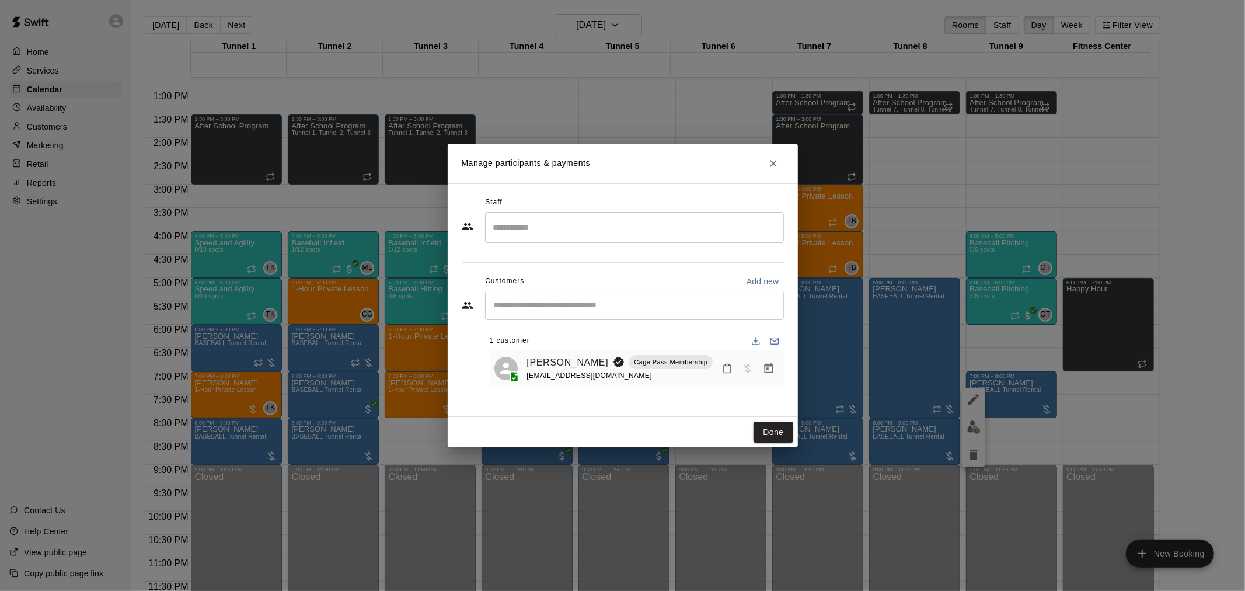
click at [620, 369] on button "Manage bookings & payment" at bounding box center [768, 368] width 21 height 21
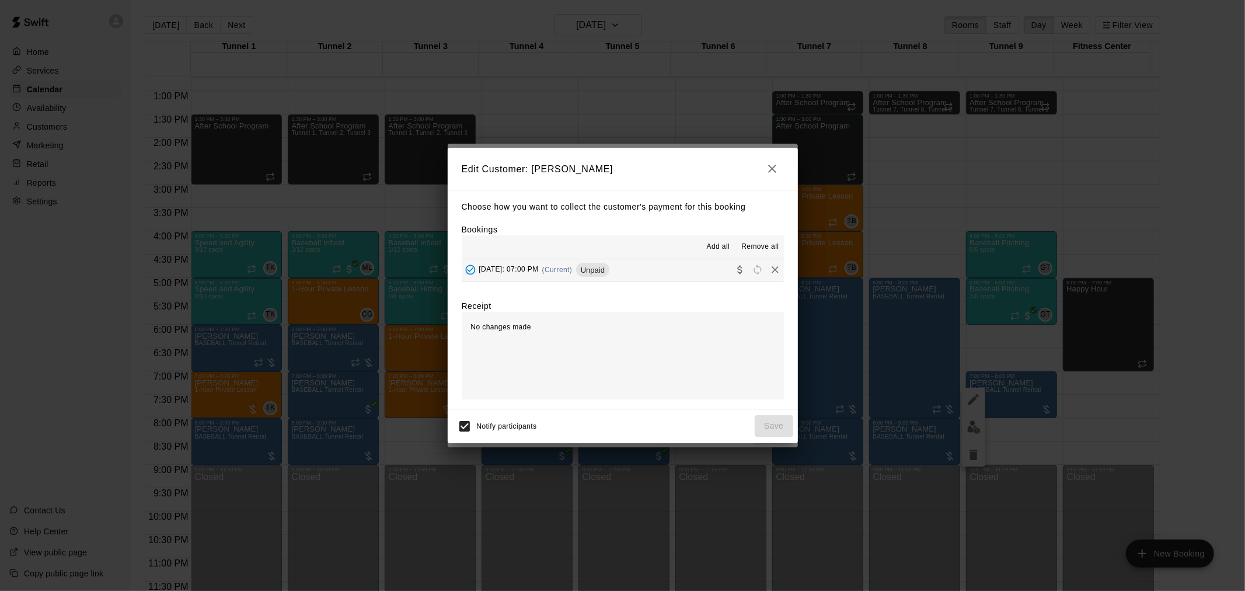
click at [609, 274] on span "Unpaid" at bounding box center [592, 269] width 33 height 9
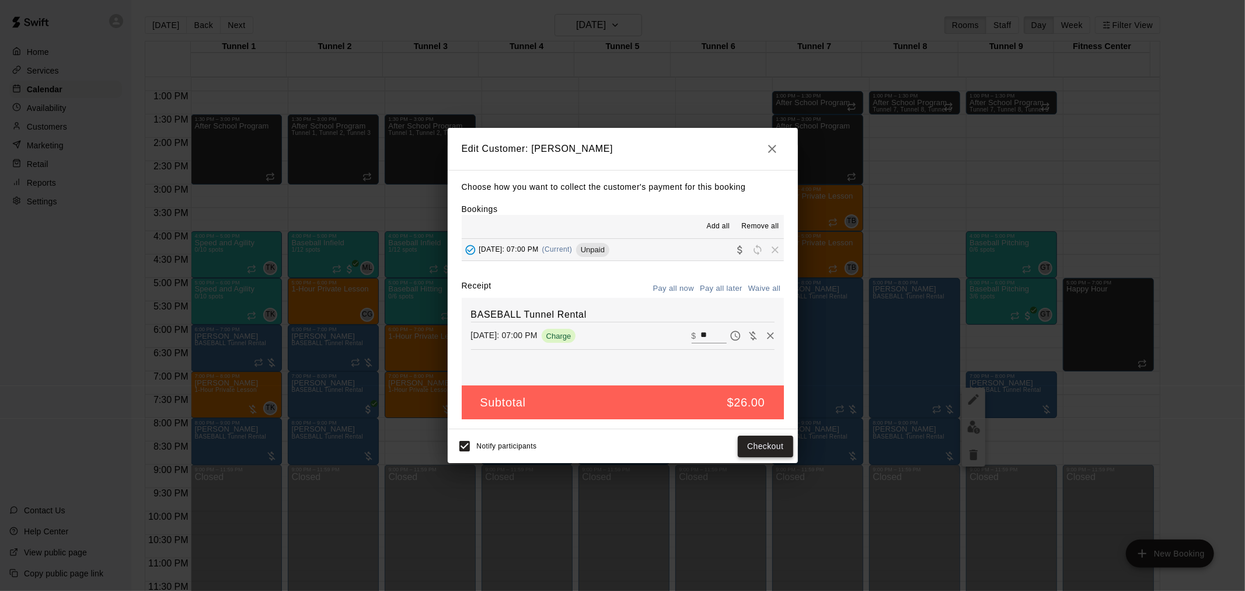
click at [620, 387] on button "Checkout" at bounding box center [765, 446] width 55 height 22
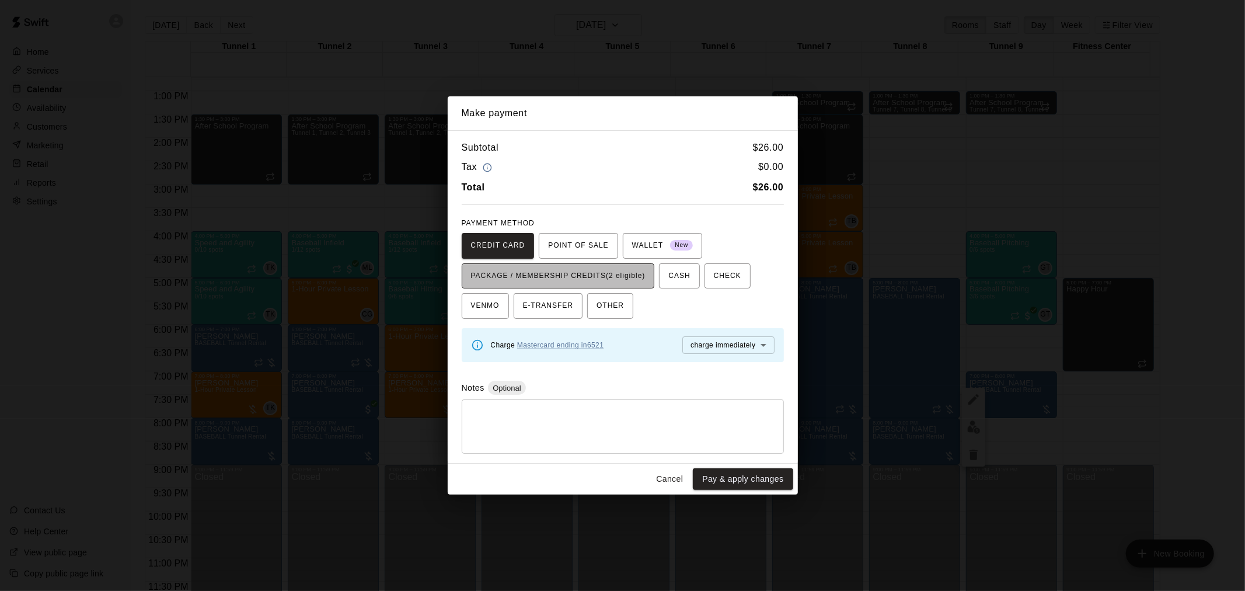
click at [550, 272] on span "PACKAGE / MEMBERSHIP CREDITS (2 eligible)" at bounding box center [558, 276] width 174 height 19
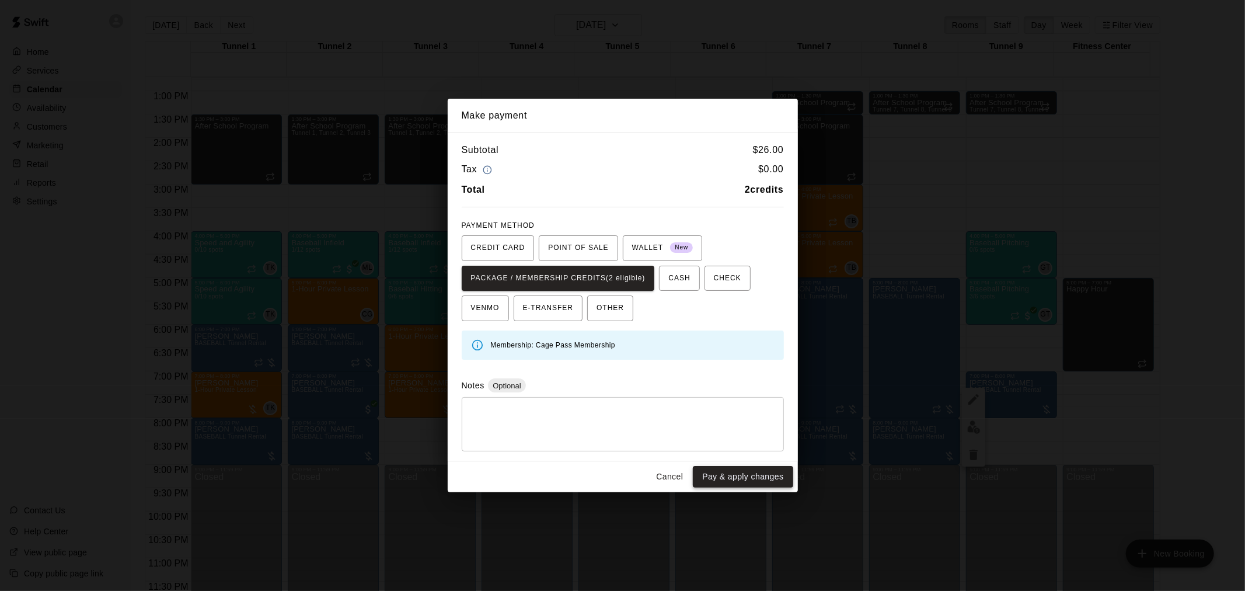
click at [620, 387] on button "Pay & apply changes" at bounding box center [743, 477] width 100 height 22
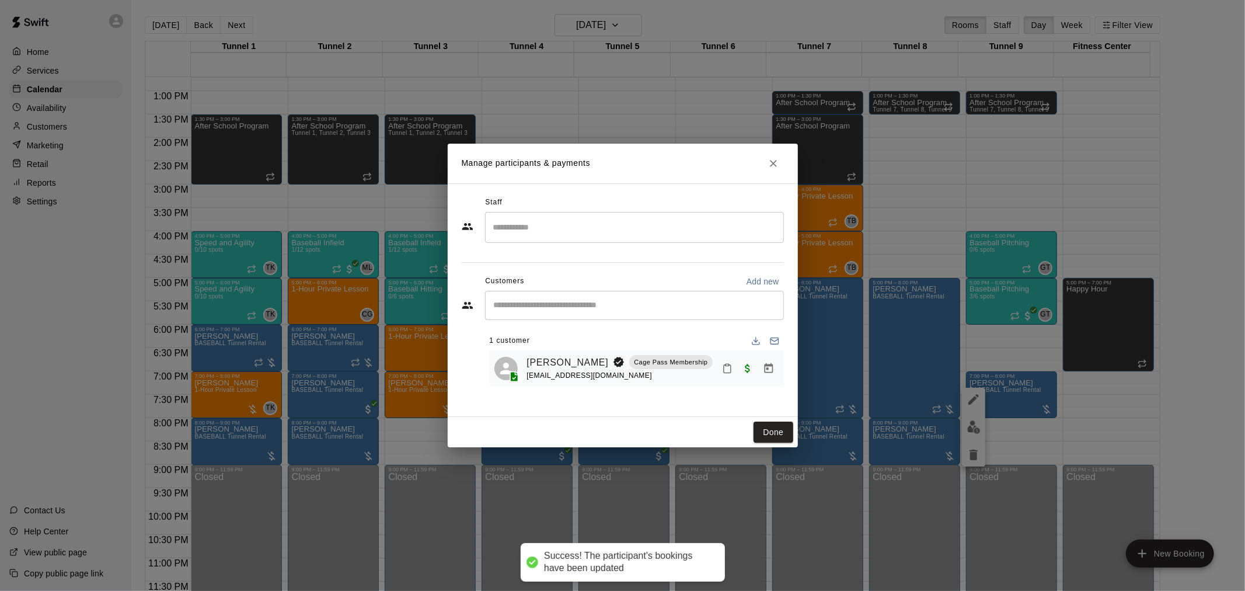
click at [620, 387] on button "Done" at bounding box center [772, 432] width 39 height 22
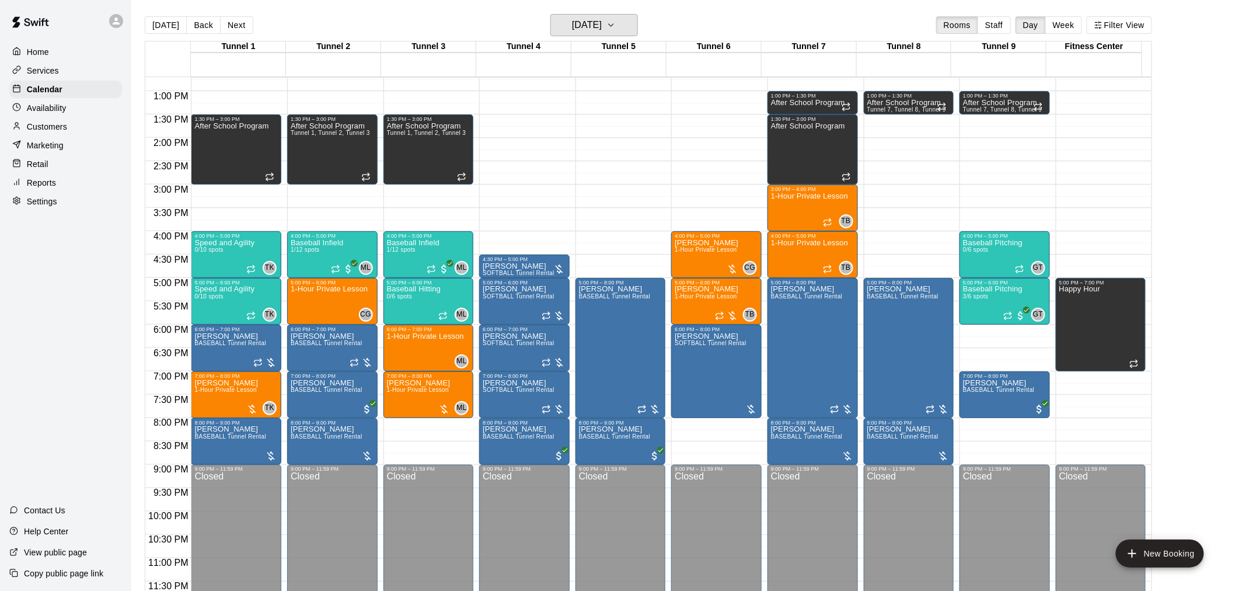
click at [600, 24] on h6 "[DATE]" at bounding box center [587, 25] width 30 height 16
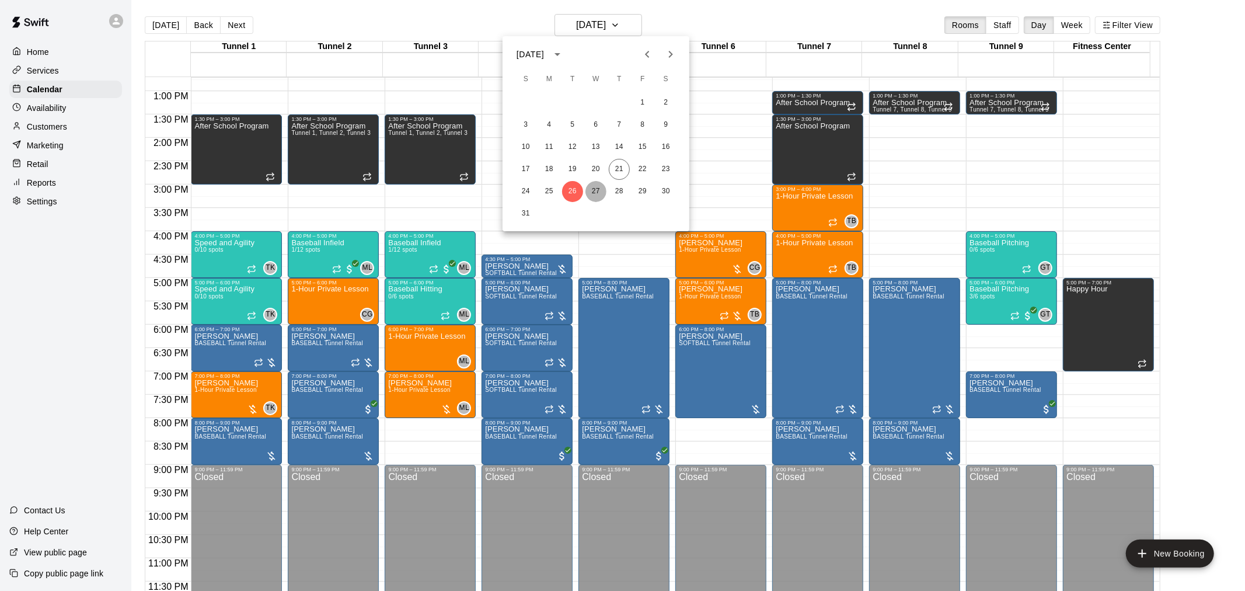
click at [592, 198] on button "27" at bounding box center [595, 191] width 21 height 21
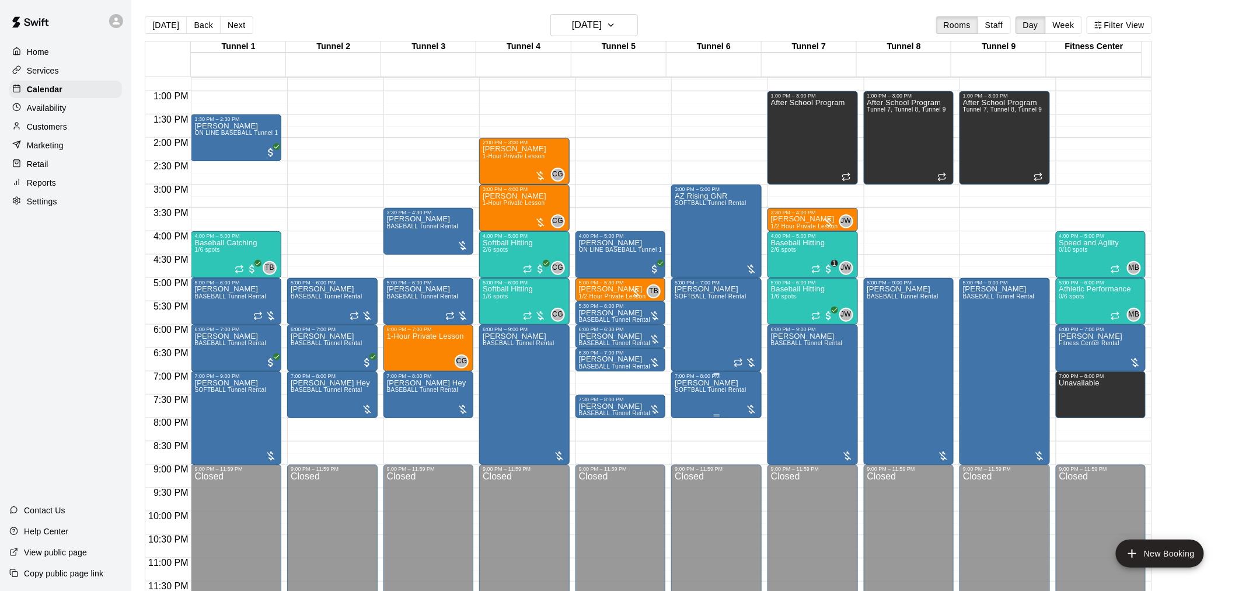
click at [620, 383] on p "[PERSON_NAME]" at bounding box center [711, 383] width 72 height 0
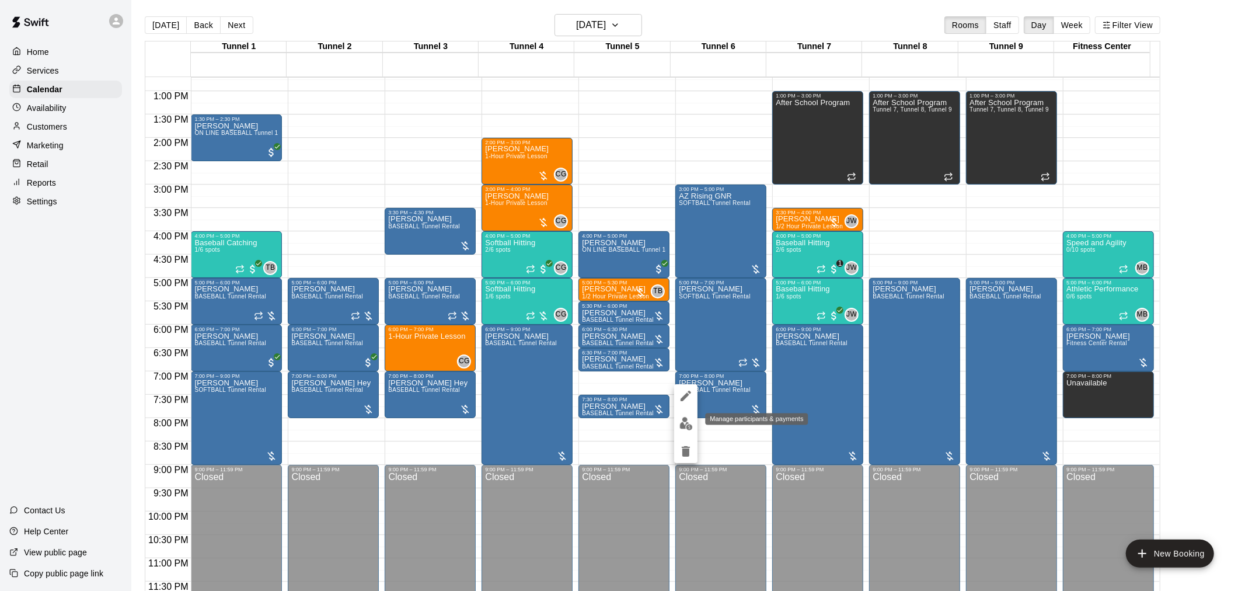
click at [620, 387] on img "edit" at bounding box center [685, 423] width 13 height 13
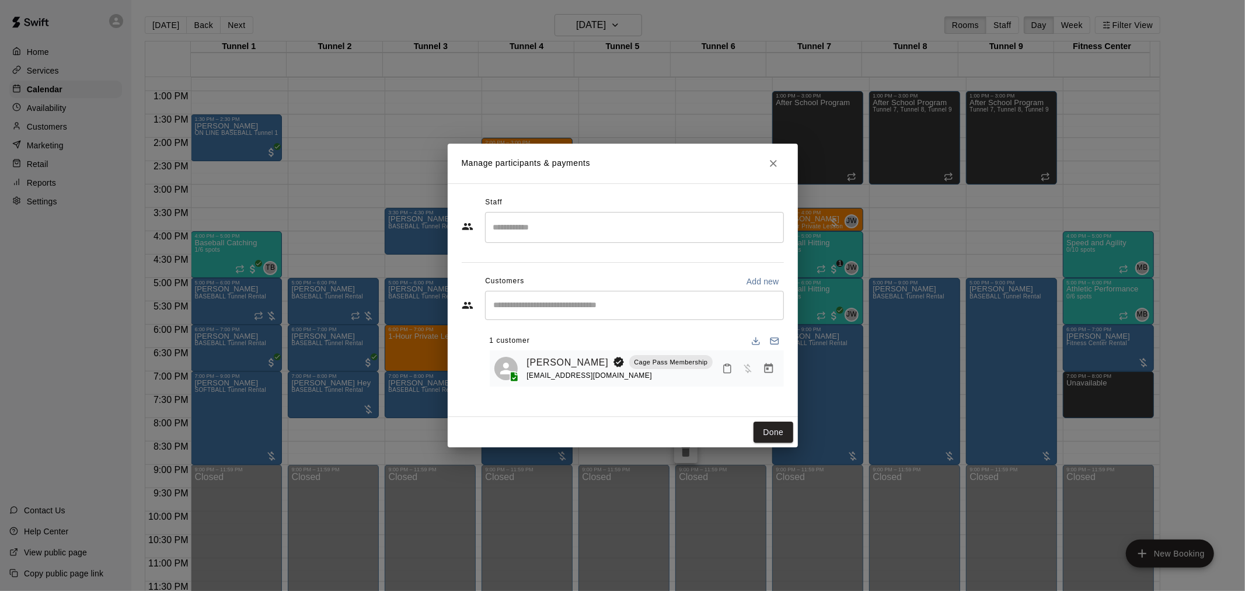
click at [620, 368] on div at bounding box center [748, 368] width 62 height 21
click at [620, 372] on icon "Manage bookings & payment" at bounding box center [768, 368] width 9 height 10
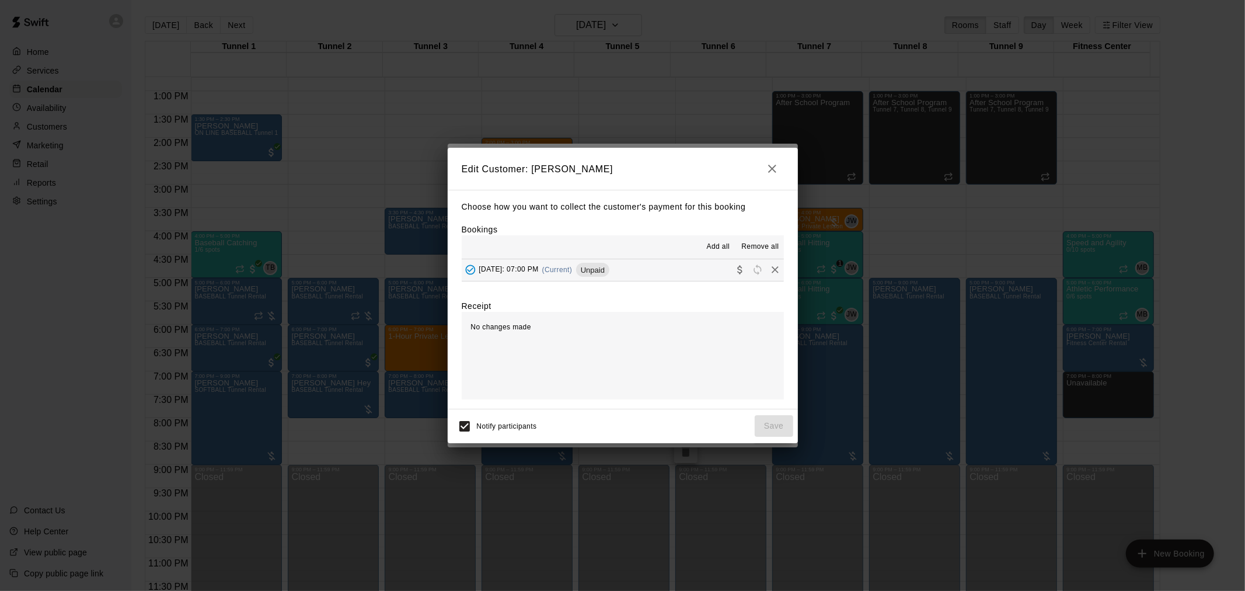
click at [620, 258] on div "Add all Remove all" at bounding box center [623, 246] width 322 height 23
click at [609, 266] on span "Unpaid" at bounding box center [592, 269] width 33 height 9
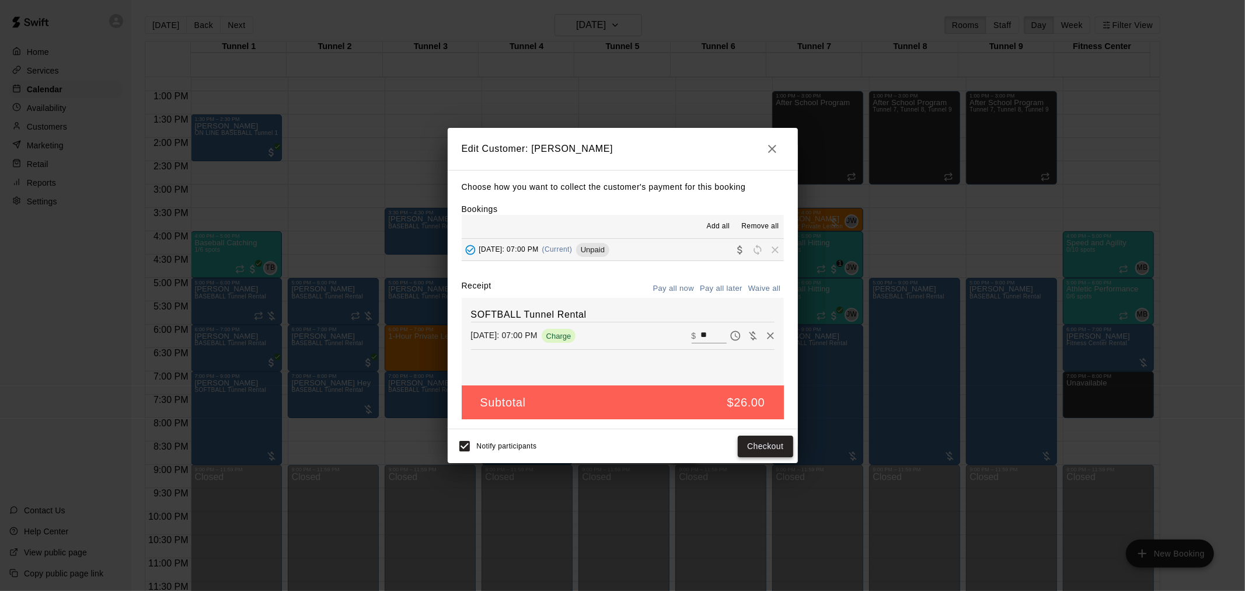
click at [620, 387] on button "Checkout" at bounding box center [765, 446] width 55 height 22
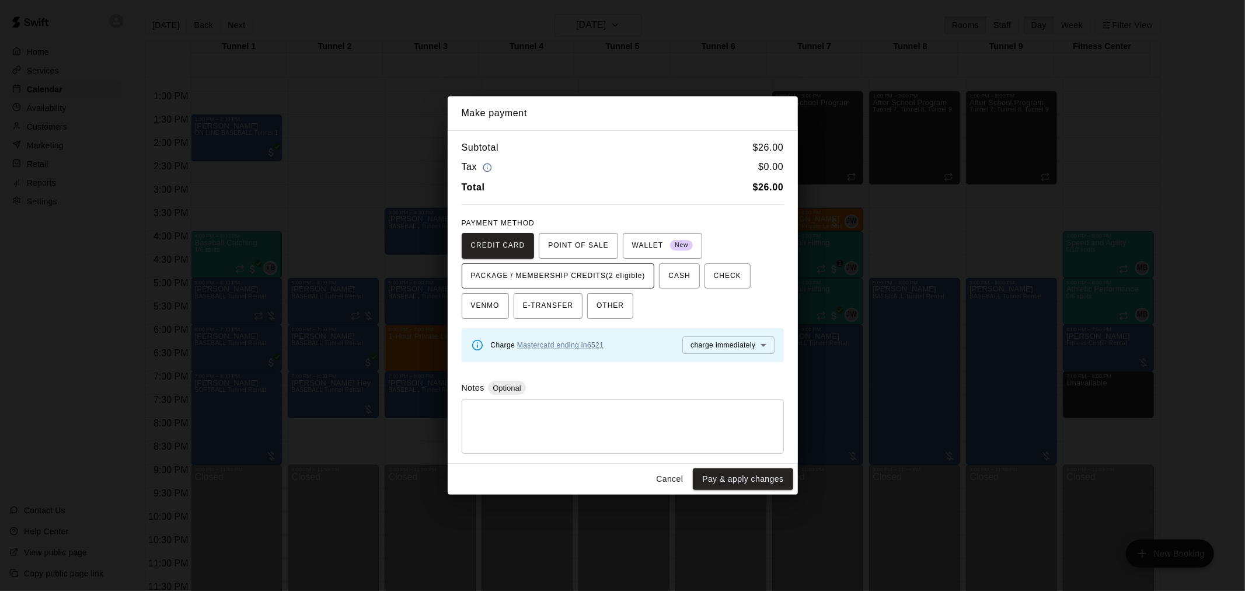
click at [568, 268] on span "PACKAGE / MEMBERSHIP CREDITS (2 eligible)" at bounding box center [558, 276] width 174 height 19
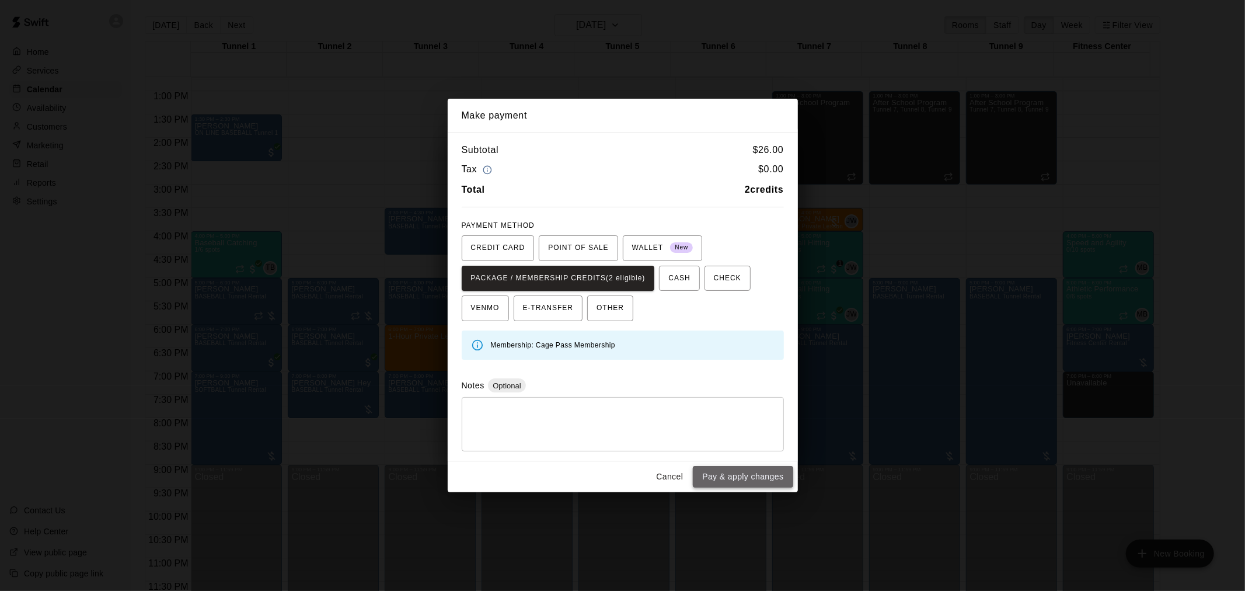
click at [620, 387] on button "Pay & apply changes" at bounding box center [743, 477] width 100 height 22
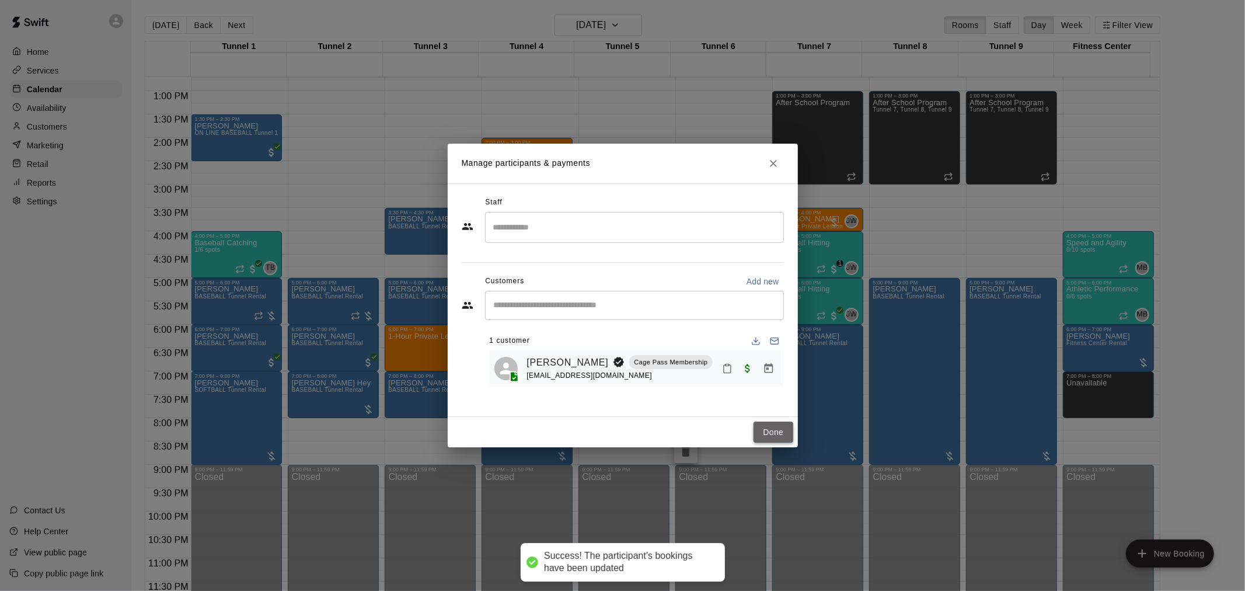
click at [620, 387] on button "Done" at bounding box center [772, 432] width 39 height 22
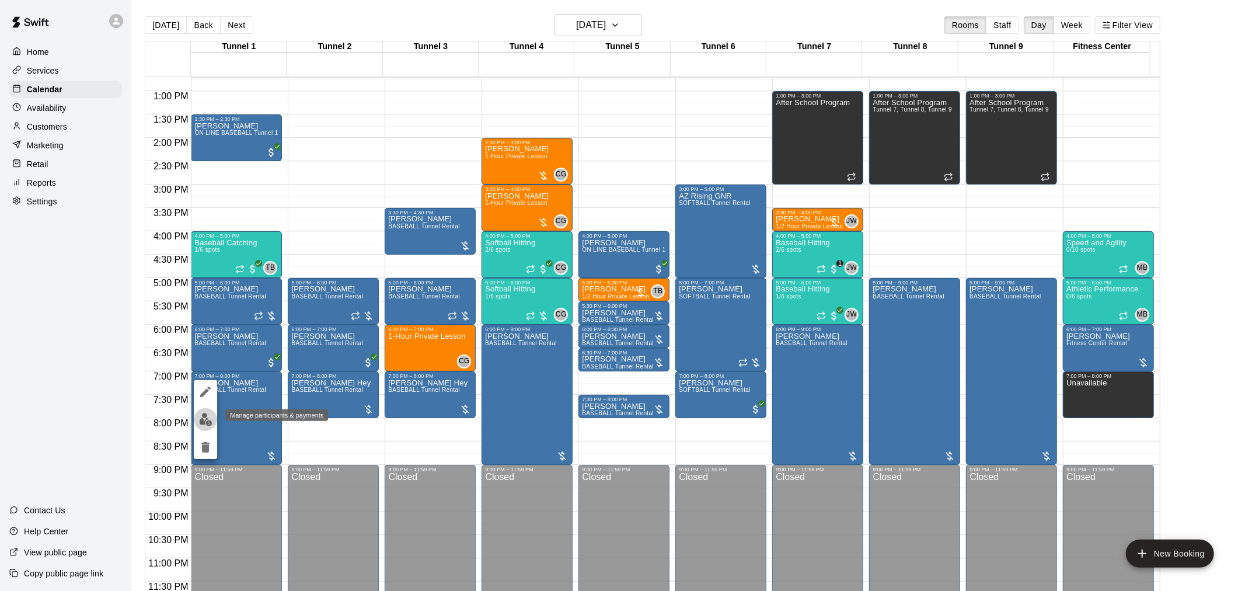
click at [202, 387] on img "edit" at bounding box center [205, 419] width 13 height 13
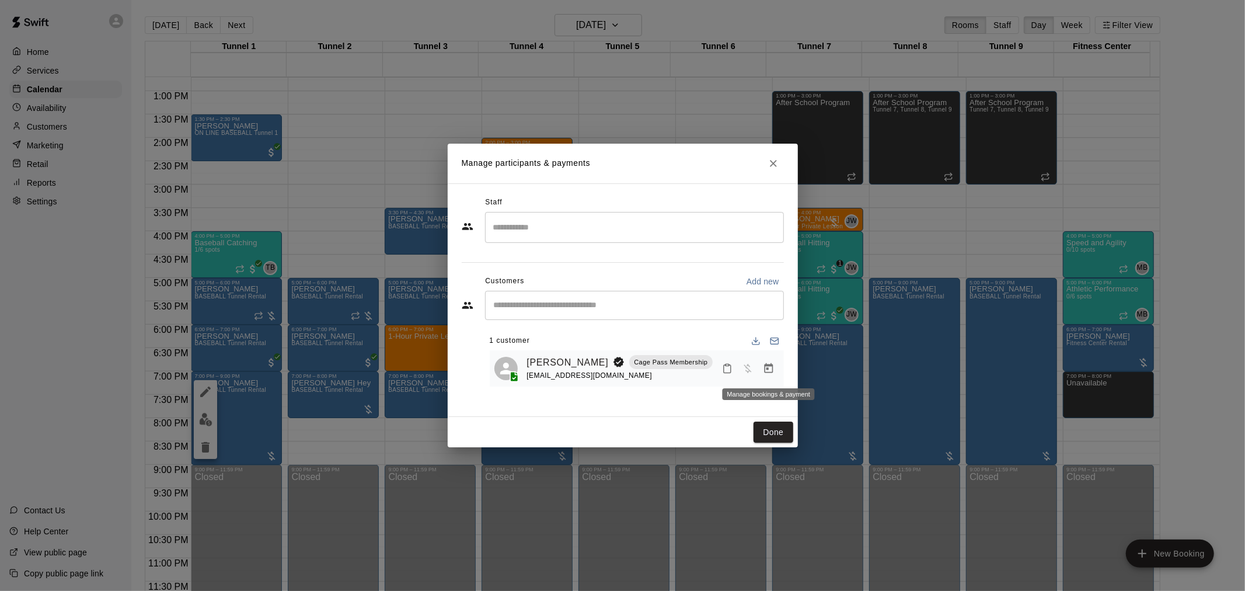
click at [620, 371] on icon "Manage bookings & payment" at bounding box center [769, 368] width 12 height 12
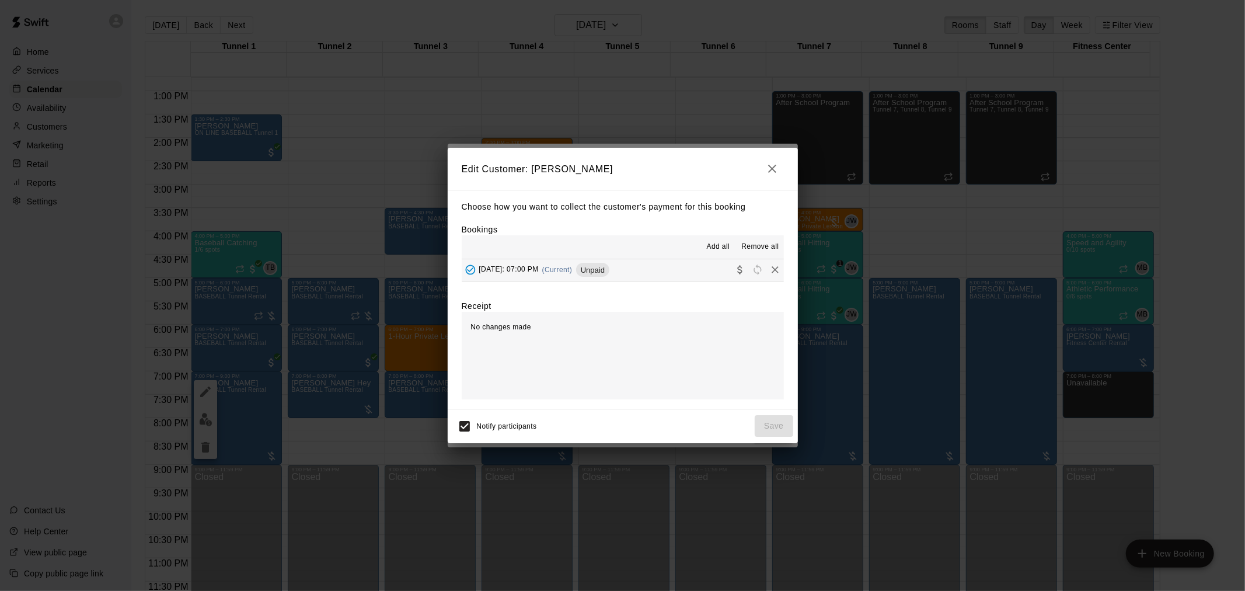
click at [620, 269] on button "[DATE]: 07:00 PM (Current) Unpaid" at bounding box center [623, 270] width 322 height 22
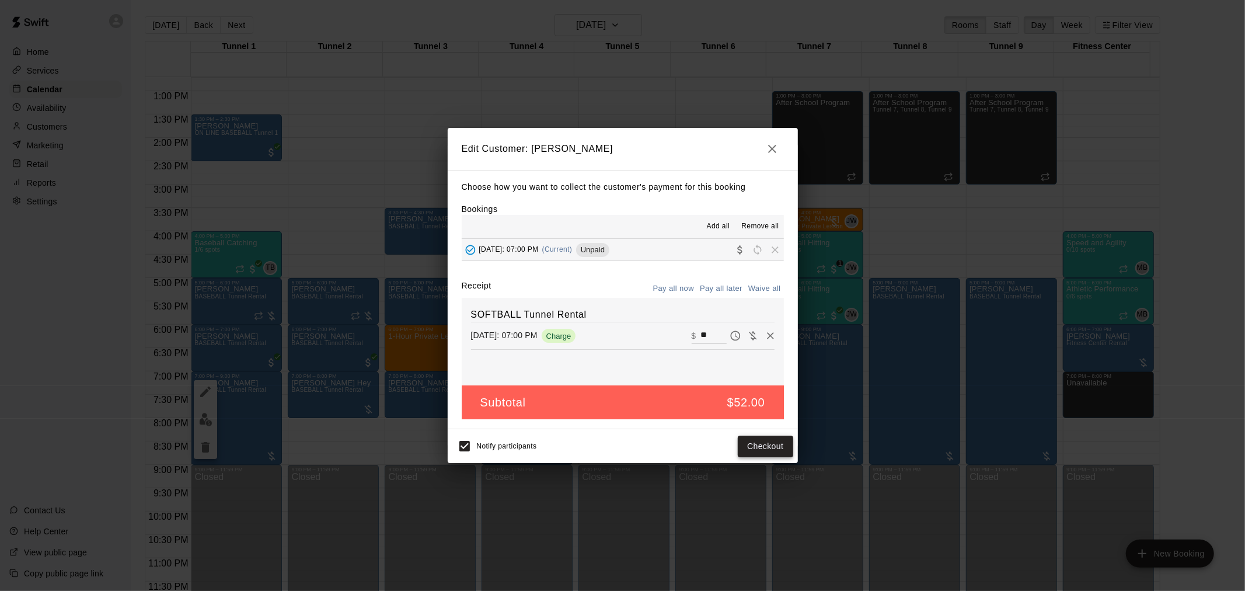
click at [620, 387] on button "Checkout" at bounding box center [765, 446] width 55 height 22
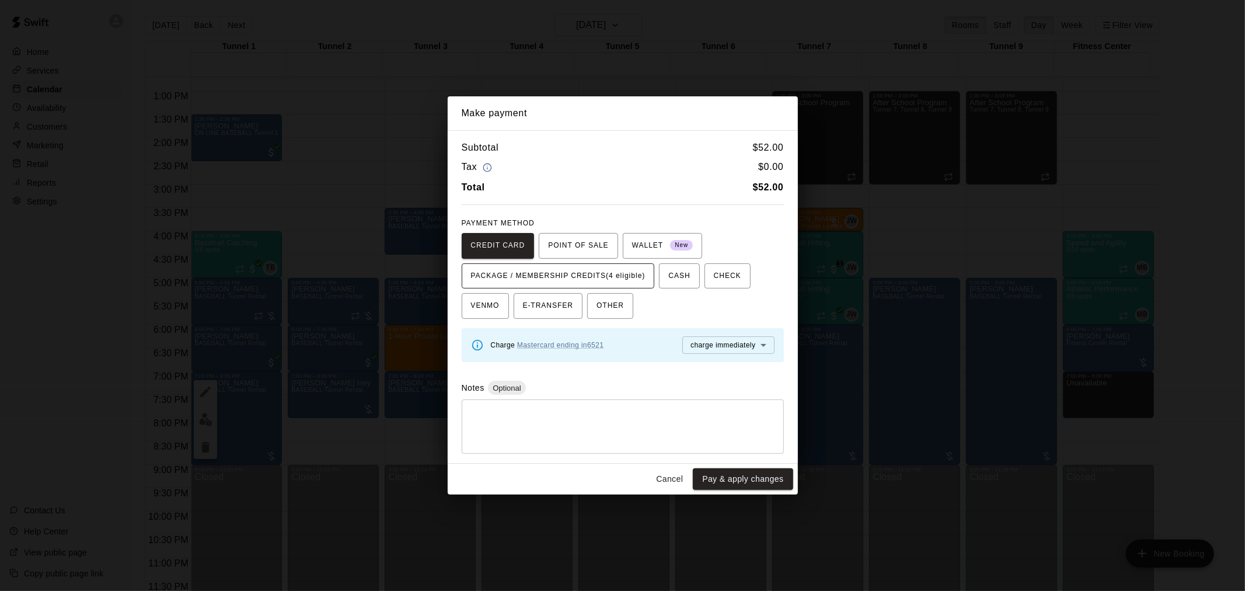
click at [614, 275] on span "PACKAGE / MEMBERSHIP CREDITS (4 eligible)" at bounding box center [558, 276] width 174 height 19
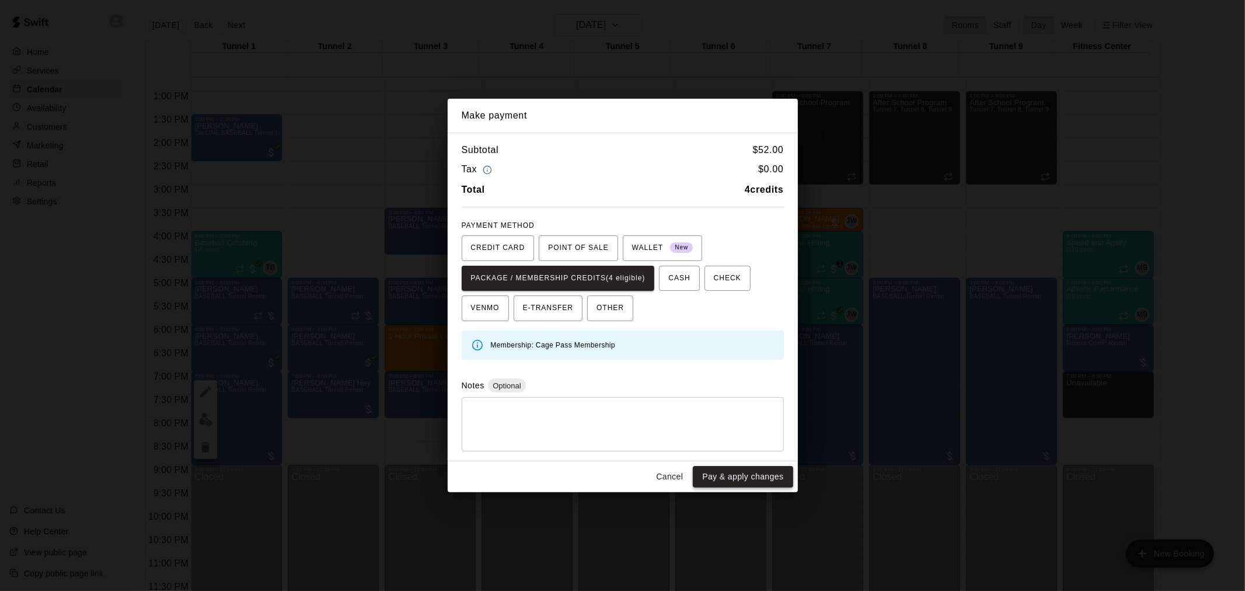
click at [620, 387] on button "Pay & apply changes" at bounding box center [743, 477] width 100 height 22
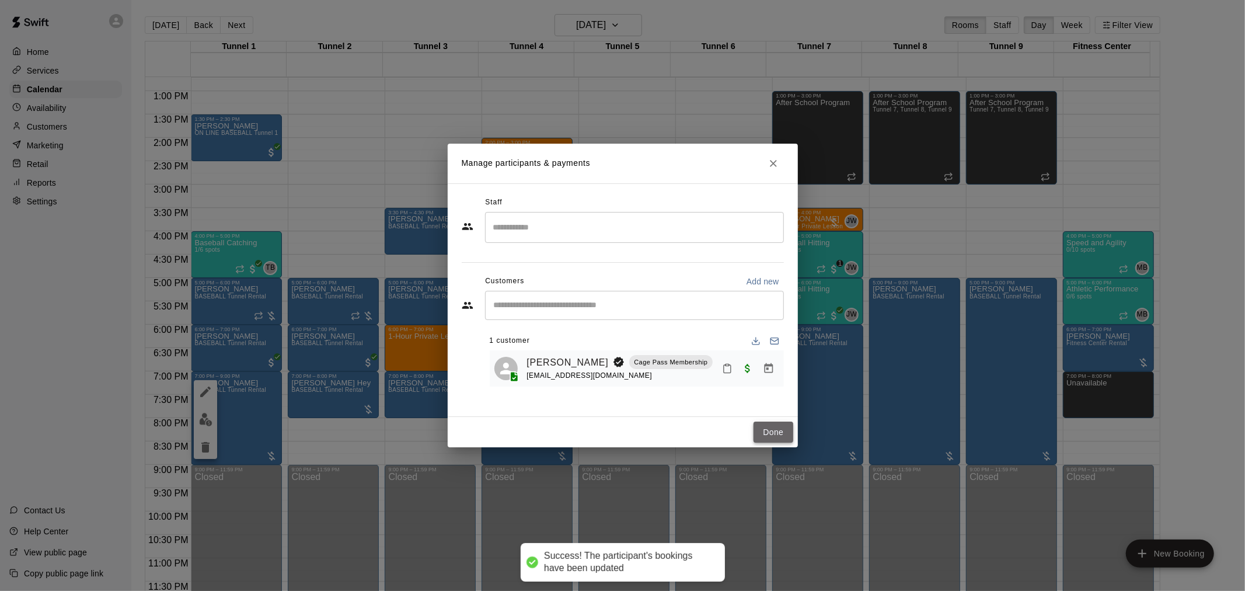
click at [620, 387] on button "Done" at bounding box center [772, 432] width 39 height 22
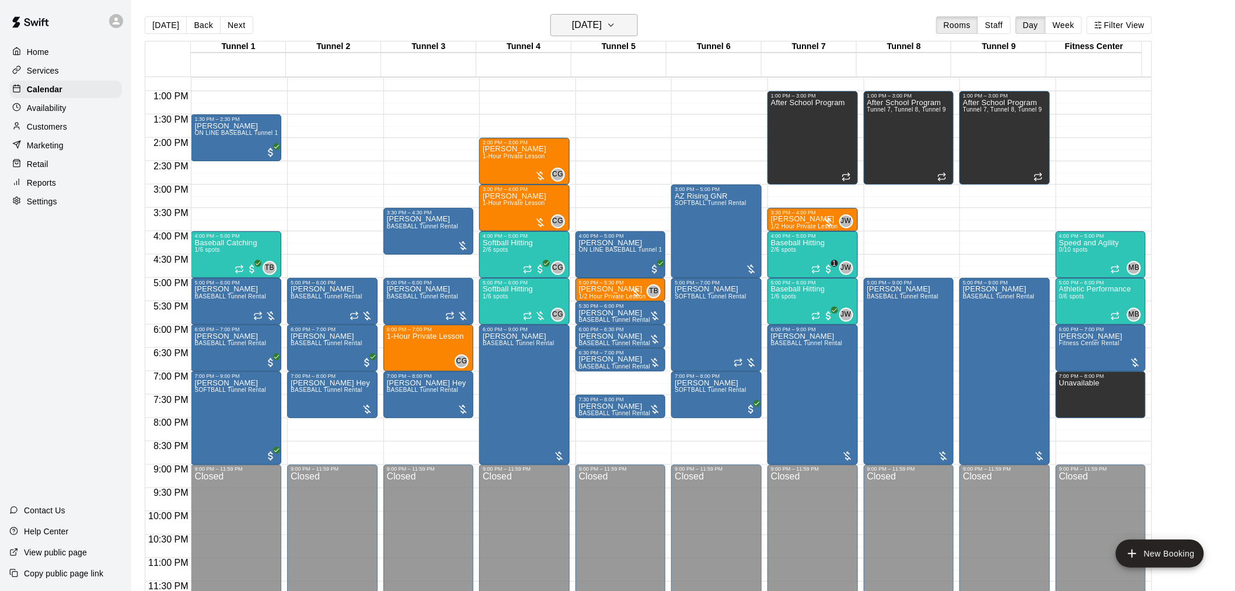
click at [602, 25] on h6 "[DATE]" at bounding box center [587, 25] width 30 height 16
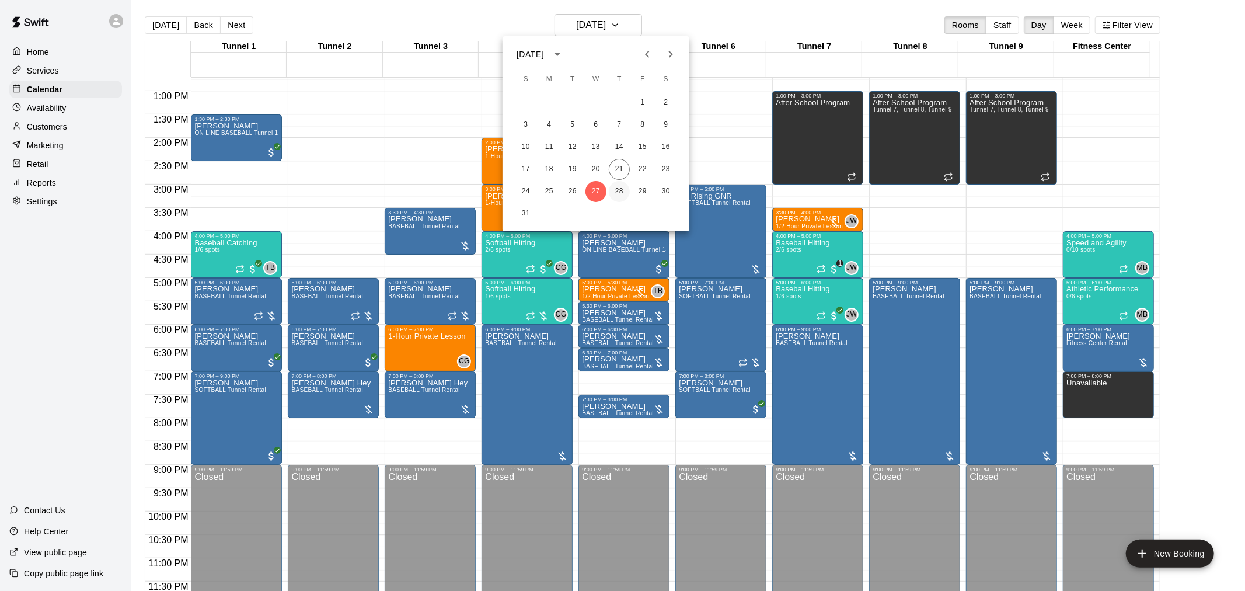
click at [620, 191] on button "28" at bounding box center [619, 191] width 21 height 21
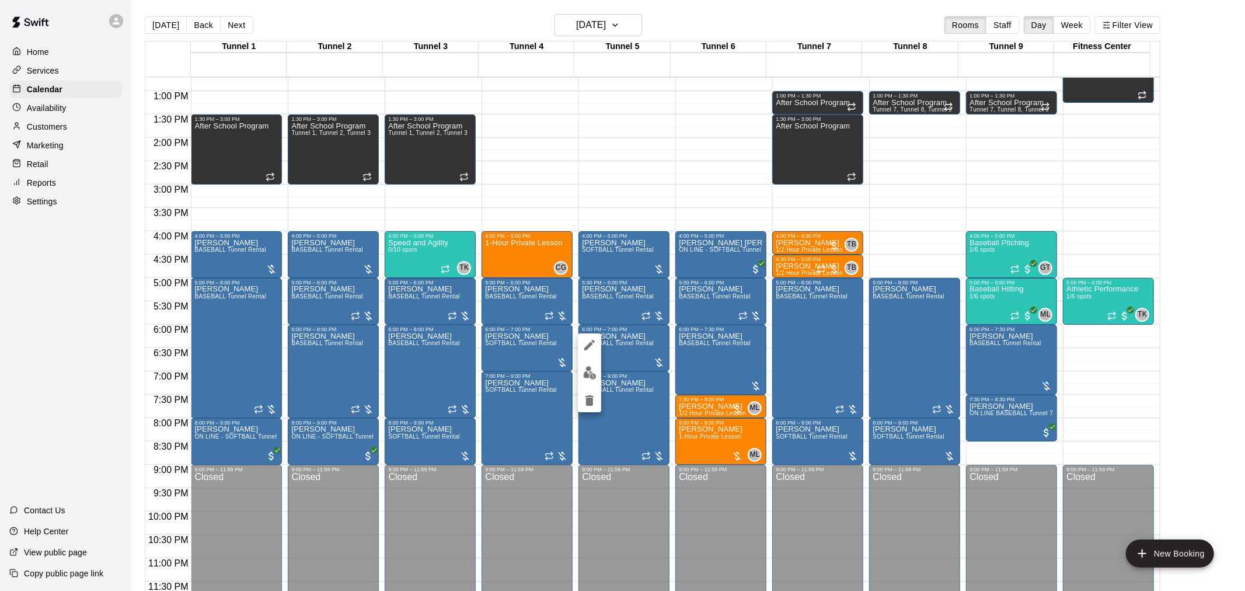
click at [588, 372] on img "edit" at bounding box center [589, 372] width 13 height 13
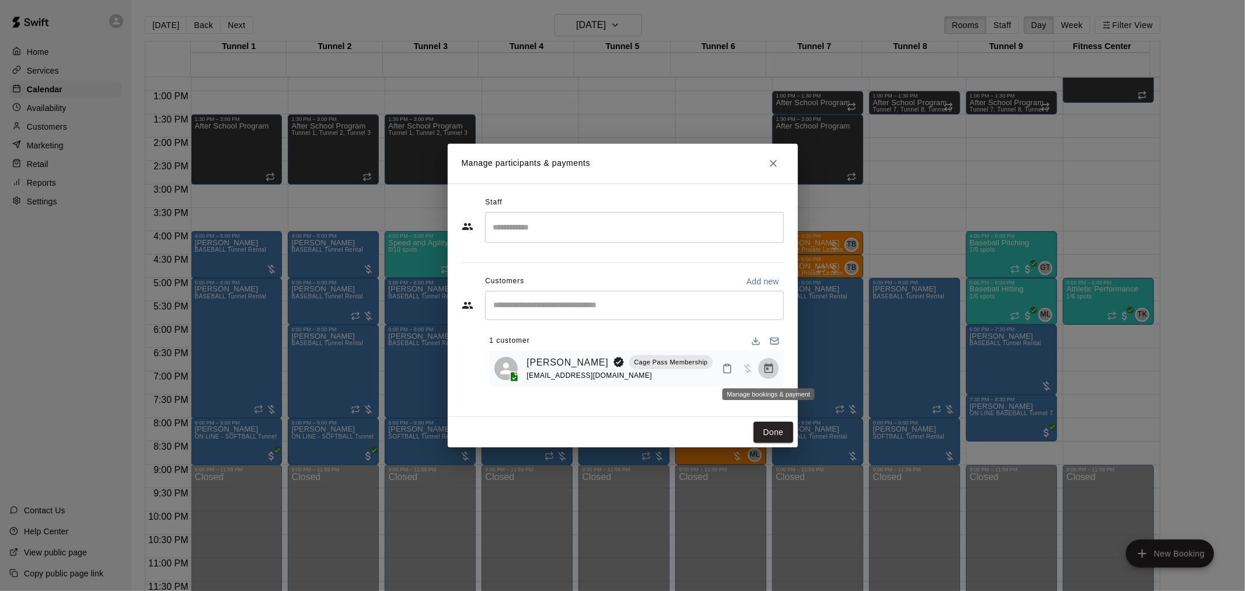
click at [620, 368] on icon "Manage bookings & payment" at bounding box center [769, 368] width 12 height 12
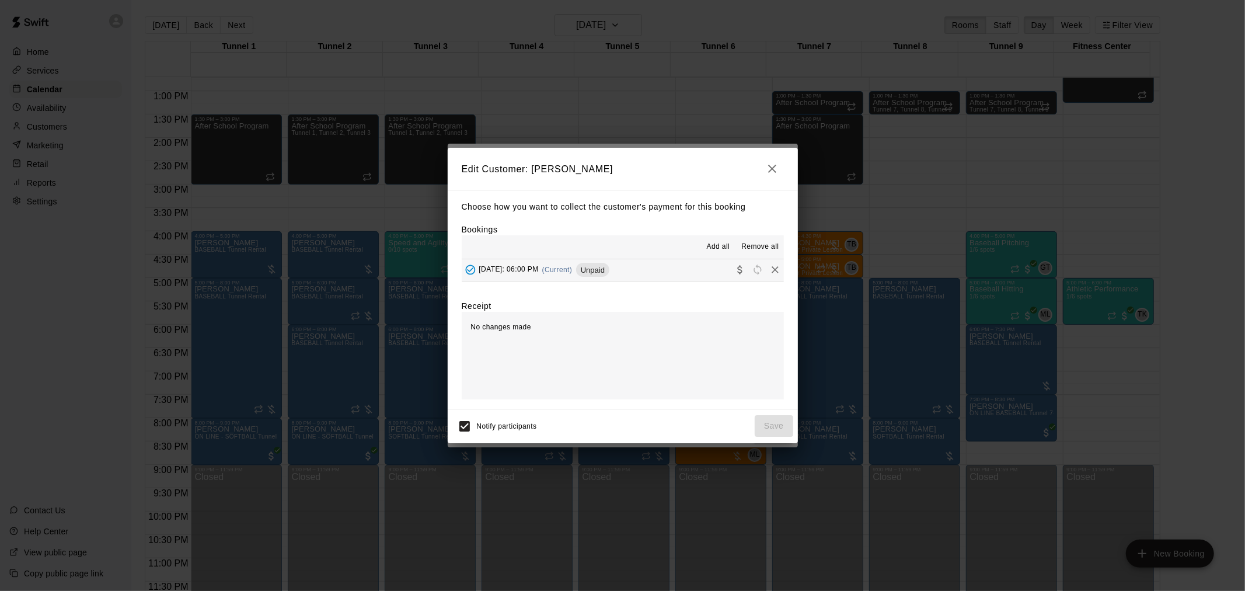
click at [620, 281] on div "[DATE]: 06:00 PM (Current) Unpaid" at bounding box center [623, 270] width 322 height 22
click at [609, 275] on div "Unpaid" at bounding box center [592, 270] width 33 height 14
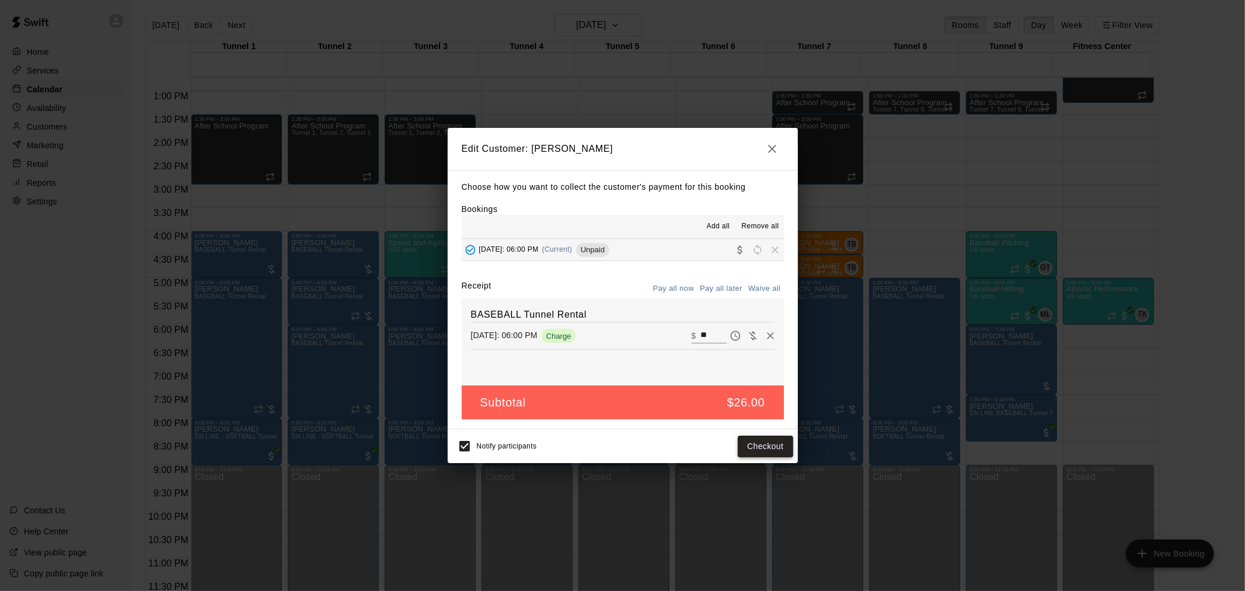
click at [620, 387] on button "Checkout" at bounding box center [765, 446] width 55 height 22
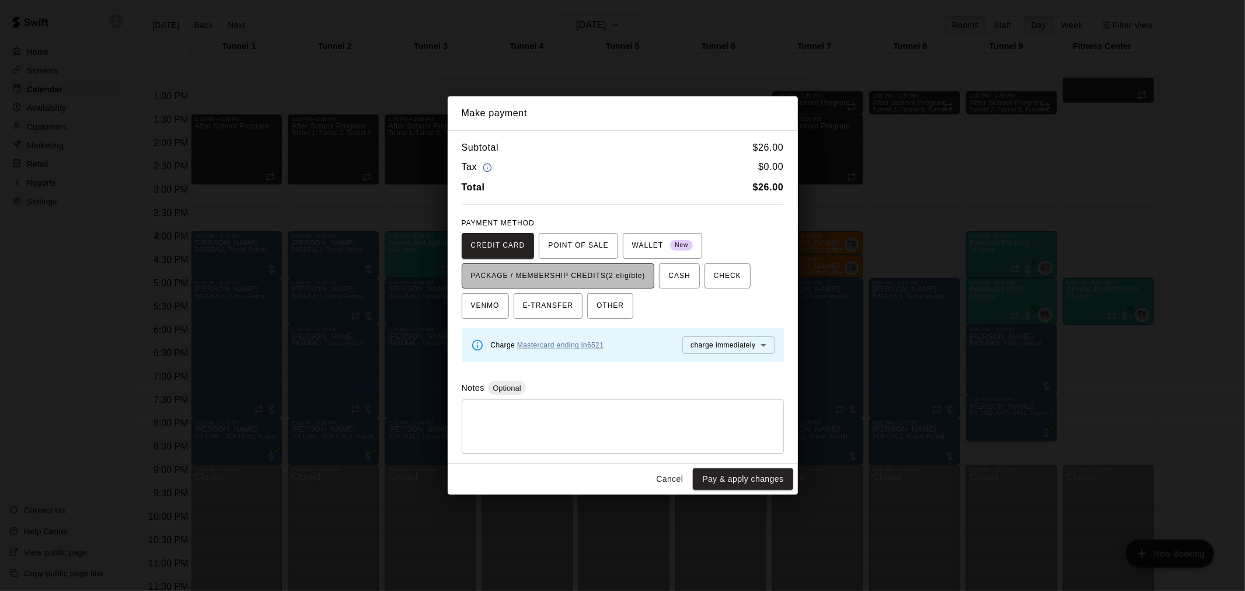
click at [620, 280] on span "PACKAGE / MEMBERSHIP CREDITS (2 eligible)" at bounding box center [558, 276] width 174 height 19
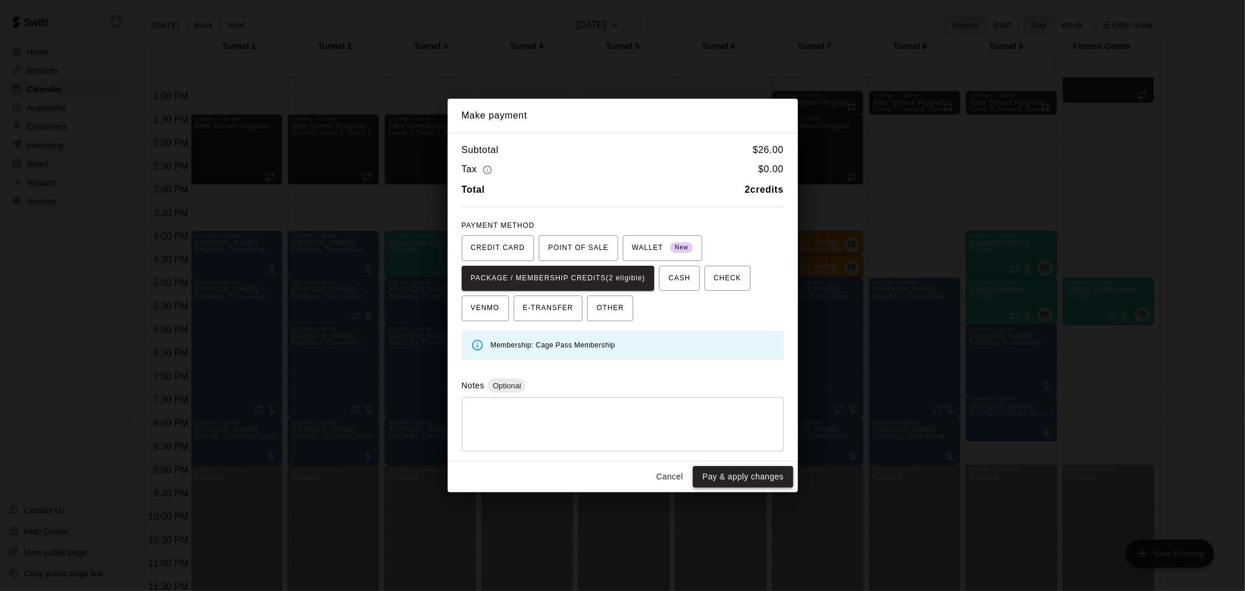
click at [620, 387] on button "Pay & apply changes" at bounding box center [743, 477] width 100 height 22
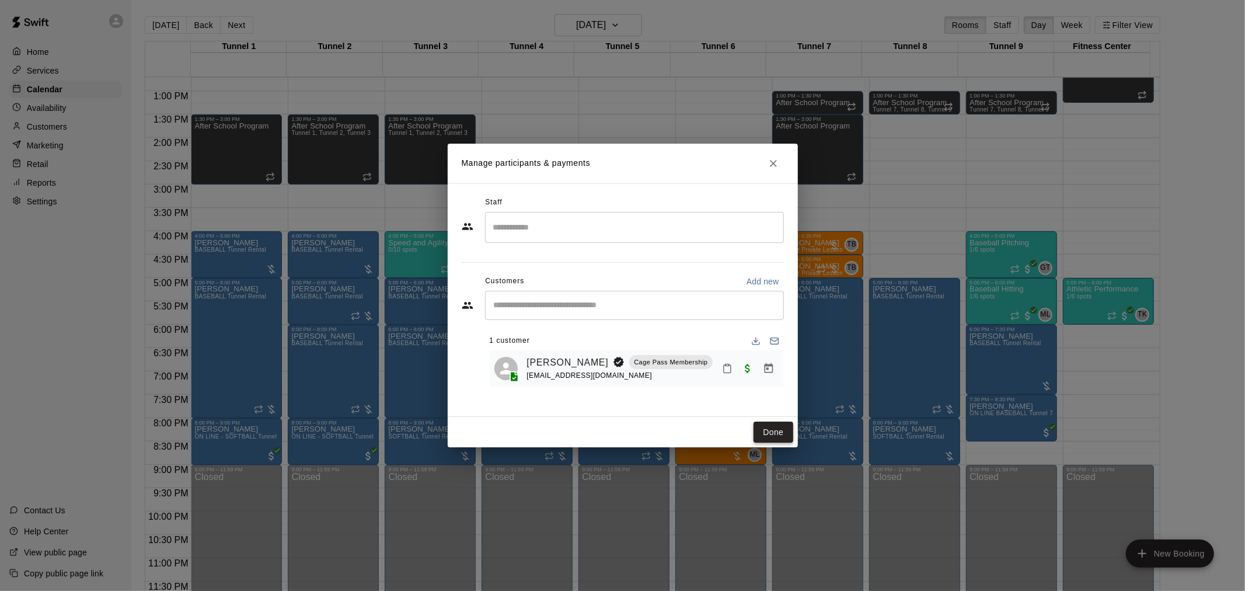
click at [620, 387] on button "Done" at bounding box center [772, 432] width 39 height 22
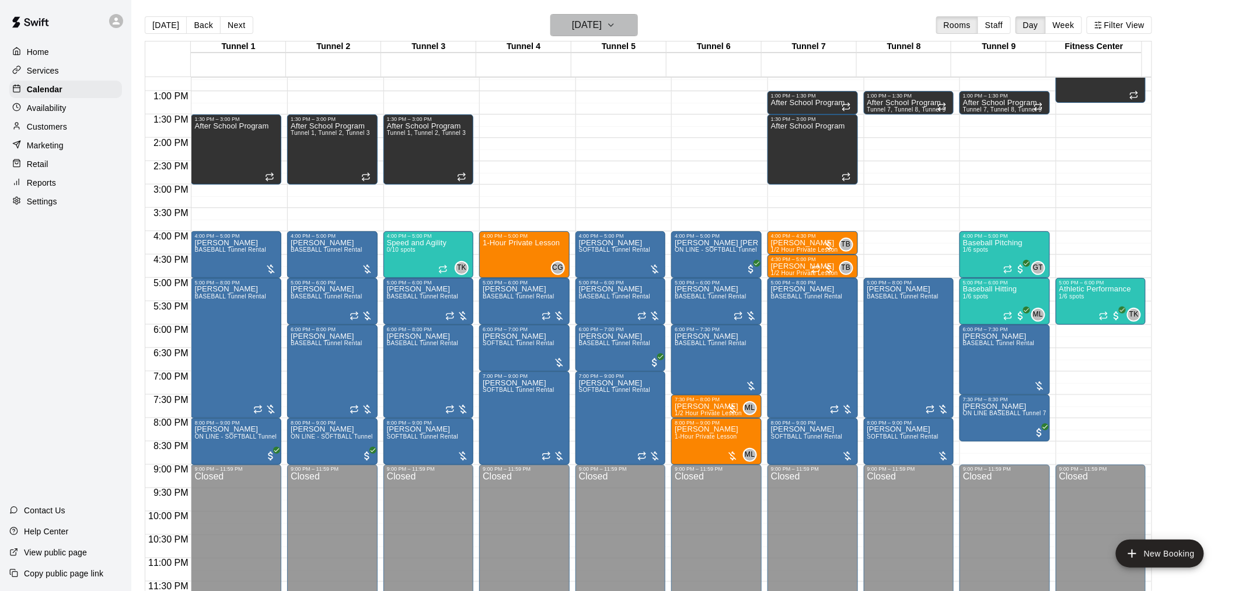
click at [620, 25] on button "[DATE]" at bounding box center [594, 25] width 88 height 22
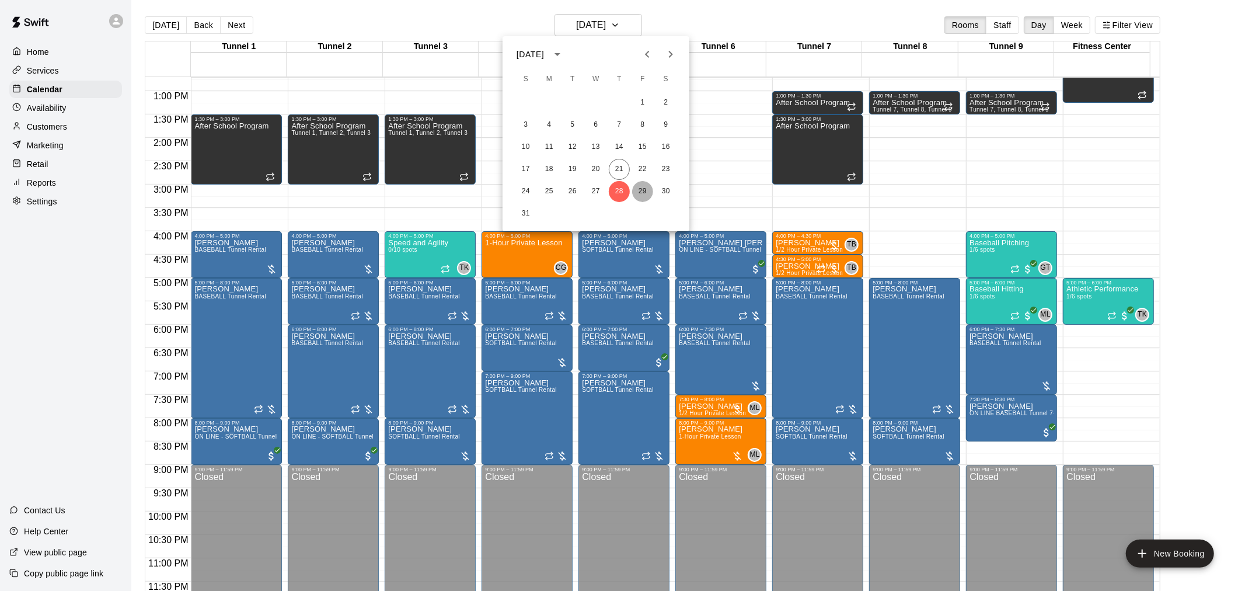
click at [620, 190] on button "29" at bounding box center [642, 191] width 21 height 21
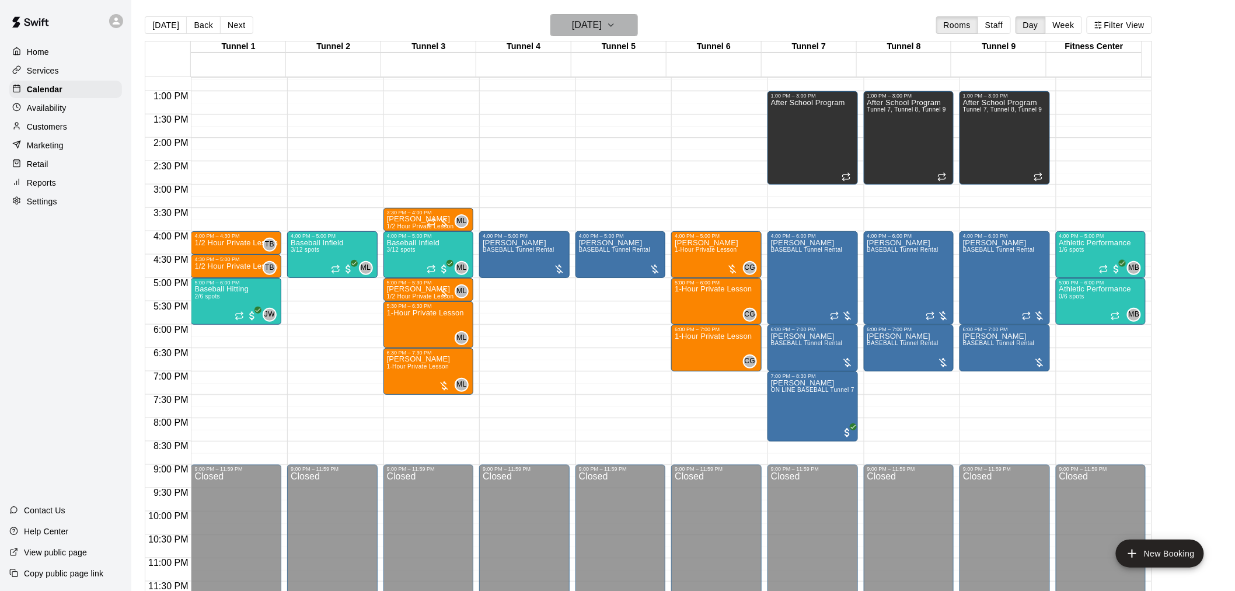
click at [620, 15] on button "[DATE]" at bounding box center [594, 25] width 88 height 22
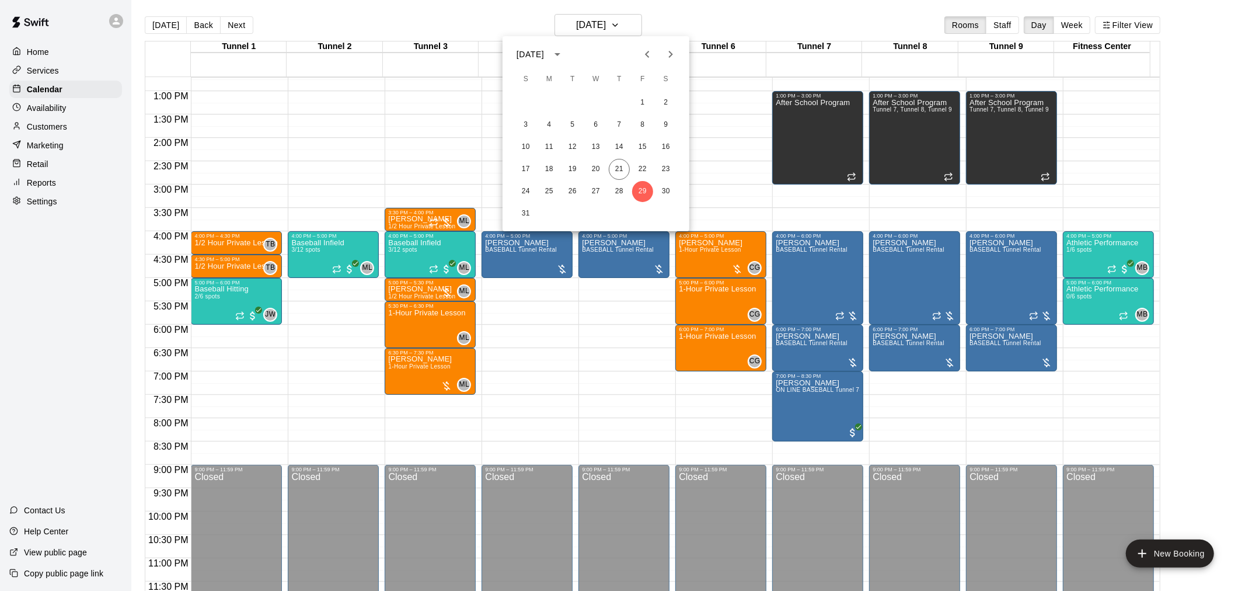
click at [620, 19] on div at bounding box center [622, 295] width 1245 height 591
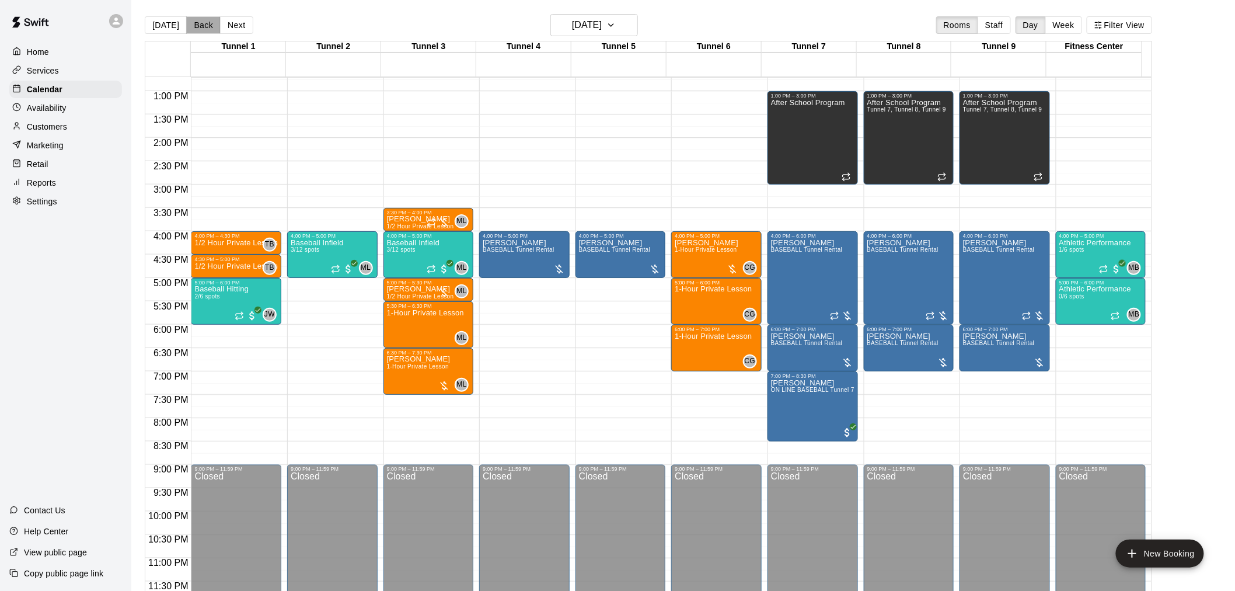
click at [215, 25] on button "Back" at bounding box center [203, 25] width 34 height 18
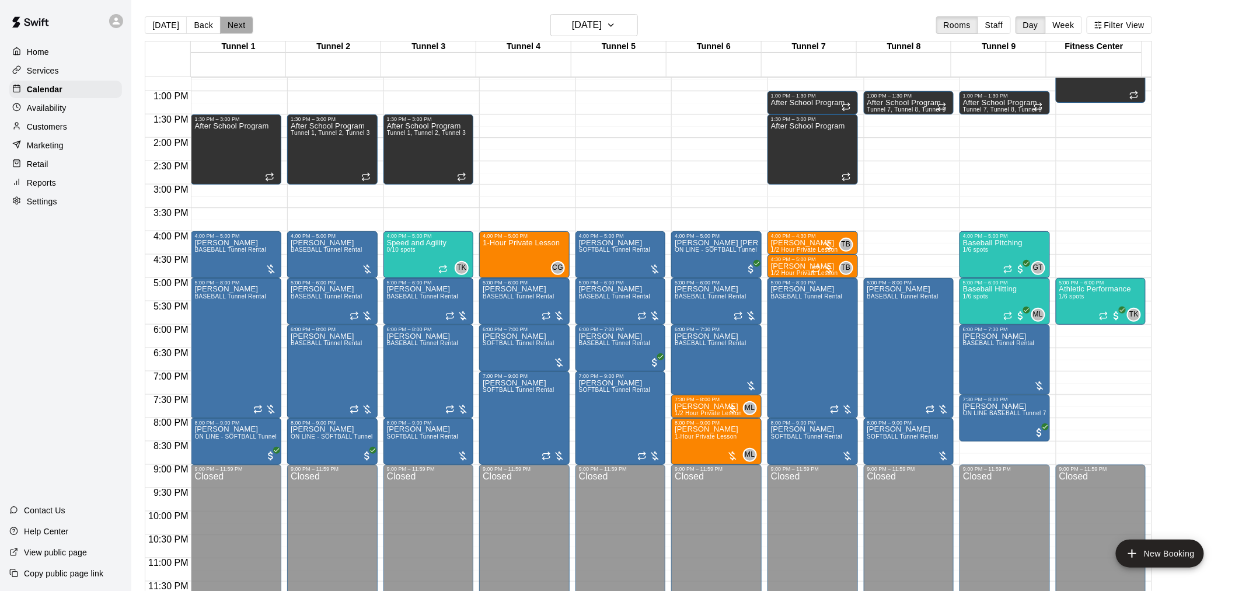
click at [239, 20] on button "Next" at bounding box center [236, 25] width 33 height 18
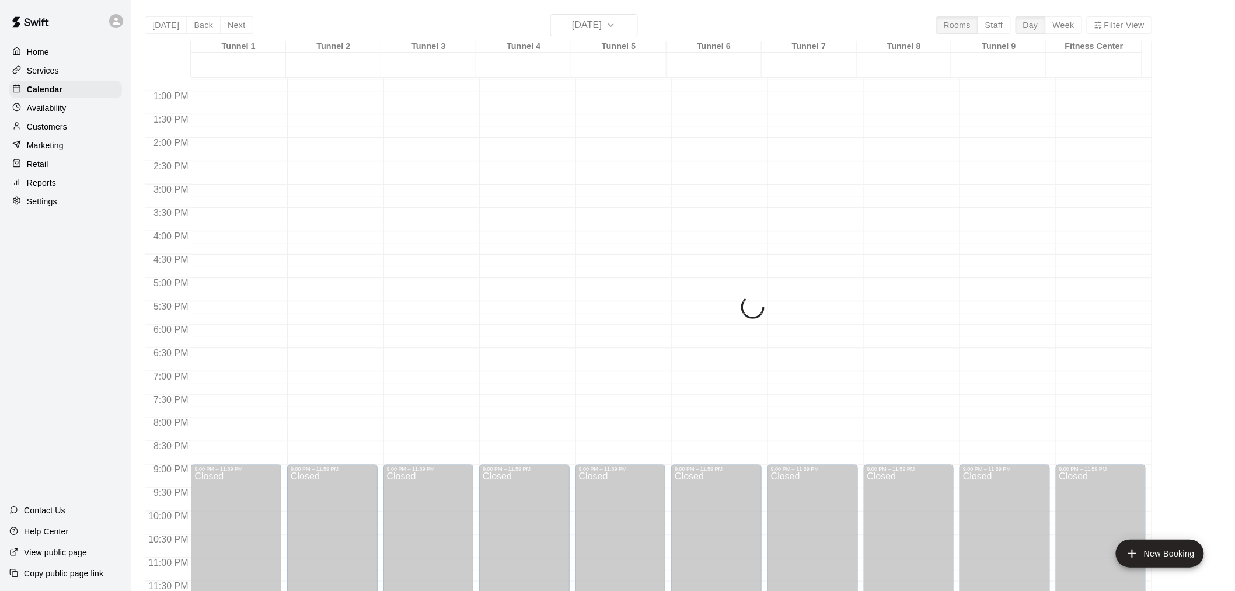
click at [195, 22] on div "[DATE] Back [DATE][DATE] Rooms Staff Day Week Filter View Tunnel 1 29 Fri Tunne…" at bounding box center [648, 309] width 1007 height 591
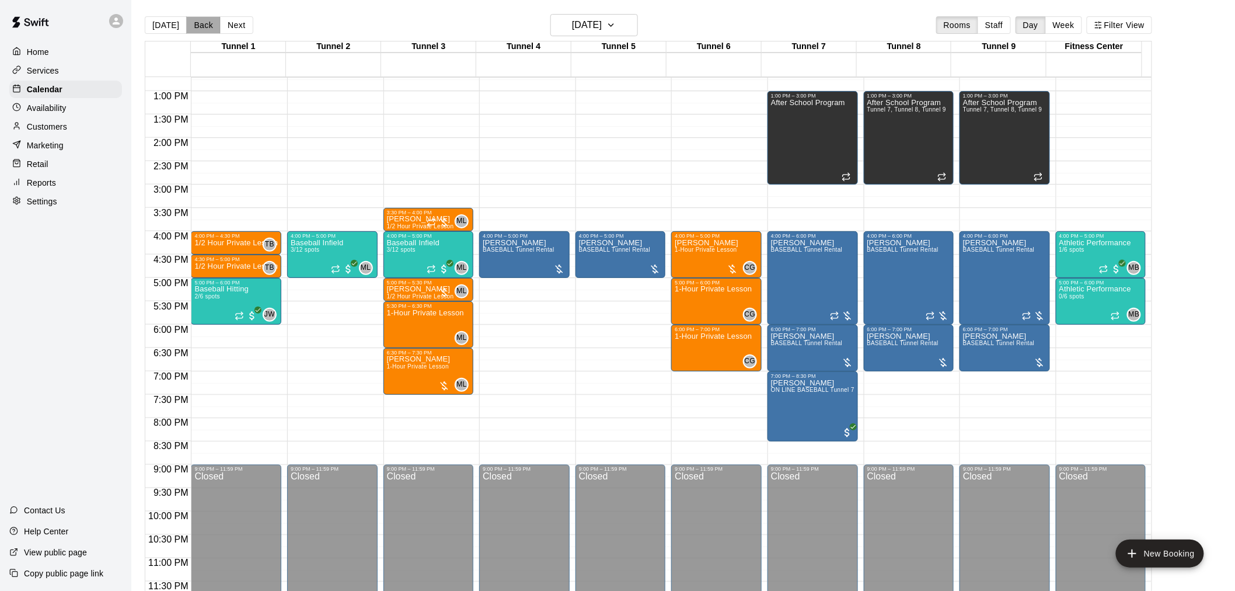
click at [200, 22] on button "Back" at bounding box center [203, 25] width 34 height 18
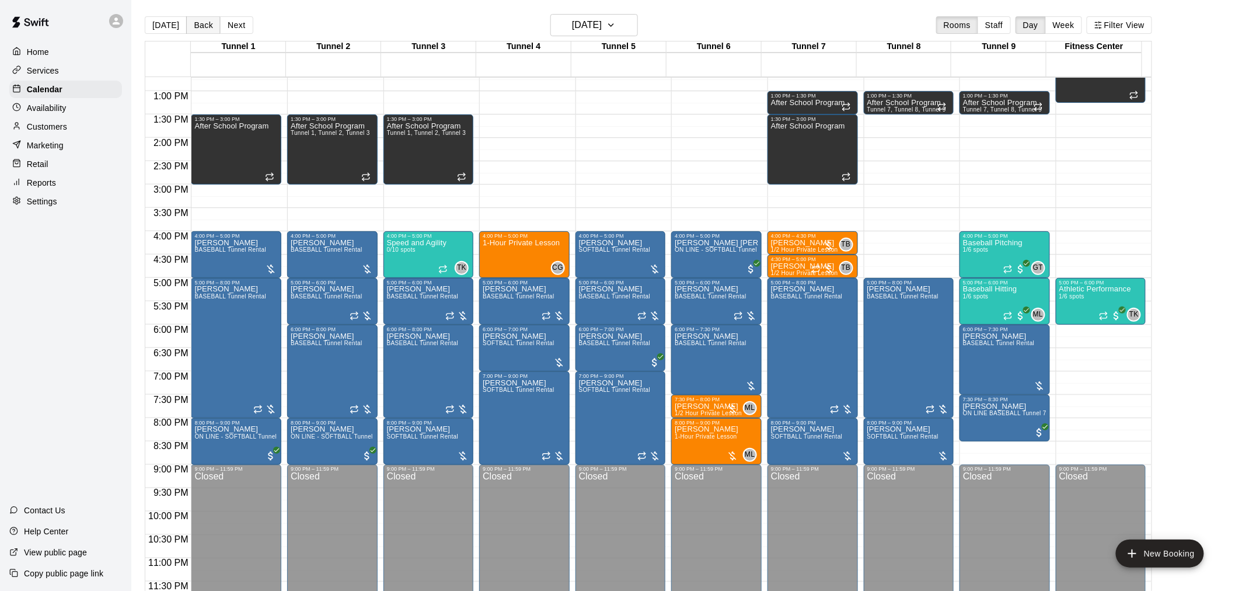
click at [200, 22] on button "Back" at bounding box center [203, 25] width 34 height 18
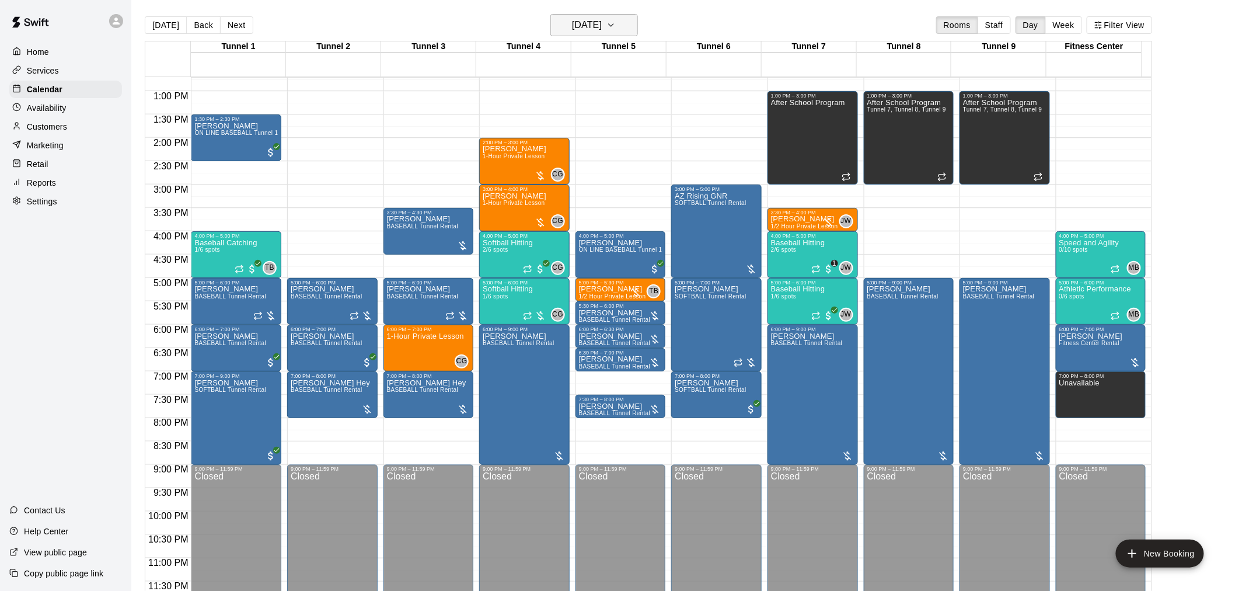
click at [602, 18] on h6 "[DATE]" at bounding box center [587, 25] width 30 height 16
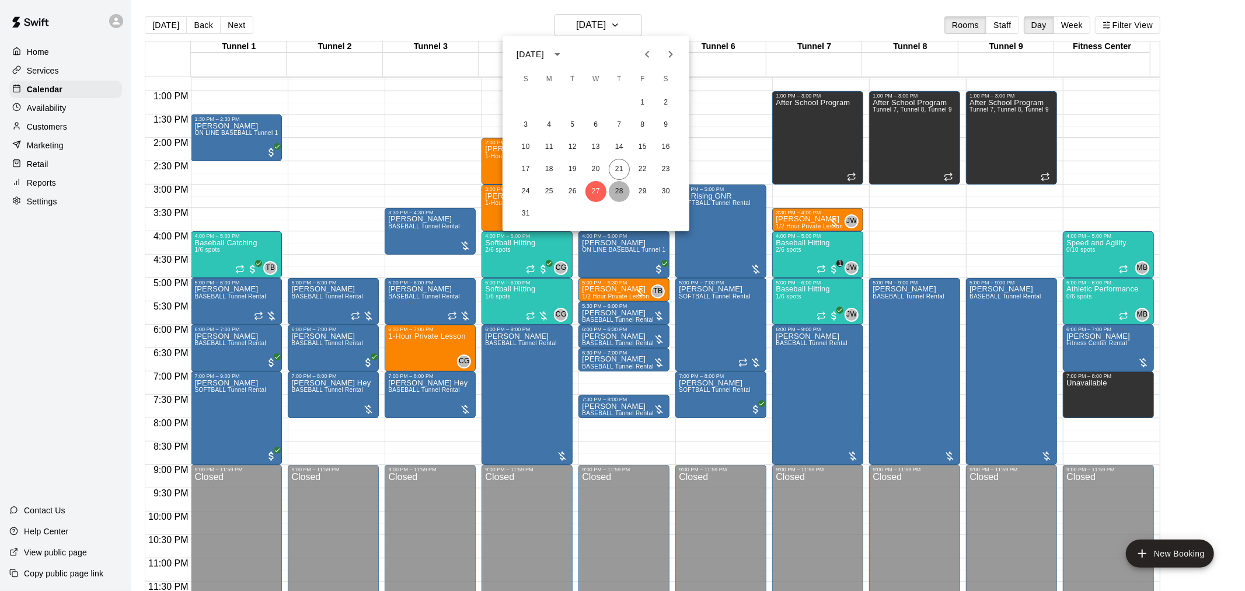
click at [617, 188] on button "28" at bounding box center [619, 191] width 21 height 21
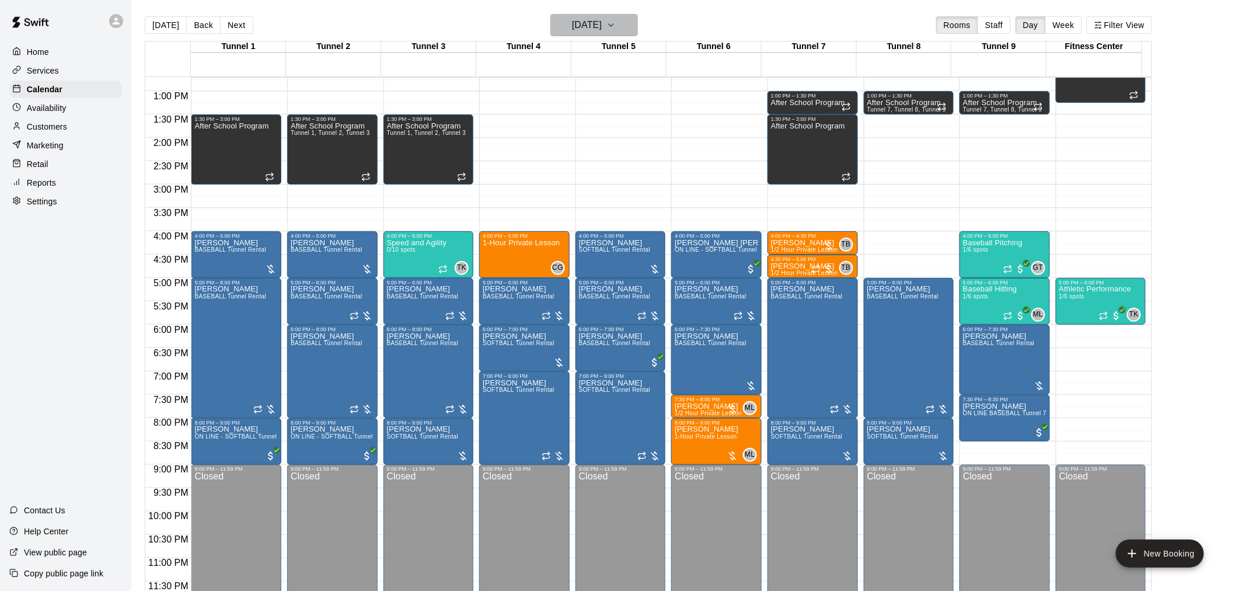
click at [602, 26] on h6 "[DATE]" at bounding box center [587, 25] width 30 height 16
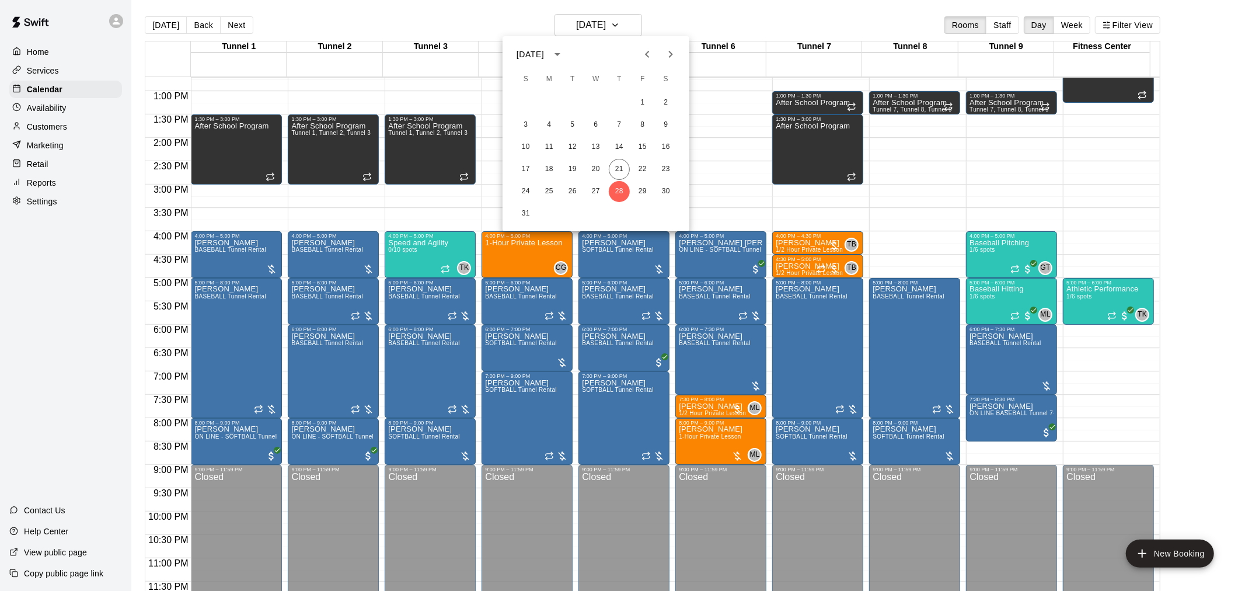
click at [602, 343] on div at bounding box center [622, 295] width 1245 height 591
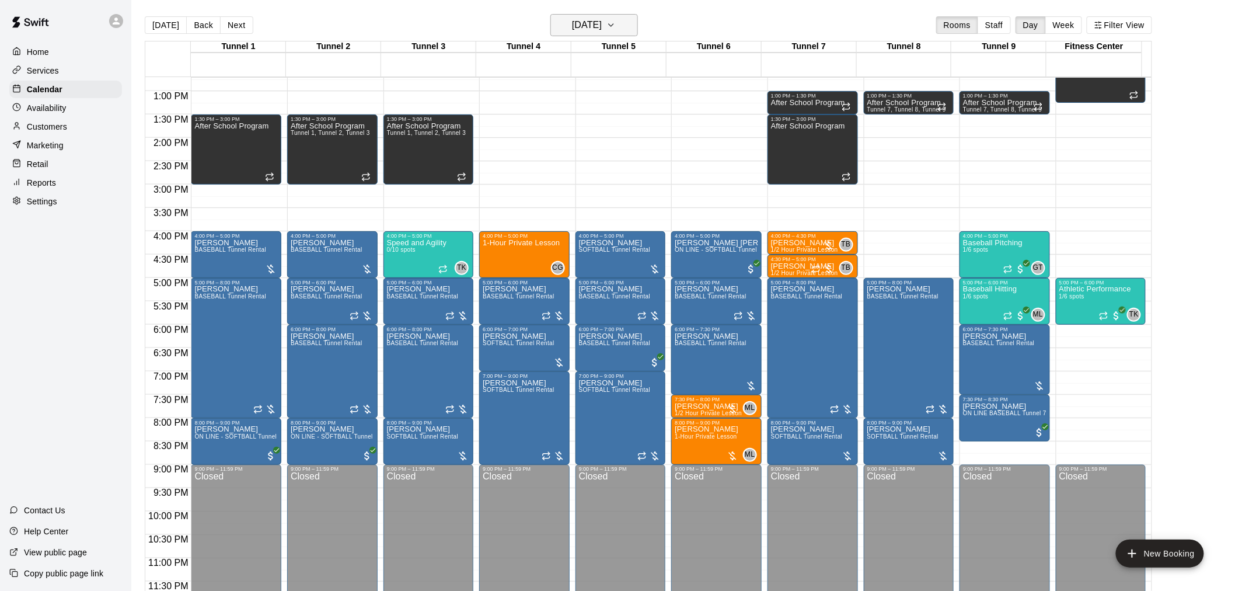
click at [602, 22] on h6 "[DATE]" at bounding box center [587, 25] width 30 height 16
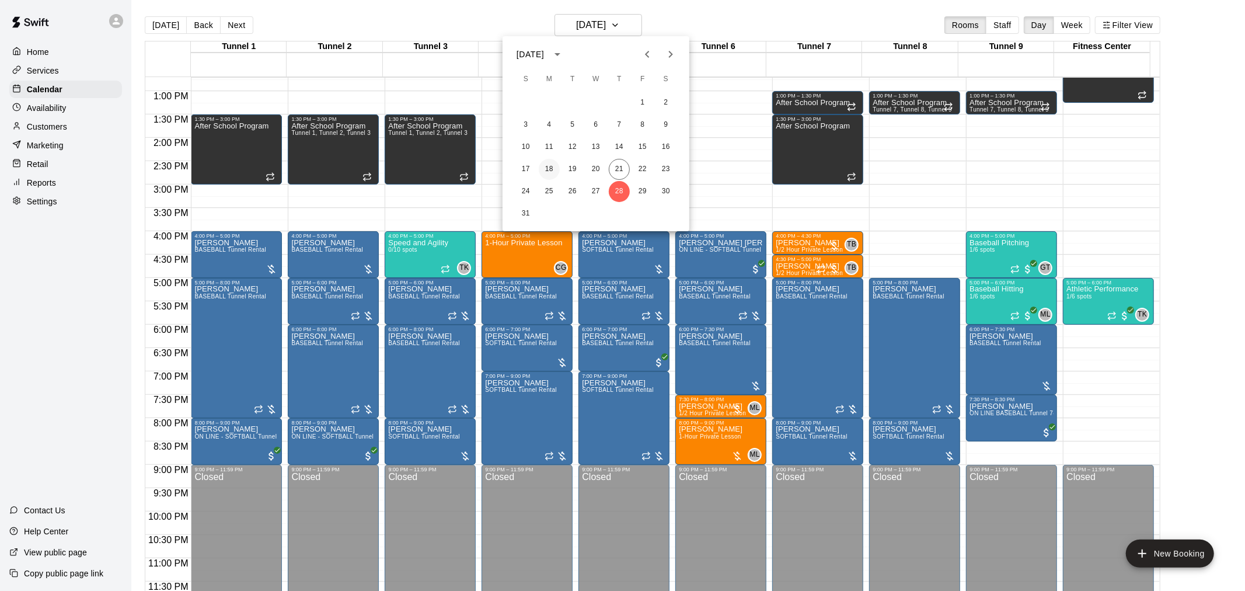
click at [555, 162] on button "18" at bounding box center [549, 169] width 21 height 21
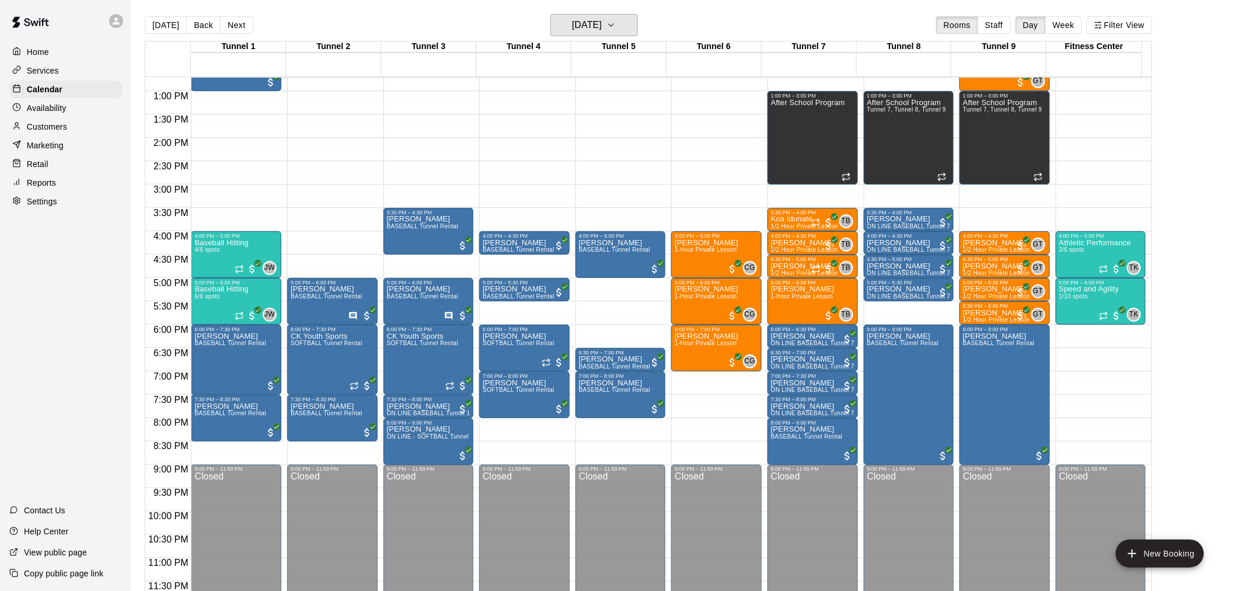
click at [602, 25] on h6 "[DATE]" at bounding box center [587, 25] width 30 height 16
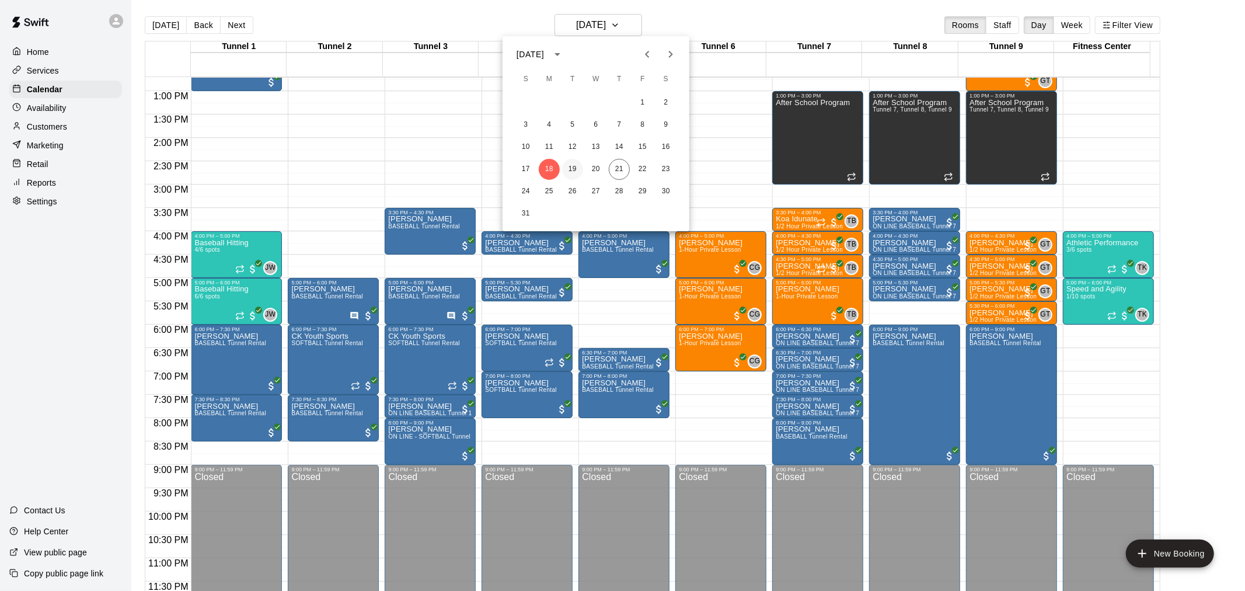
click at [568, 171] on button "19" at bounding box center [572, 169] width 21 height 21
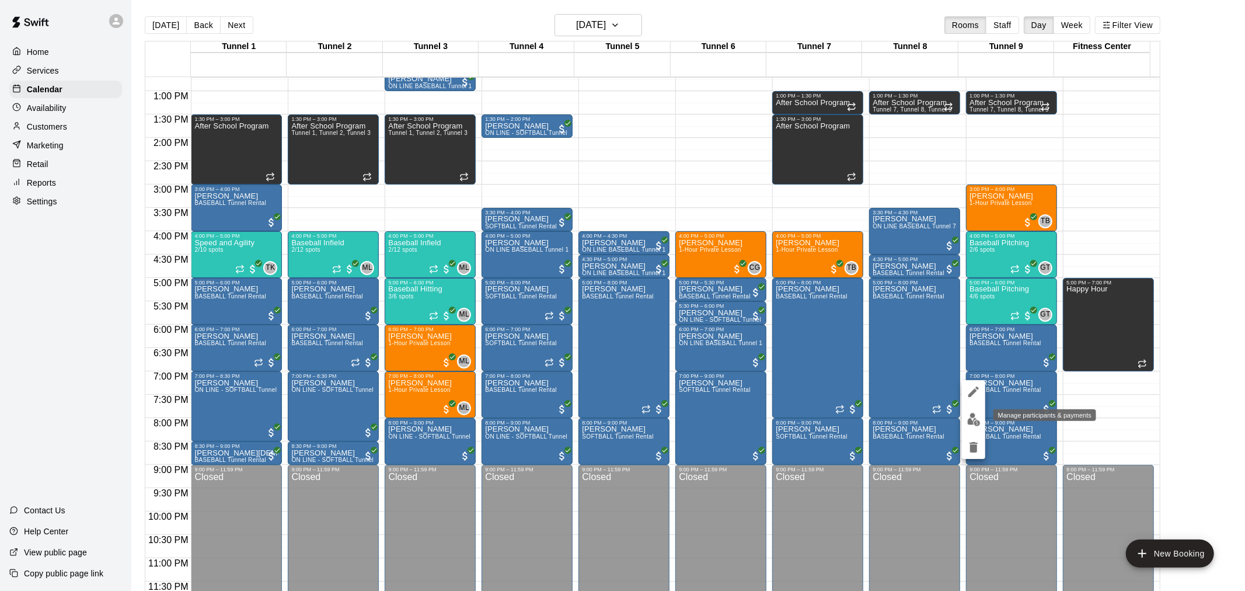
click at [620, 387] on img "edit" at bounding box center [973, 419] width 13 height 13
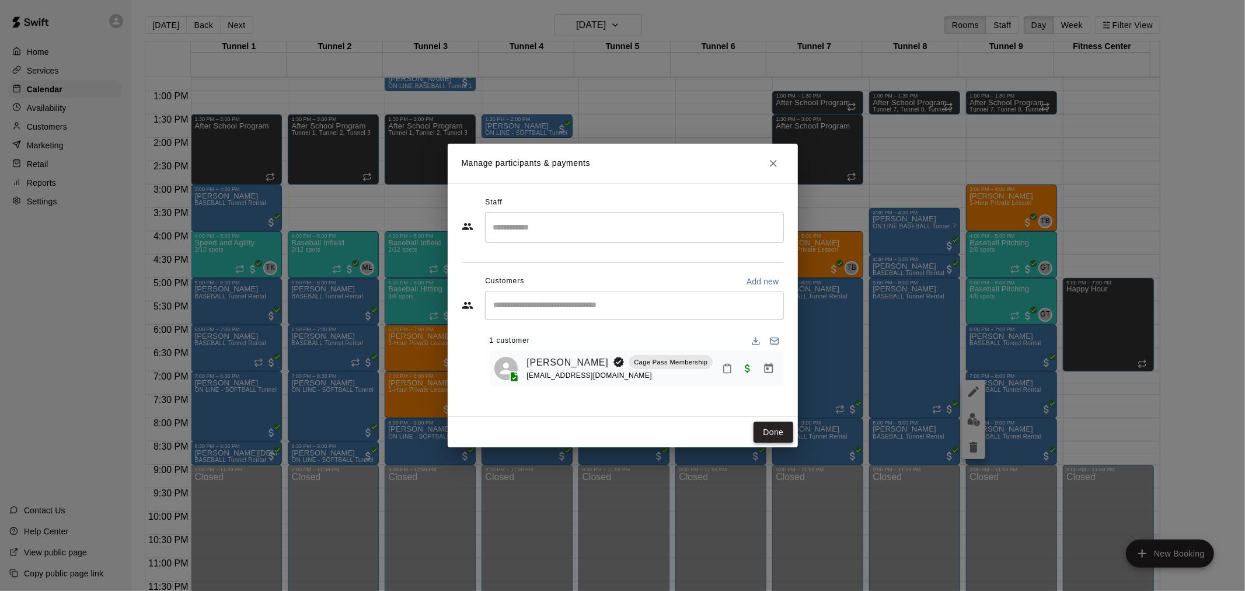
click at [620, 387] on button "Done" at bounding box center [772, 432] width 39 height 22
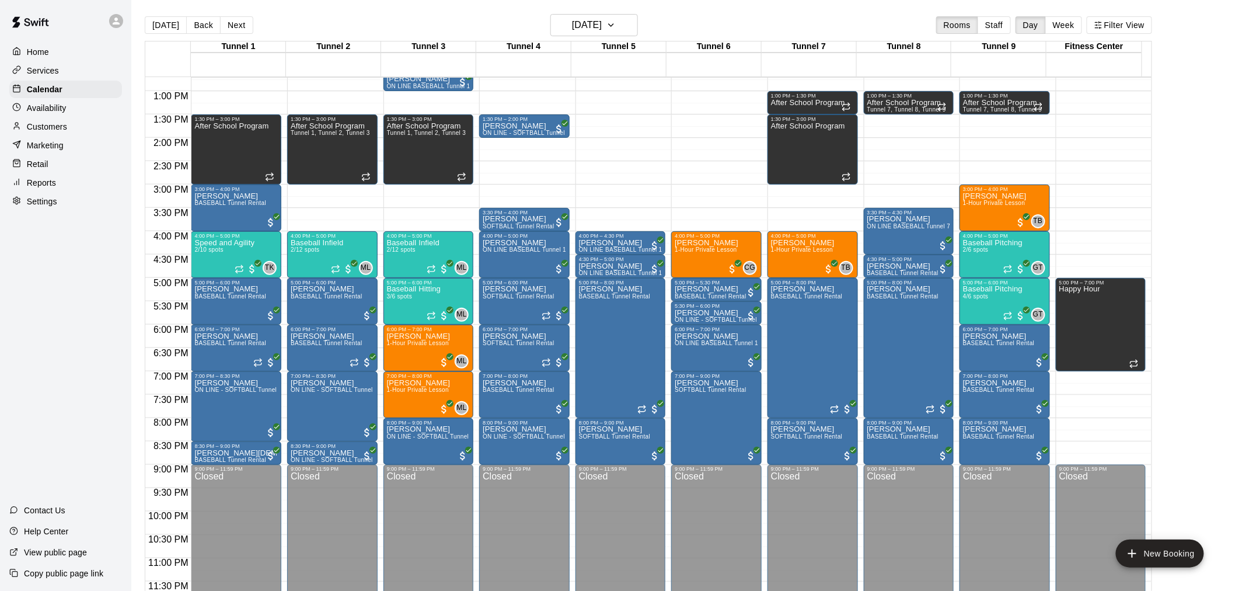
click at [587, 11] on main "[DATE] Back [DATE][DATE] Rooms Staff Day Week Filter View Tunnel 1 19 [GEOGRAPH…" at bounding box center [682, 304] width 1103 height 609
click at [590, 20] on h6 "[DATE]" at bounding box center [587, 25] width 30 height 16
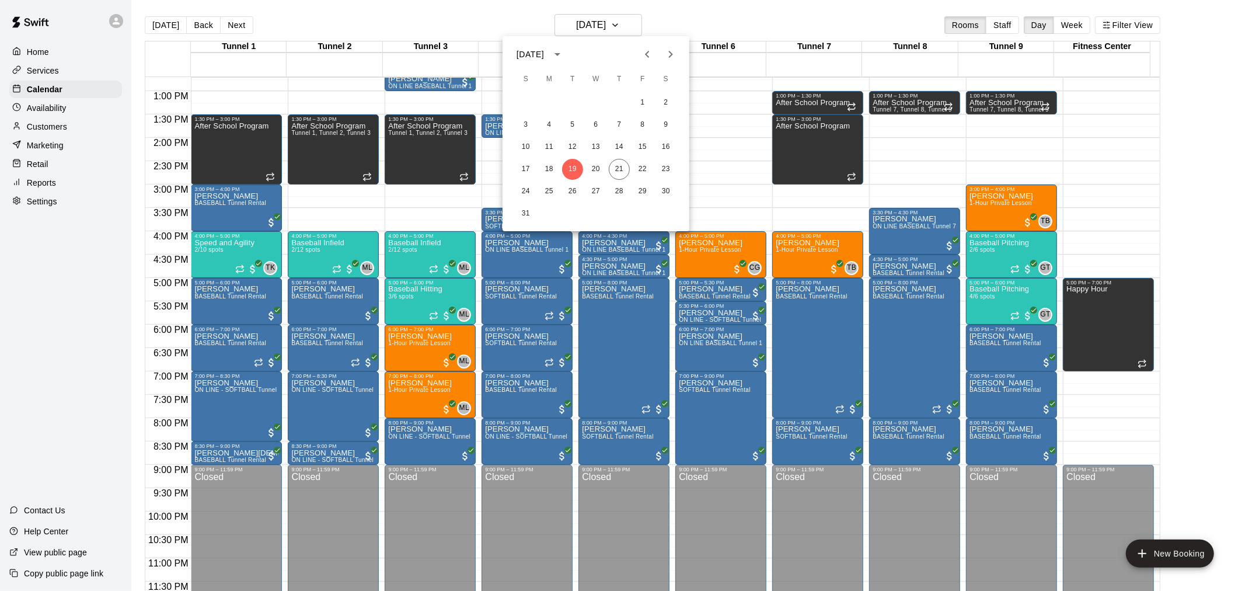
click at [614, 18] on div at bounding box center [622, 295] width 1245 height 591
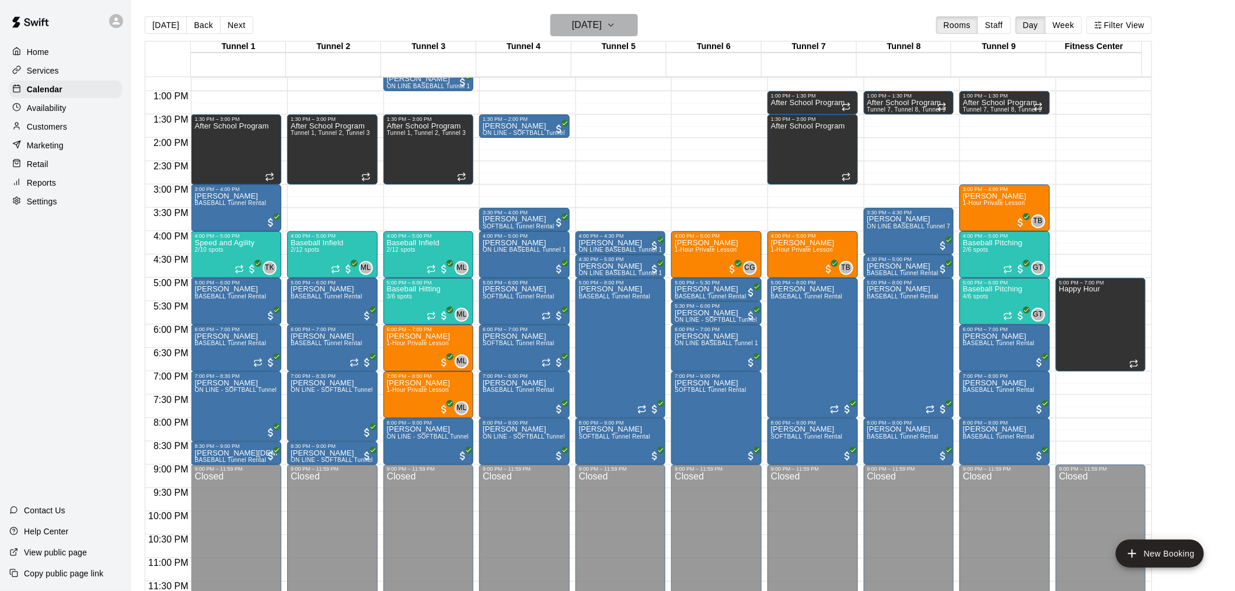
click at [602, 18] on h6 "[DATE]" at bounding box center [587, 25] width 30 height 16
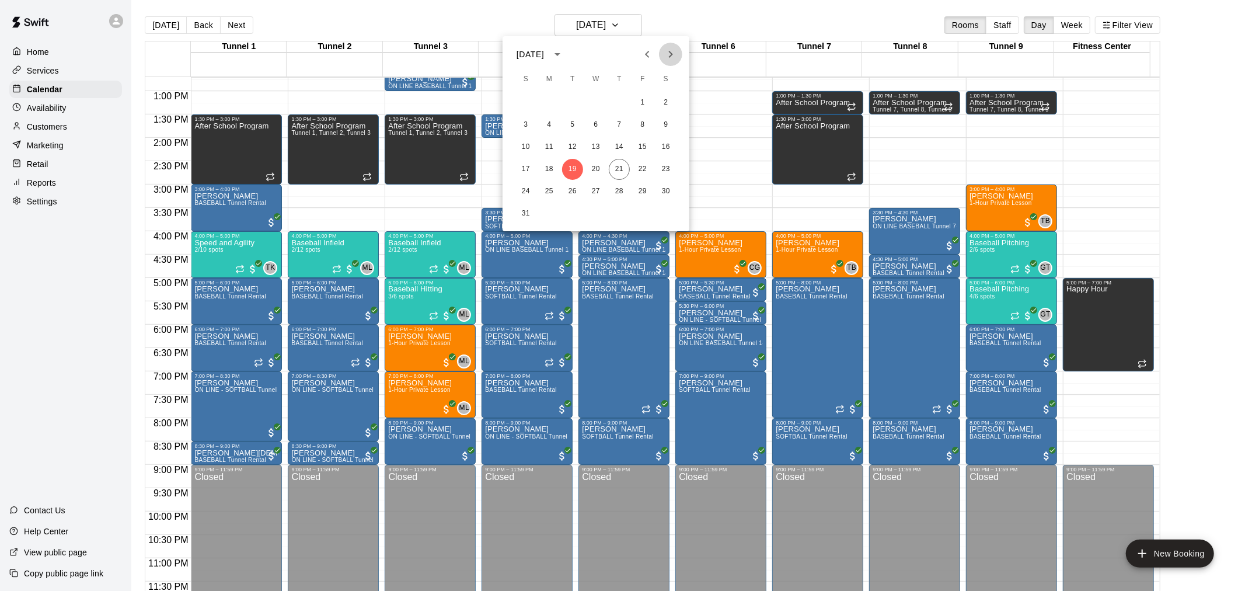
click at [620, 54] on button "Next month" at bounding box center [670, 54] width 23 height 23
click at [620, 48] on icon "Previous month" at bounding box center [647, 54] width 14 height 14
click at [620, 50] on icon "Next month" at bounding box center [670, 54] width 14 height 14
click at [575, 103] on button "2" at bounding box center [572, 102] width 21 height 21
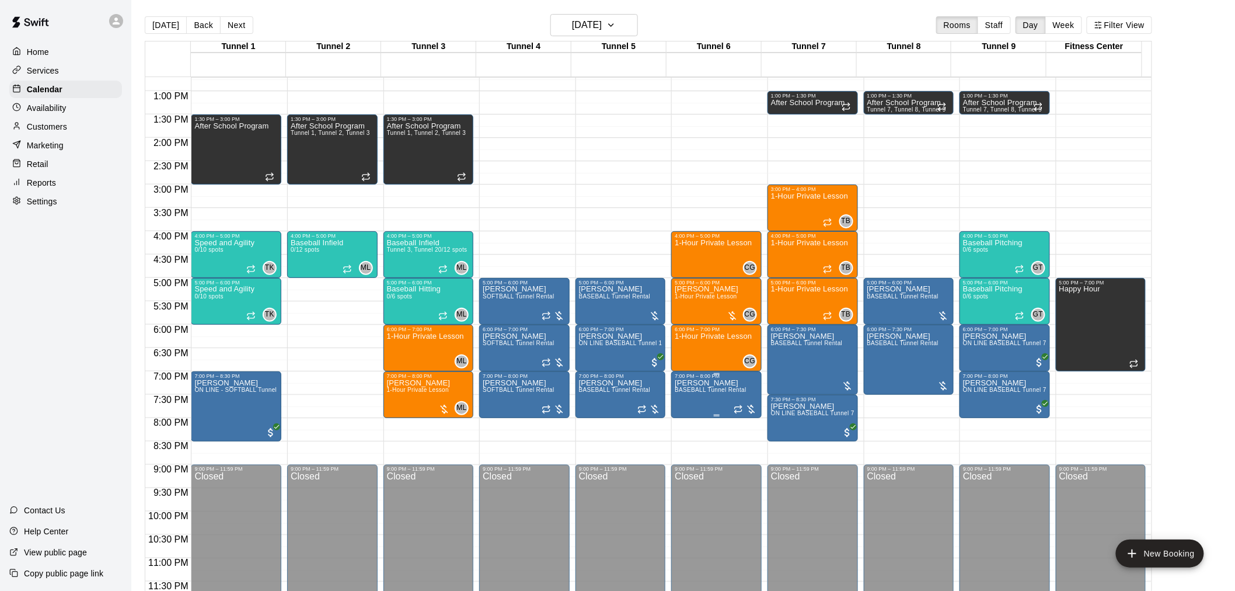
click at [620, 387] on span "BASEBALL Tunnel Rental" at bounding box center [711, 389] width 72 height 6
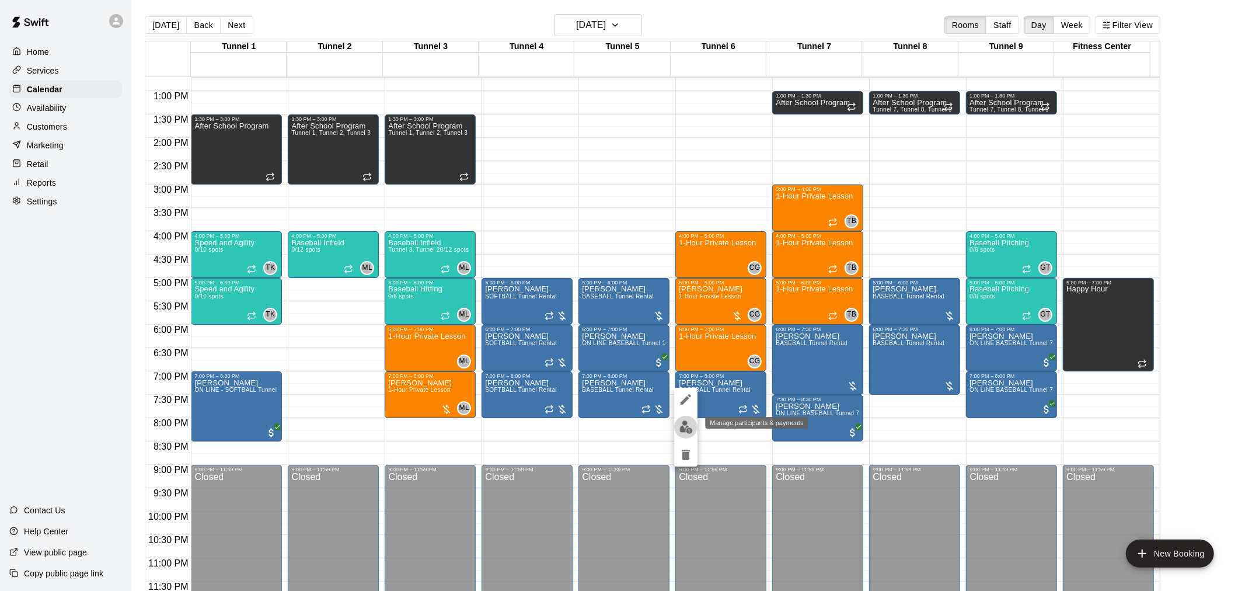
click at [620, 387] on img "edit" at bounding box center [685, 426] width 13 height 13
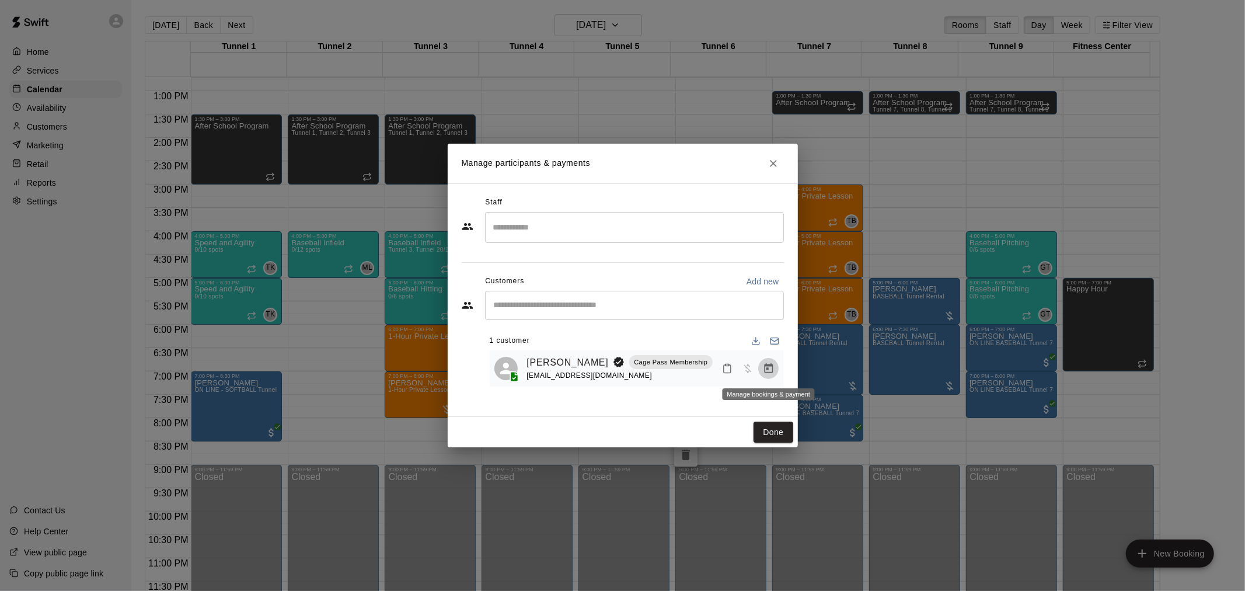
click at [620, 365] on button "Manage bookings & payment" at bounding box center [768, 368] width 21 height 21
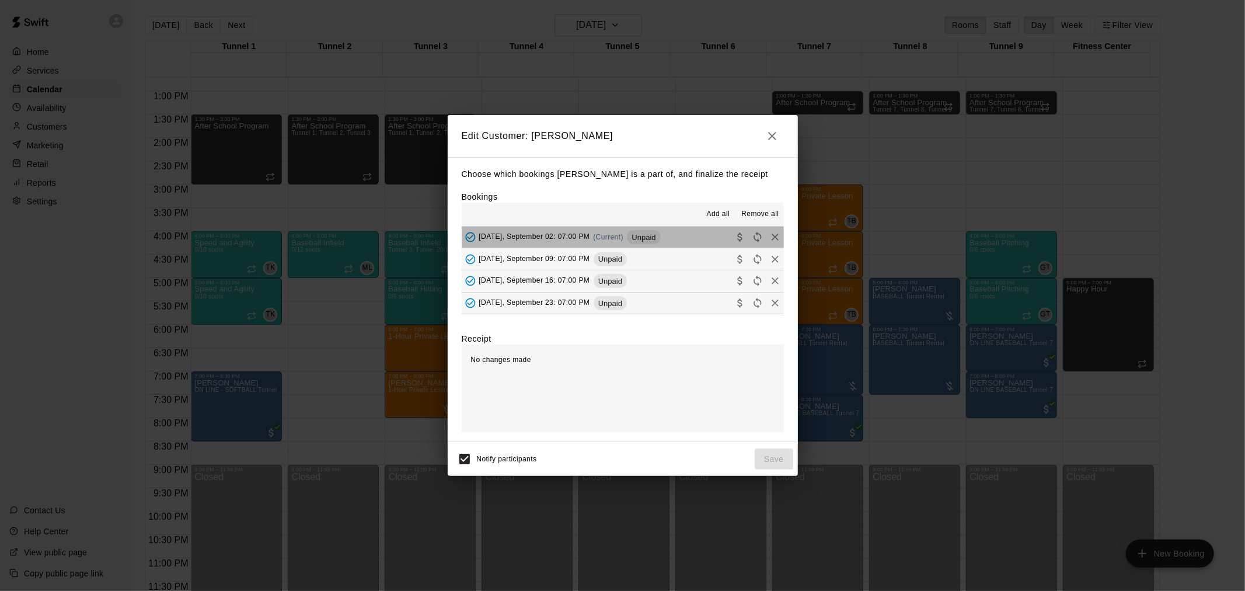
click at [620, 242] on button "[DATE], September 02: 07:00 PM (Current) Unpaid" at bounding box center [623, 237] width 322 height 22
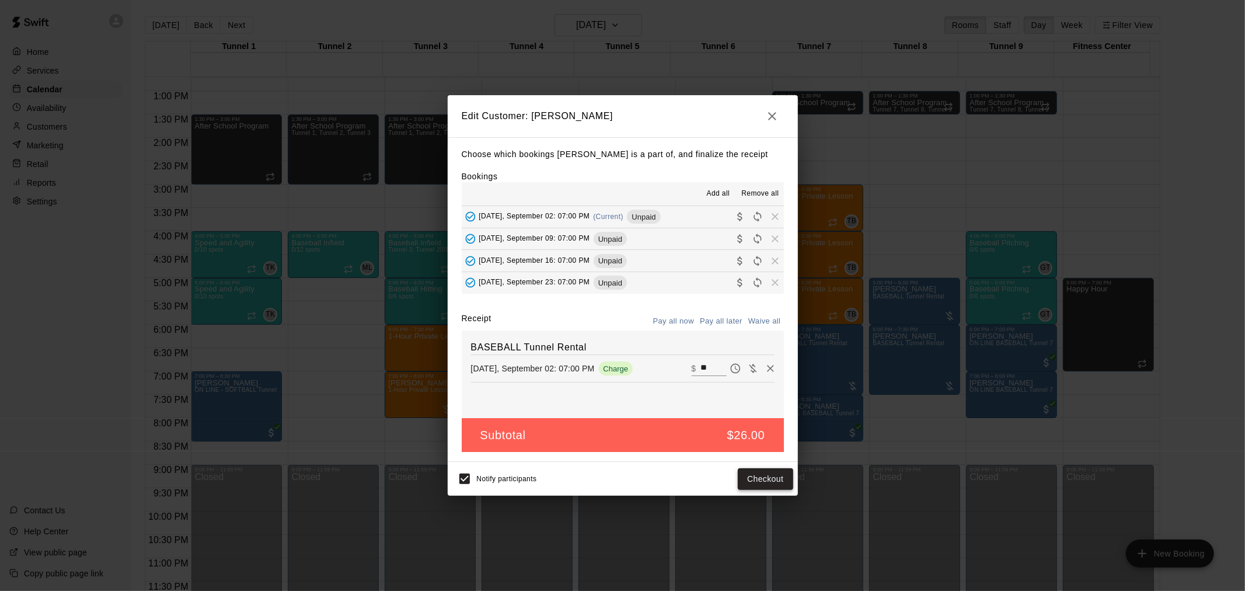
click at [620, 387] on button "Checkout" at bounding box center [765, 479] width 55 height 22
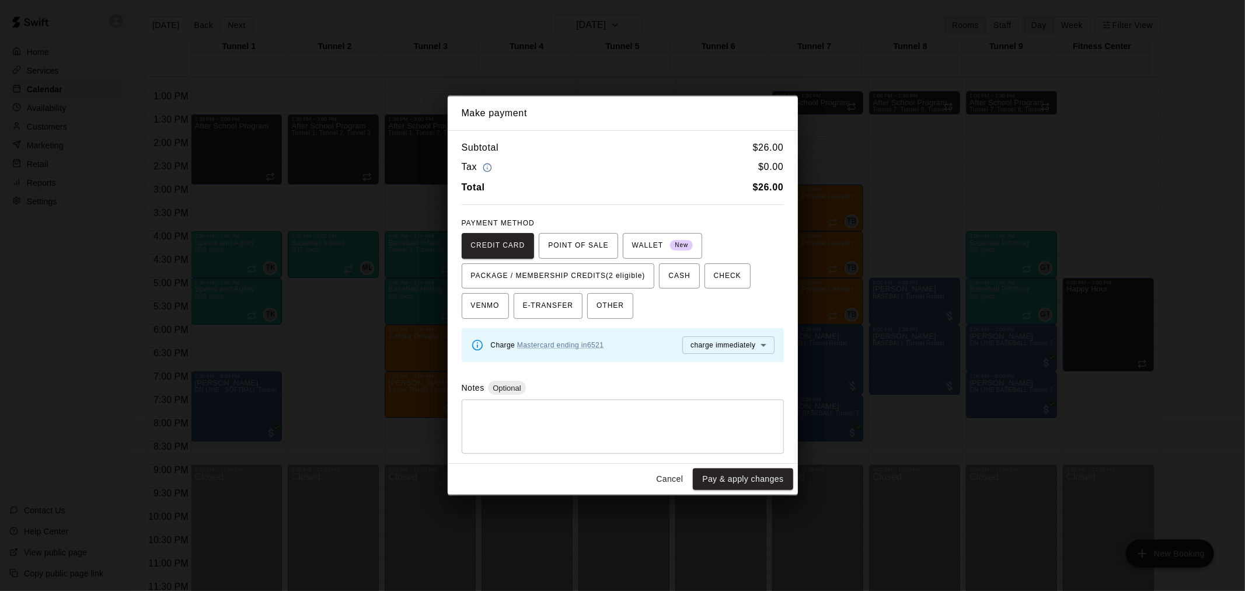
click at [620, 387] on button "Cancel" at bounding box center [669, 479] width 37 height 22
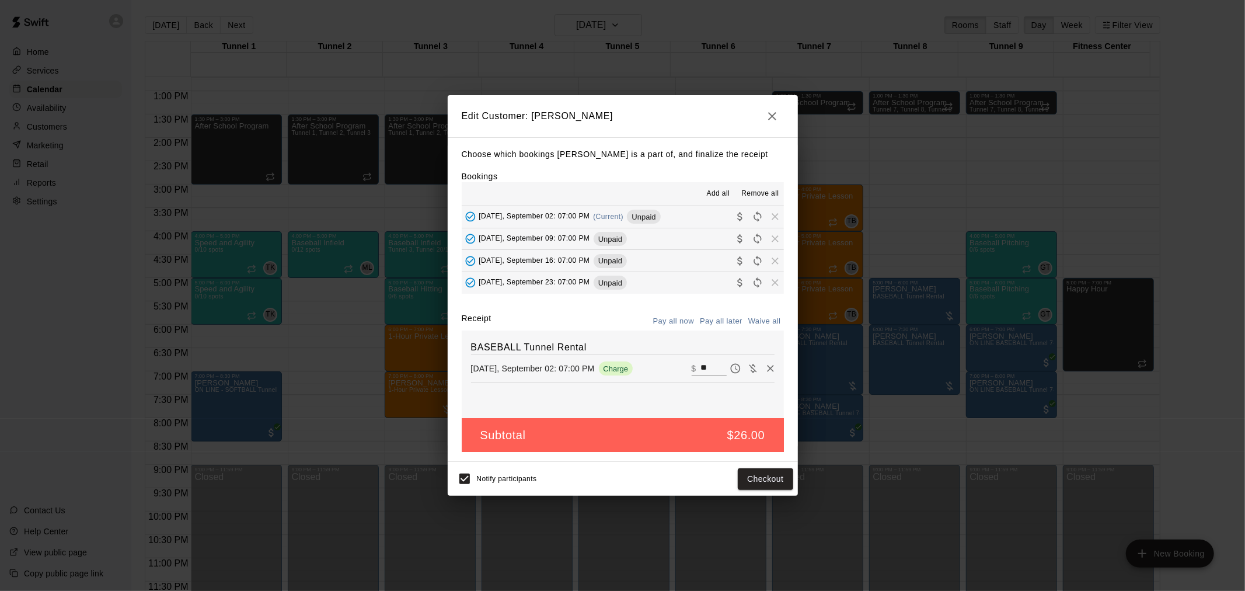
click at [620, 109] on icon "button" at bounding box center [772, 116] width 14 height 14
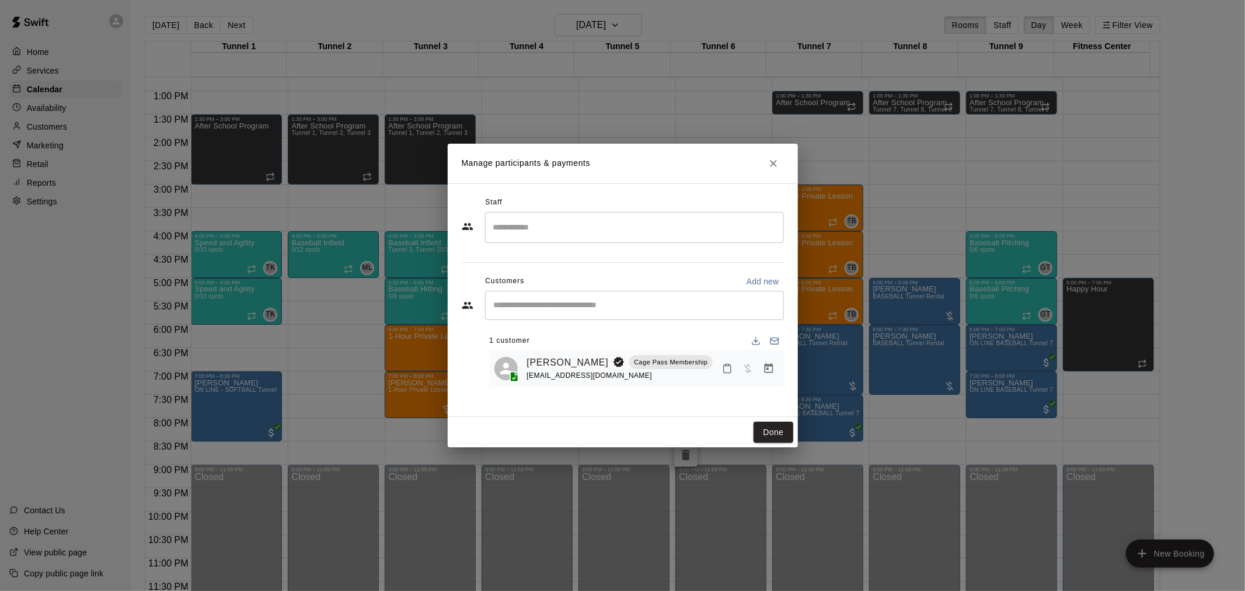
click at [620, 163] on icon "Close" at bounding box center [773, 163] width 7 height 7
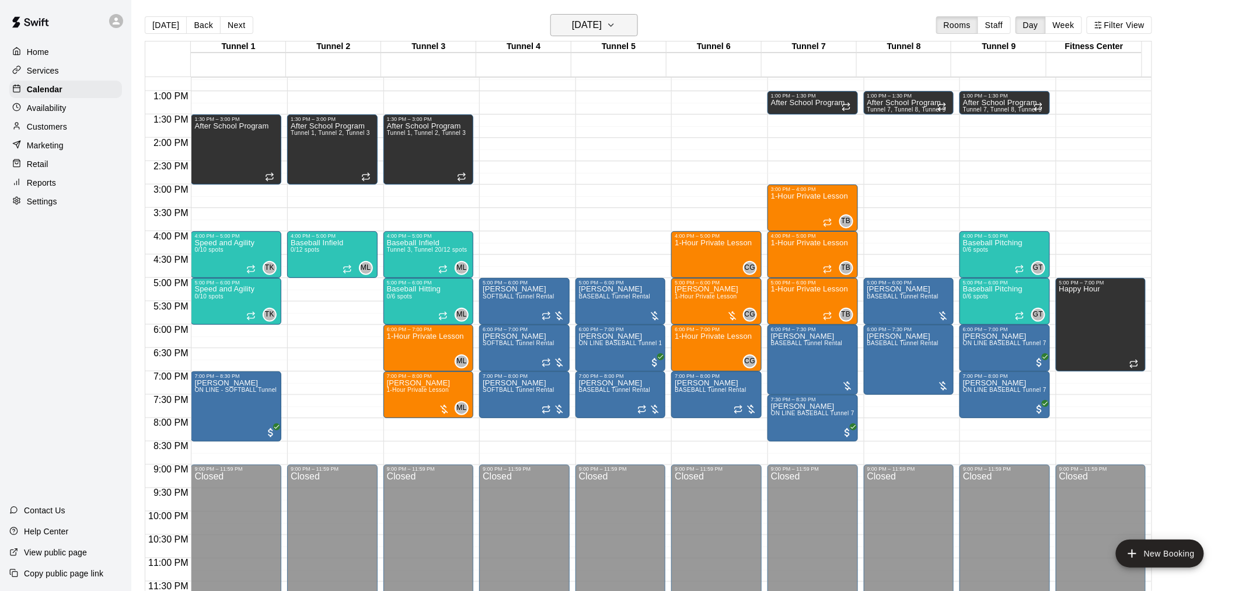
click at [602, 18] on h6 "[DATE]" at bounding box center [587, 25] width 30 height 16
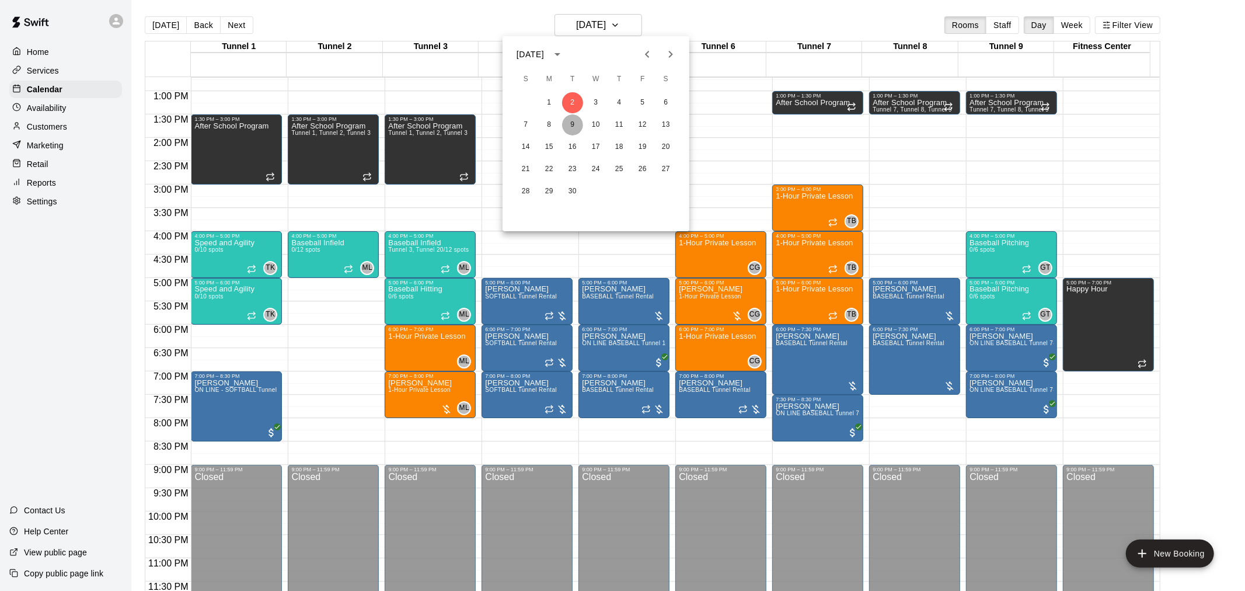
click at [572, 125] on button "9" at bounding box center [572, 124] width 21 height 21
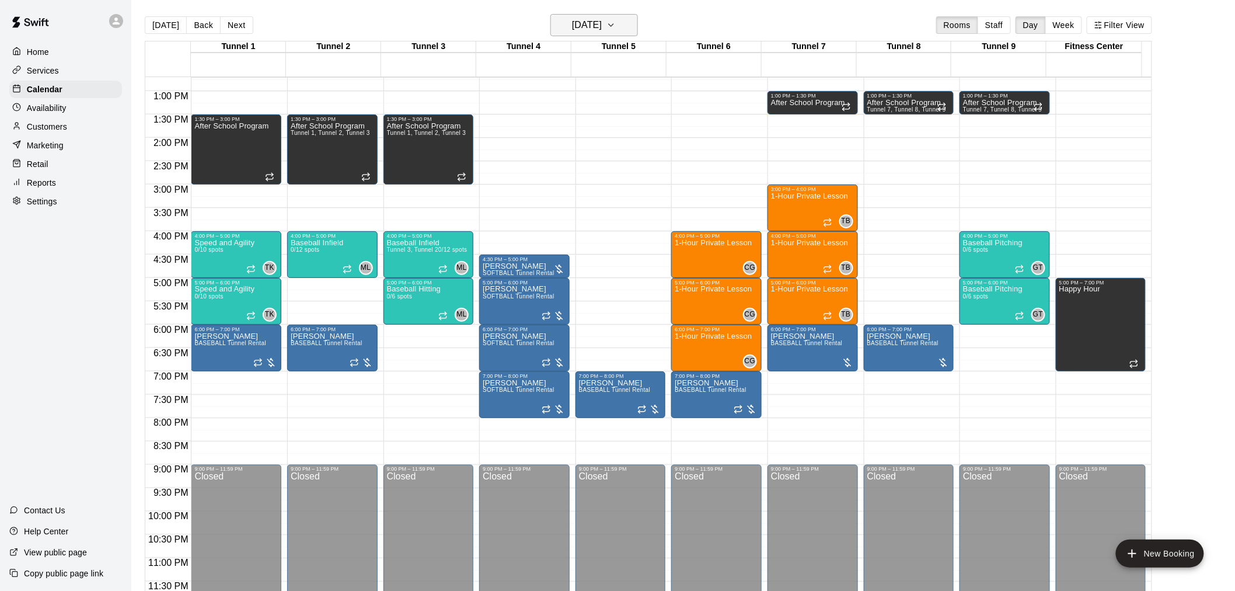
click at [602, 23] on h6 "[DATE]" at bounding box center [587, 25] width 30 height 16
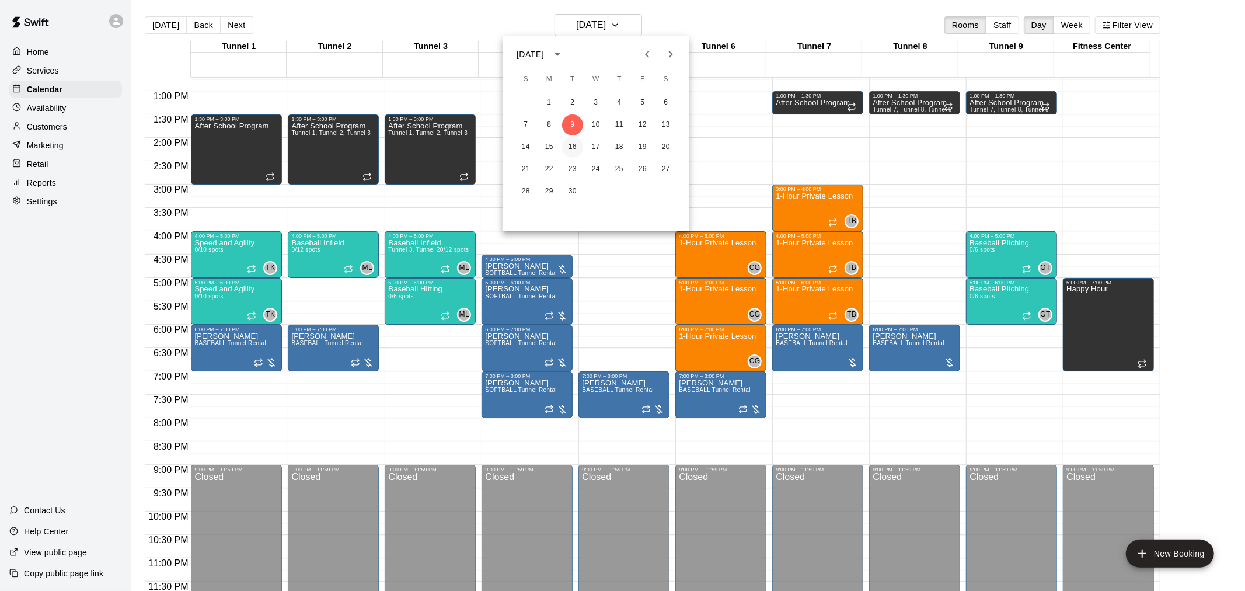
click at [576, 142] on button "16" at bounding box center [572, 147] width 21 height 21
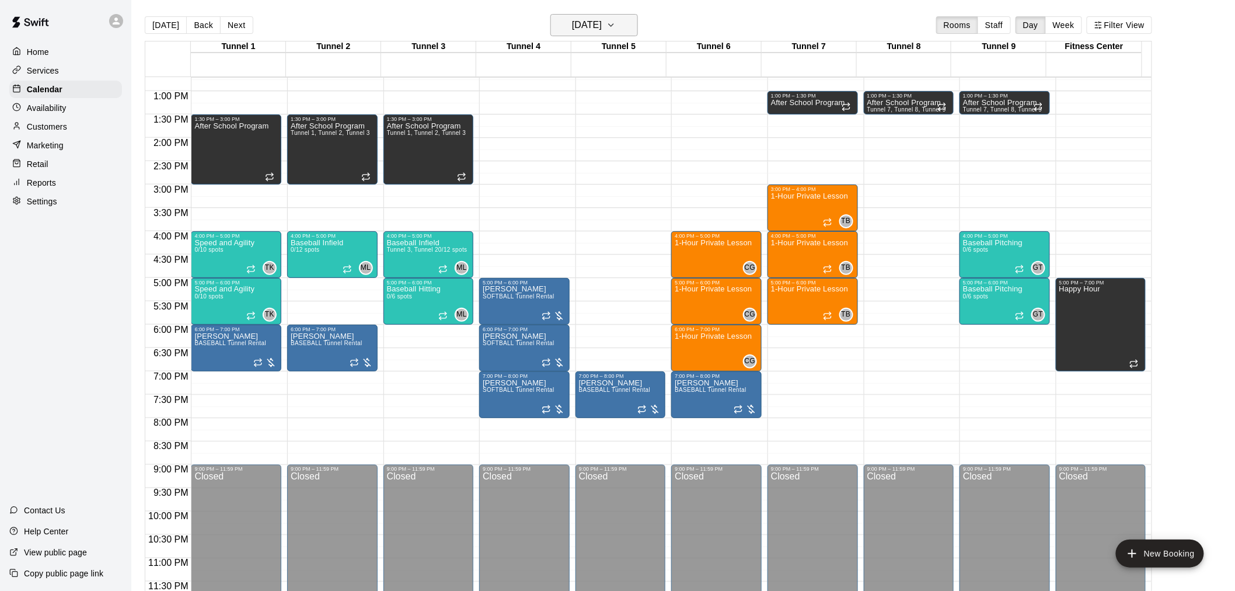
click at [604, 35] on button "[DATE]" at bounding box center [594, 25] width 88 height 22
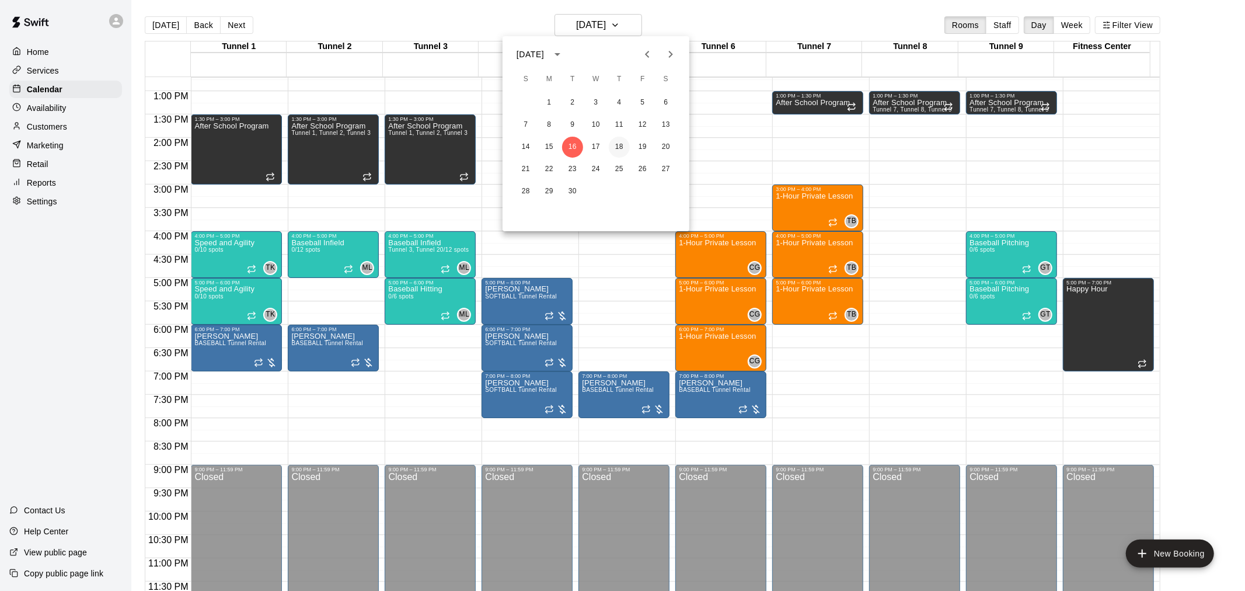
click at [619, 145] on button "18" at bounding box center [619, 147] width 21 height 21
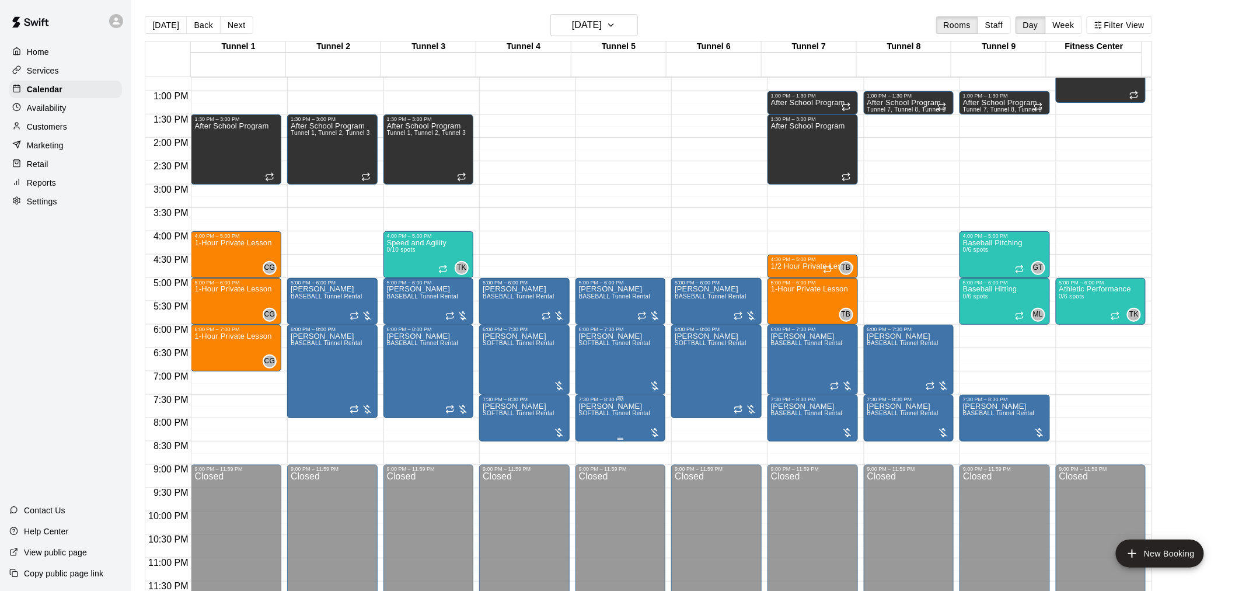
click at [619, 387] on p "[PERSON_NAME]" at bounding box center [615, 406] width 72 height 0
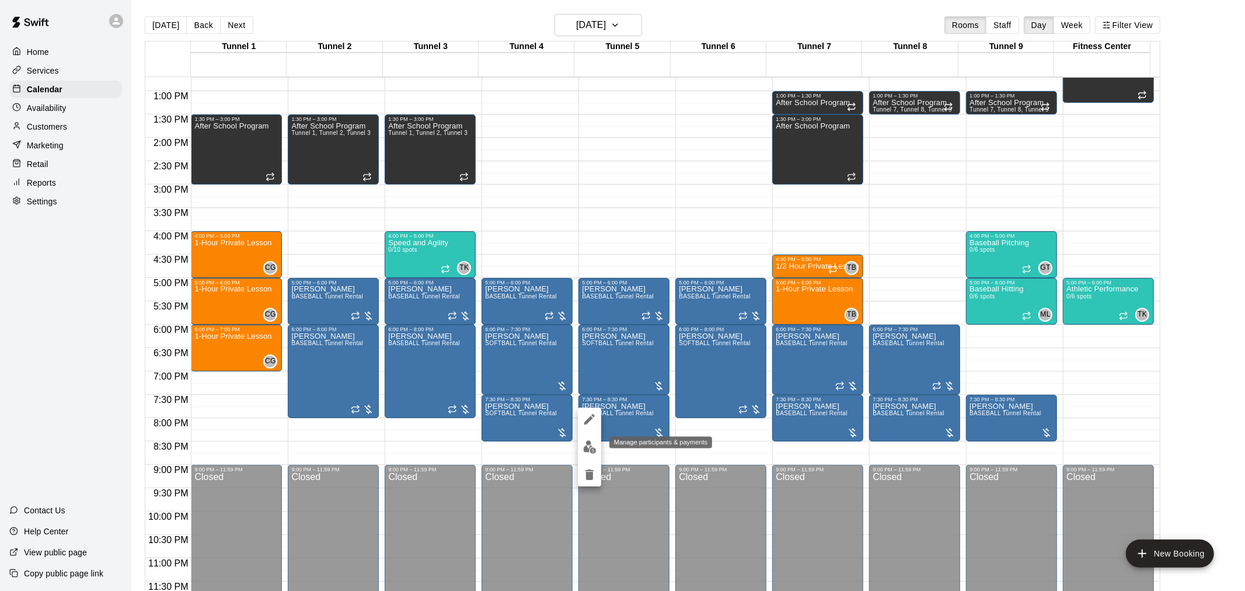
click at [588, 387] on img "edit" at bounding box center [589, 446] width 13 height 13
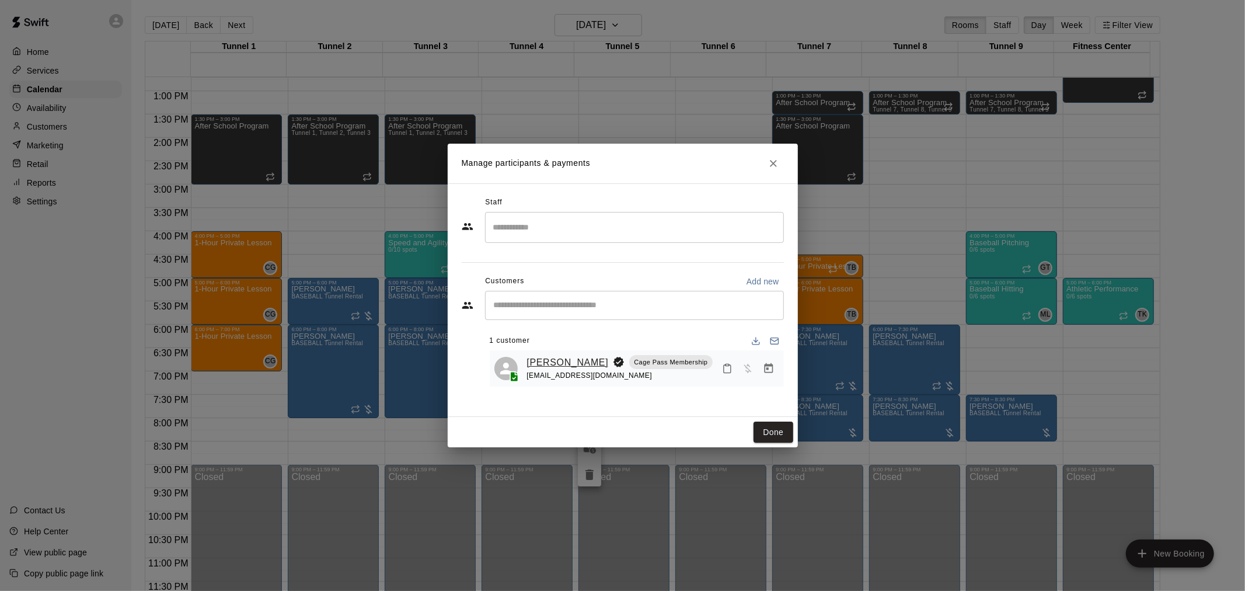
click at [576, 361] on link "[PERSON_NAME]" at bounding box center [568, 362] width 82 height 15
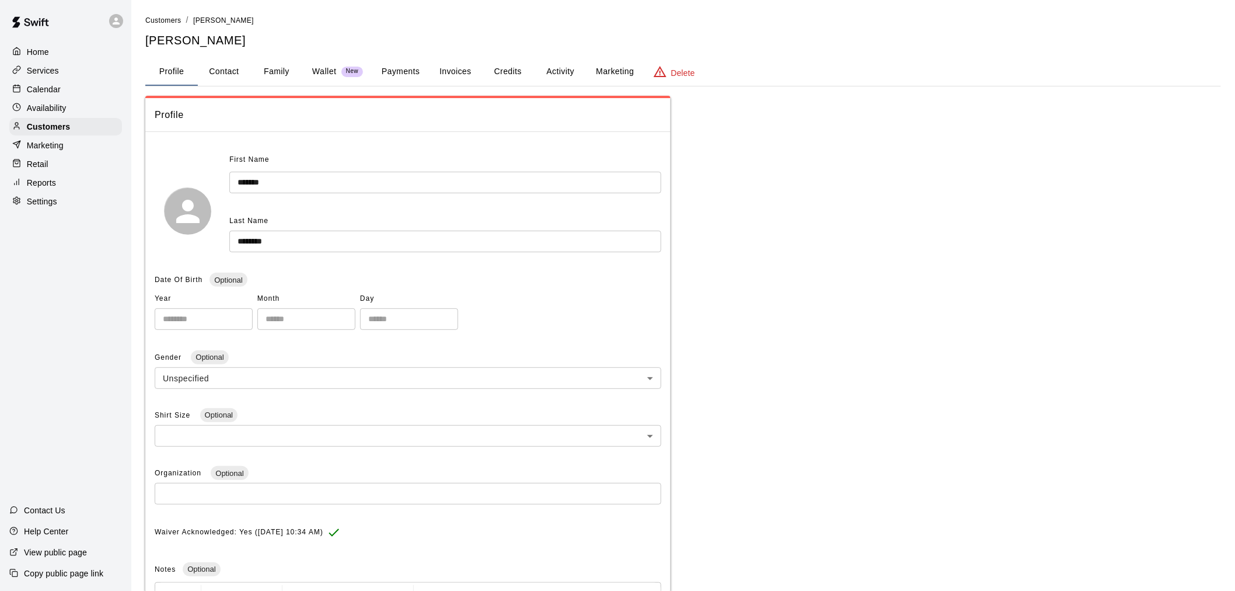
click at [511, 68] on button "Credits" at bounding box center [507, 72] width 53 height 28
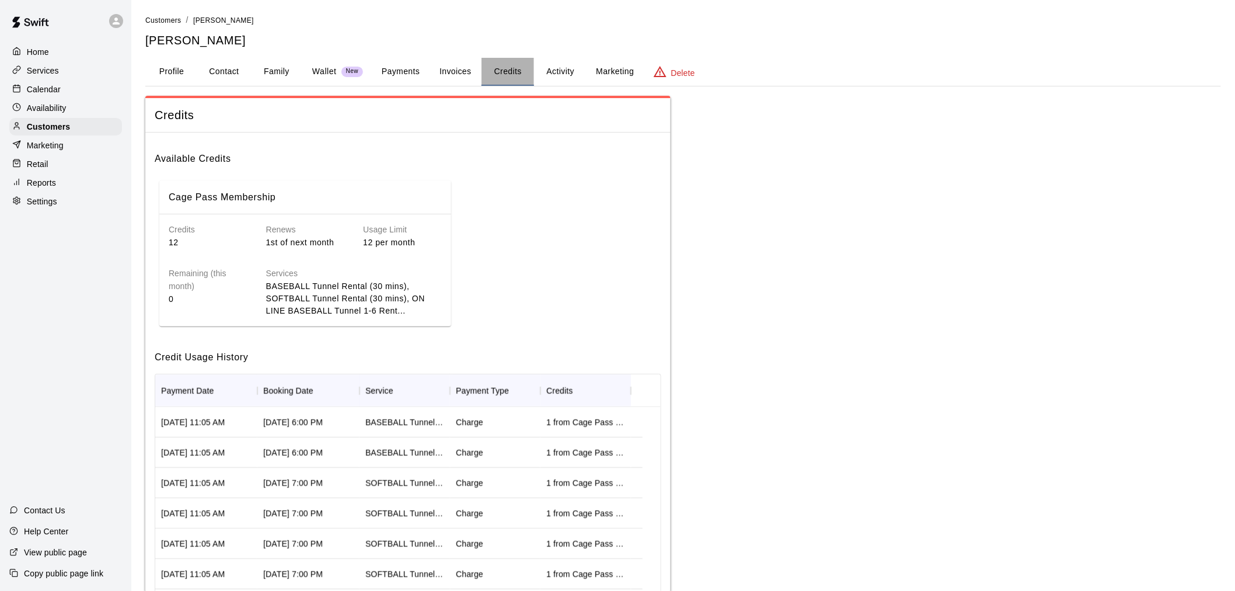
click at [511, 68] on button "Credits" at bounding box center [507, 72] width 53 height 28
click at [400, 67] on button "Payments" at bounding box center [400, 72] width 57 height 28
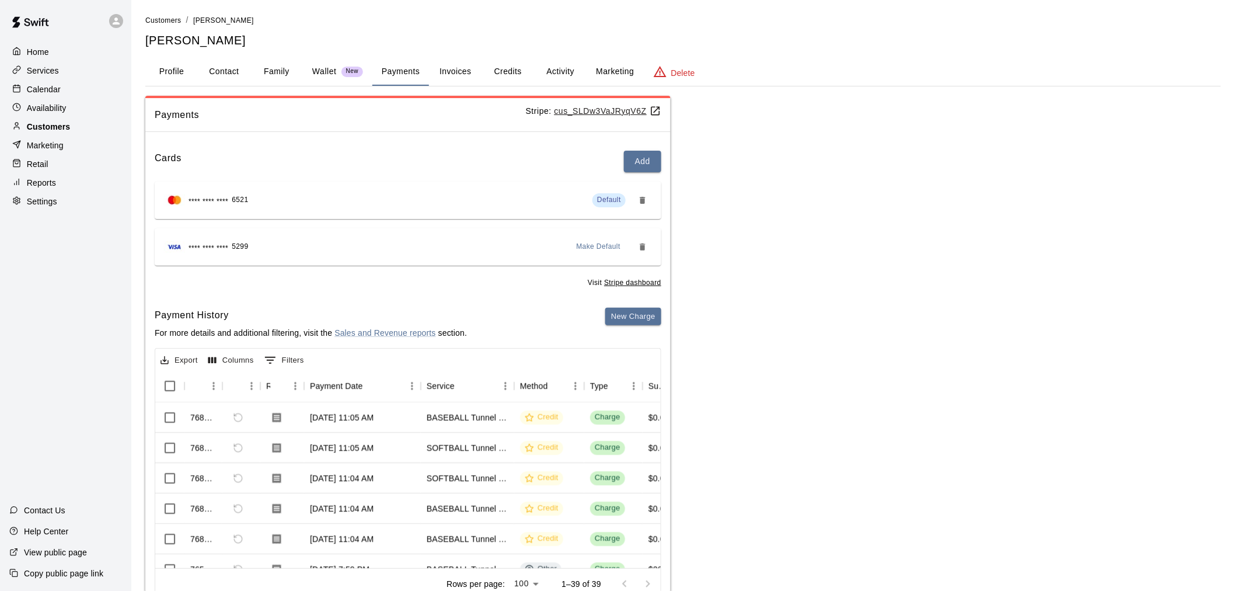
click at [61, 126] on p "Customers" at bounding box center [48, 127] width 43 height 12
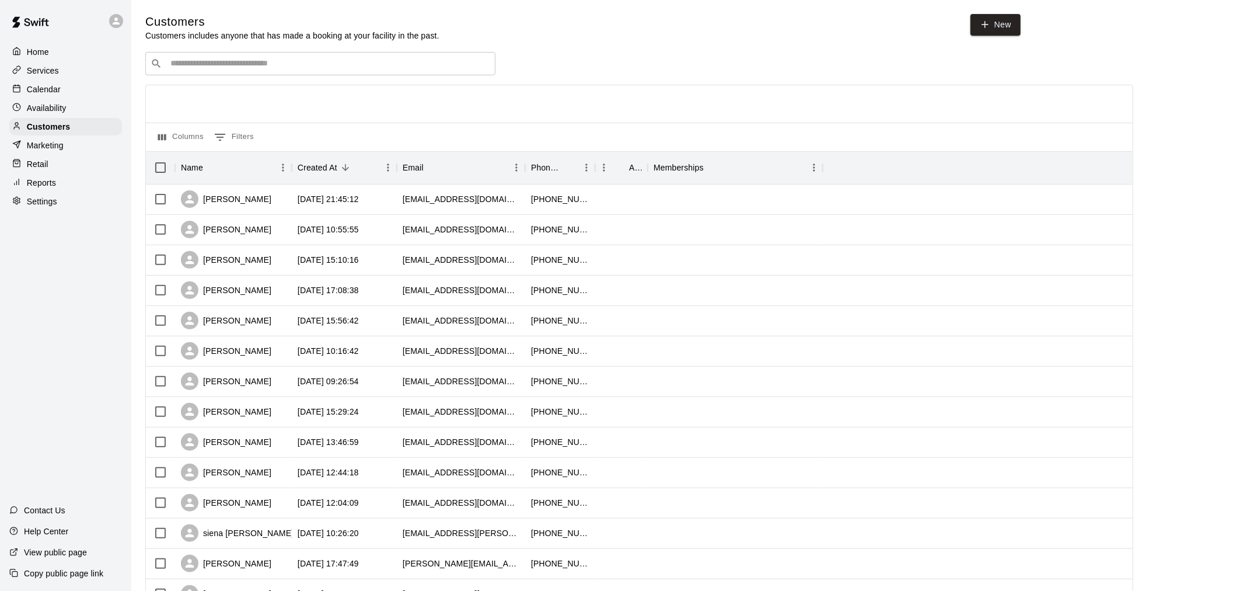
click at [65, 92] on div "Calendar" at bounding box center [65, 90] width 113 height 18
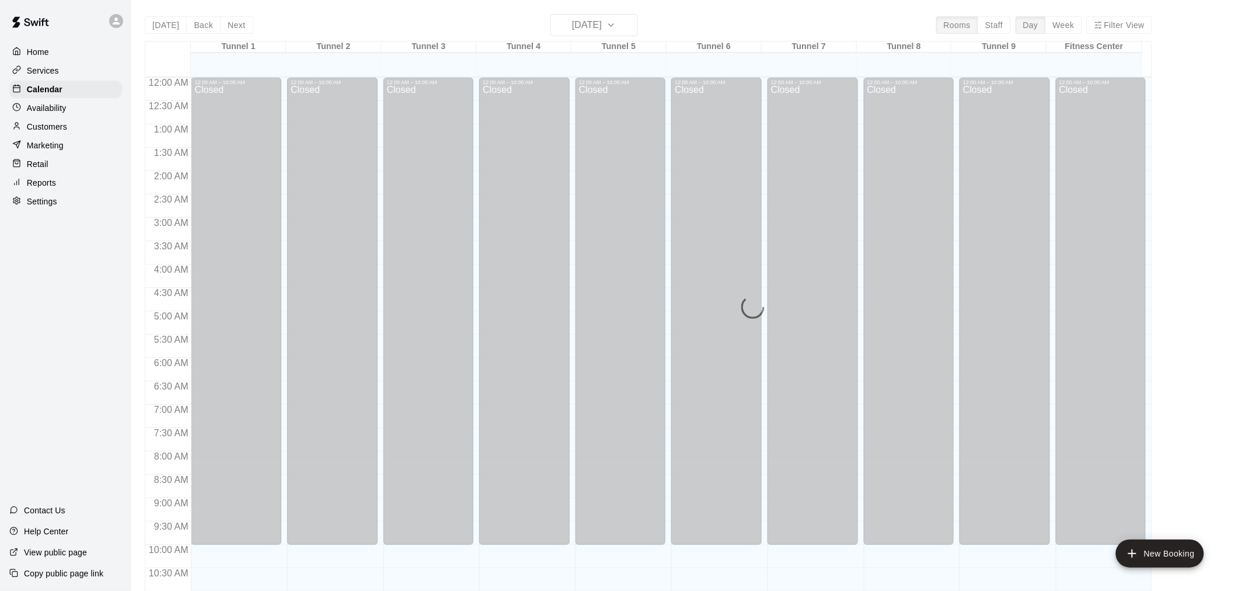
scroll to position [522, 0]
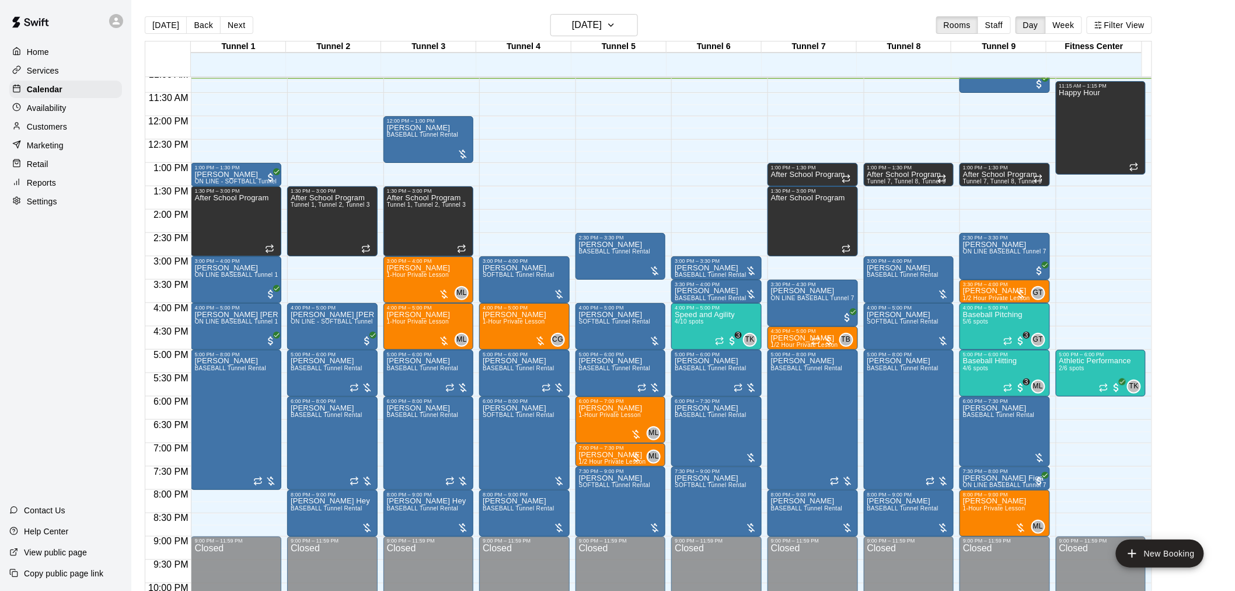
click at [51, 130] on p "Customers" at bounding box center [47, 127] width 40 height 12
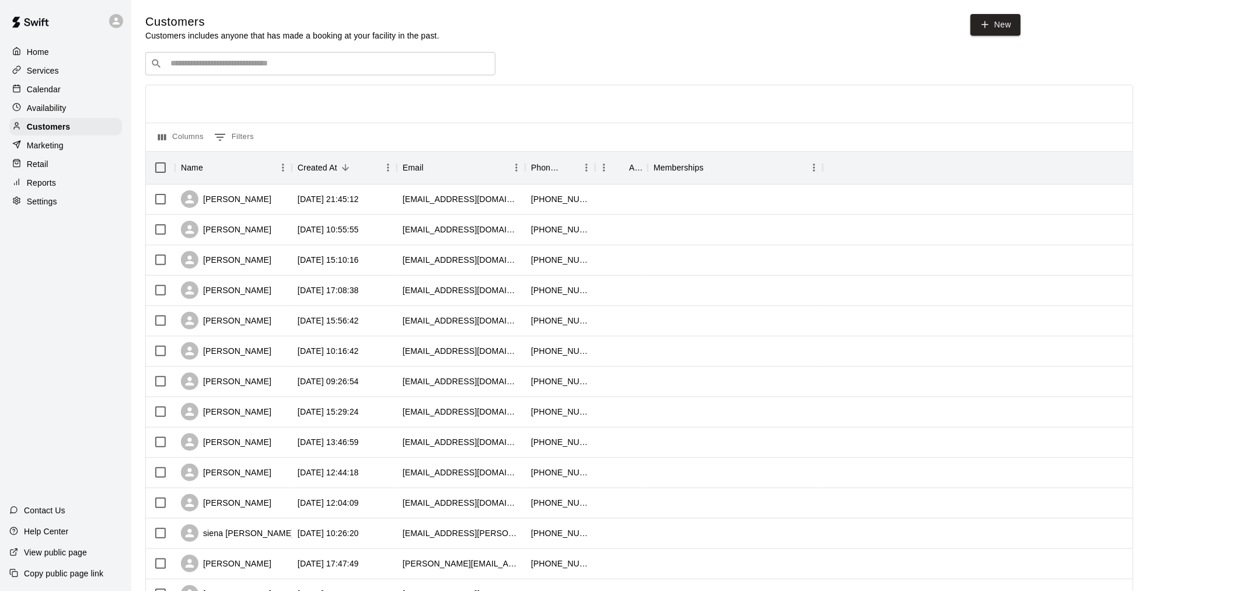
click at [317, 72] on div "​ ​" at bounding box center [320, 63] width 350 height 23
click at [65, 97] on div "Calendar" at bounding box center [65, 90] width 113 height 18
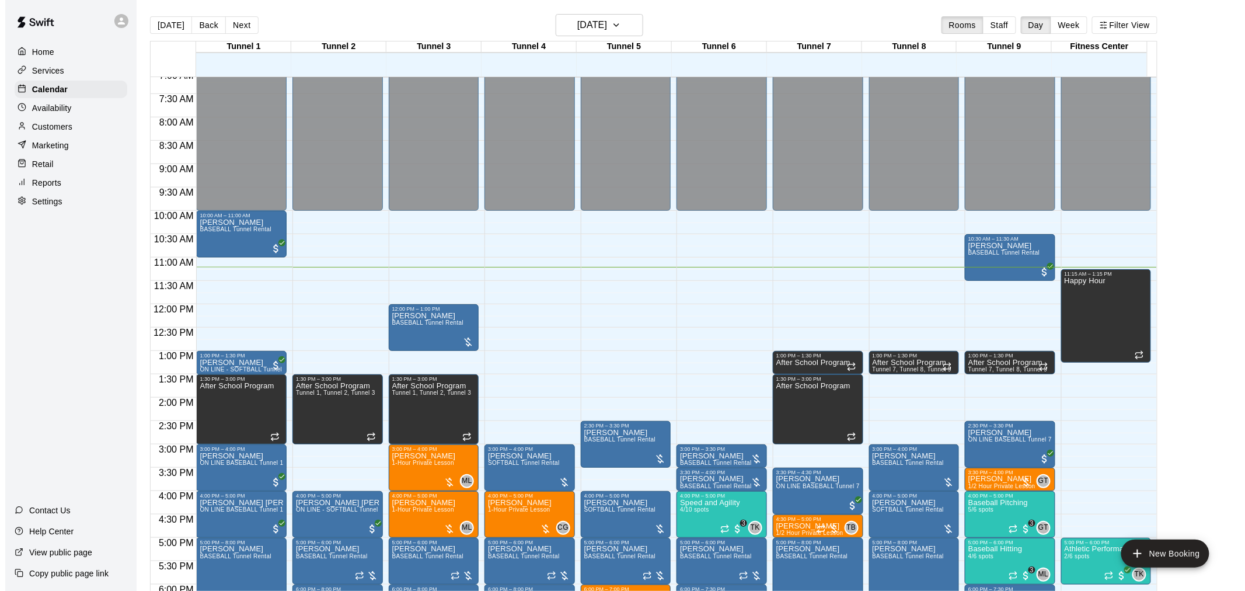
scroll to position [393, 0]
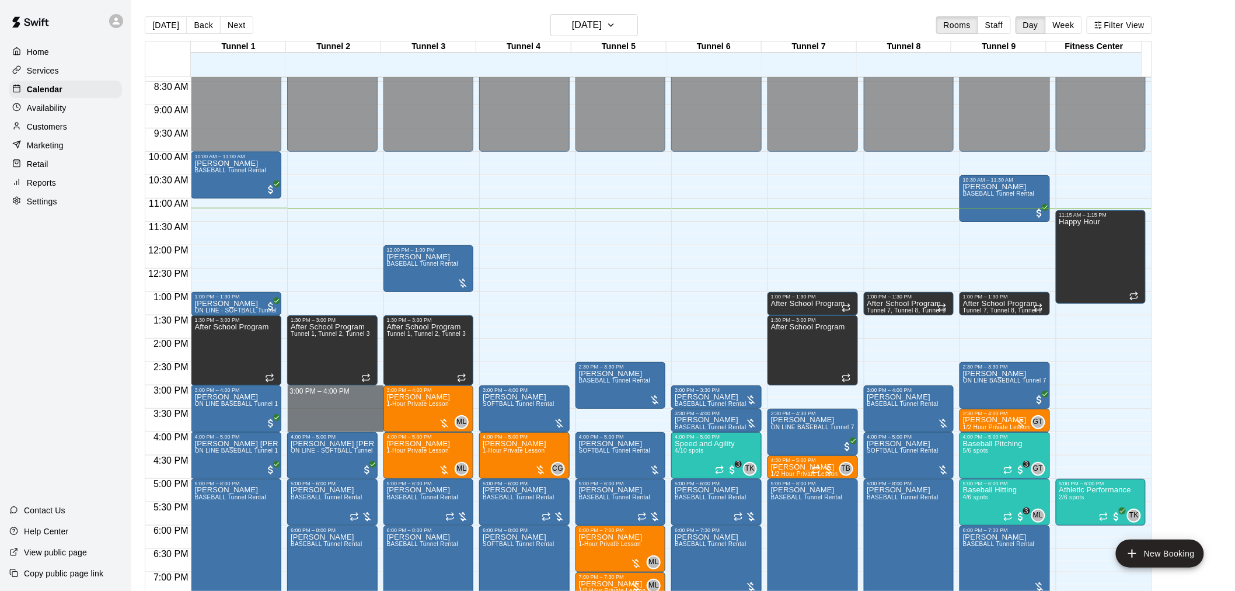
drag, startPoint x: 300, startPoint y: 391, endPoint x: 306, endPoint y: 427, distance: 36.1
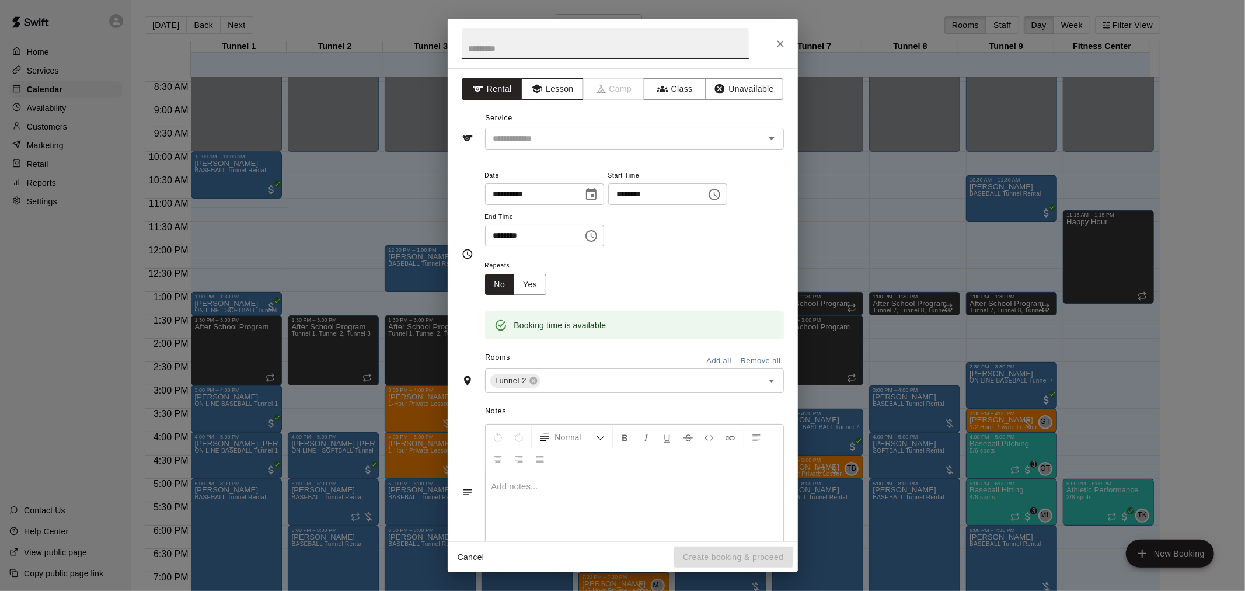
click at [549, 95] on button "Lesson" at bounding box center [552, 89] width 61 height 22
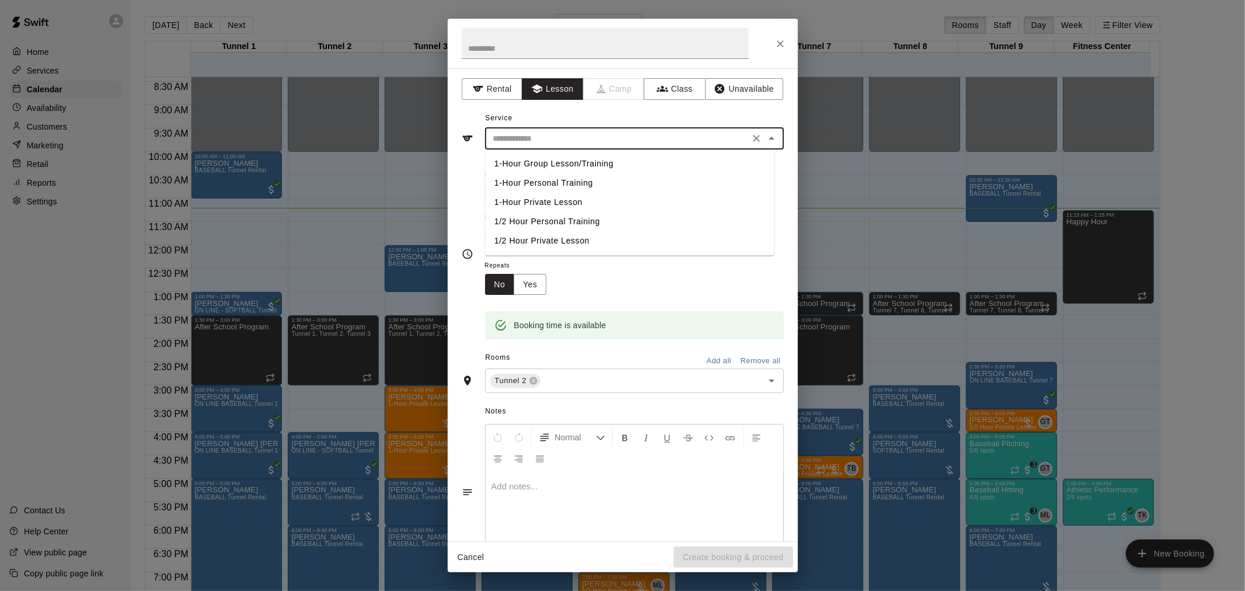
click at [541, 131] on input "text" at bounding box center [616, 138] width 257 height 15
click at [558, 241] on li "1/2 Hour Private Lesson" at bounding box center [629, 240] width 289 height 19
type input "**********"
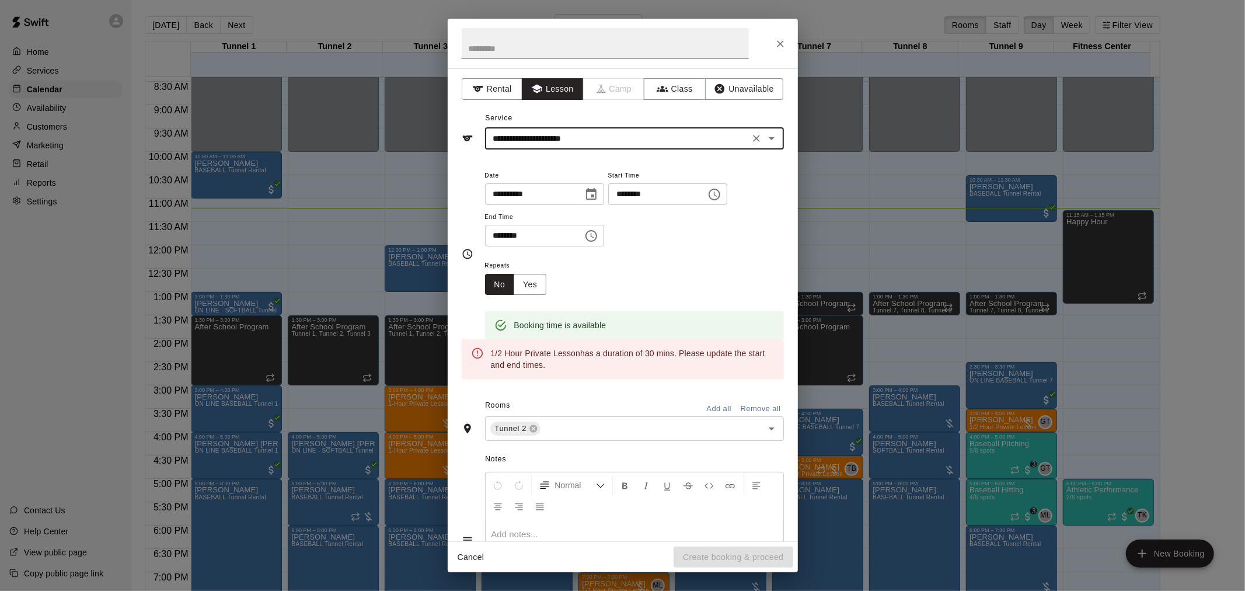
click at [620, 139] on icon "Clear" at bounding box center [756, 138] width 12 height 12
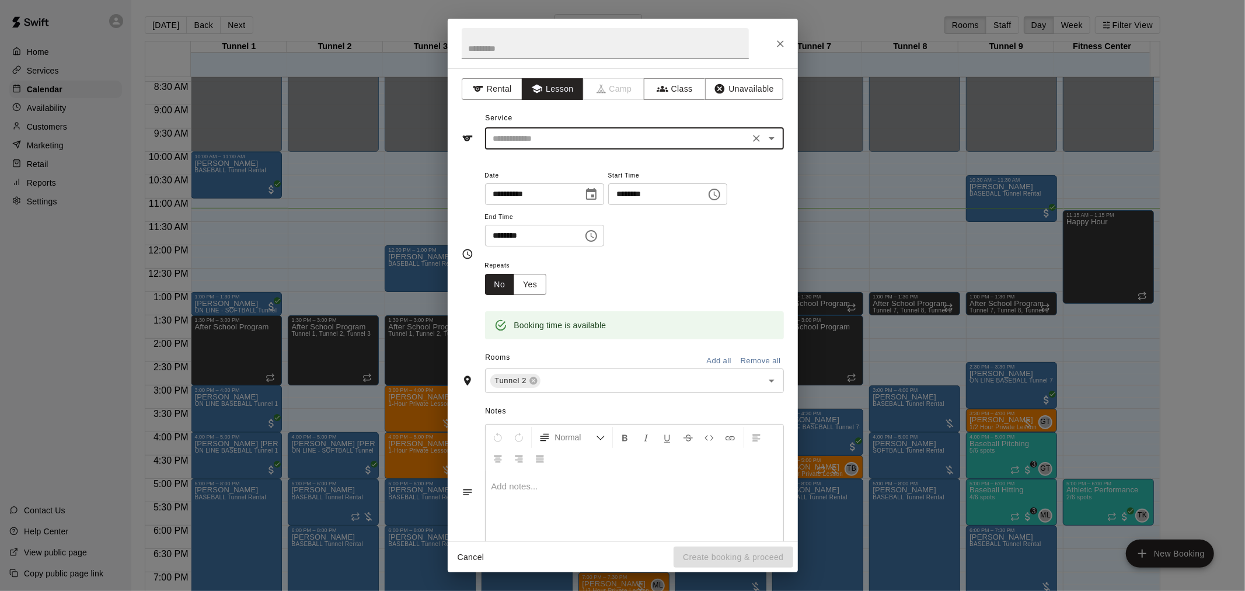
click at [605, 141] on input "text" at bounding box center [616, 138] width 257 height 15
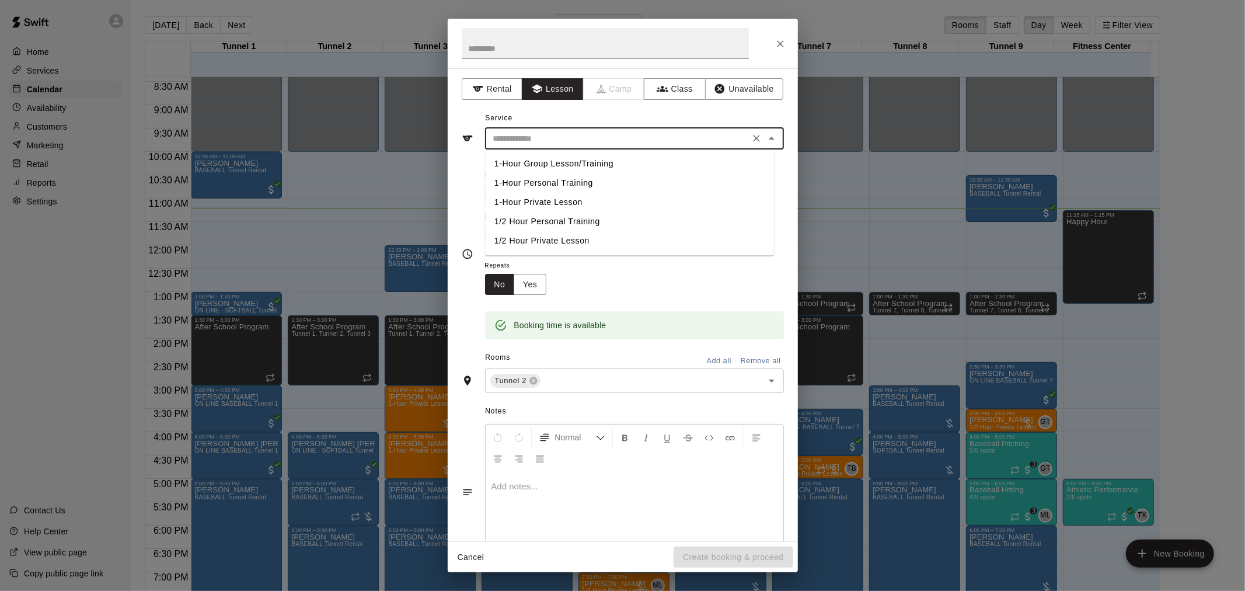
click at [553, 201] on li "1-Hour Private Lesson" at bounding box center [629, 202] width 289 height 19
type input "**********"
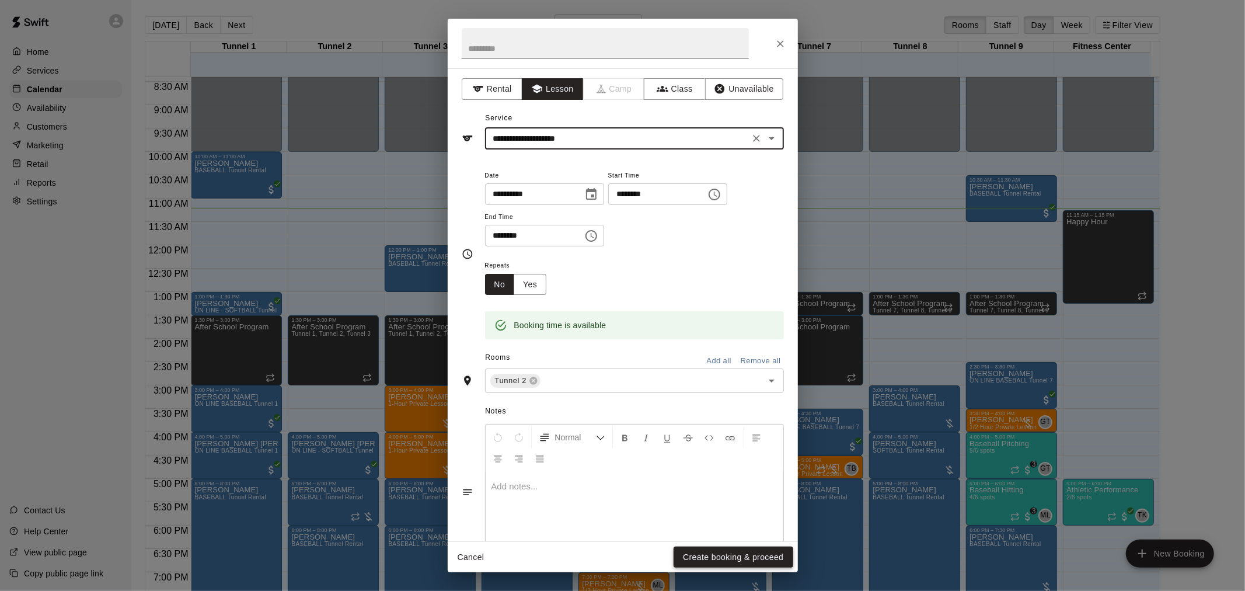
click at [620, 387] on button "Create booking & proceed" at bounding box center [732, 557] width 119 height 22
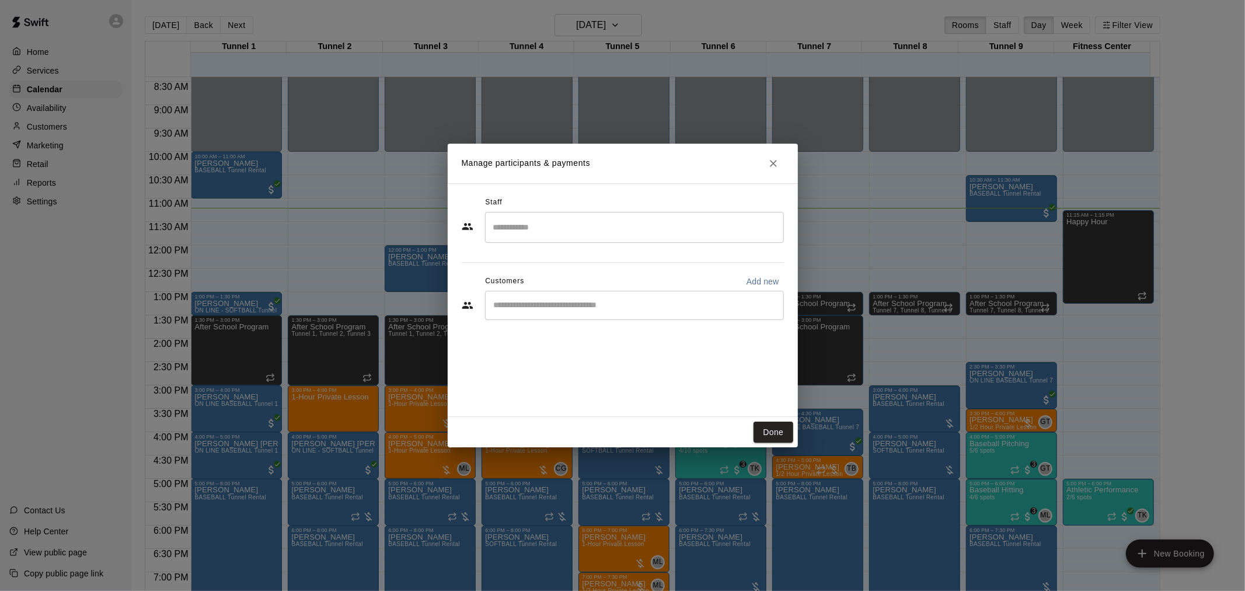
click at [543, 226] on input "Search staff" at bounding box center [634, 227] width 288 height 20
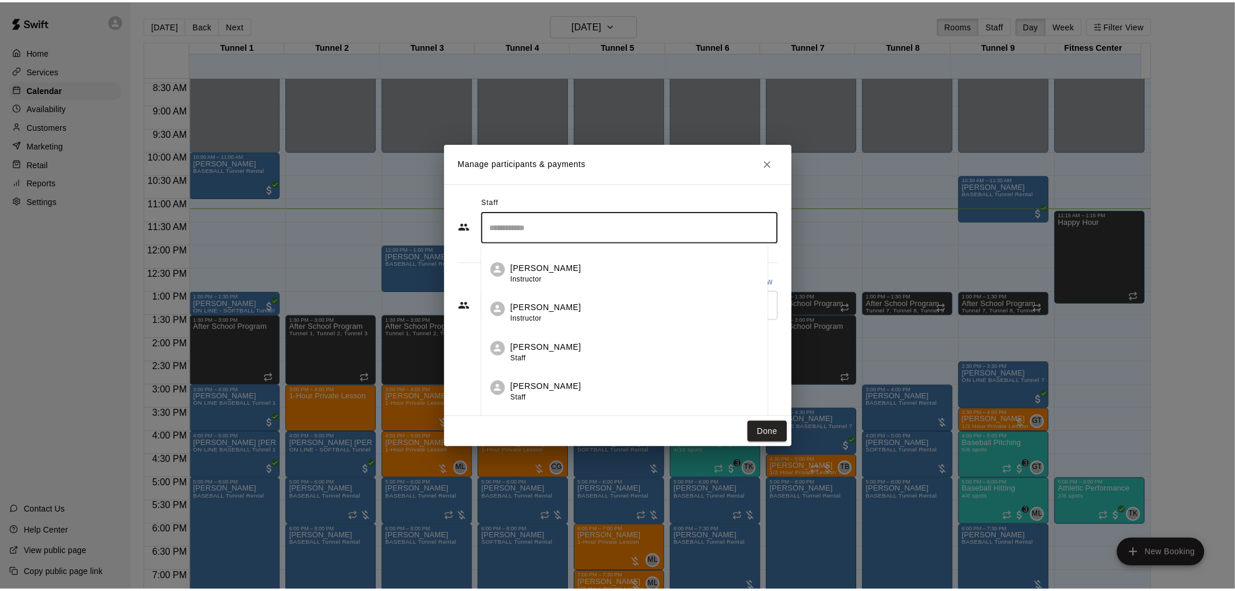
scroll to position [518, 0]
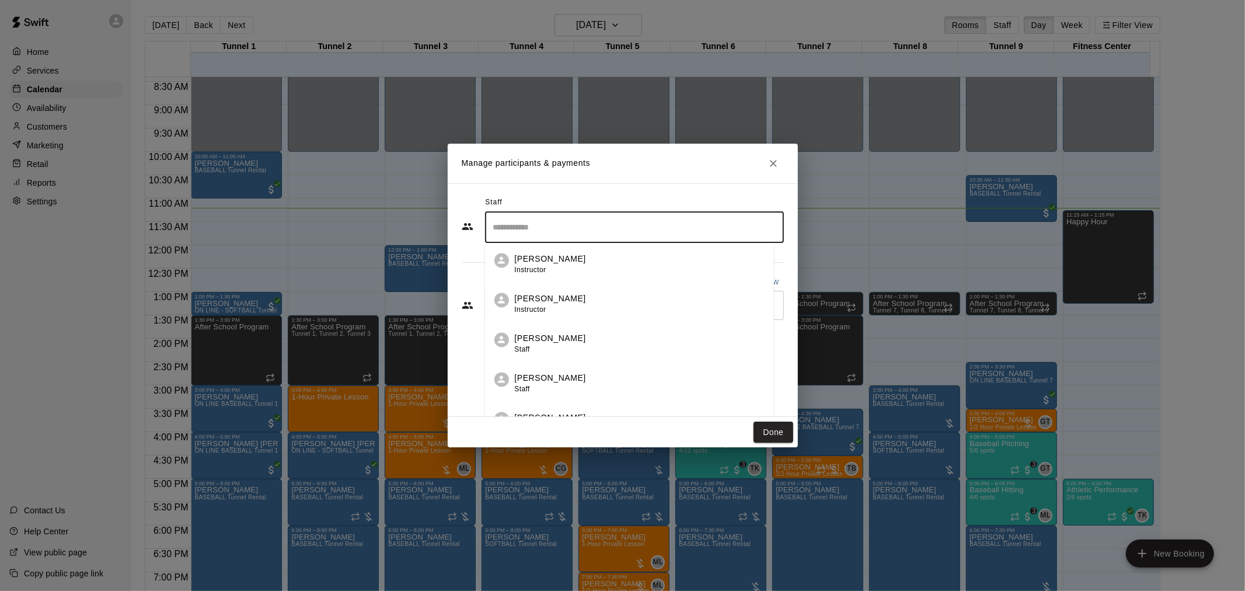
click at [545, 350] on div "[PERSON_NAME] Staff" at bounding box center [550, 344] width 71 height 23
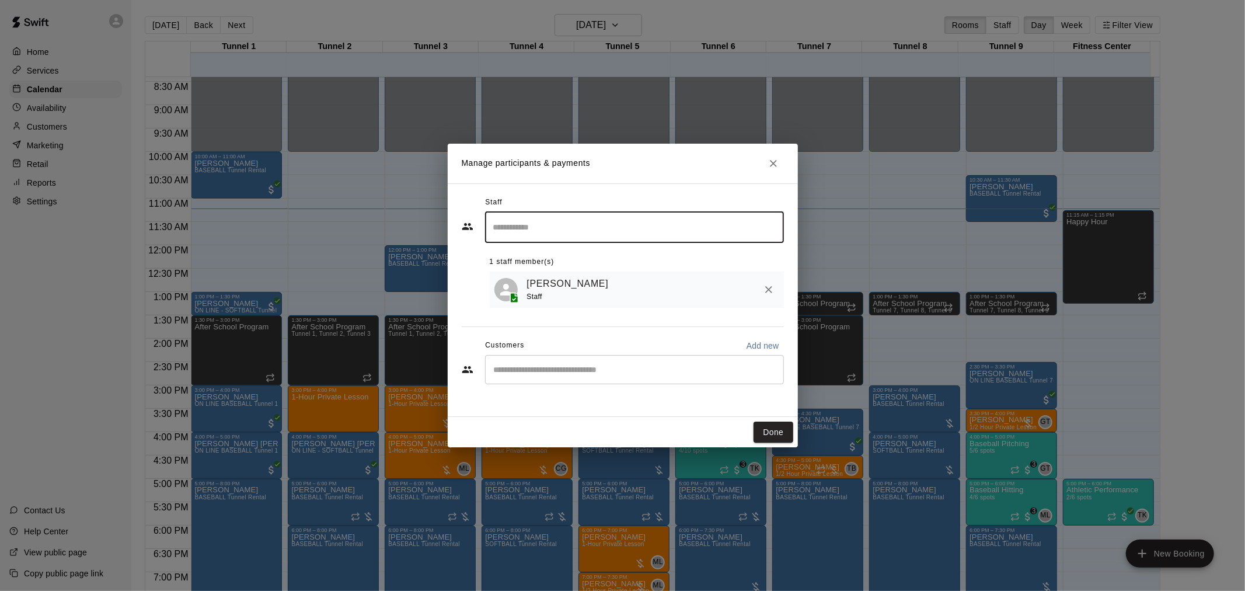
click at [620, 375] on input "Start typing to search customers..." at bounding box center [634, 370] width 288 height 12
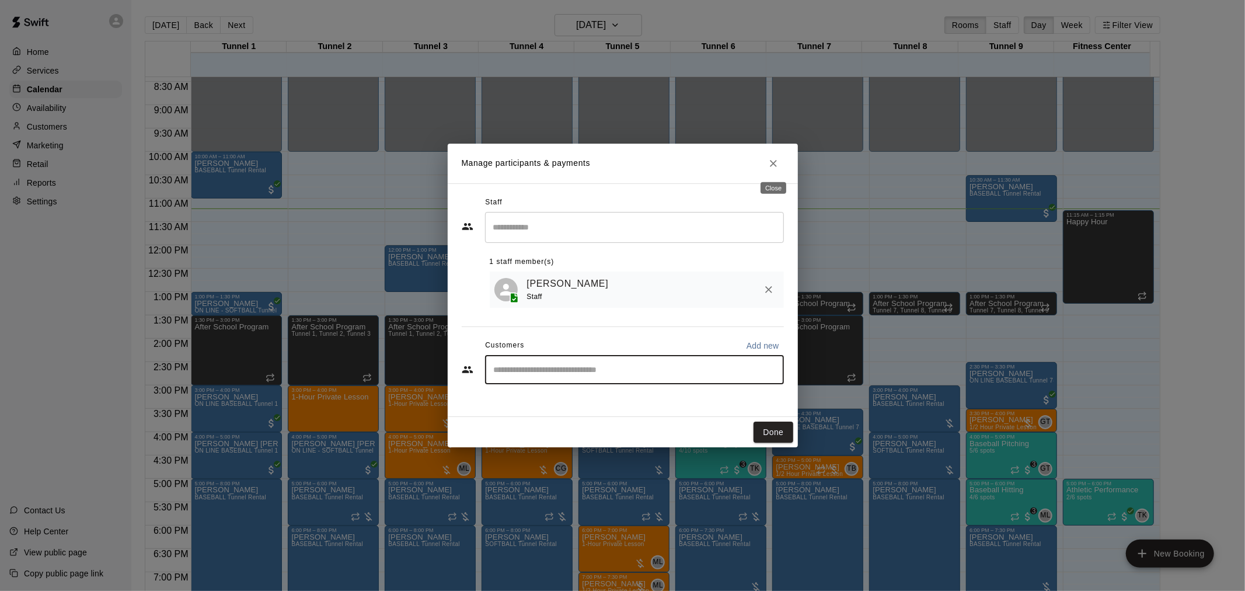
click at [620, 158] on icon "Close" at bounding box center [773, 164] width 12 height 12
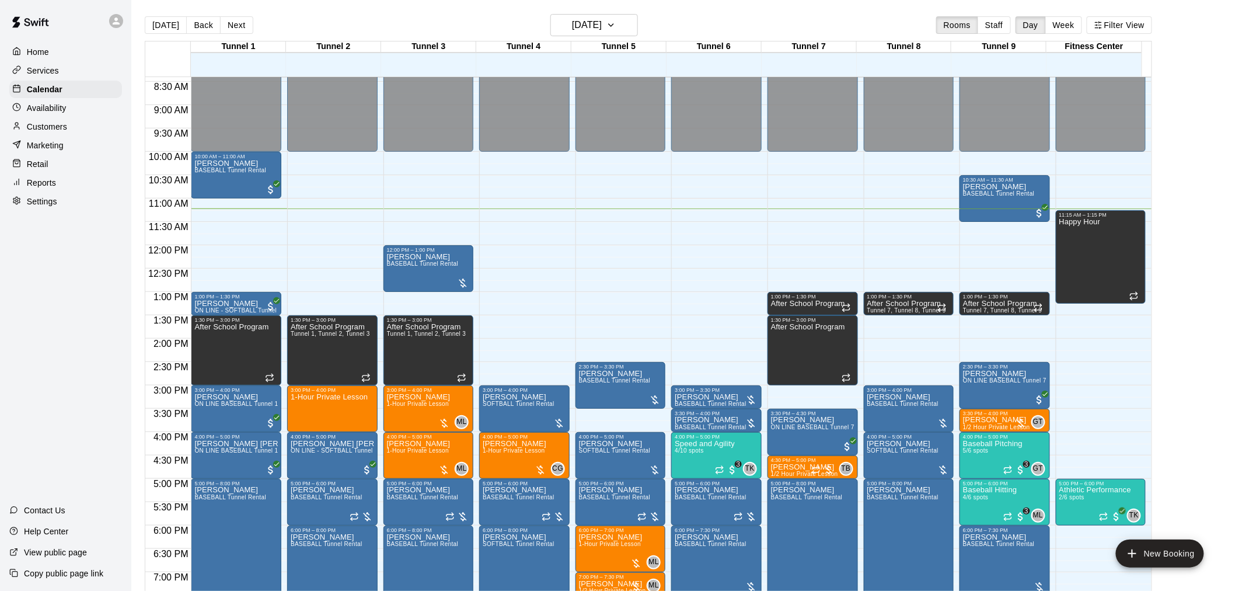
click at [65, 132] on p "Customers" at bounding box center [47, 127] width 40 height 12
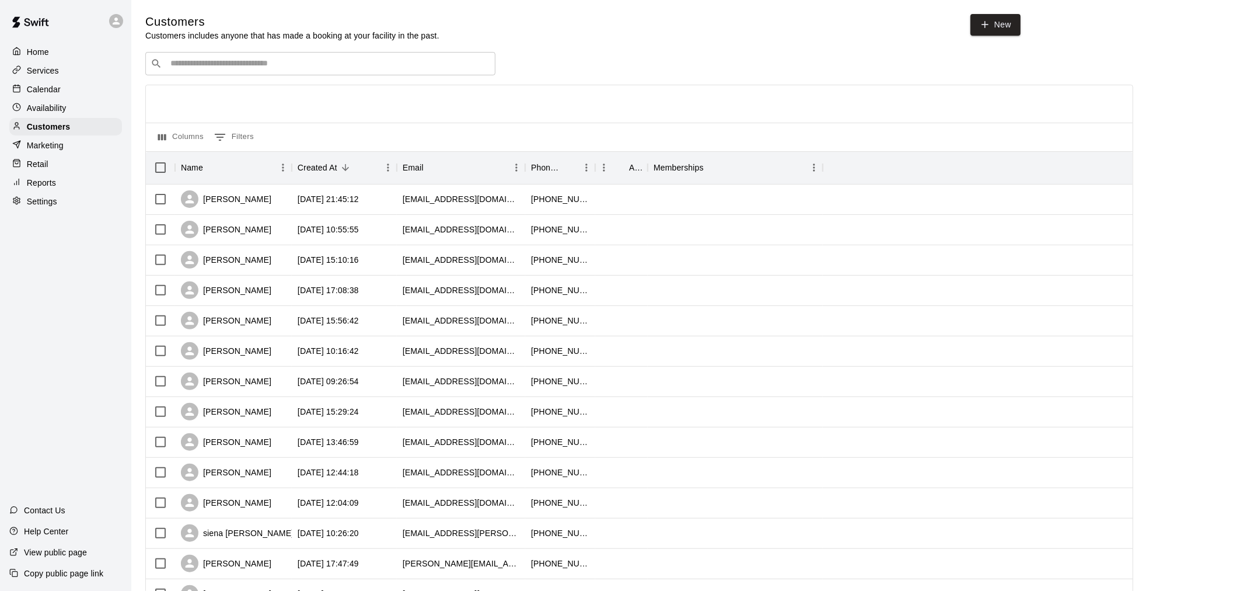
click at [394, 55] on div "​ ​" at bounding box center [320, 63] width 350 height 23
type input "******"
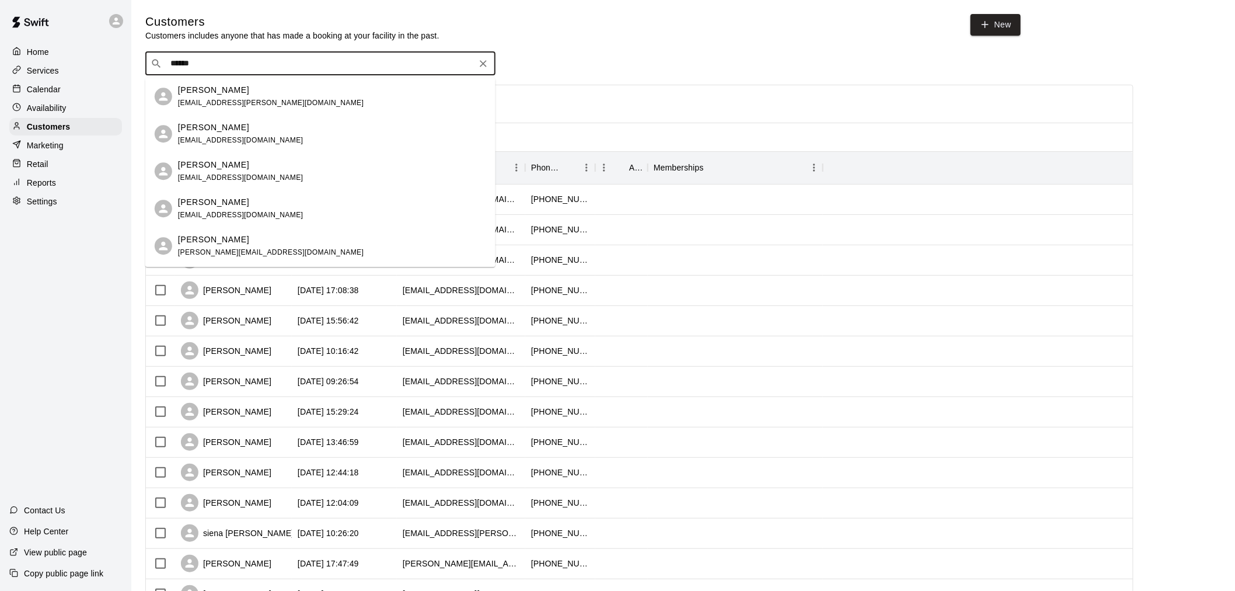
click at [339, 142] on div "[PERSON_NAME] [EMAIL_ADDRESS][DOMAIN_NAME]" at bounding box center [332, 133] width 308 height 25
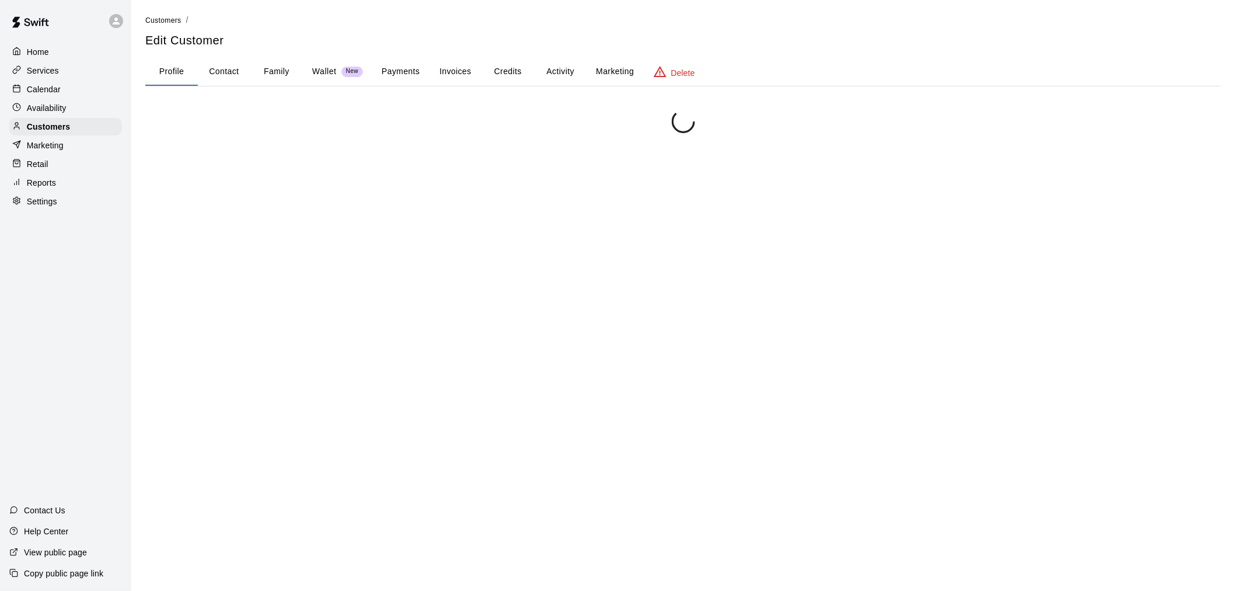
scroll to position [37, 0]
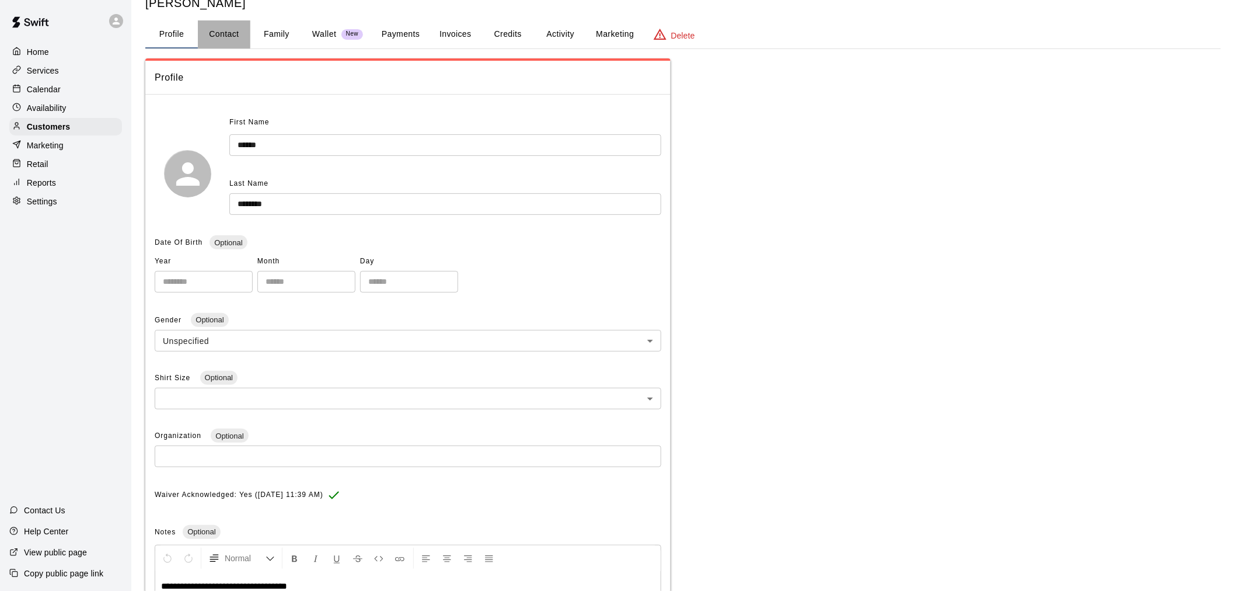
click at [237, 30] on button "Contact" at bounding box center [224, 34] width 53 height 28
select select "**"
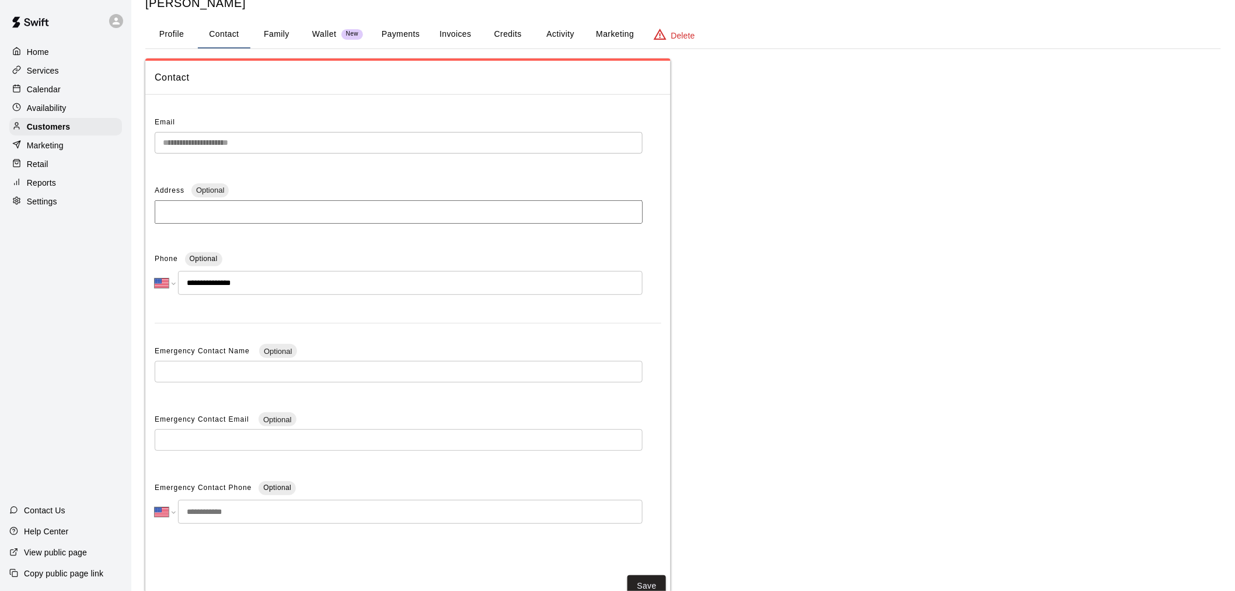
click at [294, 26] on button "Family" at bounding box center [276, 34] width 53 height 28
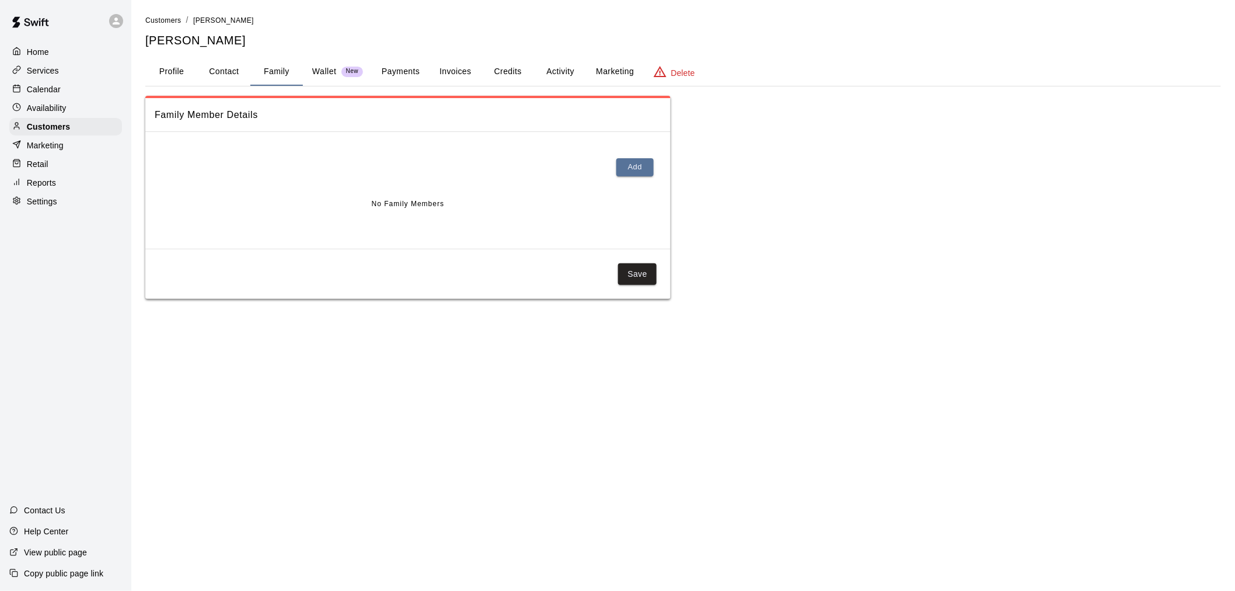
scroll to position [0, 0]
click at [229, 65] on button "Contact" at bounding box center [224, 72] width 53 height 28
select select "**"
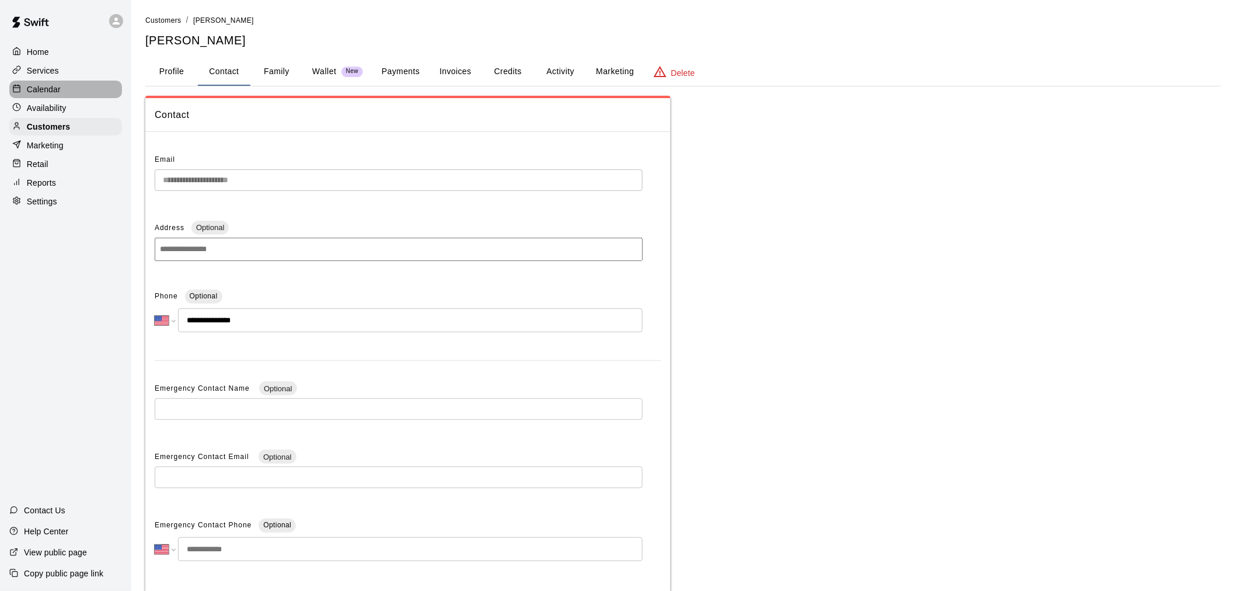
click at [73, 96] on div "Calendar" at bounding box center [65, 90] width 113 height 18
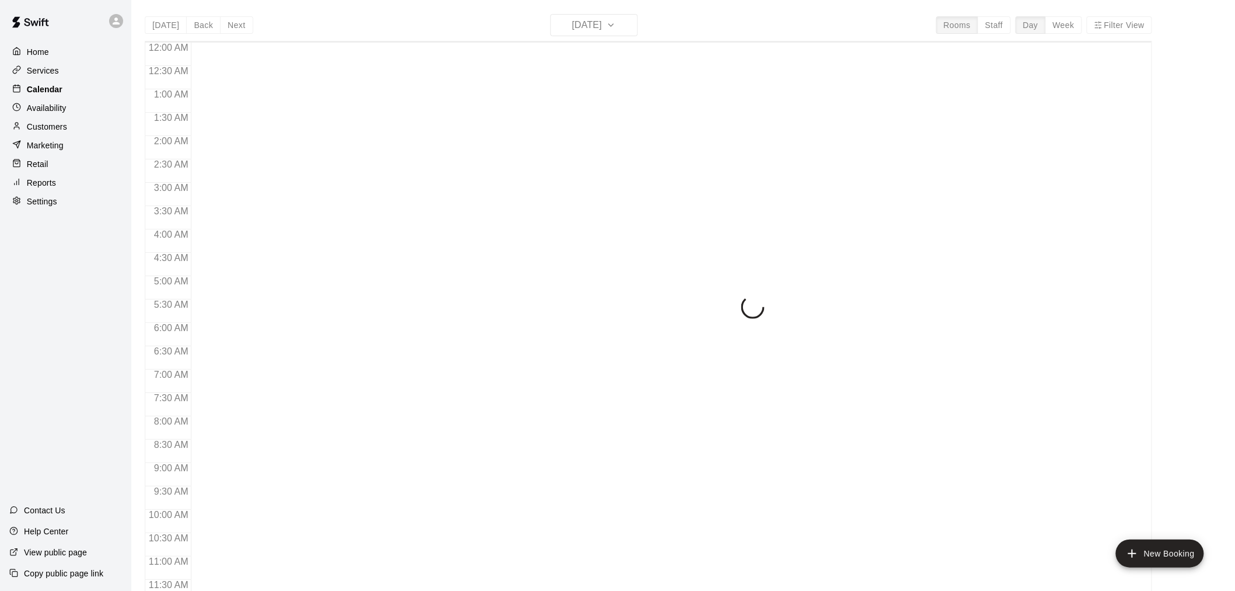
scroll to position [532, 0]
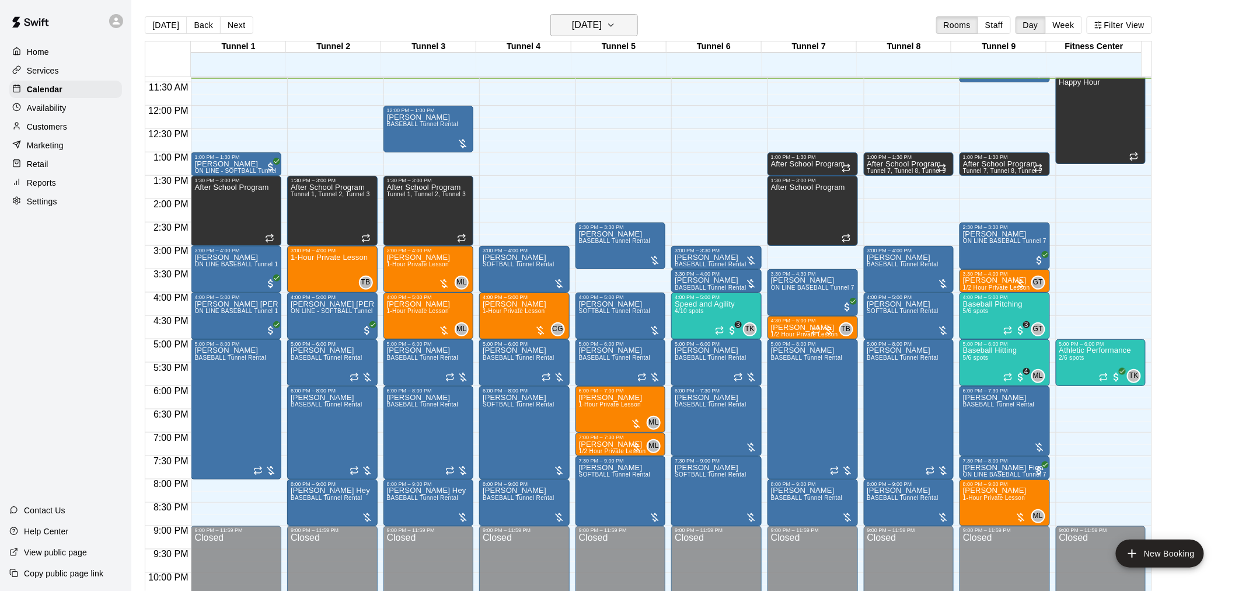
click at [620, 27] on button "[DATE]" at bounding box center [594, 25] width 88 height 22
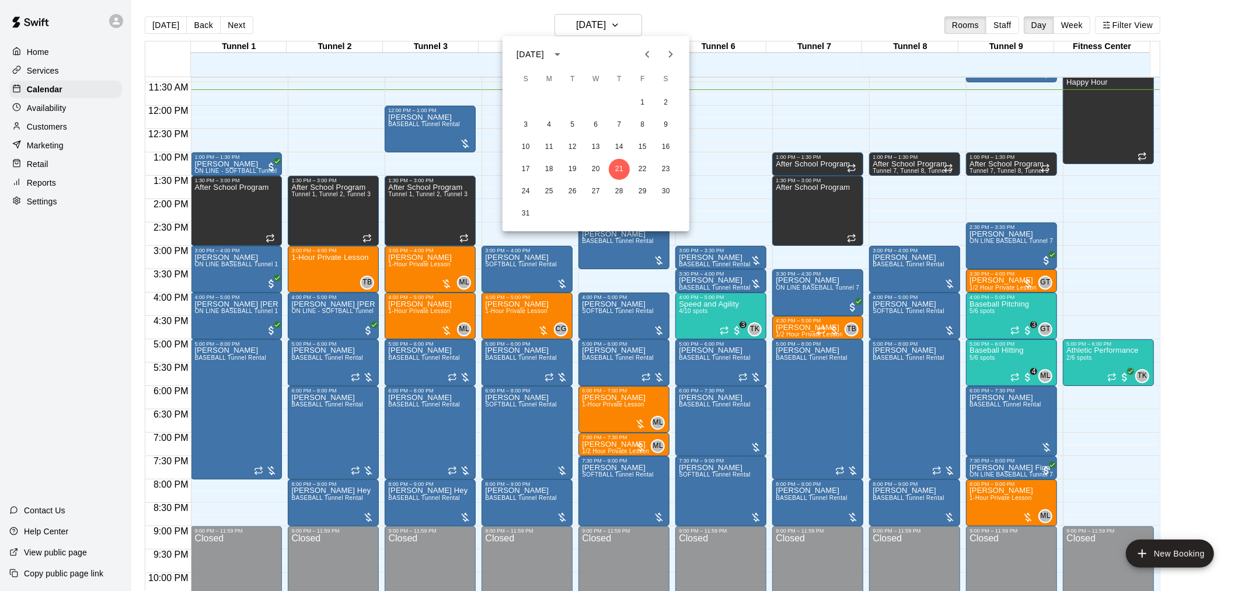
click at [620, 19] on div at bounding box center [622, 295] width 1245 height 591
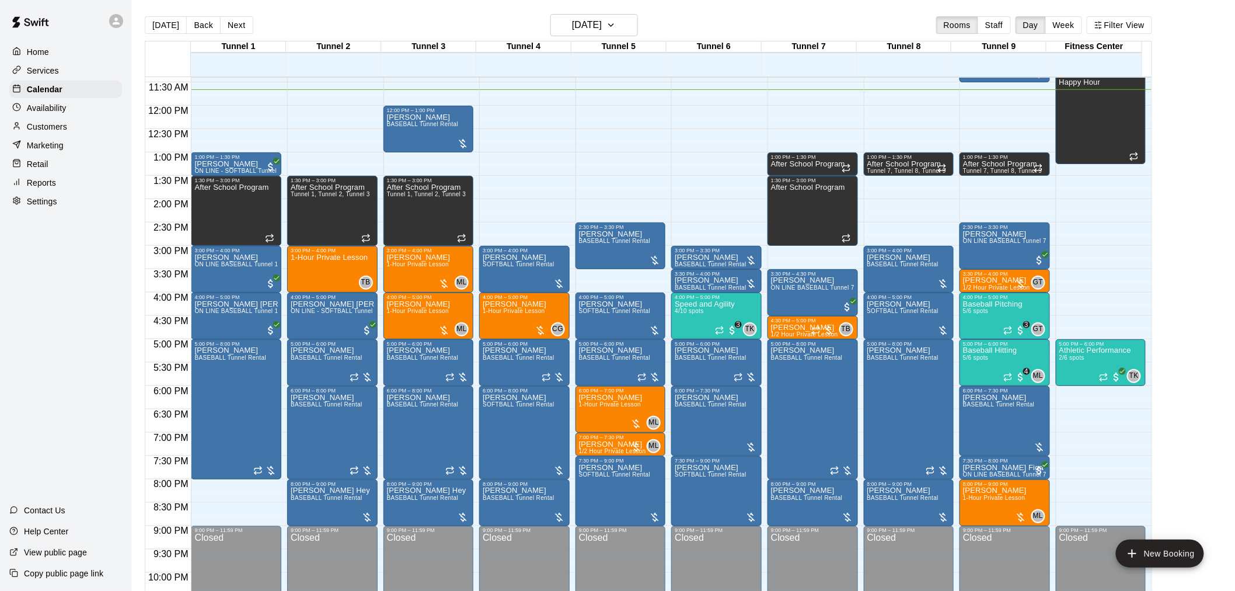
click at [67, 131] on p "Customers" at bounding box center [47, 127] width 40 height 12
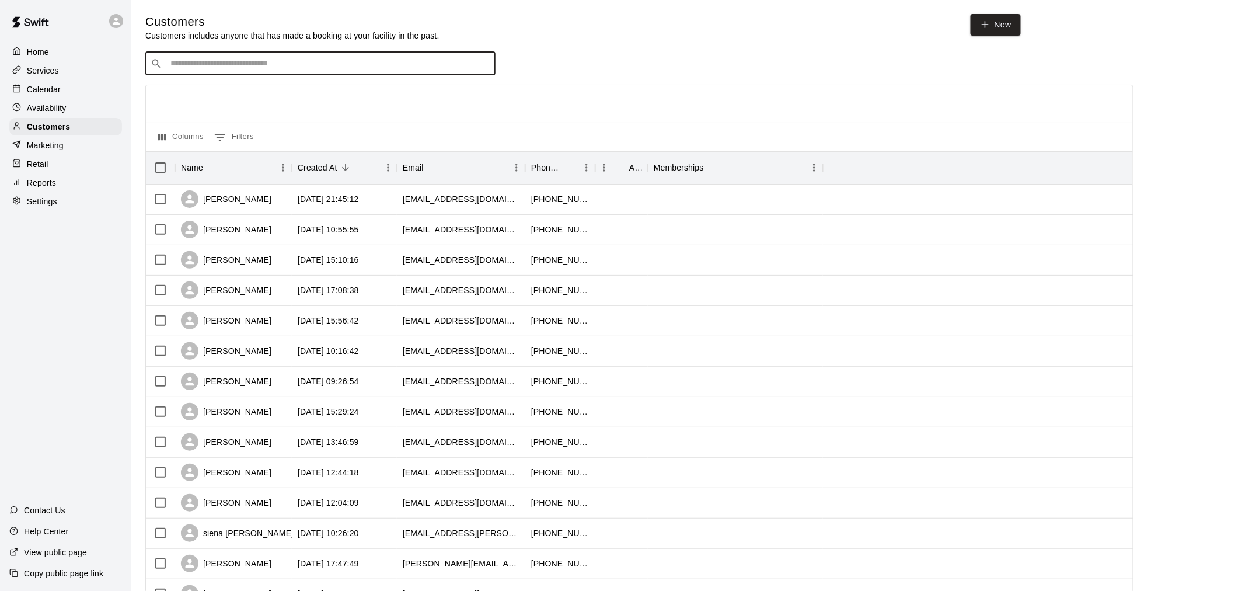
click at [243, 60] on input "Search customers by name or email" at bounding box center [328, 64] width 323 height 12
type input "******"
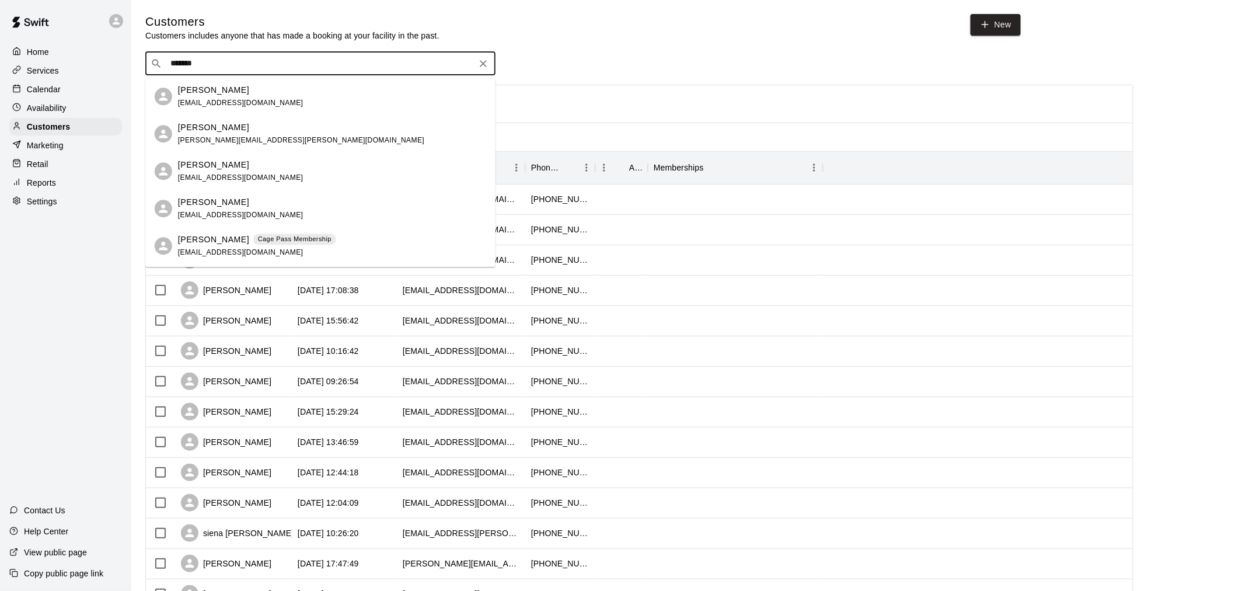
click at [243, 250] on span "[EMAIL_ADDRESS][DOMAIN_NAME]" at bounding box center [240, 252] width 125 height 8
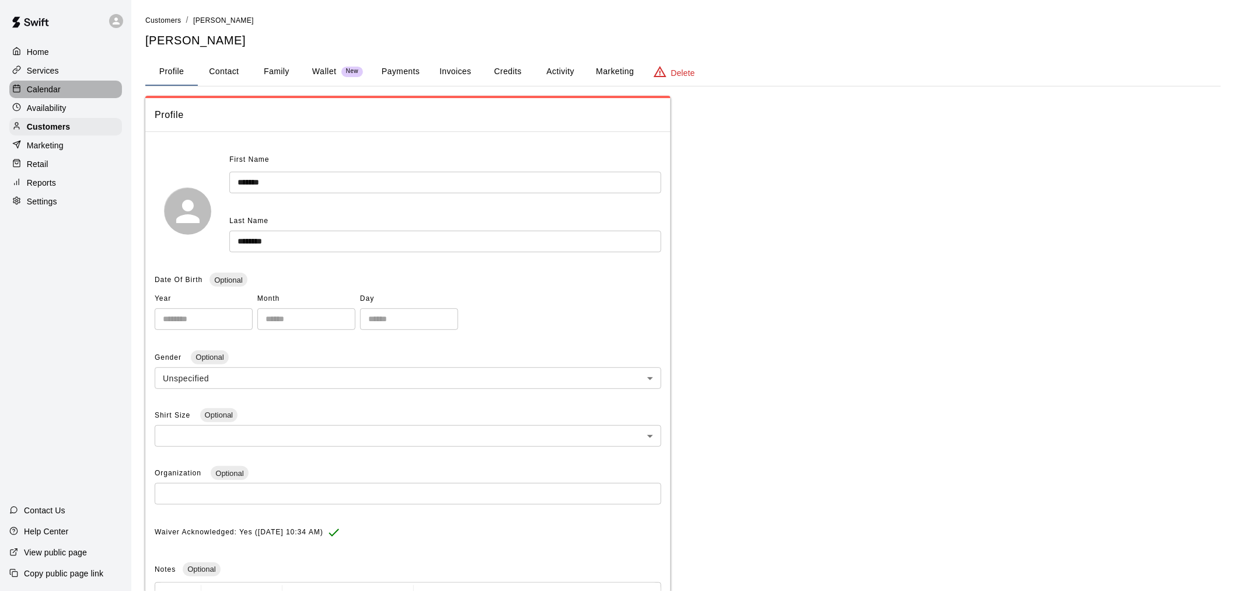
click at [70, 92] on div "Calendar" at bounding box center [65, 90] width 113 height 18
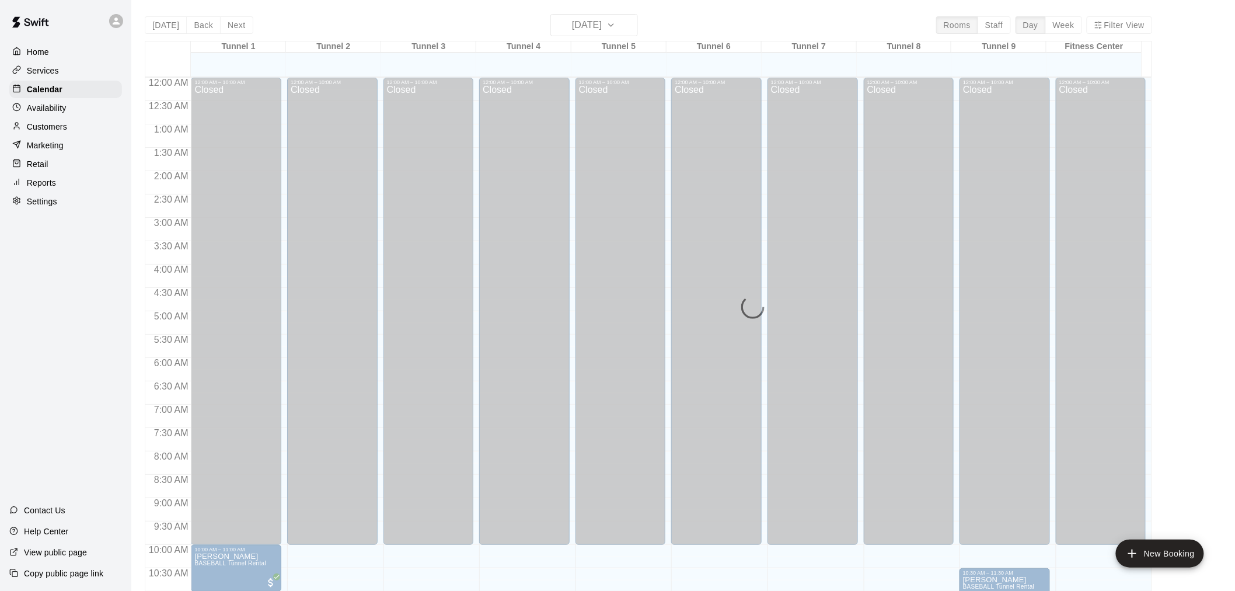
click at [570, 27] on div "[DATE] Back [DATE][DATE] Rooms Staff Day Week Filter View Tunnel 1 21 Thu Tunne…" at bounding box center [648, 309] width 1007 height 591
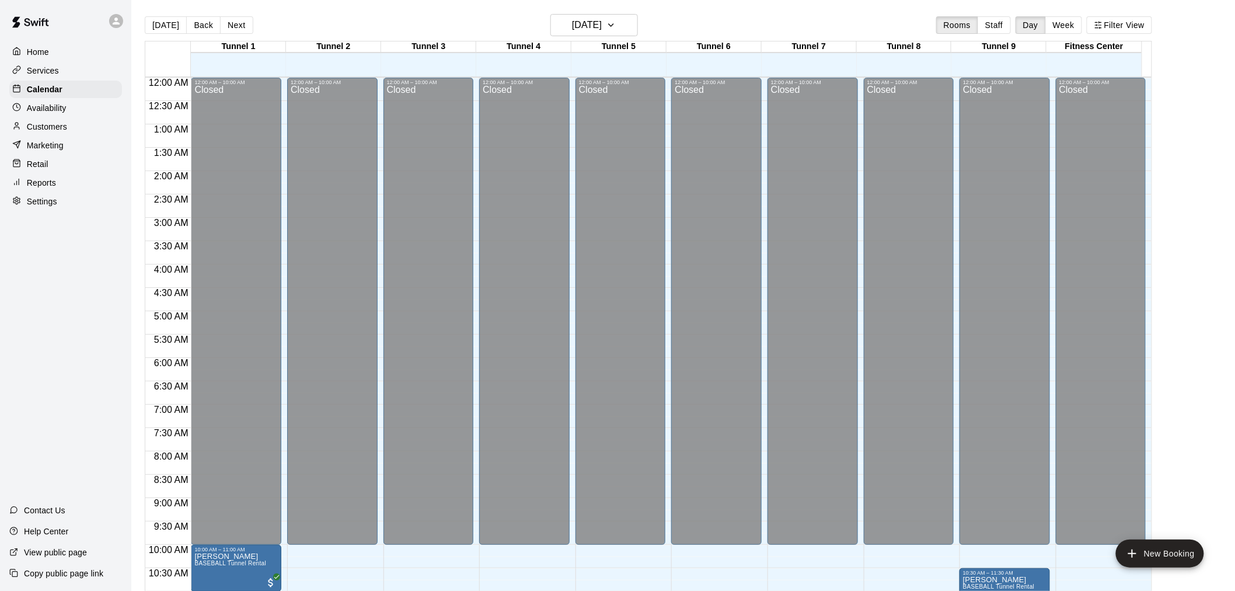
scroll to position [544, 0]
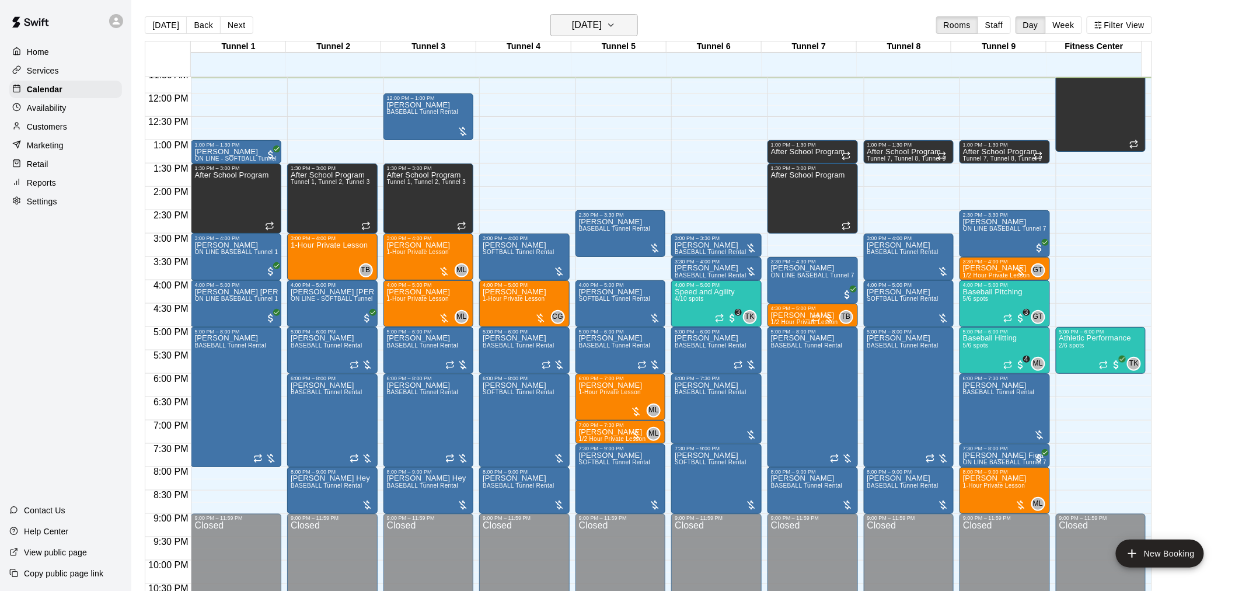
click at [593, 31] on h6 "[DATE]" at bounding box center [587, 25] width 30 height 16
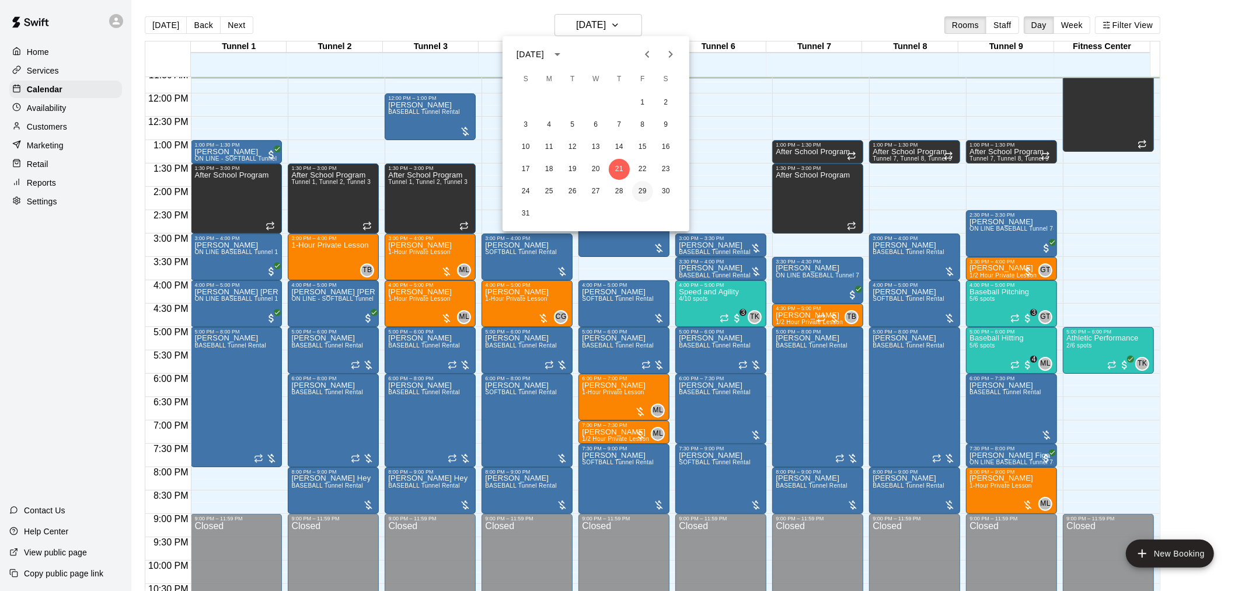
drag, startPoint x: 633, startPoint y: 187, endPoint x: 640, endPoint y: 185, distance: 7.4
click at [620, 187] on button "29" at bounding box center [642, 191] width 21 height 21
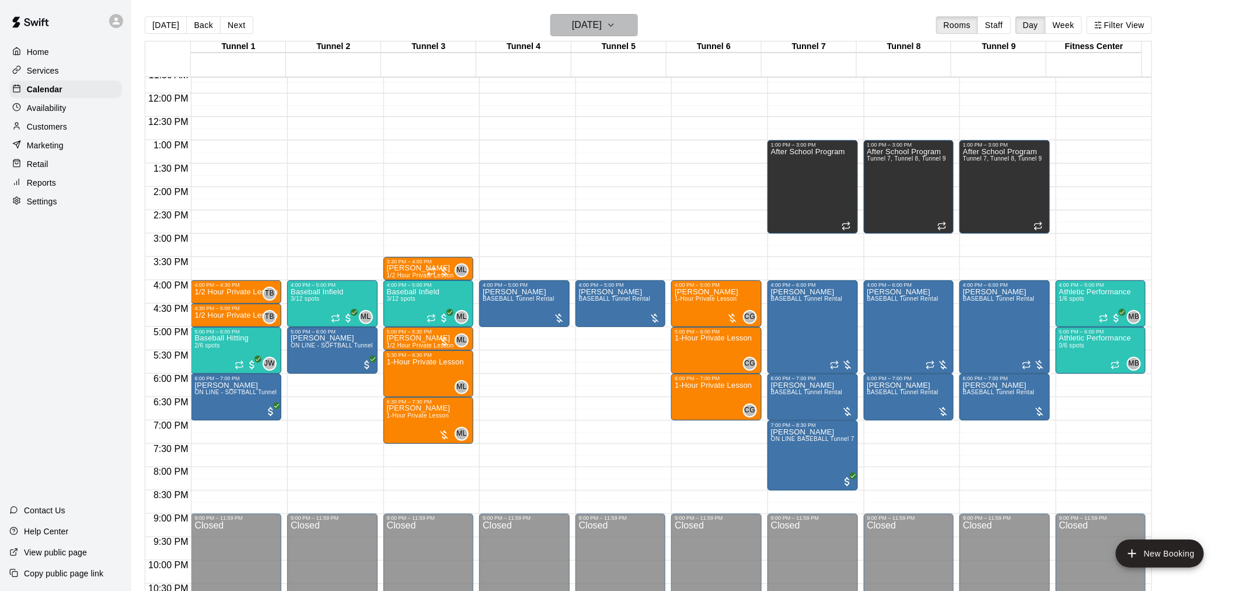
click at [582, 22] on h6 "[DATE]" at bounding box center [587, 25] width 30 height 16
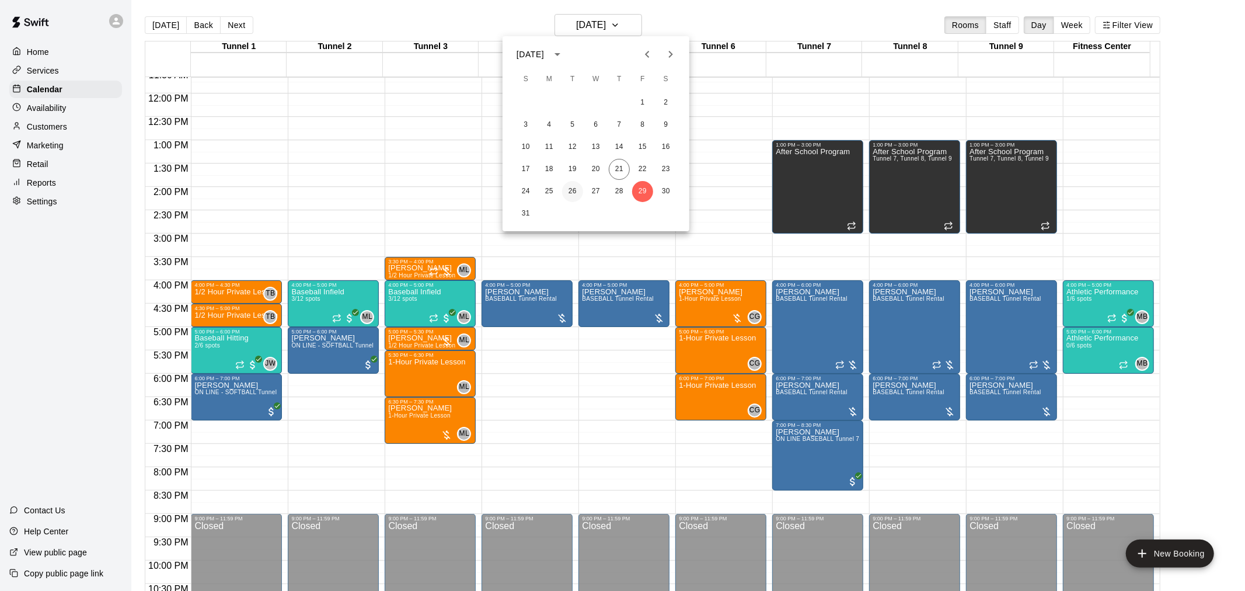
click at [575, 190] on button "26" at bounding box center [572, 191] width 21 height 21
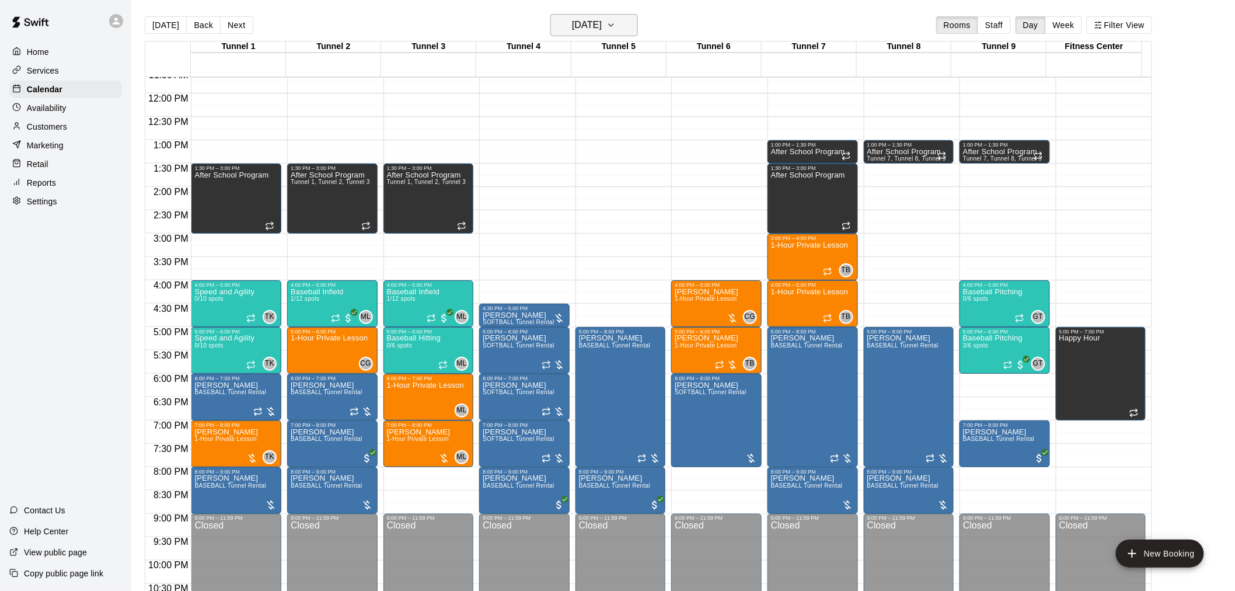
click at [596, 23] on h6 "[DATE]" at bounding box center [587, 25] width 30 height 16
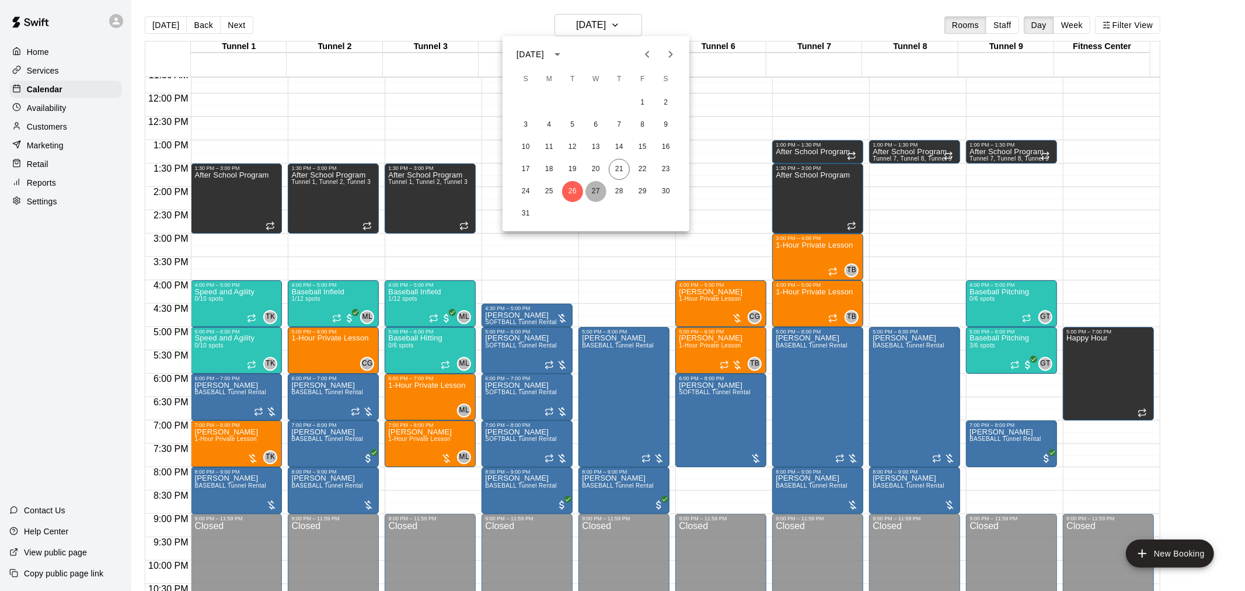
click at [594, 184] on button "27" at bounding box center [595, 191] width 21 height 21
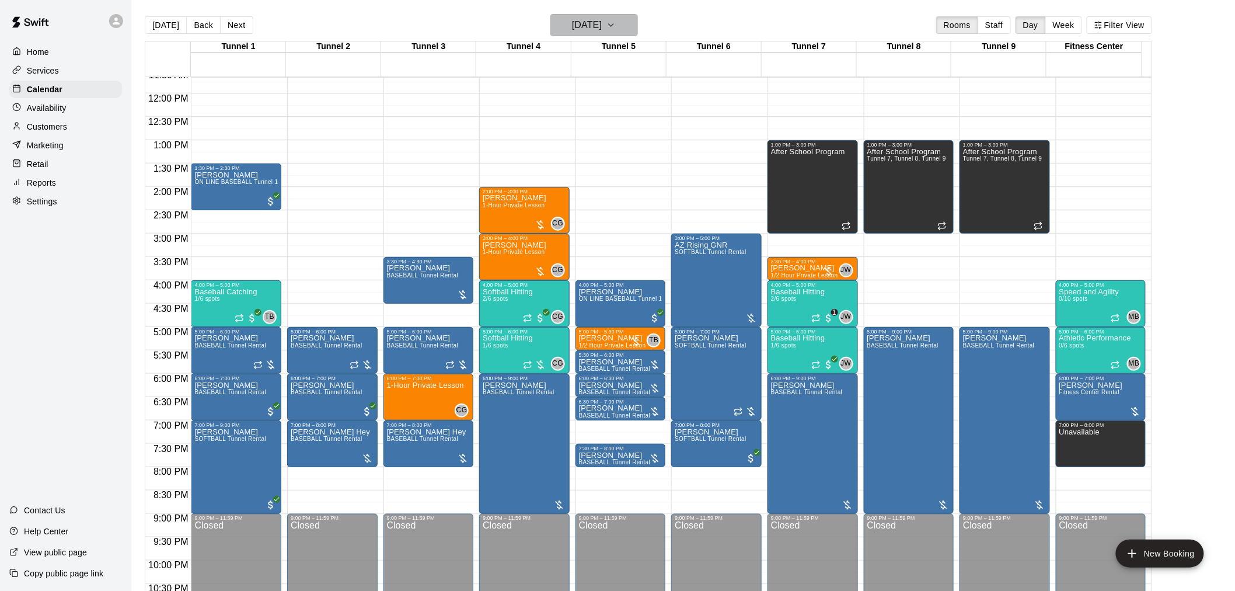
click at [602, 24] on h6 "[DATE]" at bounding box center [587, 25] width 30 height 16
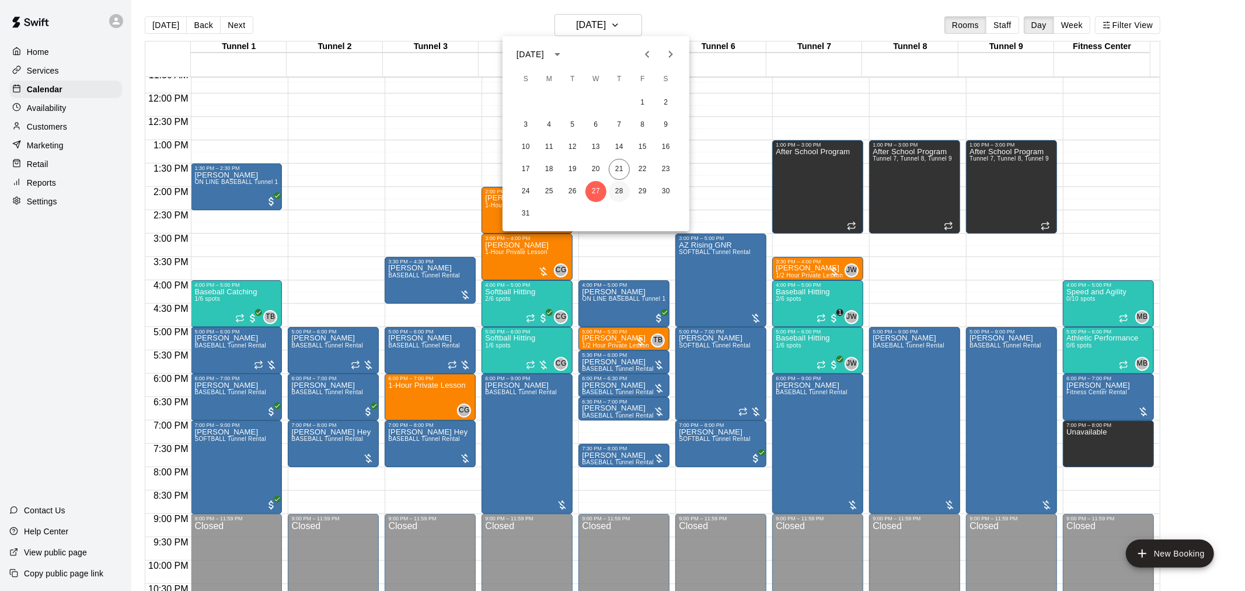
click at [620, 191] on button "28" at bounding box center [619, 191] width 21 height 21
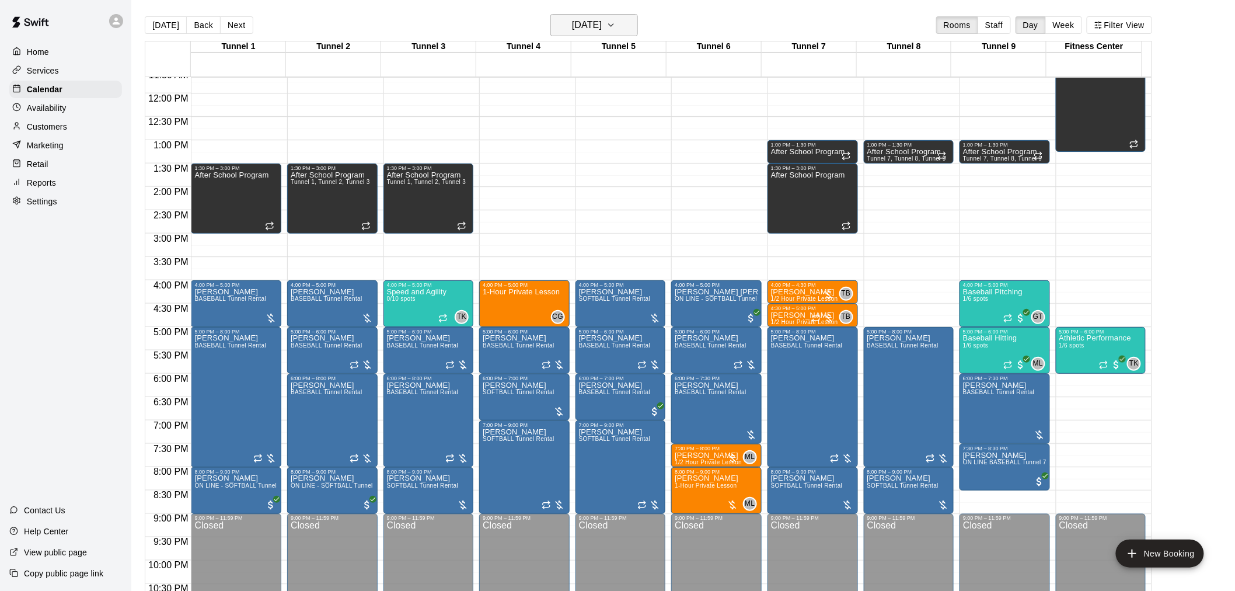
click at [573, 20] on h6 "[DATE]" at bounding box center [587, 25] width 30 height 16
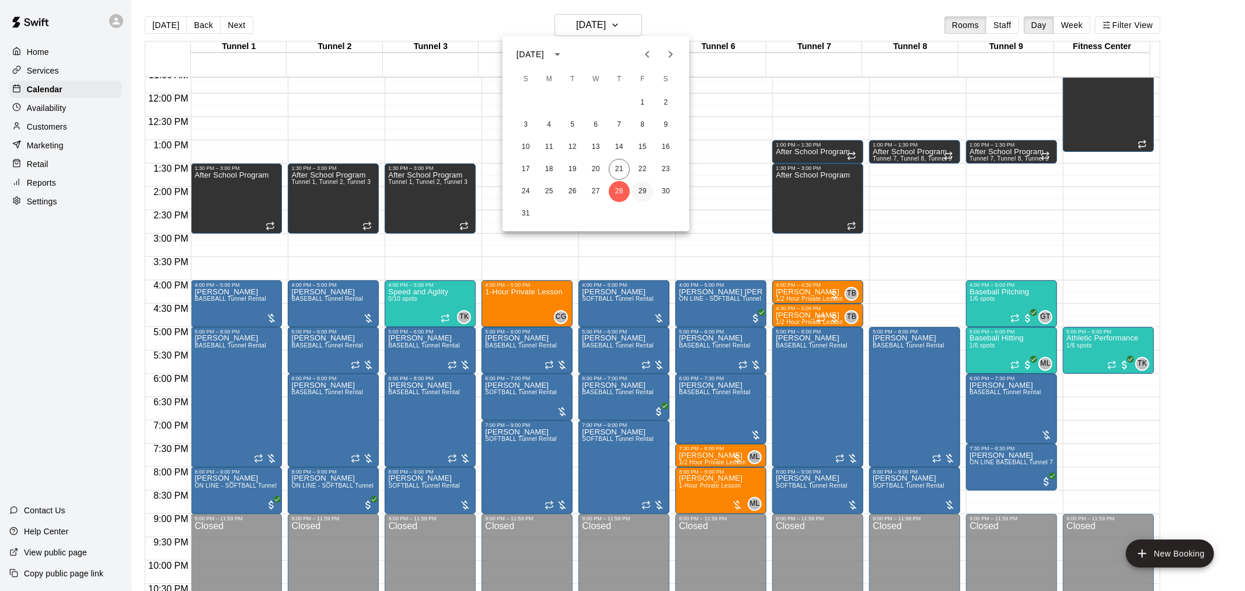
click at [620, 193] on button "29" at bounding box center [642, 191] width 21 height 21
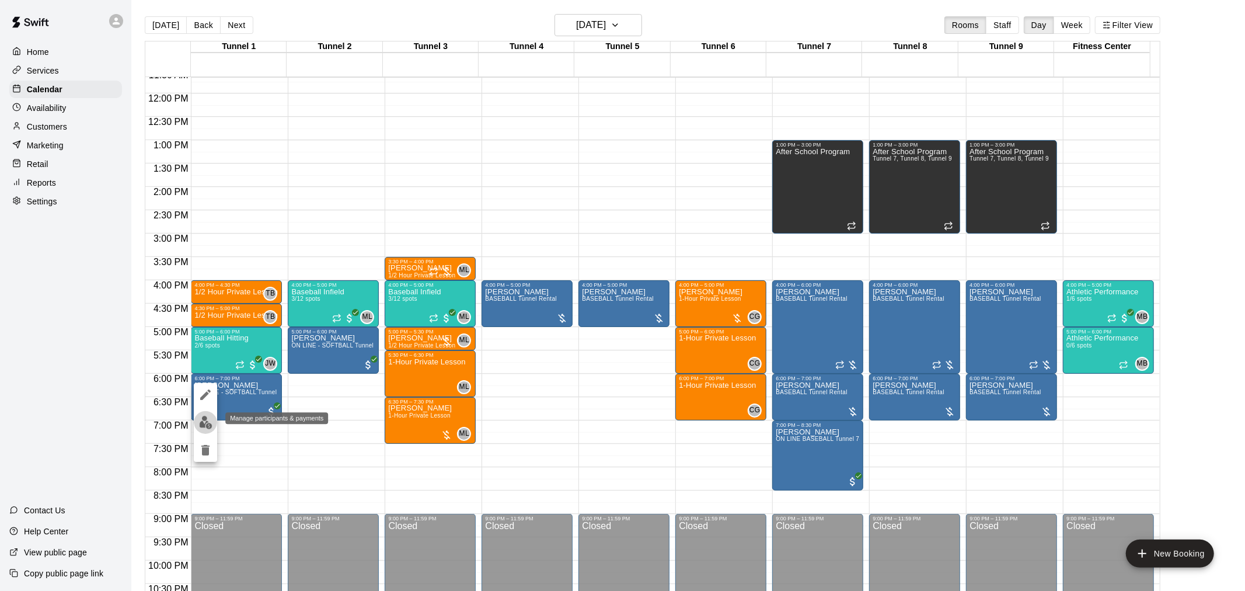
click at [207, 387] on img "edit" at bounding box center [205, 421] width 13 height 13
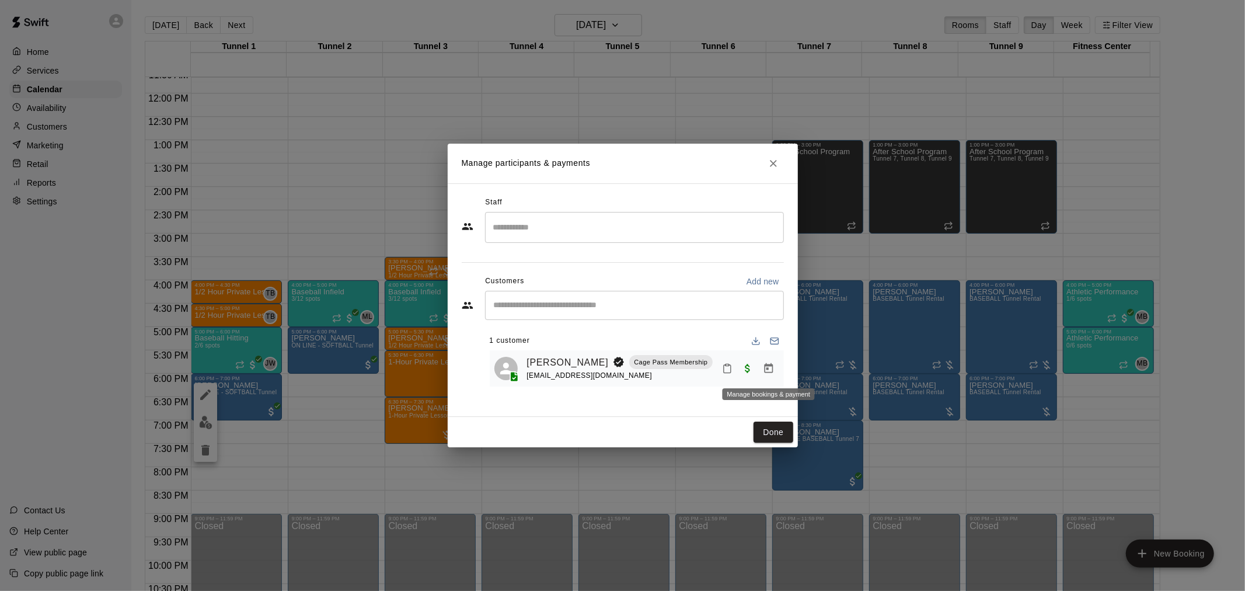
click at [620, 366] on icon "Manage bookings & payment" at bounding box center [769, 368] width 12 height 12
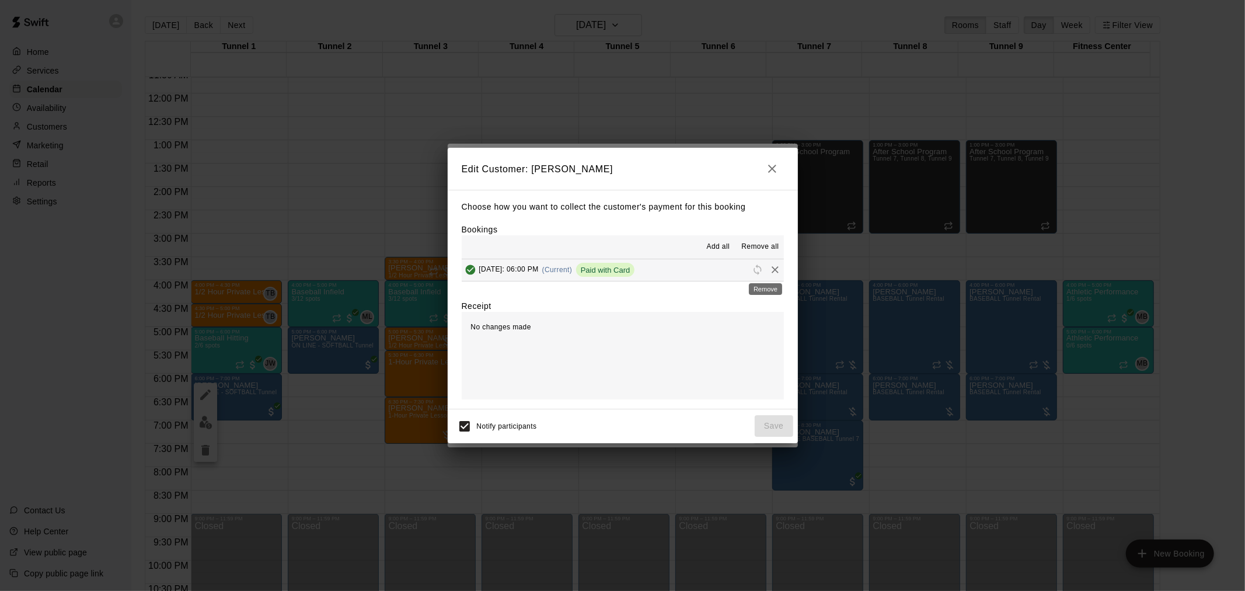
click at [620, 267] on icon "Remove" at bounding box center [775, 270] width 12 height 12
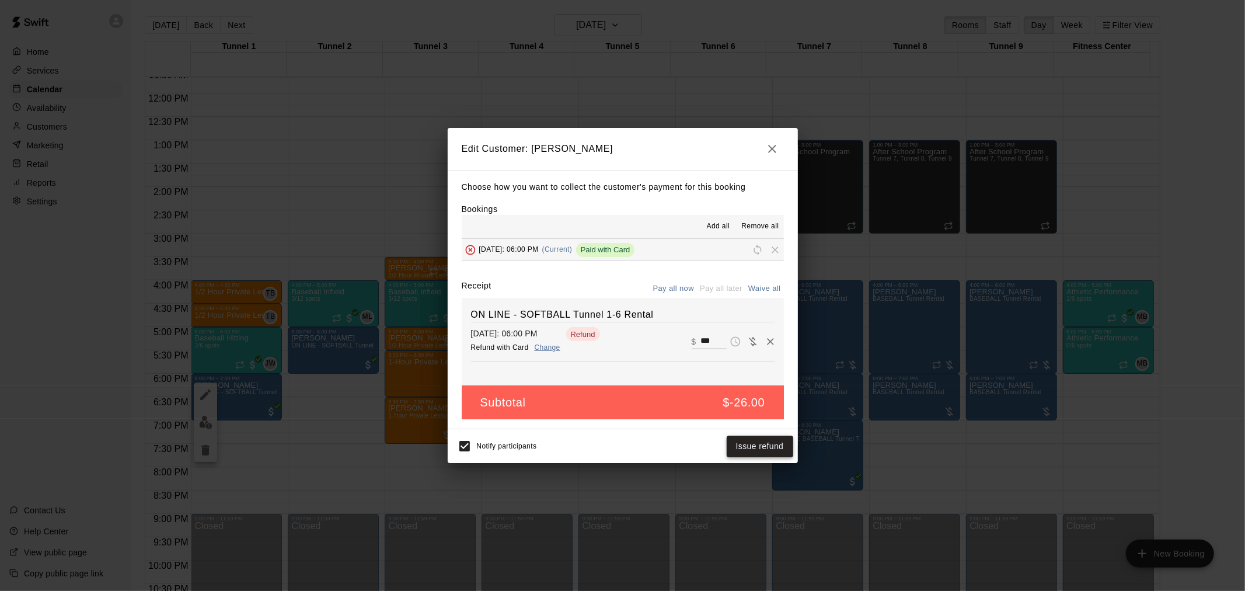
click at [620, 387] on button "Issue refund" at bounding box center [759, 446] width 67 height 22
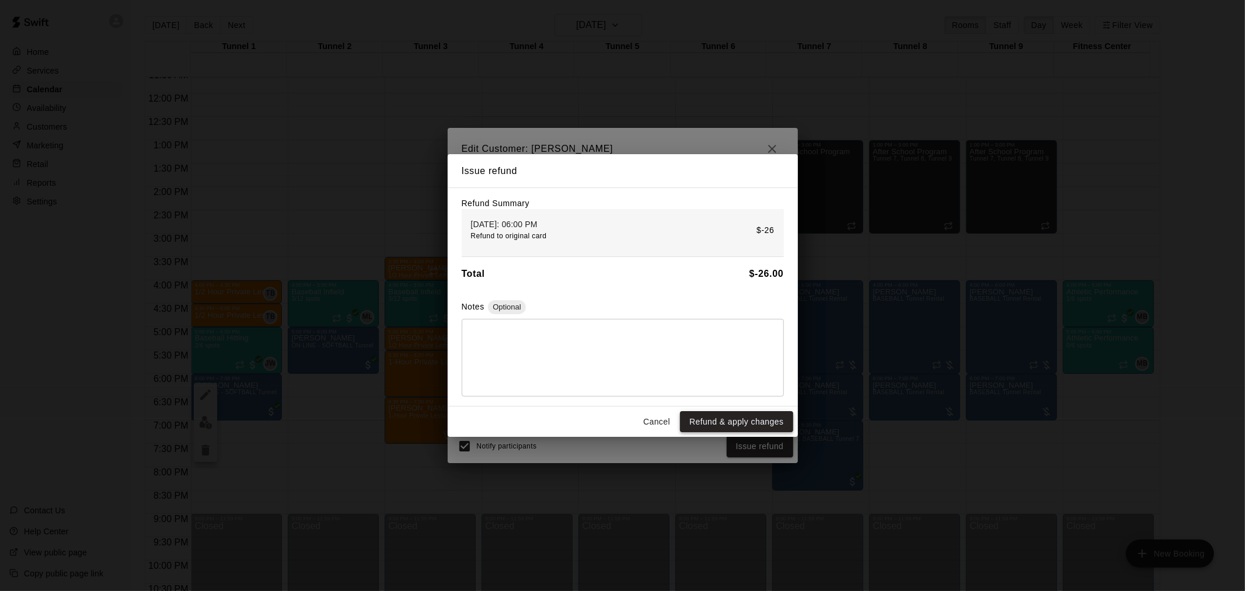
click at [620, 387] on button "Refund & apply changes" at bounding box center [736, 422] width 113 height 22
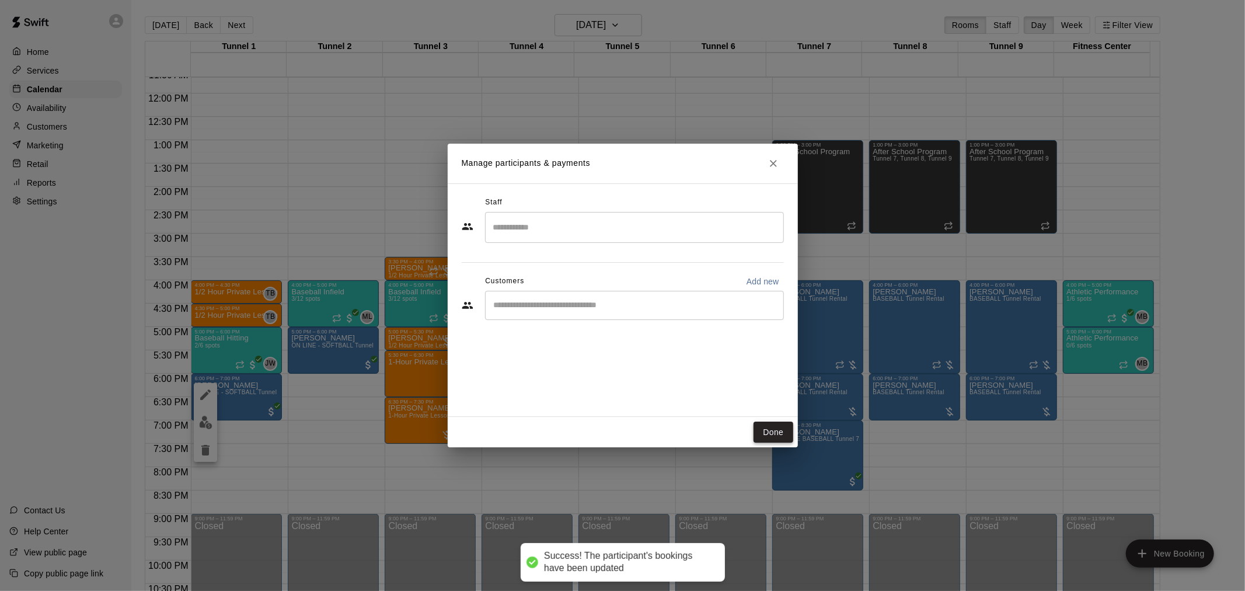
click at [620, 387] on button "Done" at bounding box center [772, 432] width 39 height 22
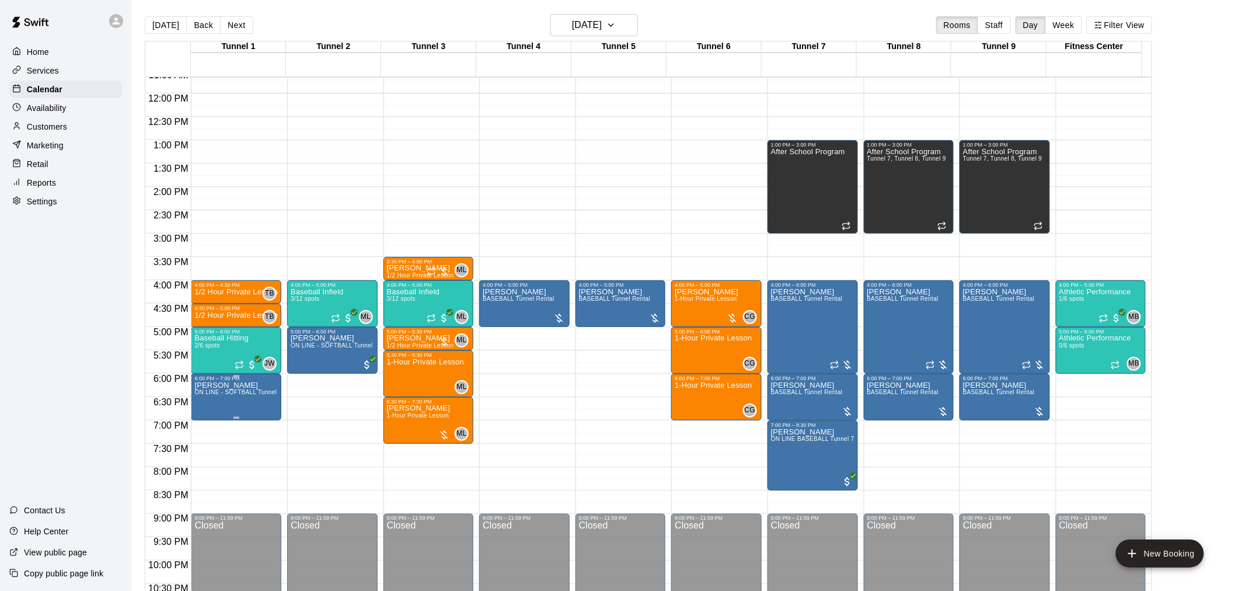
click at [229, 387] on span "ON LINE - SOFTBALL Tunnel 1-6 Rental" at bounding box center [250, 392] width 113 height 6
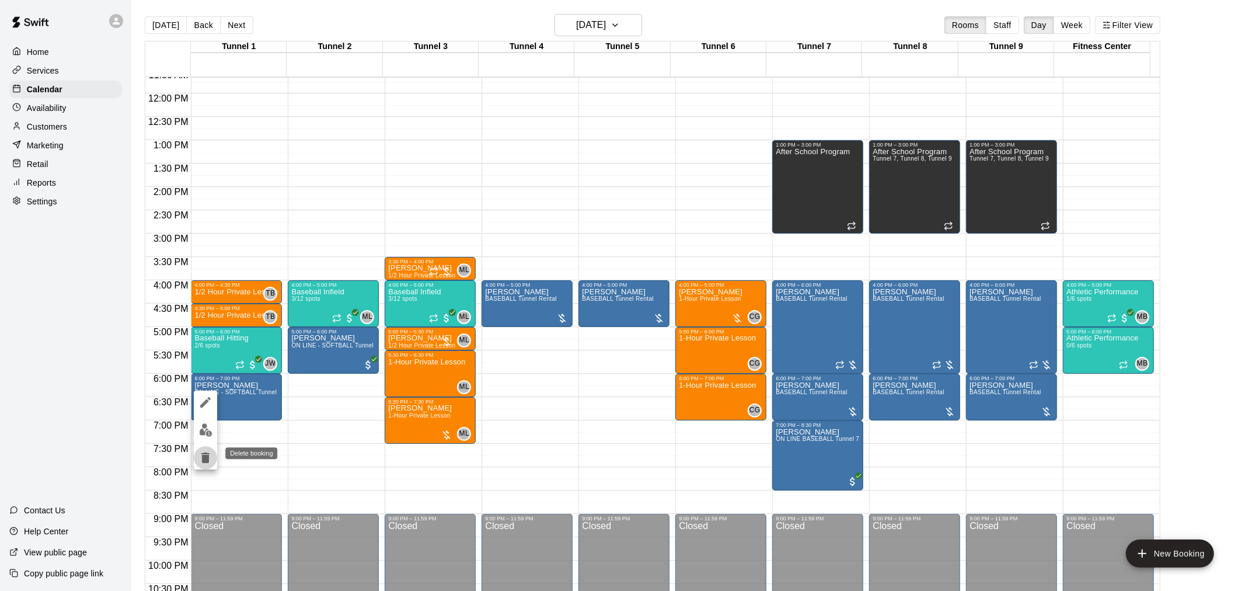
click at [202, 387] on icon "delete" at bounding box center [205, 457] width 8 height 11
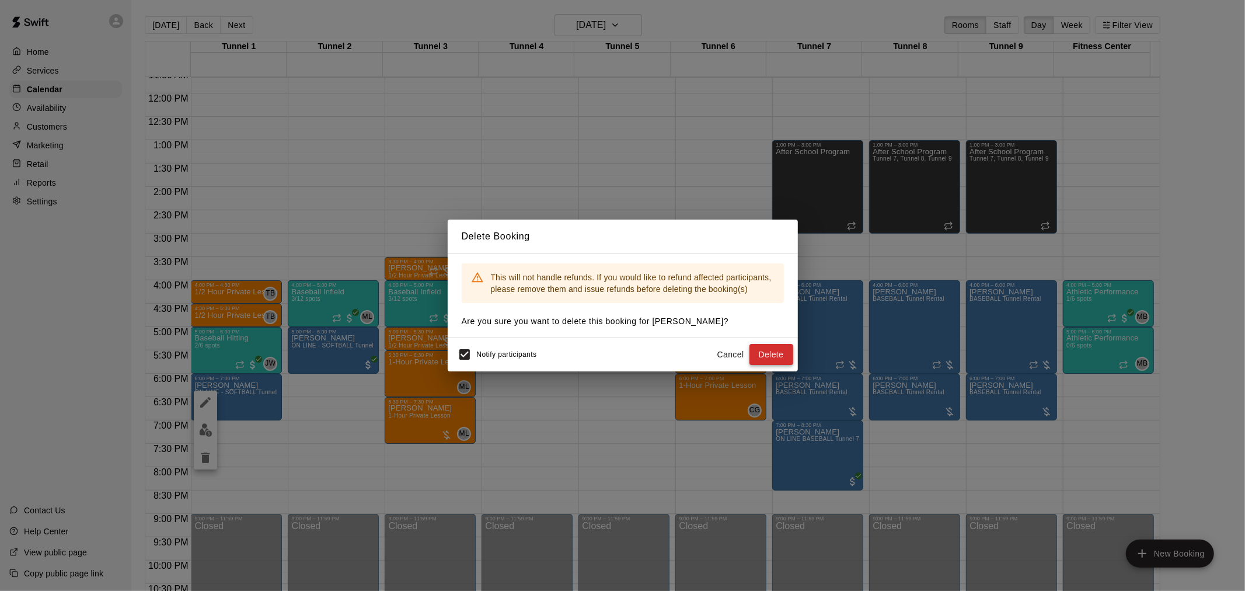
click at [620, 358] on button "Delete" at bounding box center [771, 355] width 44 height 22
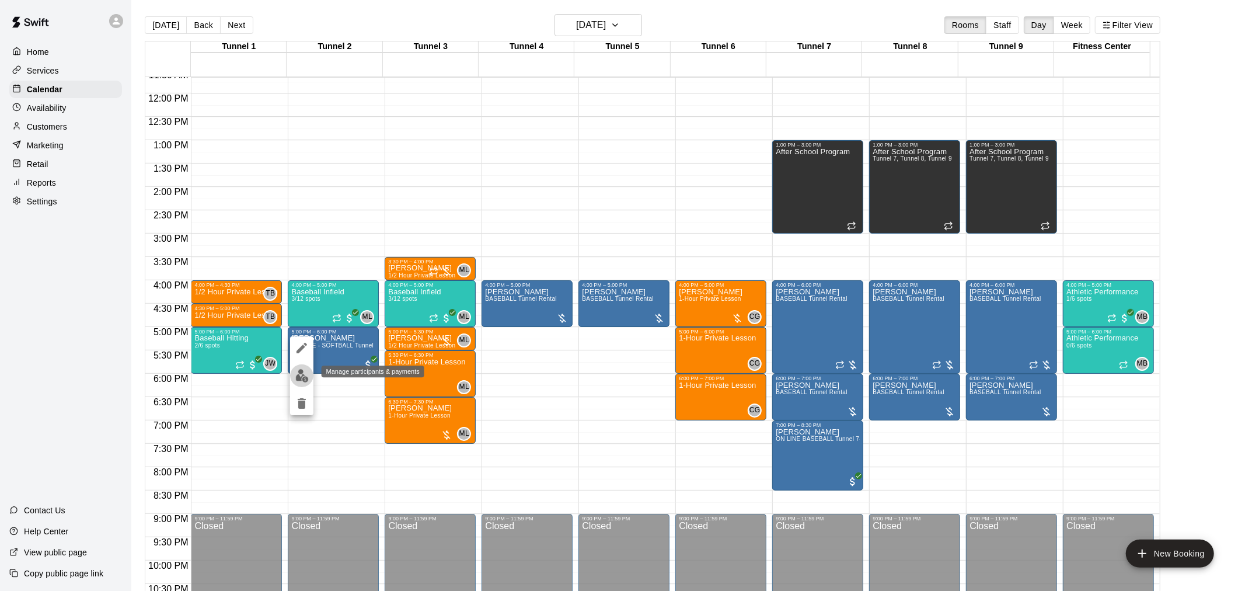
click at [299, 374] on img "edit" at bounding box center [301, 375] width 13 height 13
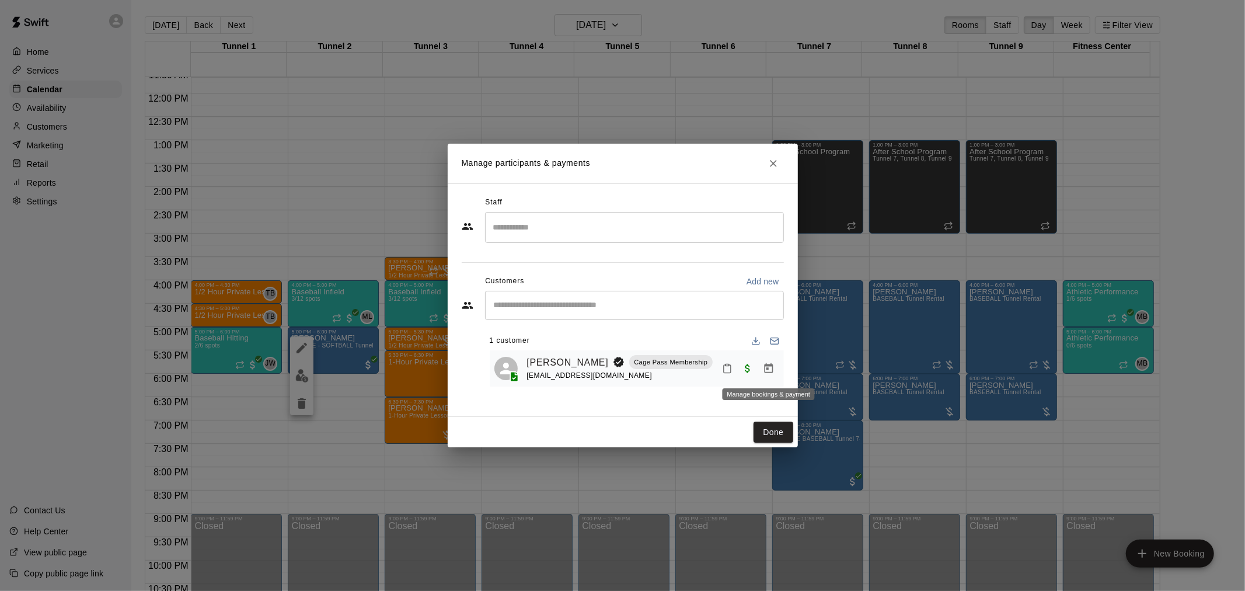
click at [620, 369] on icon "Manage bookings & payment" at bounding box center [768, 368] width 9 height 10
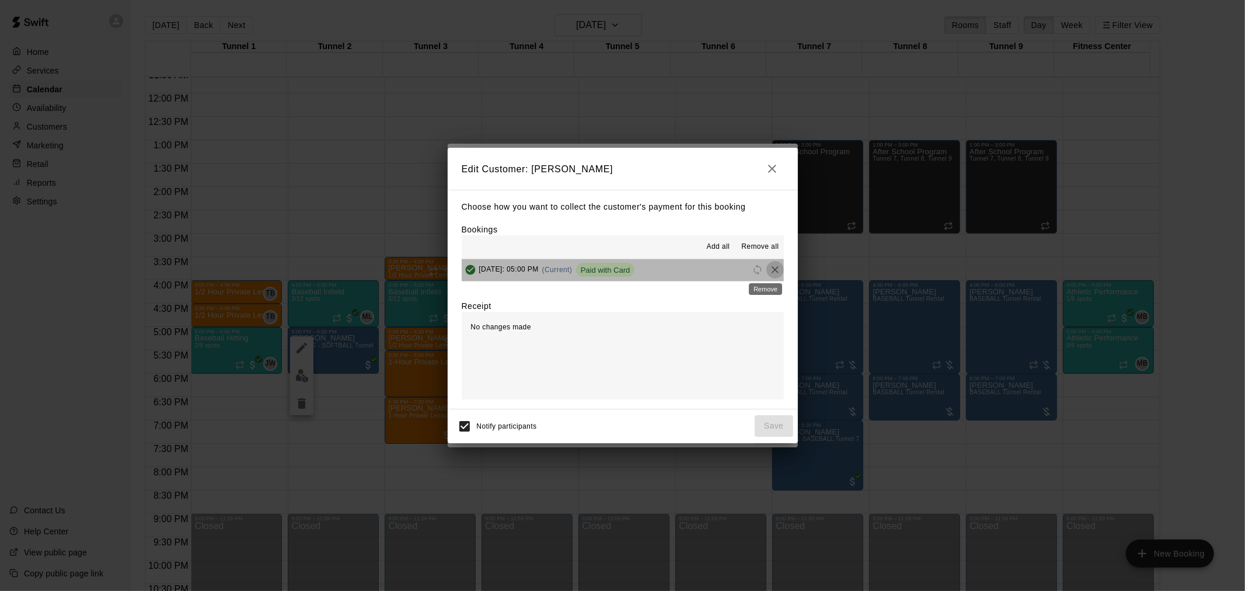
click at [620, 271] on icon "Remove" at bounding box center [774, 269] width 7 height 7
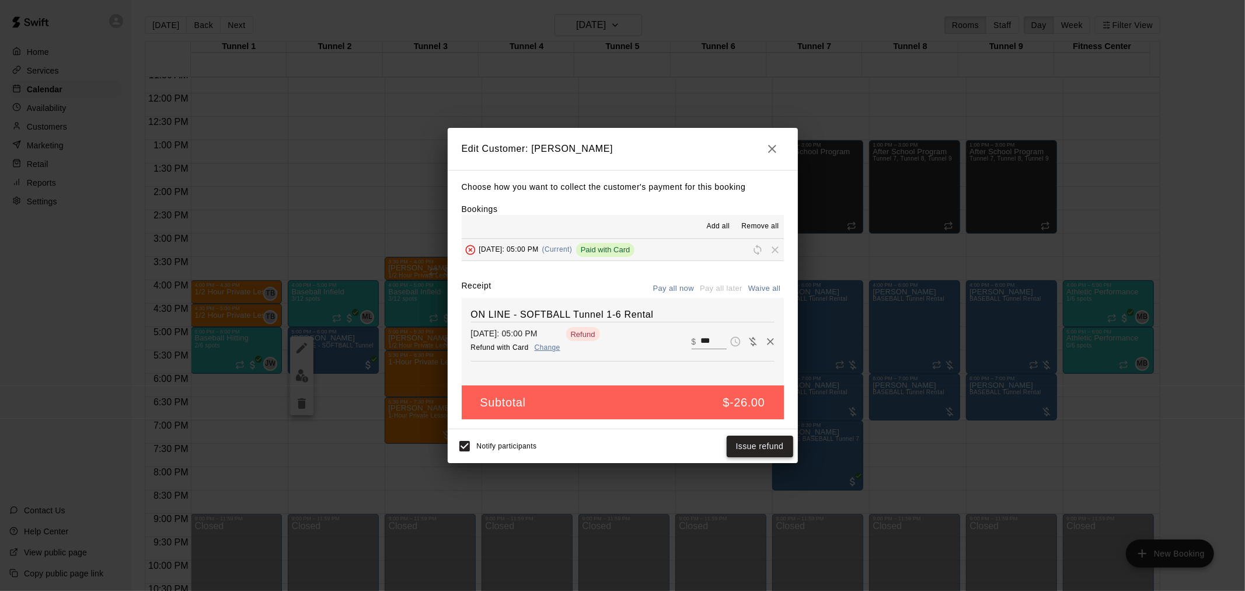
click at [620, 387] on button "Issue refund" at bounding box center [759, 446] width 67 height 22
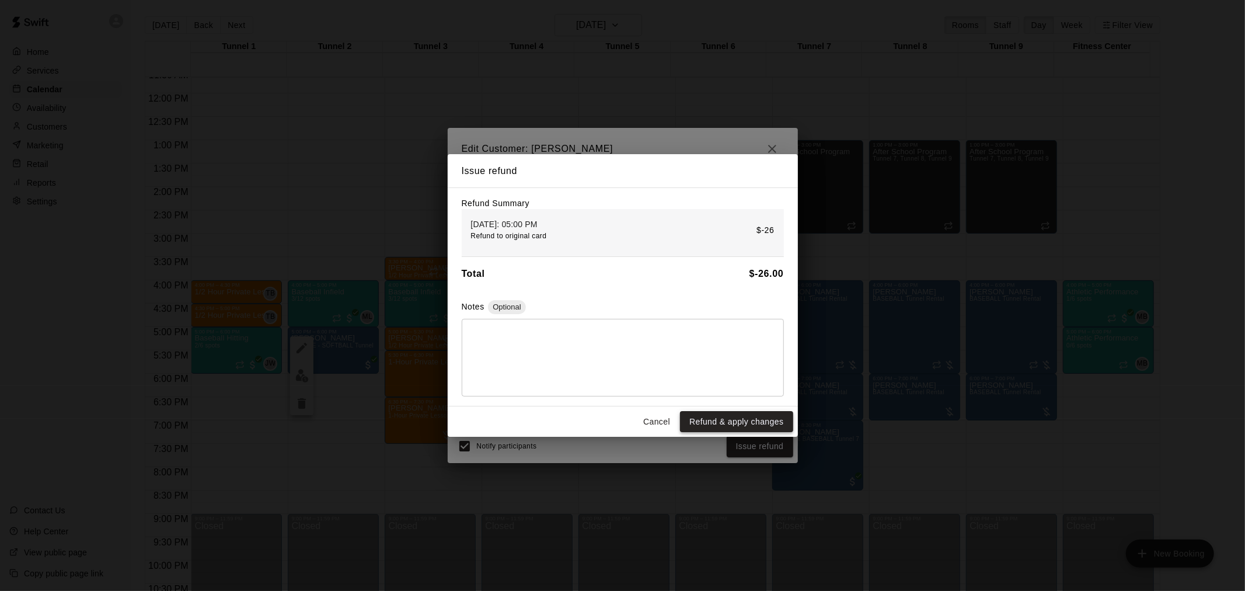
click at [620, 387] on button "Refund & apply changes" at bounding box center [736, 422] width 113 height 22
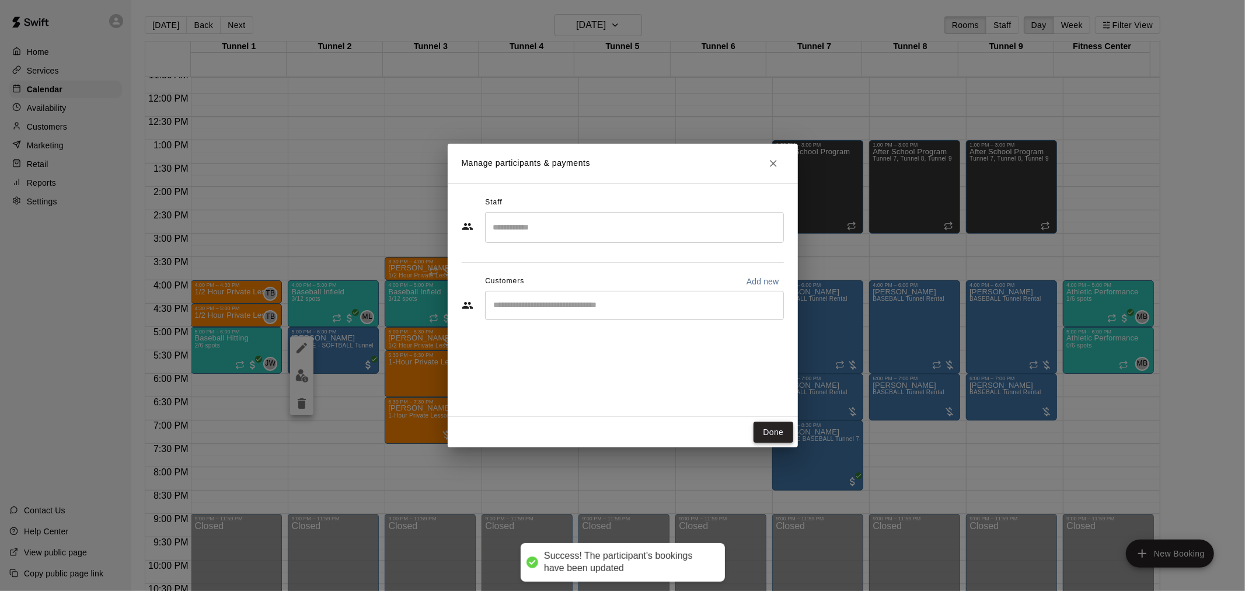
click at [620, 387] on button "Done" at bounding box center [772, 432] width 39 height 22
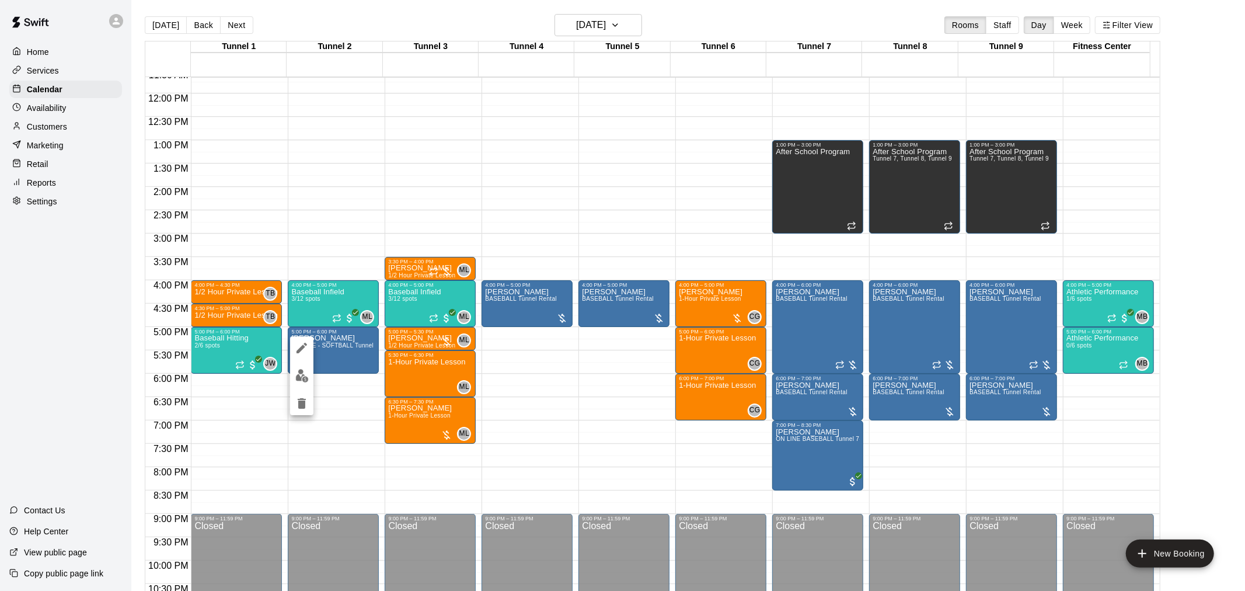
click at [307, 387] on icon "delete" at bounding box center [302, 403] width 14 height 14
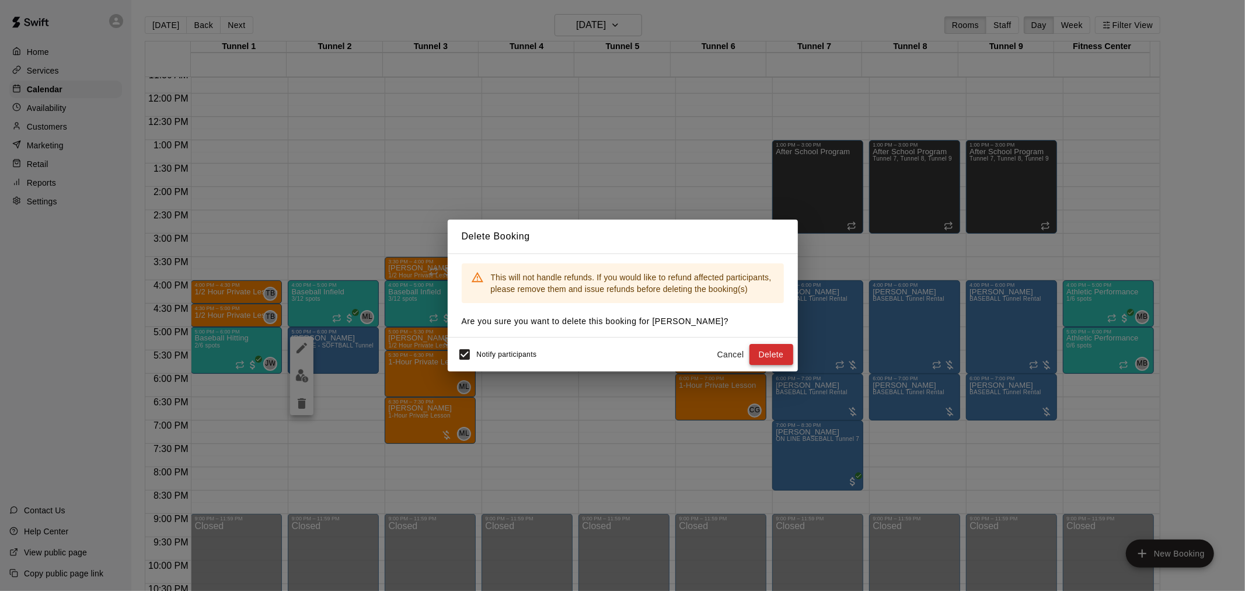
click at [620, 353] on button "Delete" at bounding box center [771, 355] width 44 height 22
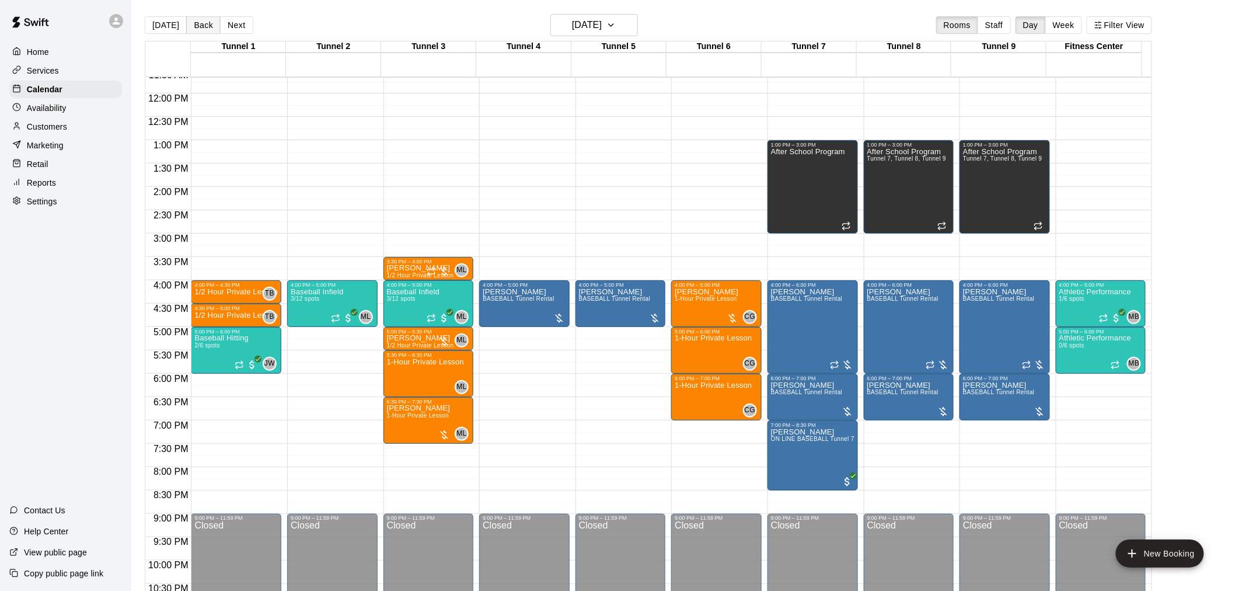
click at [195, 22] on button "Back" at bounding box center [203, 25] width 34 height 18
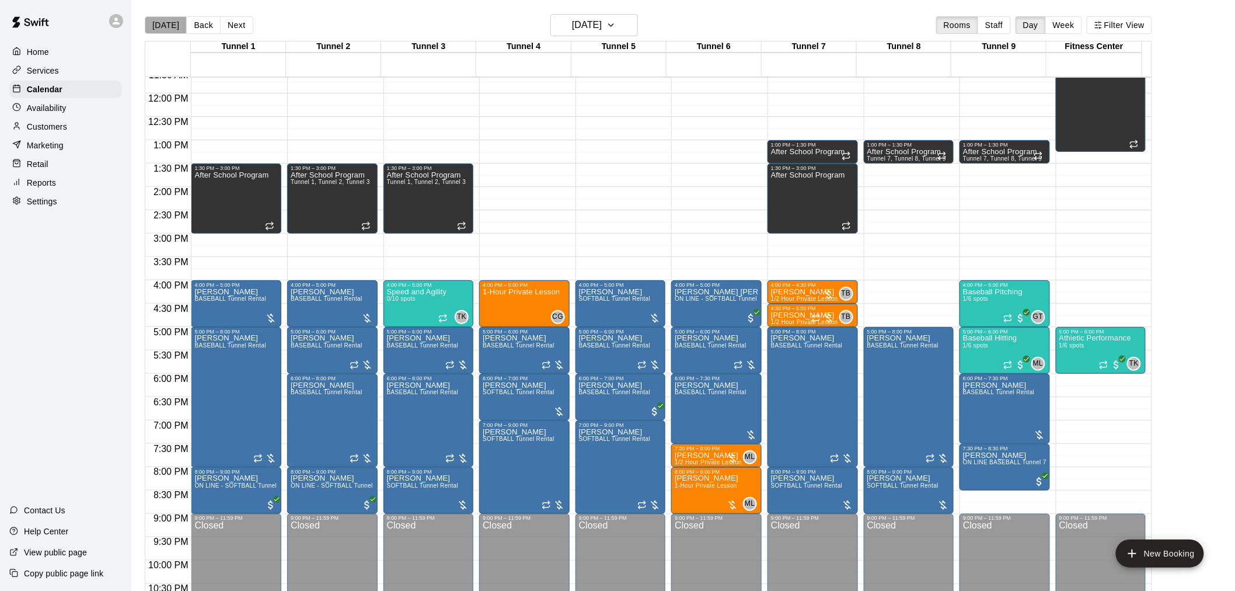
click at [168, 26] on button "[DATE]" at bounding box center [166, 25] width 42 height 18
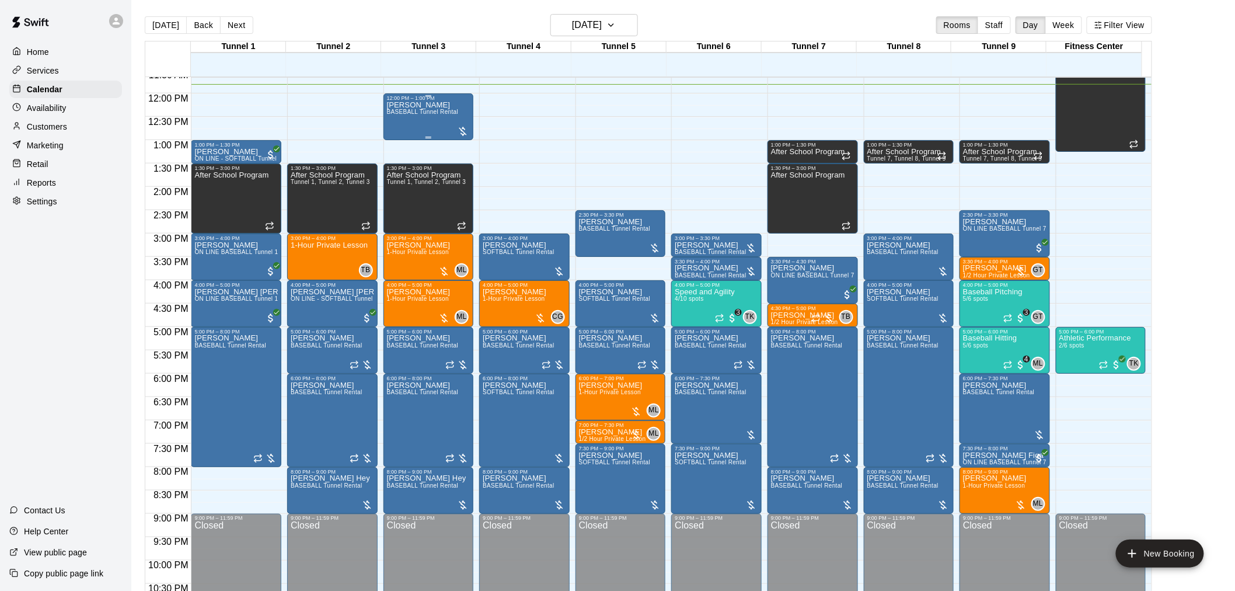
click at [412, 110] on span "BASEBALL Tunnel Rental" at bounding box center [423, 112] width 72 height 6
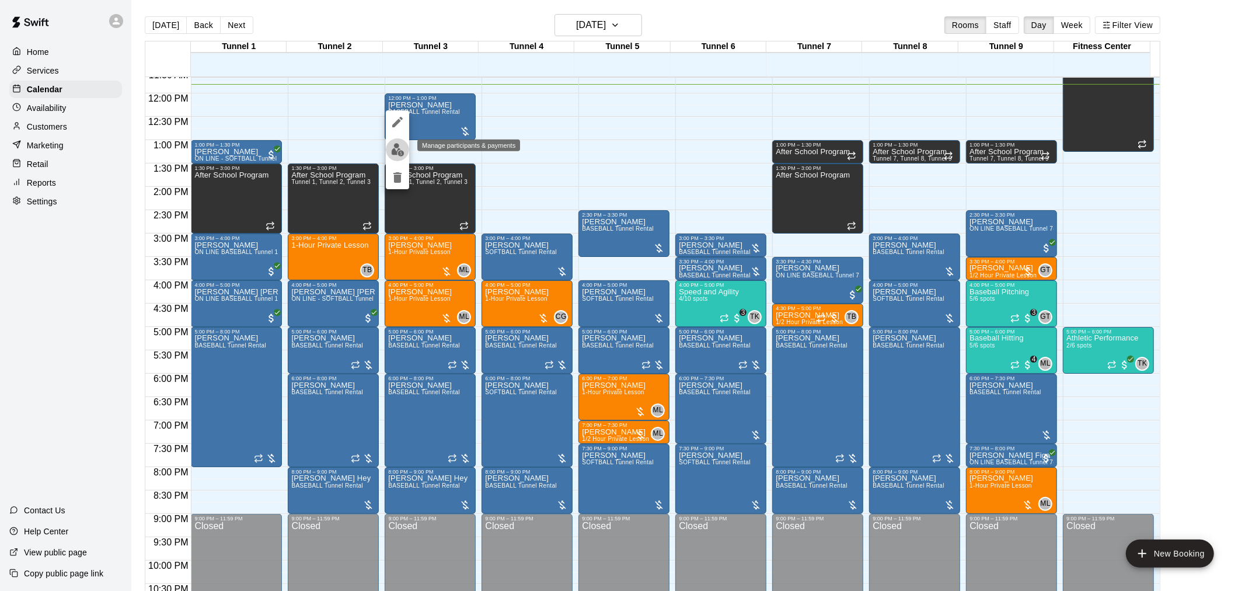
click at [398, 153] on img "edit" at bounding box center [397, 149] width 13 height 13
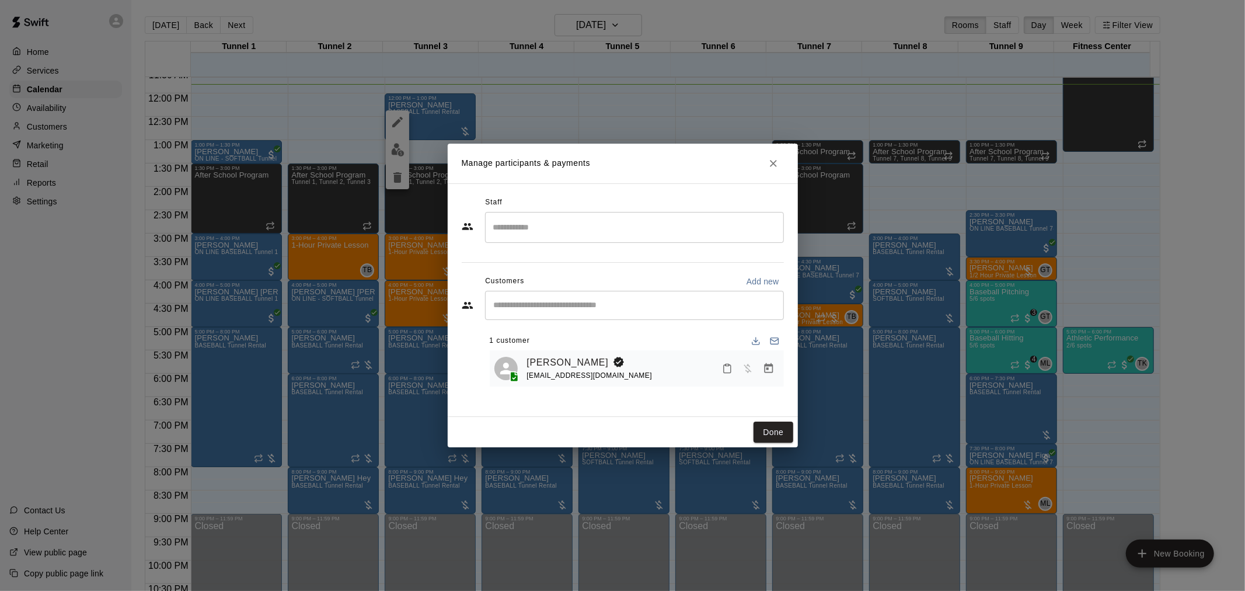
click at [620, 368] on icon "Manage bookings & payment" at bounding box center [769, 368] width 12 height 12
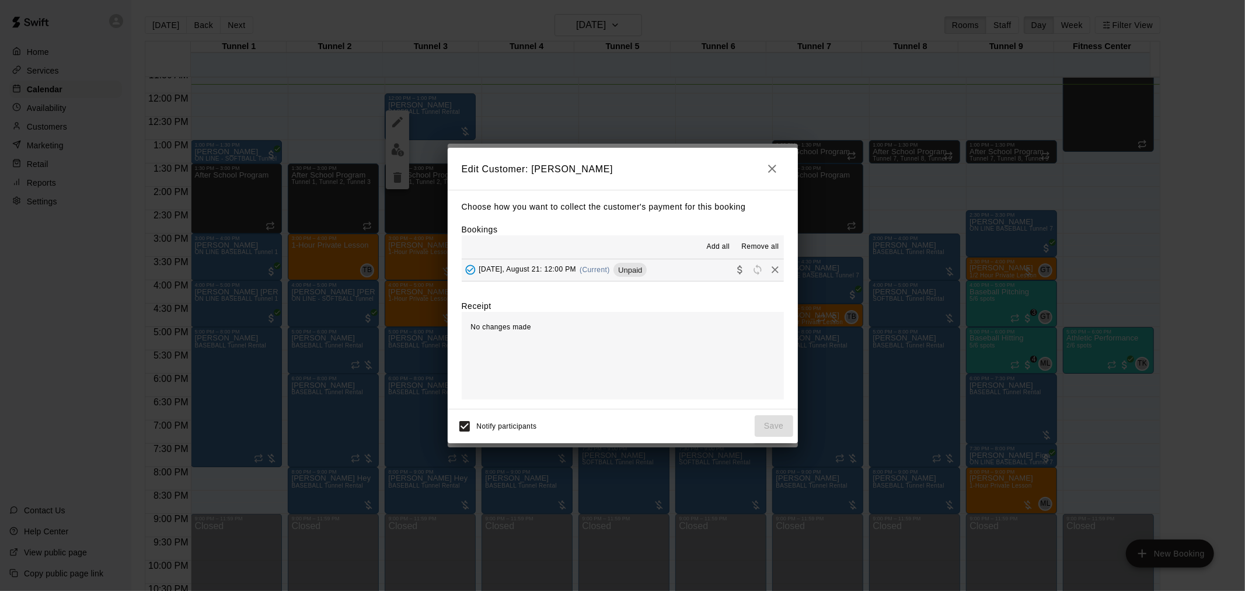
click at [585, 271] on div "[DATE], August 21: 12:00 PM (Current) Unpaid" at bounding box center [555, 270] width 186 height 18
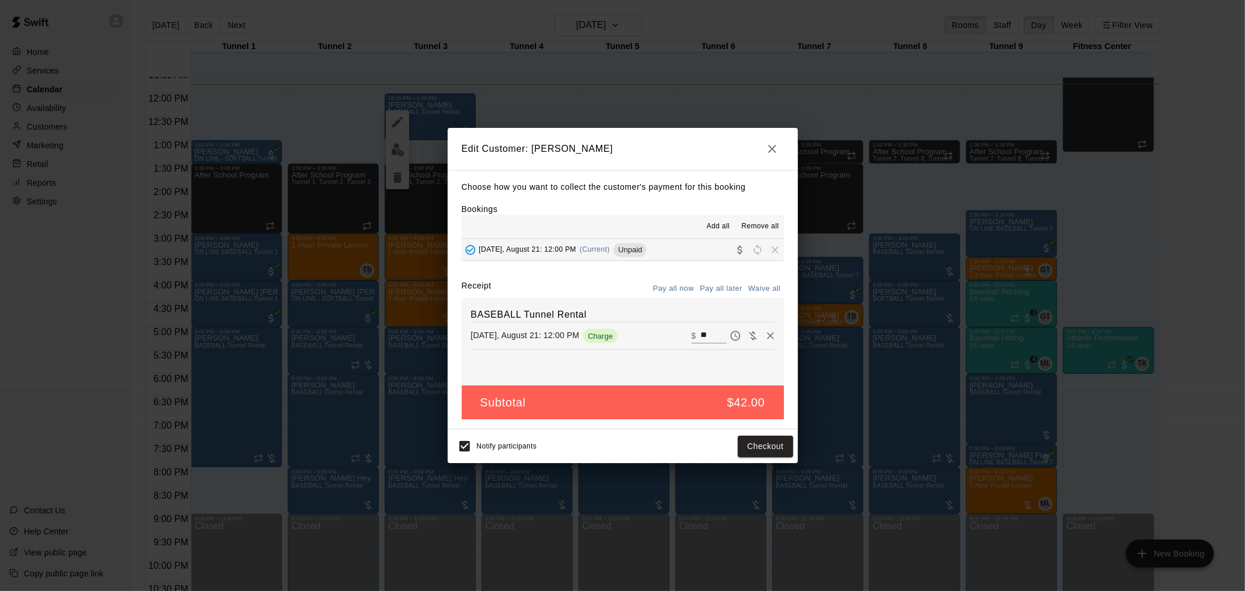
click at [620, 289] on button "Pay all later" at bounding box center [721, 288] width 48 height 18
click at [620, 286] on button "Pay all now" at bounding box center [673, 288] width 47 height 18
click at [620, 387] on button "Checkout" at bounding box center [765, 446] width 55 height 22
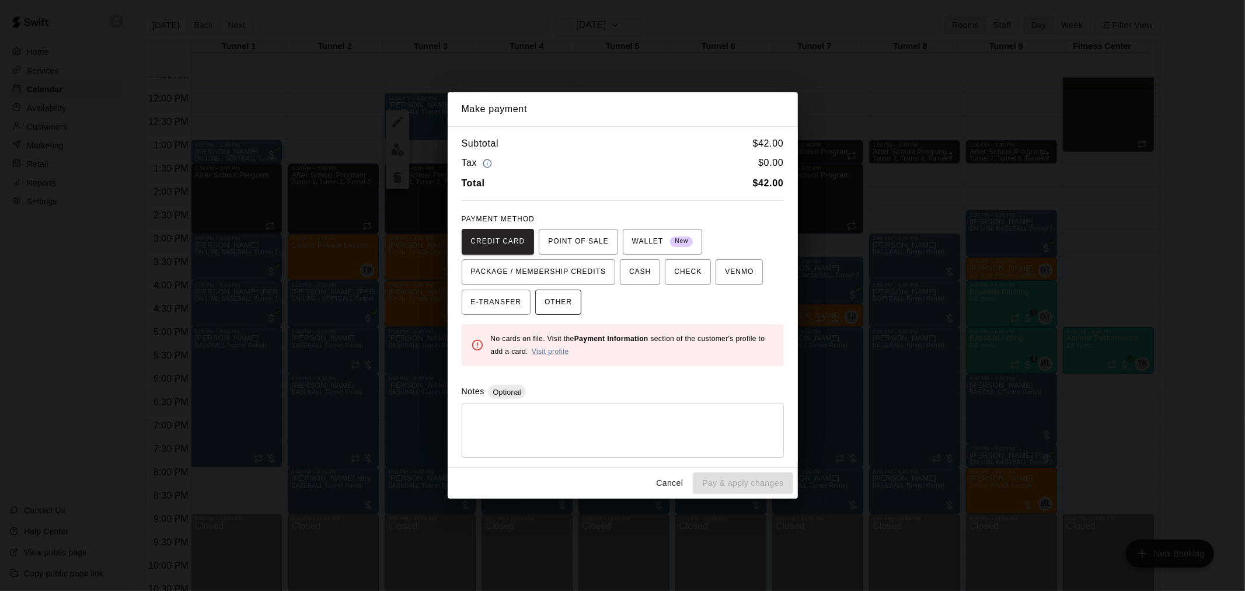
click at [557, 306] on span "OTHER" at bounding box center [557, 302] width 27 height 19
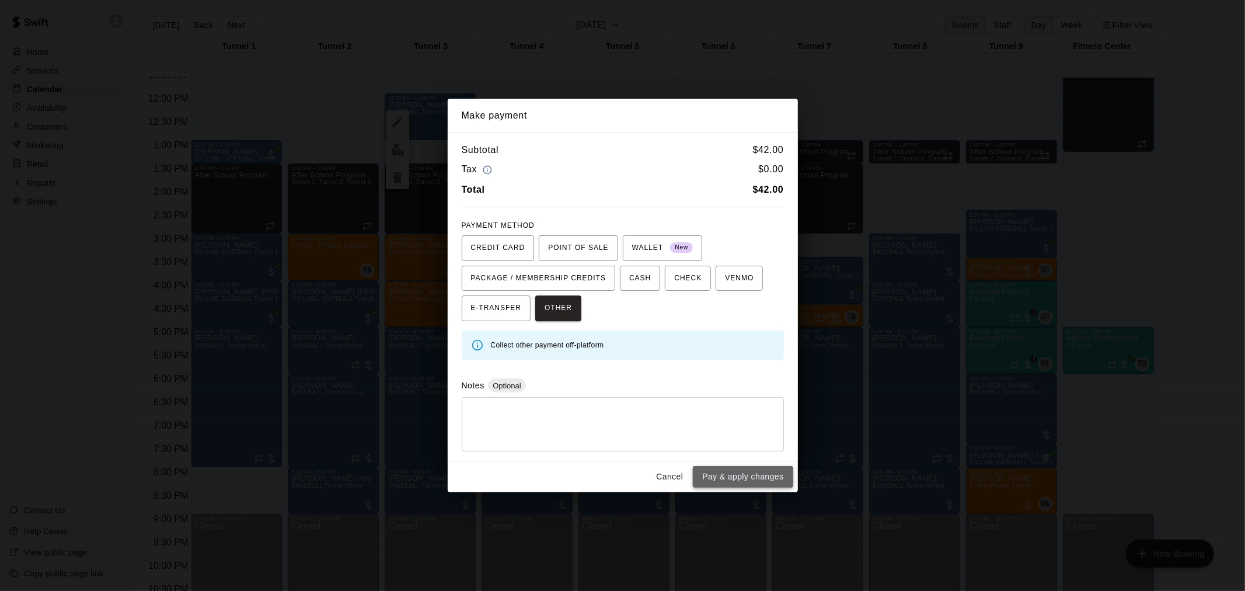
click at [620, 387] on button "Pay & apply changes" at bounding box center [743, 477] width 100 height 22
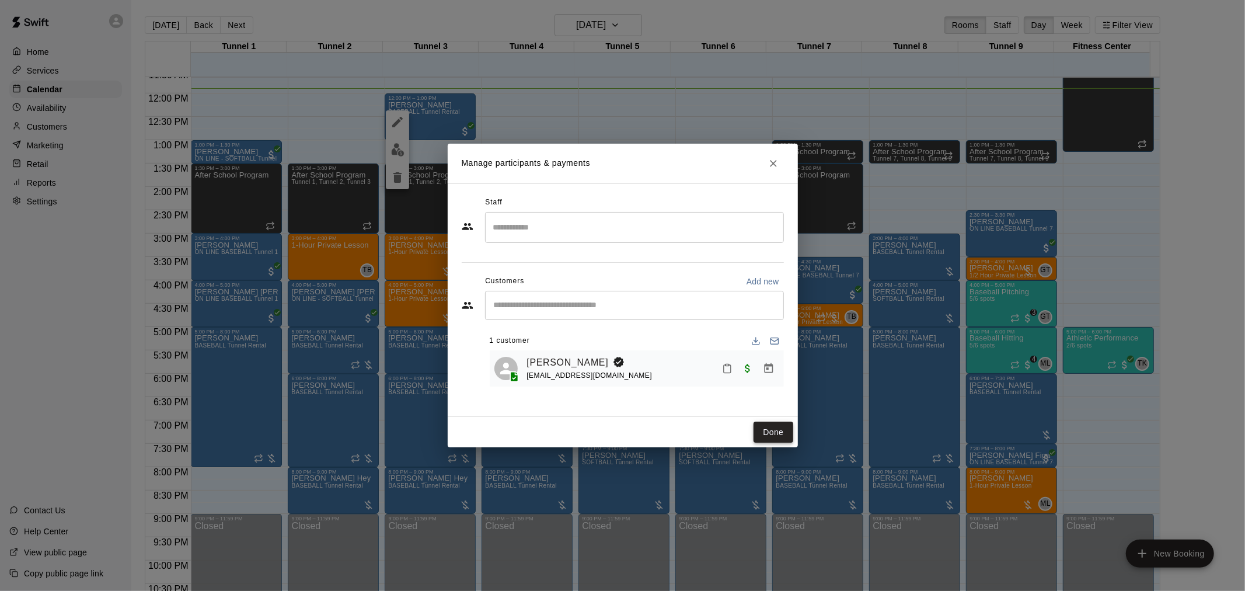
click at [620, 387] on button "Done" at bounding box center [772, 432] width 39 height 22
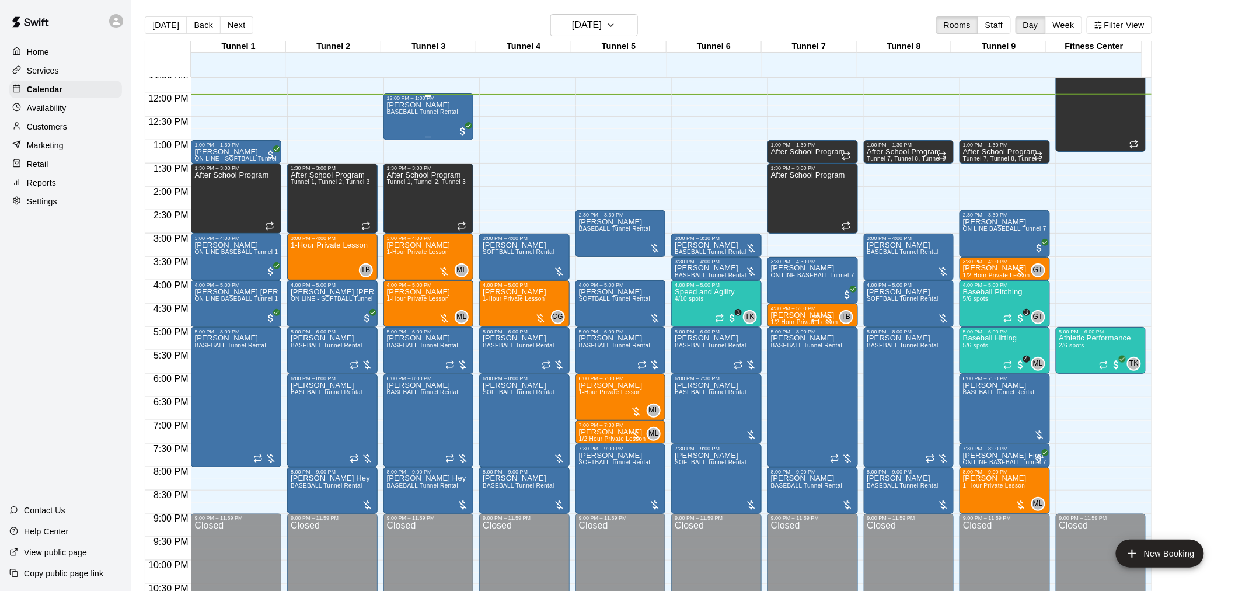
click at [445, 131] on div "[PERSON_NAME] BASEBALL Tunnel Rental" at bounding box center [423, 396] width 72 height 591
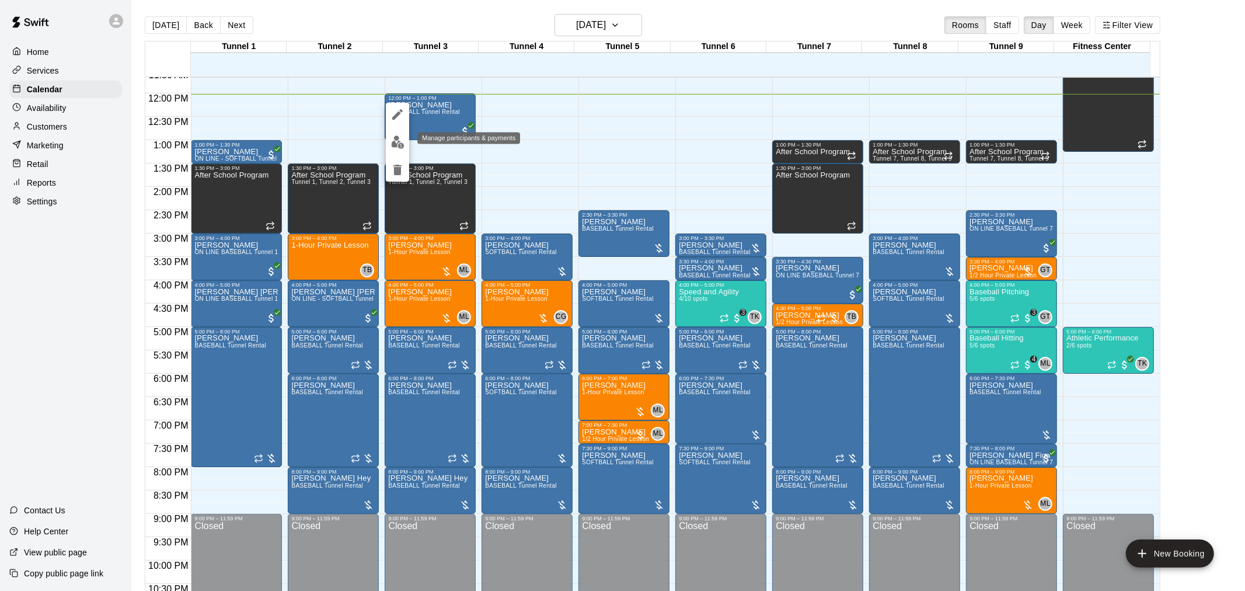
click at [398, 147] on img "edit" at bounding box center [397, 141] width 13 height 13
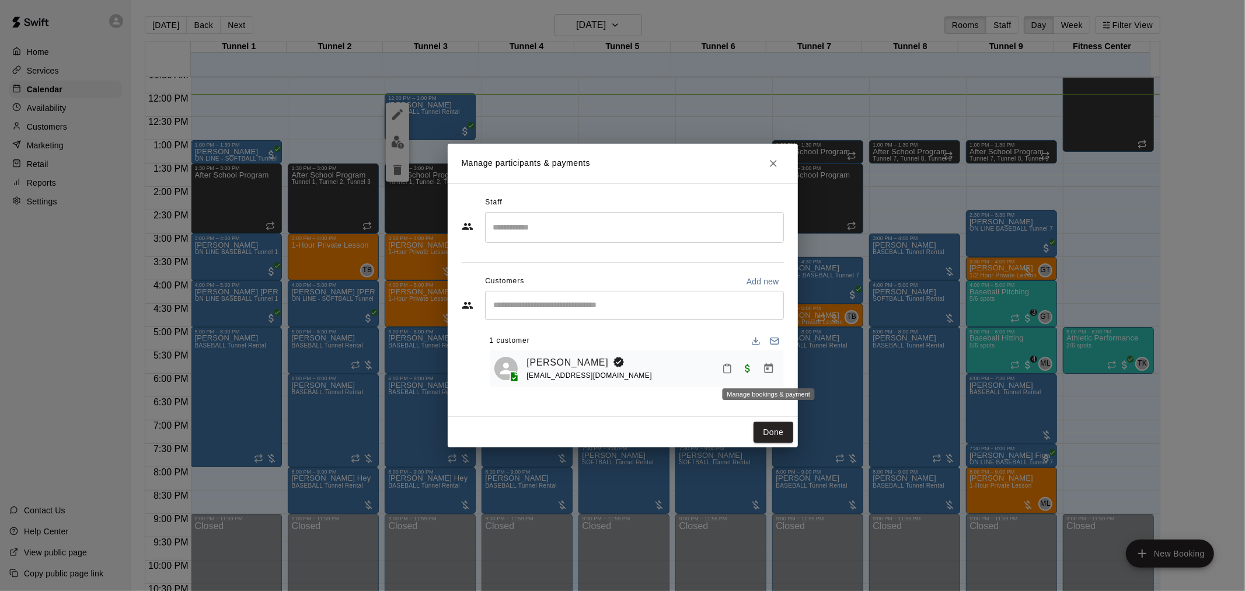
click at [620, 366] on icon "Manage bookings & payment" at bounding box center [768, 368] width 9 height 10
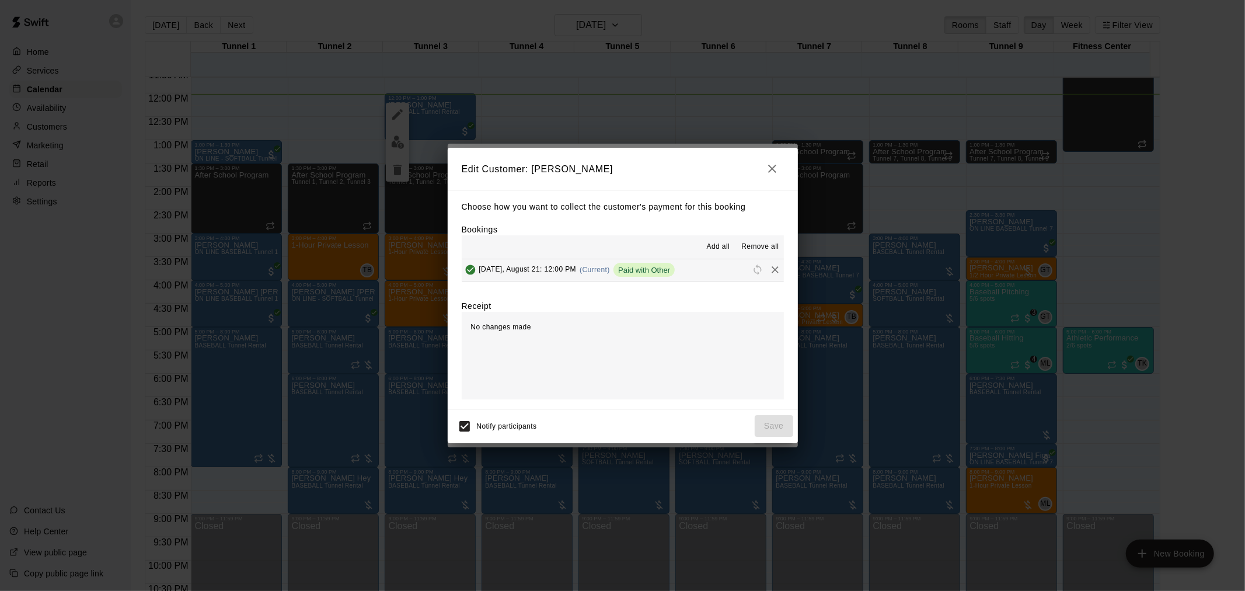
click at [620, 267] on icon "Remove" at bounding box center [775, 270] width 12 height 12
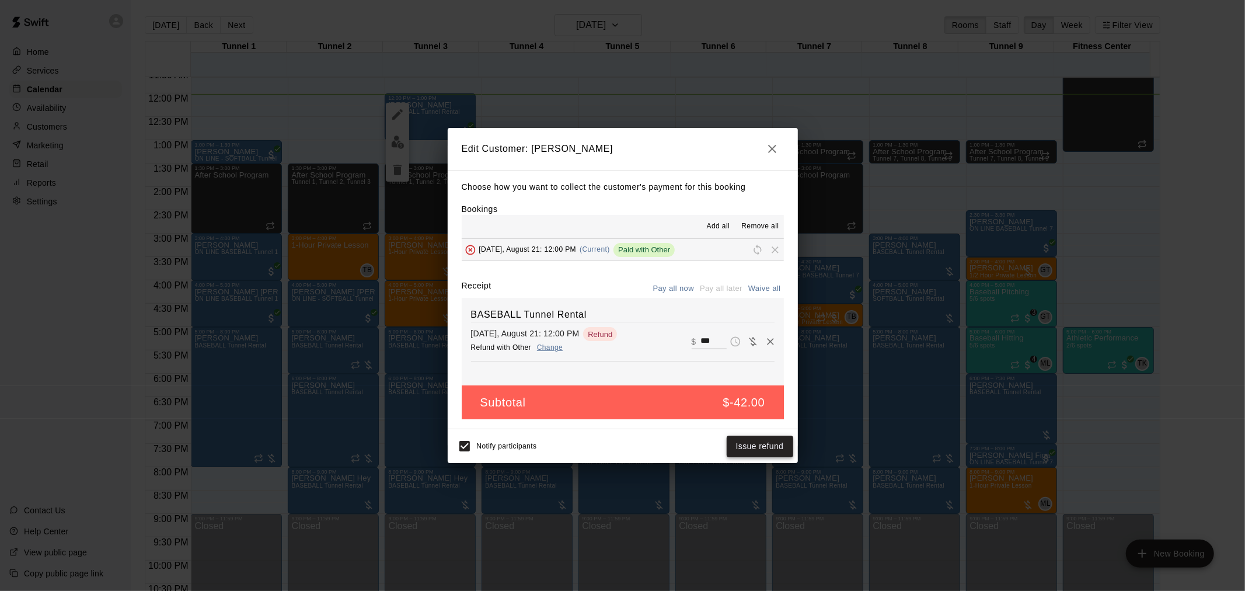
click at [620, 387] on button "Issue refund" at bounding box center [759, 446] width 67 height 22
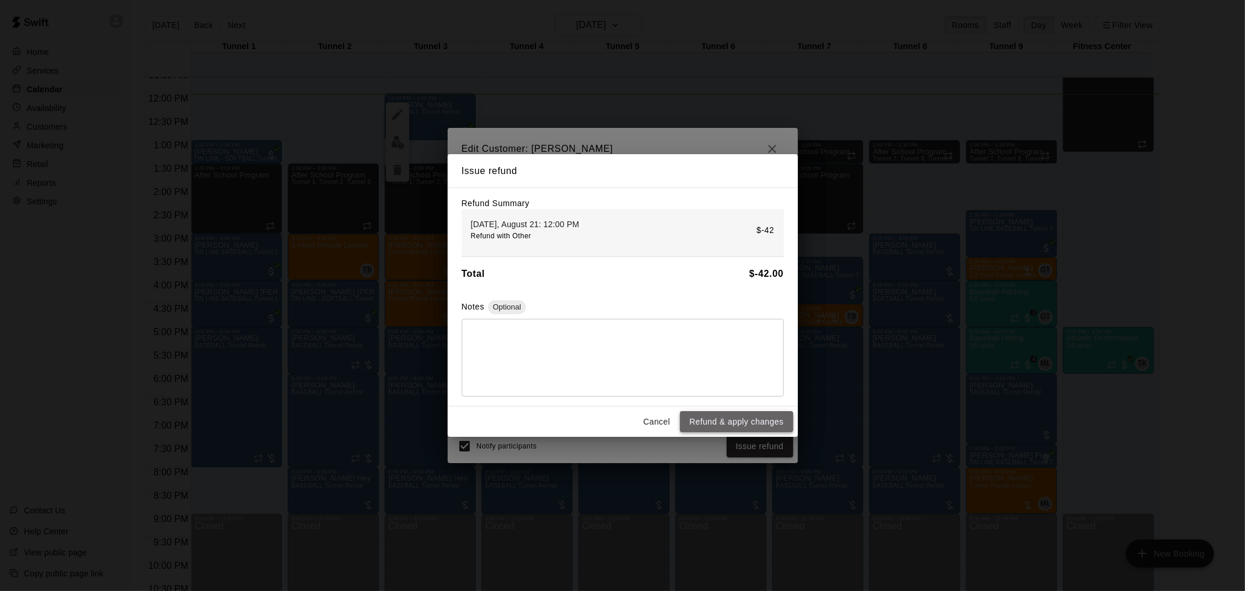
click at [620, 387] on button "Refund & apply changes" at bounding box center [736, 422] width 113 height 22
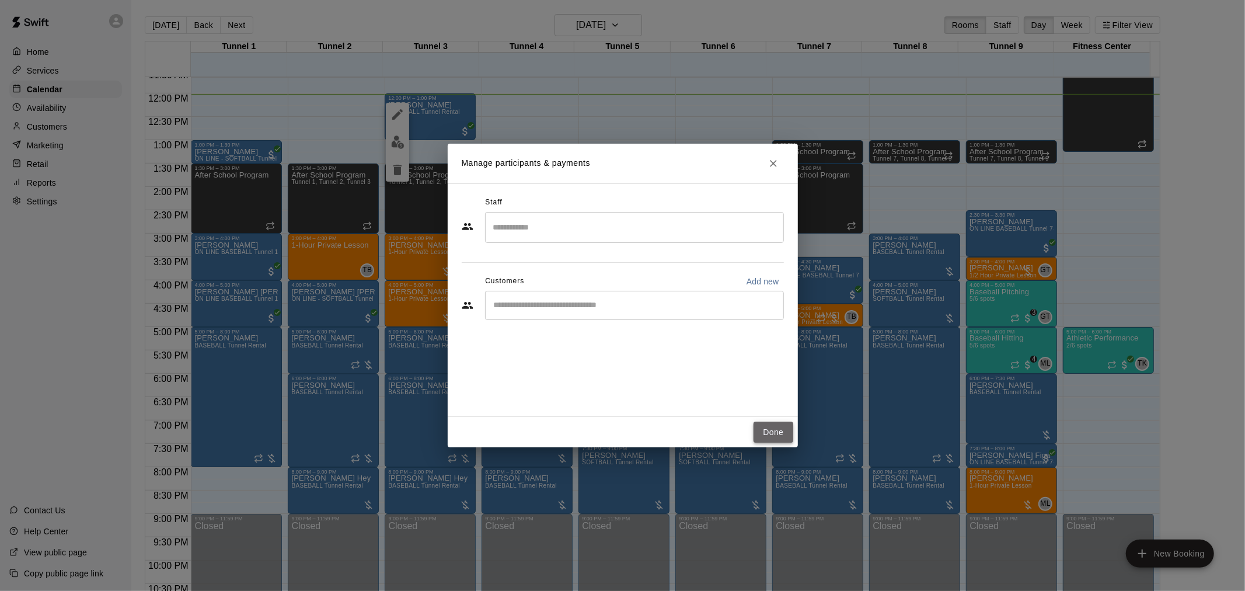
click at [620, 387] on button "Done" at bounding box center [772, 432] width 39 height 22
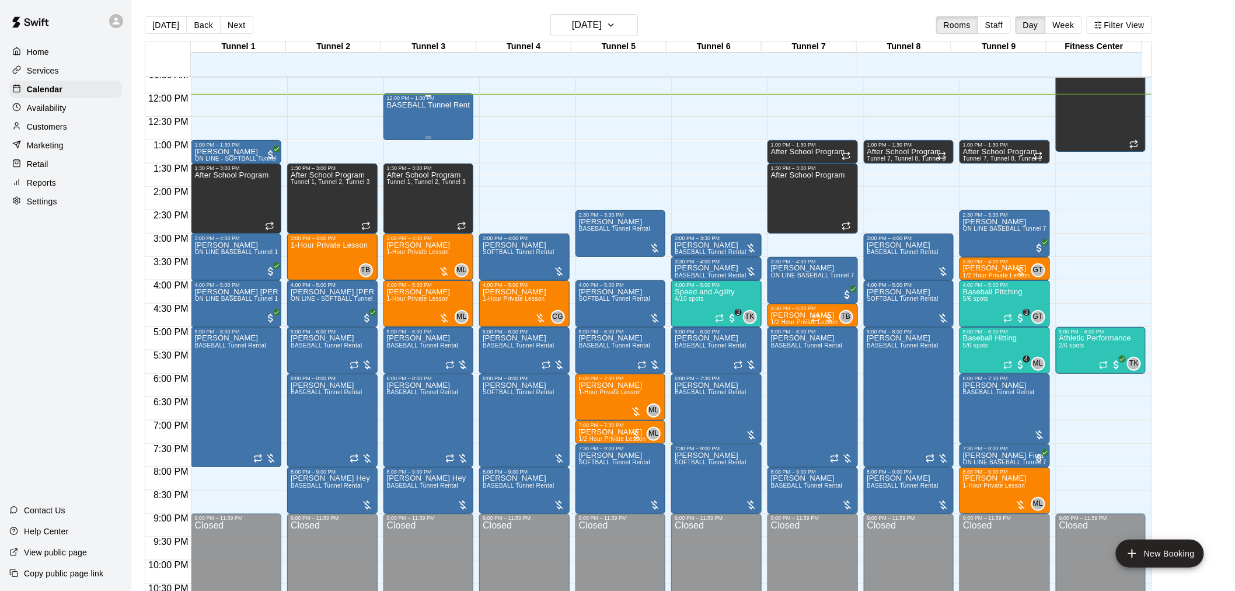
click at [438, 120] on div "BASEBALL Tunnel Rental" at bounding box center [428, 396] width 83 height 591
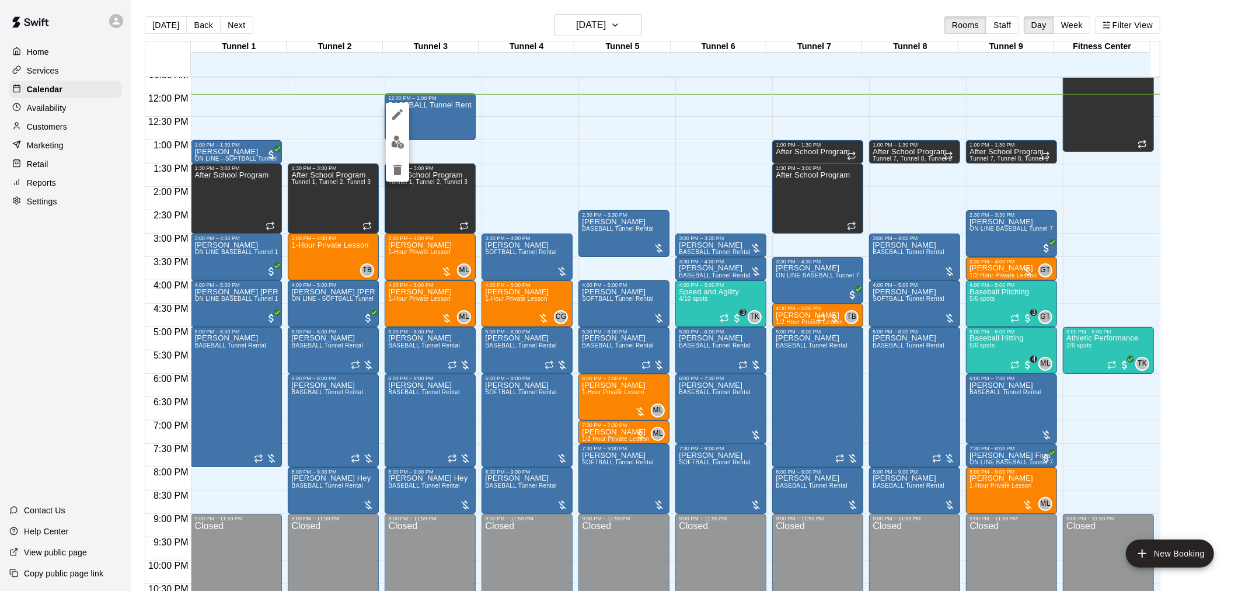
click at [397, 169] on icon "delete" at bounding box center [397, 170] width 8 height 11
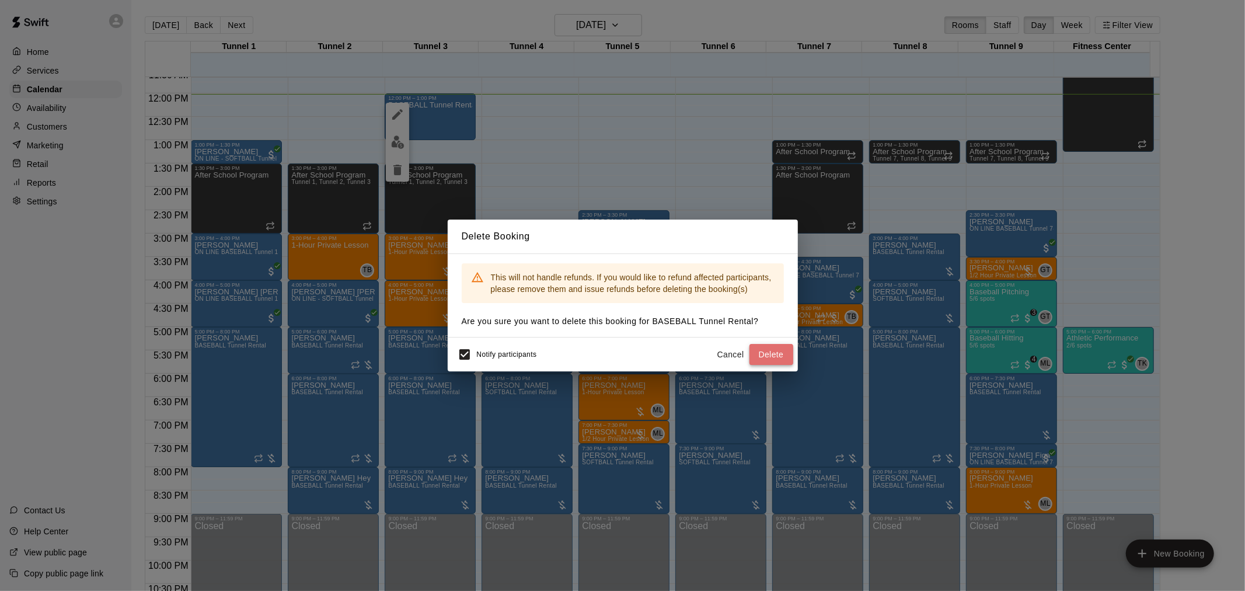
click at [620, 349] on button "Delete" at bounding box center [771, 355] width 44 height 22
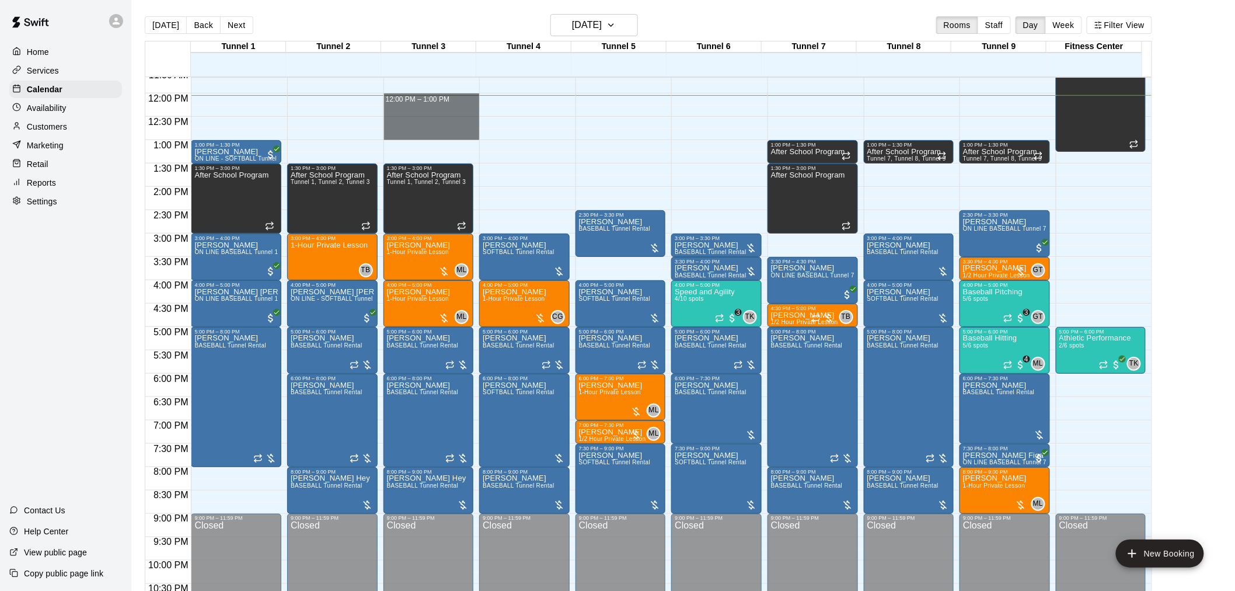
drag, startPoint x: 407, startPoint y: 100, endPoint x: 404, endPoint y: 132, distance: 32.8
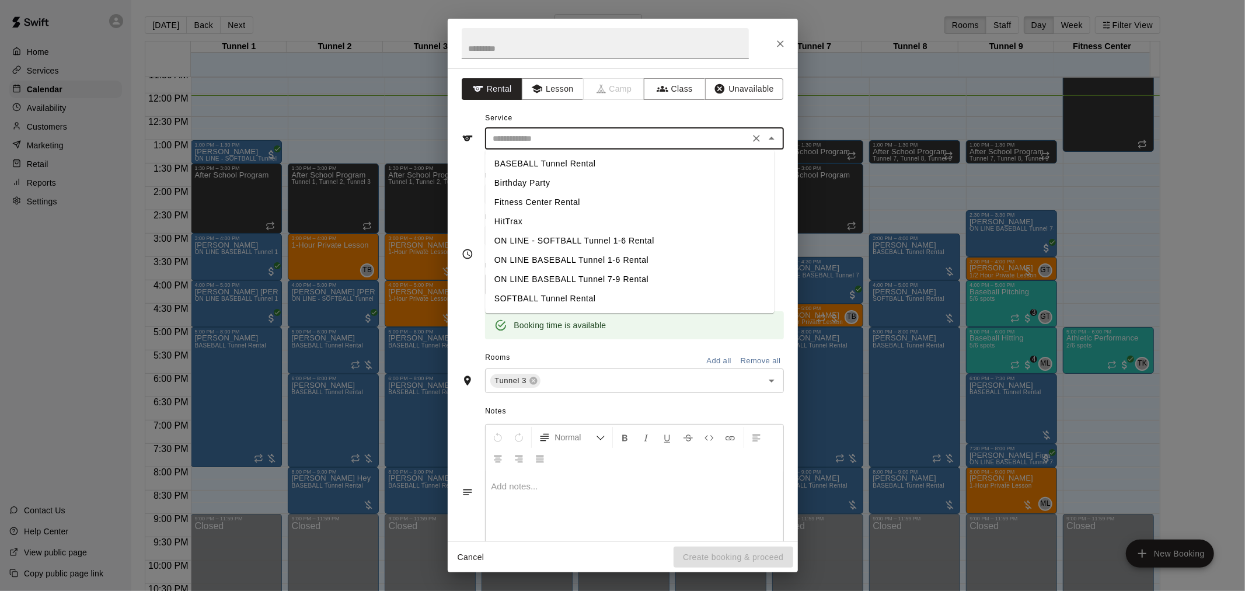
click at [580, 139] on input "text" at bounding box center [616, 138] width 257 height 15
click at [576, 159] on li "BASEBALL Tunnel Rental" at bounding box center [629, 163] width 289 height 19
type input "**********"
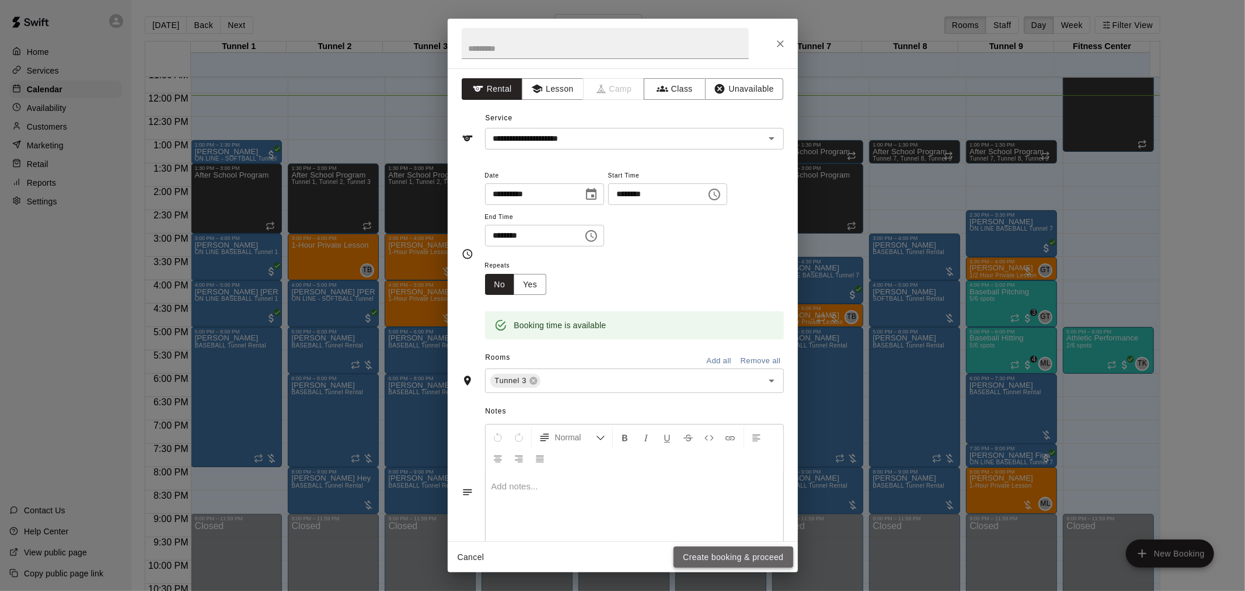
click at [620, 387] on button "Create booking & proceed" at bounding box center [732, 557] width 119 height 22
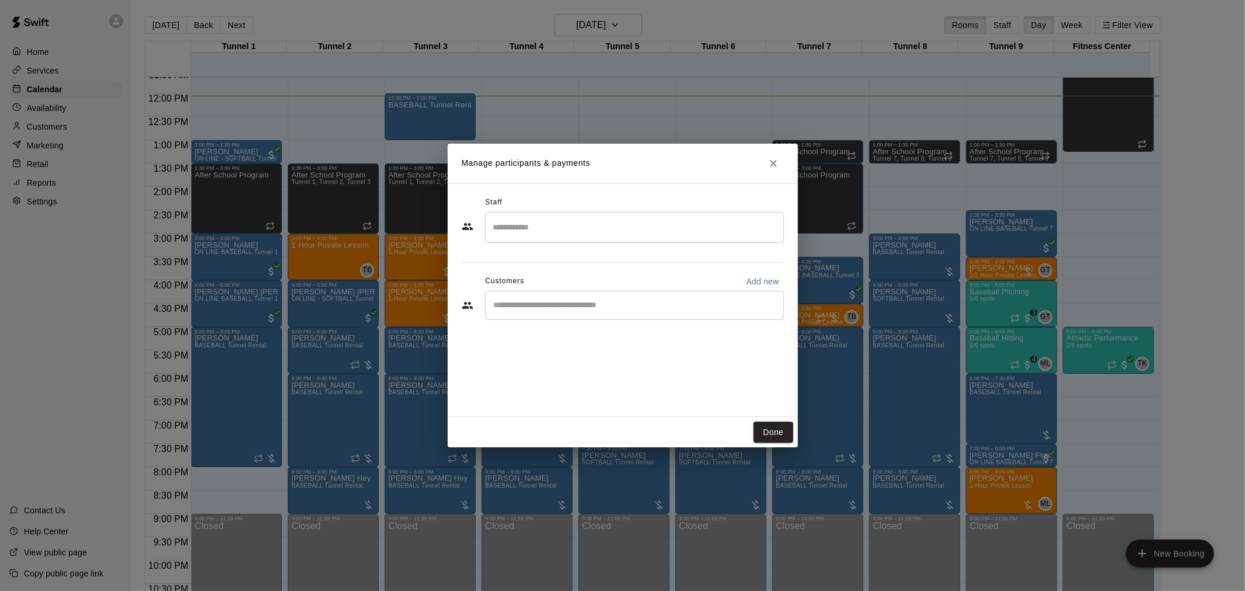
click at [546, 300] on input "Start typing to search customers..." at bounding box center [634, 305] width 288 height 12
click at [546, 300] on input "**********" at bounding box center [625, 305] width 271 height 12
click at [560, 305] on input "**********" at bounding box center [625, 305] width 271 height 12
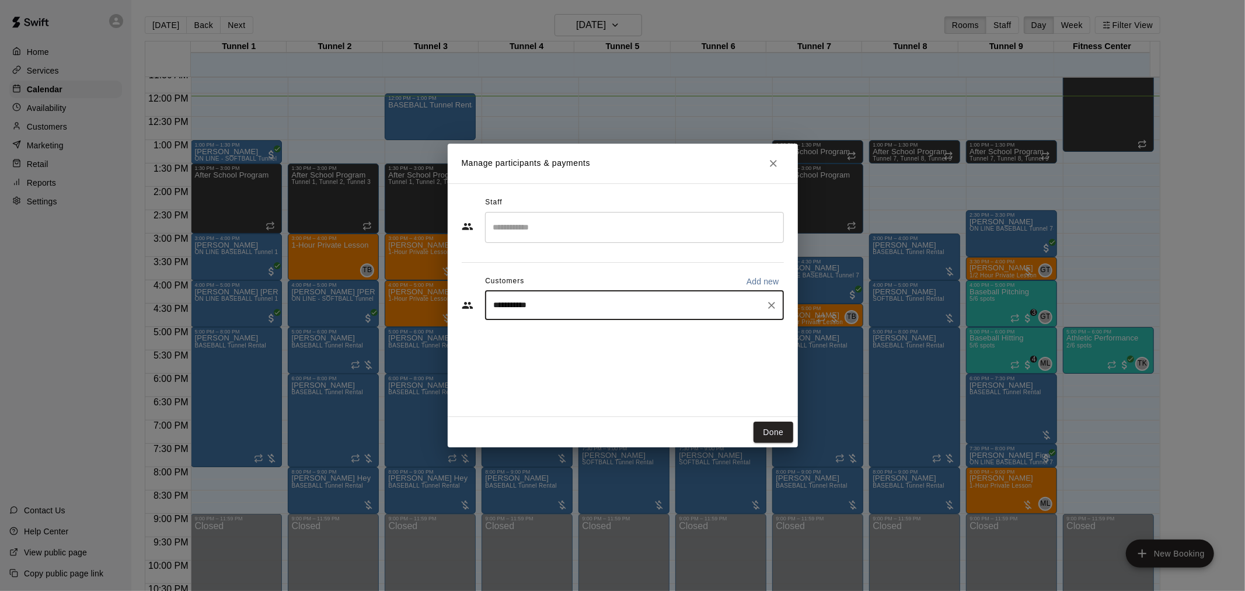
click at [516, 306] on input "**********" at bounding box center [625, 305] width 271 height 12
click at [547, 301] on input "**********" at bounding box center [625, 305] width 271 height 12
click at [516, 305] on input "**********" at bounding box center [625, 305] width 271 height 12
type input "******"
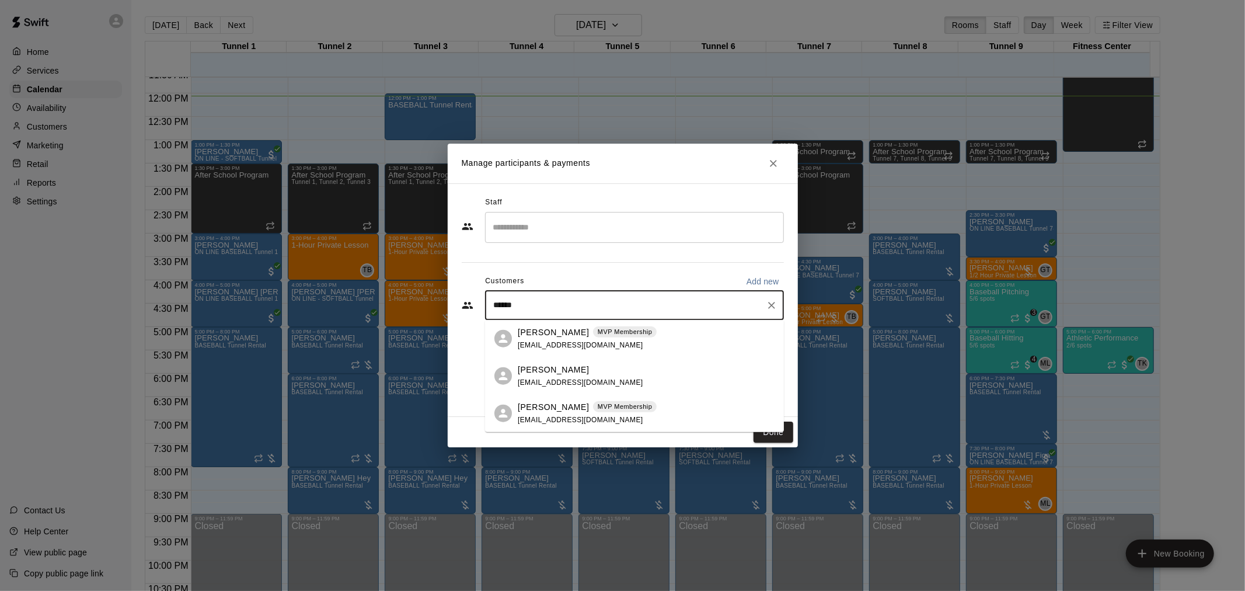
click at [543, 333] on p "[PERSON_NAME]" at bounding box center [553, 332] width 71 height 12
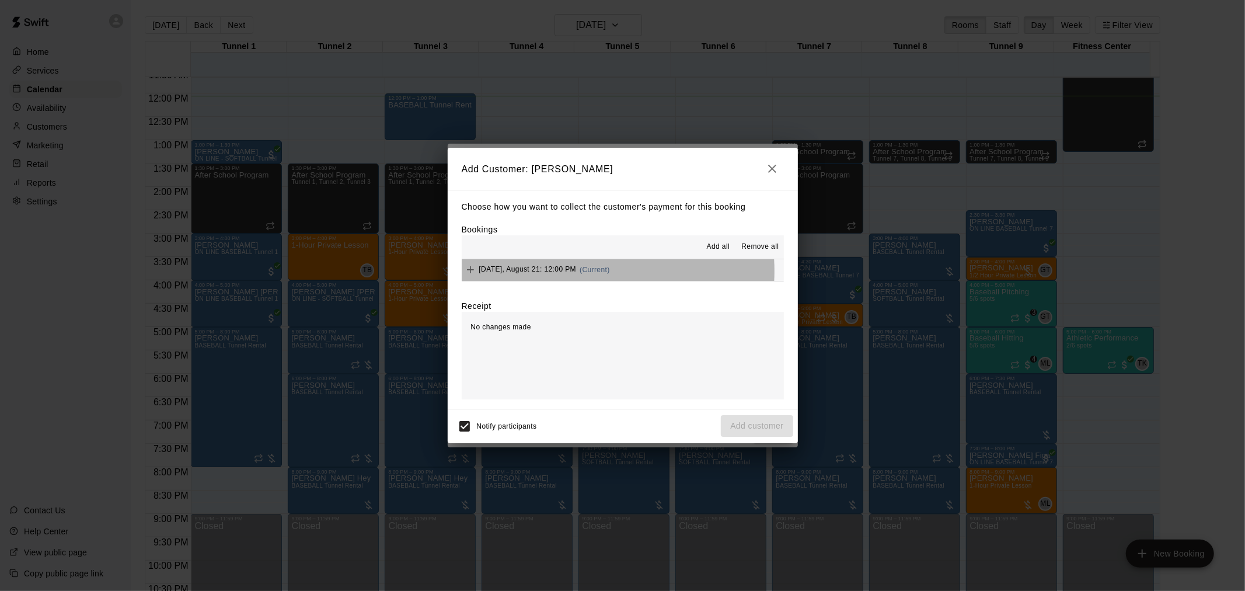
click at [585, 272] on div "[DATE], August 21: 12:00 PM (Current)" at bounding box center [536, 270] width 148 height 18
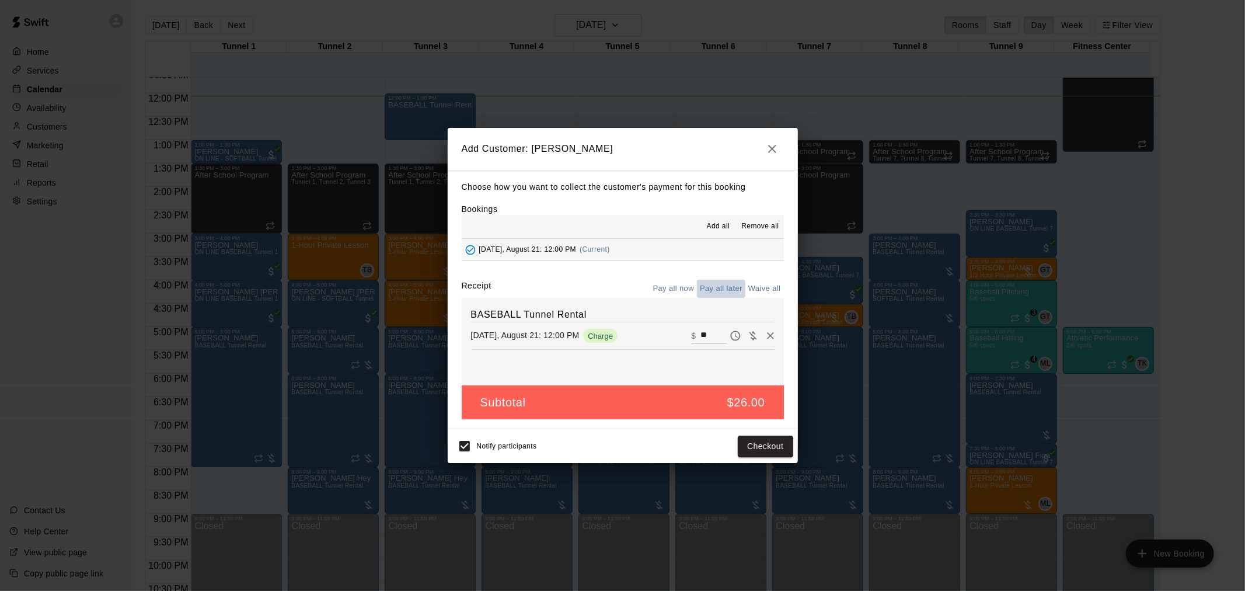
click at [620, 289] on button "Pay all later" at bounding box center [721, 288] width 48 height 18
click at [620, 284] on button "Pay all now" at bounding box center [673, 288] width 47 height 18
click at [620, 387] on button "Checkout" at bounding box center [765, 446] width 55 height 22
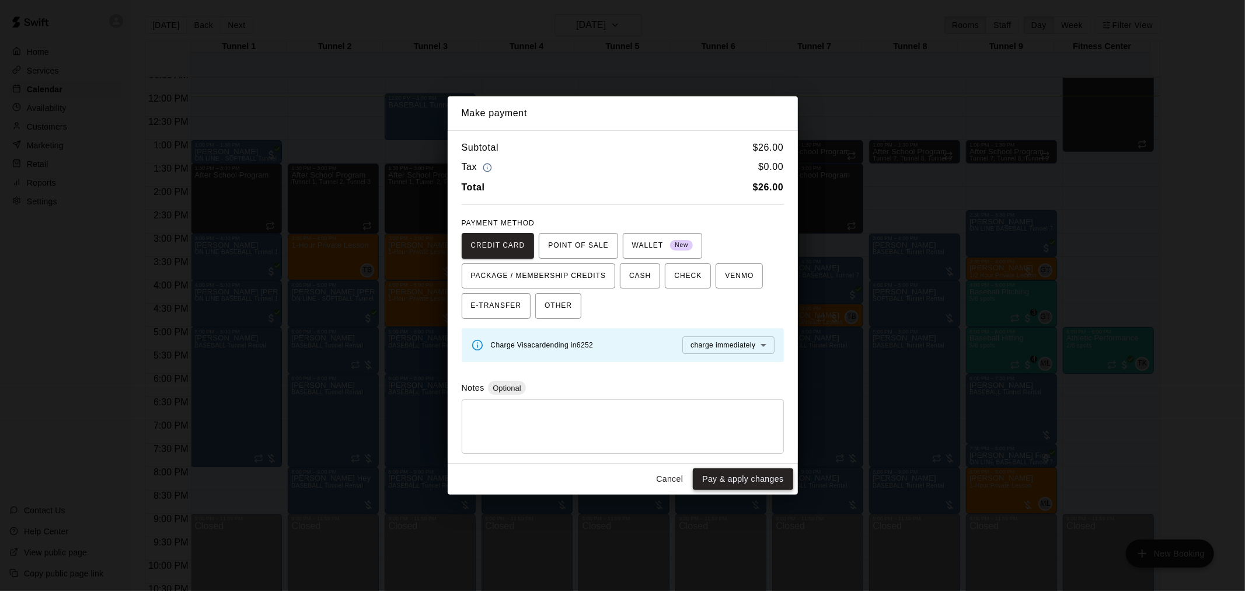
click at [620, 387] on button "Pay & apply changes" at bounding box center [743, 479] width 100 height 22
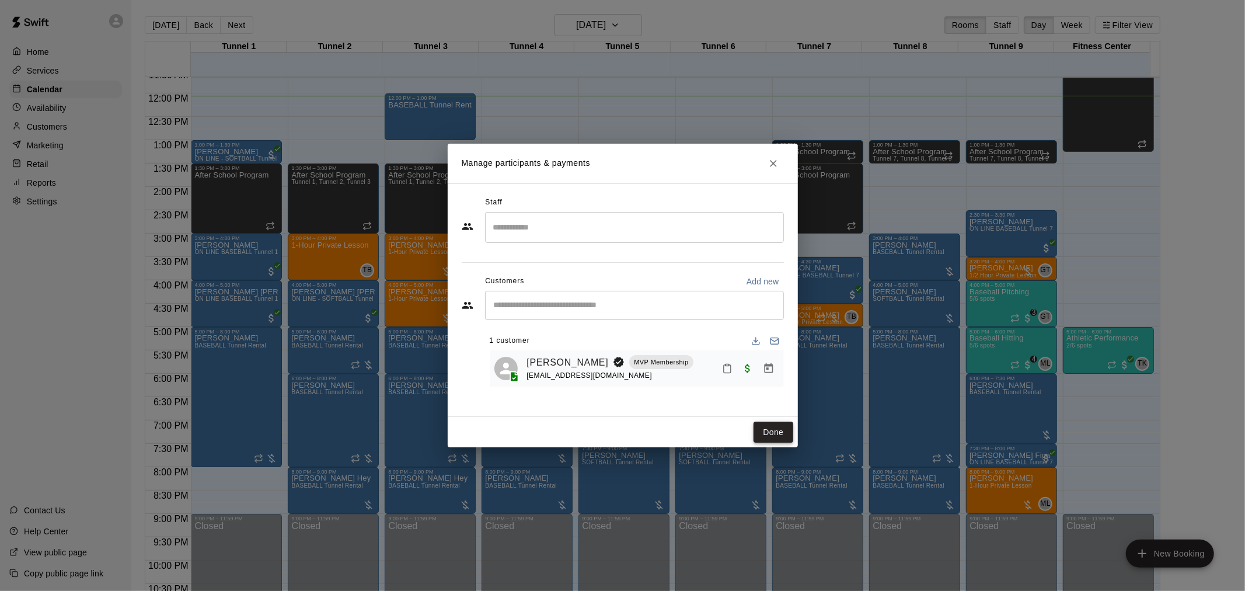
click at [620, 387] on button "Done" at bounding box center [772, 432] width 39 height 22
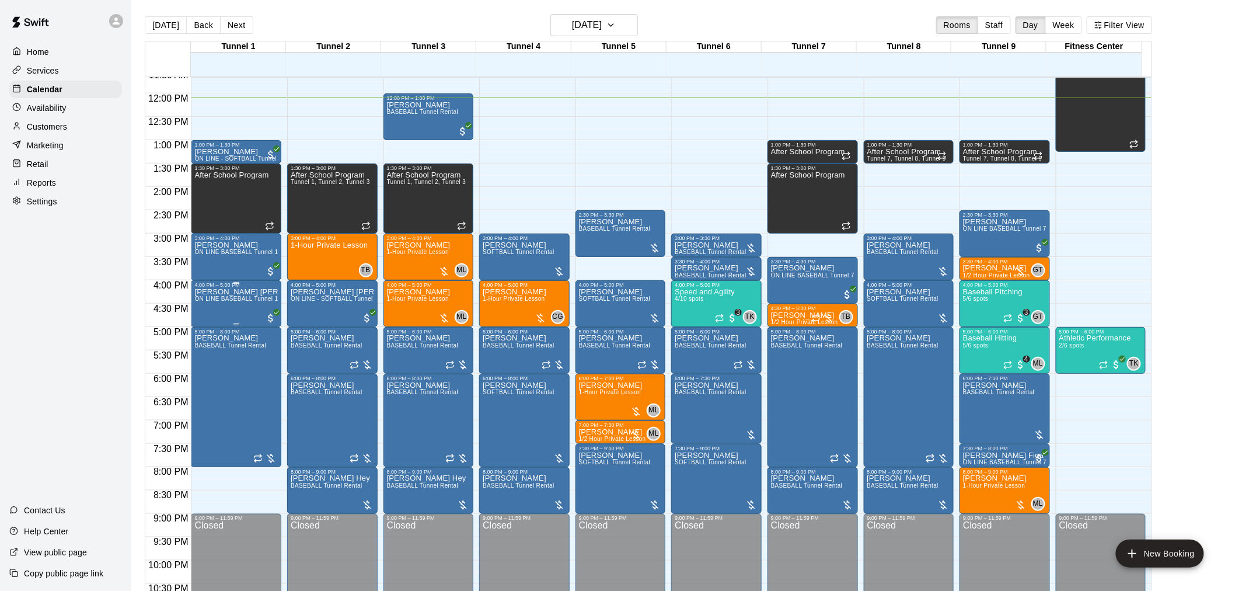
click at [218, 317] on div "[PERSON_NAME] [PERSON_NAME] ON LINE BASEBALL Tunnel 1-6 Rental" at bounding box center [235, 583] width 83 height 591
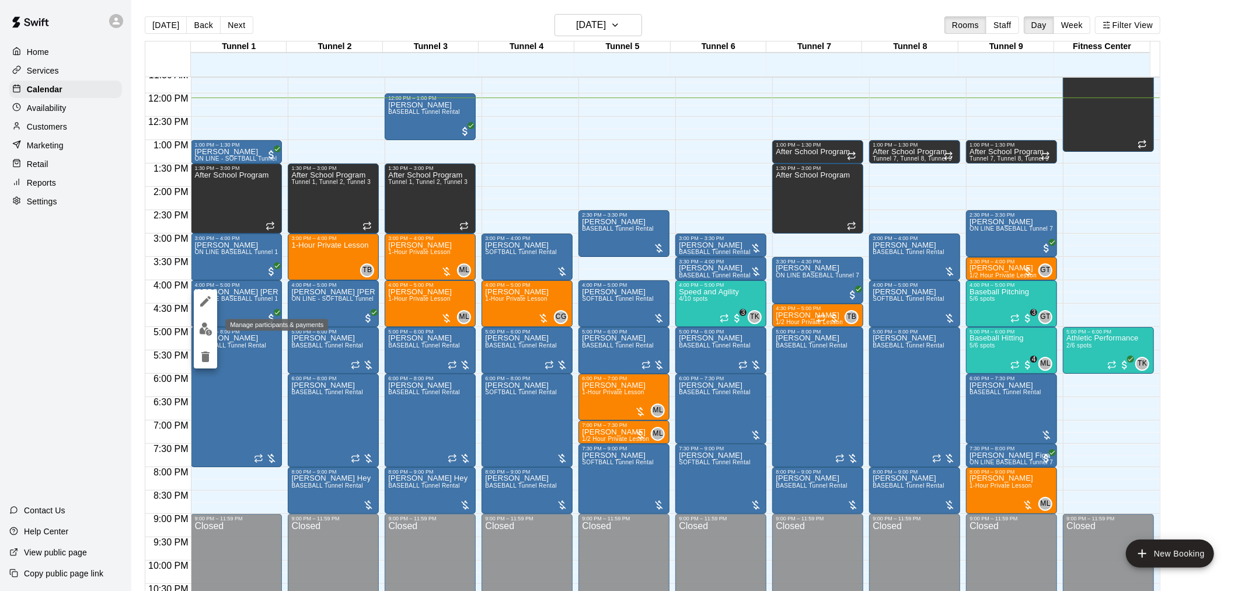
click at [200, 324] on img "edit" at bounding box center [205, 328] width 13 height 13
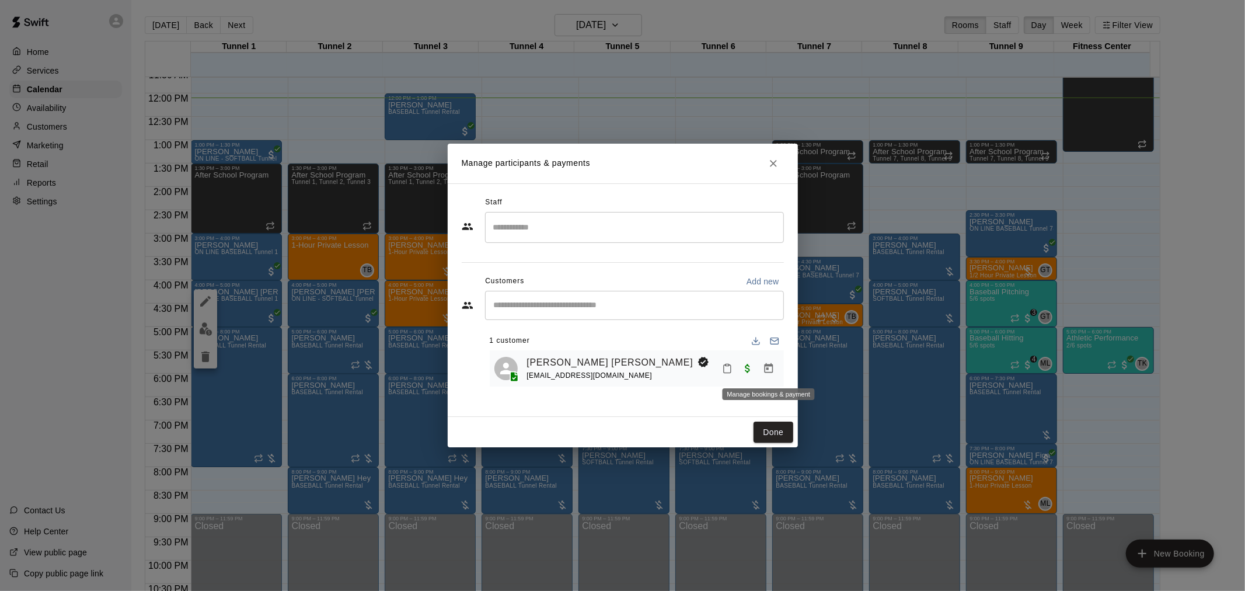
click at [620, 366] on icon "Manage bookings & payment" at bounding box center [768, 368] width 9 height 10
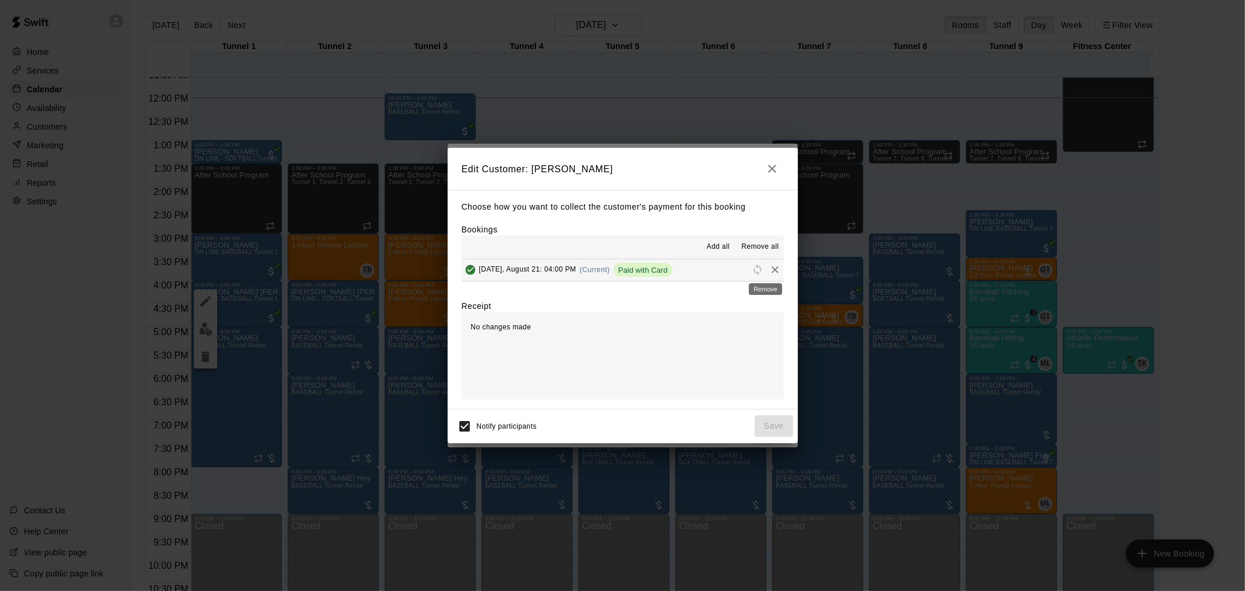
click at [620, 271] on icon "Remove" at bounding box center [775, 270] width 12 height 12
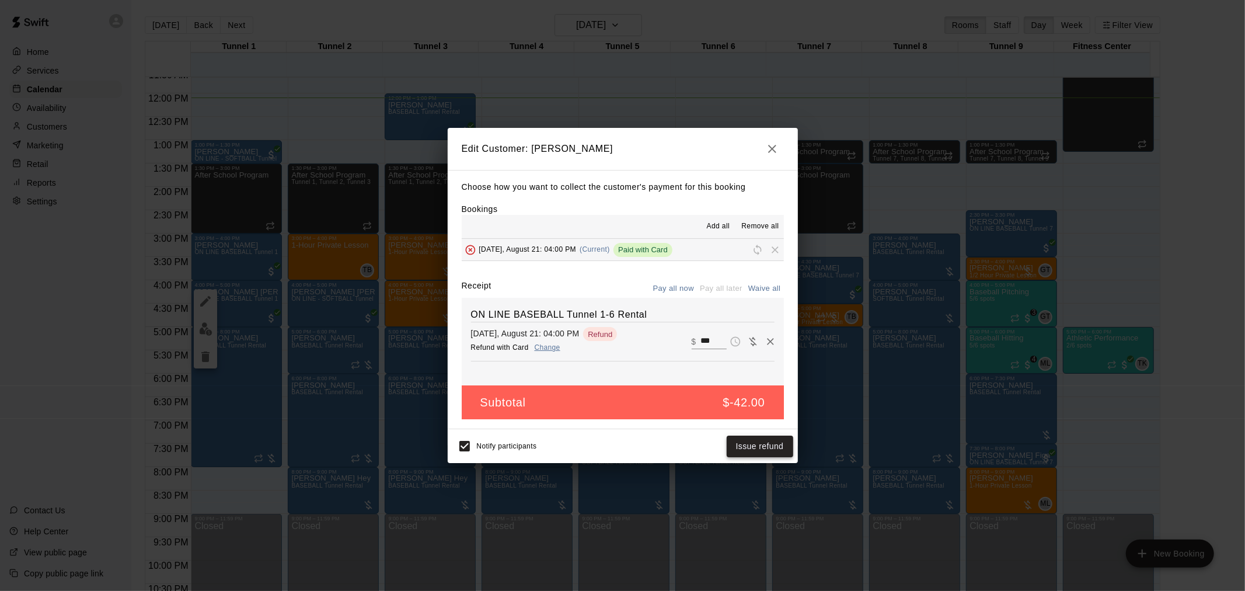
click at [620, 387] on button "Issue refund" at bounding box center [759, 446] width 67 height 22
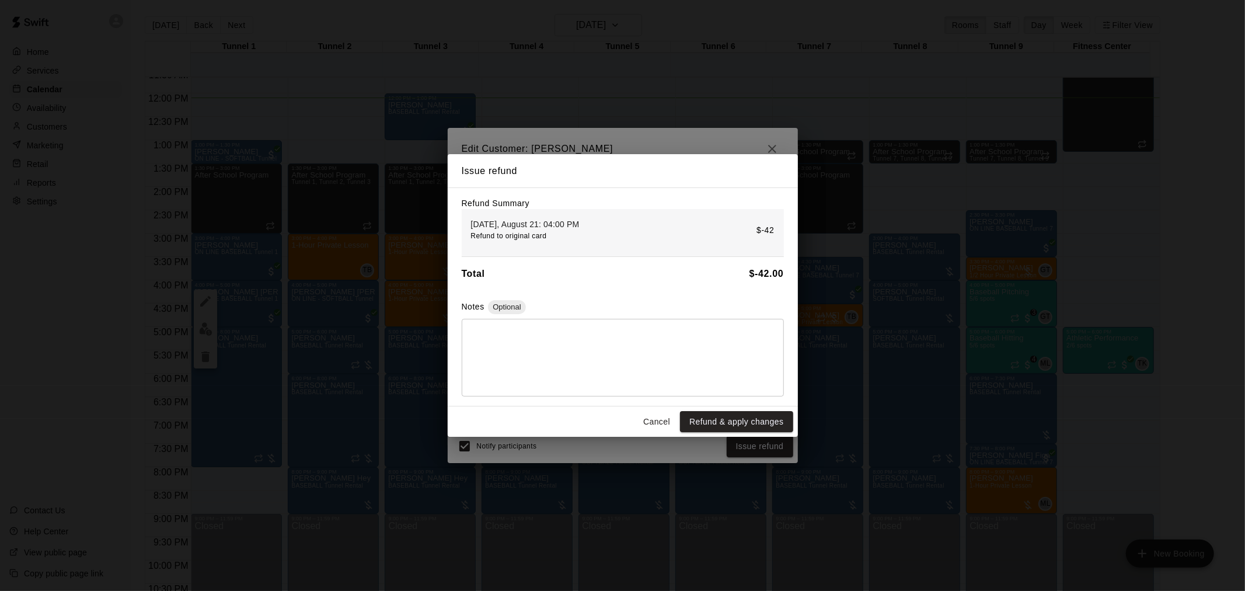
click at [620, 387] on button "Refund & apply changes" at bounding box center [736, 422] width 113 height 22
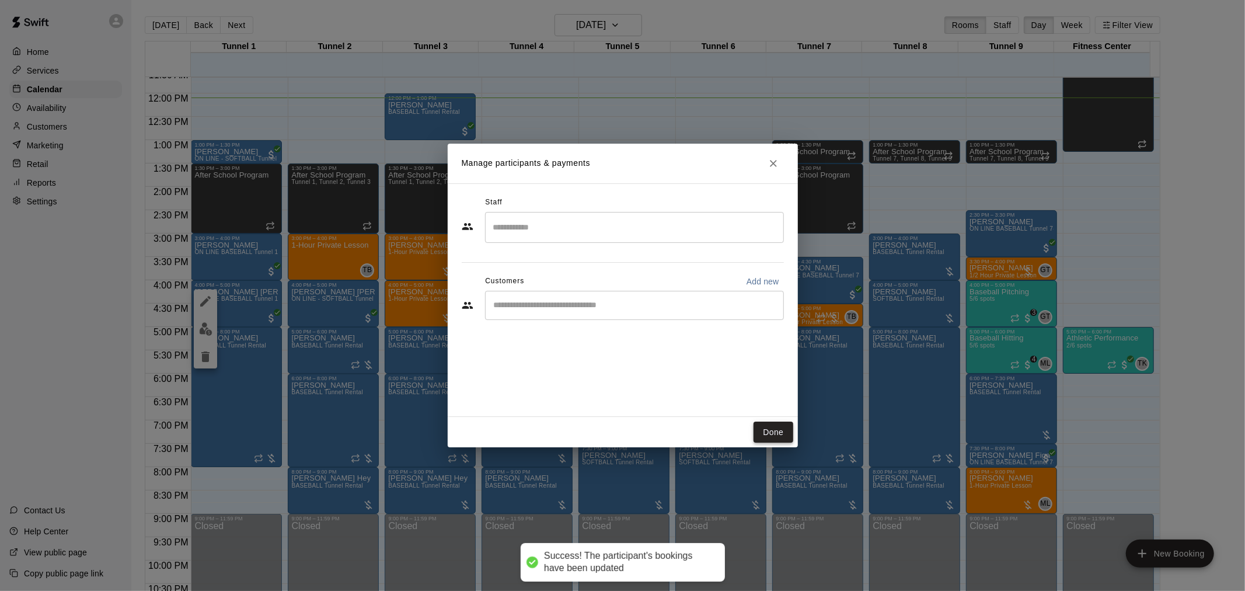
click at [620, 387] on button "Done" at bounding box center [772, 432] width 39 height 22
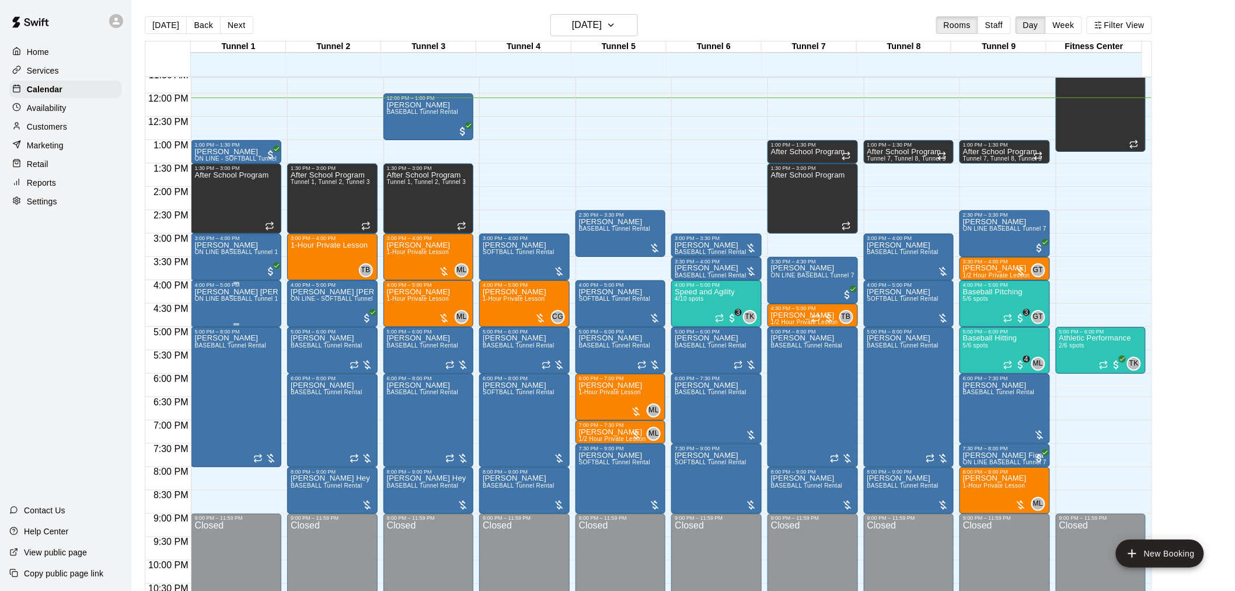
click at [242, 305] on div "[PERSON_NAME] [PERSON_NAME] ON LINE BASEBALL Tunnel 1-6 Rental" at bounding box center [235, 583] width 83 height 591
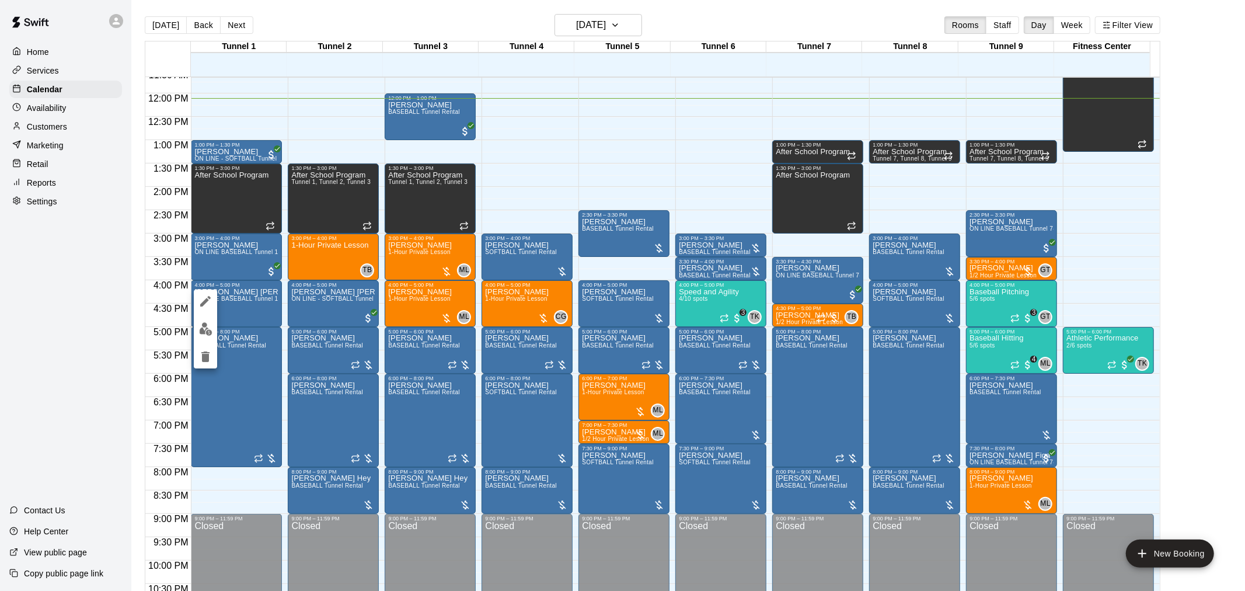
click at [205, 354] on icon "delete" at bounding box center [205, 357] width 14 height 14
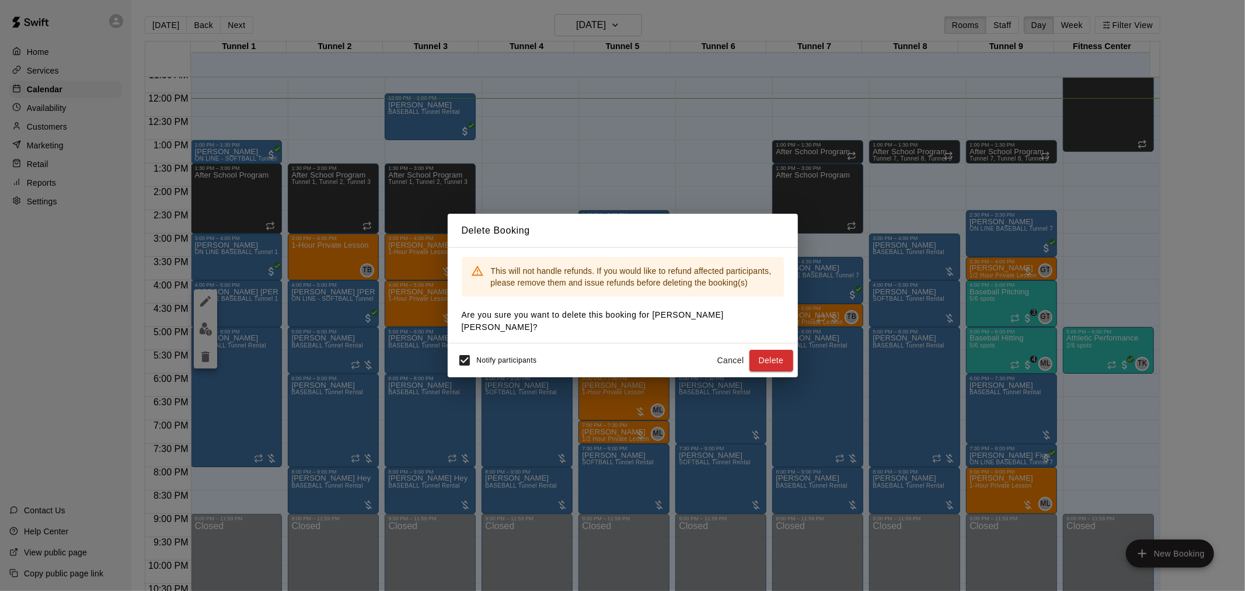
drag, startPoint x: 788, startPoint y: 354, endPoint x: 780, endPoint y: 349, distance: 8.9
click at [620, 355] on button "Delete" at bounding box center [771, 361] width 44 height 22
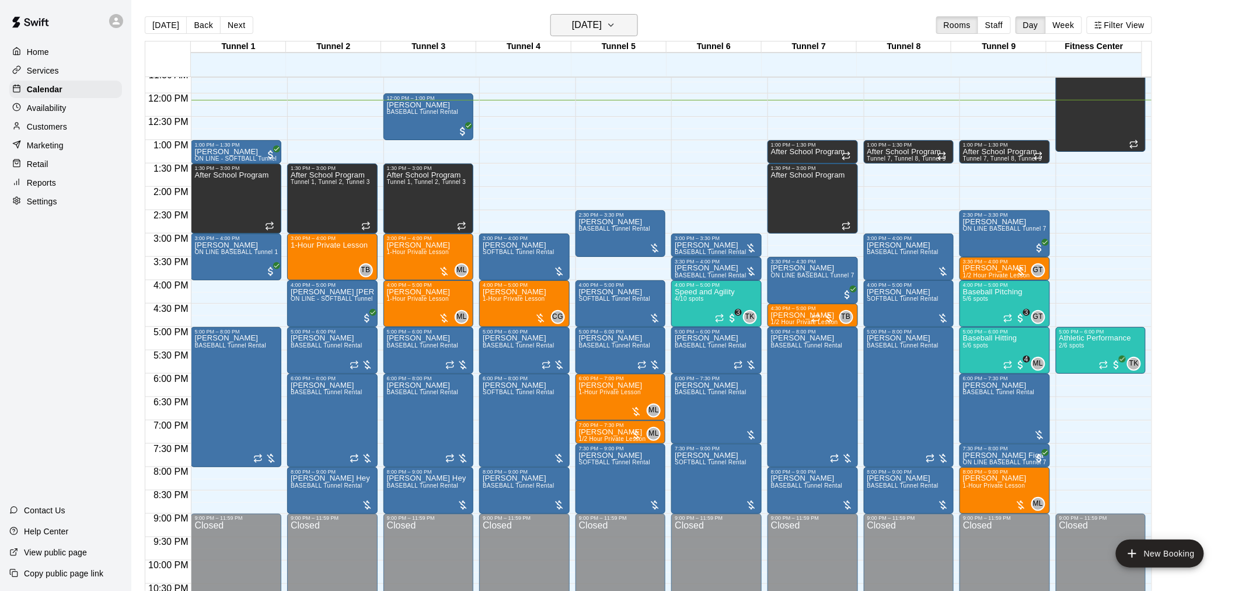
click at [599, 16] on button "[DATE]" at bounding box center [594, 25] width 88 height 22
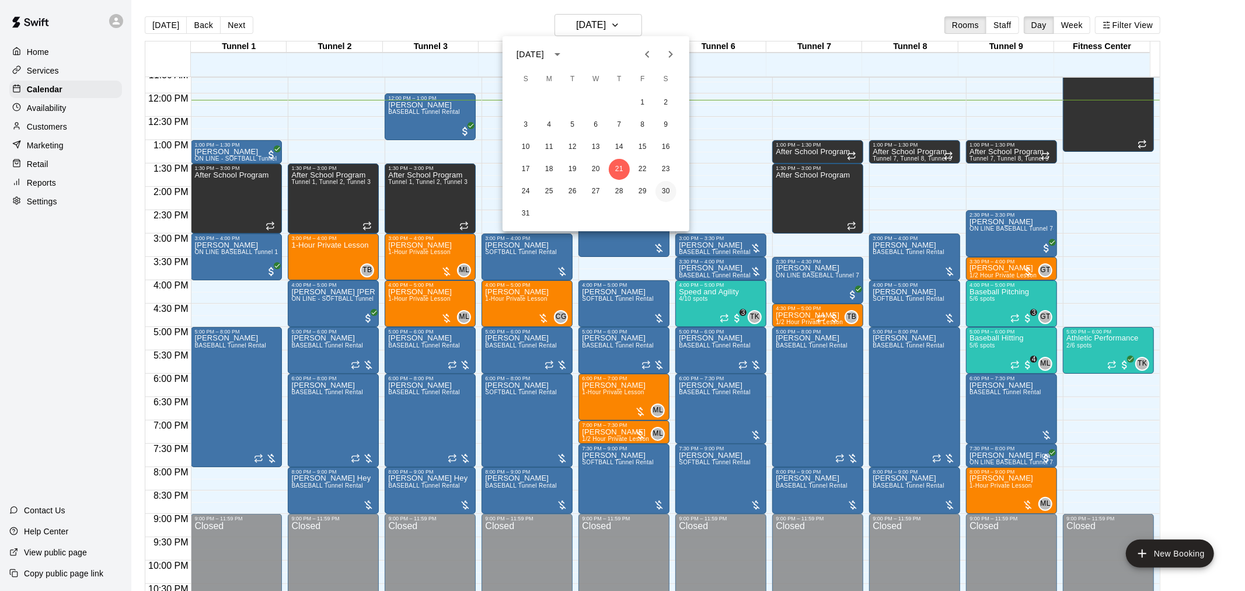
click at [620, 188] on button "30" at bounding box center [665, 191] width 21 height 21
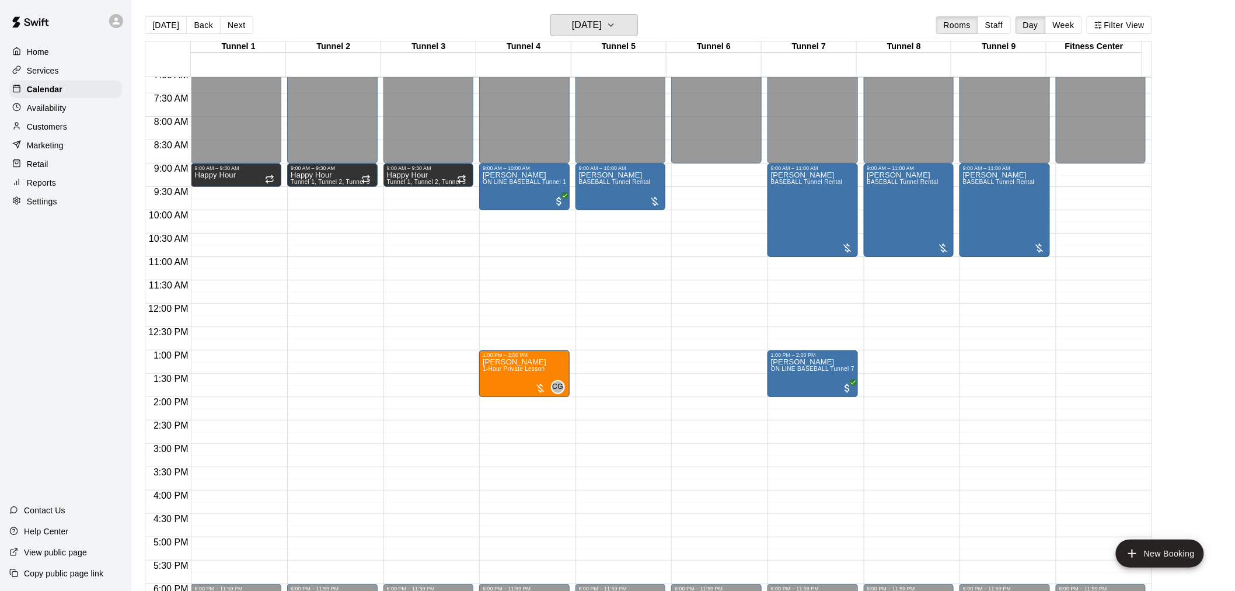
scroll to position [399, 0]
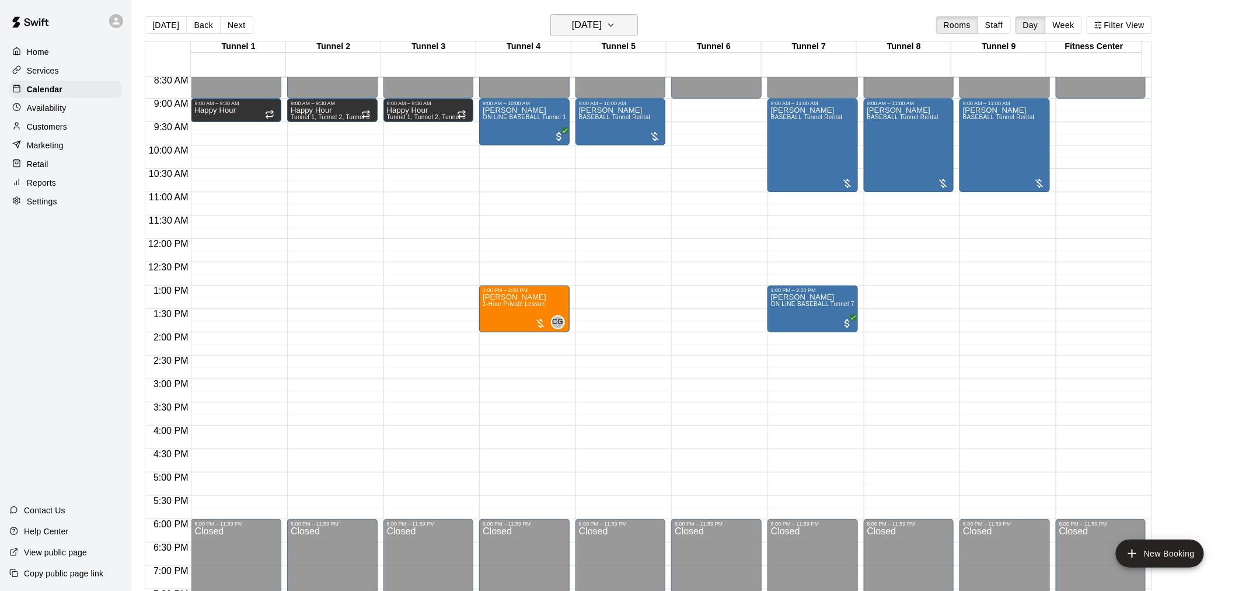
click at [585, 20] on h6 "[DATE]" at bounding box center [587, 25] width 30 height 16
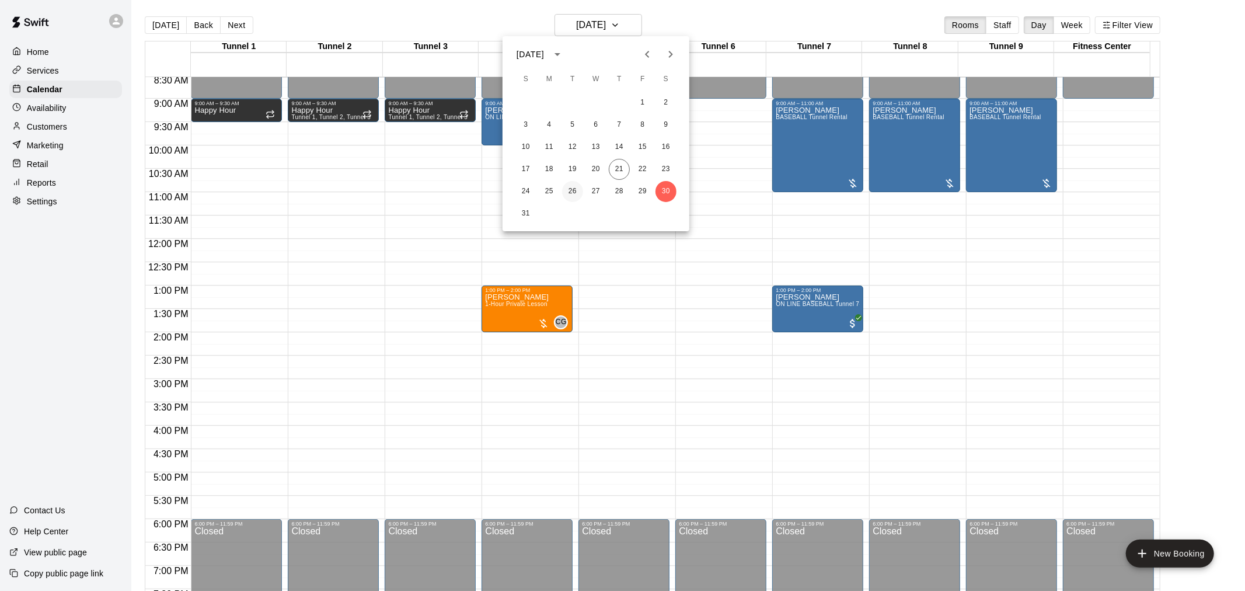
click at [571, 199] on button "26" at bounding box center [572, 191] width 21 height 21
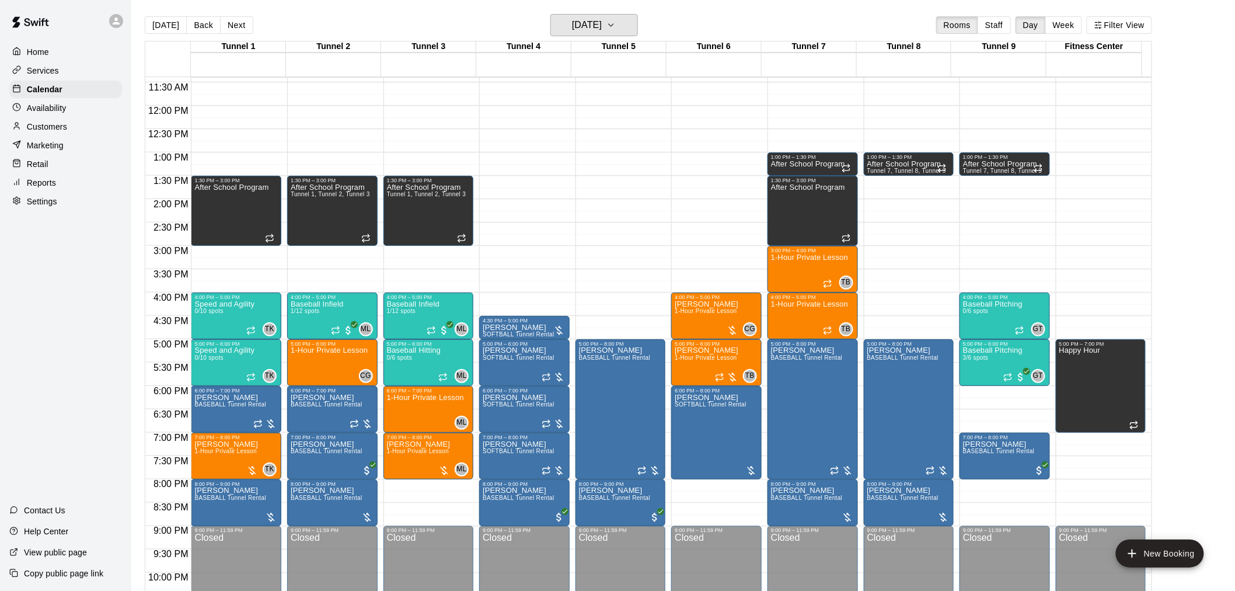
scroll to position [593, 0]
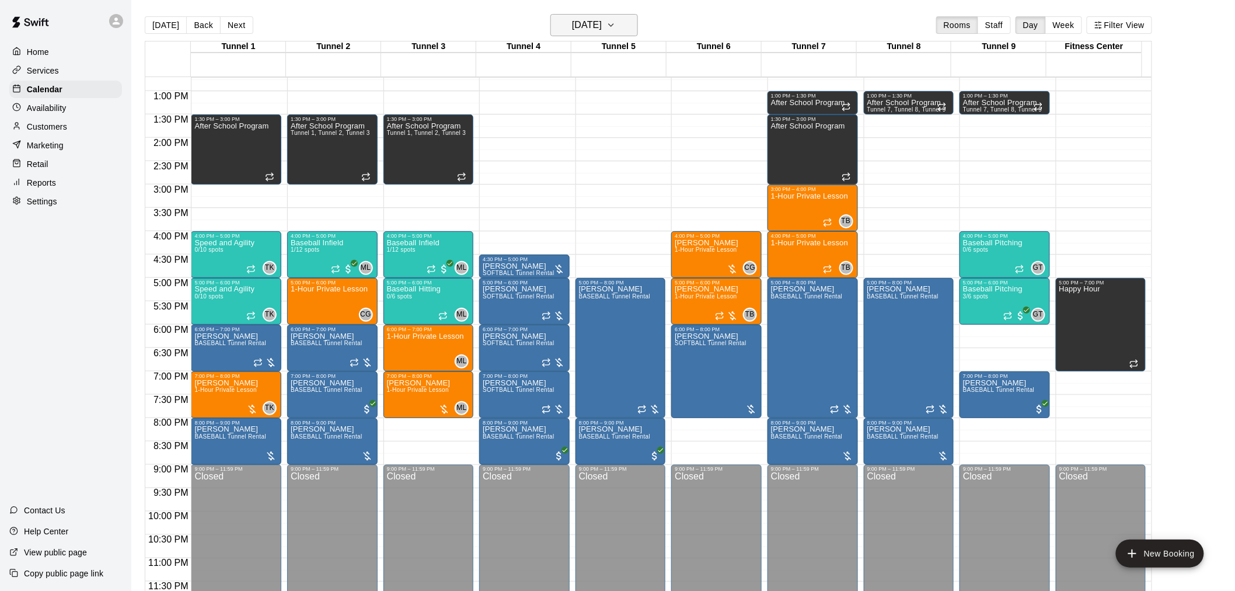
click at [578, 26] on h6 "[DATE]" at bounding box center [587, 25] width 30 height 16
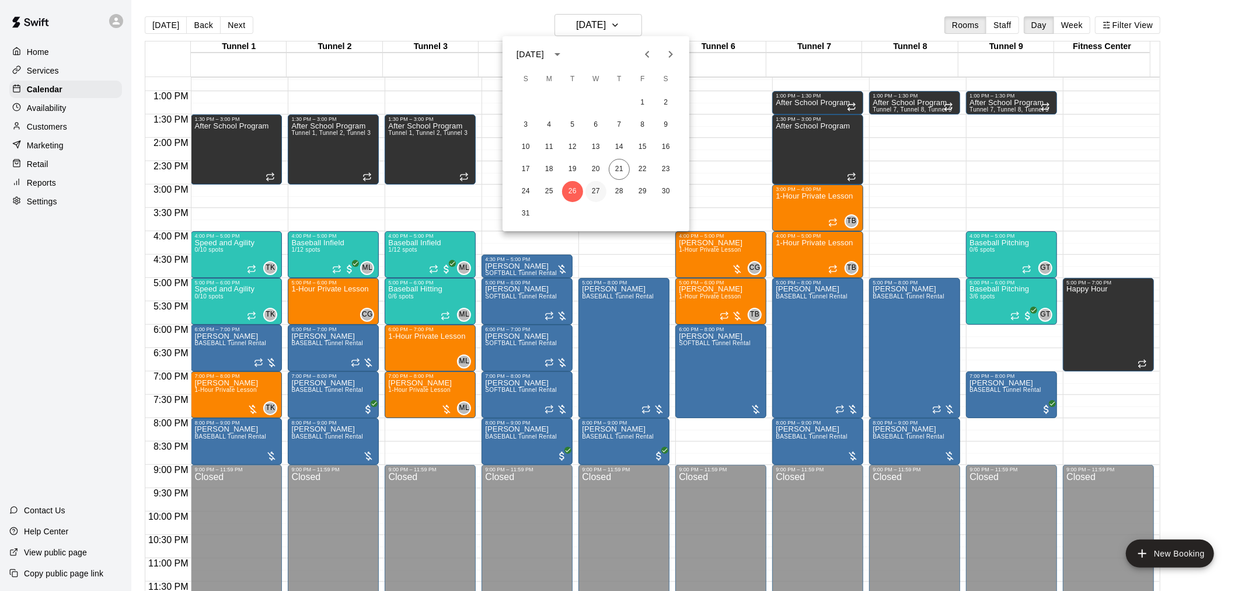
click at [598, 195] on button "27" at bounding box center [595, 191] width 21 height 21
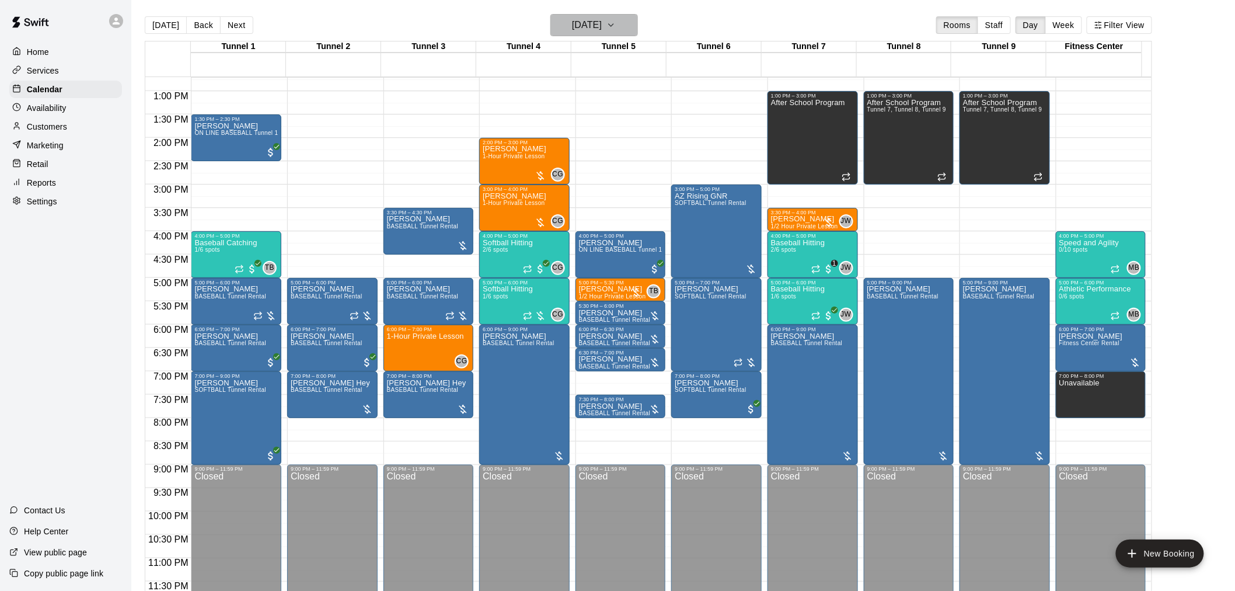
click at [576, 27] on h6 "[DATE]" at bounding box center [587, 25] width 30 height 16
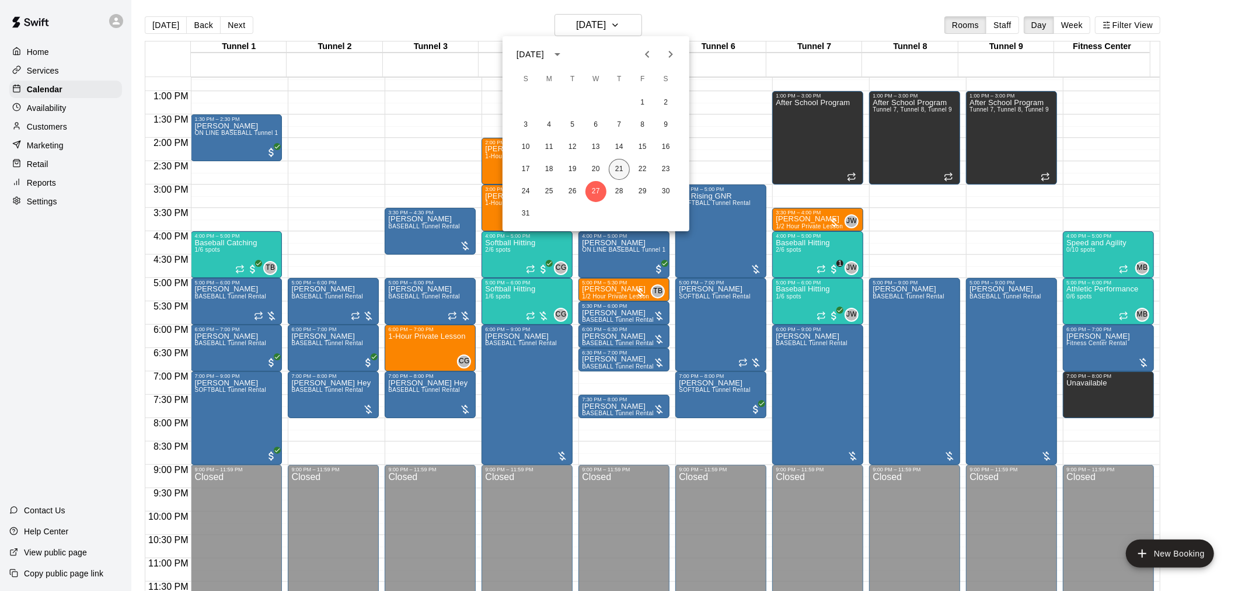
click at [620, 164] on button "21" at bounding box center [619, 169] width 21 height 21
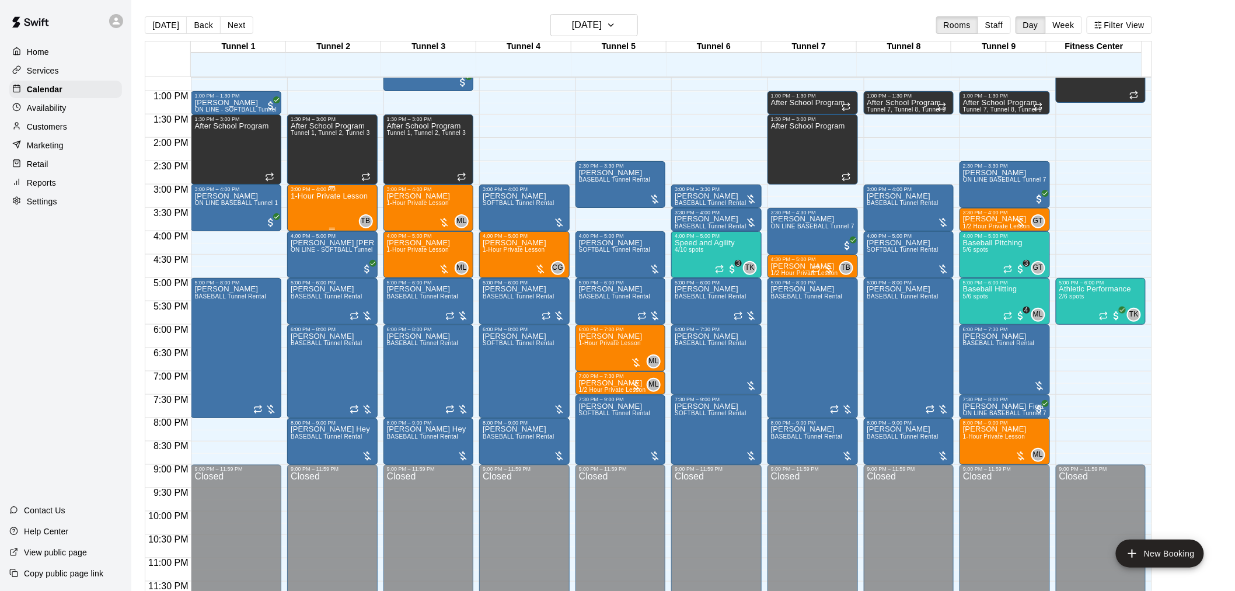
click at [351, 207] on div "1-Hour Private Lesson" at bounding box center [329, 487] width 77 height 591
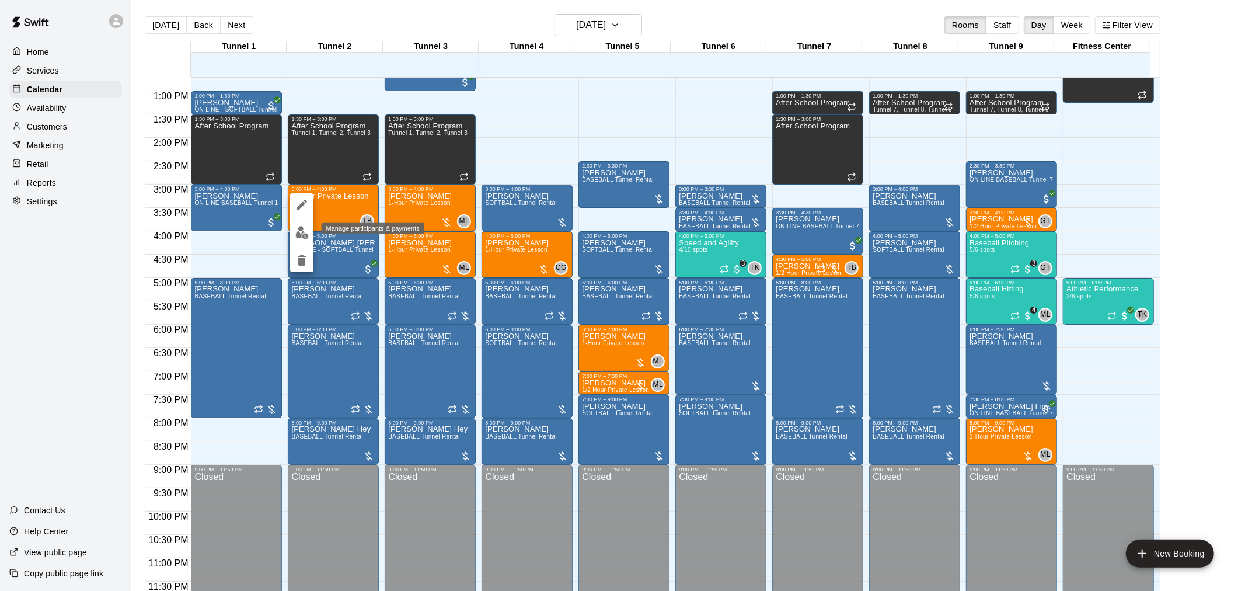
click at [305, 229] on img "edit" at bounding box center [301, 232] width 13 height 13
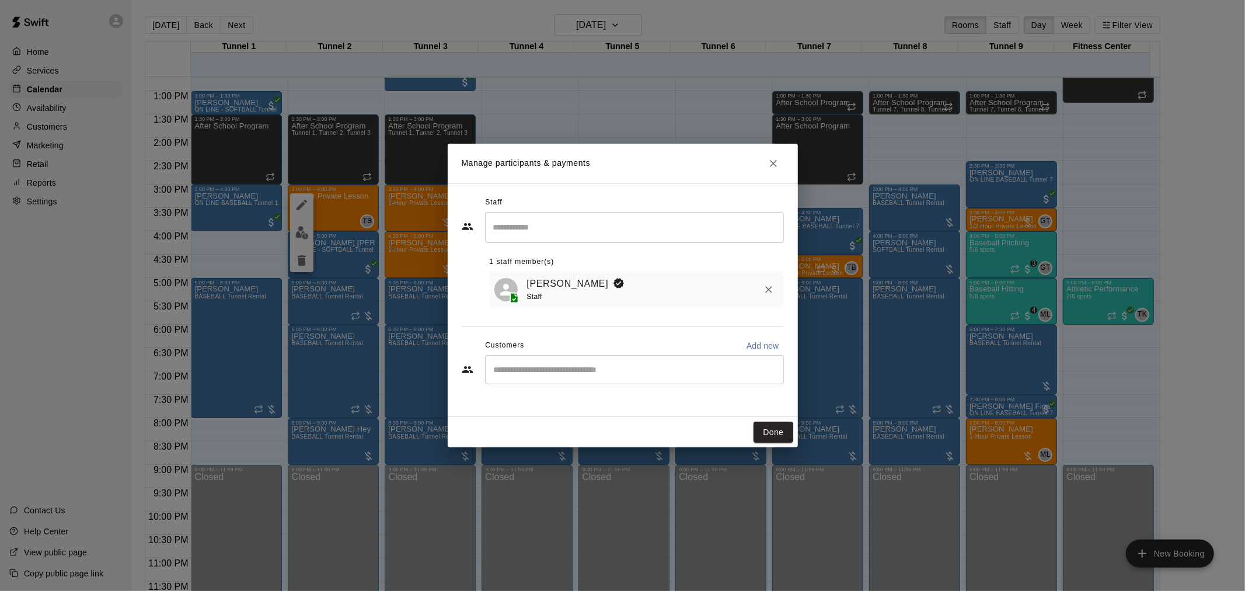
click at [563, 362] on div "​" at bounding box center [634, 369] width 299 height 29
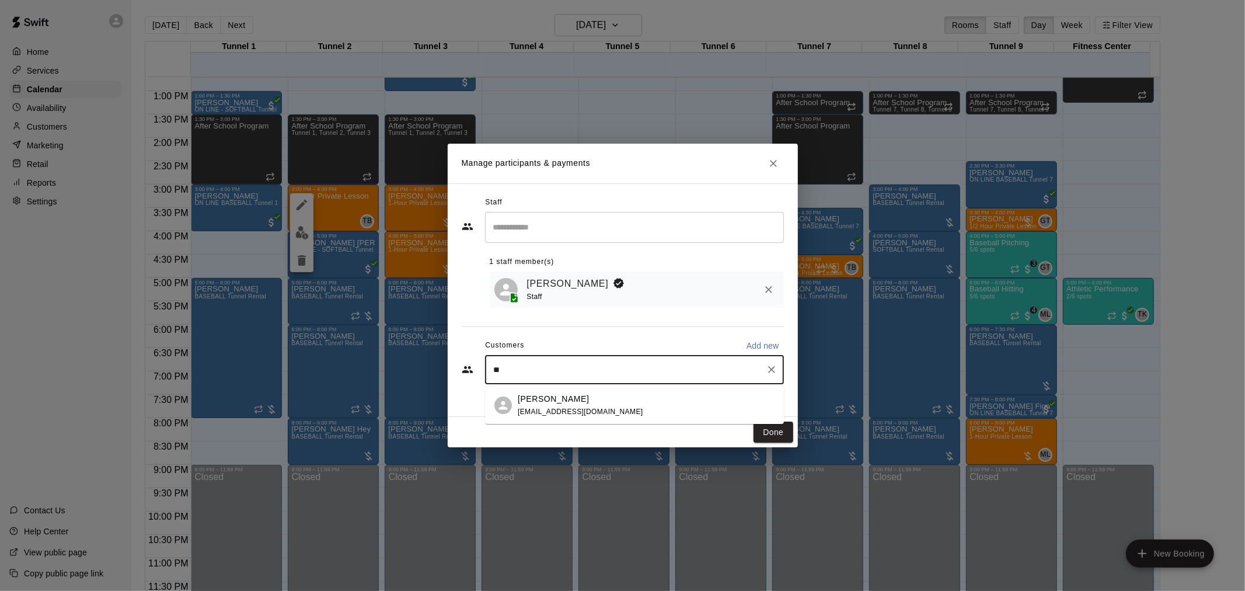
type input "*"
type input "********"
click at [601, 387] on span "[EMAIL_ADDRESS][DOMAIN_NAME]" at bounding box center [580, 411] width 125 height 8
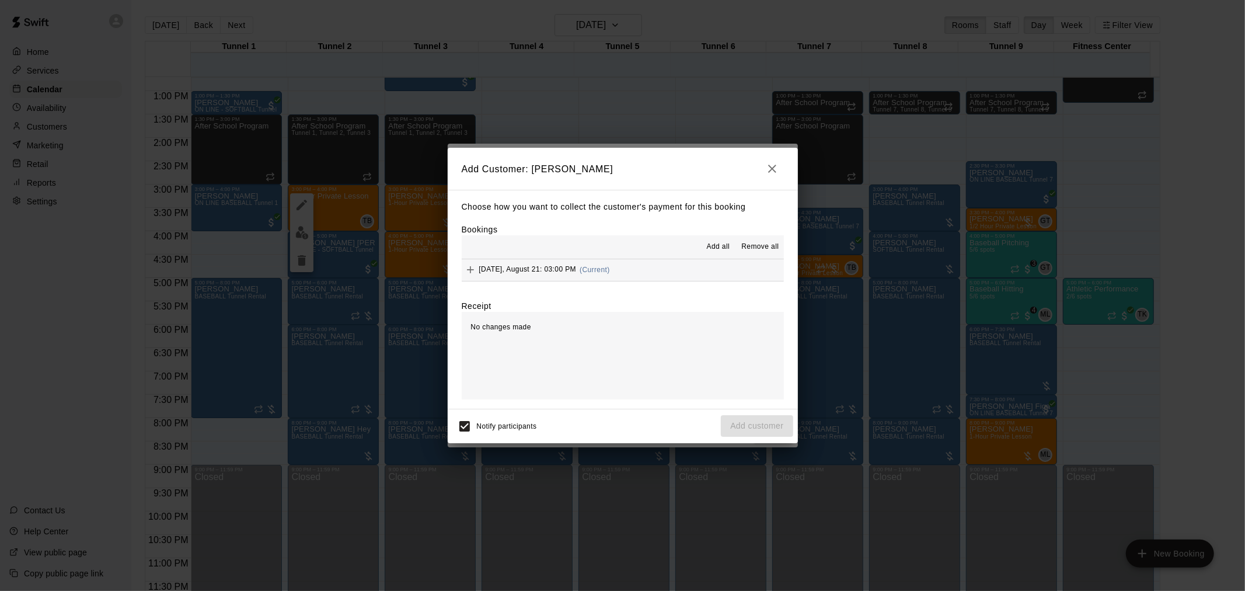
click at [582, 263] on div "[DATE], August 21: 03:00 PM (Current)" at bounding box center [536, 270] width 148 height 18
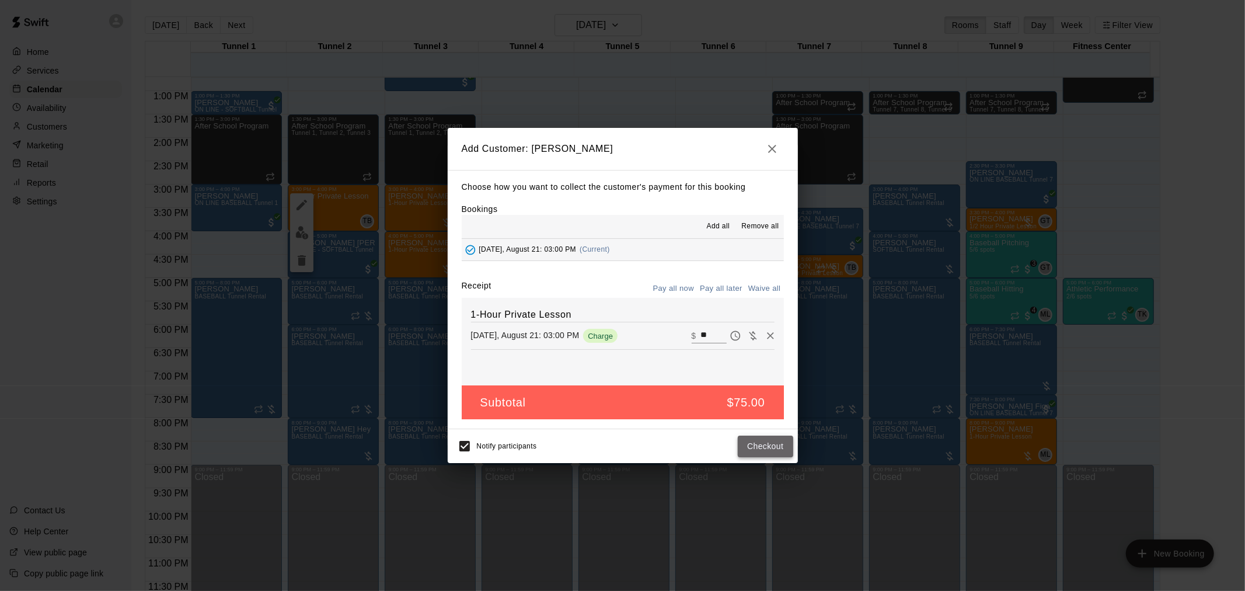
click at [620, 387] on button "Checkout" at bounding box center [765, 446] width 55 height 22
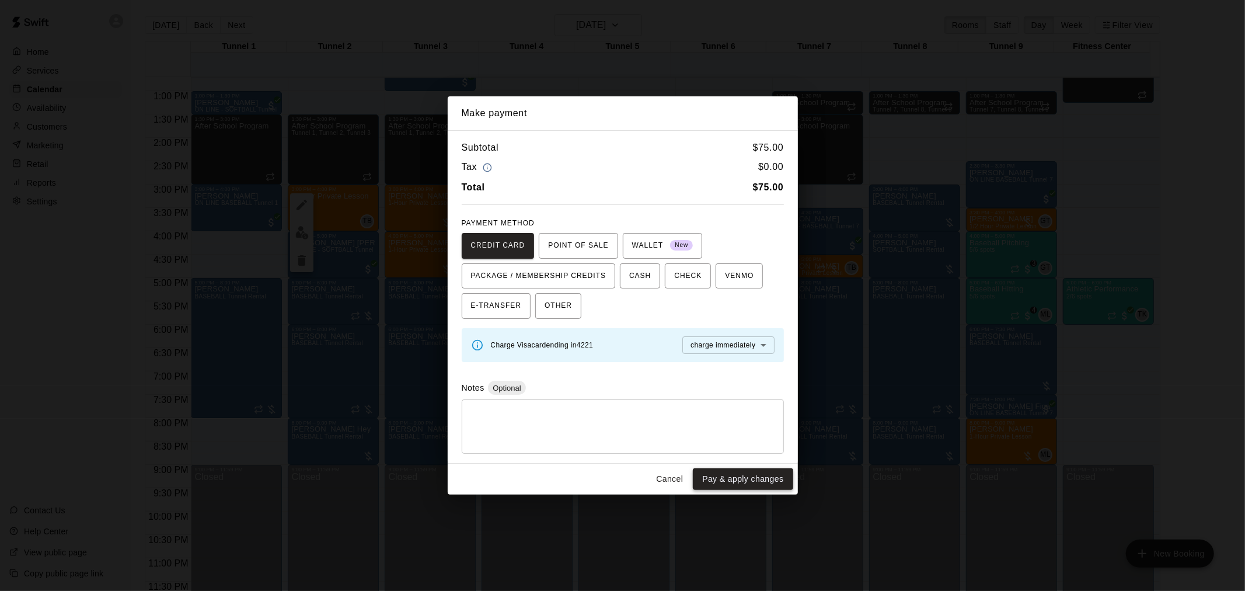
click at [620, 387] on button "Pay & apply changes" at bounding box center [743, 479] width 100 height 22
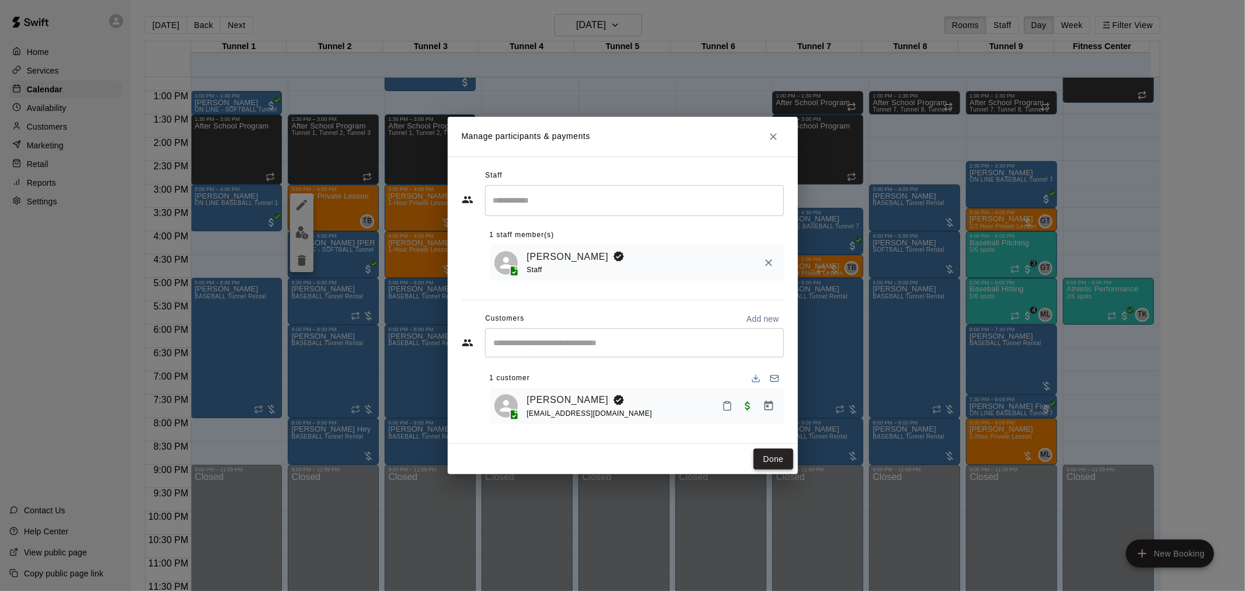
click at [620, 387] on button "Done" at bounding box center [772, 459] width 39 height 22
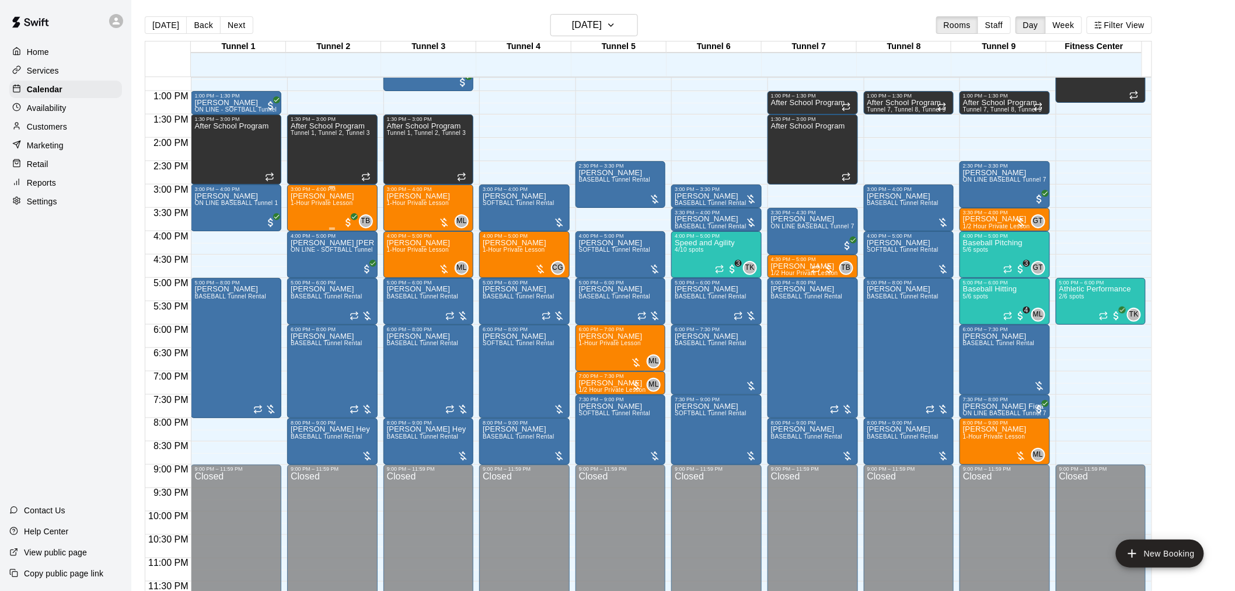
click at [322, 196] on p "[PERSON_NAME]" at bounding box center [323, 196] width 64 height 0
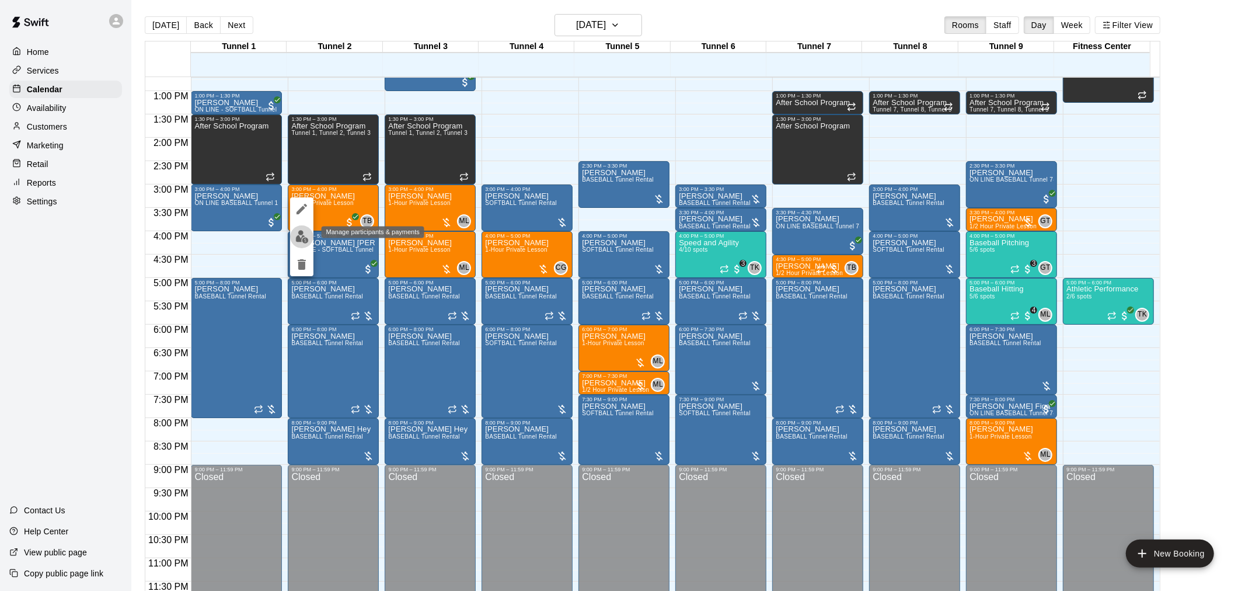
click at [302, 235] on img "edit" at bounding box center [301, 236] width 13 height 13
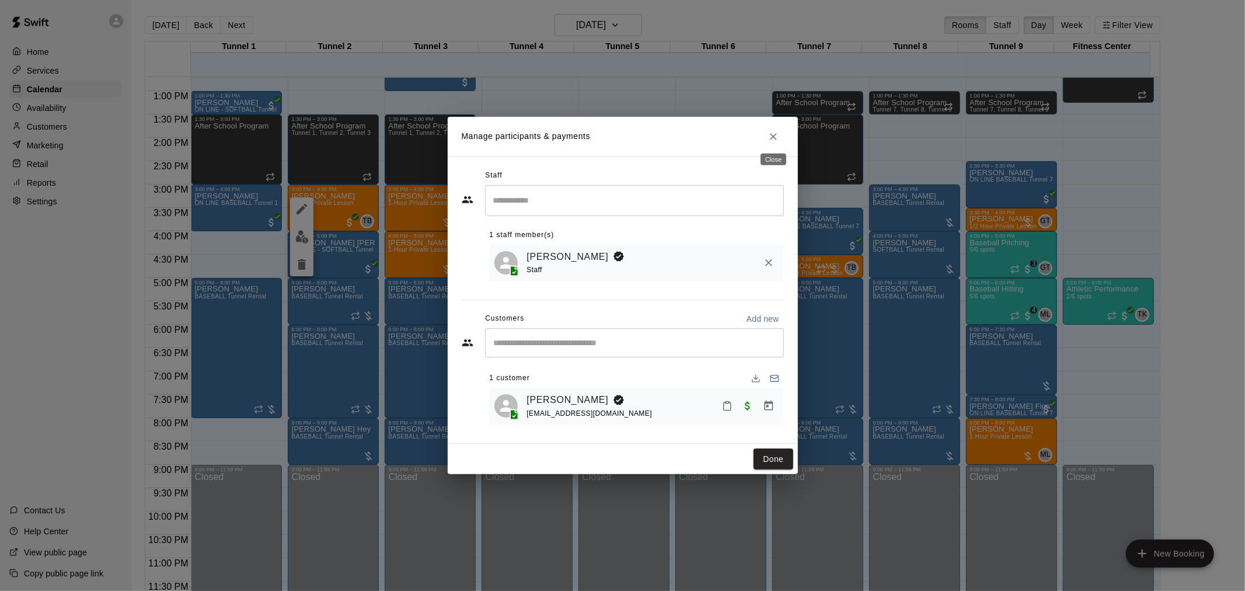
click at [620, 137] on icon "Close" at bounding box center [773, 136] width 7 height 7
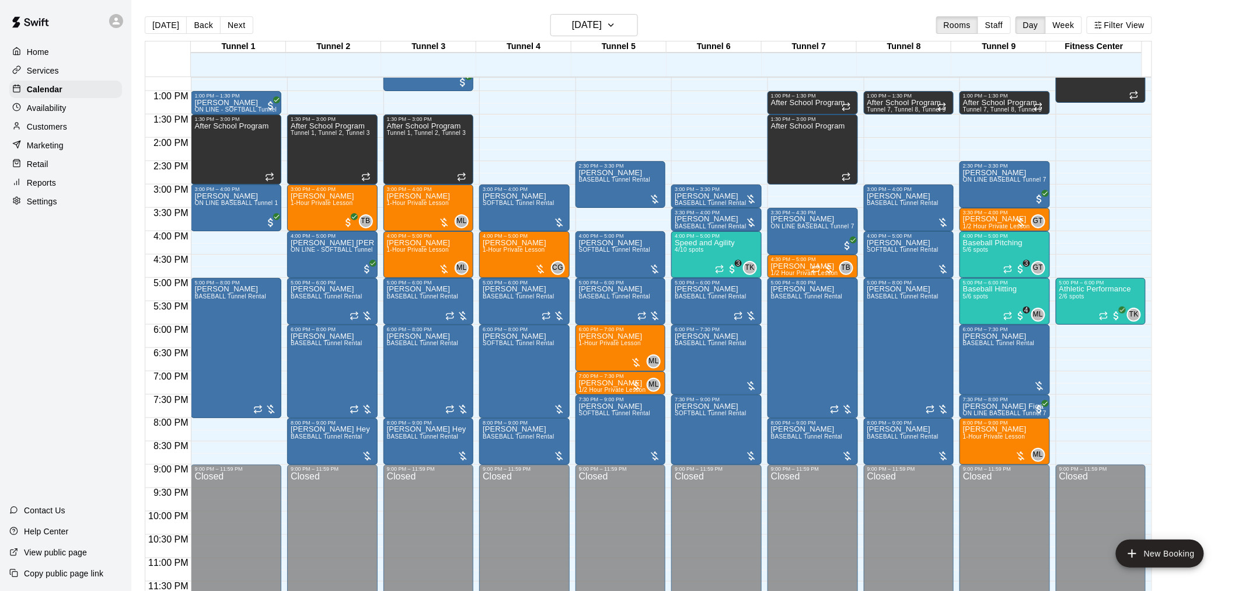
click at [22, 207] on div at bounding box center [19, 201] width 15 height 11
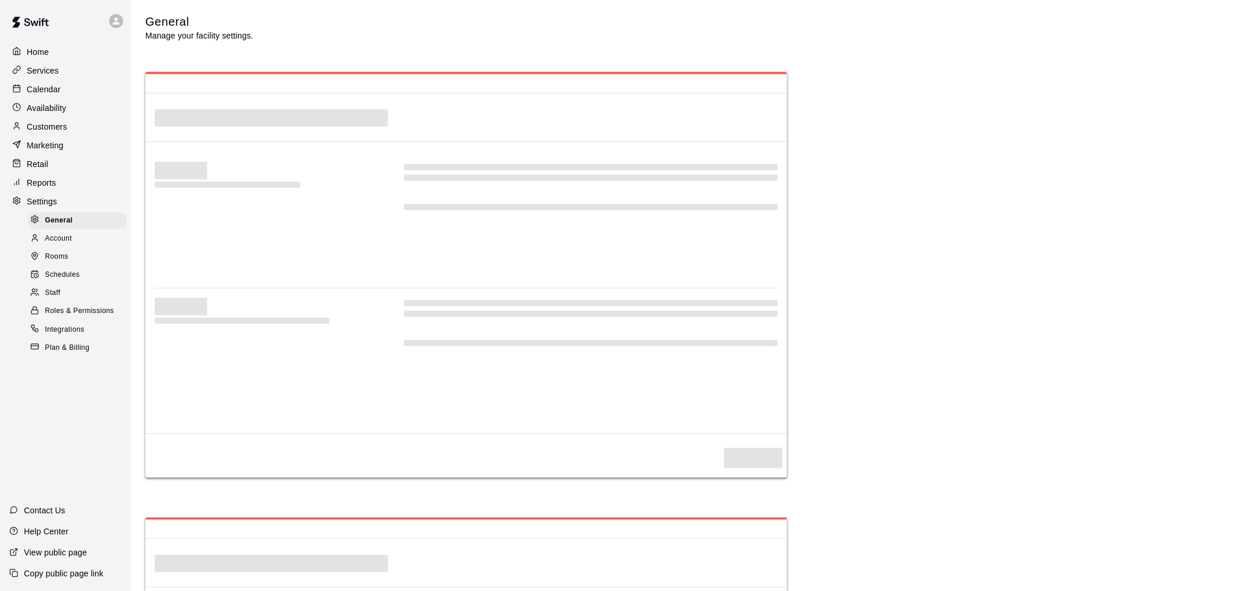
select select "**"
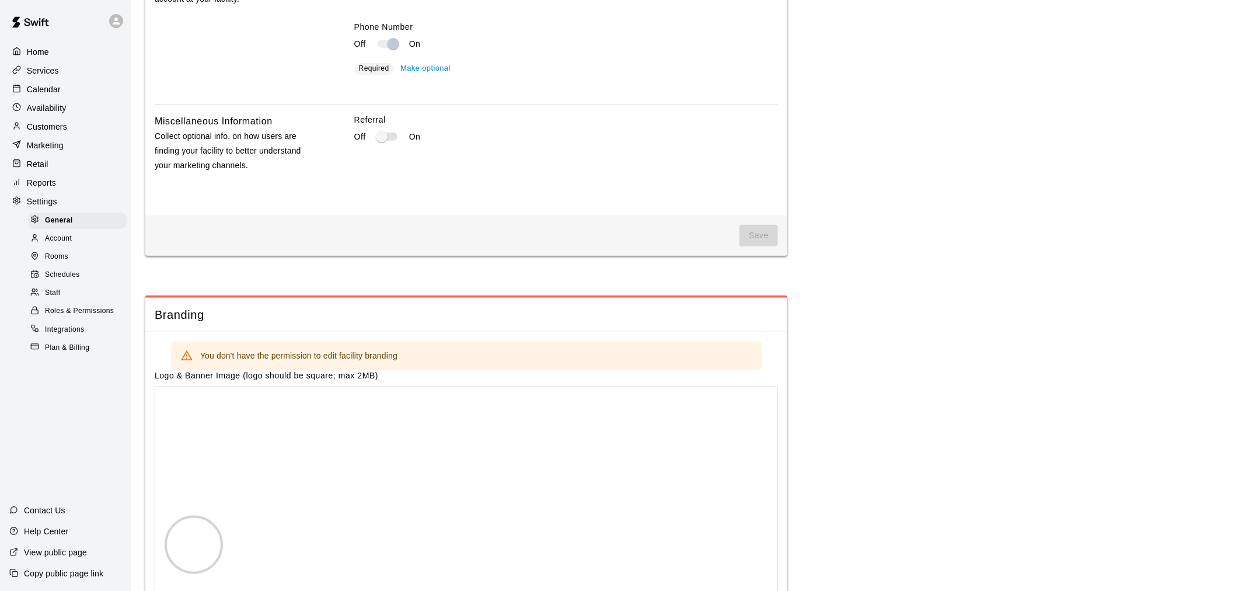
scroll to position [2129, 0]
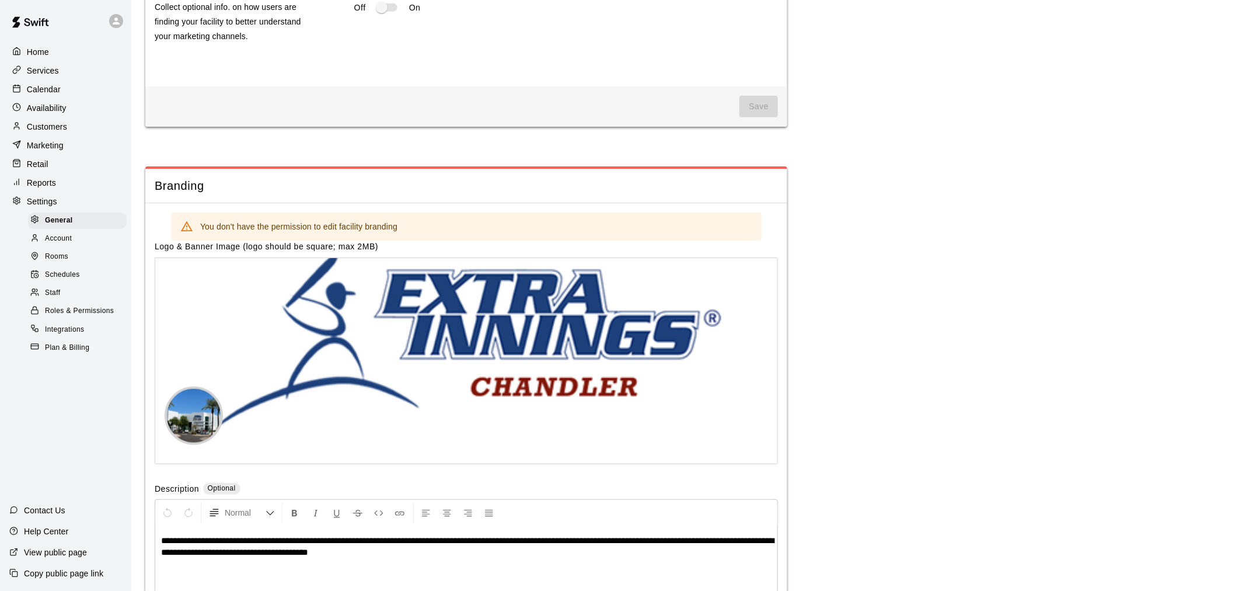
click at [53, 188] on p "Reports" at bounding box center [41, 183] width 29 height 12
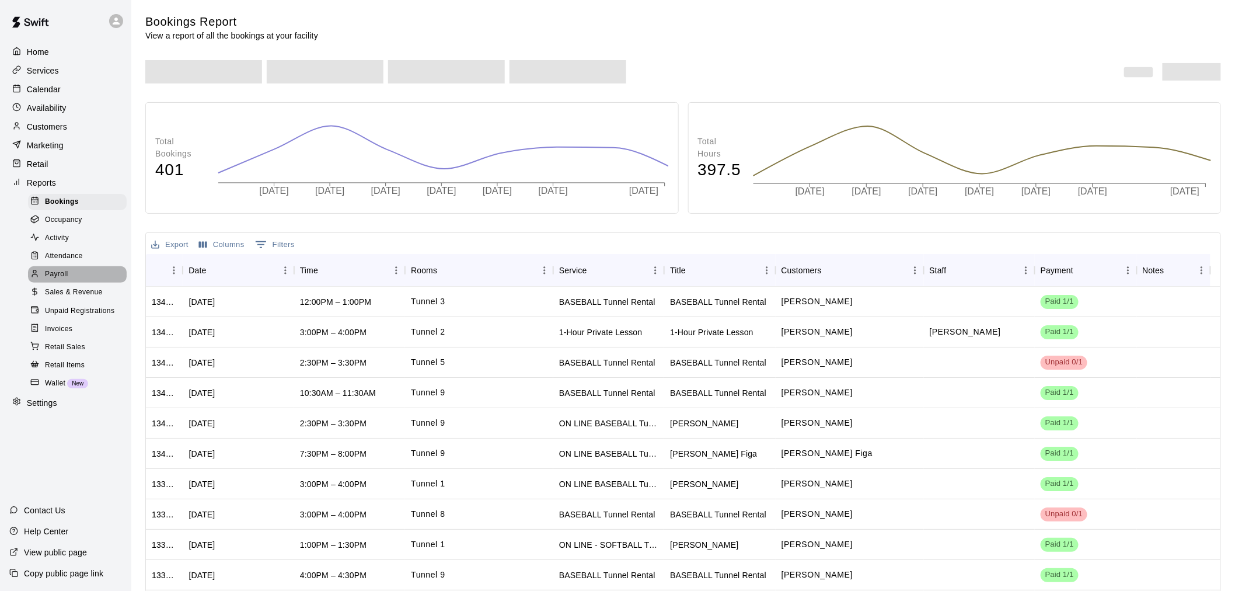
click at [78, 282] on div "Payroll" at bounding box center [77, 274] width 99 height 16
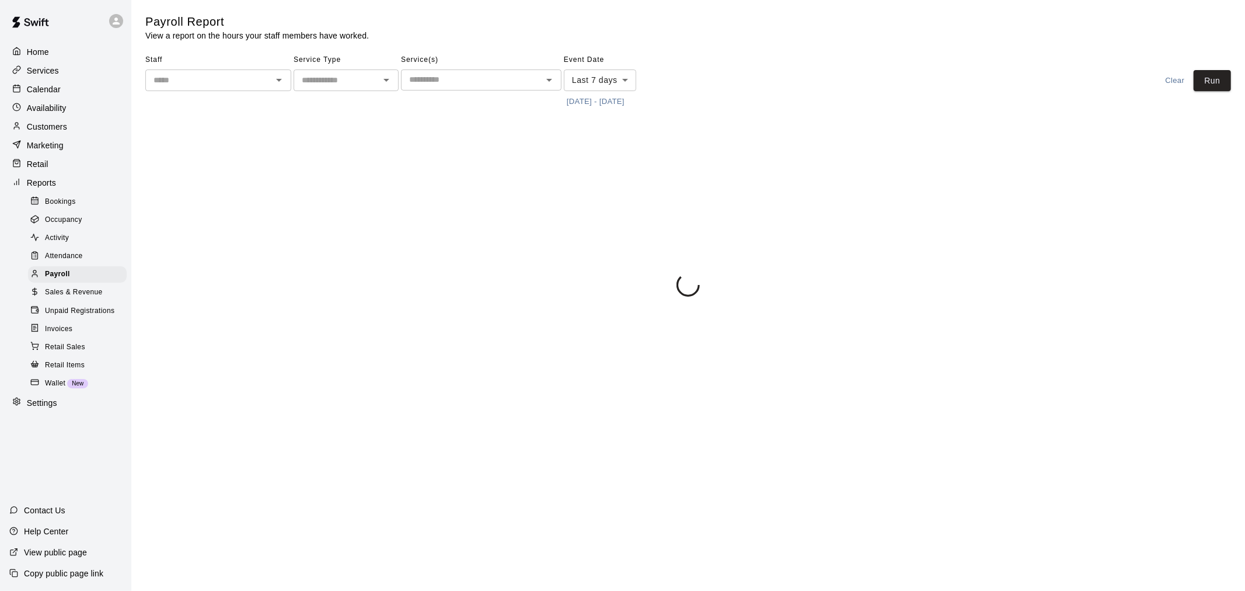
click at [376, 78] on div "​" at bounding box center [346, 80] width 105 height 22
click at [351, 103] on li "Lessons" at bounding box center [346, 105] width 105 height 19
type input "*******"
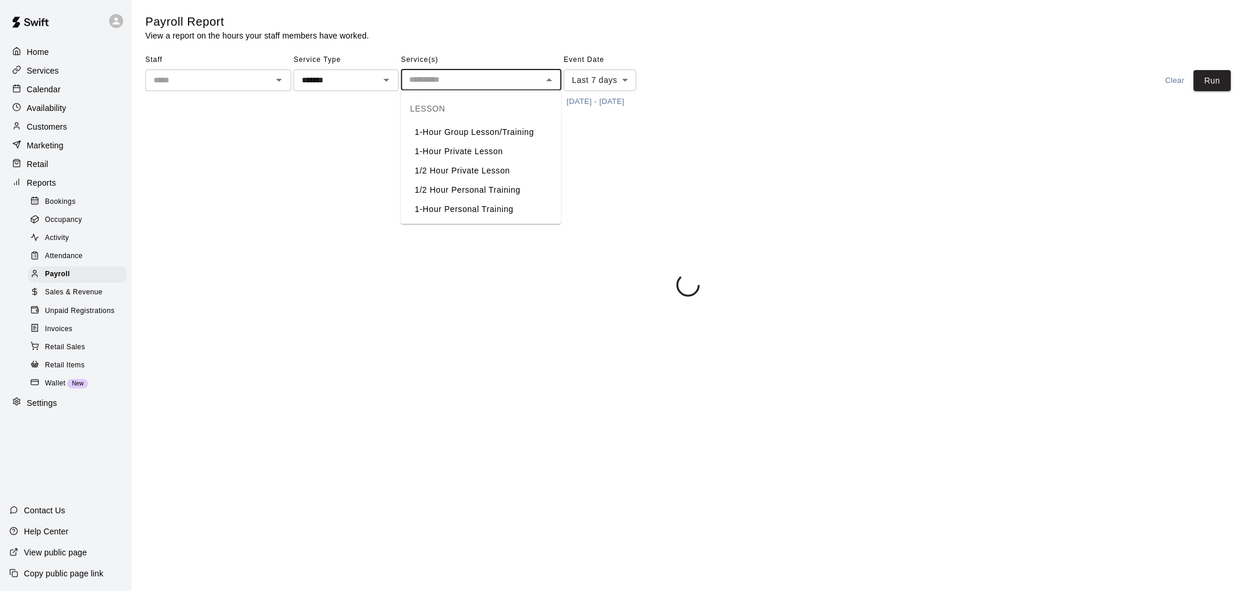
click at [440, 83] on input "text" at bounding box center [471, 79] width 134 height 15
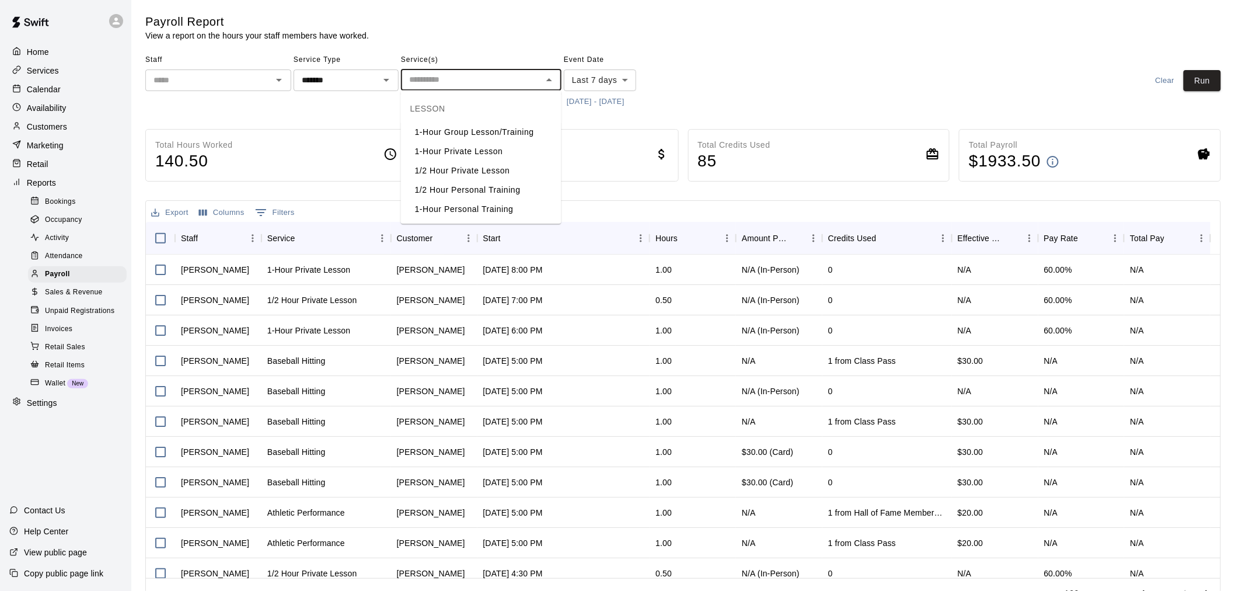
click at [456, 149] on li "1-Hour Private Lesson" at bounding box center [481, 151] width 160 height 19
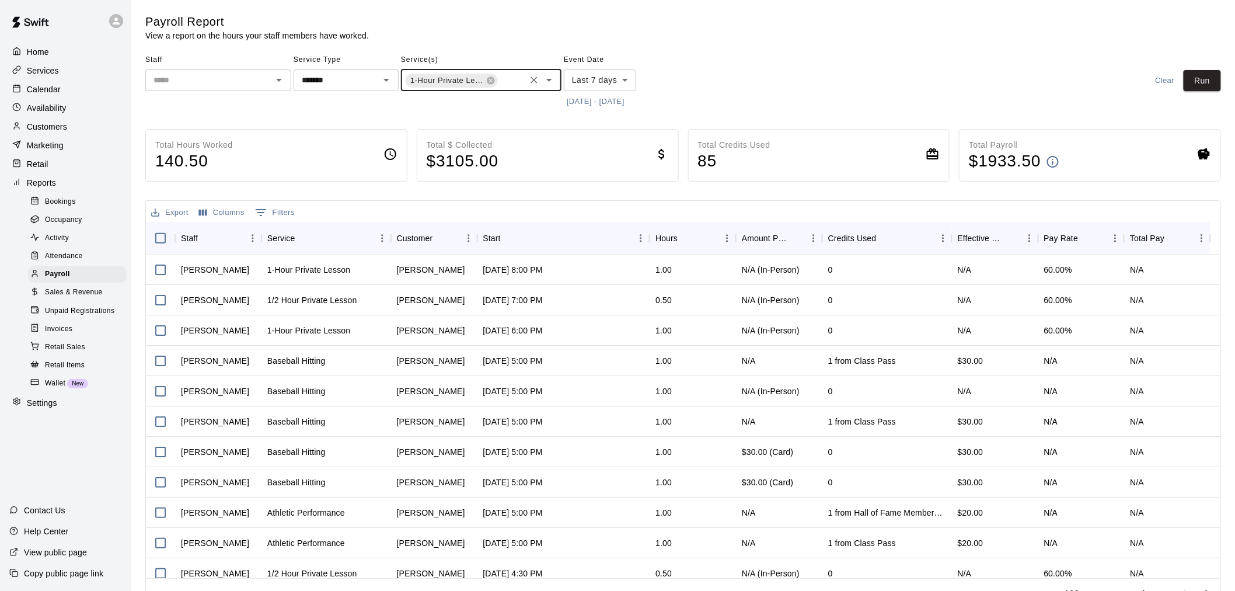
click at [229, 76] on input "text" at bounding box center [209, 80] width 120 height 15
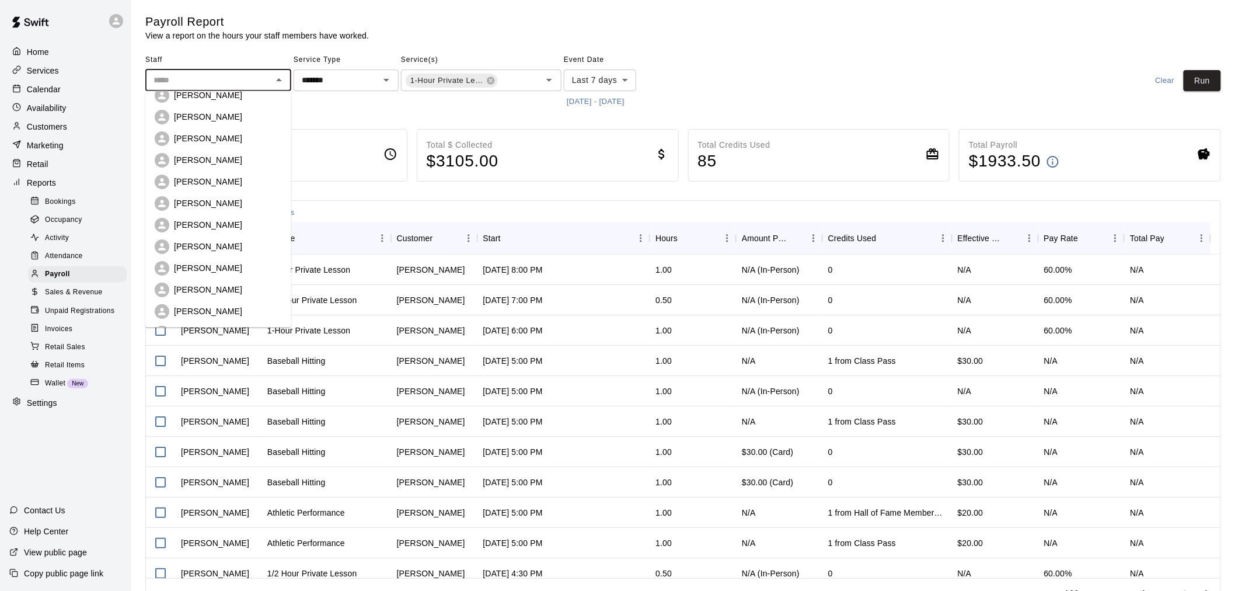
scroll to position [205, 0]
click at [218, 224] on p "[PERSON_NAME]" at bounding box center [208, 225] width 68 height 12
type input "**********"
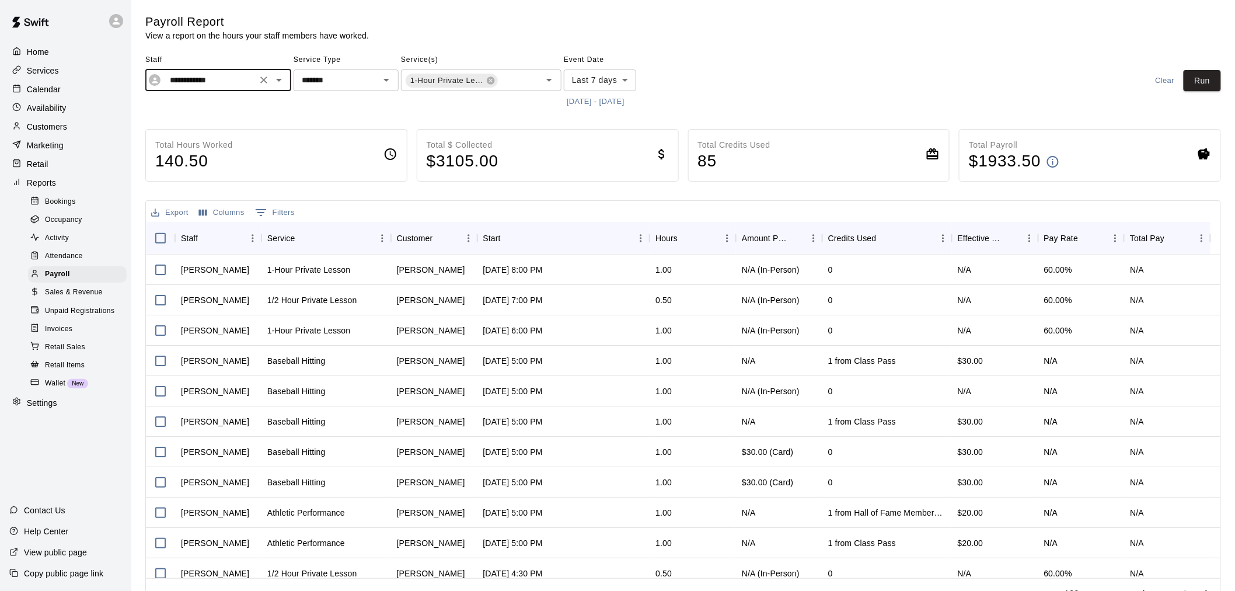
click at [249, 79] on input "**********" at bounding box center [209, 80] width 88 height 15
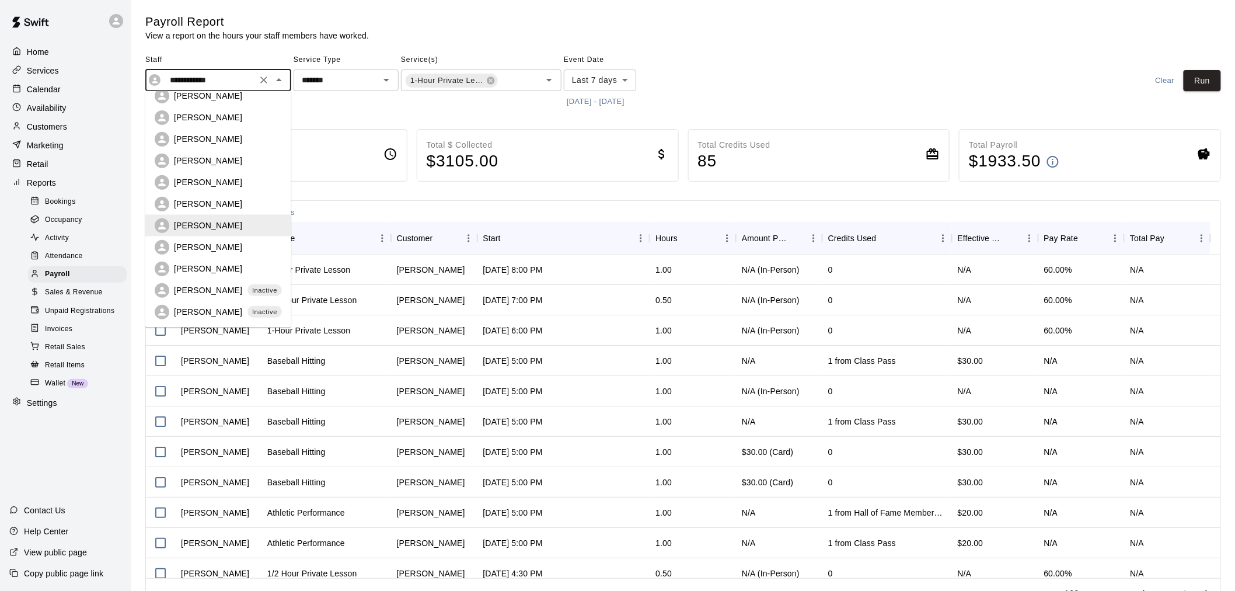
click at [230, 76] on input "**********" at bounding box center [209, 80] width 88 height 15
click at [620, 71] on button "Run" at bounding box center [1201, 81] width 37 height 22
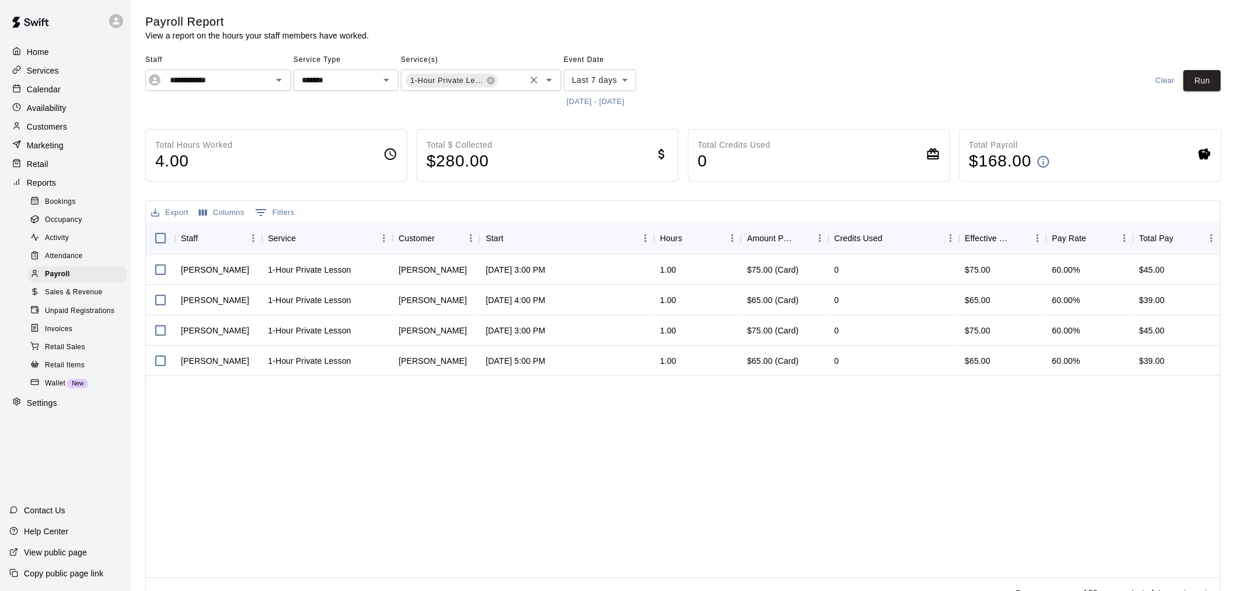
click at [508, 81] on input "text" at bounding box center [511, 81] width 25 height 15
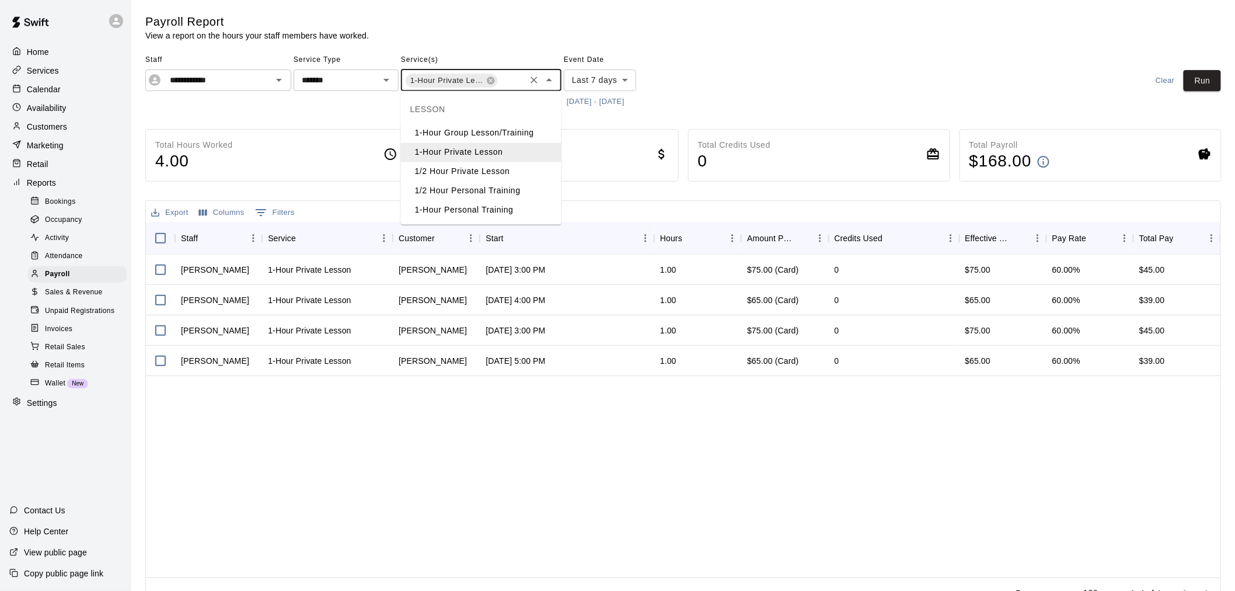
click at [494, 166] on li "1/2 Hour Private Lesson" at bounding box center [481, 171] width 160 height 19
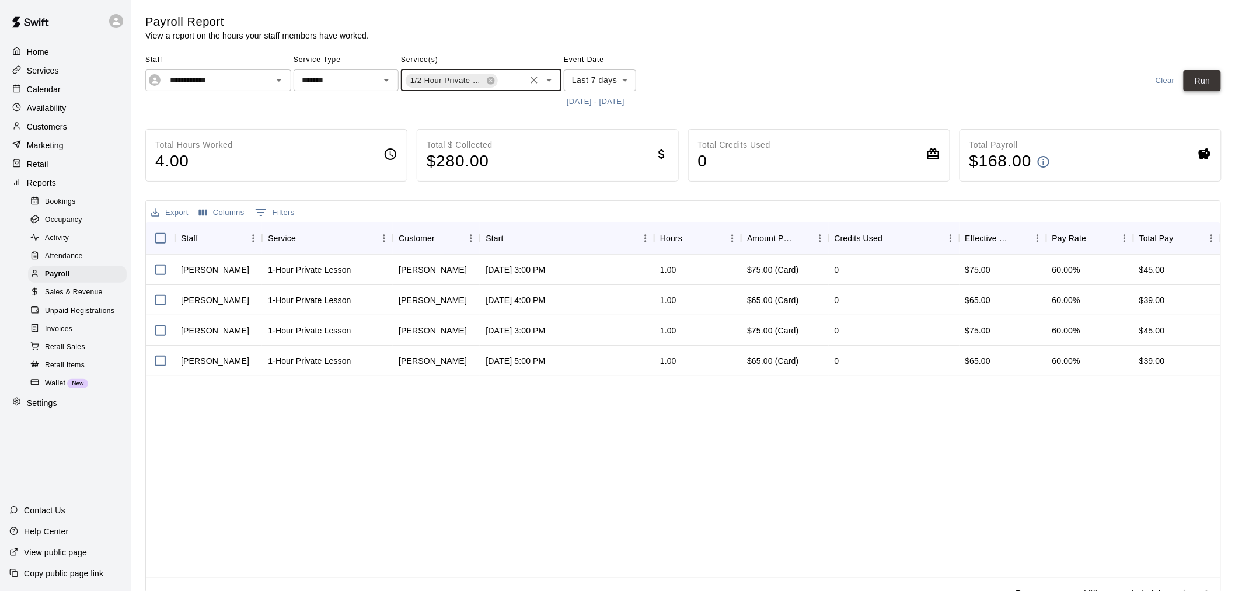
click at [620, 76] on button "Run" at bounding box center [1201, 81] width 37 height 22
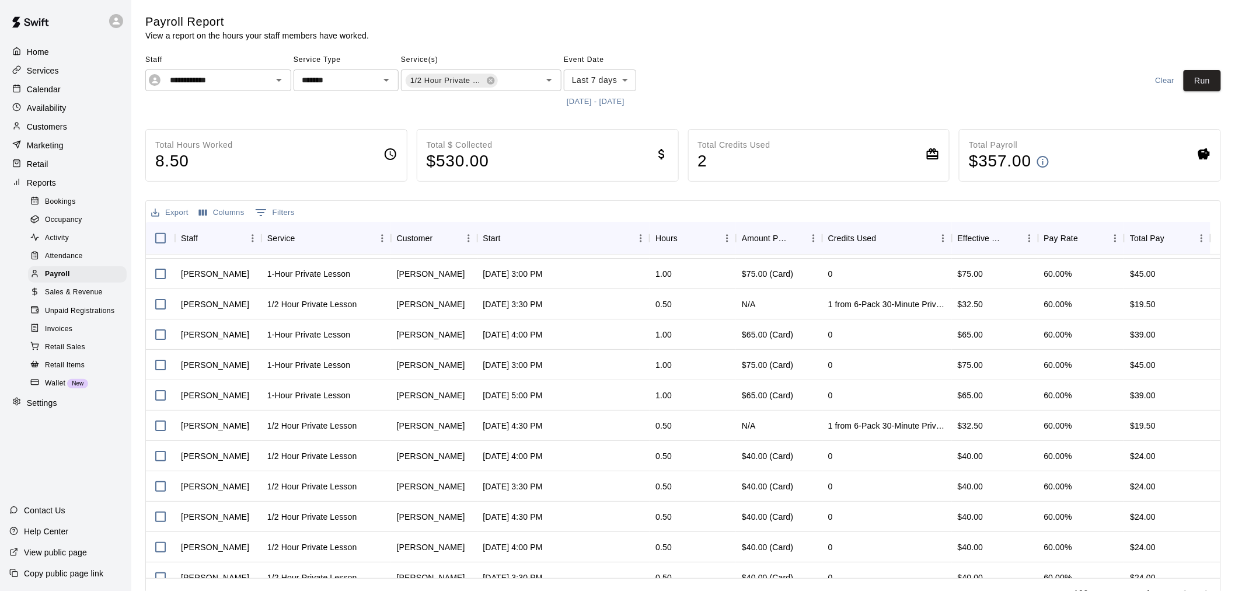
scroll to position [0, 0]
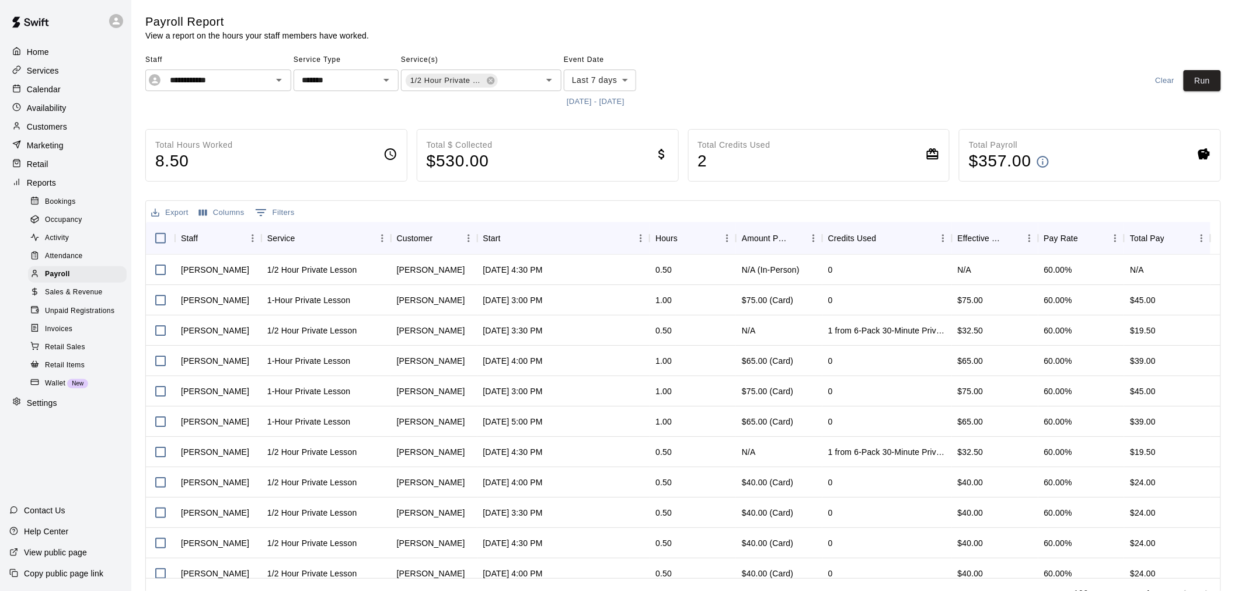
click at [57, 95] on p "Calendar" at bounding box center [44, 89] width 34 height 12
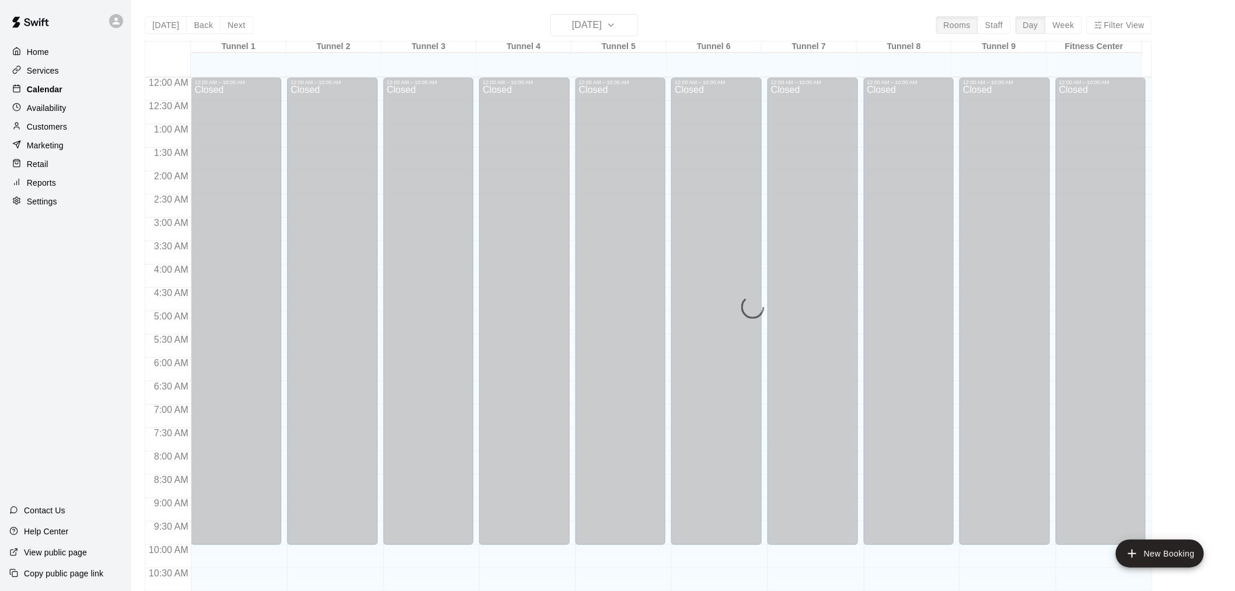
scroll to position [558, 0]
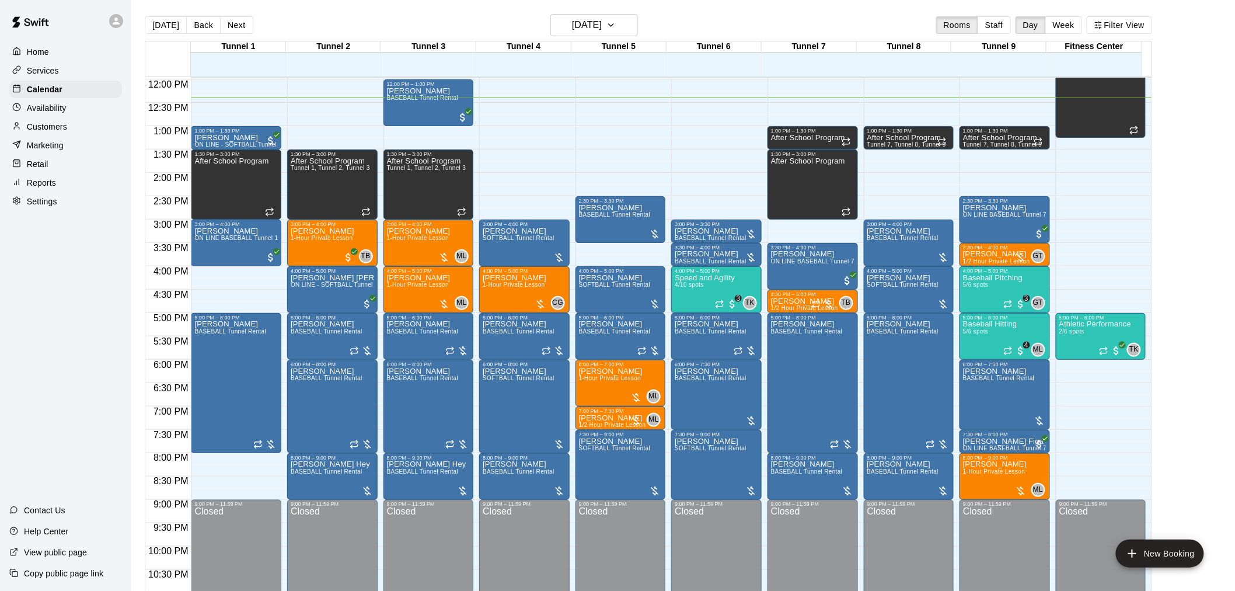
click at [62, 128] on p "Customers" at bounding box center [47, 127] width 40 height 12
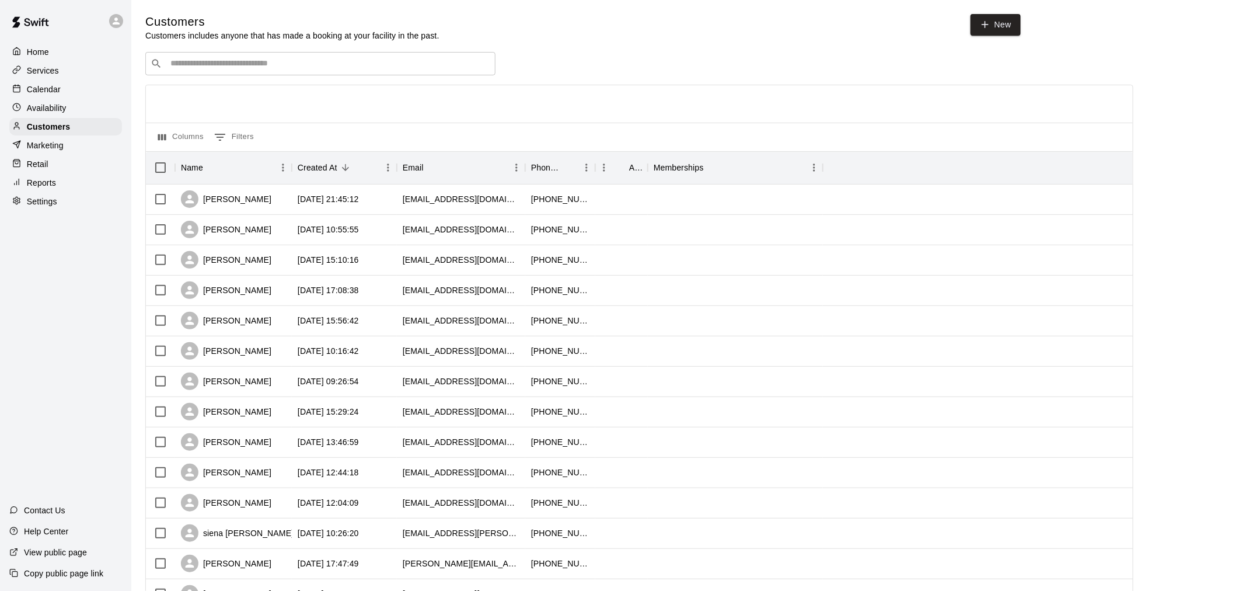
click at [59, 83] on div "Calendar" at bounding box center [65, 90] width 113 height 18
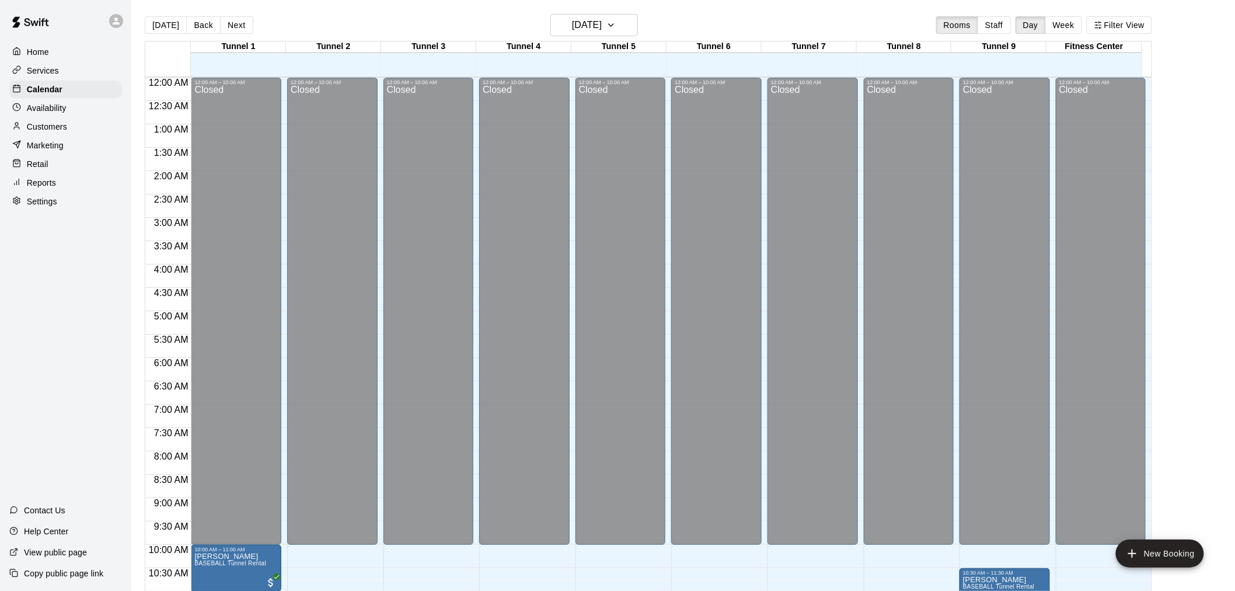
scroll to position [558, 0]
